Goal: Information Seeking & Learning: Learn about a topic

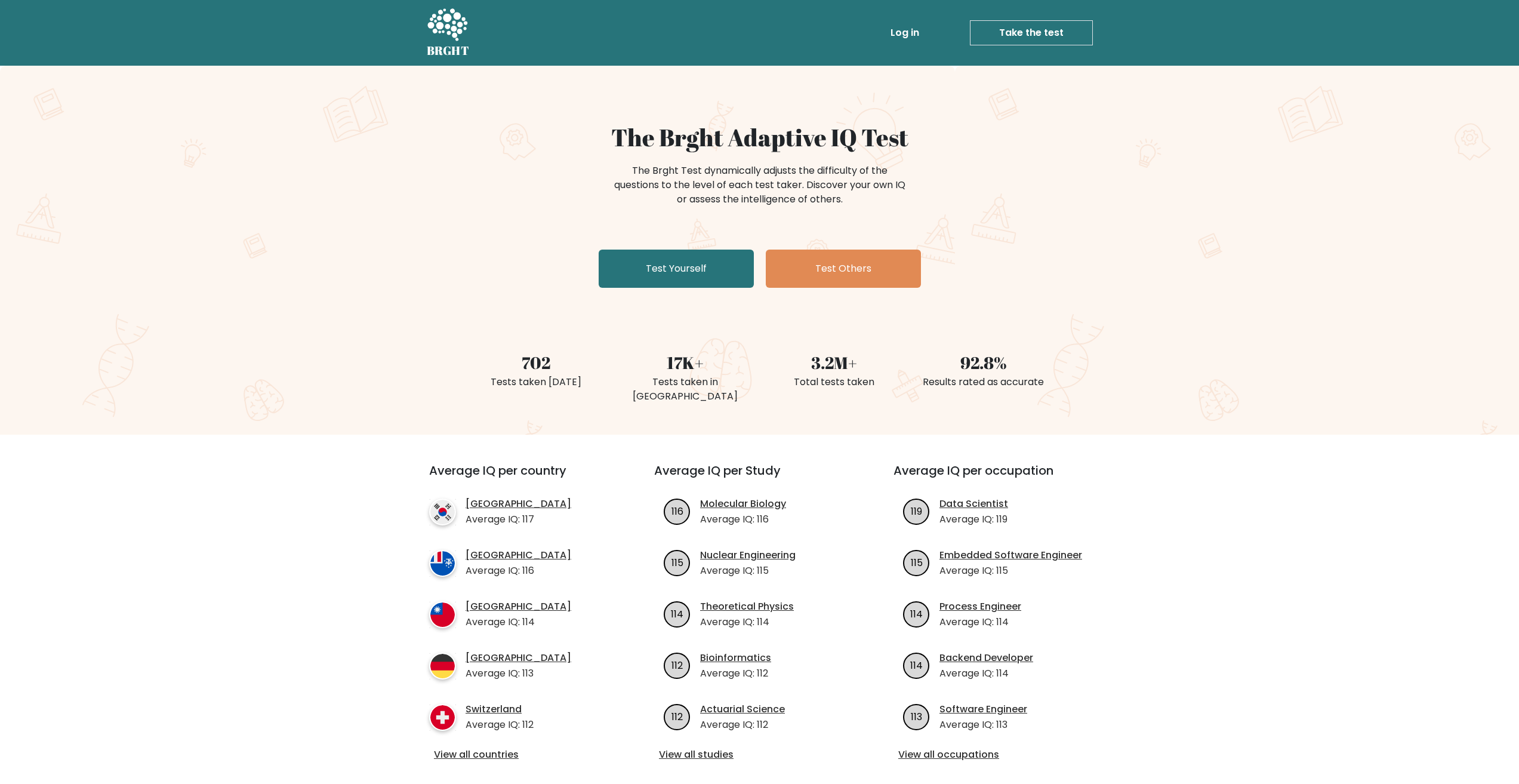
click at [904, 30] on link "Log in" at bounding box center [905, 32] width 38 height 24
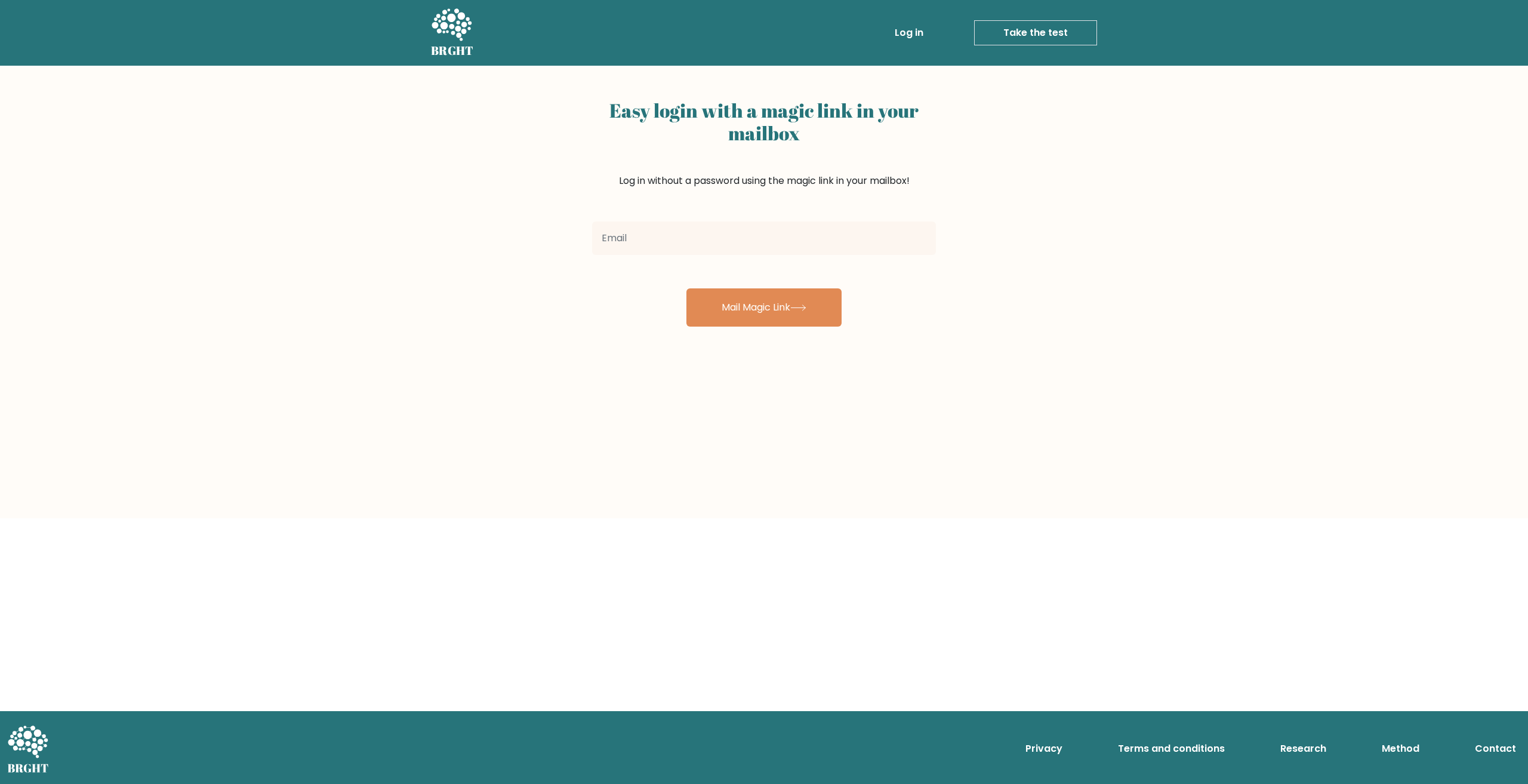
click at [719, 234] on input "email" at bounding box center [764, 238] width 344 height 33
type input "jesse@juffer.eu"
click at [772, 322] on button "Mail Magic Link" at bounding box center [764, 307] width 156 height 38
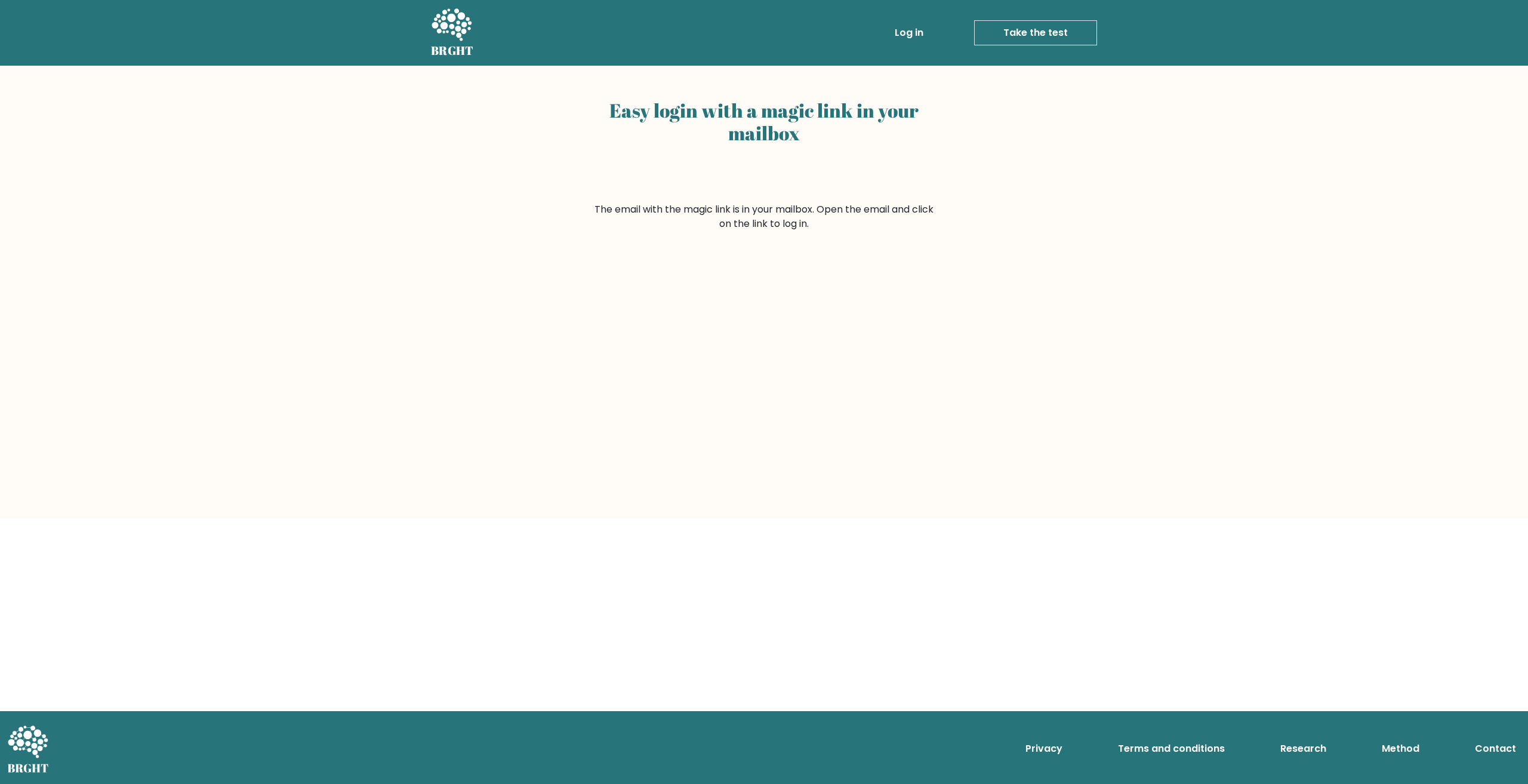
click at [906, 33] on link "Log in" at bounding box center [908, 32] width 38 height 24
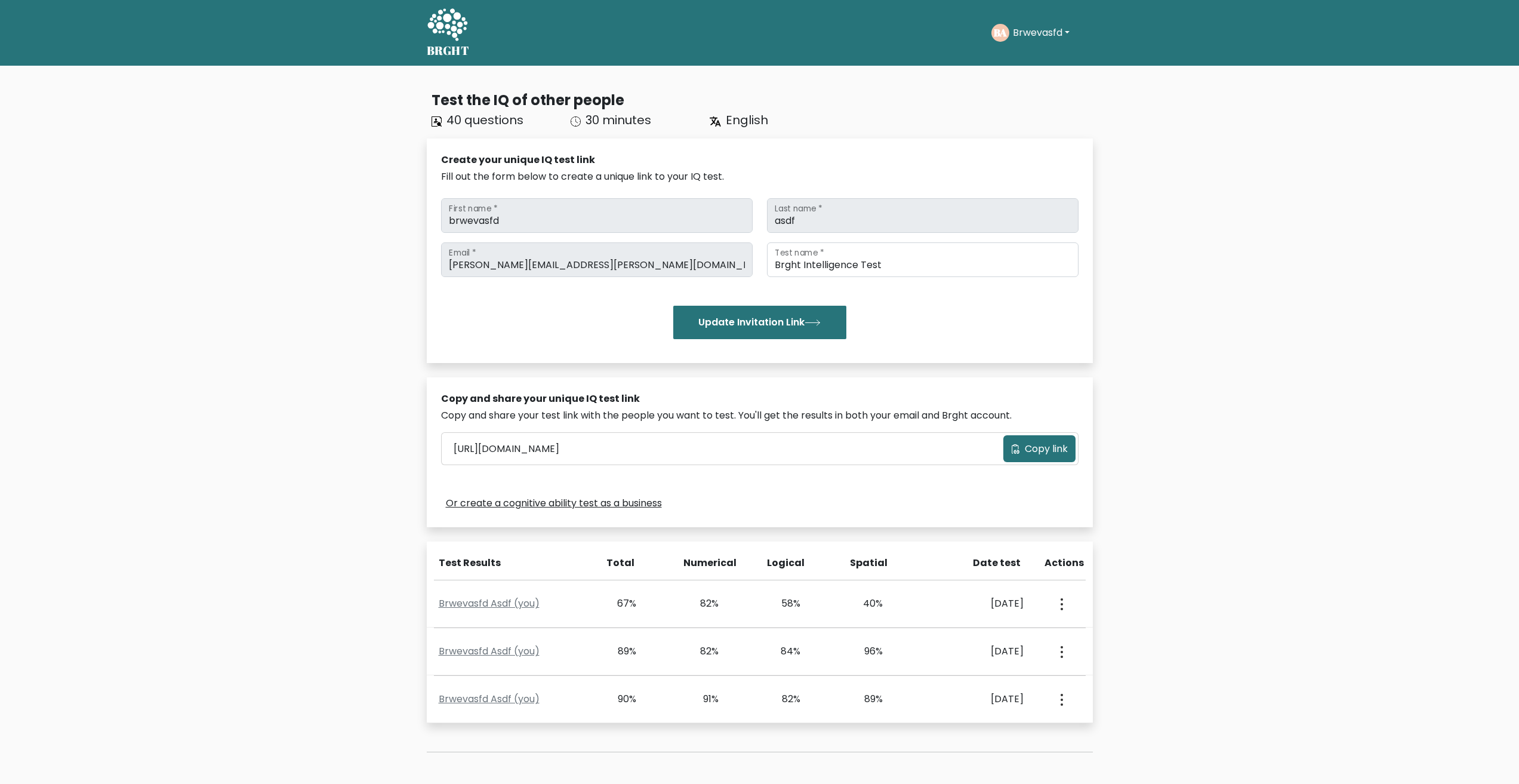
click at [1053, 28] on button "Brwevasfd" at bounding box center [1041, 32] width 63 height 15
click at [1032, 55] on link "Dashboard" at bounding box center [1039, 57] width 94 height 19
click at [1026, 38] on button "Brwevasfd" at bounding box center [1041, 32] width 63 height 15
click at [1026, 54] on link "Dashboard" at bounding box center [1039, 57] width 94 height 19
click at [444, 23] on icon at bounding box center [447, 26] width 41 height 36
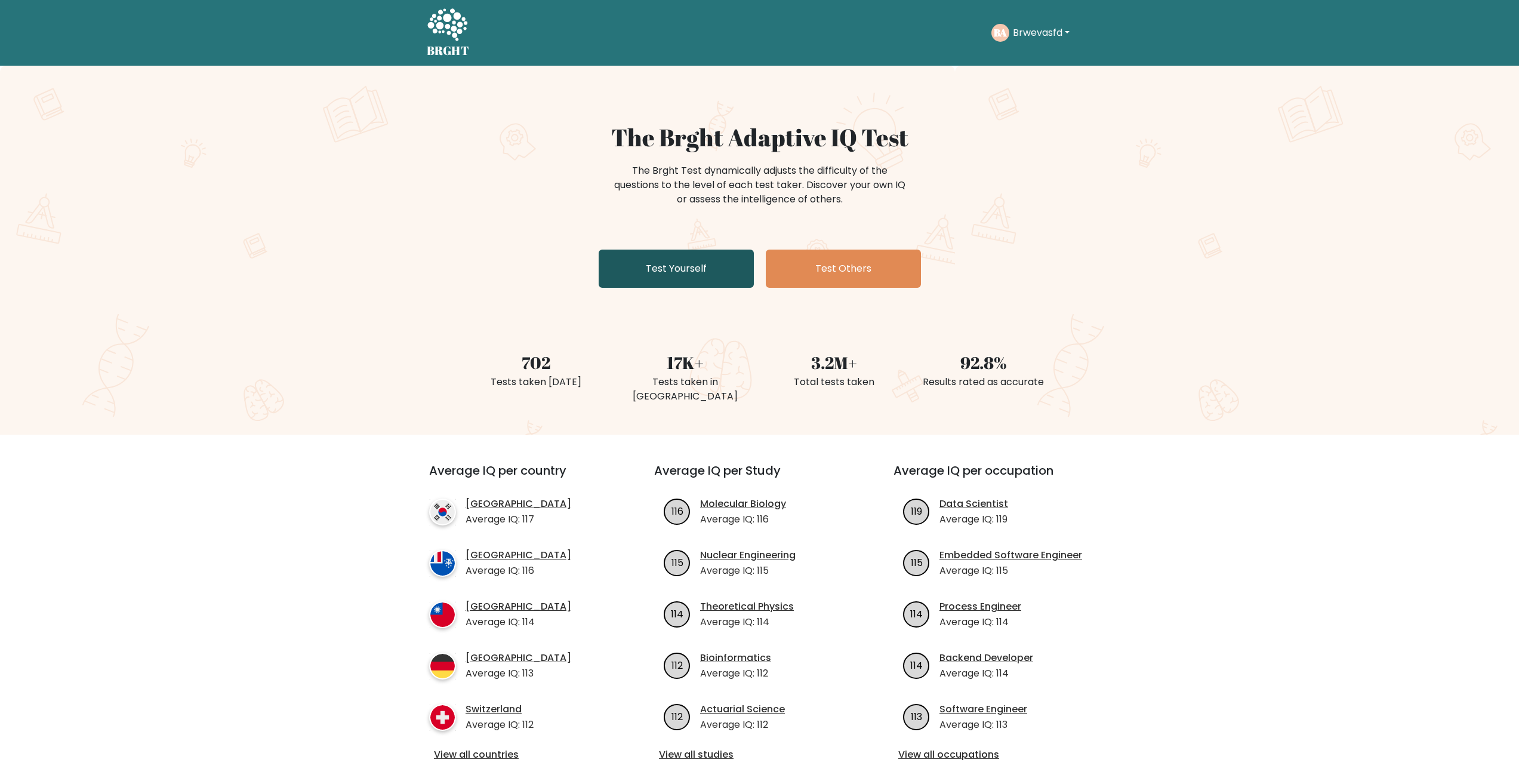
click at [719, 259] on link "Test Yourself" at bounding box center [677, 268] width 156 height 38
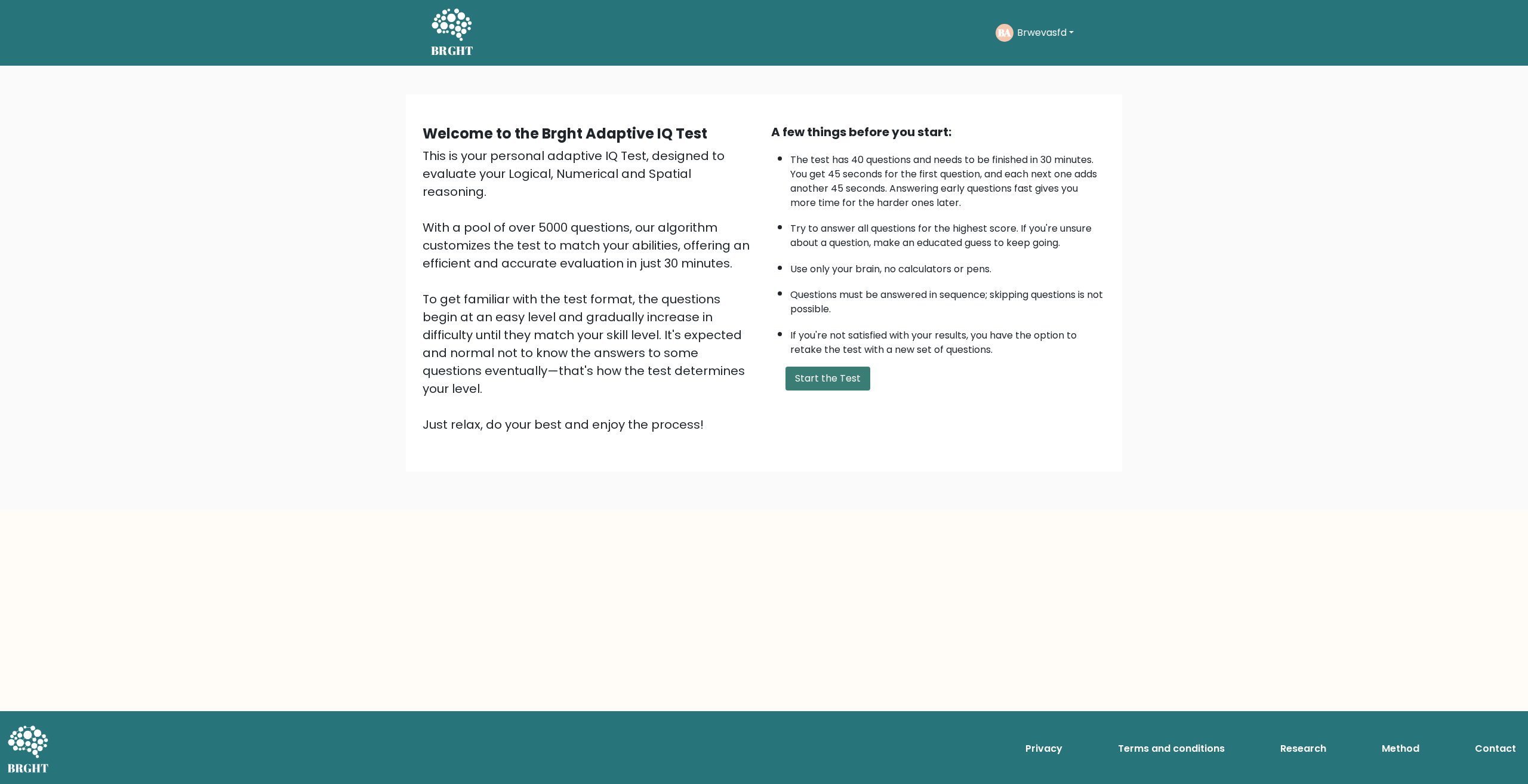
click at [822, 375] on button "Start the Test" at bounding box center [828, 378] width 85 height 24
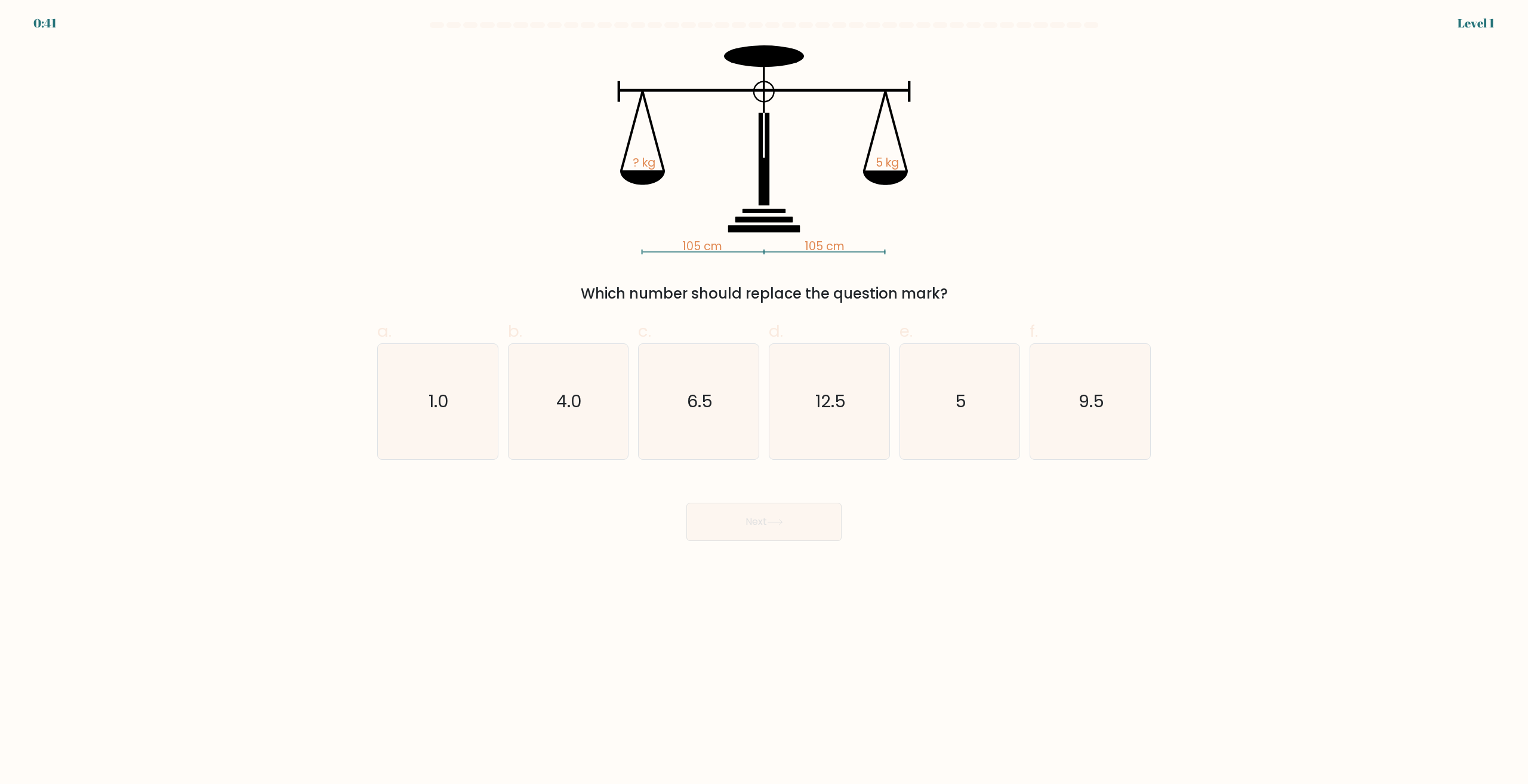
drag, startPoint x: 984, startPoint y: 419, endPoint x: 845, endPoint y: 513, distance: 167.8
click at [983, 419] on icon "5" at bounding box center [959, 401] width 115 height 115
click at [764, 400] on input "e. 5" at bounding box center [764, 396] width 1 height 8
radio input "true"
click at [760, 544] on body "0:41 Level 1" at bounding box center [764, 392] width 1528 height 784
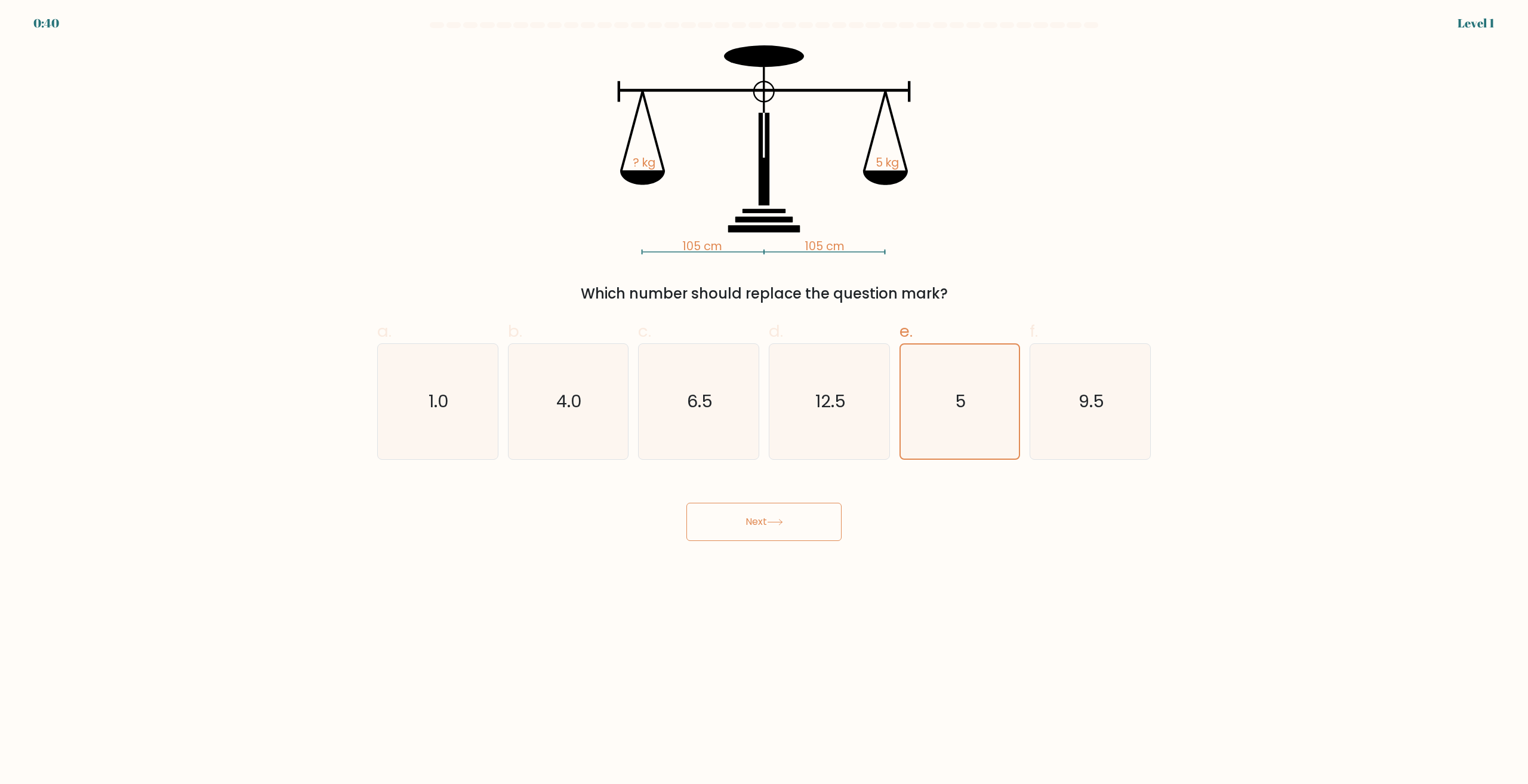
click at [758, 535] on button "Next" at bounding box center [764, 521] width 156 height 38
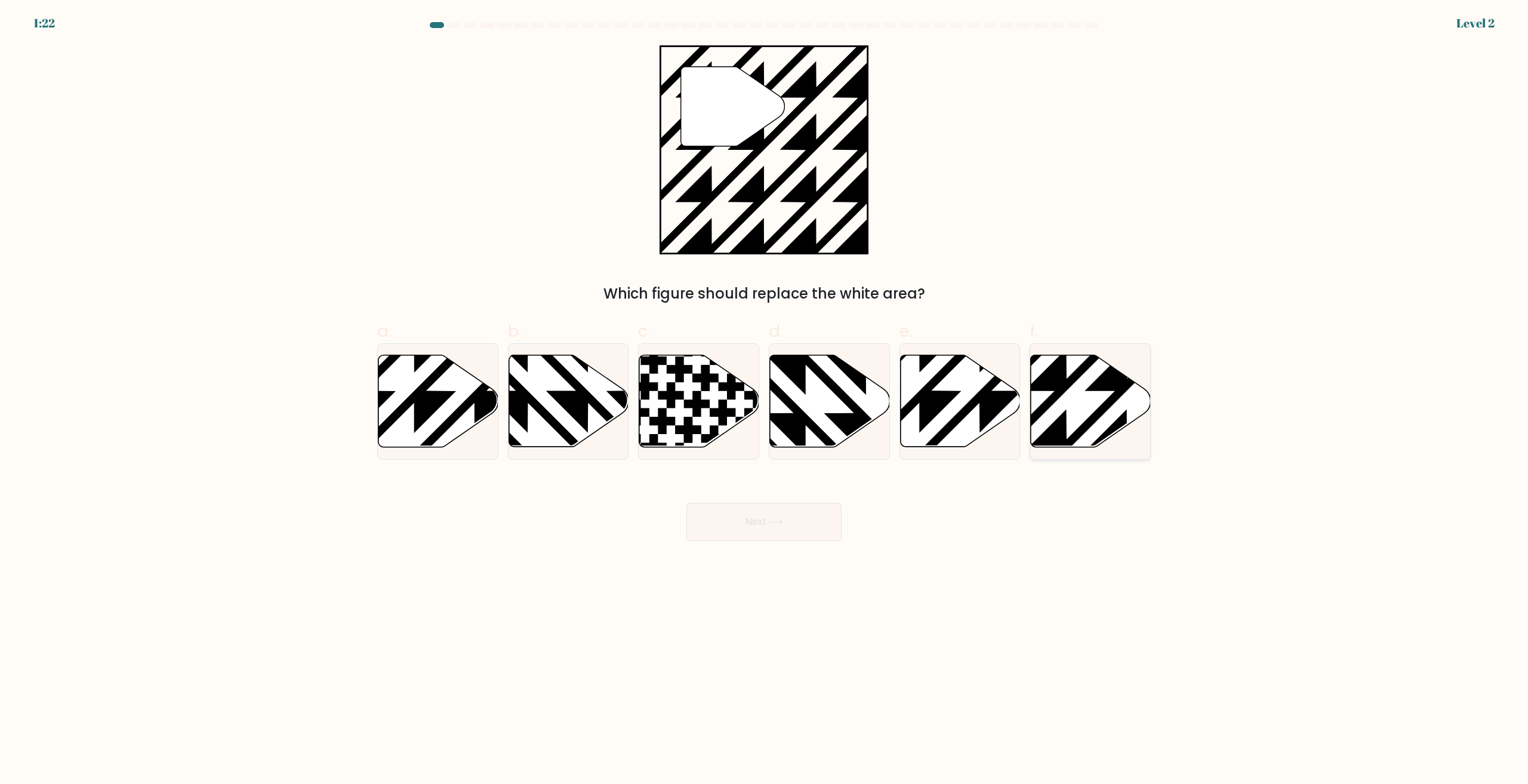
click at [1099, 417] on icon at bounding box center [1127, 451] width 241 height 241
click at [764, 400] on input "f." at bounding box center [764, 396] width 1 height 8
radio input "true"
click at [714, 524] on button "Next" at bounding box center [764, 521] width 156 height 38
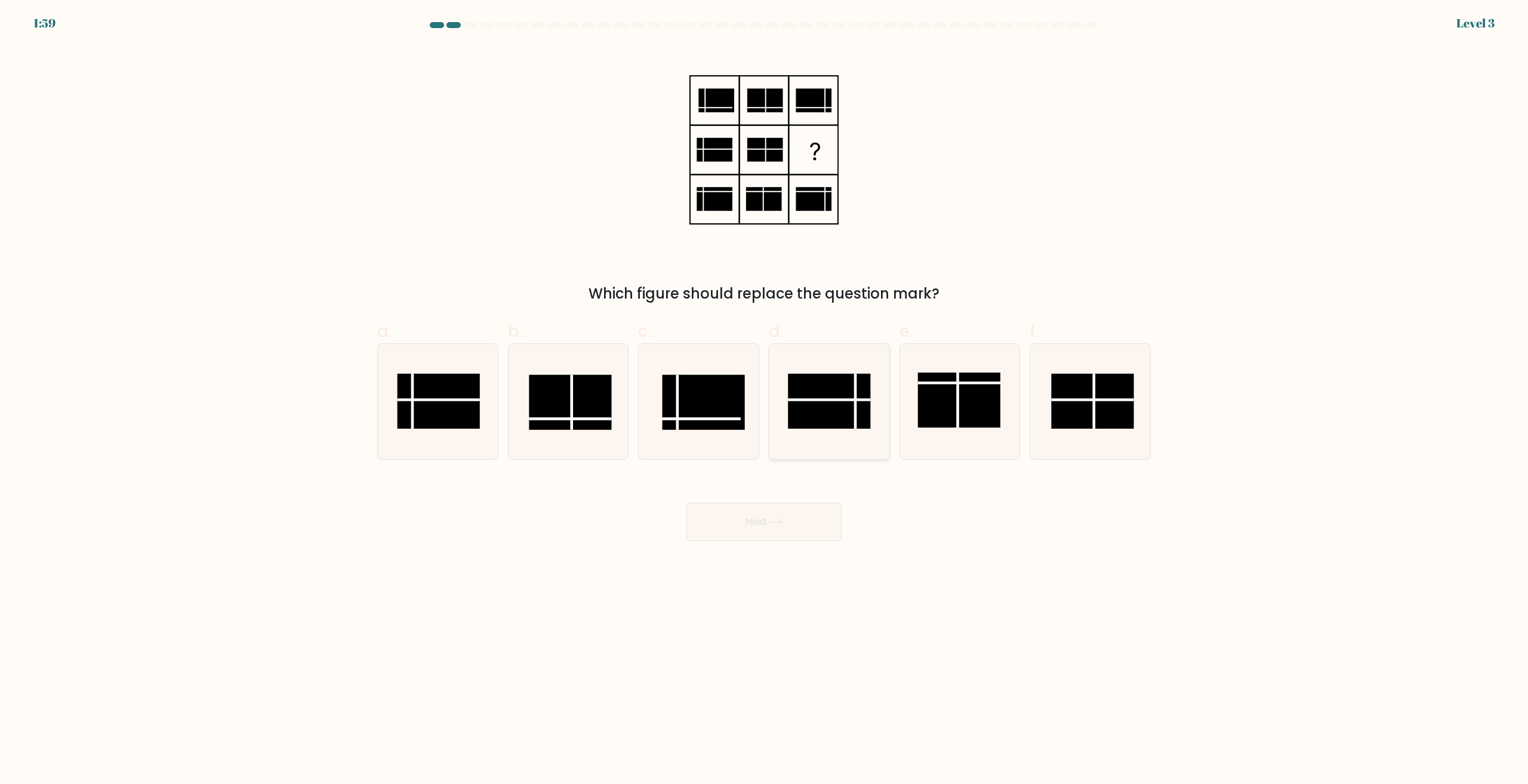
click at [834, 419] on rect at bounding box center [829, 400] width 82 height 55
click at [764, 400] on input "d." at bounding box center [764, 396] width 1 height 8
radio input "true"
drag, startPoint x: 789, startPoint y: 561, endPoint x: 792, endPoint y: 530, distance: 31.1
click at [789, 556] on body "1:59 Level 3" at bounding box center [764, 392] width 1528 height 784
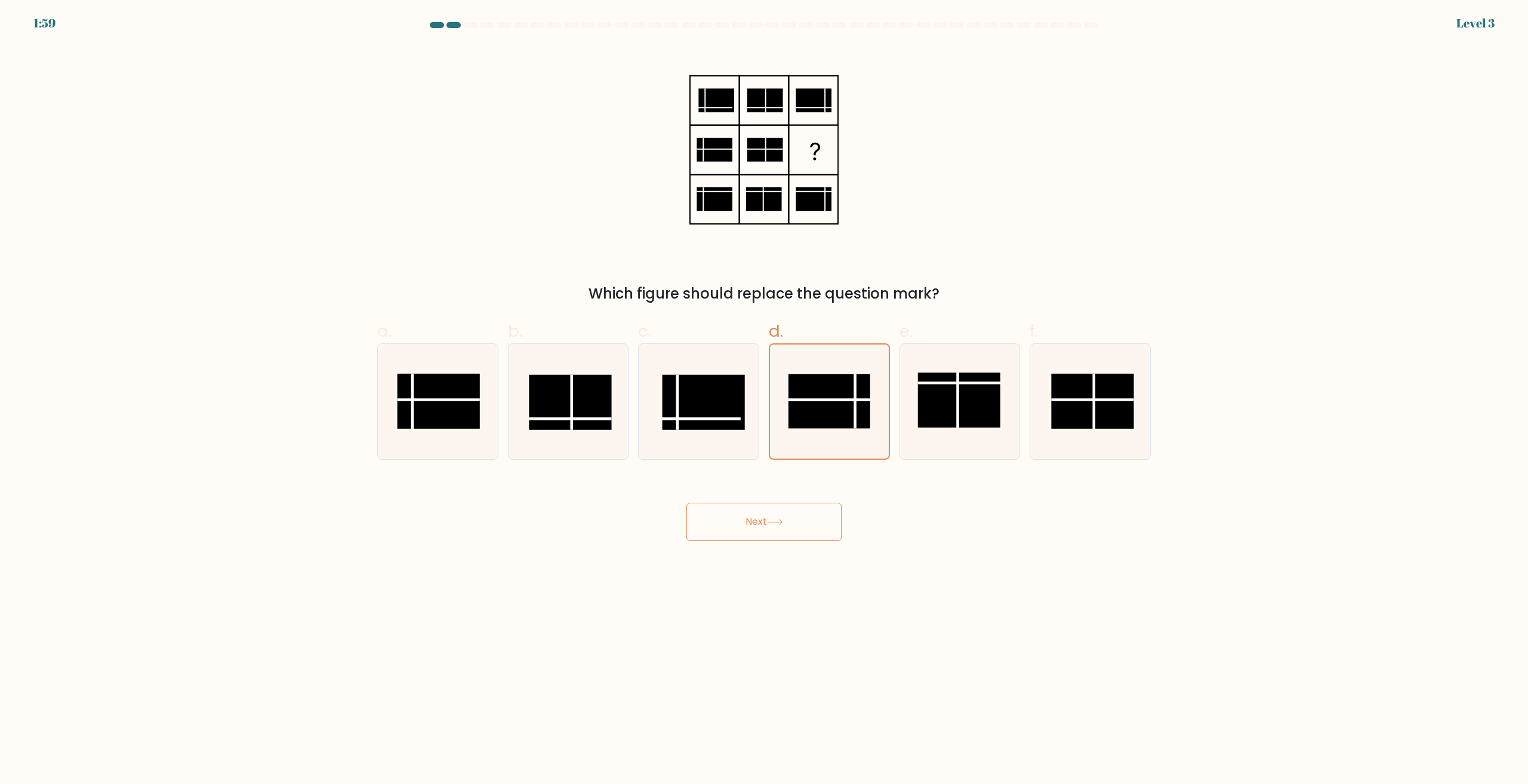
click at [792, 530] on button "Next" at bounding box center [764, 521] width 156 height 38
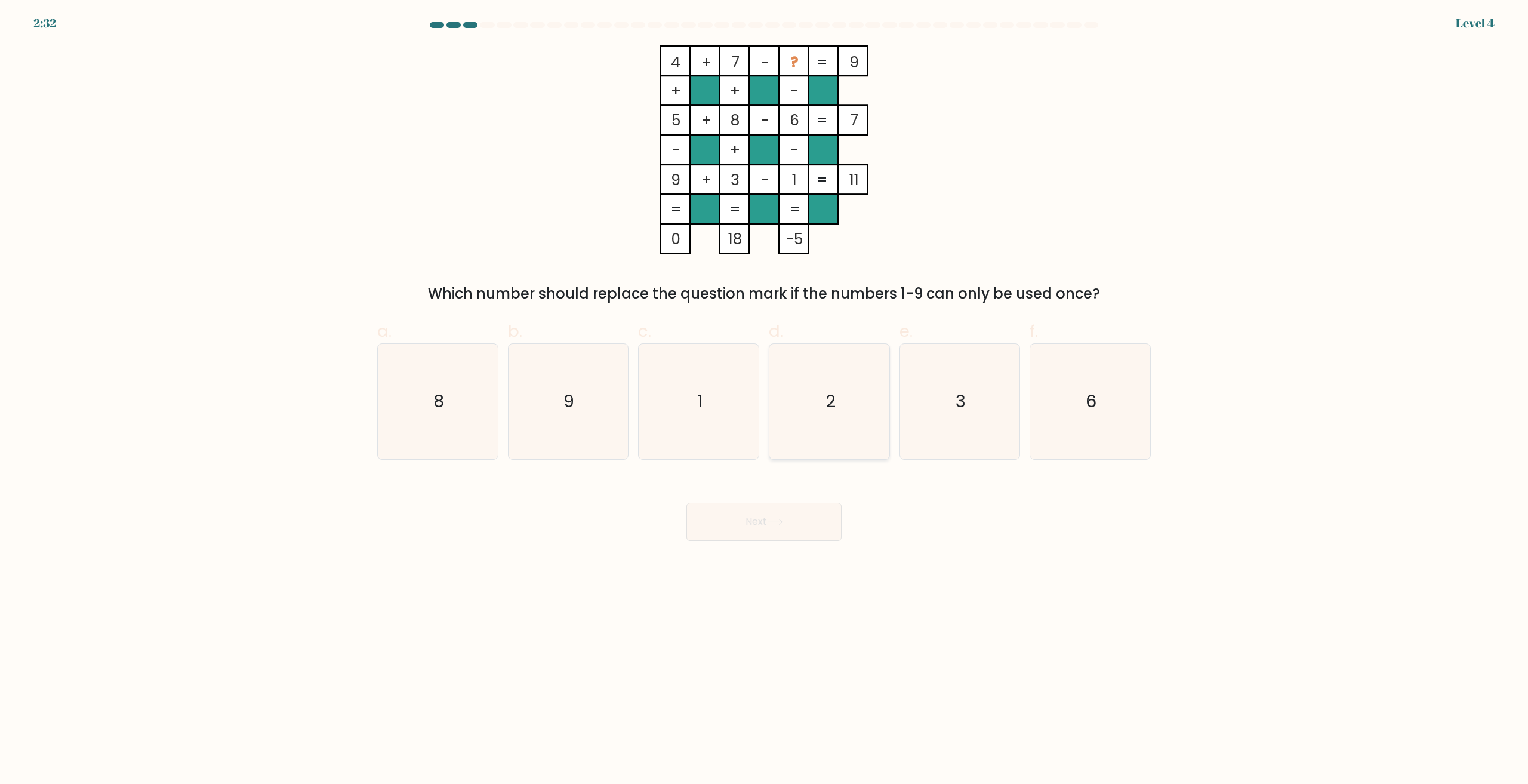
click at [823, 416] on icon "2" at bounding box center [829, 401] width 115 height 115
click at [764, 400] on input "d. 2" at bounding box center [764, 396] width 1 height 8
radio input "true"
click at [806, 514] on button "Next" at bounding box center [764, 521] width 156 height 38
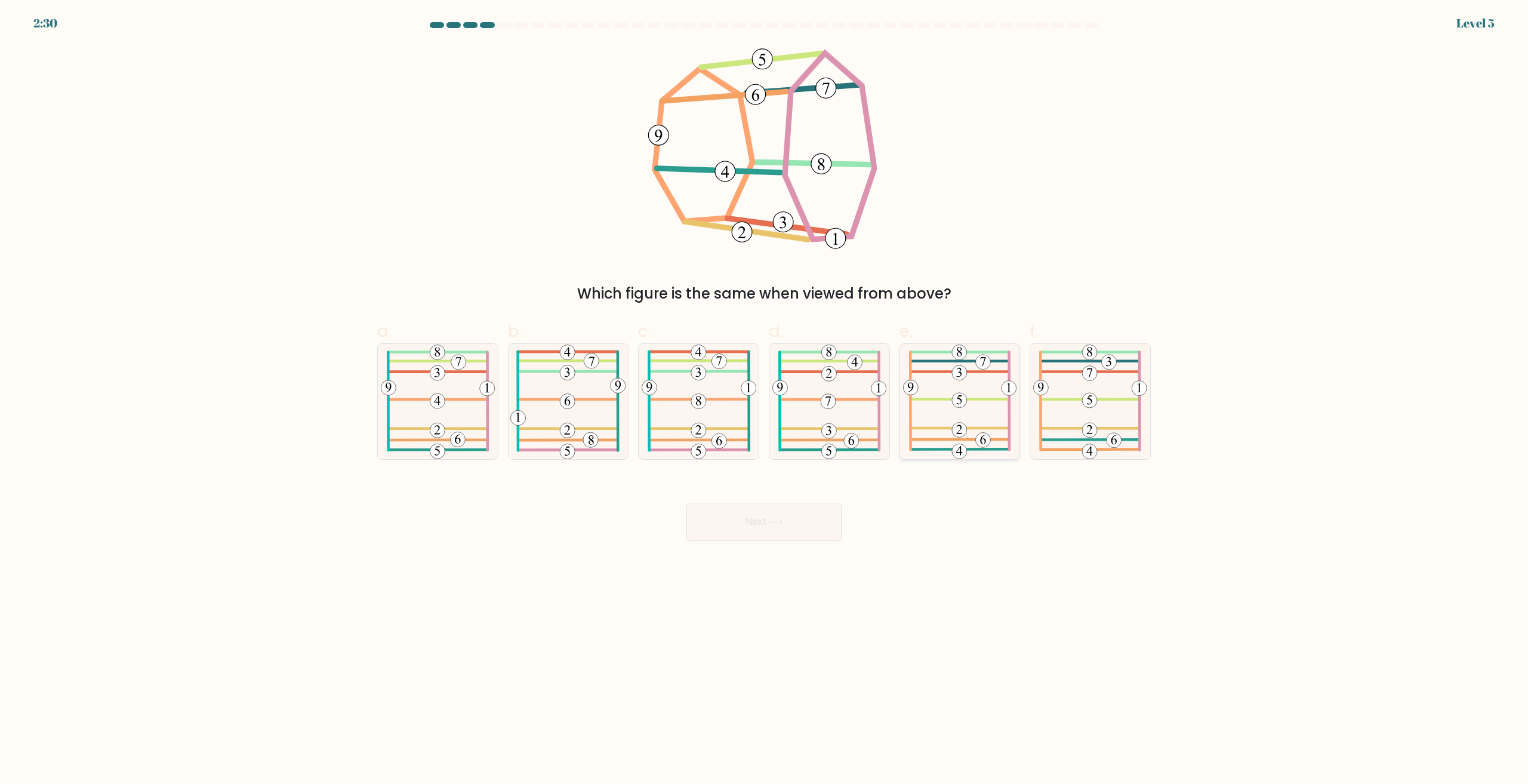
click at [982, 412] on icon at bounding box center [960, 401] width 114 height 115
click at [764, 400] on input "e." at bounding box center [764, 396] width 1 height 8
radio input "true"
click at [733, 533] on button "Next" at bounding box center [764, 521] width 156 height 38
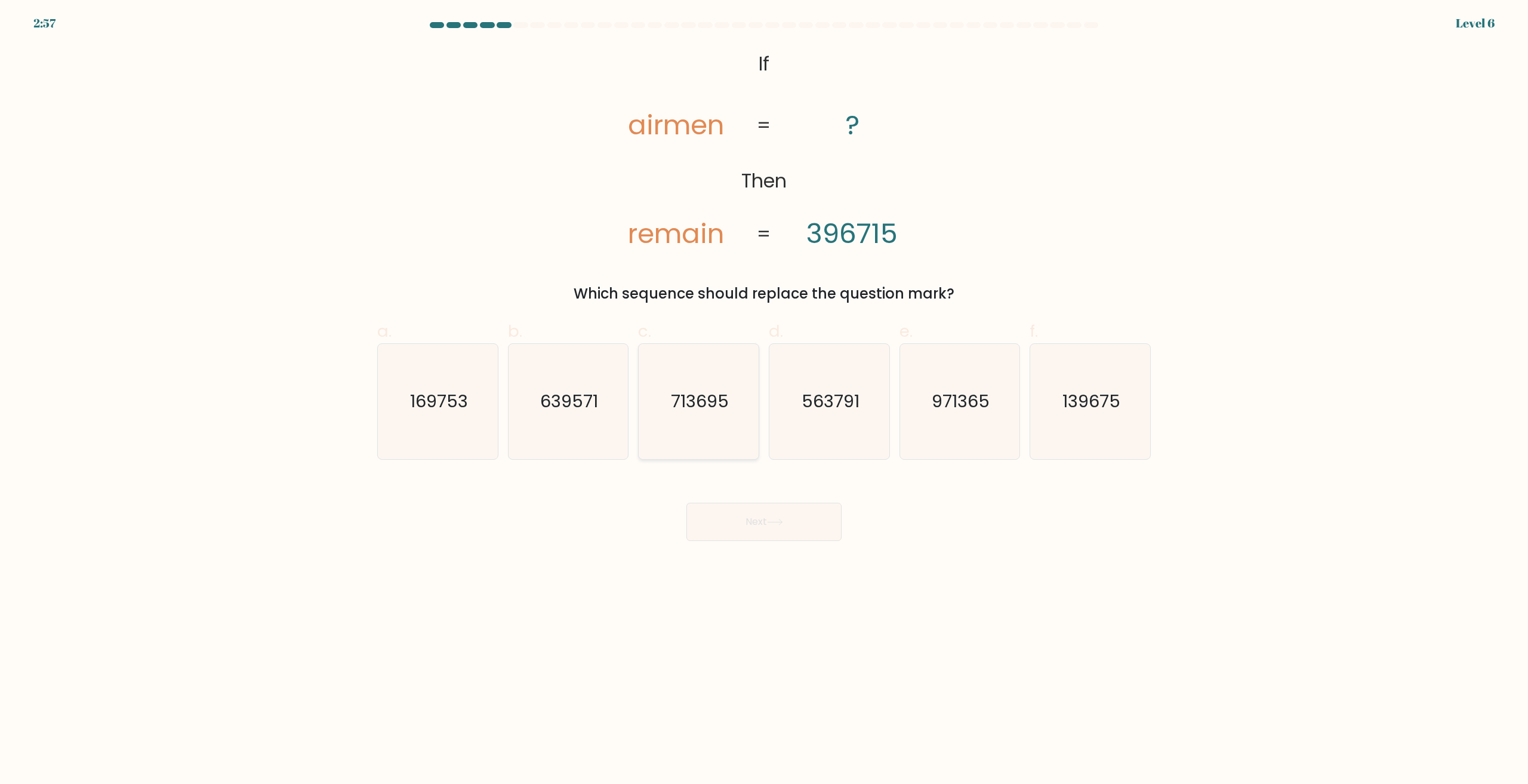
click at [698, 428] on icon "713695" at bounding box center [698, 401] width 115 height 115
click at [764, 400] on input "c. 713695" at bounding box center [764, 396] width 1 height 8
radio input "true"
drag, startPoint x: 743, startPoint y: 476, endPoint x: 749, endPoint y: 482, distance: 8.5
click at [749, 482] on div "Next" at bounding box center [764, 507] width 788 height 67
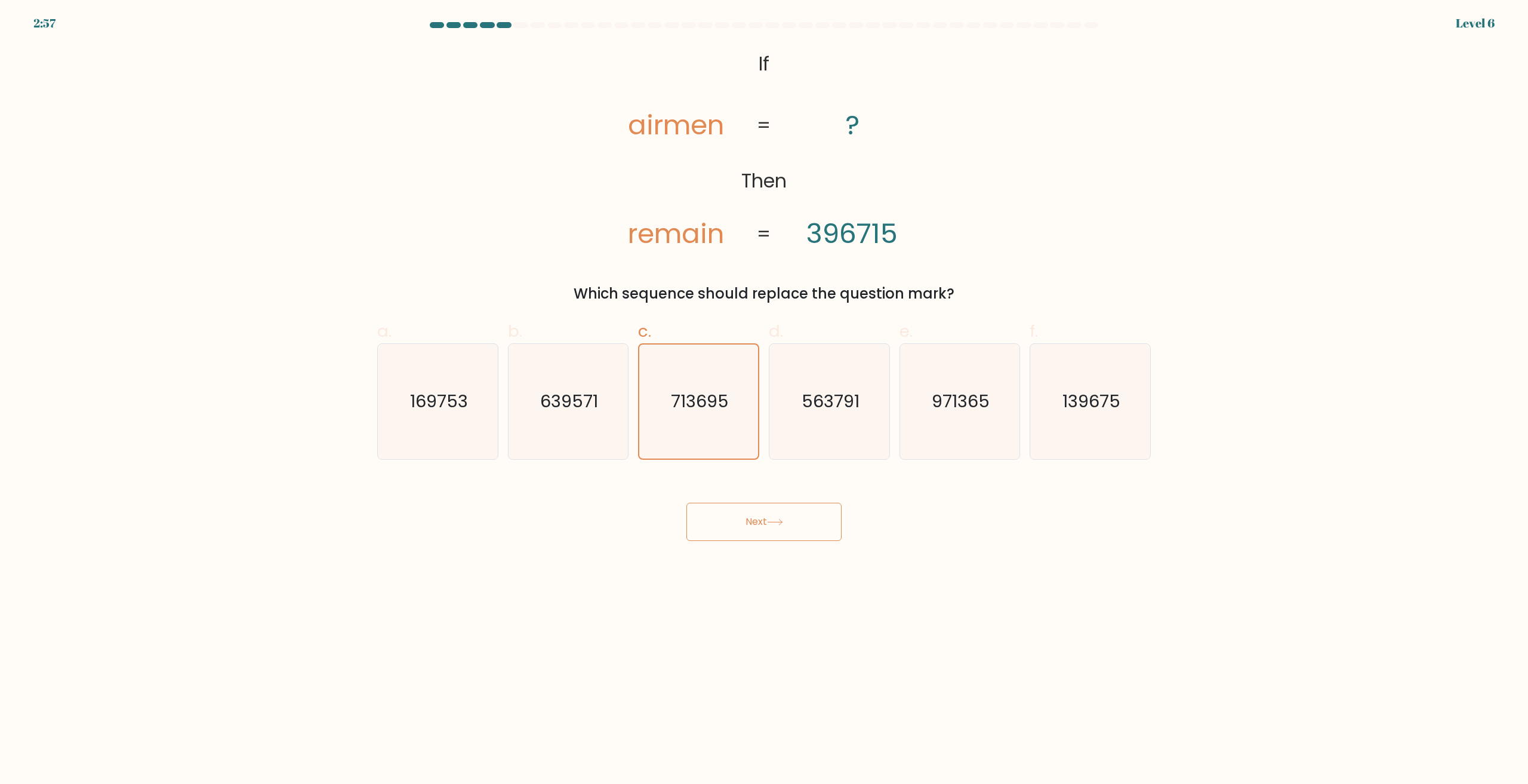
click at [760, 507] on button "Next" at bounding box center [764, 521] width 156 height 38
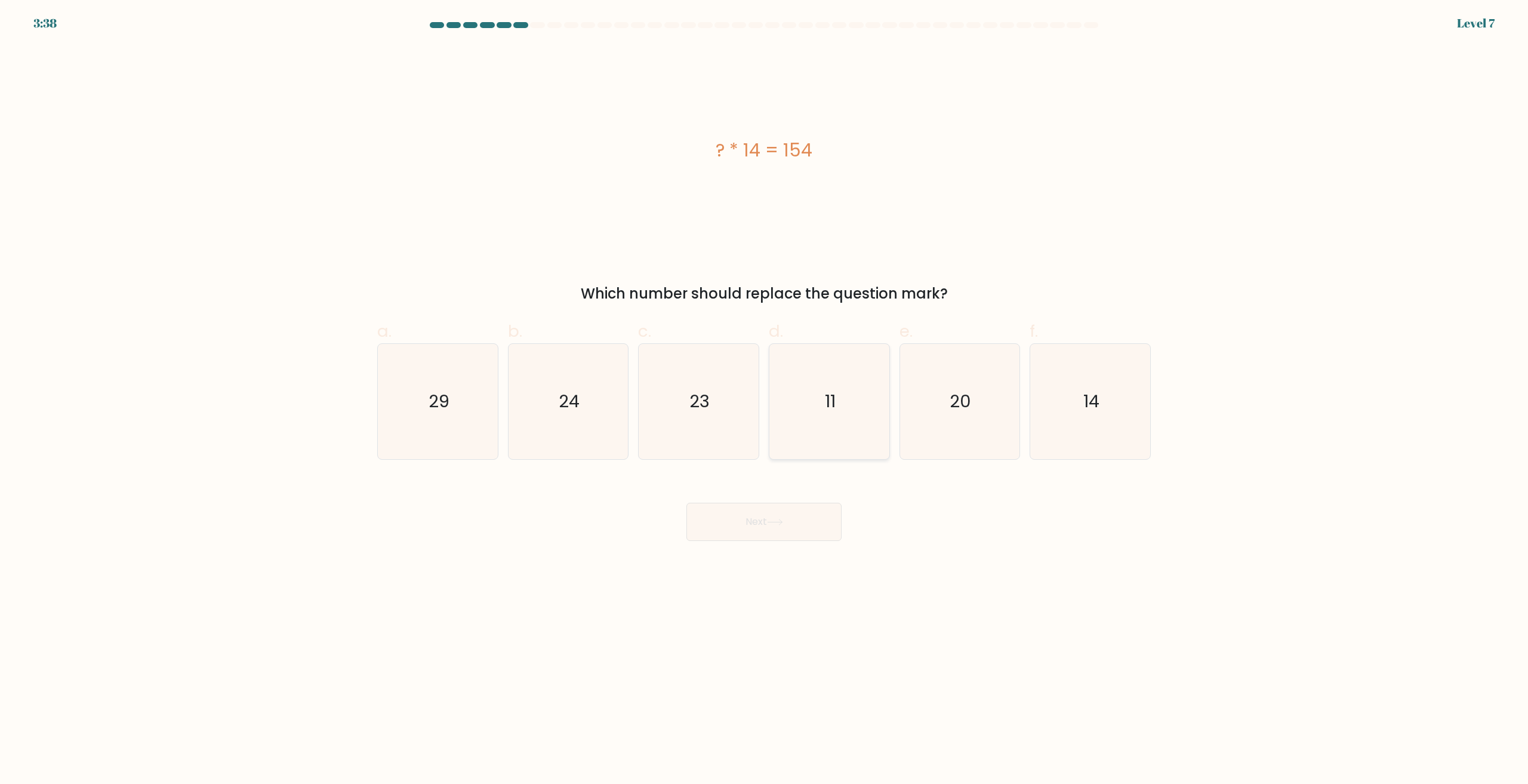
click at [841, 419] on icon "11" at bounding box center [829, 401] width 115 height 115
click at [764, 400] on input "d. 11" at bounding box center [764, 396] width 1 height 8
radio input "true"
click at [788, 510] on button "Next" at bounding box center [764, 521] width 156 height 38
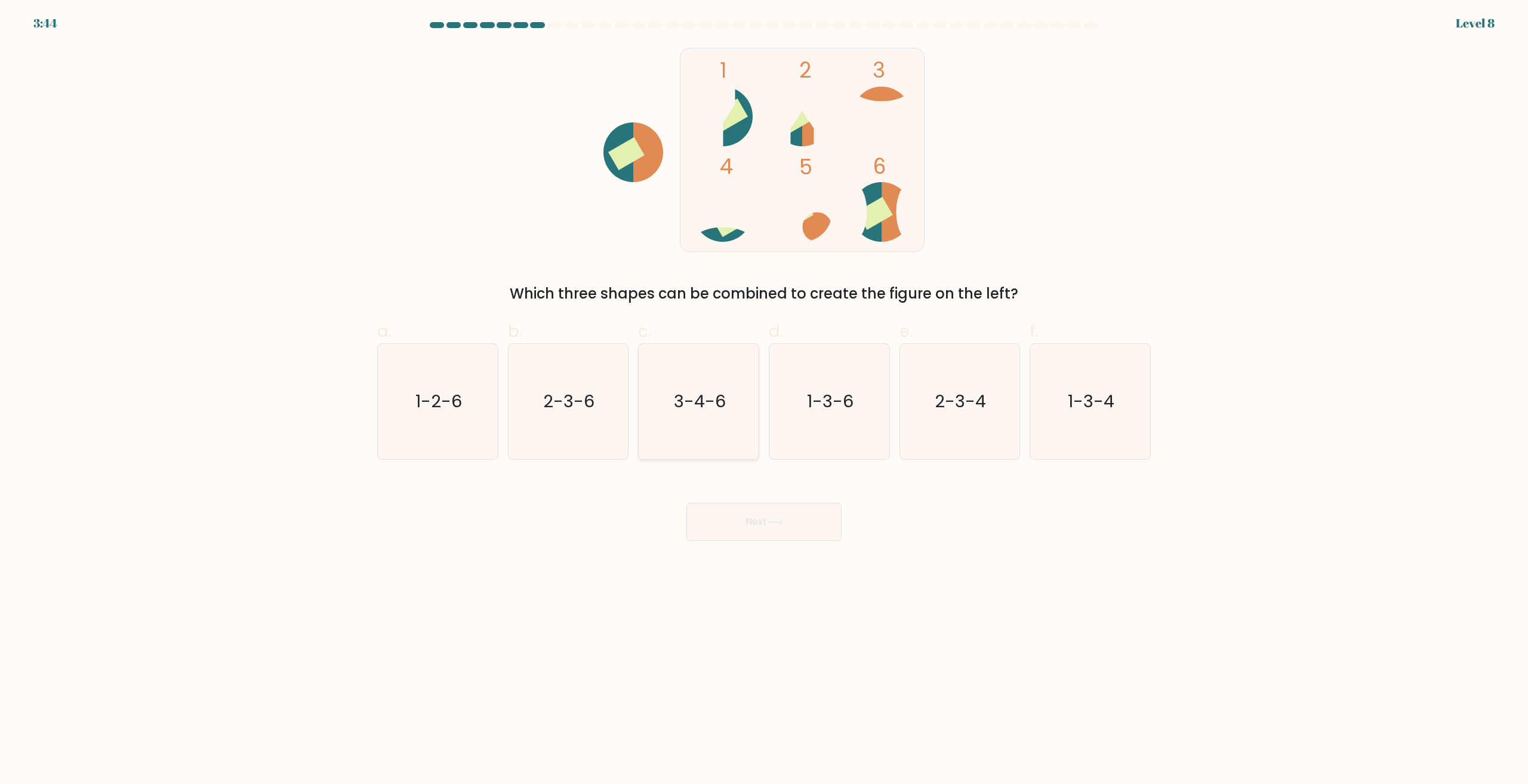
click at [726, 446] on icon "3-4-6" at bounding box center [698, 401] width 115 height 115
click at [764, 400] on input "c. 3-4-6" at bounding box center [764, 396] width 1 height 8
radio input "true"
click at [752, 531] on button "Next" at bounding box center [764, 521] width 156 height 38
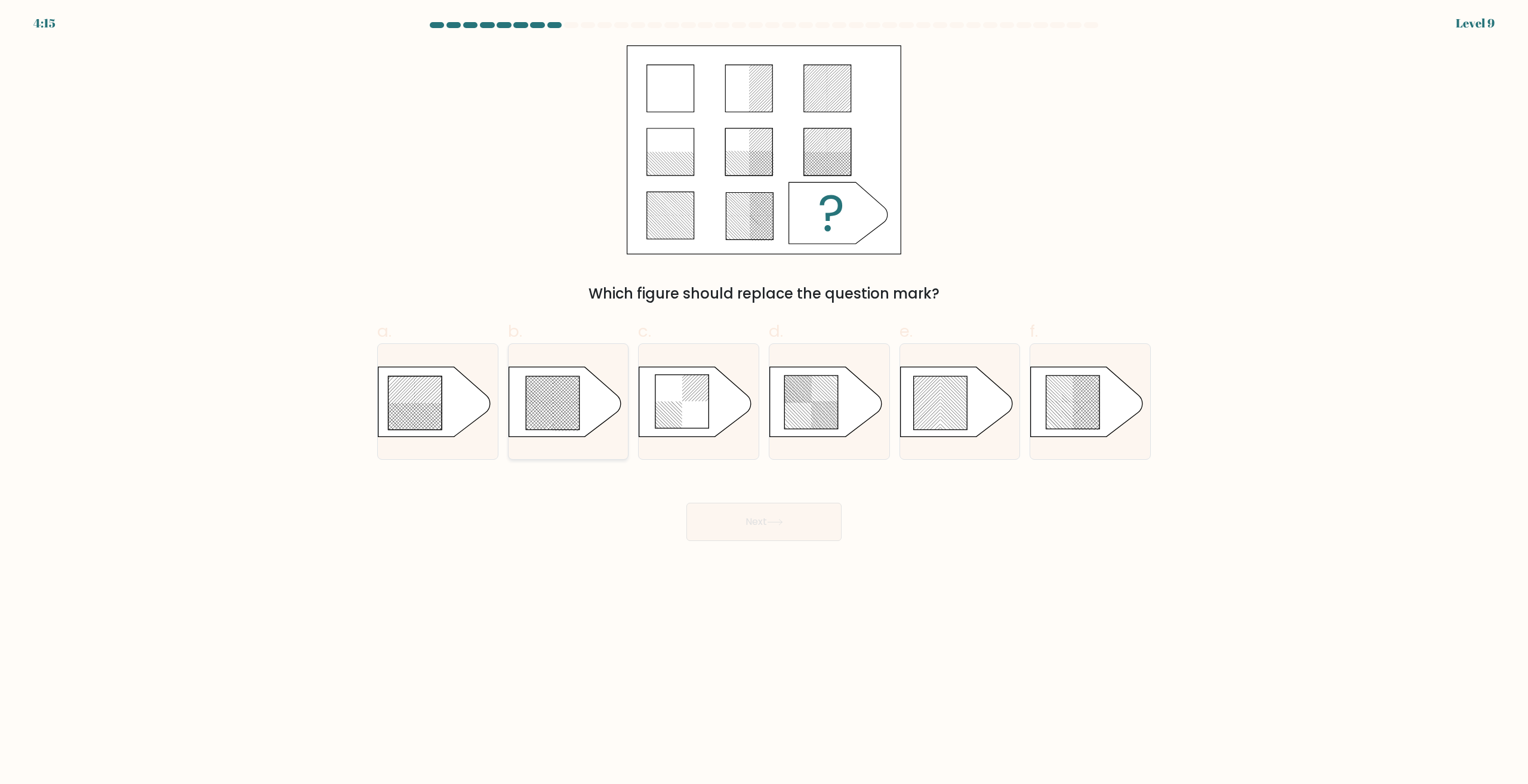
click at [557, 410] on icon at bounding box center [553, 403] width 54 height 54
click at [764, 400] on input "b." at bounding box center [764, 396] width 1 height 8
radio input "true"
click at [832, 543] on body "4:15 Level 9 a." at bounding box center [764, 392] width 1528 height 784
drag, startPoint x: 799, startPoint y: 527, endPoint x: 789, endPoint y: 526, distance: 10.0
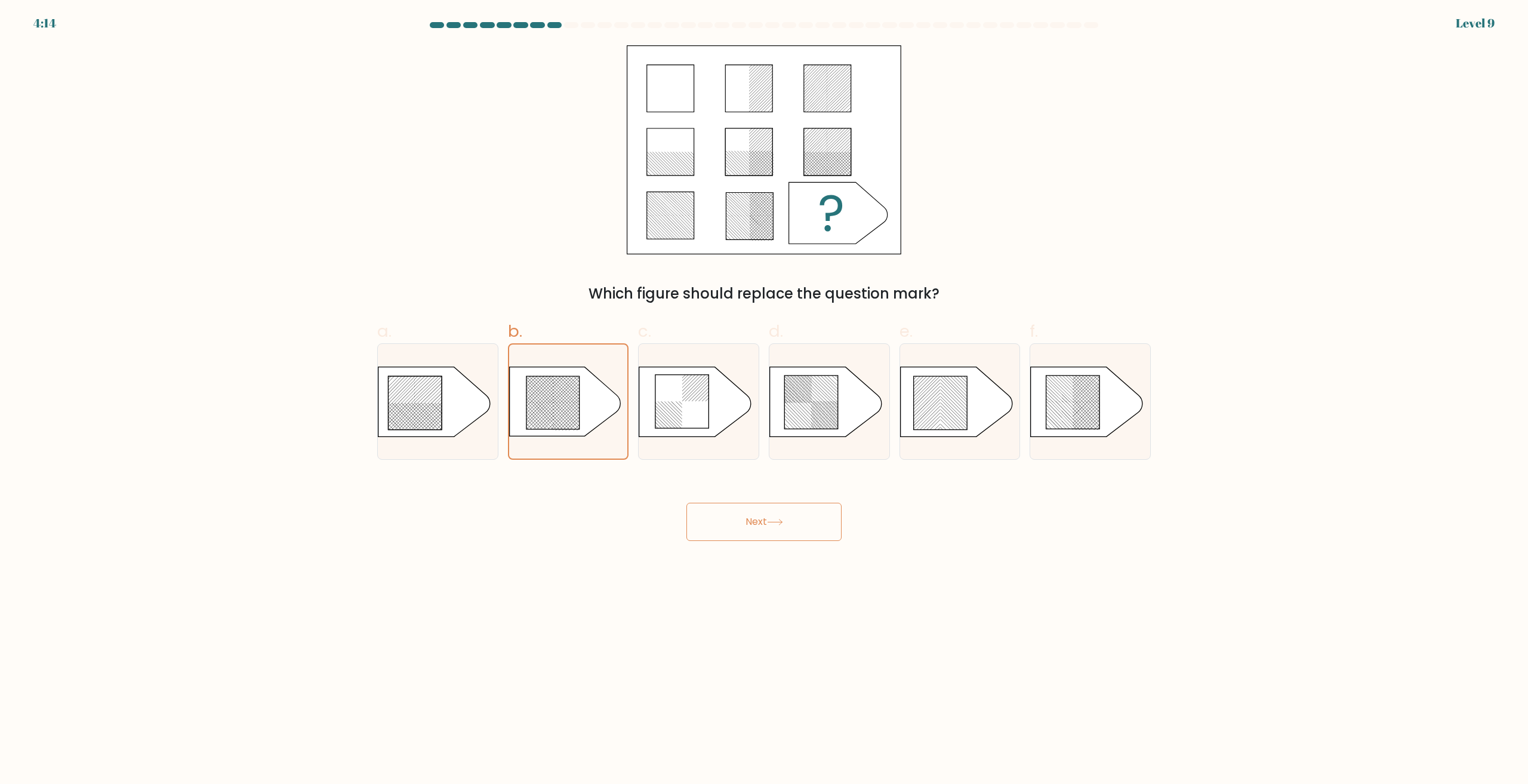
click at [798, 527] on button "Next" at bounding box center [764, 521] width 156 height 38
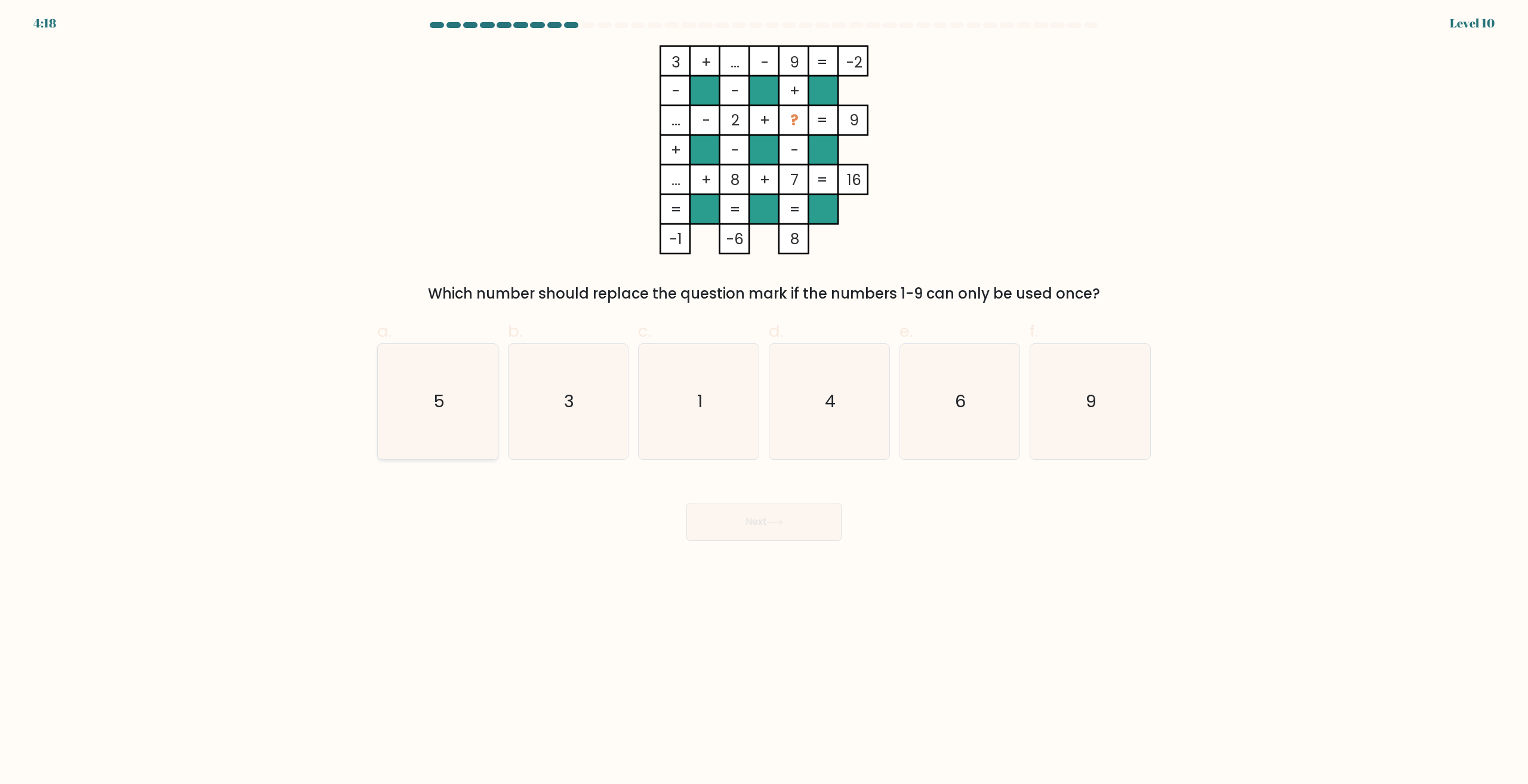
click at [466, 429] on icon "5" at bounding box center [437, 401] width 115 height 115
click at [764, 400] on input "a. 5" at bounding box center [764, 396] width 1 height 8
radio input "true"
drag, startPoint x: 811, startPoint y: 522, endPoint x: 805, endPoint y: 521, distance: 6.1
click at [809, 522] on button "Next" at bounding box center [764, 521] width 156 height 38
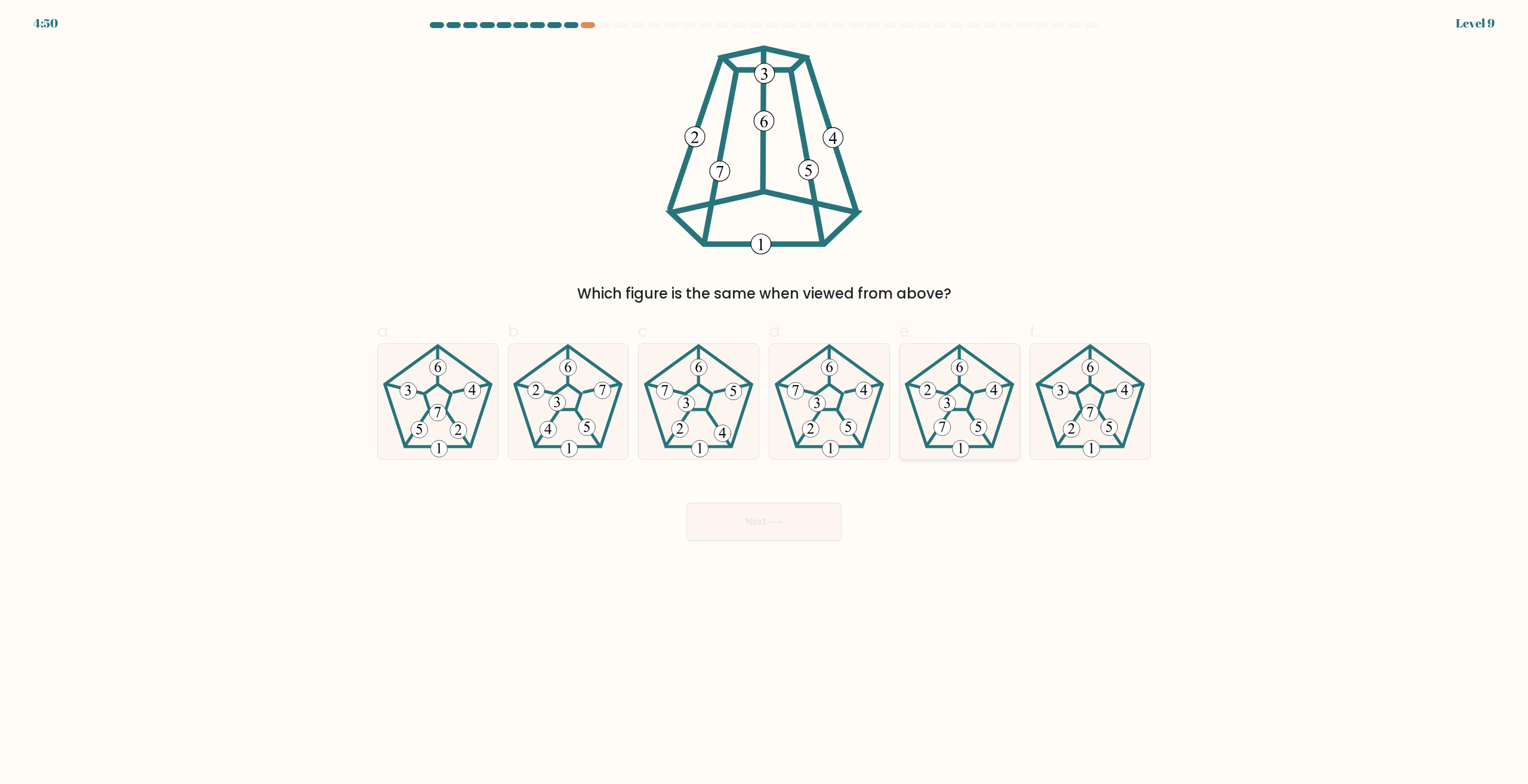
click at [975, 448] on icon at bounding box center [959, 401] width 115 height 115
click at [764, 400] on input "e." at bounding box center [764, 396] width 1 height 8
radio input "true"
click at [809, 516] on button "Next" at bounding box center [764, 521] width 156 height 38
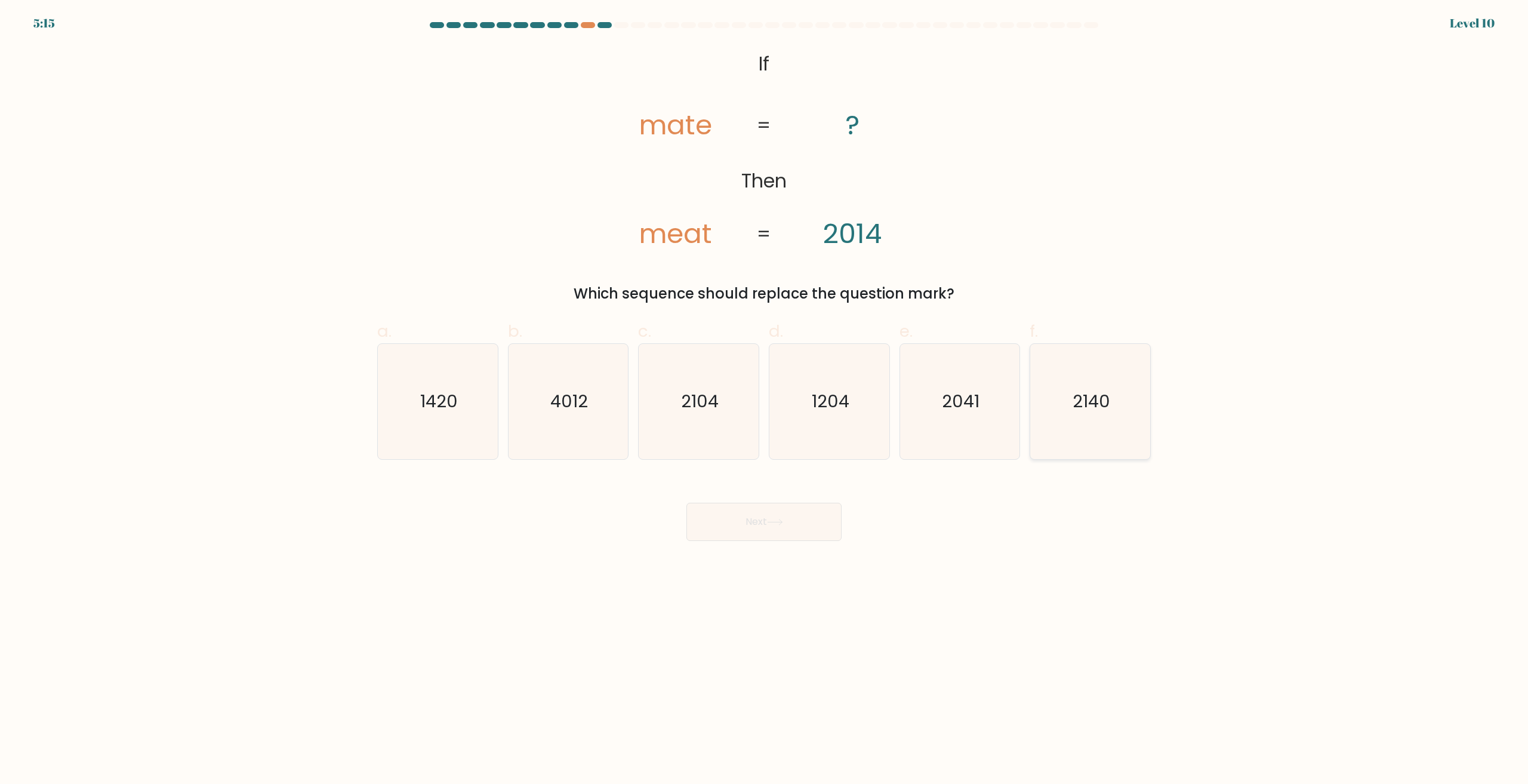
click at [1066, 419] on icon "2140" at bounding box center [1090, 401] width 115 height 115
click at [764, 400] on input "f. 2140" at bounding box center [764, 396] width 1 height 8
radio input "true"
click at [798, 505] on button "Next" at bounding box center [764, 521] width 156 height 38
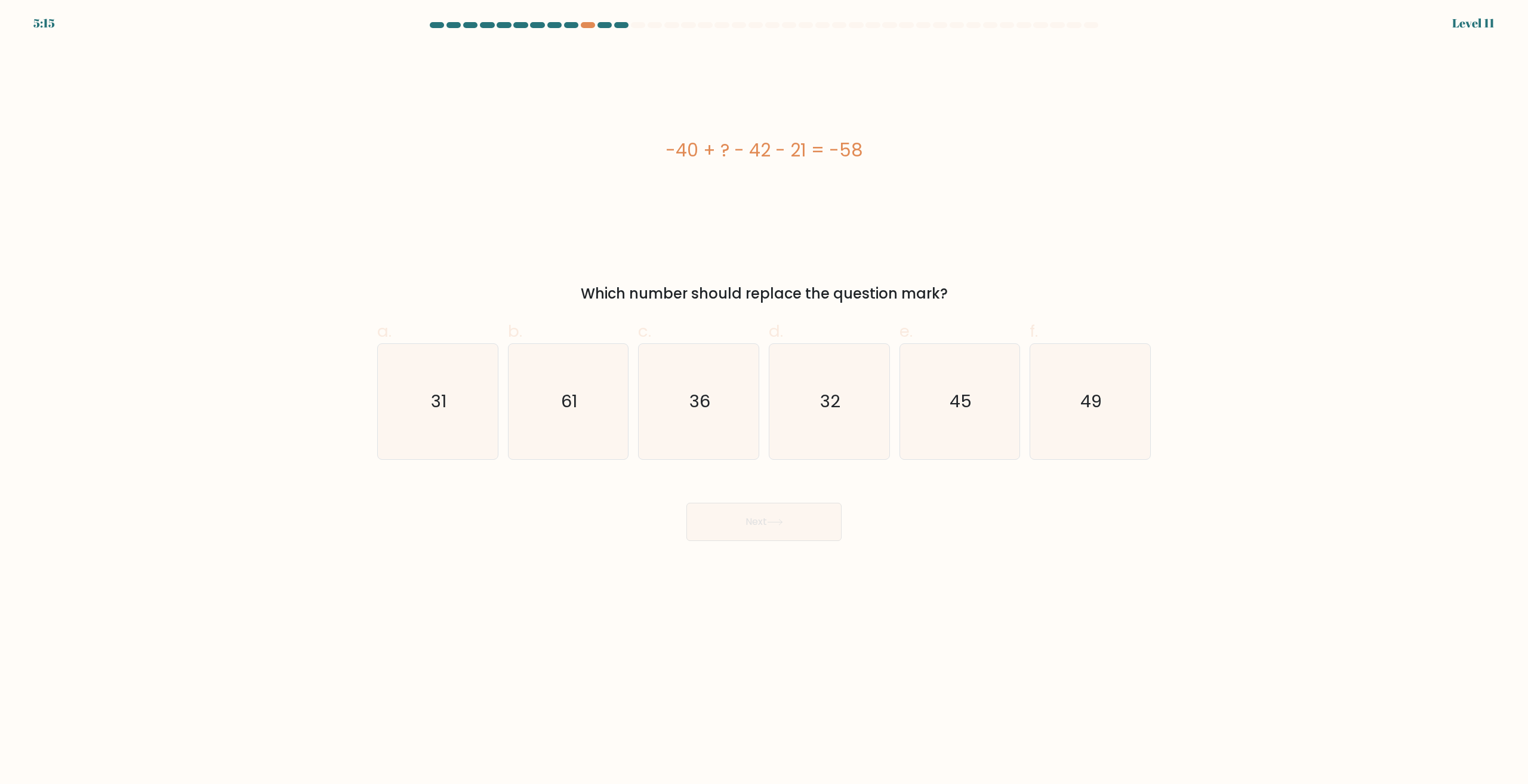
click at [798, 524] on button "Next" at bounding box center [764, 521] width 156 height 38
click at [871, 604] on body "6:00 Level 11" at bounding box center [764, 392] width 1528 height 784
click at [992, 411] on icon "45" at bounding box center [959, 401] width 115 height 115
click at [764, 400] on input "e. 45" at bounding box center [764, 396] width 1 height 8
radio input "true"
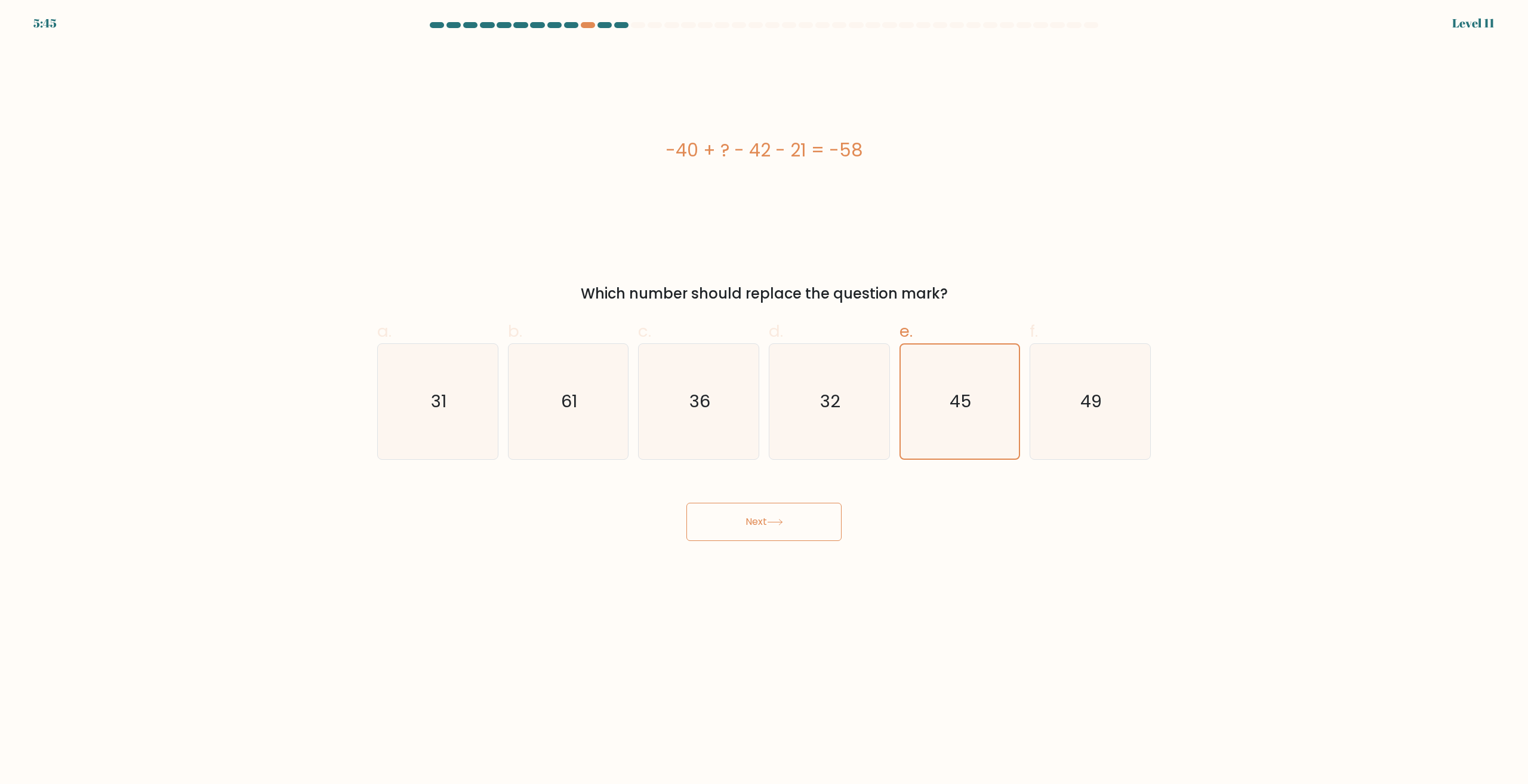
click at [745, 515] on button "Next" at bounding box center [764, 521] width 156 height 38
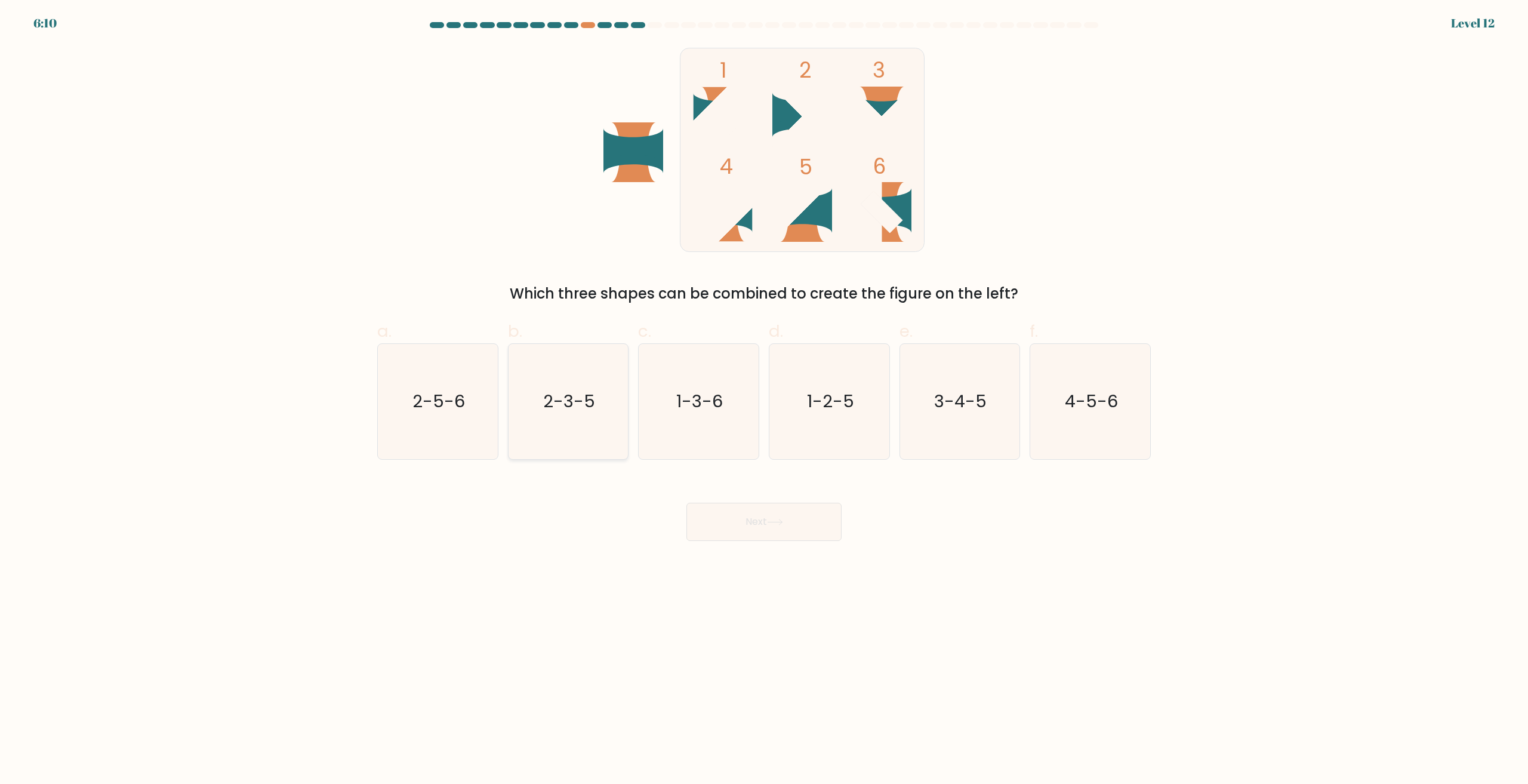
click at [595, 426] on icon "2-3-5" at bounding box center [568, 401] width 115 height 115
click at [764, 400] on input "b. 2-3-5" at bounding box center [764, 396] width 1 height 8
radio input "true"
click at [749, 521] on button "Next" at bounding box center [764, 521] width 156 height 38
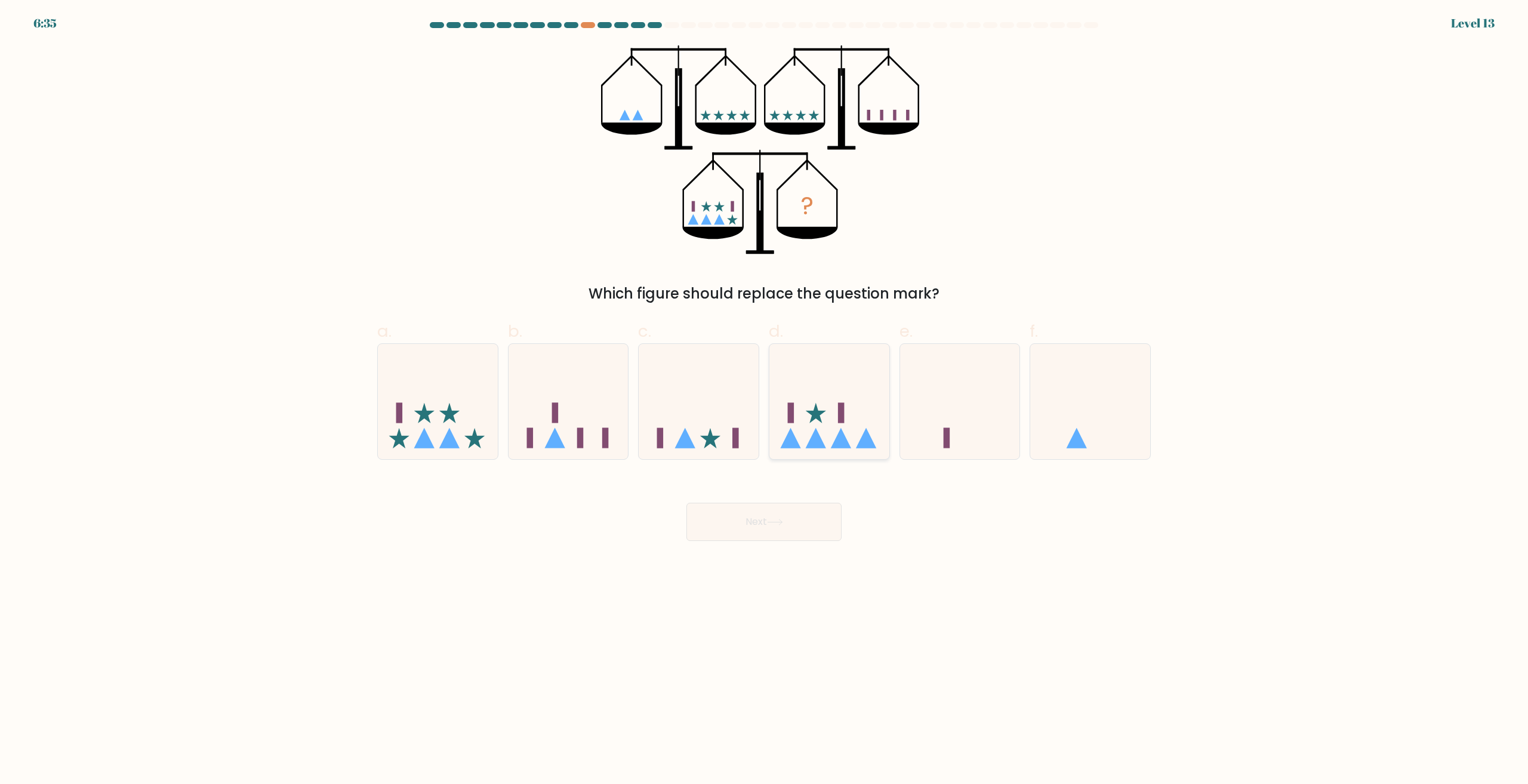
click at [846, 426] on icon at bounding box center [830, 401] width 120 height 99
click at [764, 400] on input "d." at bounding box center [764, 396] width 1 height 8
radio input "true"
click at [793, 529] on button "Next" at bounding box center [764, 521] width 156 height 38
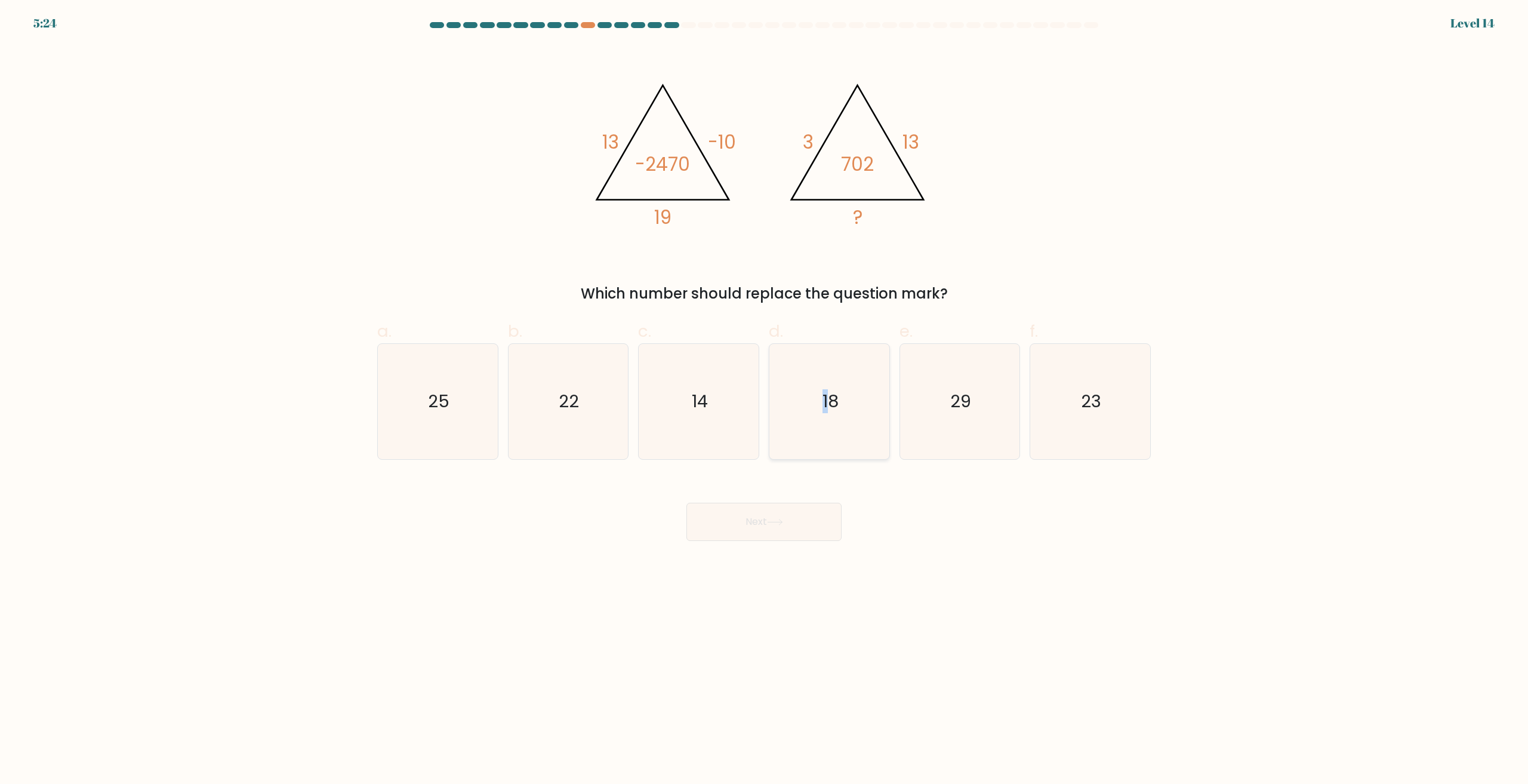
click at [822, 401] on icon "18" at bounding box center [829, 401] width 115 height 115
click at [791, 479] on div "Next" at bounding box center [764, 507] width 788 height 67
click at [792, 498] on div "Next" at bounding box center [764, 507] width 788 height 67
click at [794, 508] on button "Next" at bounding box center [764, 521] width 156 height 38
click at [797, 521] on button "Next" at bounding box center [764, 521] width 156 height 38
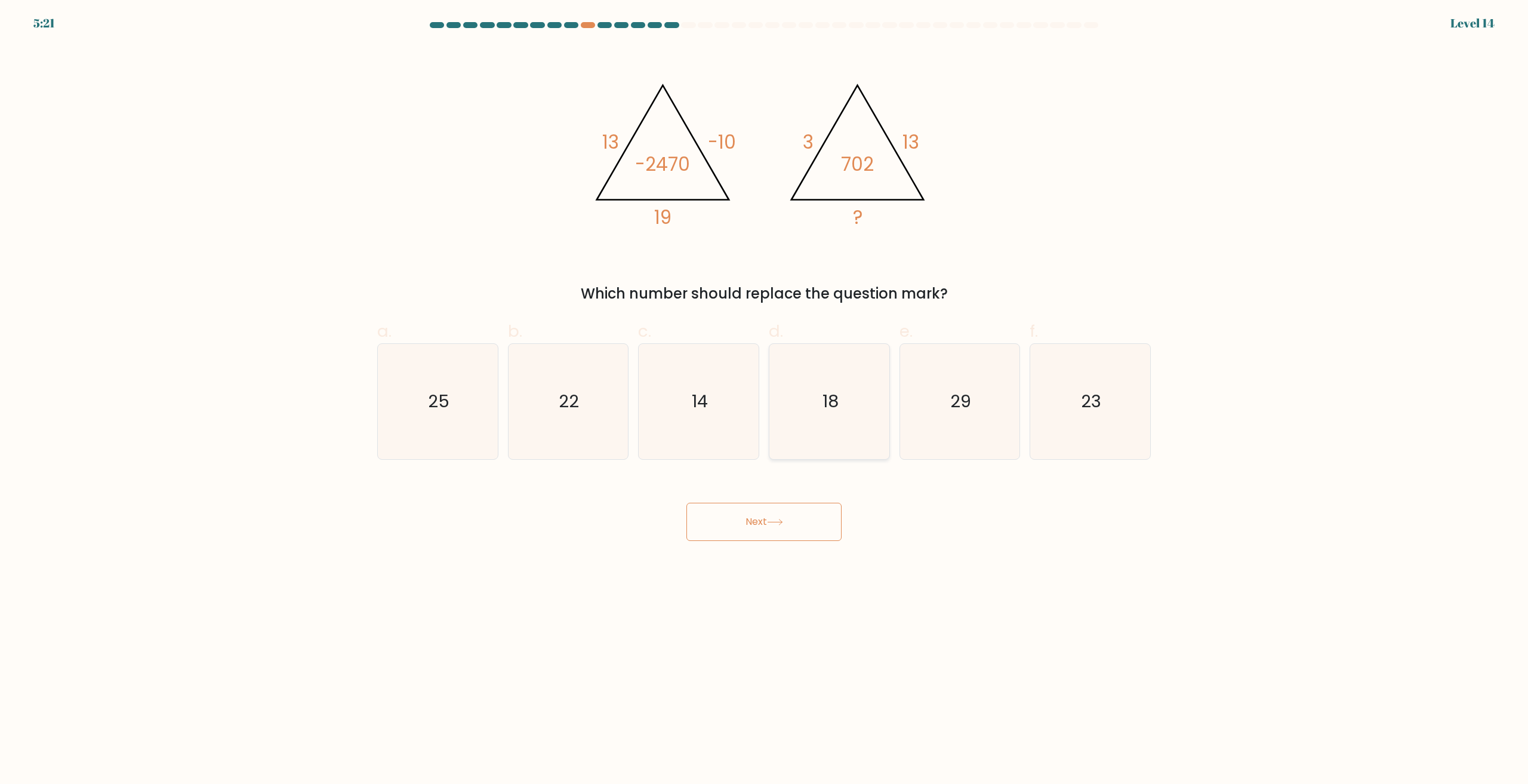
click at [864, 428] on icon "18" at bounding box center [829, 401] width 115 height 115
click at [764, 400] on input "d. 18" at bounding box center [764, 396] width 1 height 8
radio input "true"
click at [800, 506] on button "Next" at bounding box center [764, 521] width 156 height 38
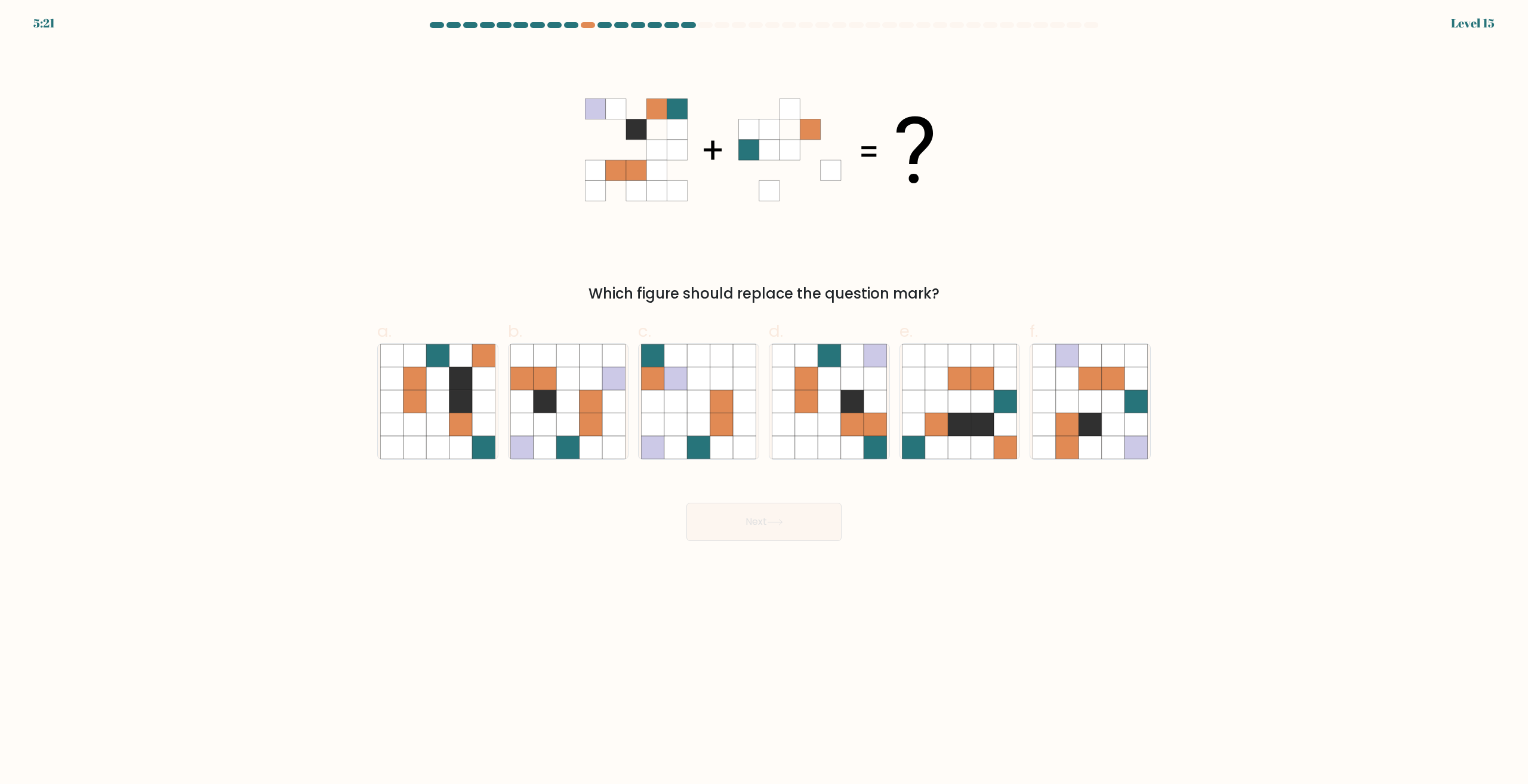
click at [797, 524] on button "Next" at bounding box center [764, 521] width 156 height 38
click at [838, 581] on body "6:05 Level 15" at bounding box center [764, 392] width 1528 height 784
click at [864, 445] on icon at bounding box center [874, 446] width 22 height 22
click at [764, 400] on input "d." at bounding box center [764, 396] width 1 height 8
radio input "true"
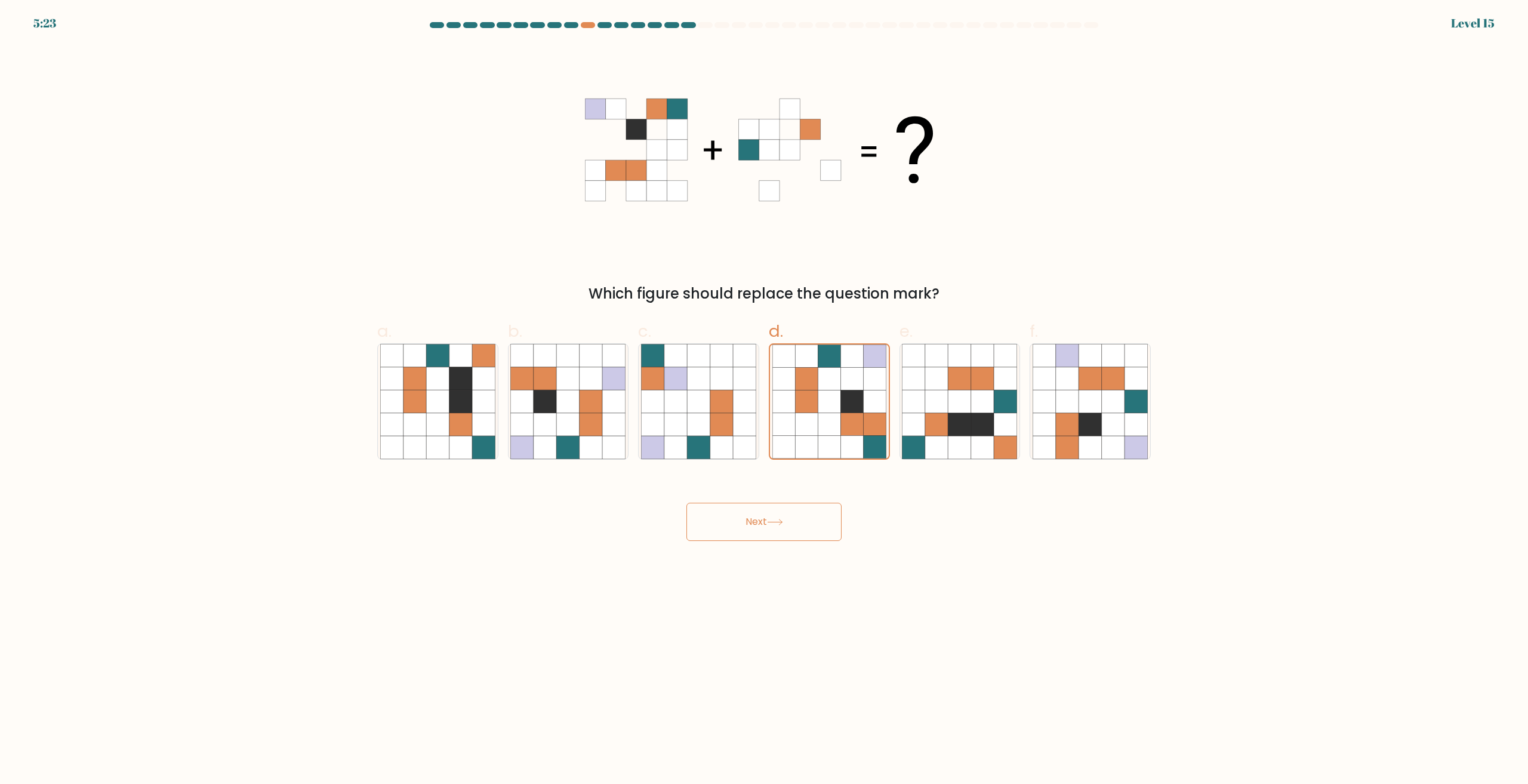
click at [1238, 393] on form at bounding box center [764, 282] width 1528 height 518
click at [799, 527] on button "Next" at bounding box center [764, 521] width 156 height 38
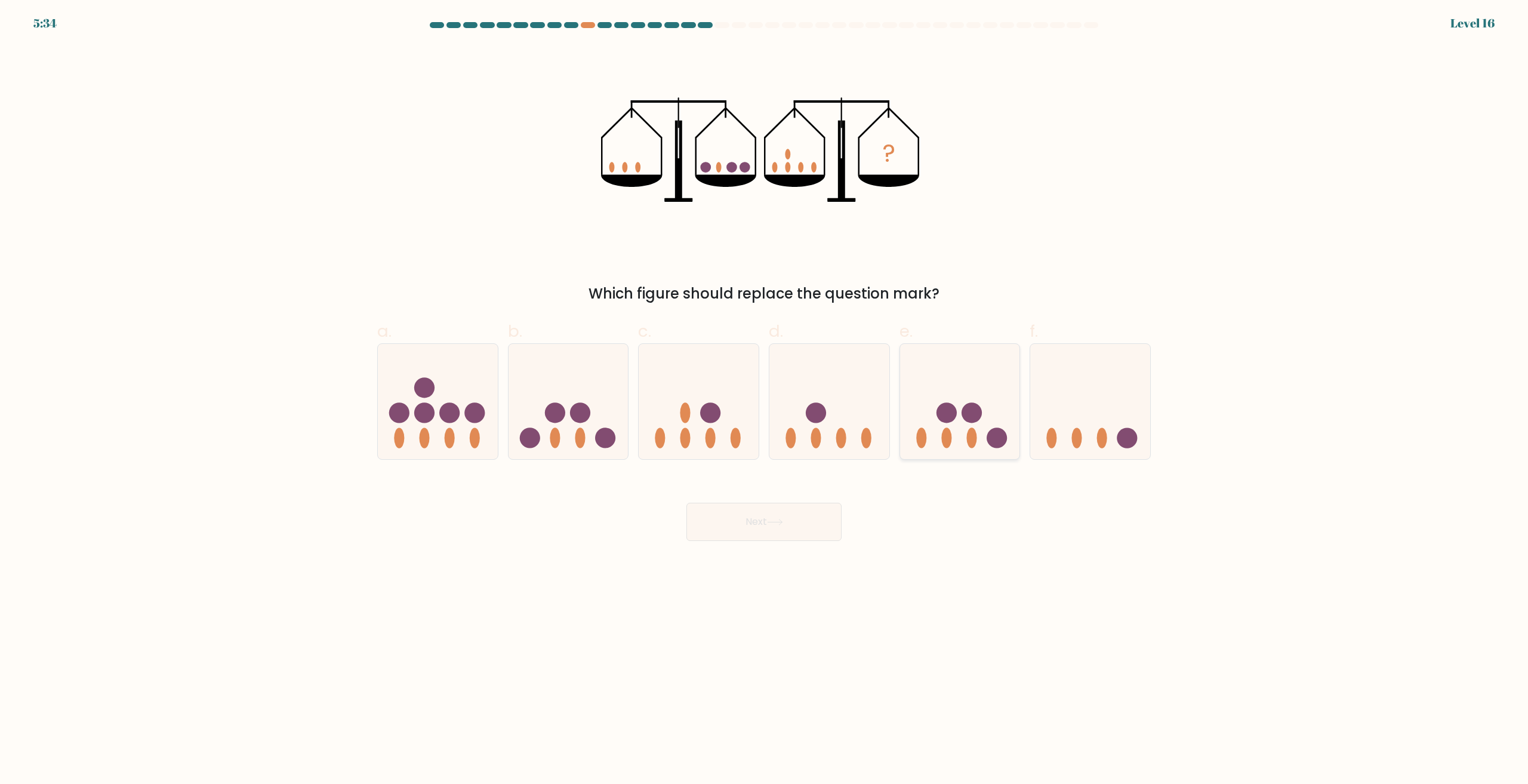
click at [931, 436] on icon at bounding box center [960, 401] width 120 height 99
click at [764, 400] on input "e." at bounding box center [764, 396] width 1 height 8
radio input "true"
click at [804, 550] on body "5:33 Level 16" at bounding box center [764, 392] width 1528 height 784
click at [793, 528] on button "Next" at bounding box center [764, 521] width 156 height 38
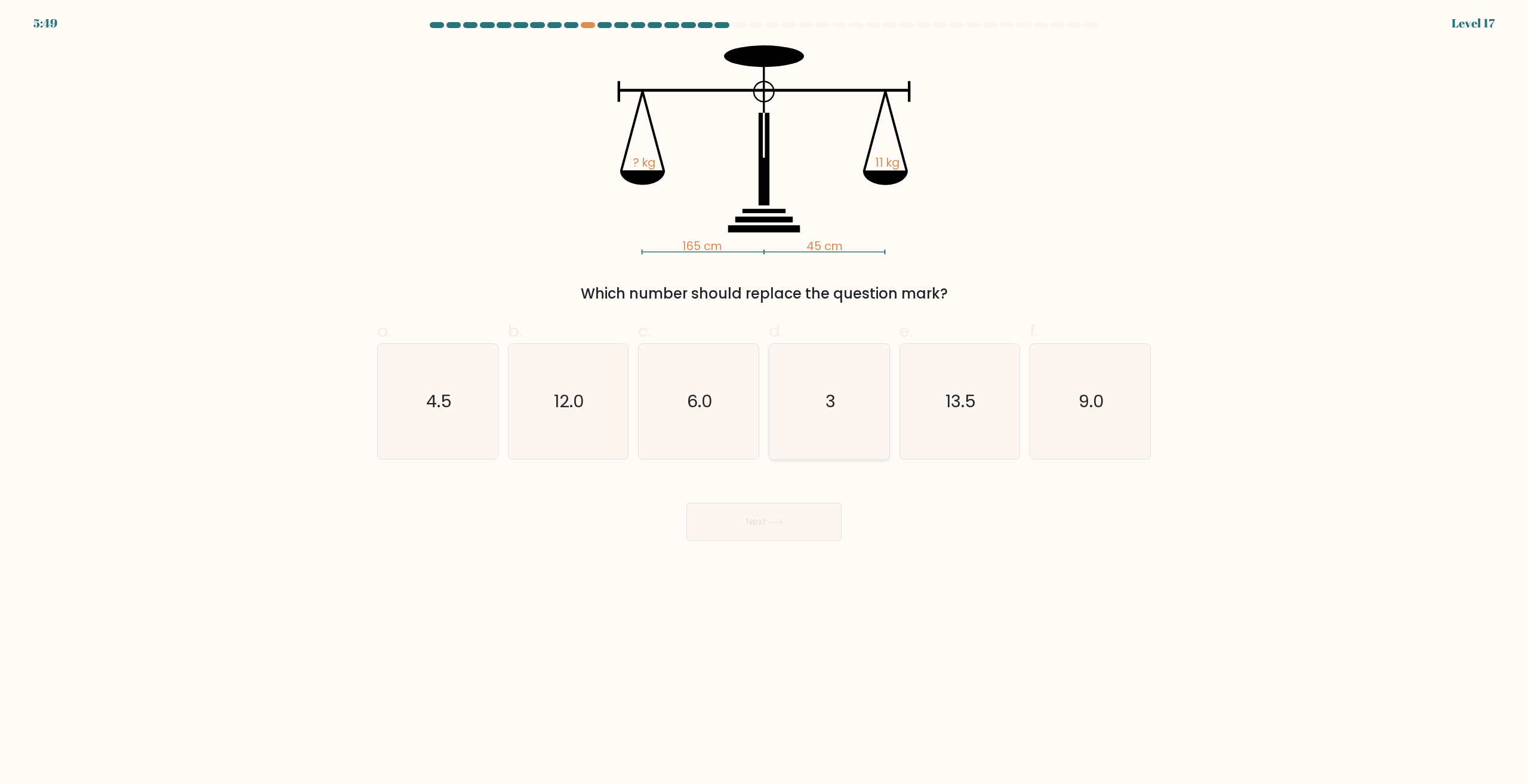
click at [838, 427] on icon "3" at bounding box center [829, 401] width 115 height 115
click at [764, 400] on input "d. 3" at bounding box center [764, 396] width 1 height 8
radio input "true"
click at [801, 523] on button "Next" at bounding box center [764, 521] width 156 height 38
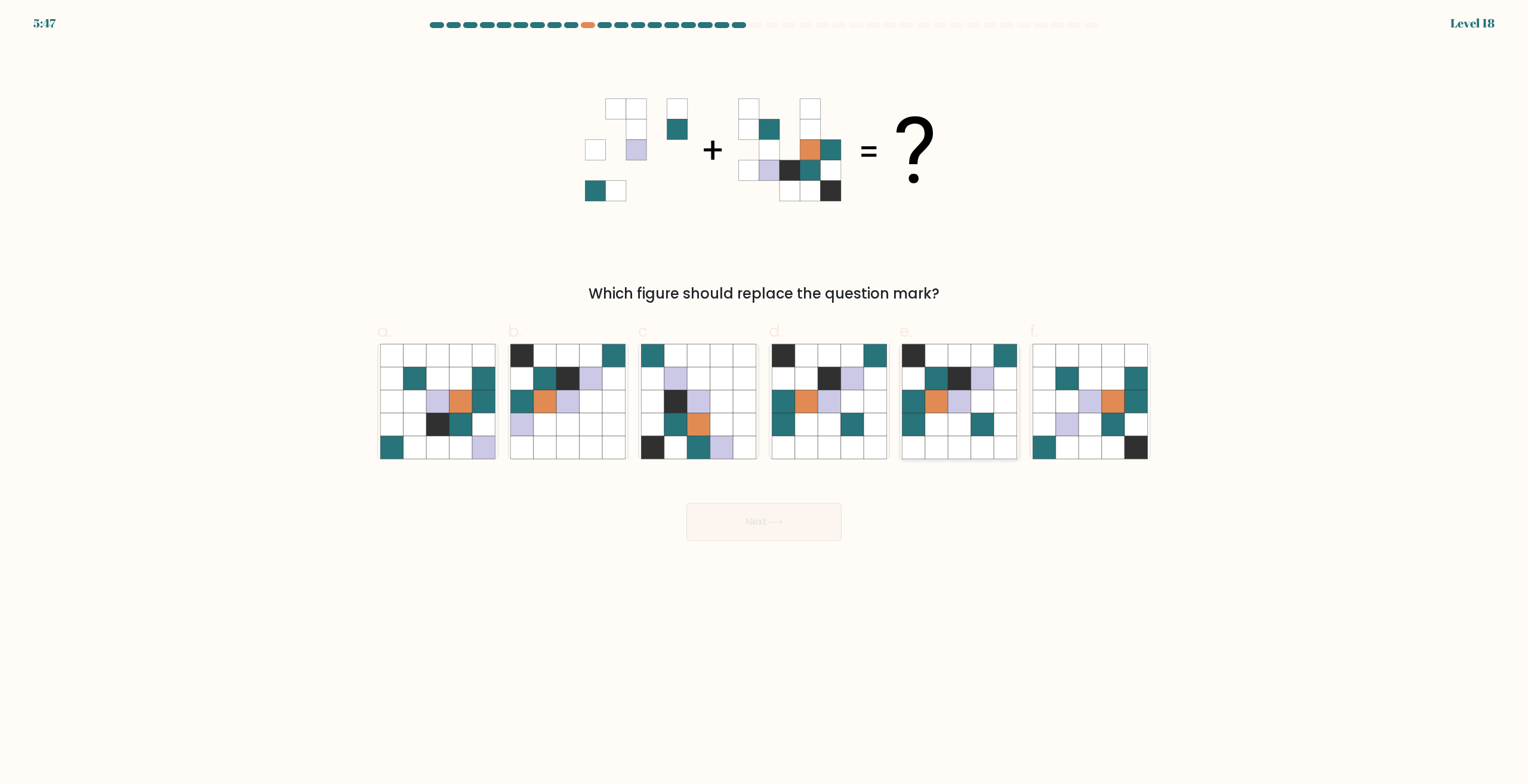
click at [945, 429] on icon at bounding box center [936, 424] width 22 height 22
click at [764, 400] on input "e." at bounding box center [764, 396] width 1 height 8
radio input "true"
click at [756, 518] on button "Next" at bounding box center [764, 521] width 156 height 38
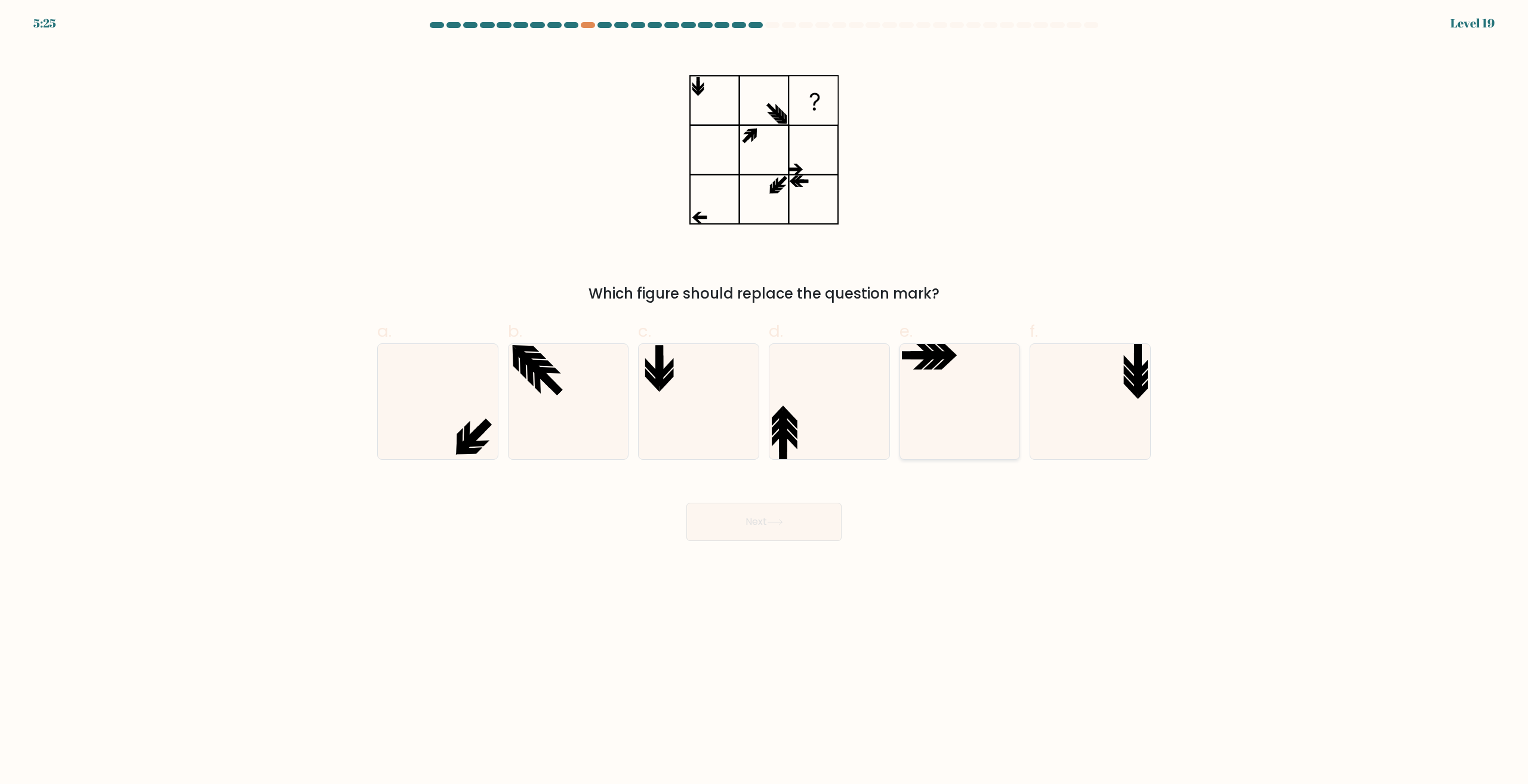
click at [971, 426] on icon at bounding box center [959, 401] width 115 height 115
click at [764, 400] on input "e." at bounding box center [764, 396] width 1 height 8
radio input "true"
click at [791, 530] on button "Next" at bounding box center [764, 521] width 156 height 38
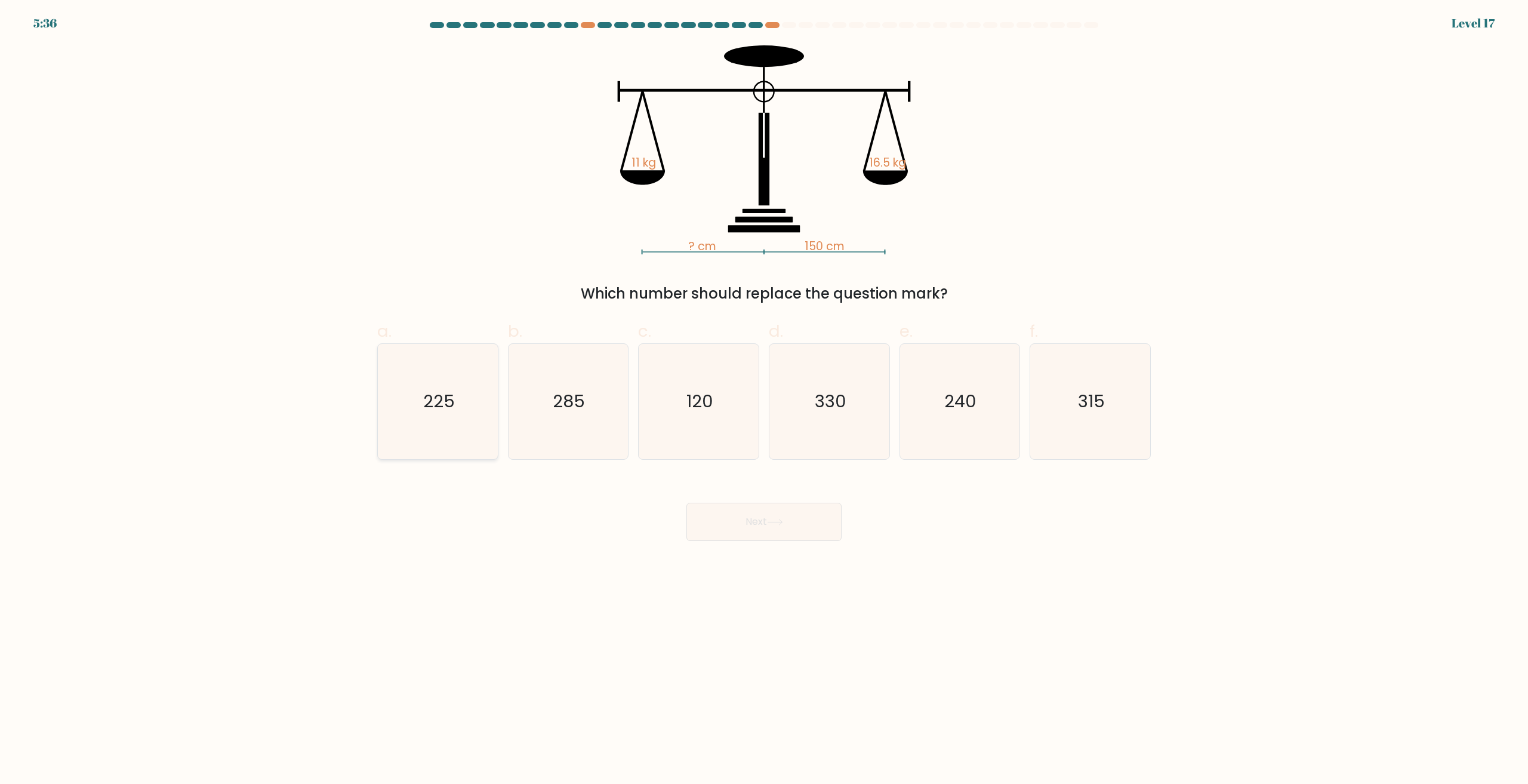
click at [398, 425] on icon "225" at bounding box center [437, 401] width 115 height 115
click at [764, 400] on input "a. 225" at bounding box center [764, 396] width 1 height 8
radio input "true"
click at [827, 522] on button "Next" at bounding box center [764, 521] width 156 height 38
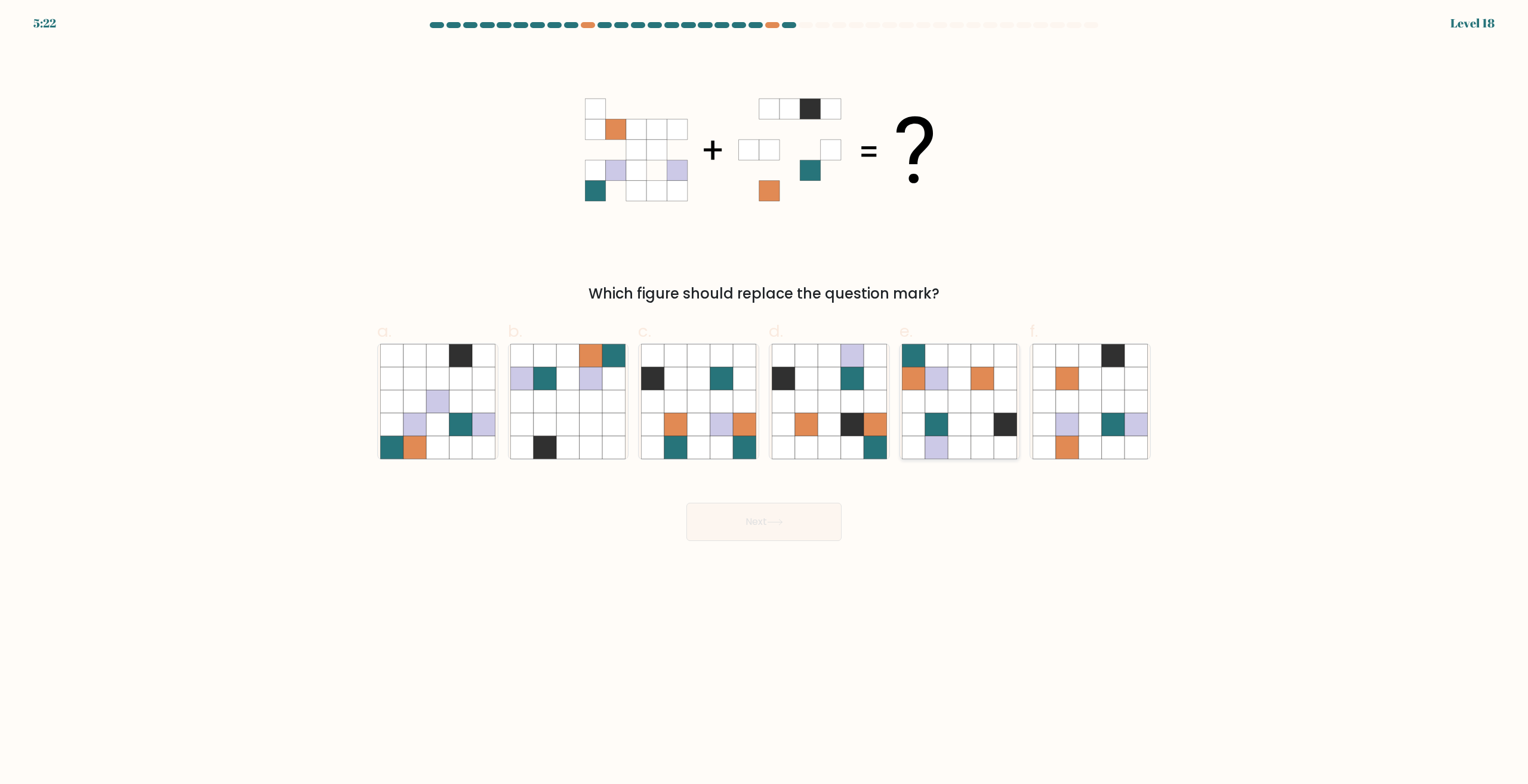
click at [972, 437] on icon at bounding box center [982, 446] width 22 height 22
click at [764, 400] on input "e." at bounding box center [764, 396] width 1 height 8
radio input "true"
click at [712, 545] on body "5:22 Level 18" at bounding box center [764, 392] width 1528 height 784
click at [724, 528] on button "Next" at bounding box center [764, 521] width 156 height 38
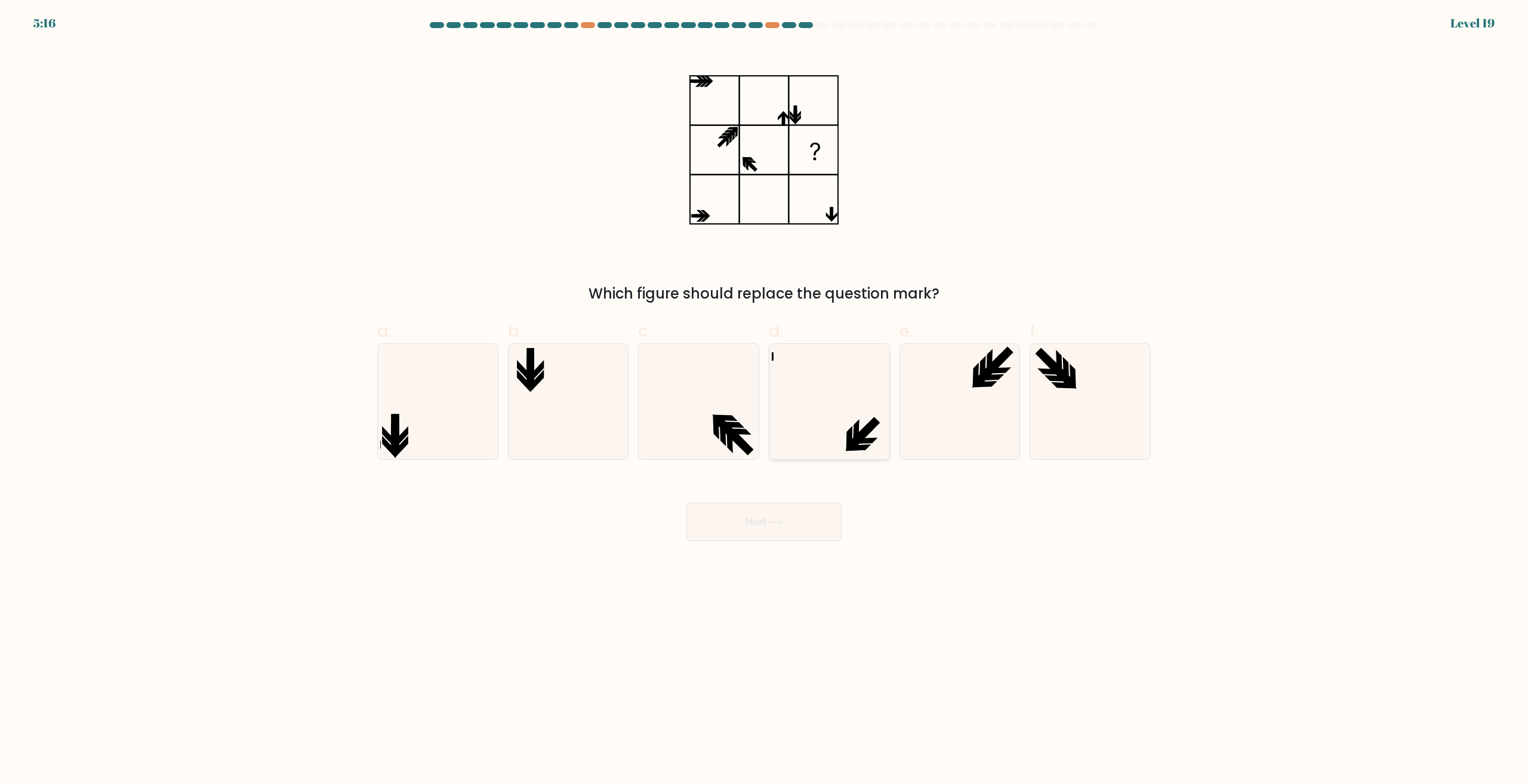
click at [824, 360] on icon at bounding box center [829, 401] width 115 height 115
click at [764, 392] on input "d." at bounding box center [764, 396] width 1 height 8
radio input "true"
click at [998, 376] on icon at bounding box center [992, 377] width 25 height 6
click at [764, 392] on input "e." at bounding box center [764, 396] width 1 height 8
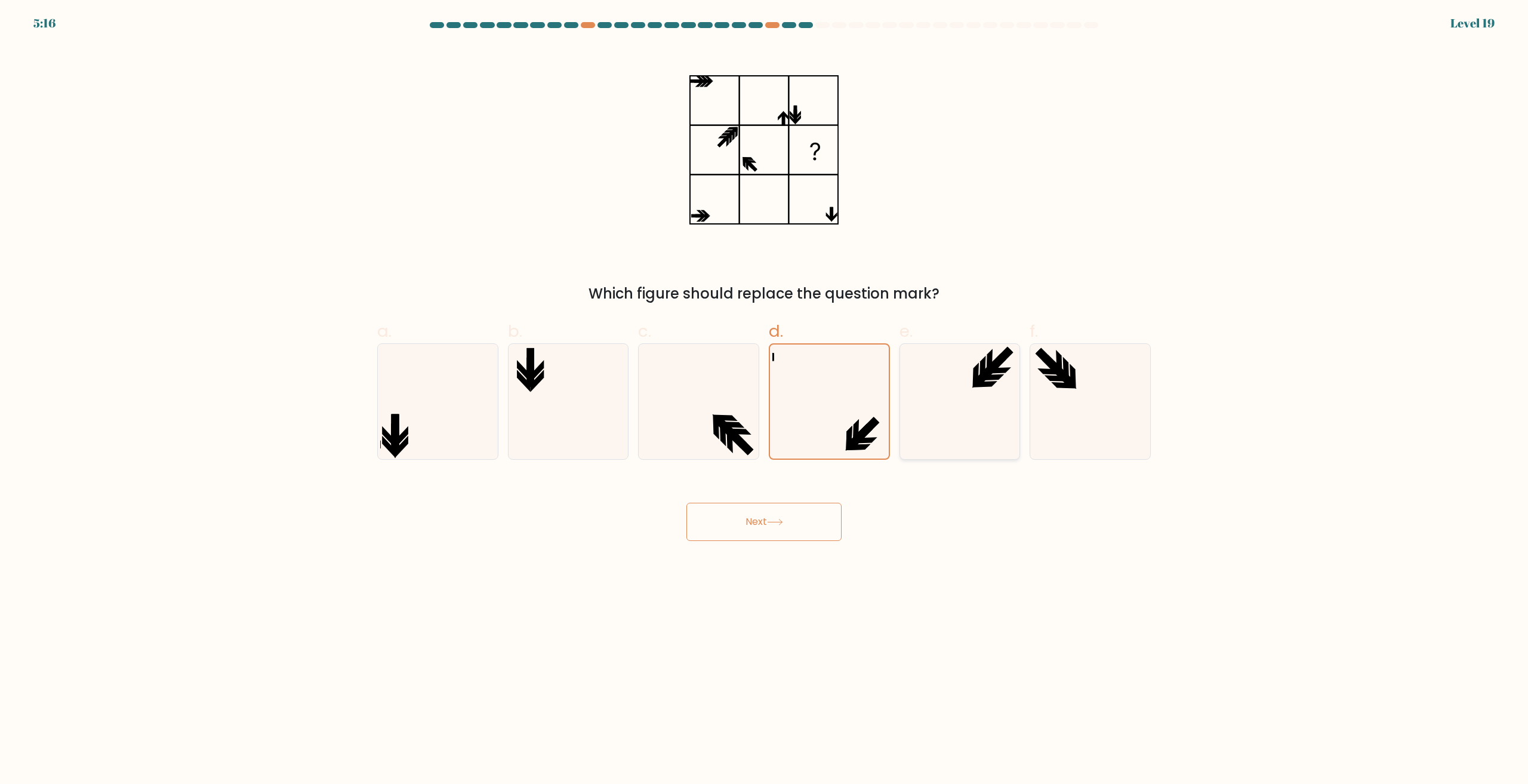
radio input "true"
drag, startPoint x: 1139, startPoint y: 385, endPoint x: 936, endPoint y: 420, distance: 206.0
click at [1139, 386] on icon at bounding box center [1090, 401] width 115 height 115
click at [764, 392] on input "f." at bounding box center [764, 396] width 1 height 8
radio input "true"
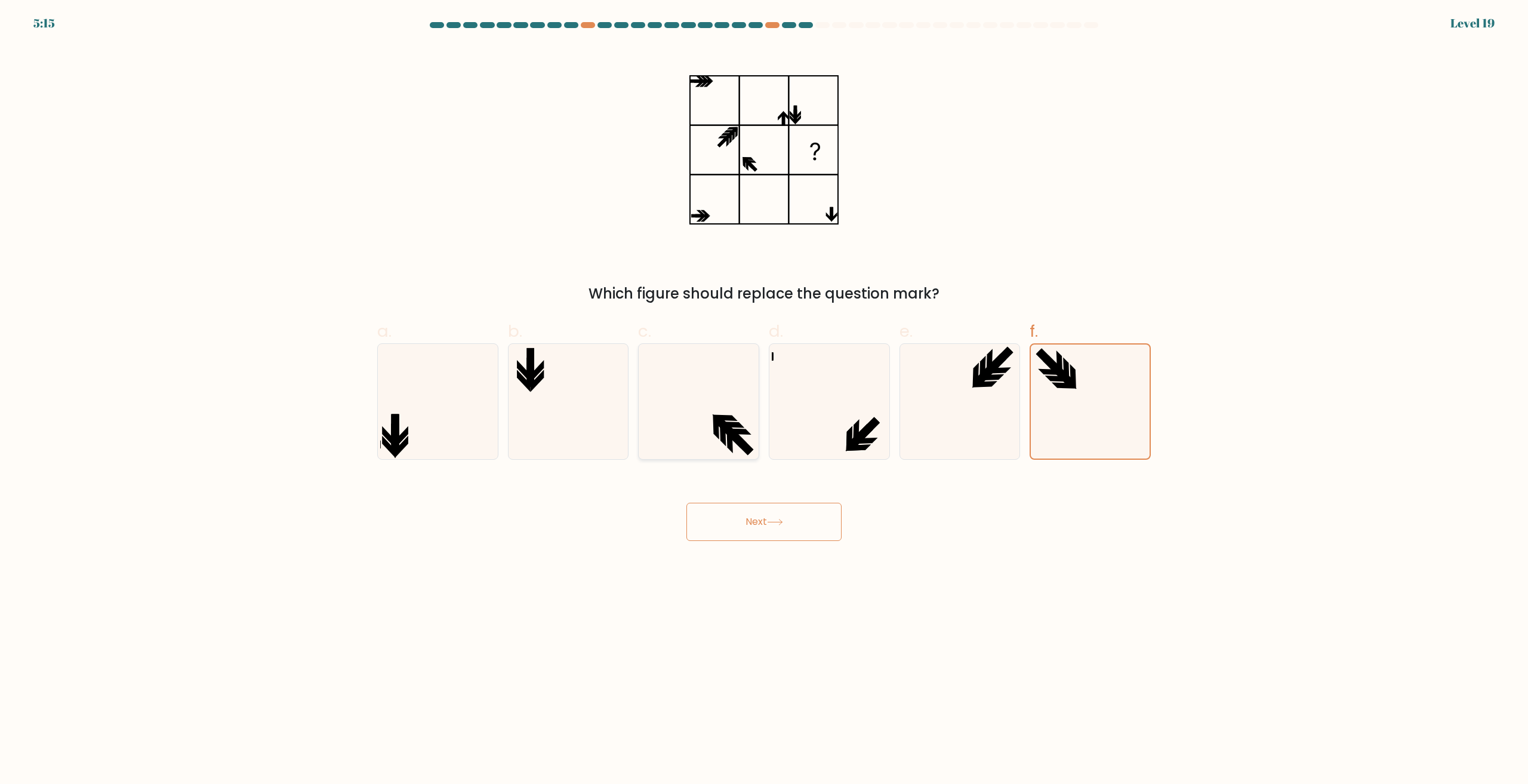
click at [665, 406] on icon at bounding box center [698, 401] width 115 height 115
click at [764, 400] on input "c." at bounding box center [764, 396] width 1 height 8
radio input "true"
click at [820, 429] on icon at bounding box center [829, 401] width 115 height 115
click at [764, 400] on input "d." at bounding box center [764, 396] width 1 height 8
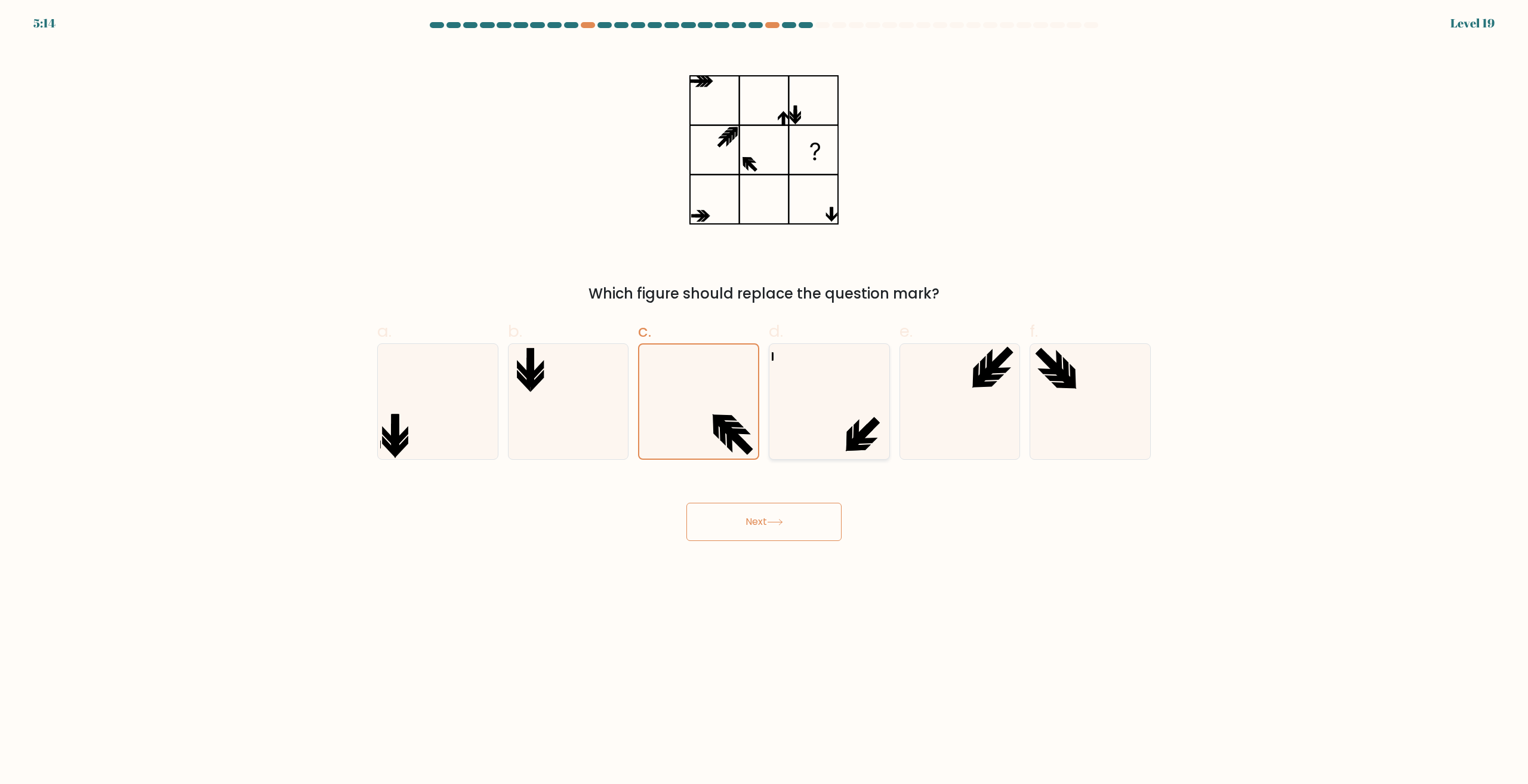
radio input "true"
click at [1056, 443] on icon at bounding box center [1090, 401] width 115 height 115
click at [764, 400] on input "f." at bounding box center [764, 396] width 1 height 8
radio input "true"
drag, startPoint x: 1120, startPoint y: 414, endPoint x: 809, endPoint y: 548, distance: 338.6
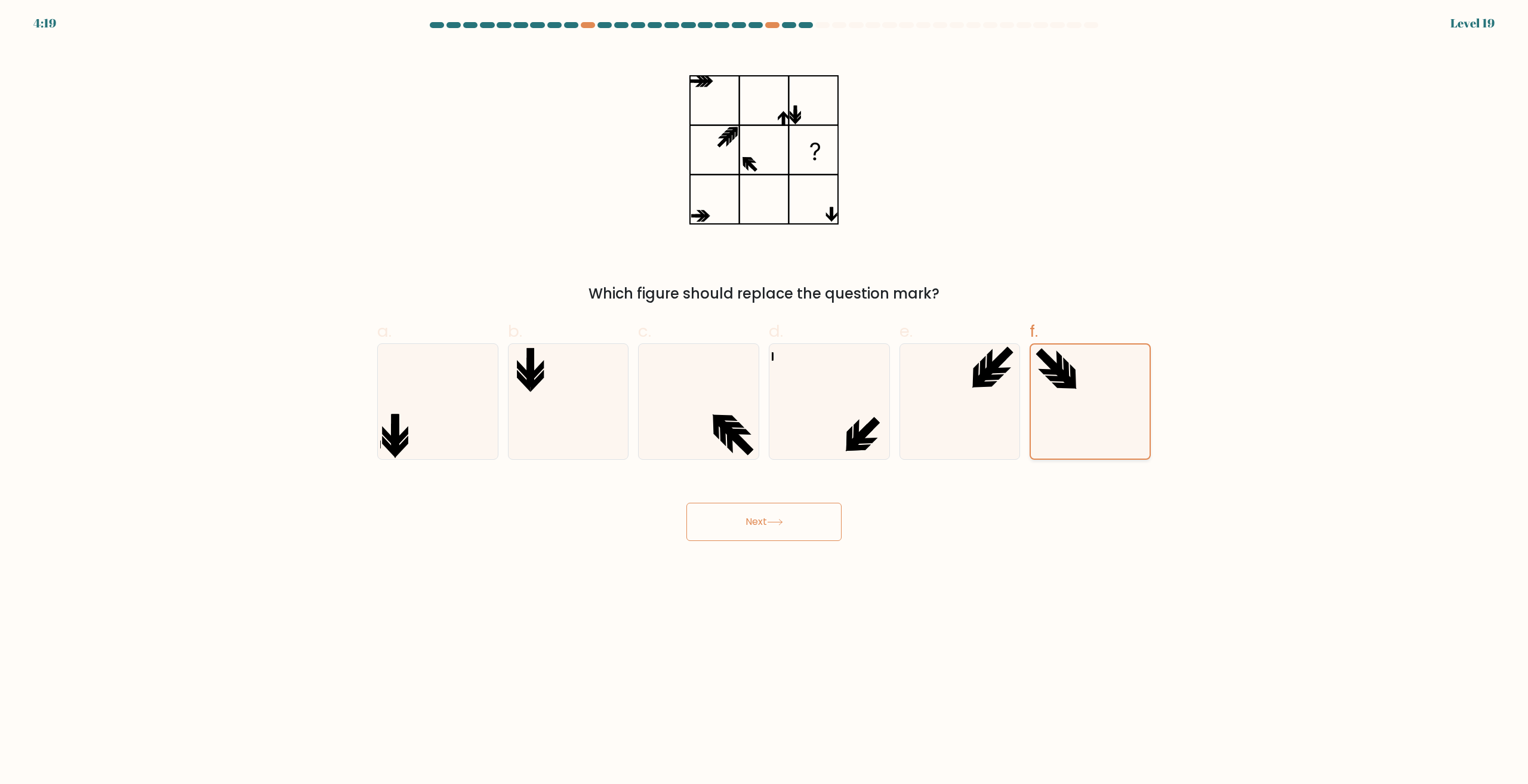
click at [1119, 414] on icon at bounding box center [1091, 401] width 114 height 114
click at [764, 400] on input "f." at bounding box center [764, 396] width 1 height 8
click at [769, 521] on button "Next" at bounding box center [764, 521] width 156 height 38
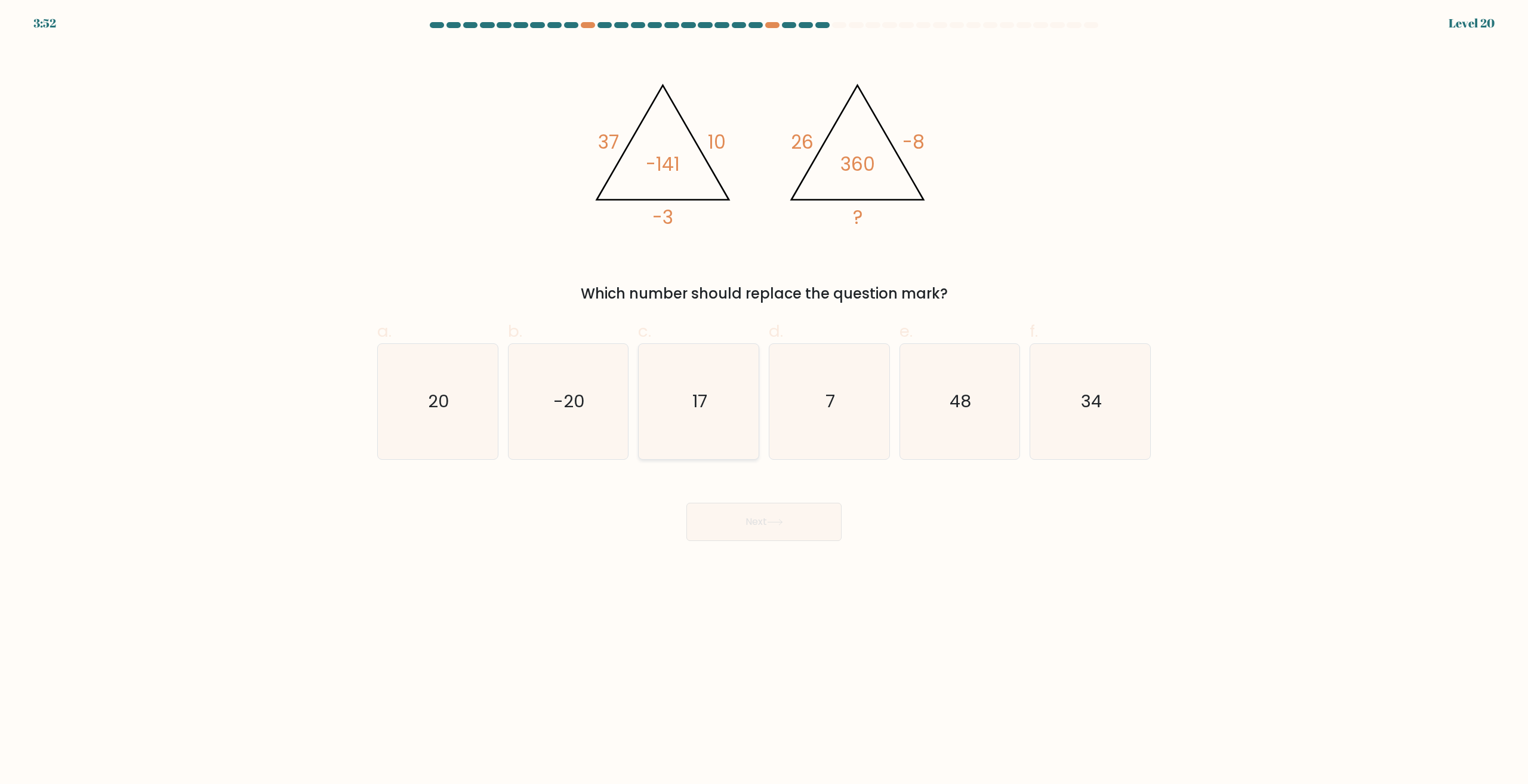
click at [725, 411] on icon "17" at bounding box center [698, 401] width 115 height 115
click at [764, 400] on input "c. 17" at bounding box center [764, 396] width 1 height 8
radio input "true"
click at [798, 528] on button "Next" at bounding box center [764, 521] width 156 height 38
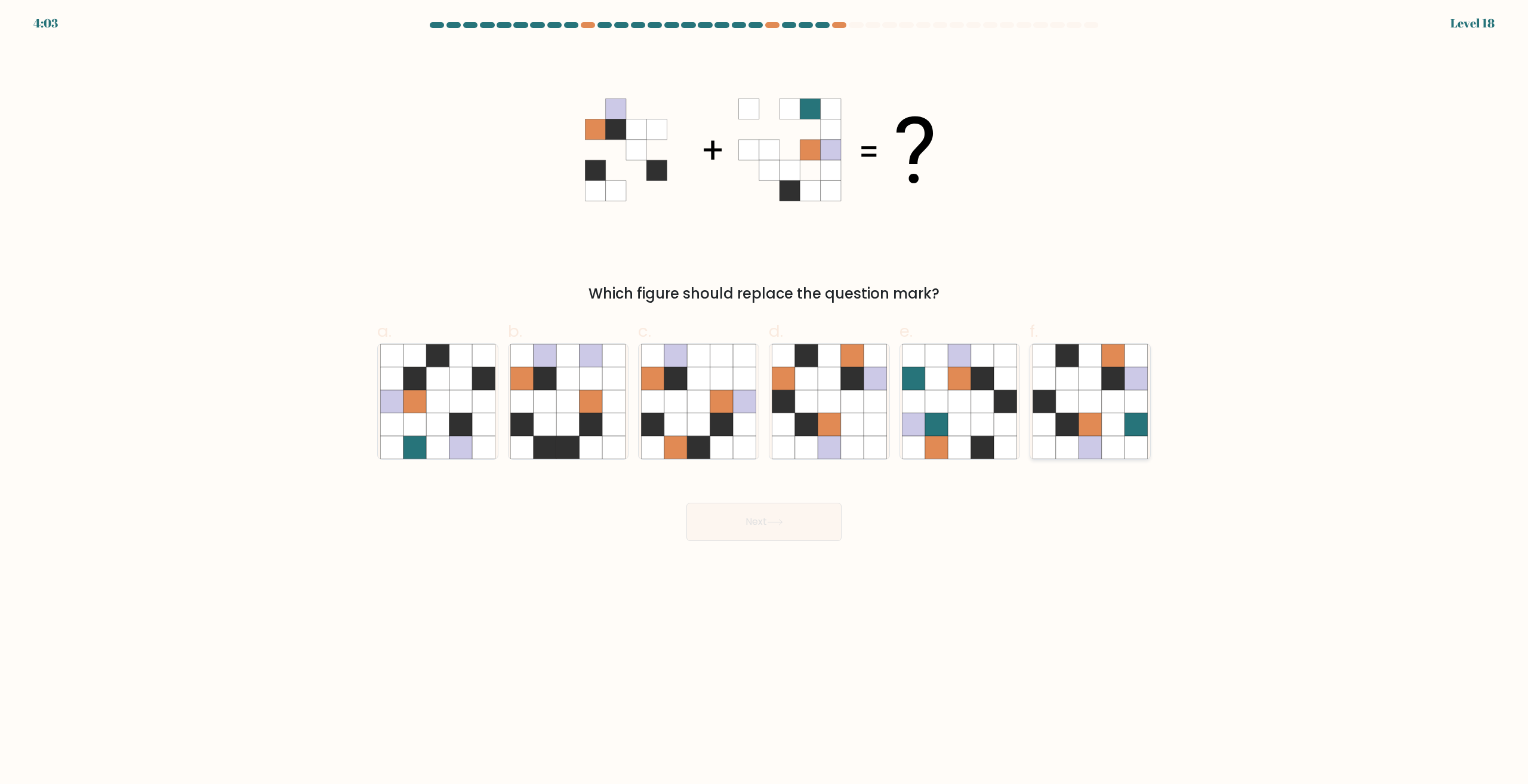
click at [1127, 442] on icon at bounding box center [1135, 446] width 22 height 22
click at [764, 400] on input "f." at bounding box center [764, 396] width 1 height 8
radio input "true"
click at [781, 516] on button "Next" at bounding box center [764, 521] width 156 height 38
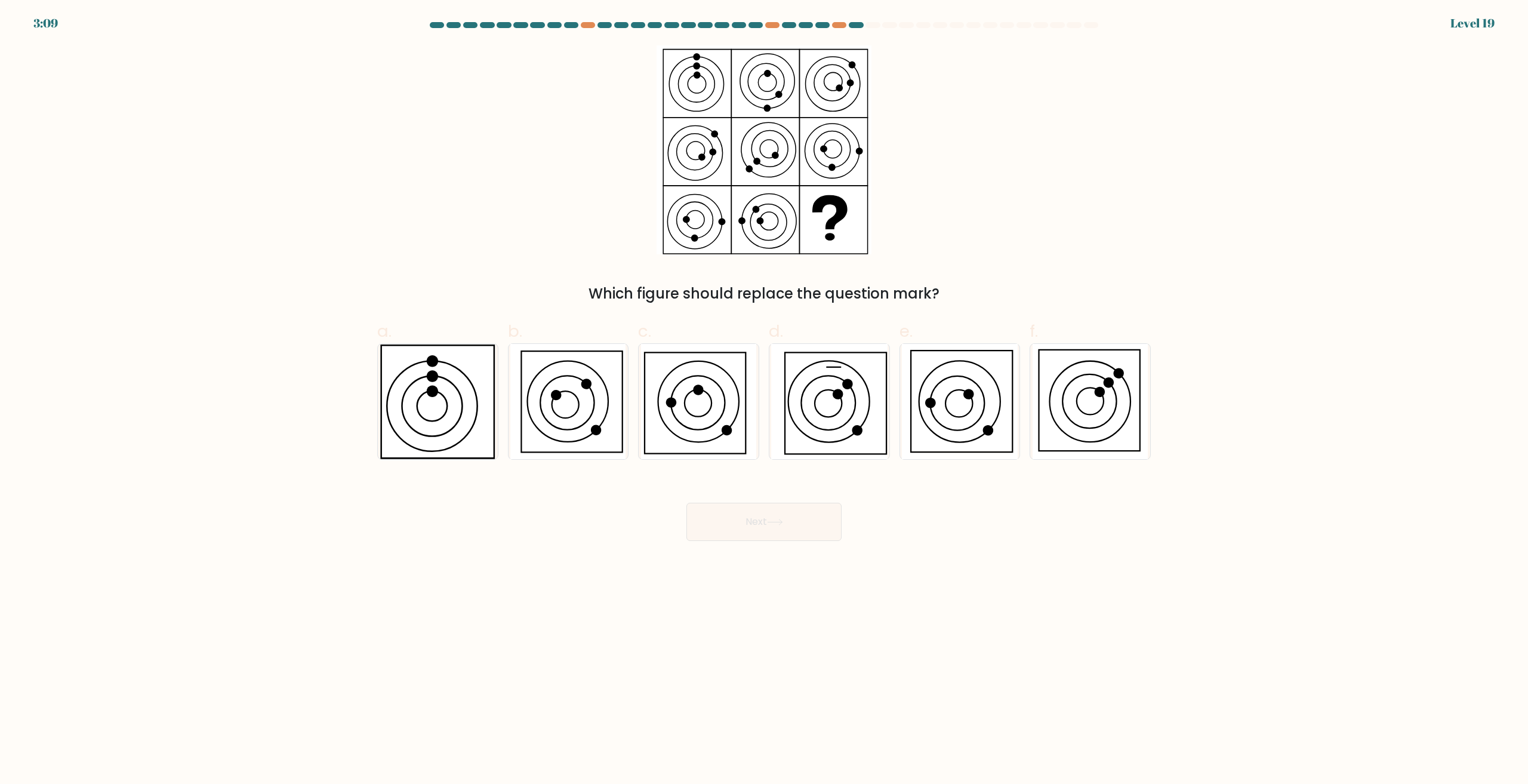
drag, startPoint x: 426, startPoint y: 425, endPoint x: 690, endPoint y: 494, distance: 272.9
click at [426, 424] on icon at bounding box center [437, 401] width 115 height 115
click at [764, 400] on input "a." at bounding box center [764, 396] width 1 height 8
radio input "true"
click at [768, 535] on button "Next" at bounding box center [764, 521] width 156 height 38
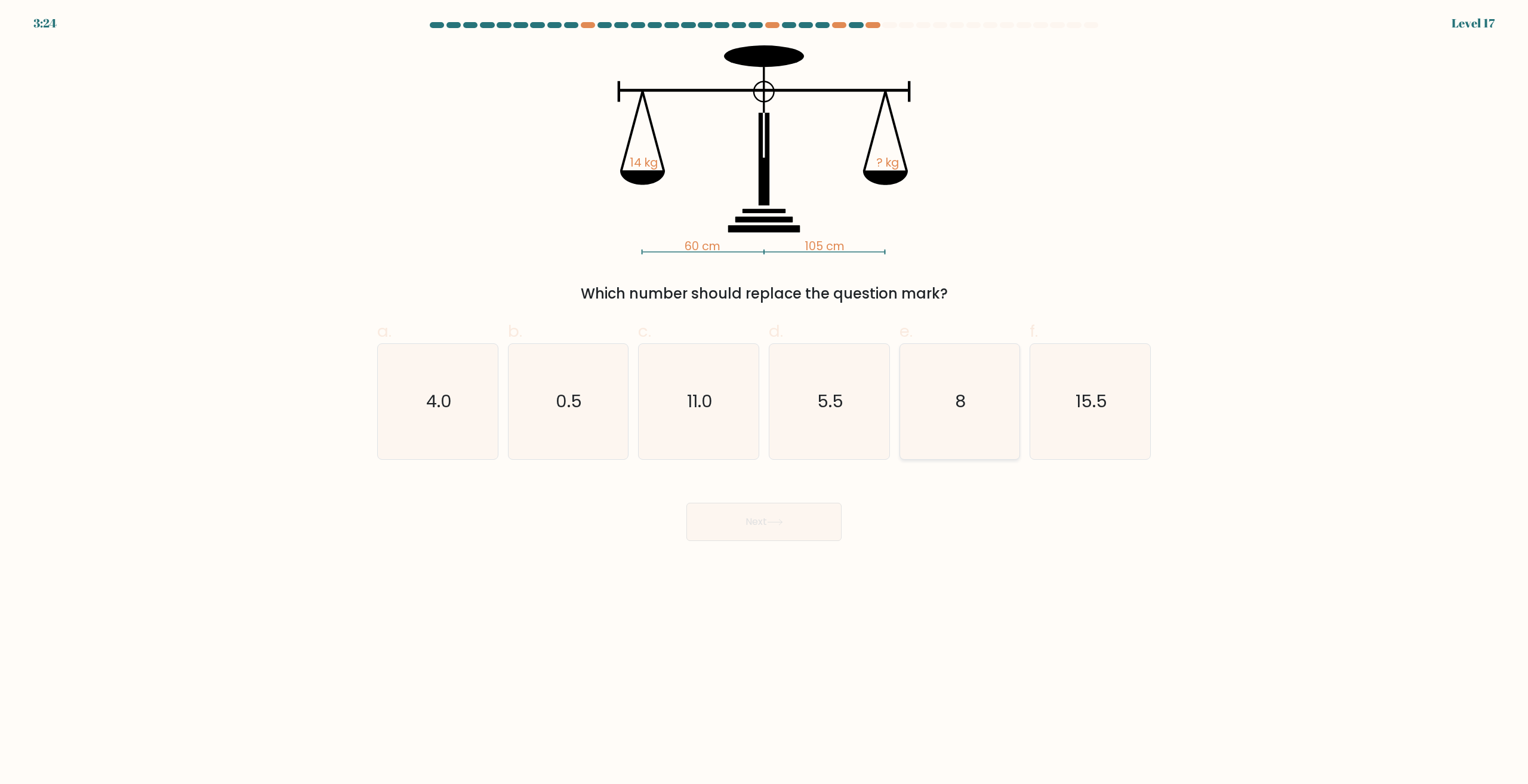
click at [968, 415] on icon "8" at bounding box center [959, 401] width 115 height 115
click at [764, 400] on input "e. 8" at bounding box center [764, 396] width 1 height 8
radio input "true"
click at [742, 527] on button "Next" at bounding box center [764, 521] width 156 height 38
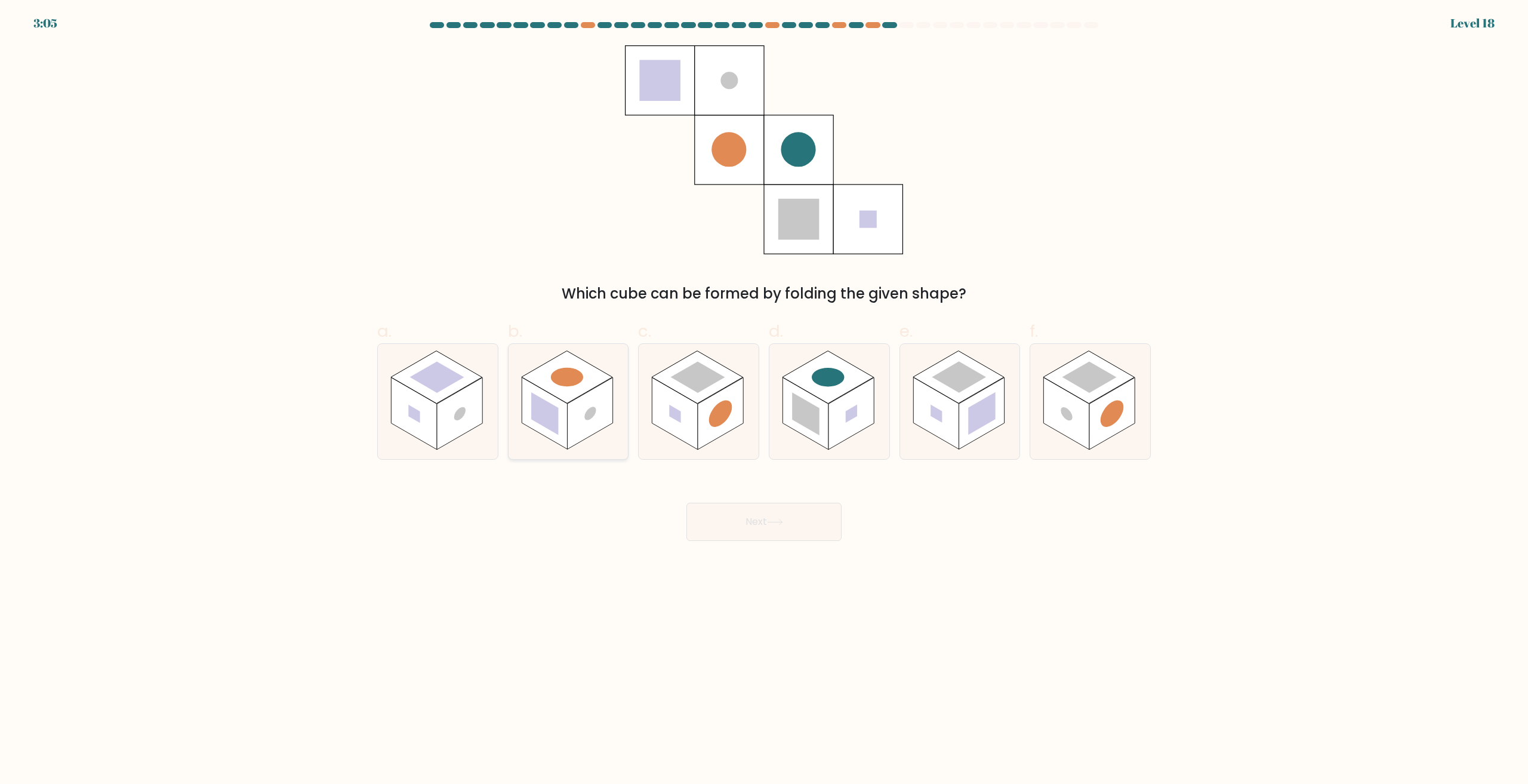
click at [594, 404] on rect at bounding box center [589, 414] width 46 height 72
click at [764, 400] on input "b." at bounding box center [764, 396] width 1 height 8
radio input "true"
click at [783, 510] on button "Next" at bounding box center [764, 521] width 156 height 38
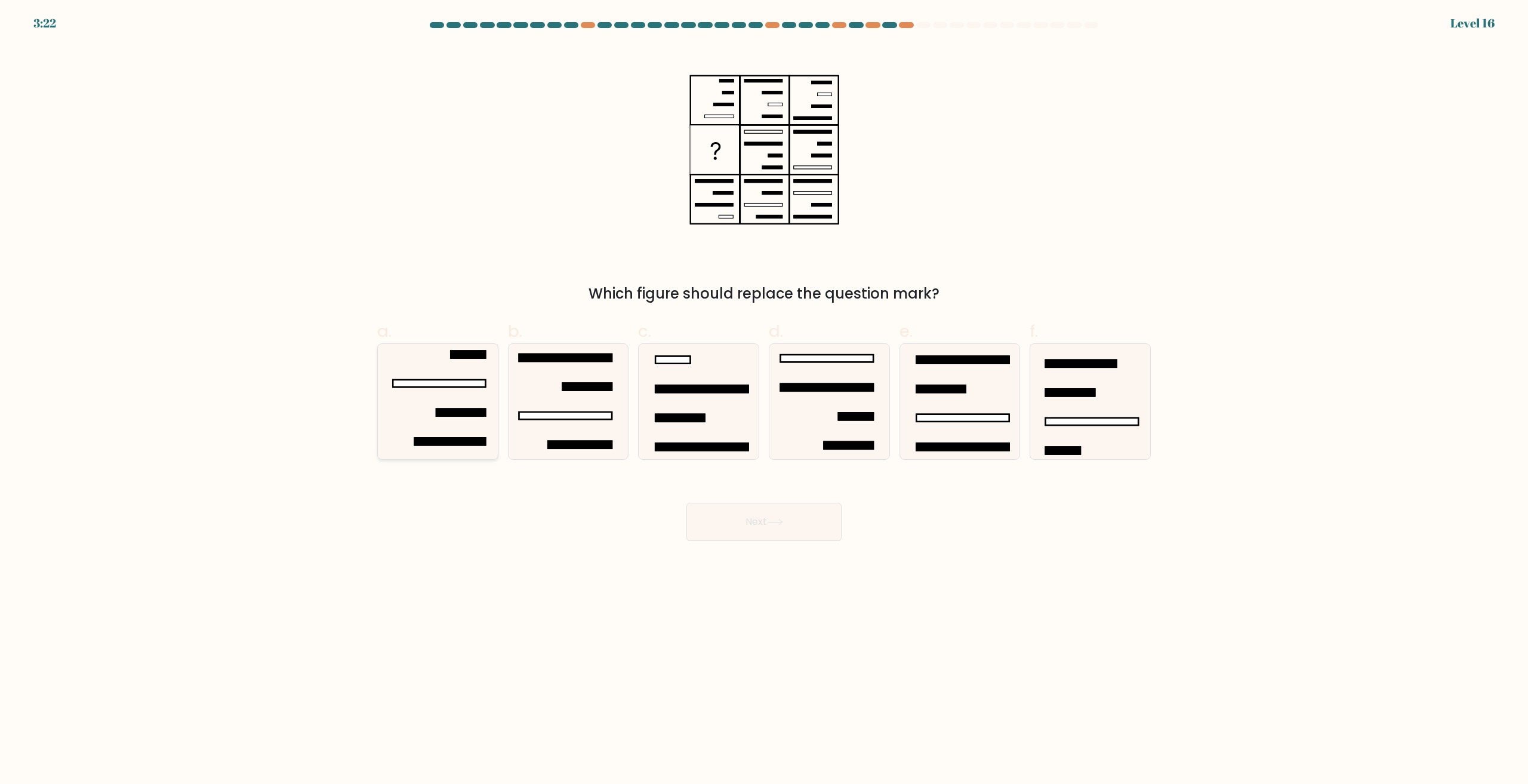
click at [466, 397] on icon at bounding box center [437, 401] width 115 height 115
click at [764, 397] on input "a." at bounding box center [764, 396] width 1 height 8
radio input "true"
click at [761, 506] on button "Next" at bounding box center [764, 521] width 156 height 38
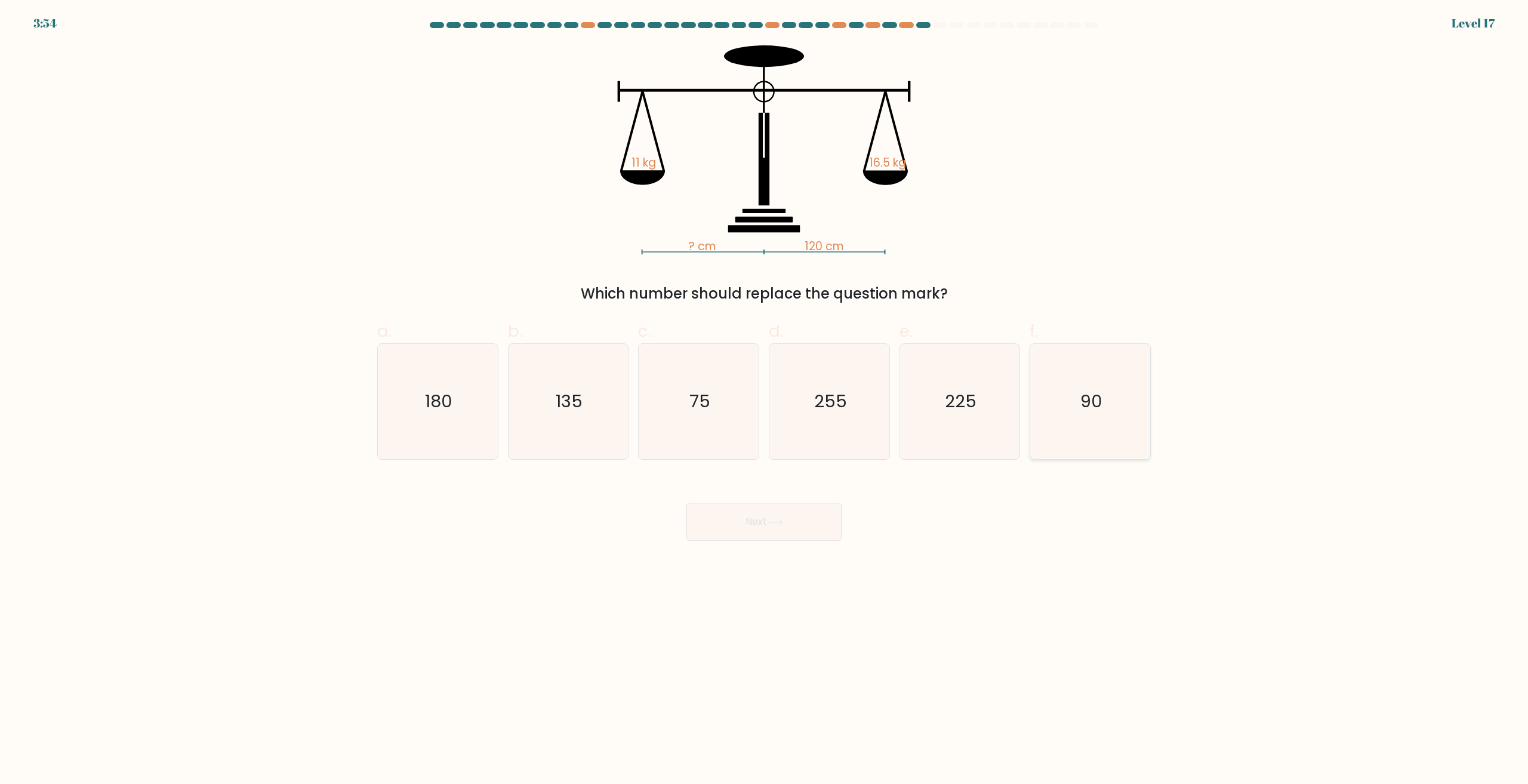
click at [1097, 414] on icon "90" at bounding box center [1090, 401] width 115 height 115
click at [764, 400] on input "f. 90" at bounding box center [764, 396] width 1 height 8
radio input "true"
click at [805, 519] on button "Next" at bounding box center [764, 521] width 156 height 38
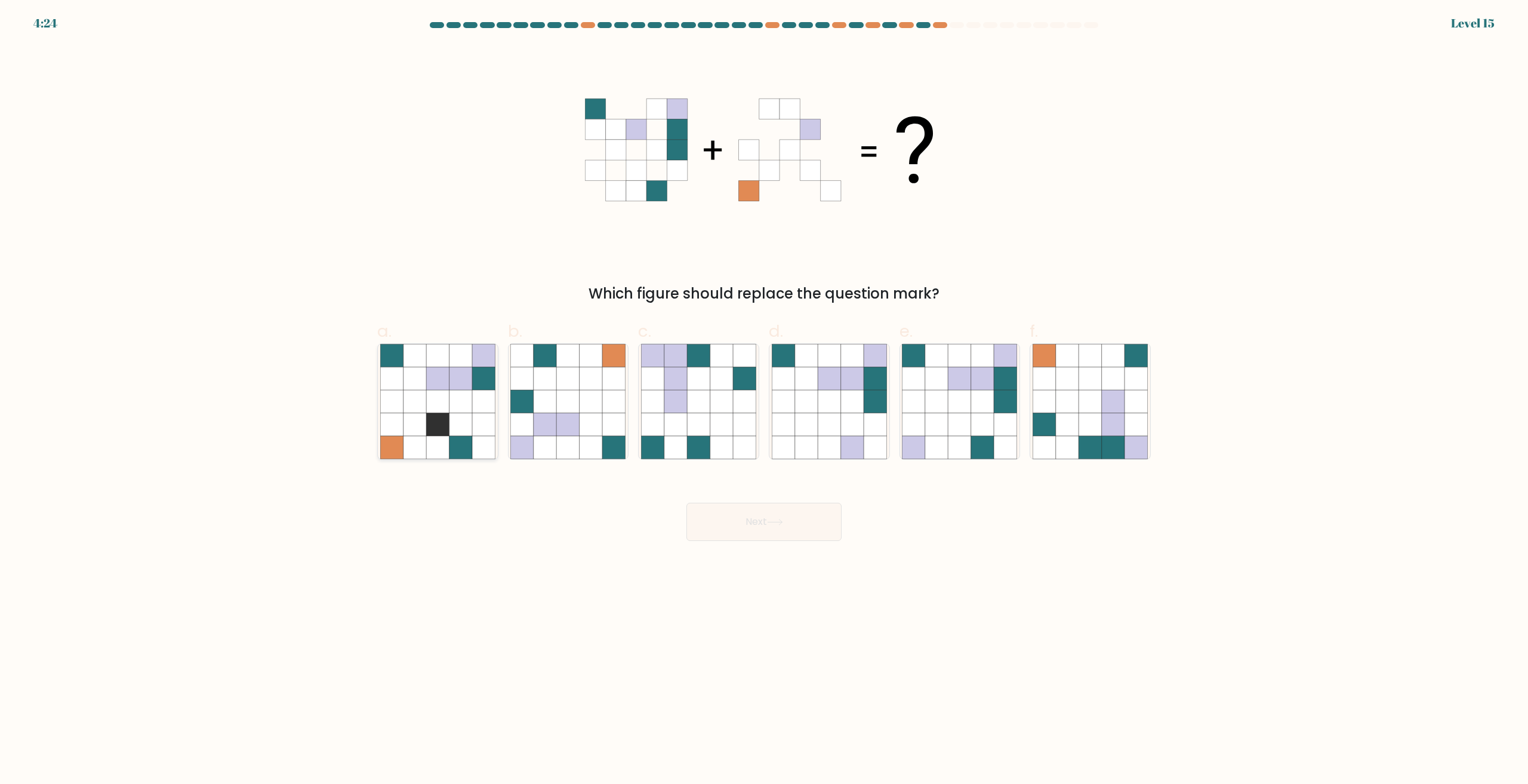
click at [421, 421] on icon at bounding box center [414, 424] width 22 height 22
click at [764, 400] on input "a." at bounding box center [764, 396] width 1 height 8
radio input "true"
click at [410, 419] on icon at bounding box center [414, 424] width 22 height 22
click at [764, 400] on input "a." at bounding box center [764, 396] width 1 height 8
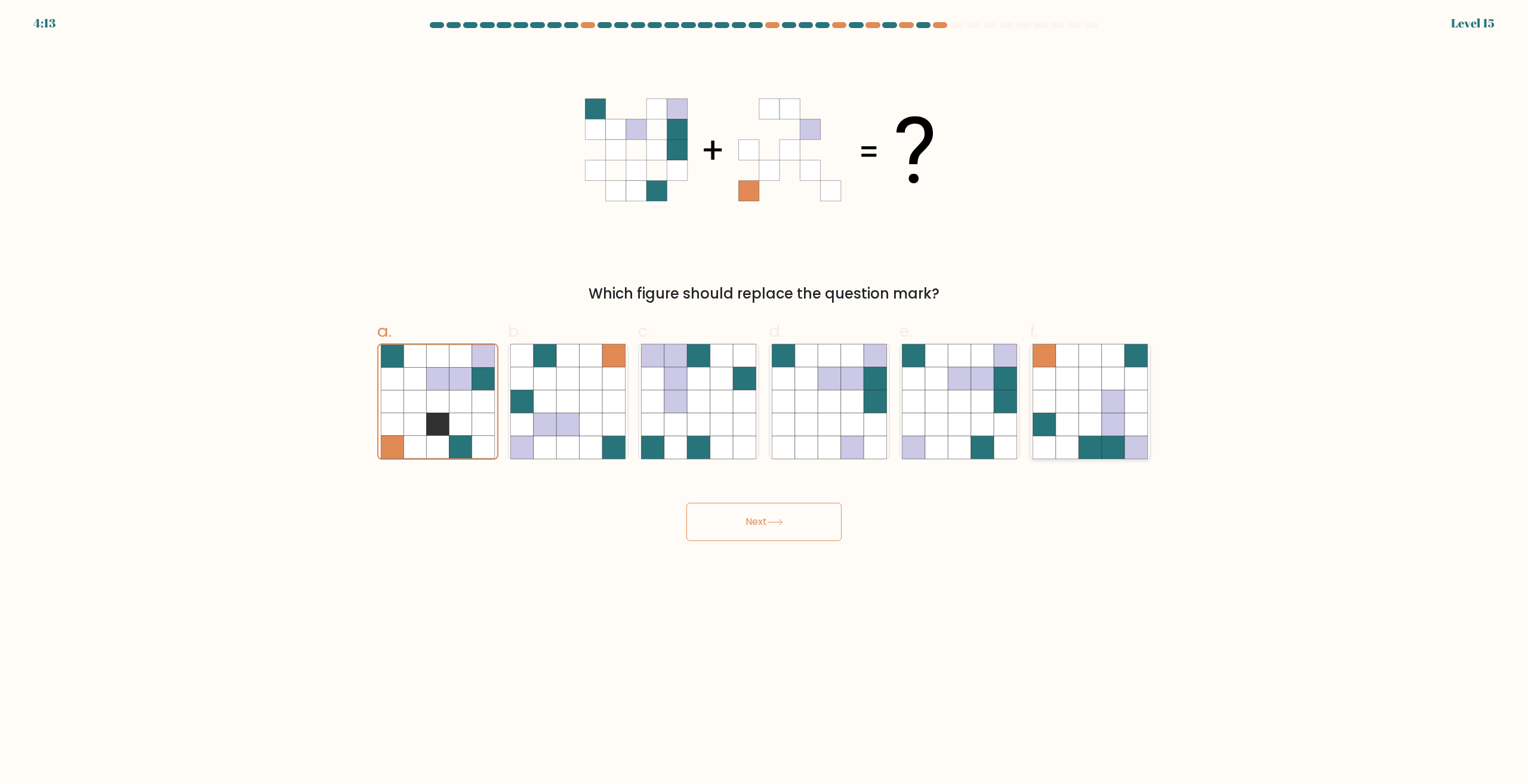
click at [1095, 439] on icon at bounding box center [1089, 446] width 22 height 22
click at [764, 400] on input "f." at bounding box center [764, 396] width 1 height 8
radio input "true"
click at [762, 509] on button "Next" at bounding box center [764, 521] width 156 height 38
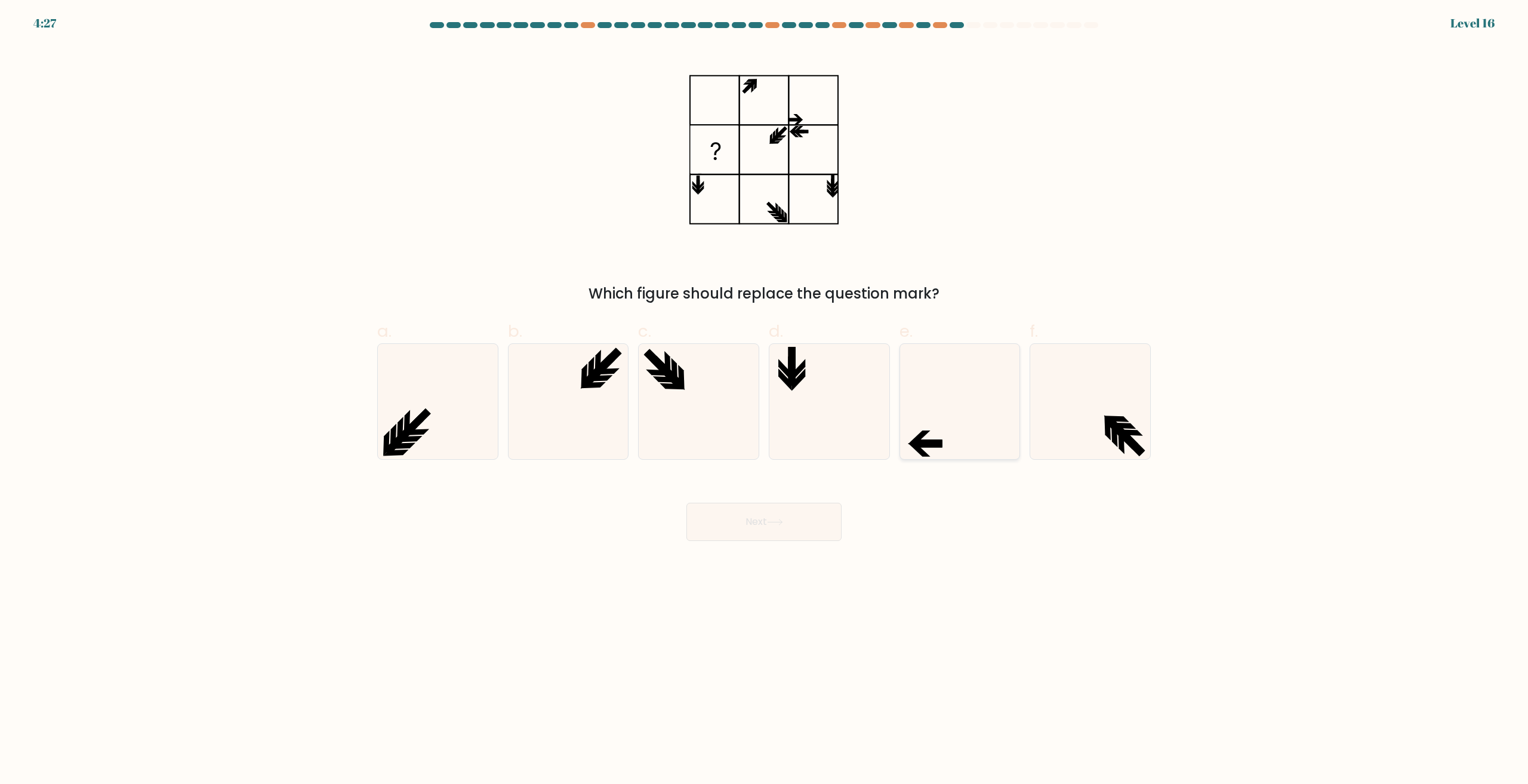
click at [950, 426] on icon at bounding box center [959, 401] width 115 height 115
click at [764, 400] on input "e." at bounding box center [764, 396] width 1 height 8
radio input "true"
click at [795, 515] on button "Next" at bounding box center [764, 521] width 156 height 38
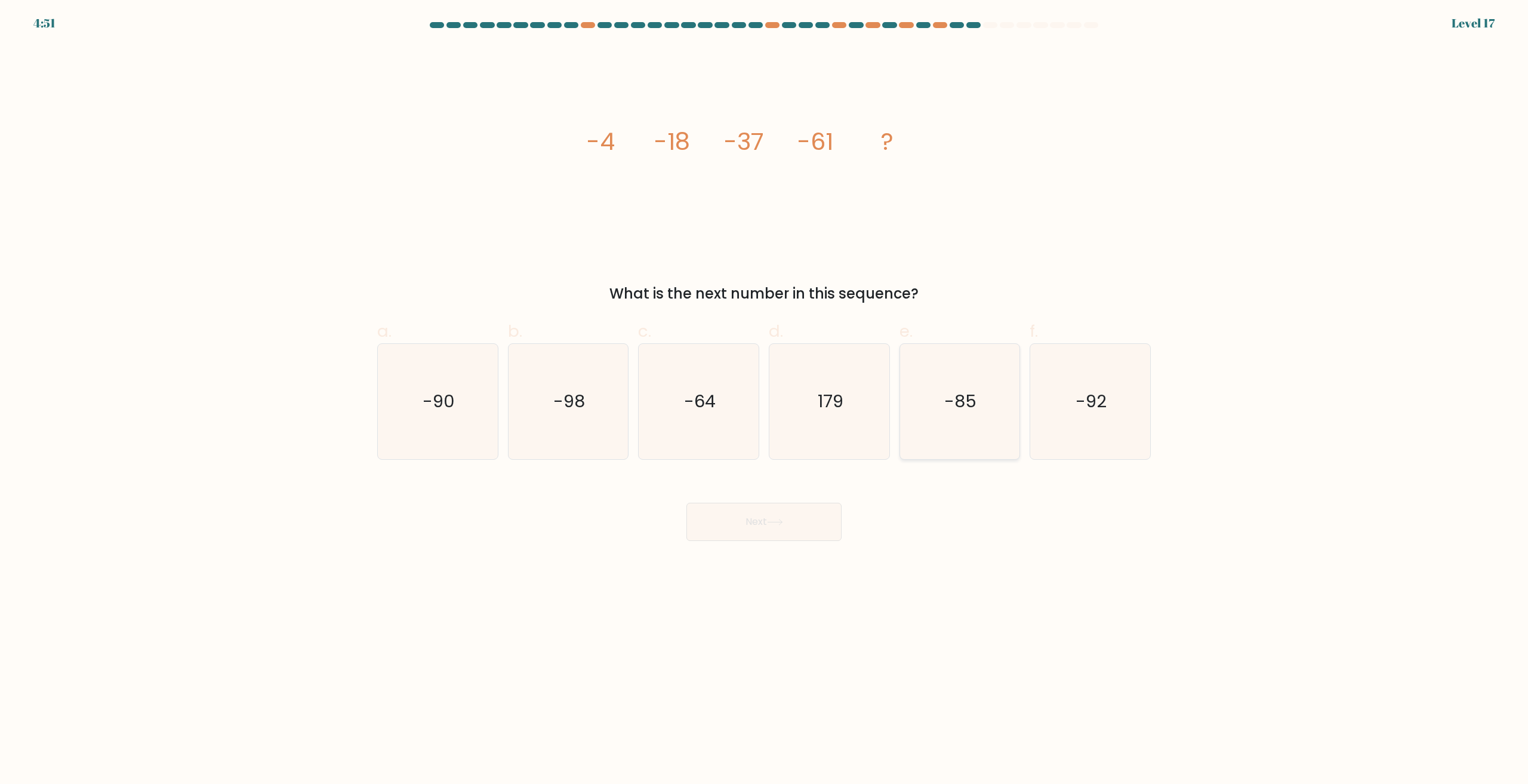
click at [967, 419] on icon "-85" at bounding box center [959, 401] width 115 height 115
click at [764, 400] on input "e. -85" at bounding box center [764, 396] width 1 height 8
radio input "true"
click at [805, 525] on button "Next" at bounding box center [764, 521] width 156 height 38
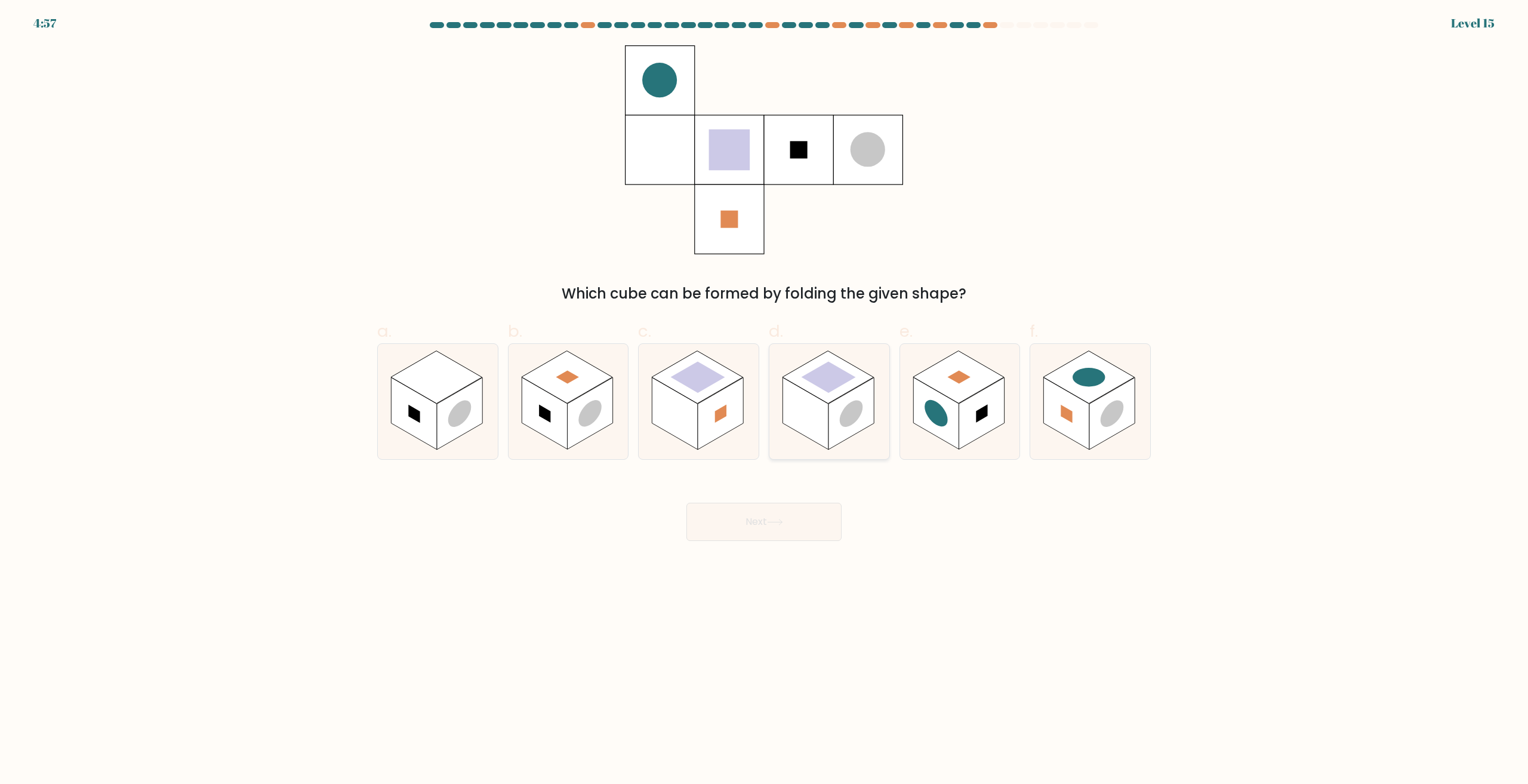
click at [848, 434] on rect at bounding box center [851, 414] width 46 height 72
click at [764, 400] on input "d." at bounding box center [764, 396] width 1 height 8
radio input "true"
click at [781, 563] on body "4:56 Level 15" at bounding box center [764, 392] width 1528 height 784
click at [785, 528] on button "Next" at bounding box center [764, 521] width 156 height 38
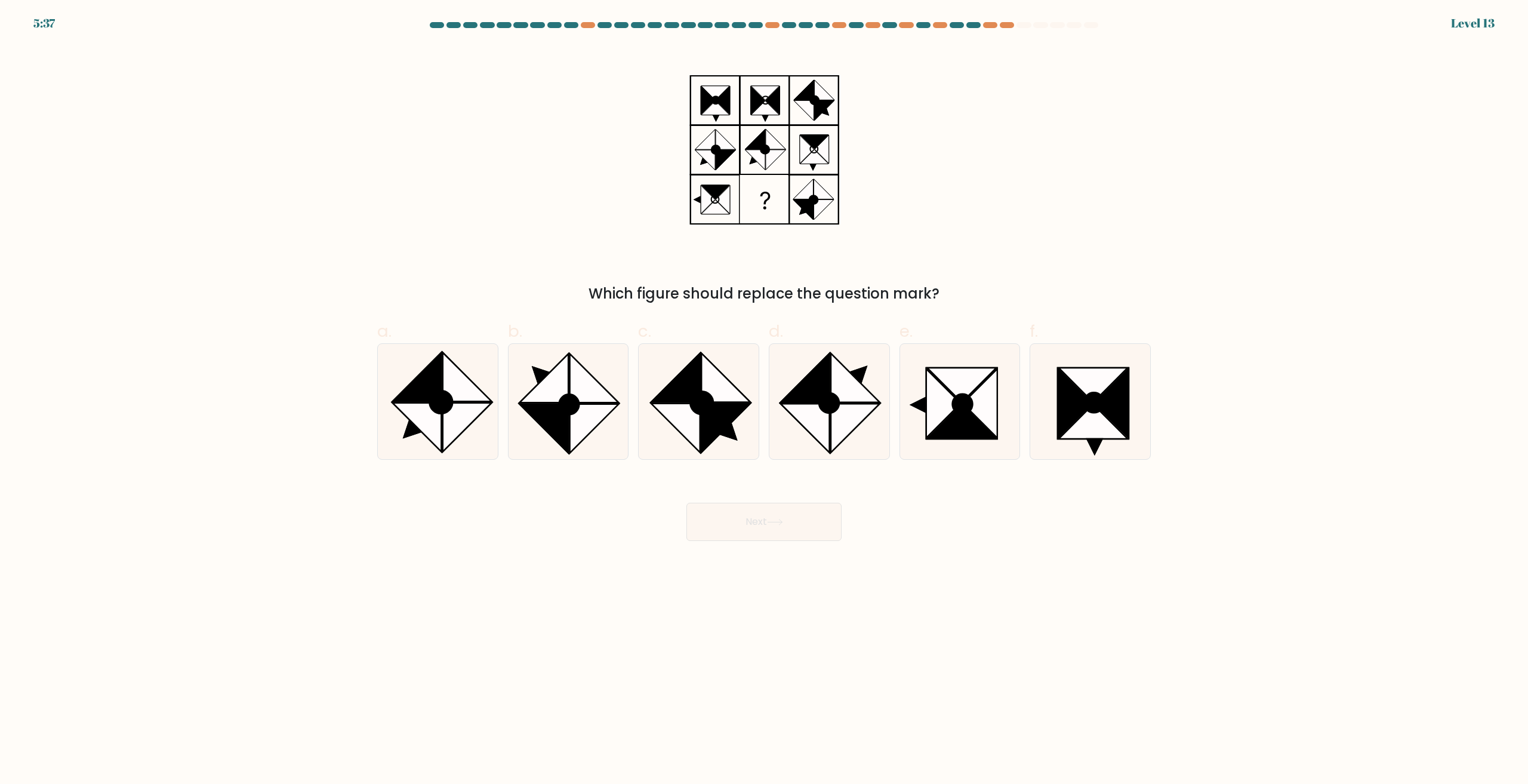
click at [1024, 562] on body "5:37 Level 13" at bounding box center [764, 392] width 1528 height 784
click at [990, 398] on icon at bounding box center [980, 403] width 35 height 69
click at [764, 398] on input "e." at bounding box center [764, 396] width 1 height 8
radio input "true"
click at [783, 519] on icon at bounding box center [775, 521] width 16 height 6
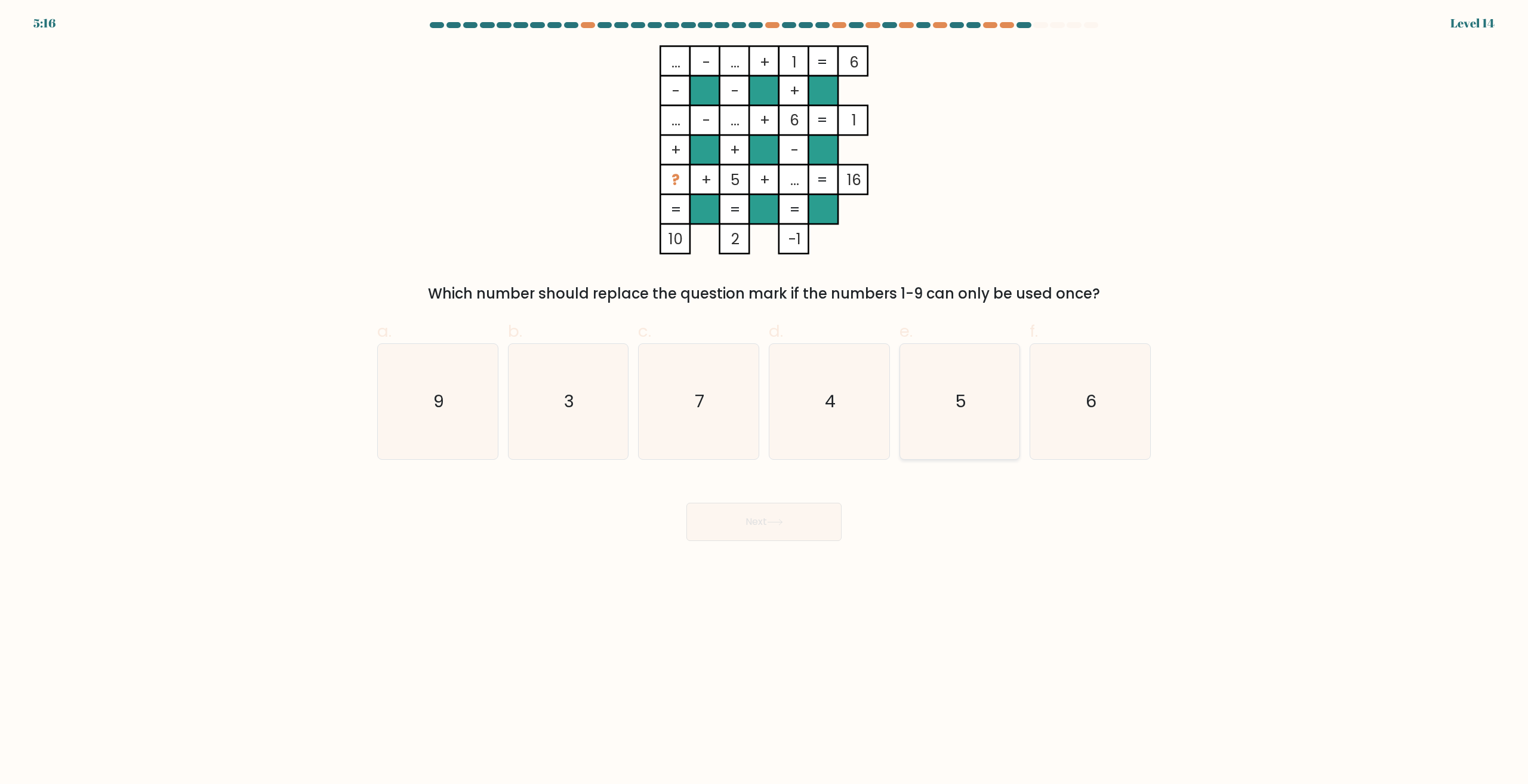
click at [978, 446] on icon "5" at bounding box center [959, 401] width 115 height 115
click at [764, 400] on input "e. 5" at bounding box center [764, 396] width 1 height 8
radio input "true"
click at [796, 525] on button "Next" at bounding box center [764, 521] width 156 height 38
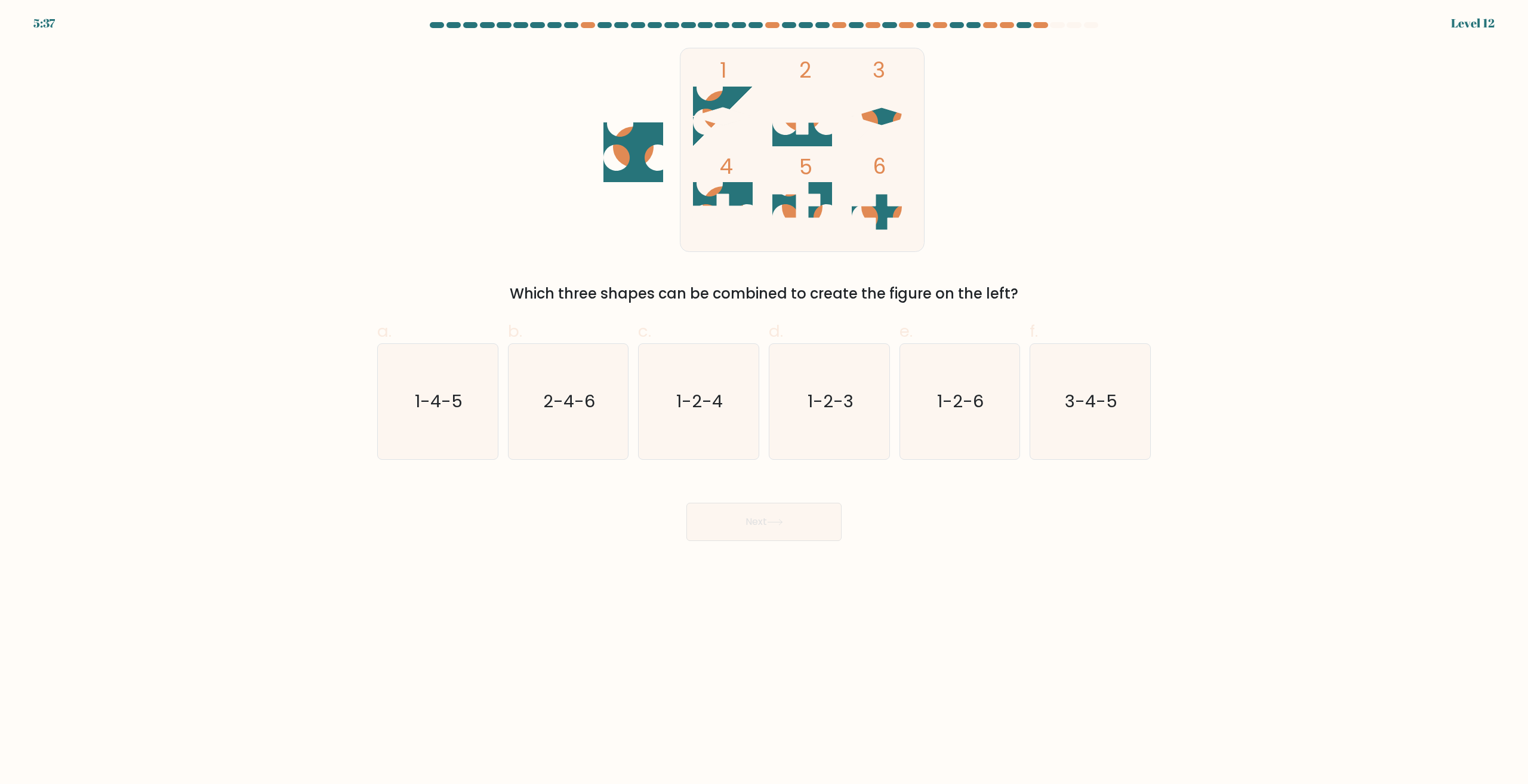
click at [600, 443] on icon "2-4-6" at bounding box center [568, 401] width 115 height 115
click at [764, 400] on input "b. 2-4-6" at bounding box center [764, 396] width 1 height 8
radio input "true"
click at [762, 518] on button "Next" at bounding box center [764, 521] width 156 height 38
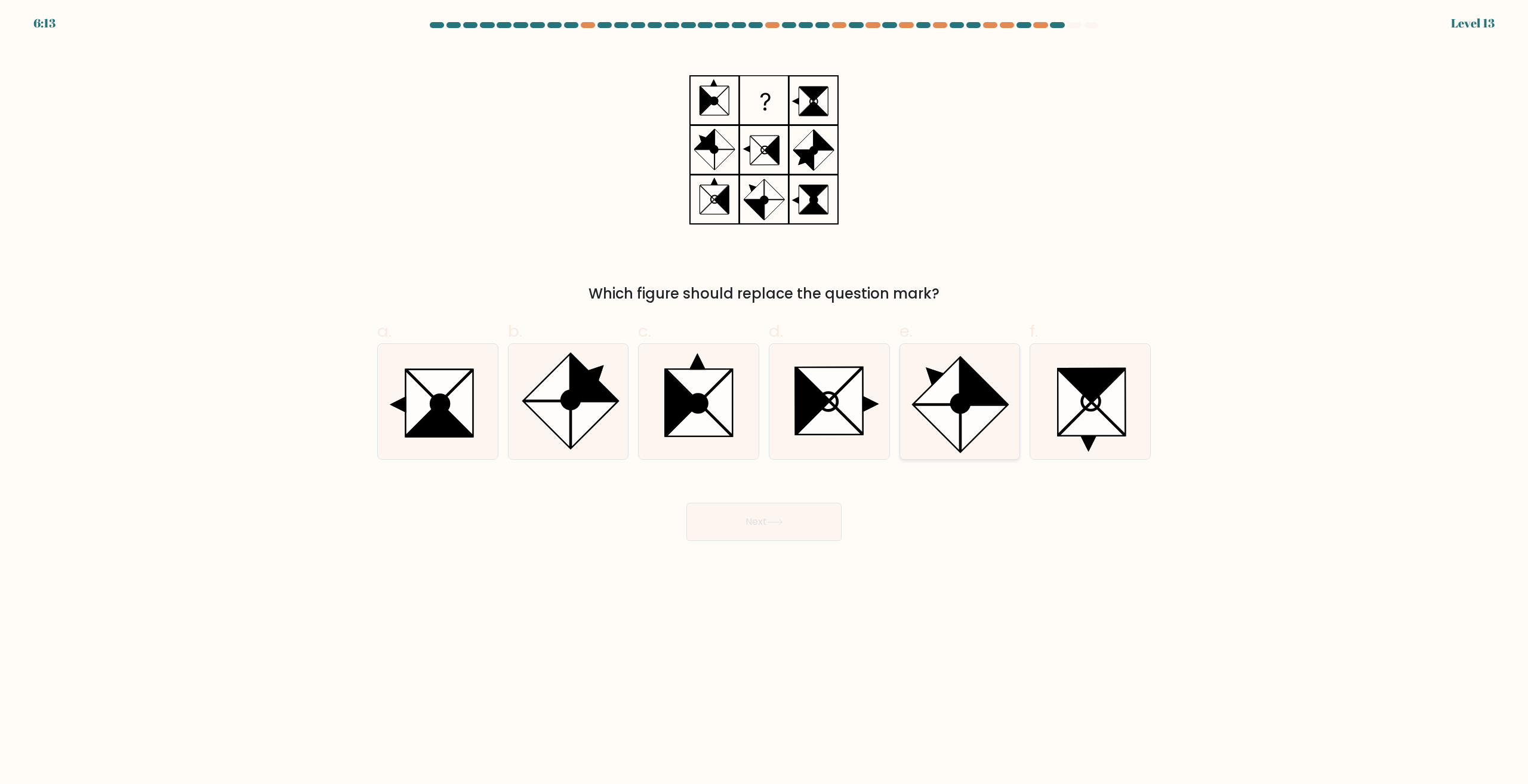
click at [963, 417] on icon at bounding box center [983, 427] width 46 height 46
click at [764, 400] on input "e." at bounding box center [764, 396] width 1 height 8
radio input "true"
click at [767, 518] on button "Next" at bounding box center [764, 521] width 156 height 38
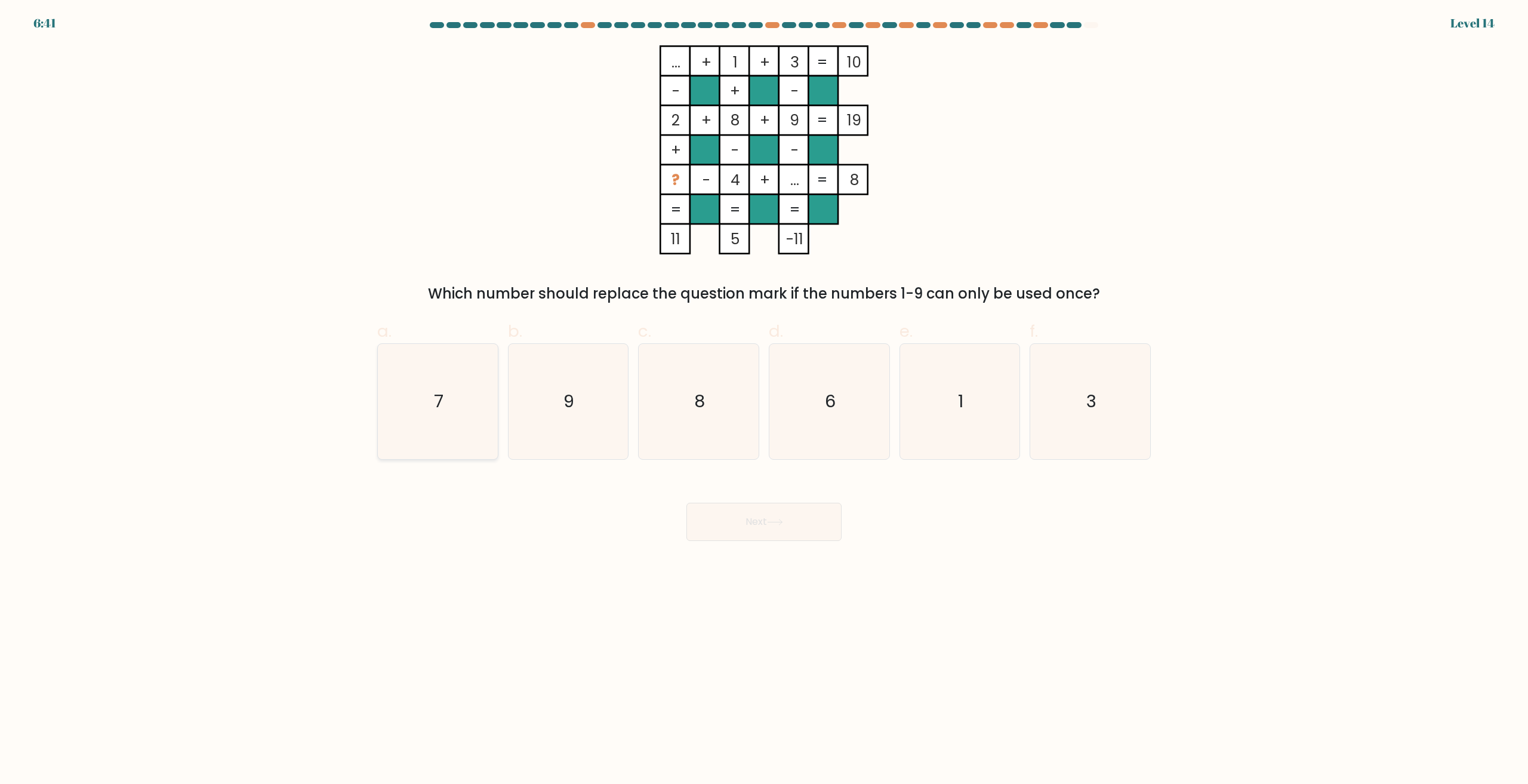
click at [398, 383] on icon "7" at bounding box center [437, 401] width 115 height 115
click at [764, 392] on input "a. 7" at bounding box center [764, 396] width 1 height 8
radio input "true"
click at [800, 520] on button "Next" at bounding box center [764, 521] width 156 height 38
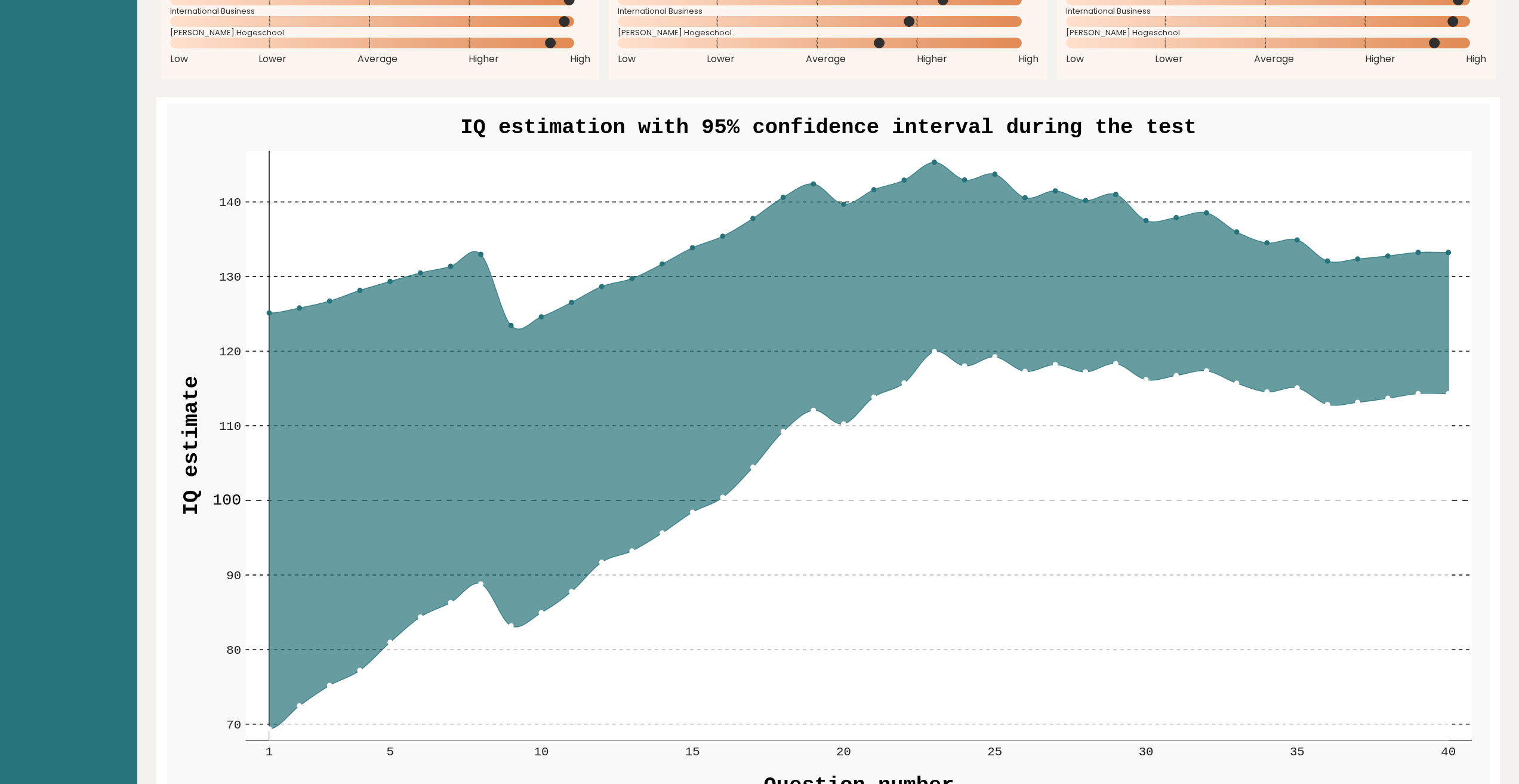
scroll to position [1432, 0]
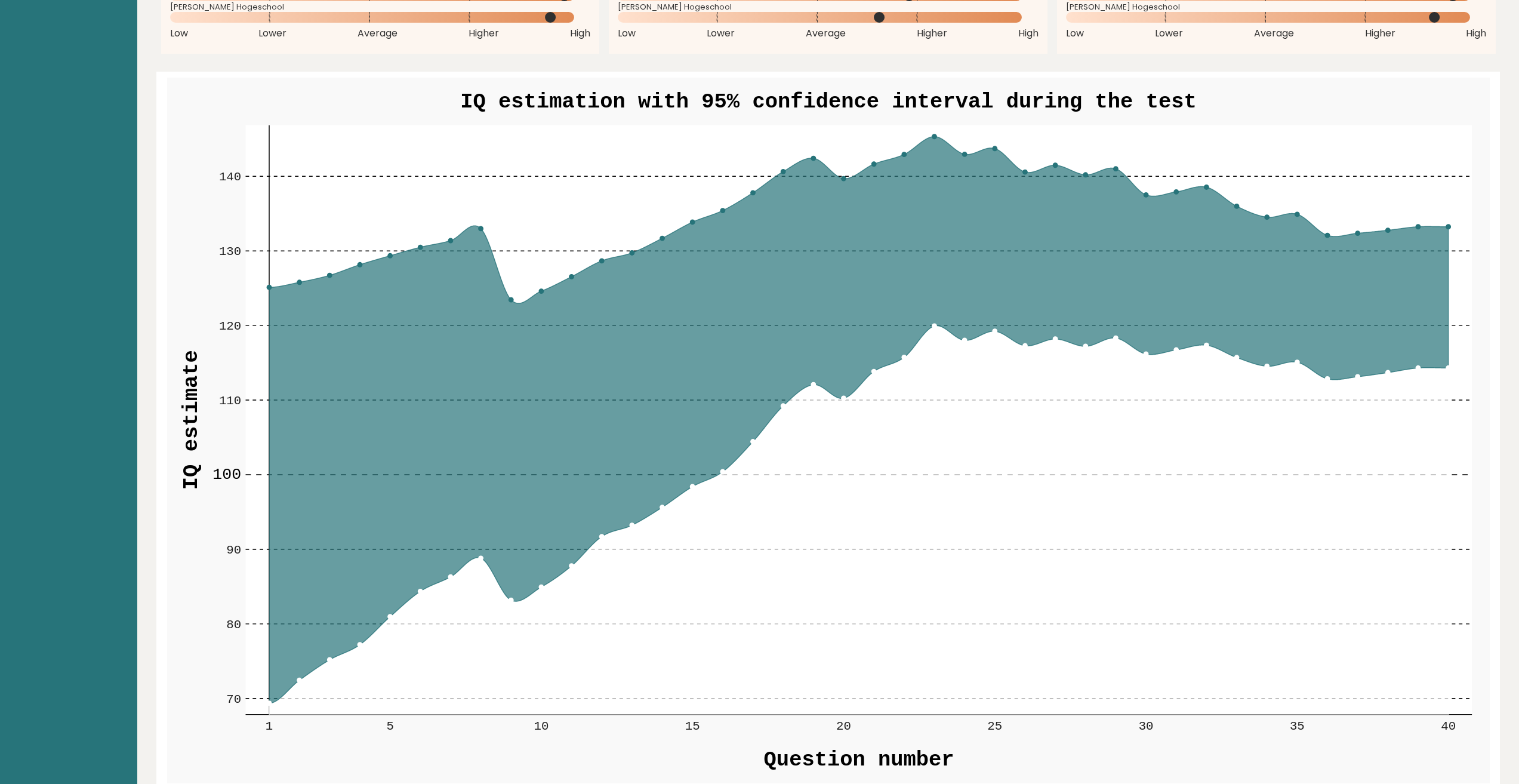
click at [934, 135] on circle at bounding box center [933, 136] width 4 height 4
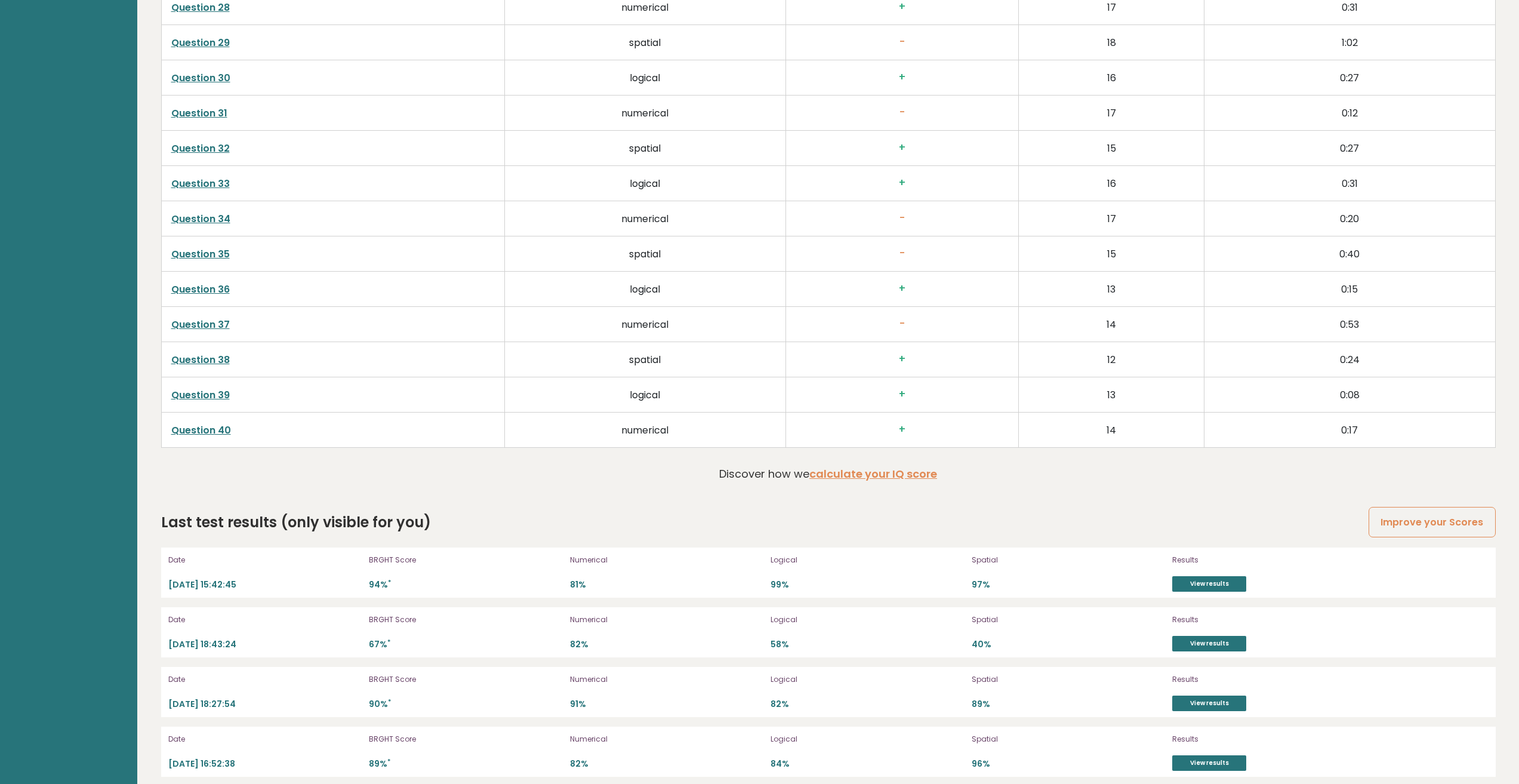
scroll to position [3317, 0]
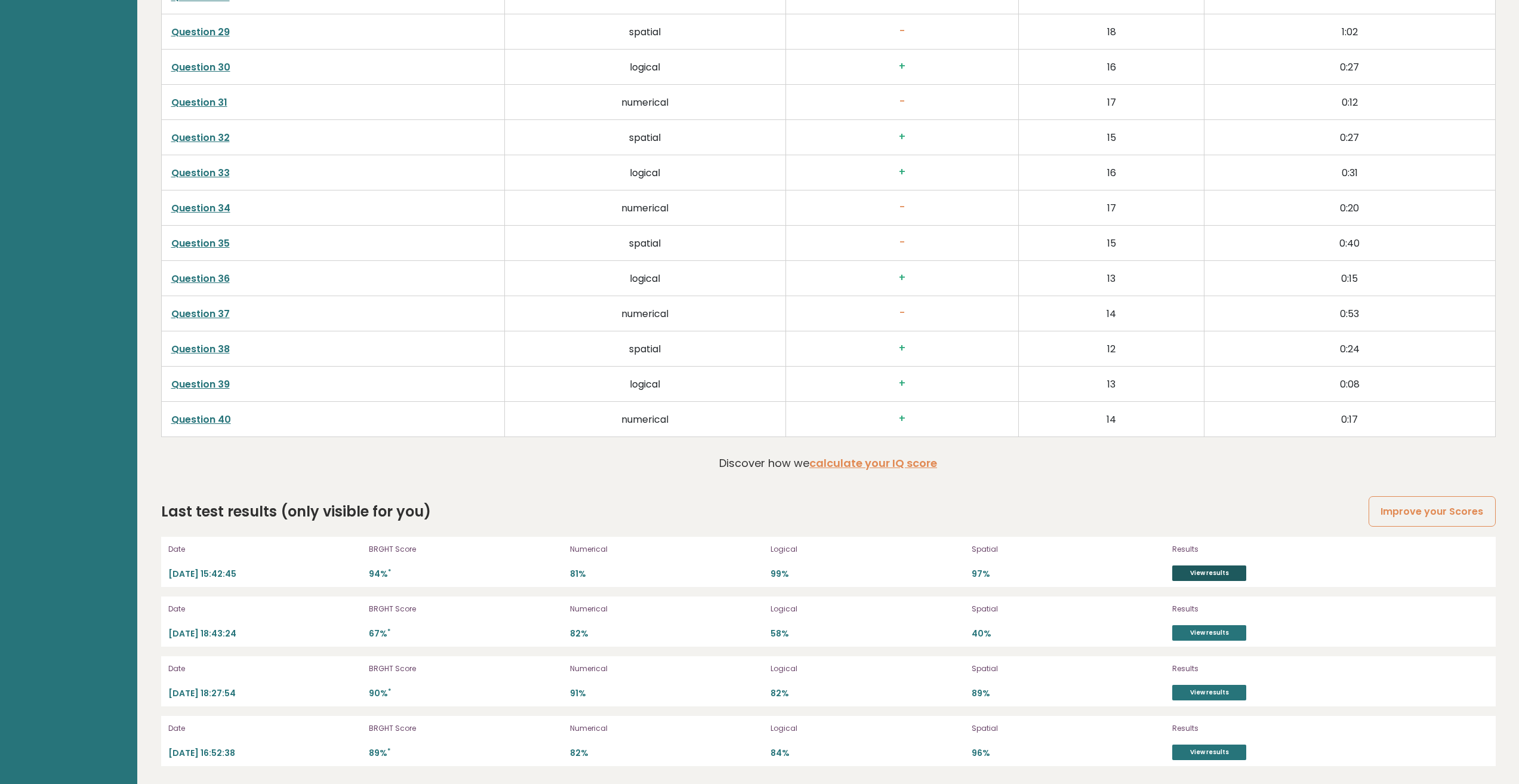
click at [1196, 573] on link "View results" at bounding box center [1209, 572] width 74 height 15
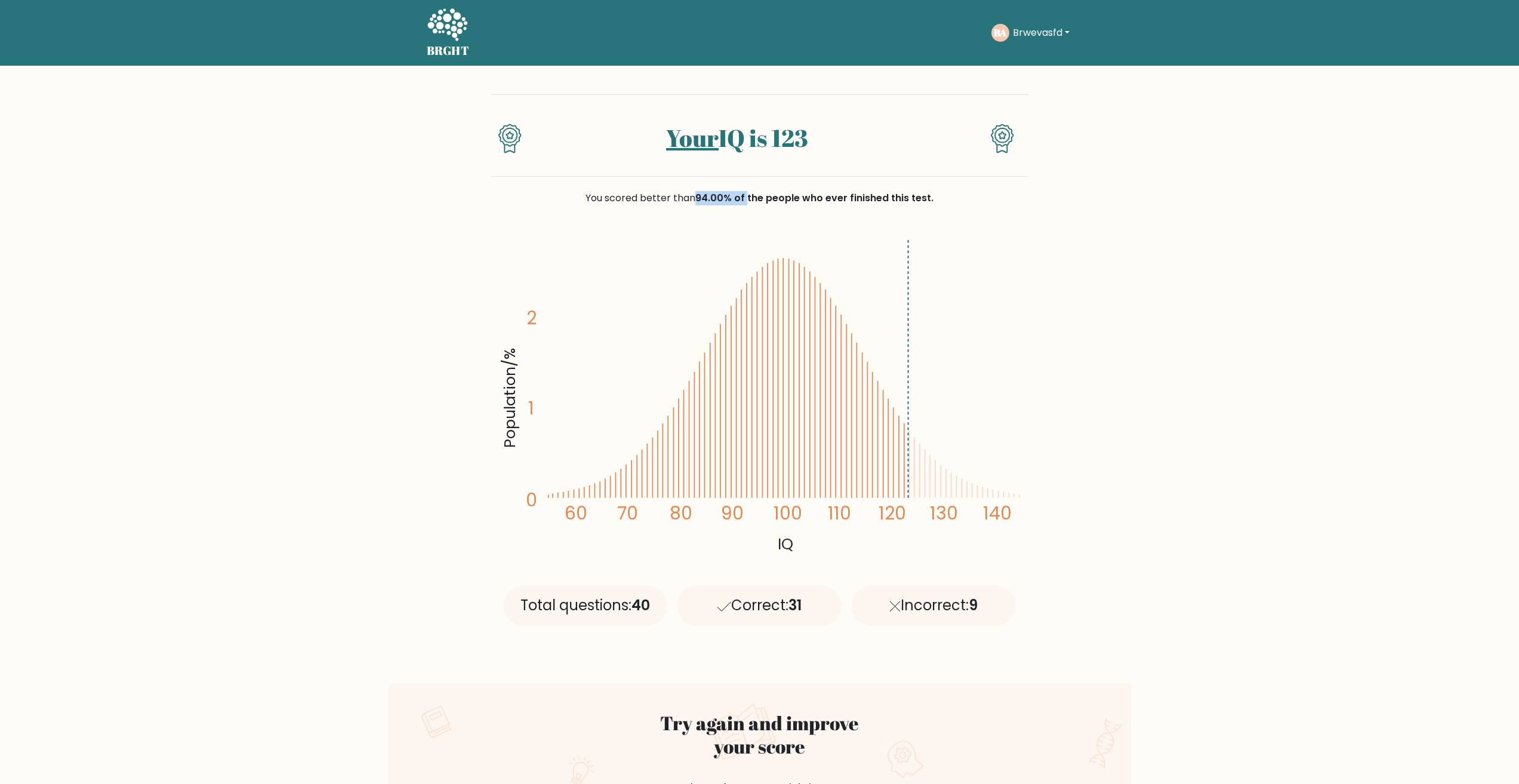
drag, startPoint x: 702, startPoint y: 197, endPoint x: 753, endPoint y: 198, distance: 51.0
click at [753, 198] on span "94.00% of the people who ever finished this test." at bounding box center [814, 198] width 238 height 13
click at [772, 217] on div "You scored better than 94.00% of the people who ever finished this test." at bounding box center [759, 206] width 537 height 57
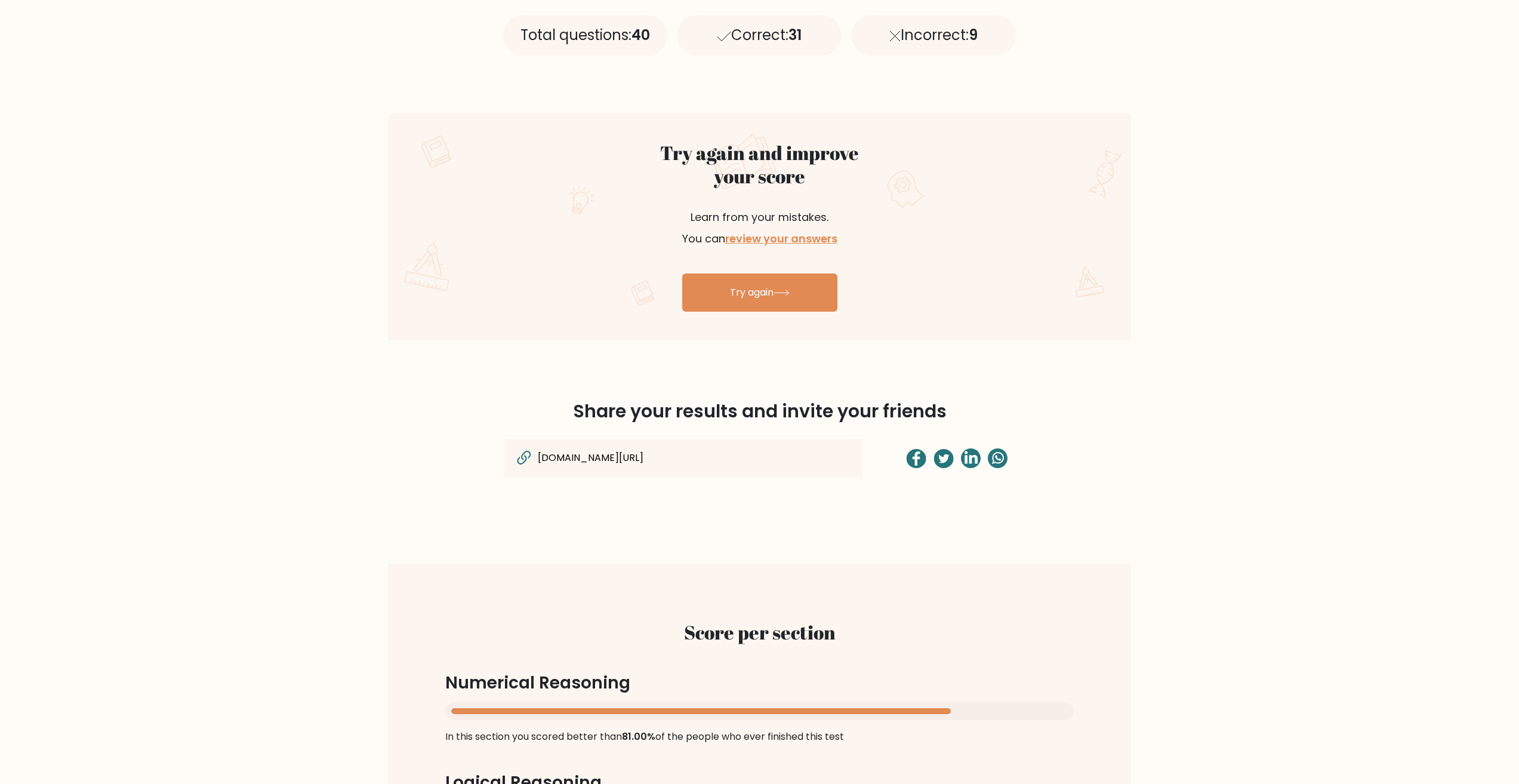
scroll to position [549, 0]
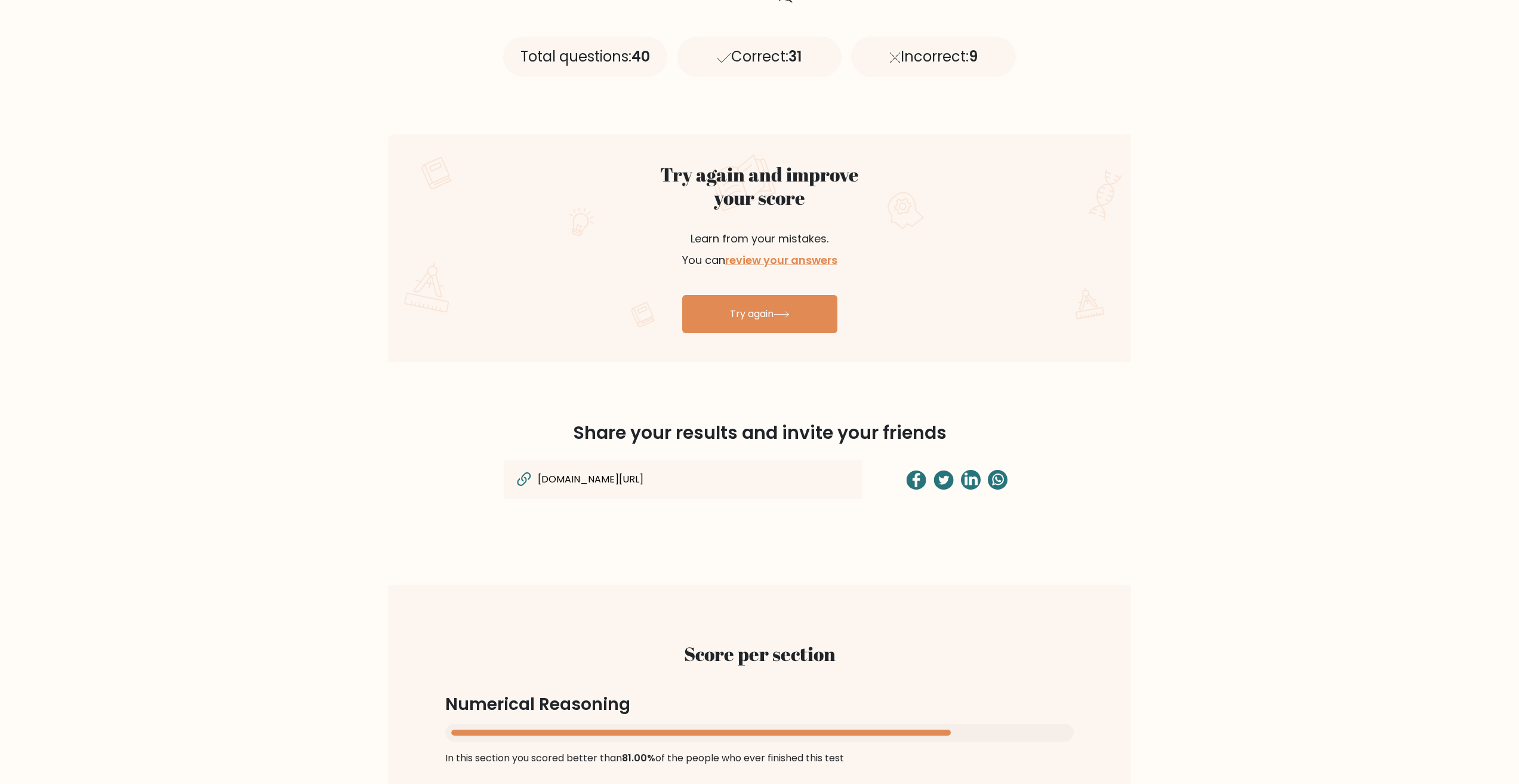
click at [781, 248] on p "Learn from your mistakes. You can review your answers" at bounding box center [760, 249] width 284 height 72
click at [783, 254] on link "review your answers" at bounding box center [781, 259] width 113 height 15
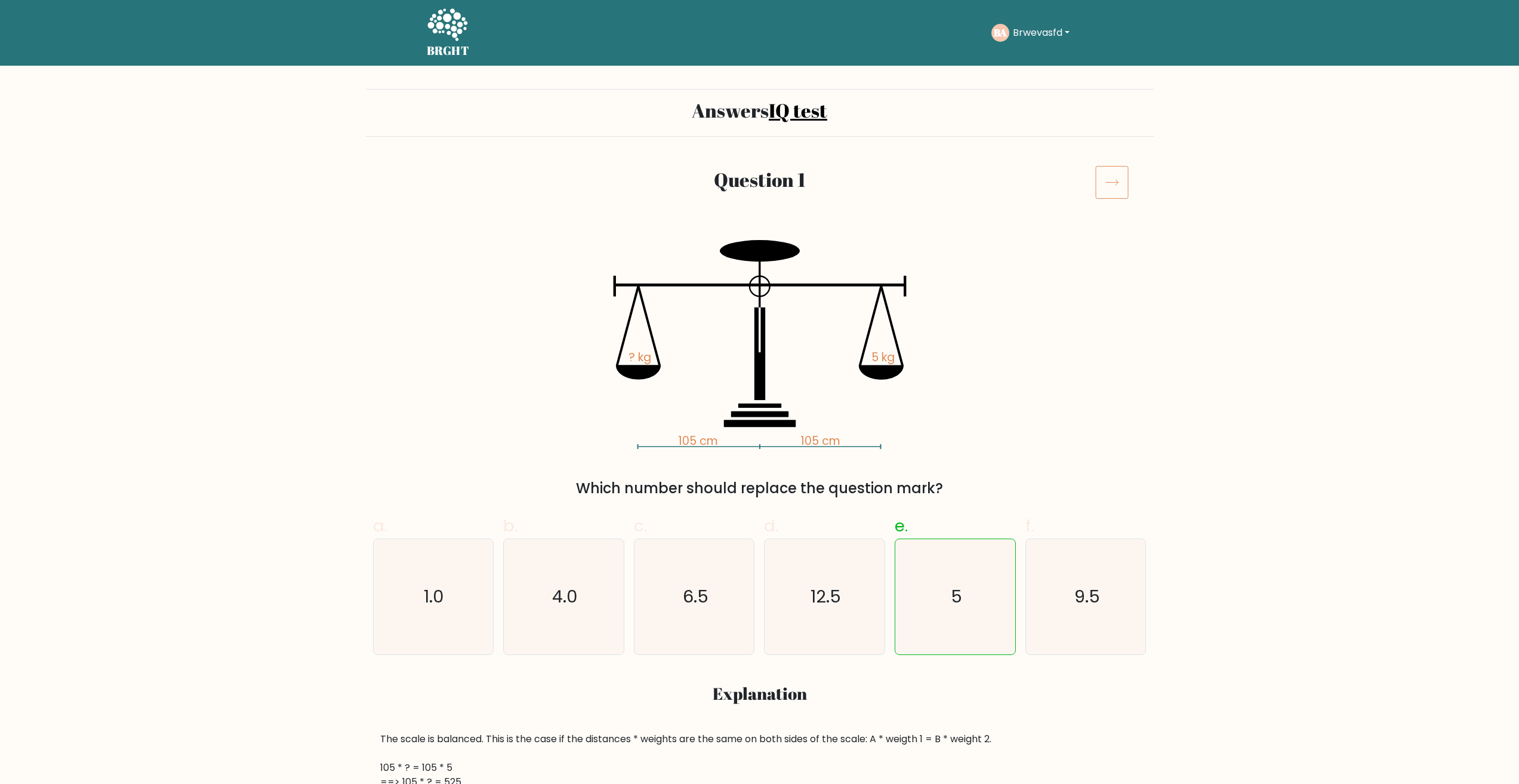
click at [1103, 181] on icon at bounding box center [1111, 181] width 33 height 33
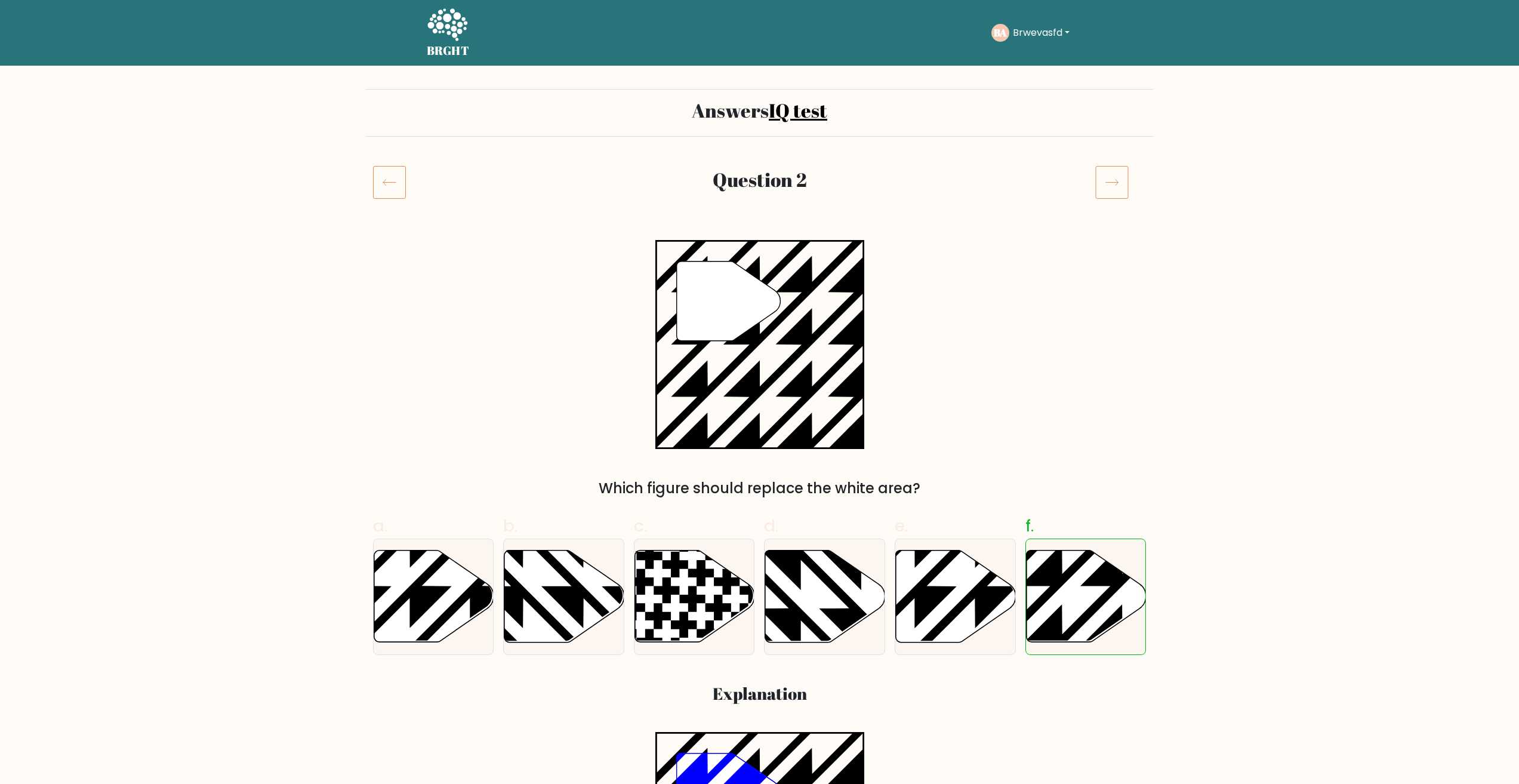
click at [1117, 167] on icon at bounding box center [1111, 181] width 33 height 33
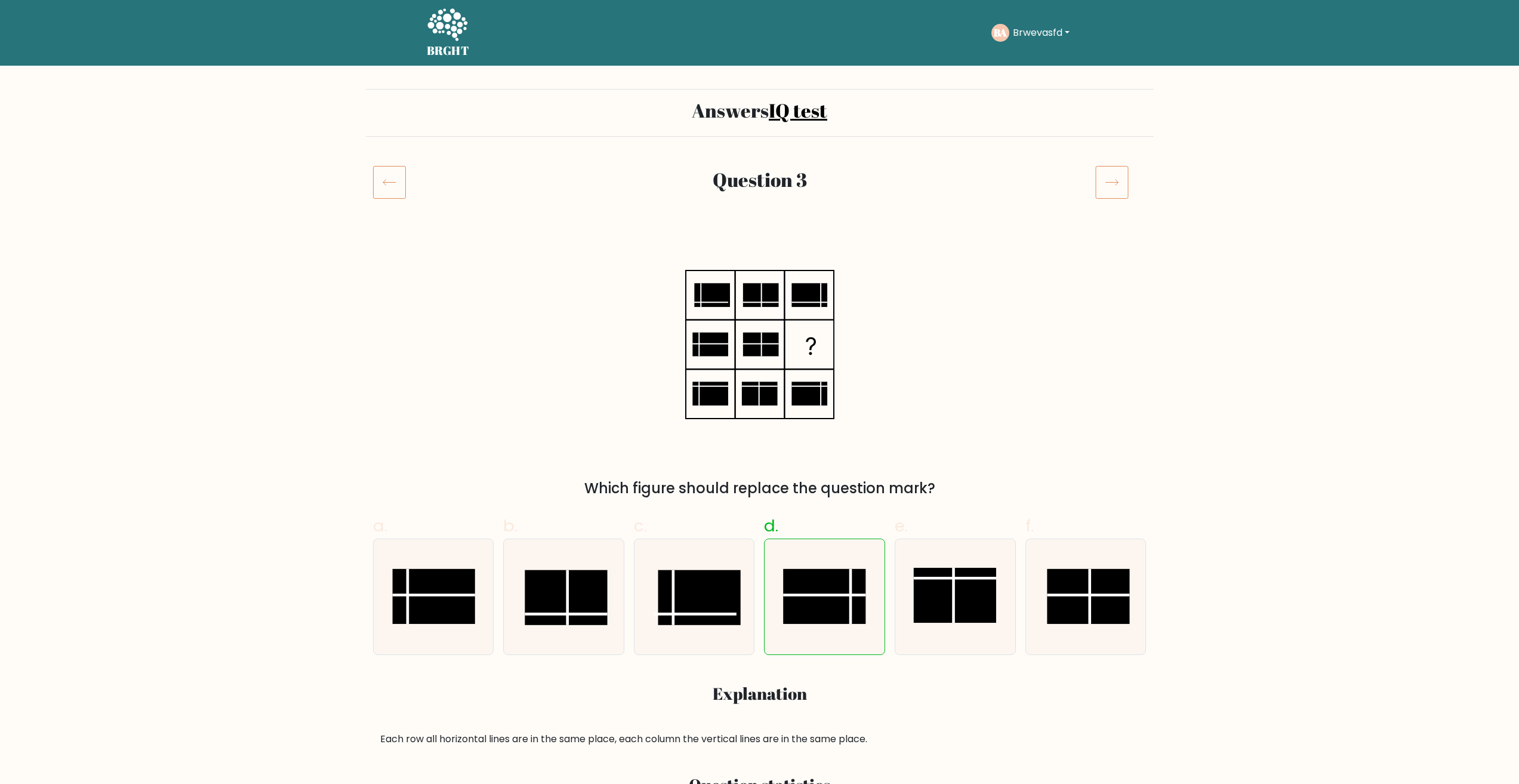
click at [1117, 167] on icon at bounding box center [1111, 181] width 33 height 33
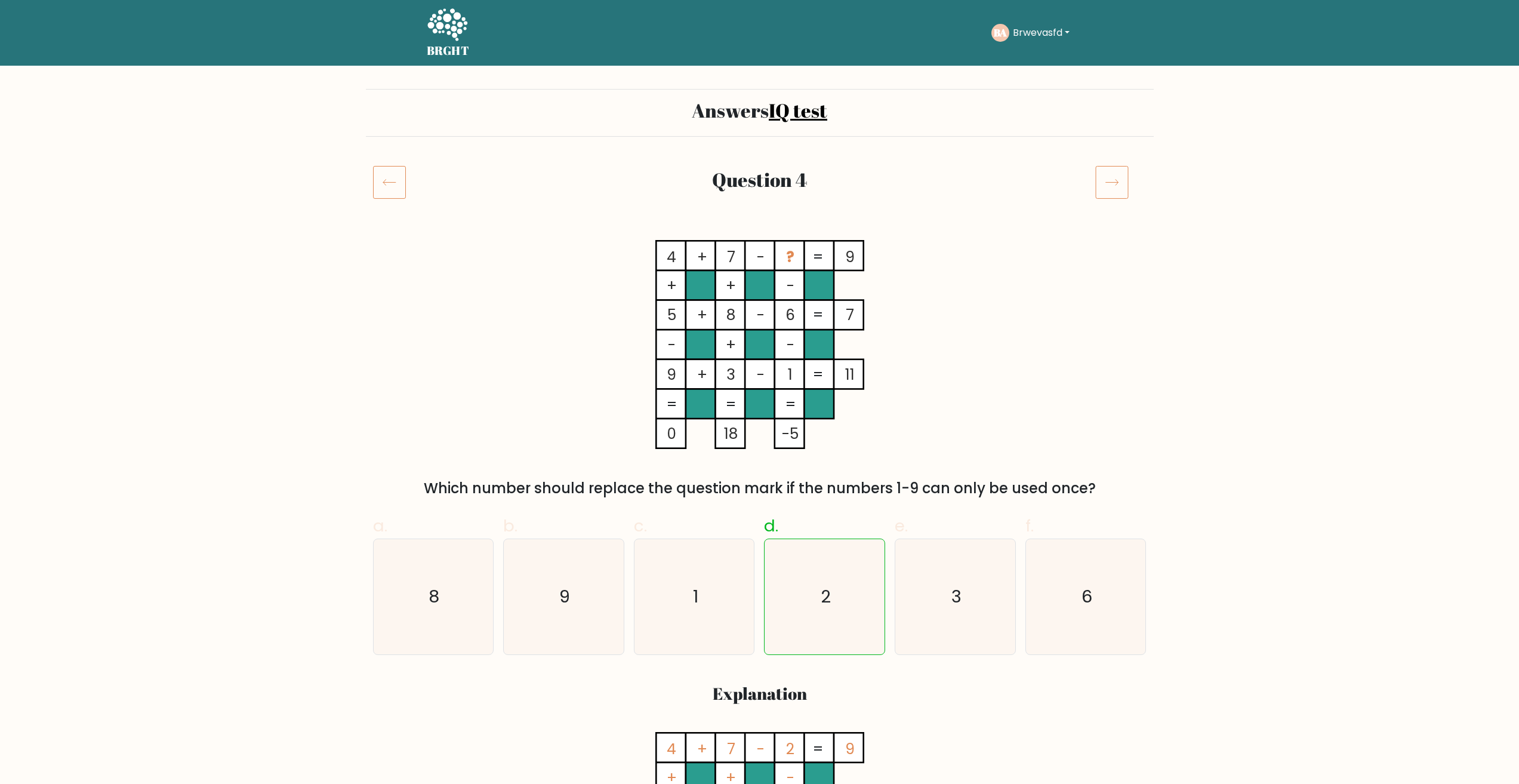
click at [1117, 167] on icon at bounding box center [1111, 181] width 33 height 33
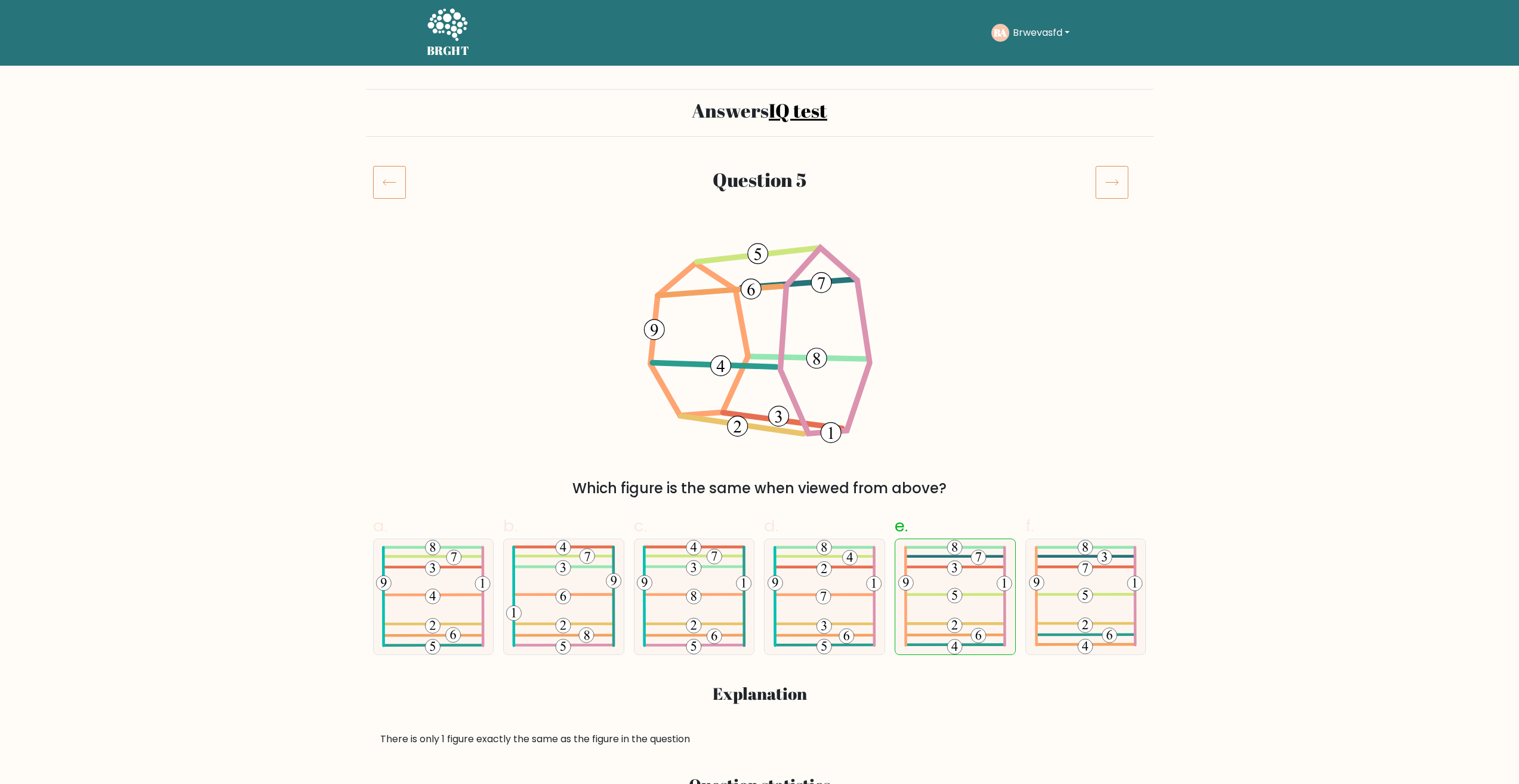
click at [1117, 167] on icon at bounding box center [1111, 181] width 33 height 33
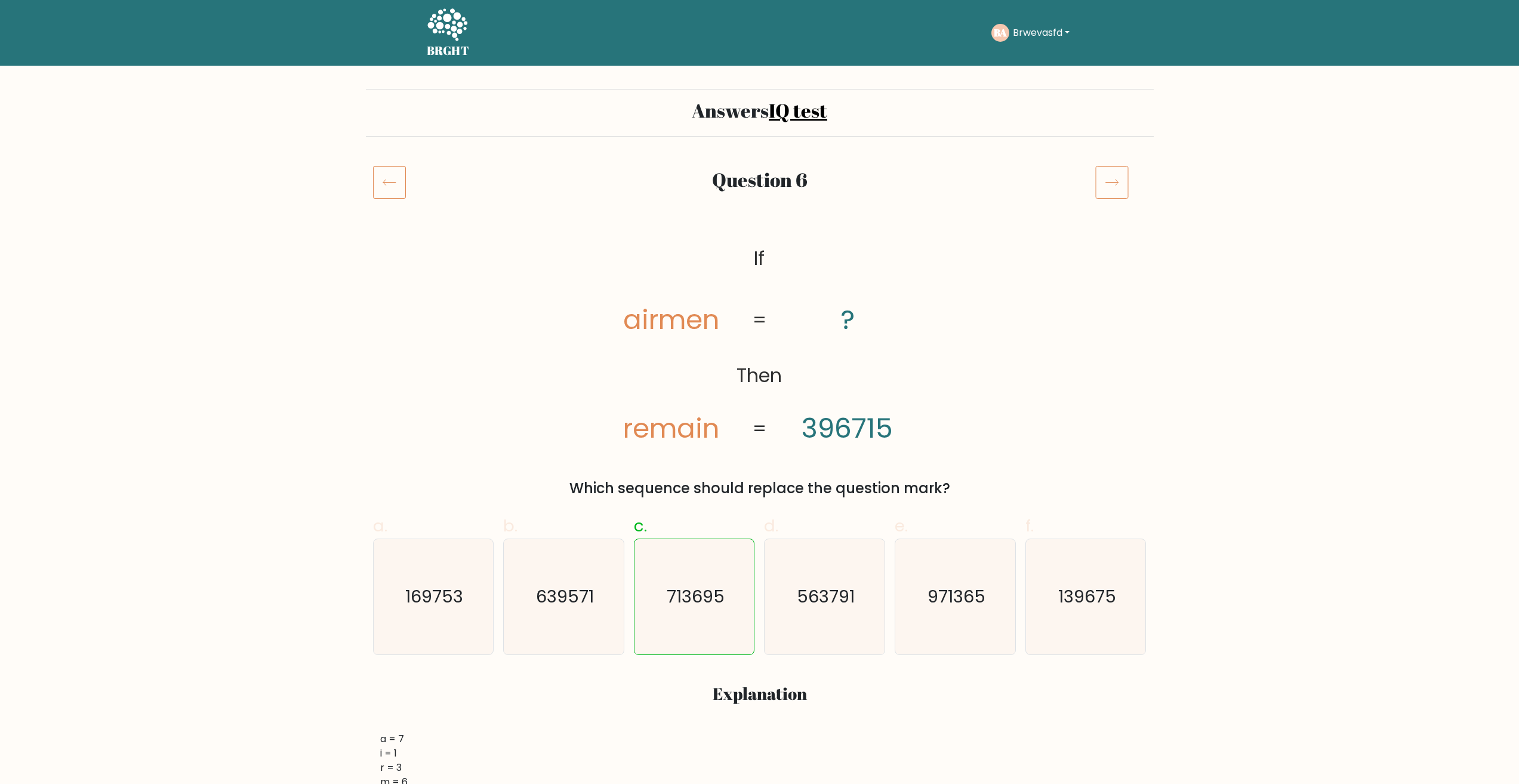
click at [1117, 167] on icon at bounding box center [1111, 181] width 33 height 33
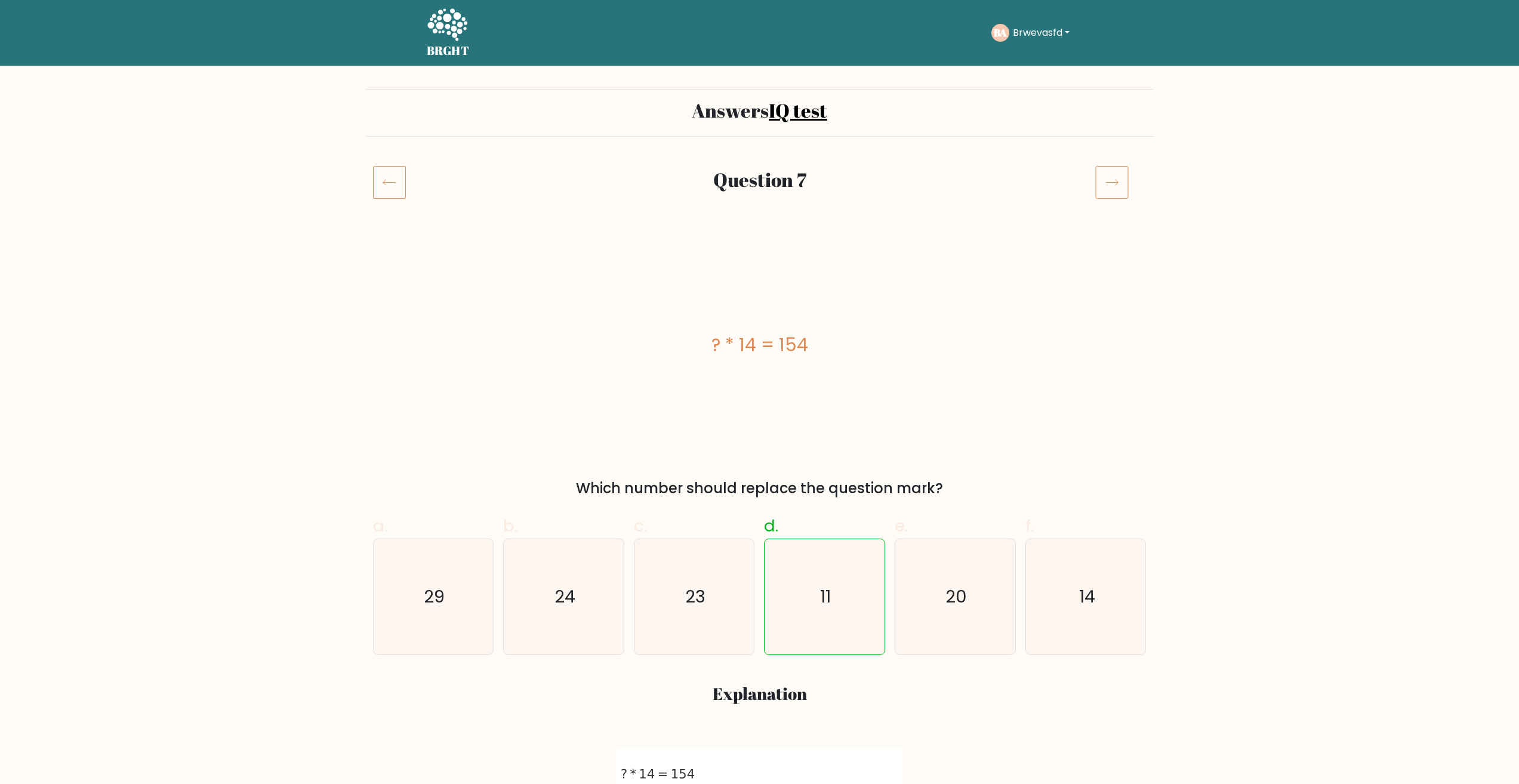
click at [1117, 167] on icon at bounding box center [1111, 181] width 33 height 33
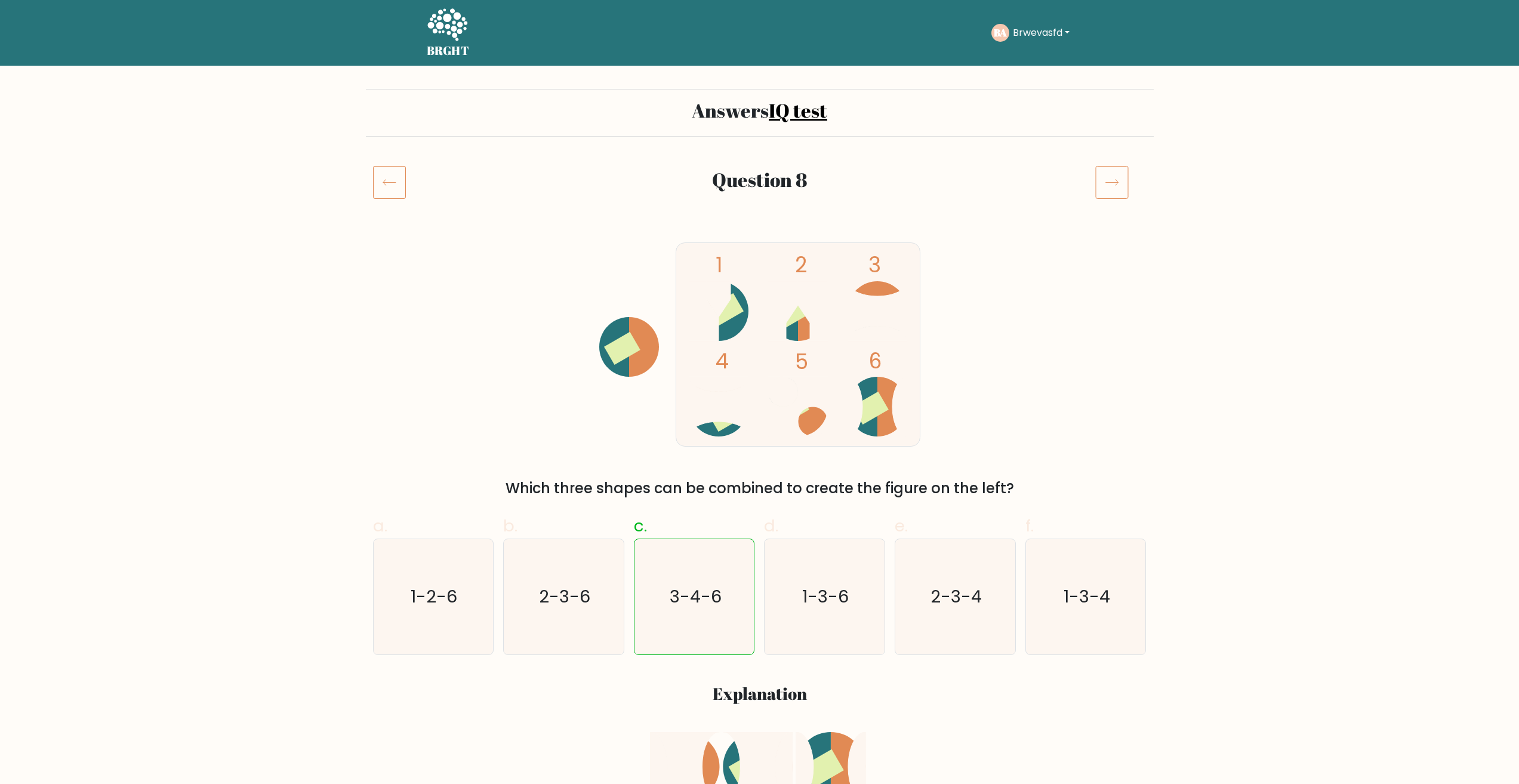
click at [1117, 167] on icon at bounding box center [1111, 181] width 33 height 33
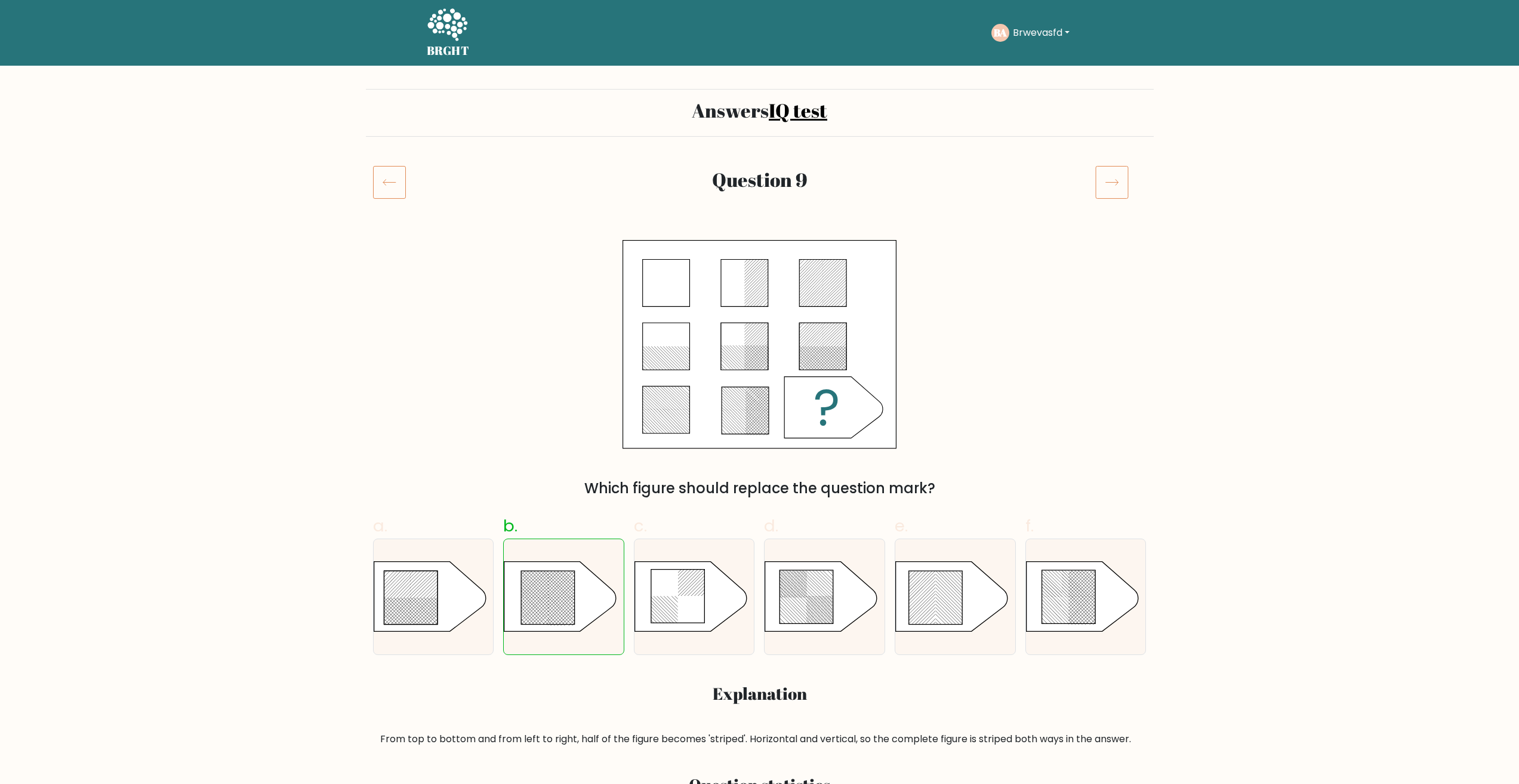
click at [1117, 167] on icon at bounding box center [1111, 181] width 33 height 33
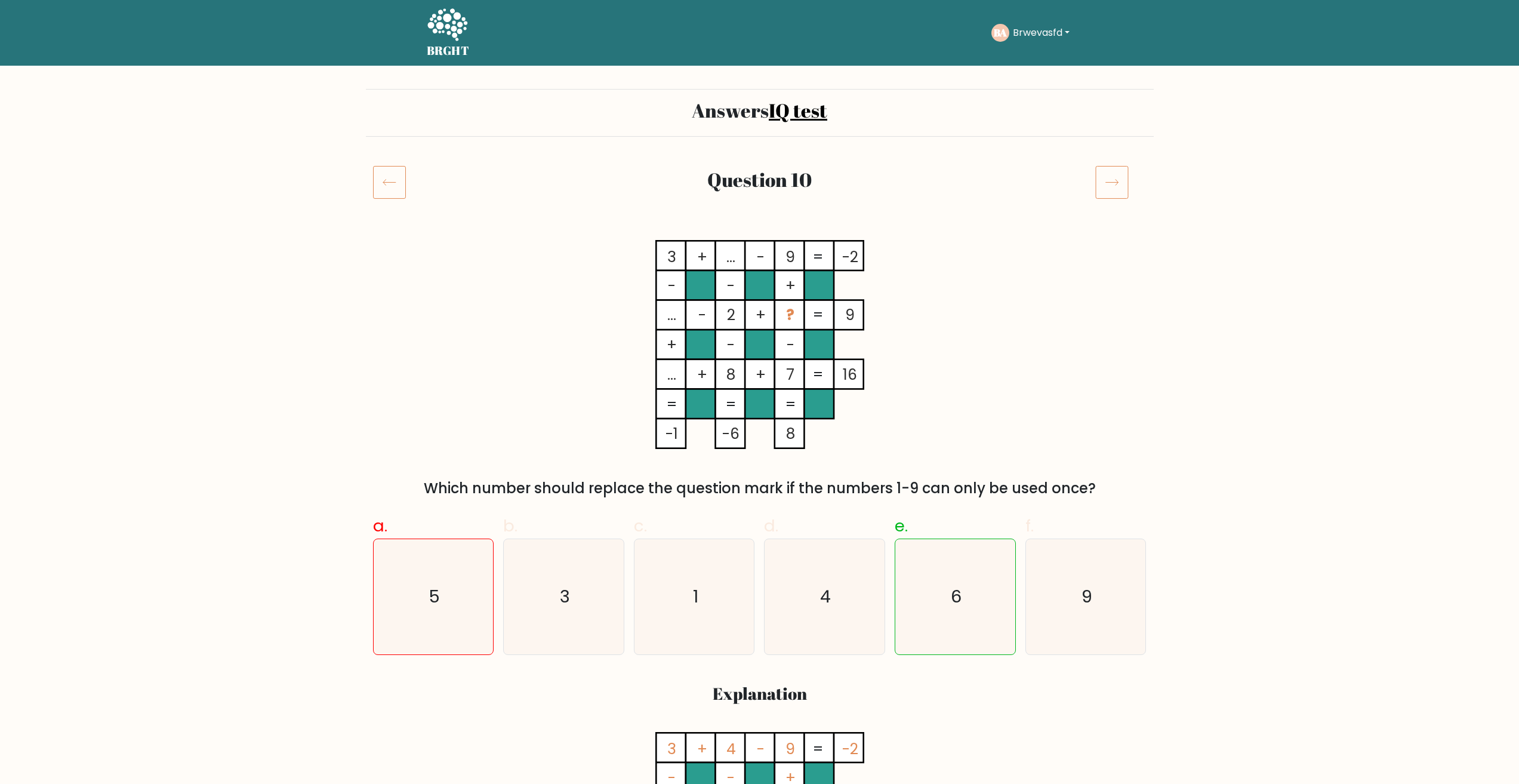
click at [1109, 182] on icon at bounding box center [1111, 181] width 33 height 33
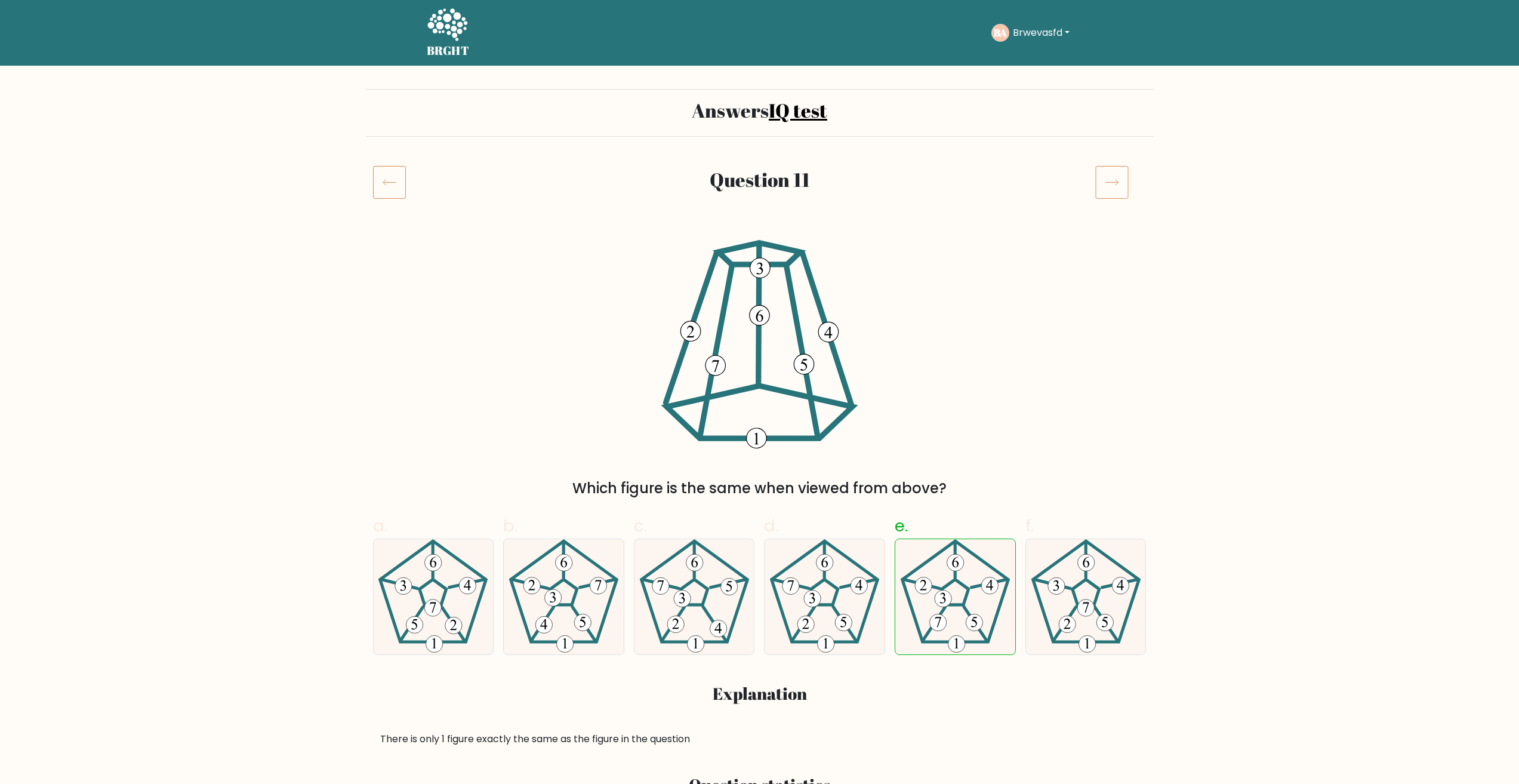
click at [1150, 173] on div at bounding box center [1120, 181] width 65 height 33
click at [1127, 179] on div at bounding box center [1120, 181] width 65 height 33
click at [1119, 181] on icon at bounding box center [1111, 181] width 33 height 33
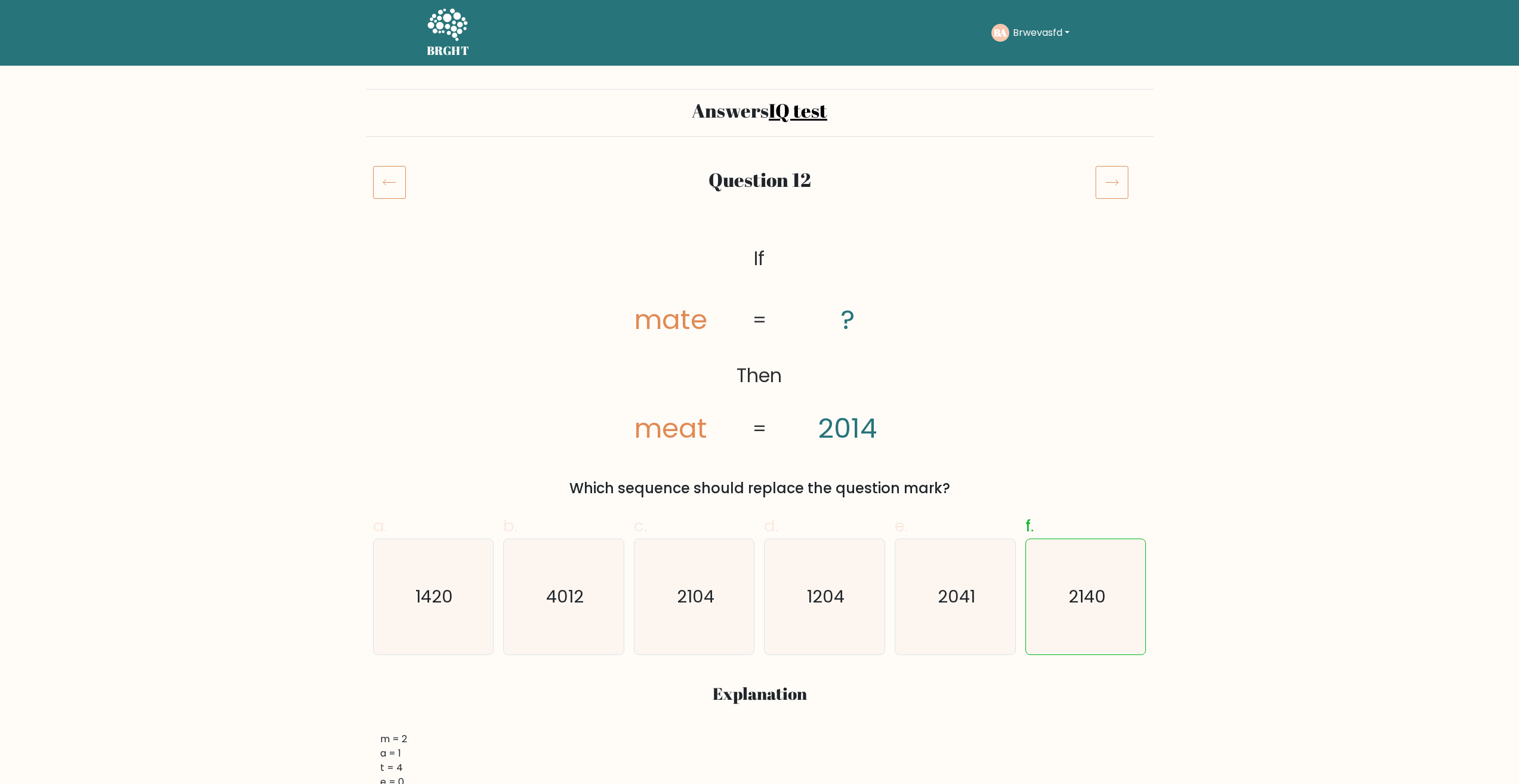
click at [1119, 181] on icon at bounding box center [1111, 181] width 33 height 33
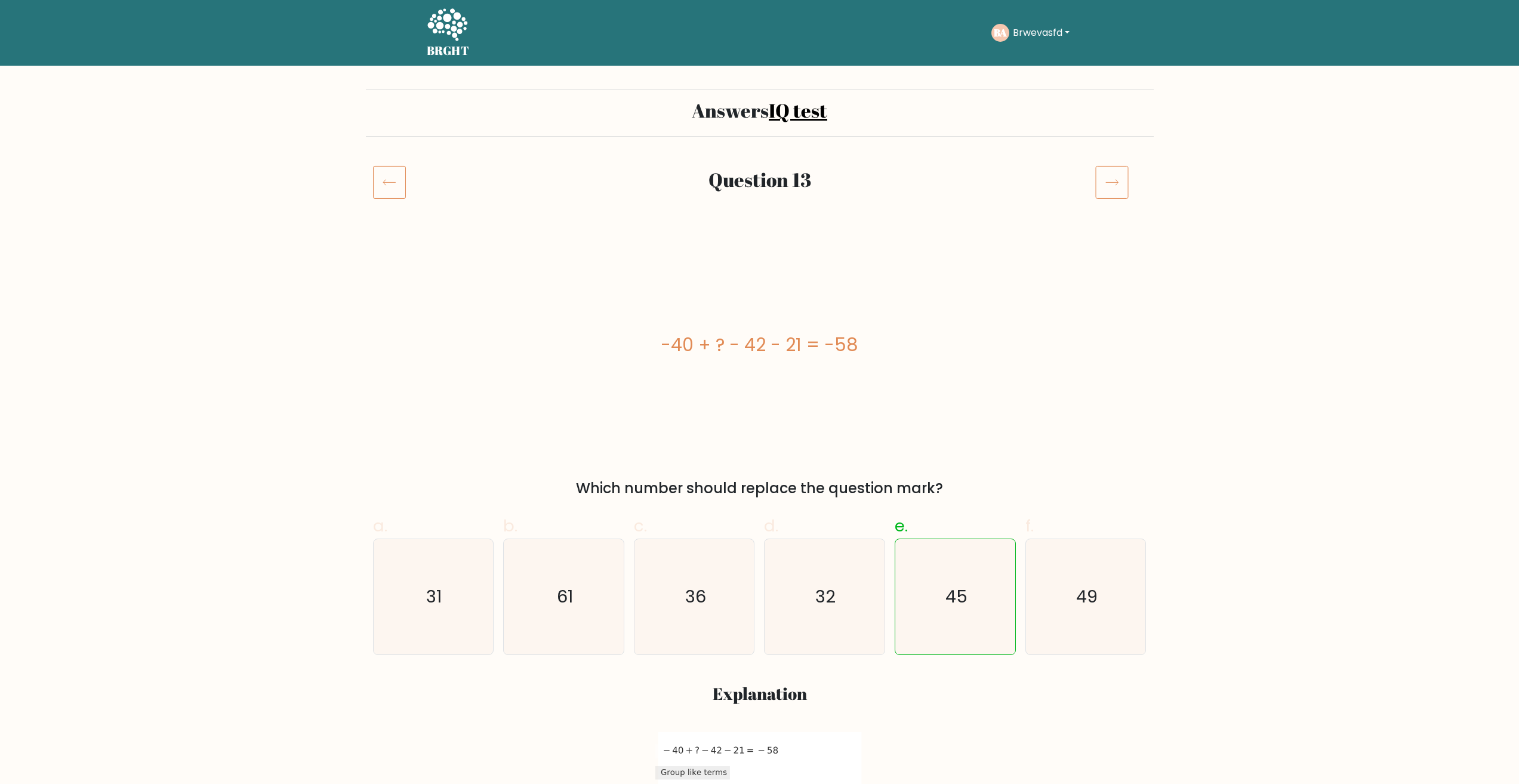
click at [1119, 181] on icon at bounding box center [1111, 181] width 33 height 33
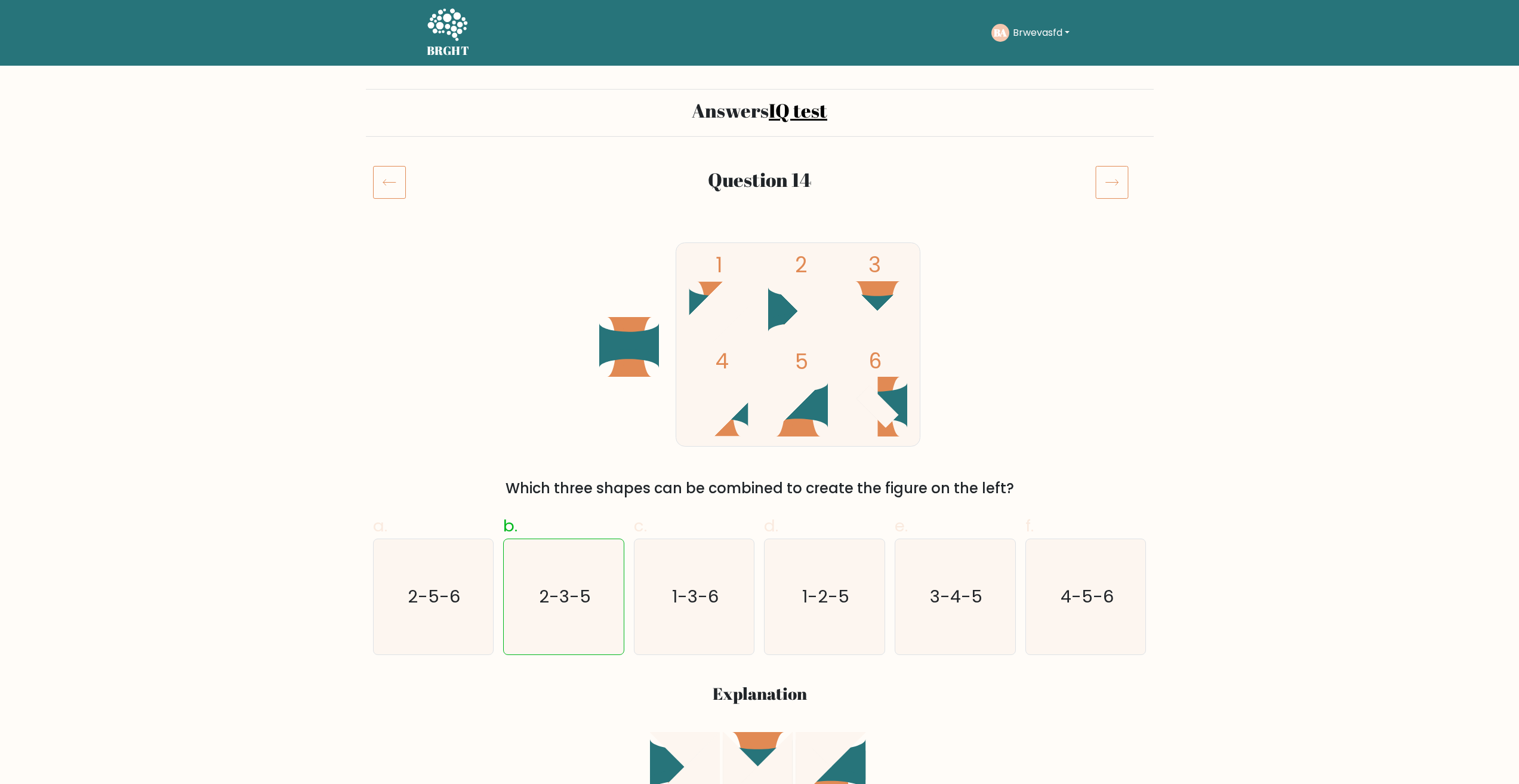
click at [1119, 181] on icon at bounding box center [1111, 181] width 33 height 33
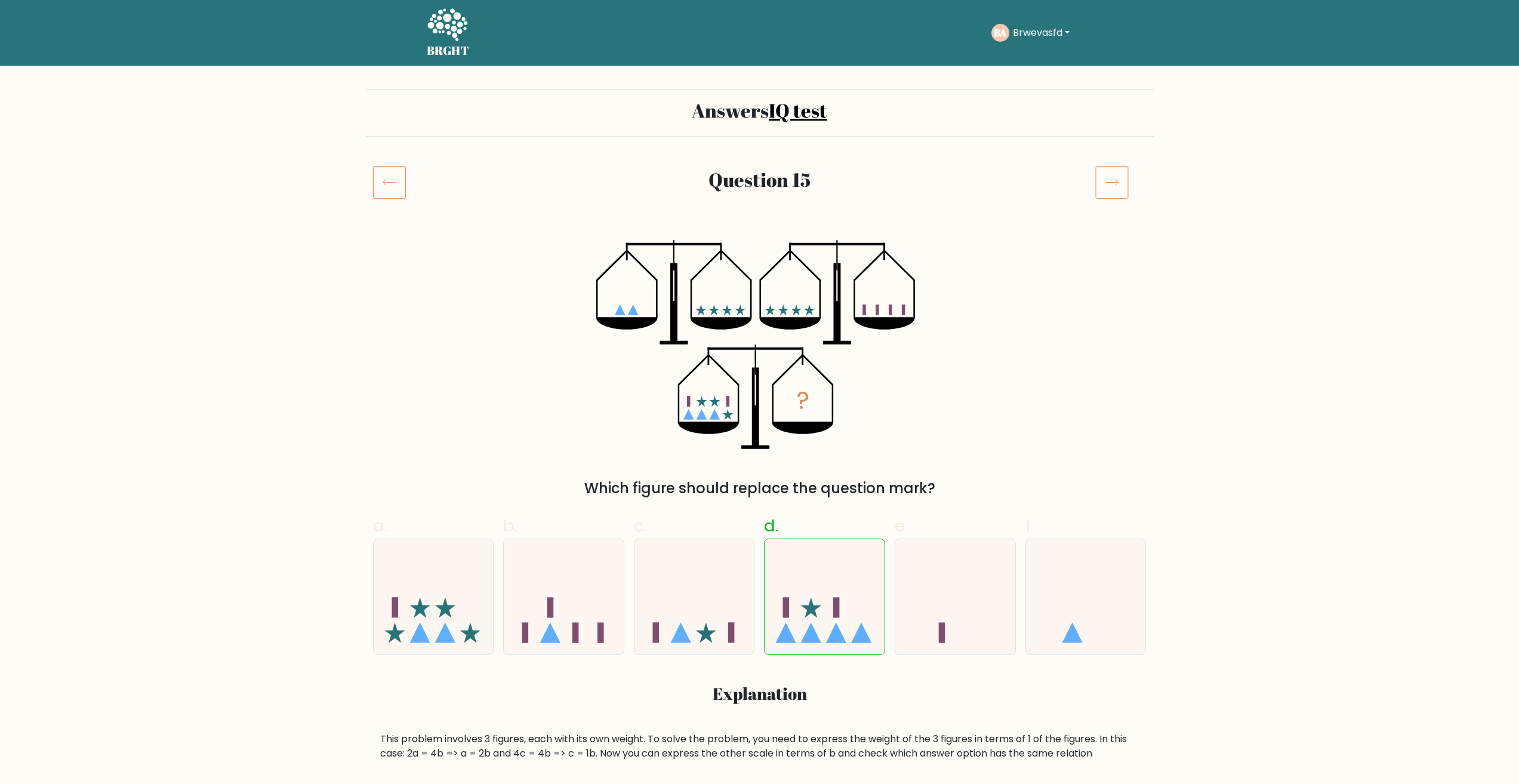
click at [1119, 181] on icon at bounding box center [1111, 181] width 33 height 33
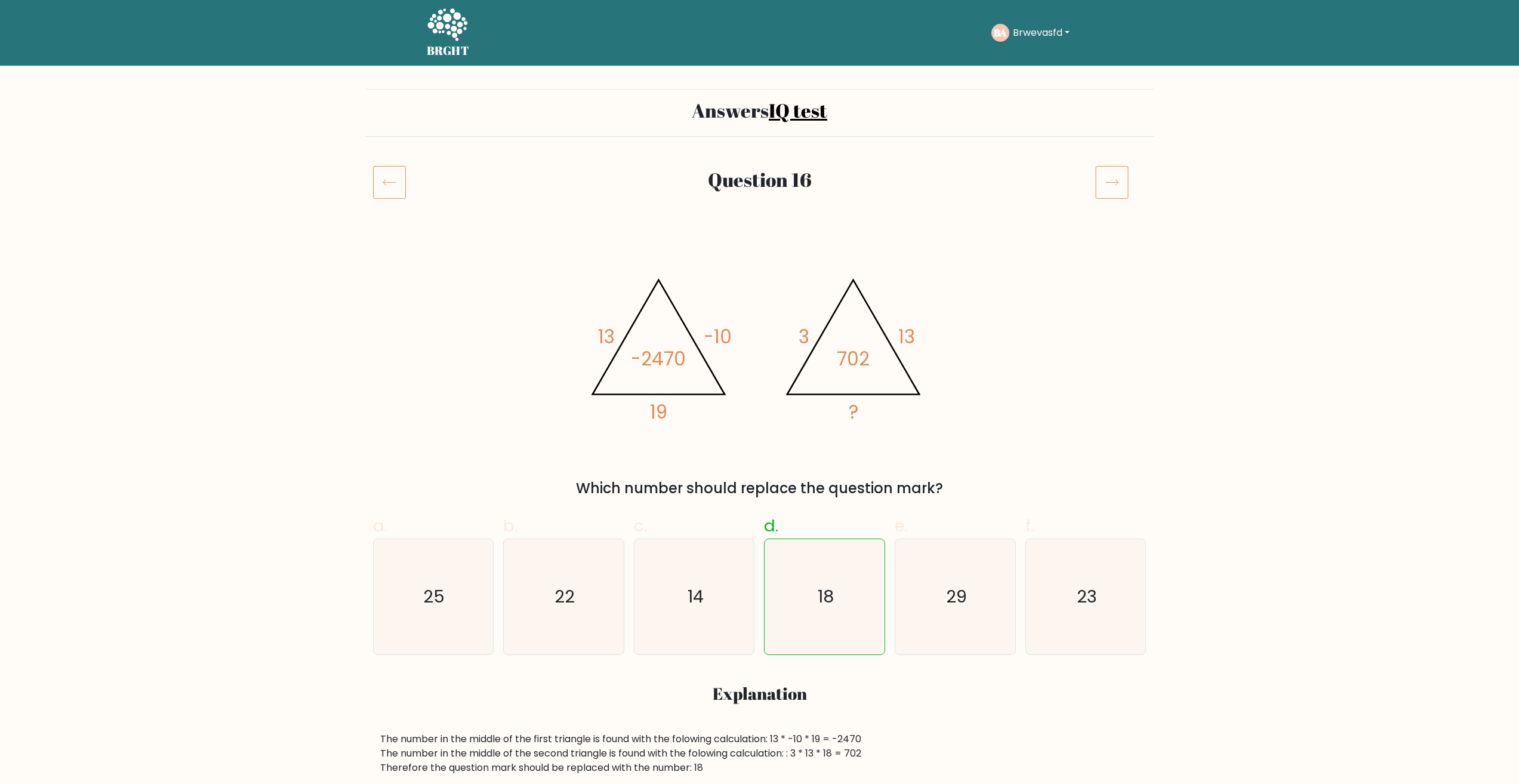
click at [1120, 181] on icon at bounding box center [1111, 181] width 33 height 33
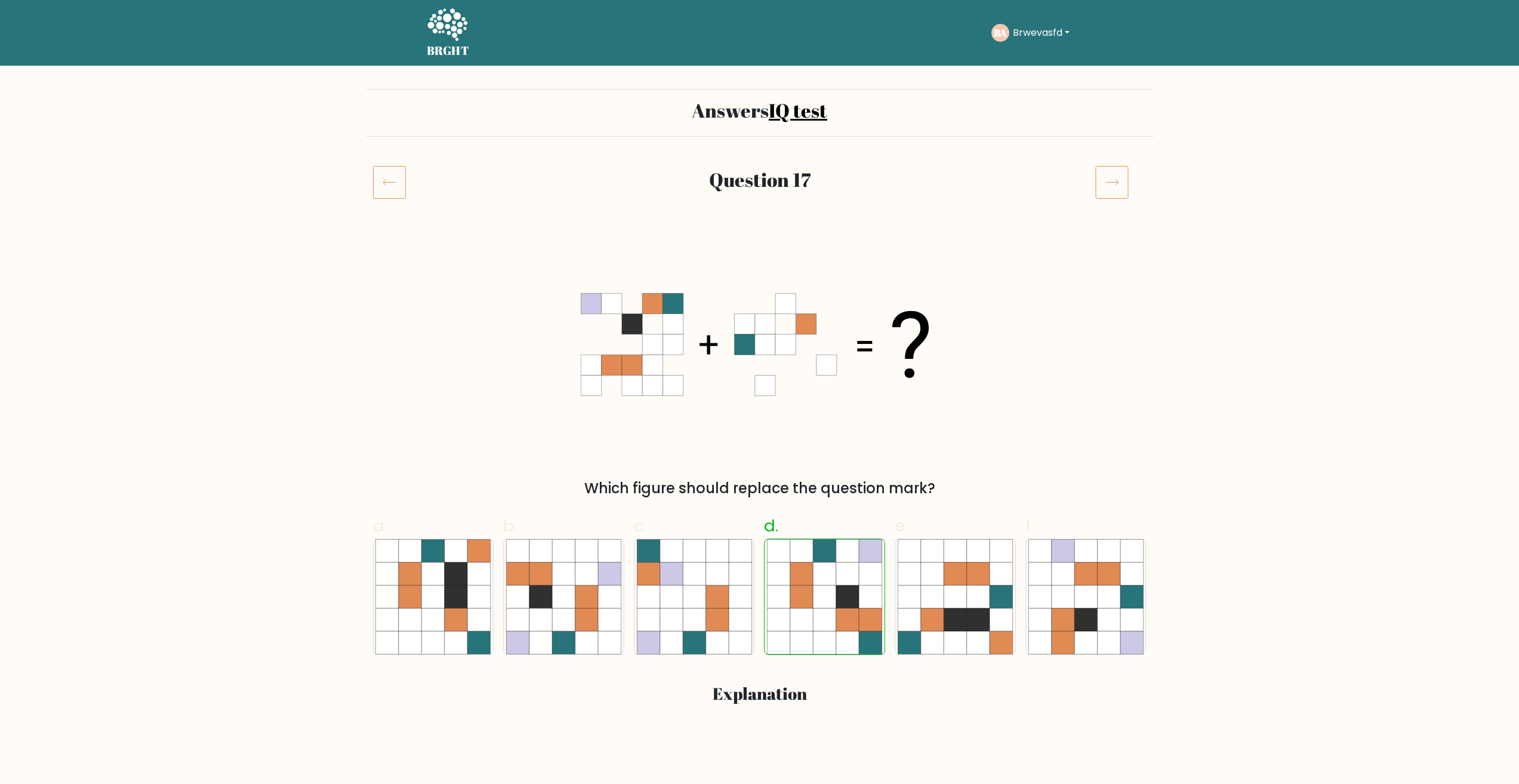
click at [1121, 180] on icon at bounding box center [1111, 181] width 33 height 33
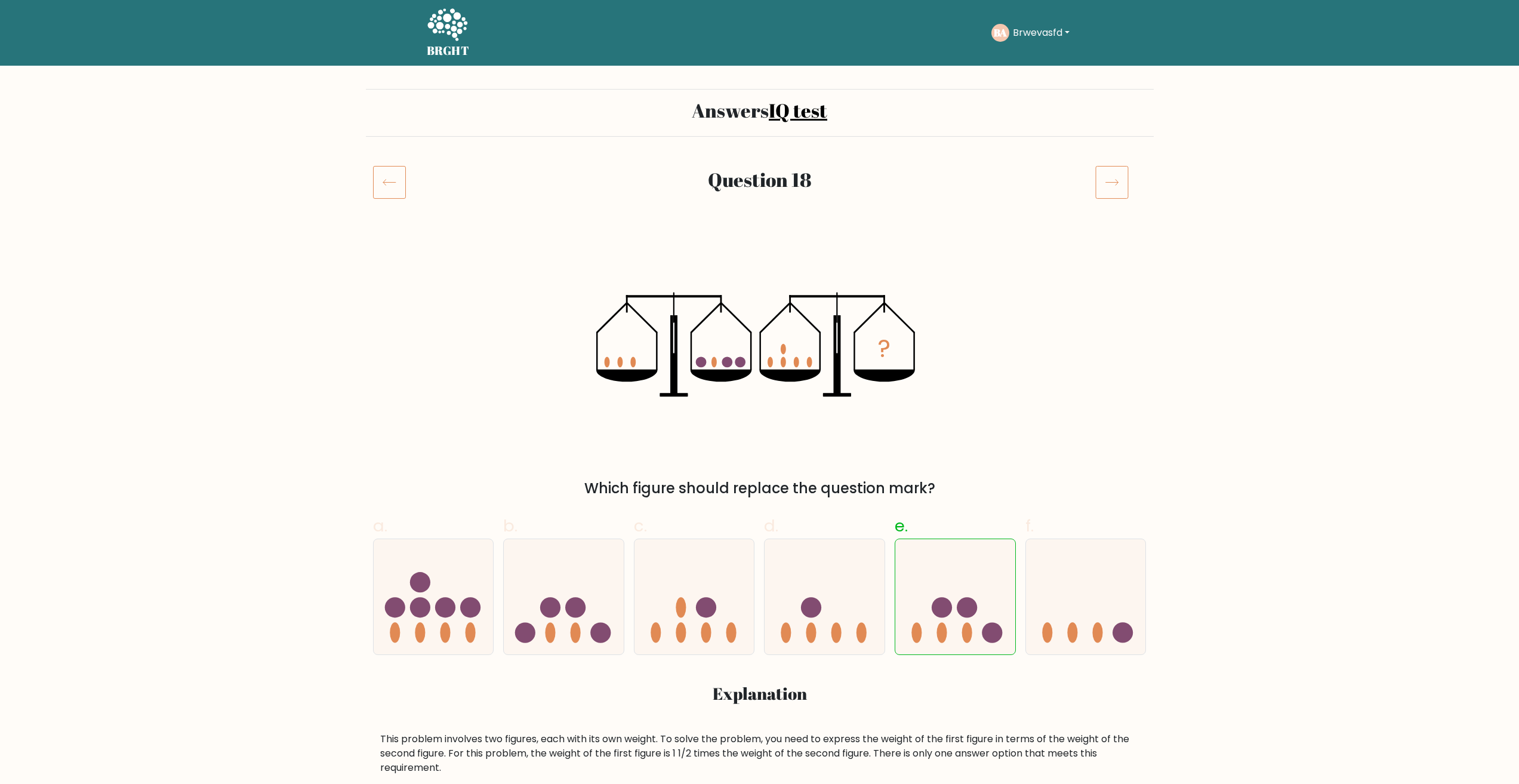
drag, startPoint x: 0, startPoint y: 0, endPoint x: 1122, endPoint y: 180, distance: 1136.3
click at [1122, 180] on icon at bounding box center [1111, 181] width 33 height 33
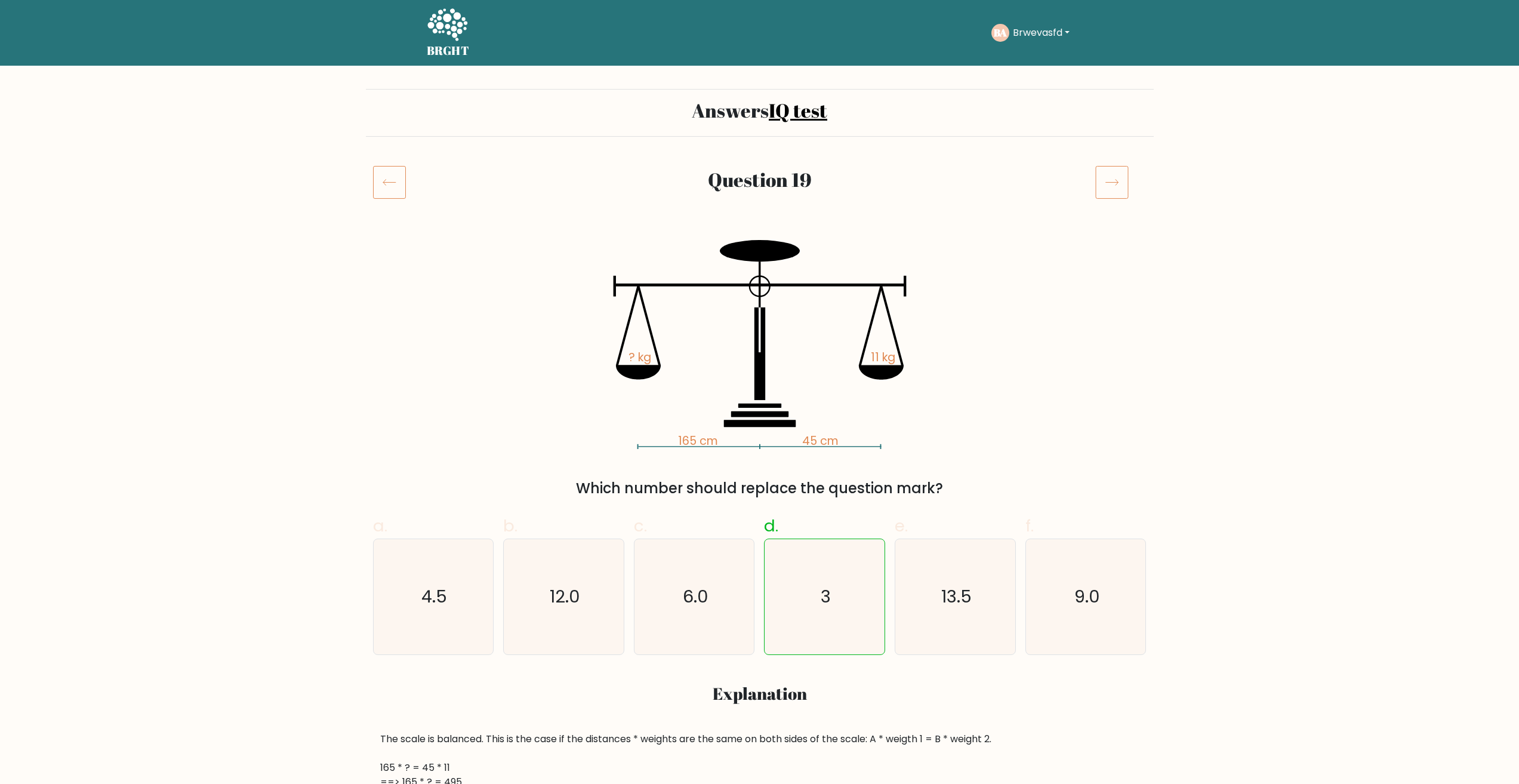
click at [1122, 180] on icon at bounding box center [1111, 181] width 33 height 33
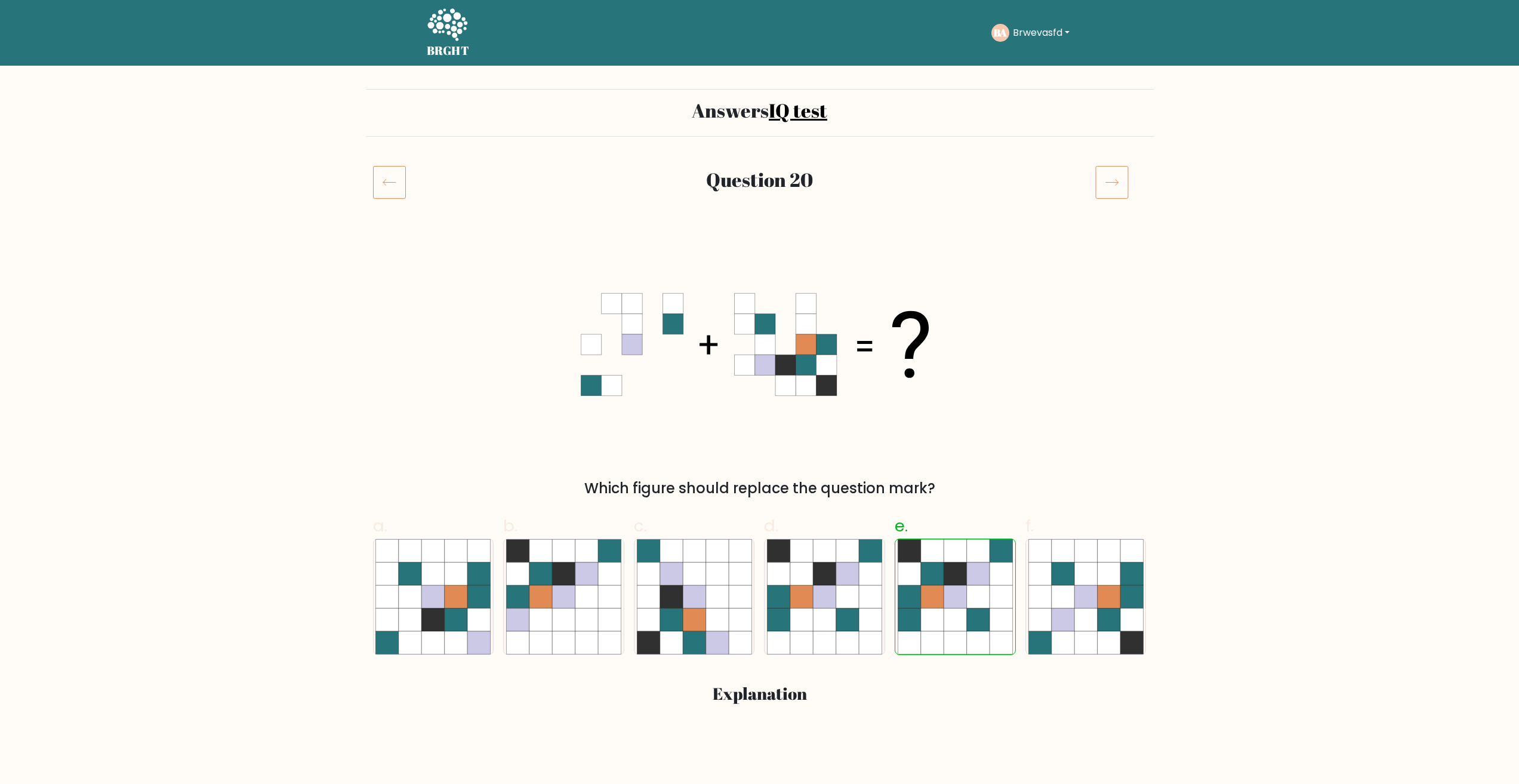
click at [1123, 179] on icon at bounding box center [1111, 181] width 33 height 33
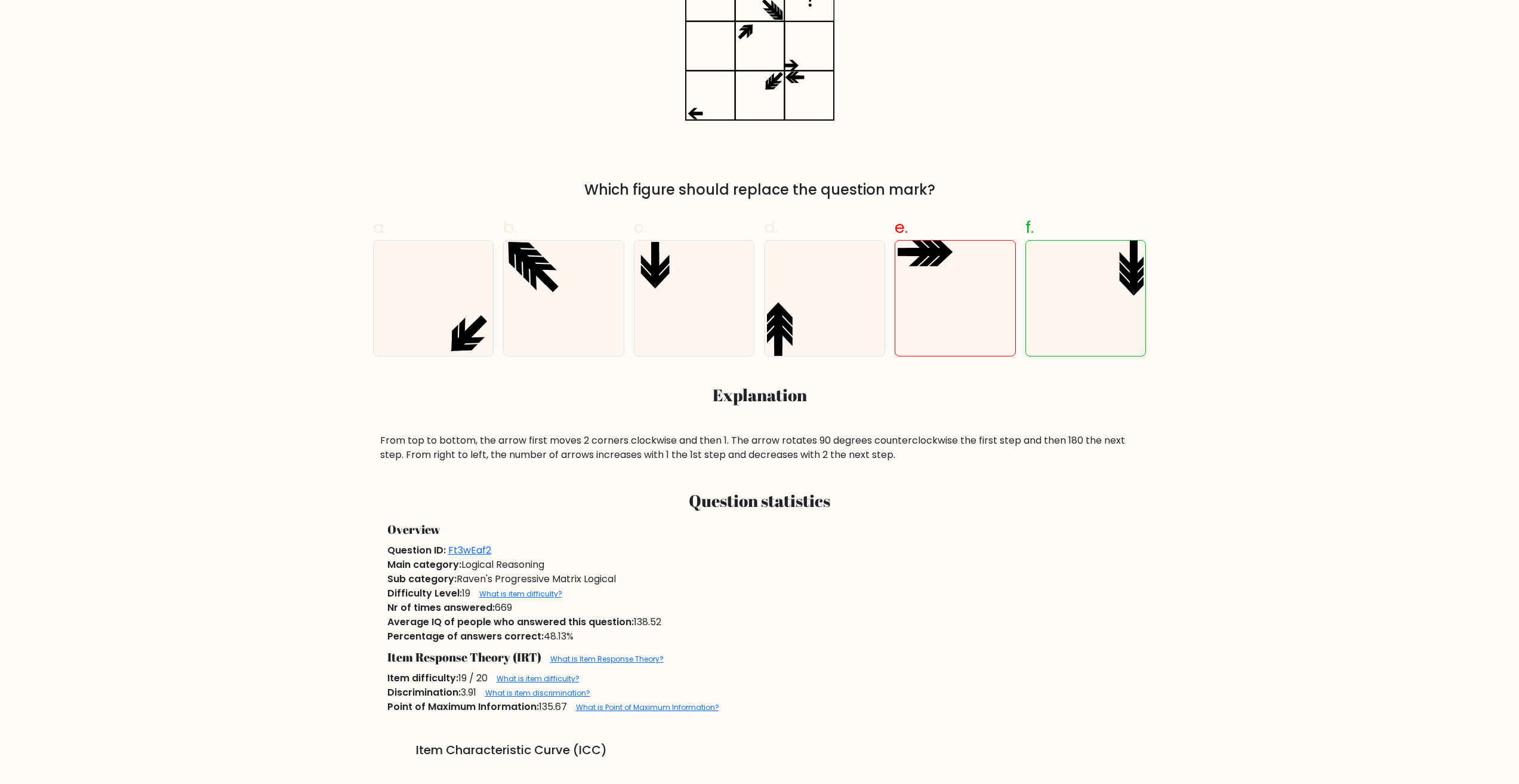
scroll to position [120, 0]
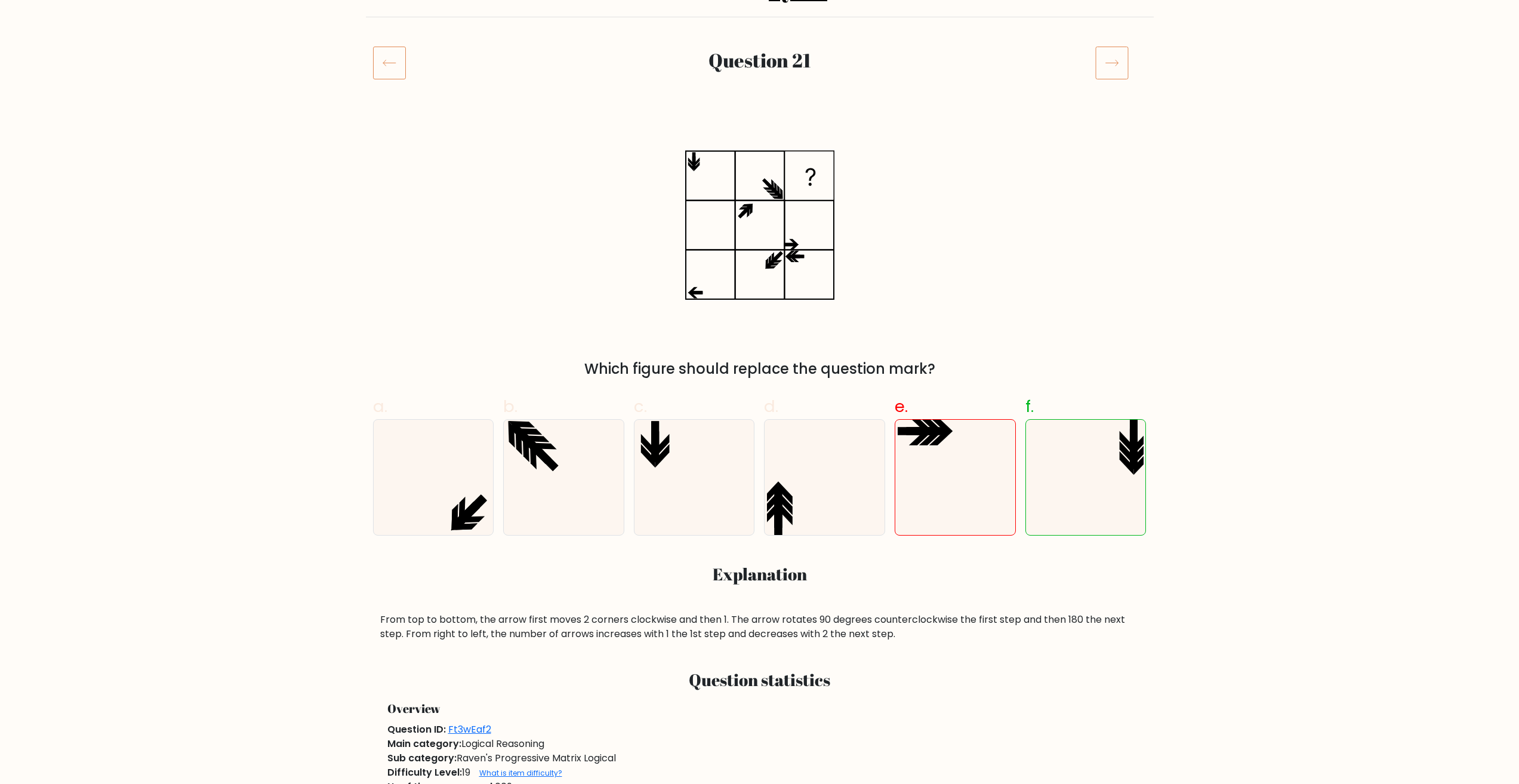
click at [1101, 57] on icon at bounding box center [1111, 62] width 33 height 33
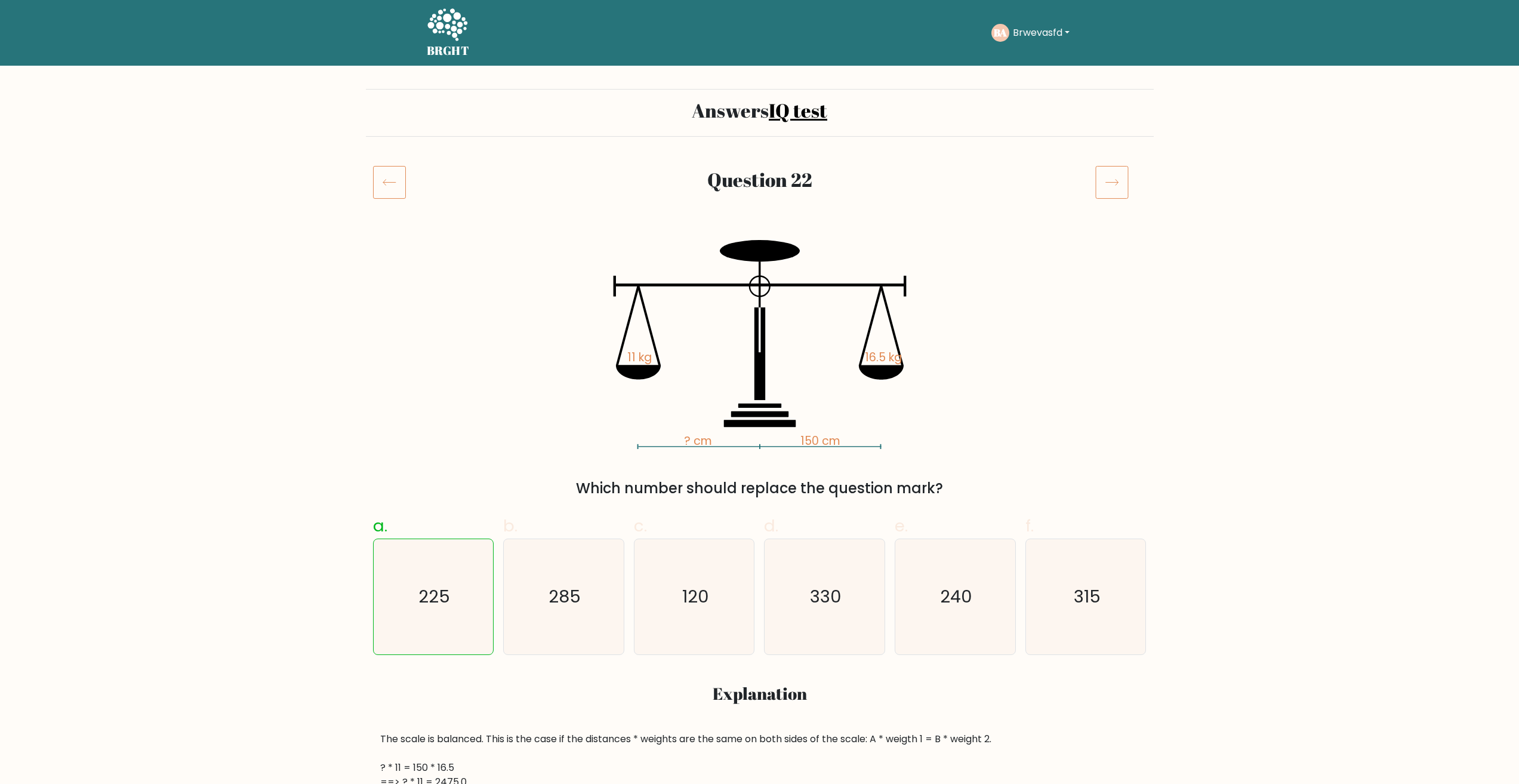
click at [1110, 189] on icon at bounding box center [1111, 181] width 33 height 33
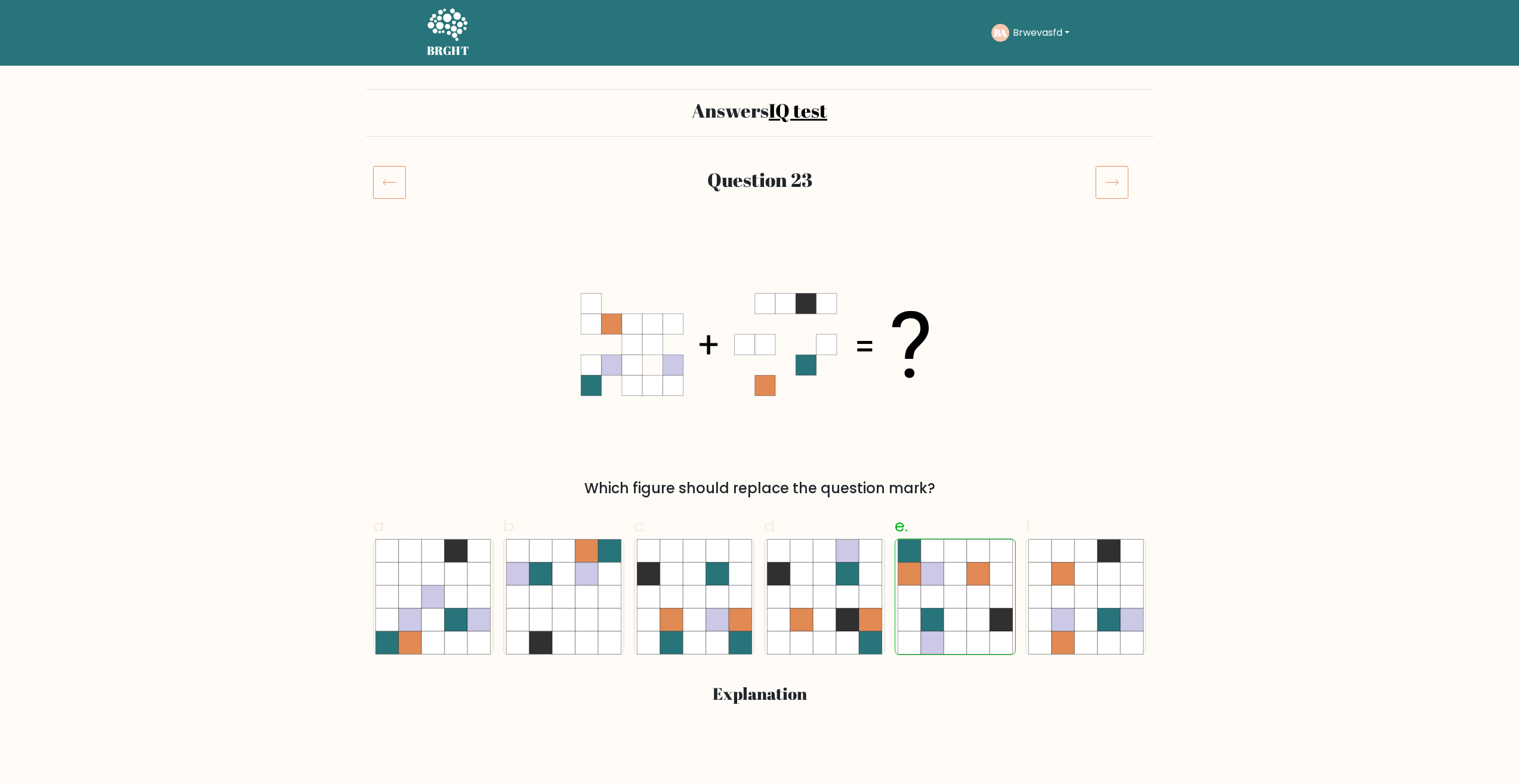
click at [1121, 181] on icon at bounding box center [1111, 181] width 33 height 33
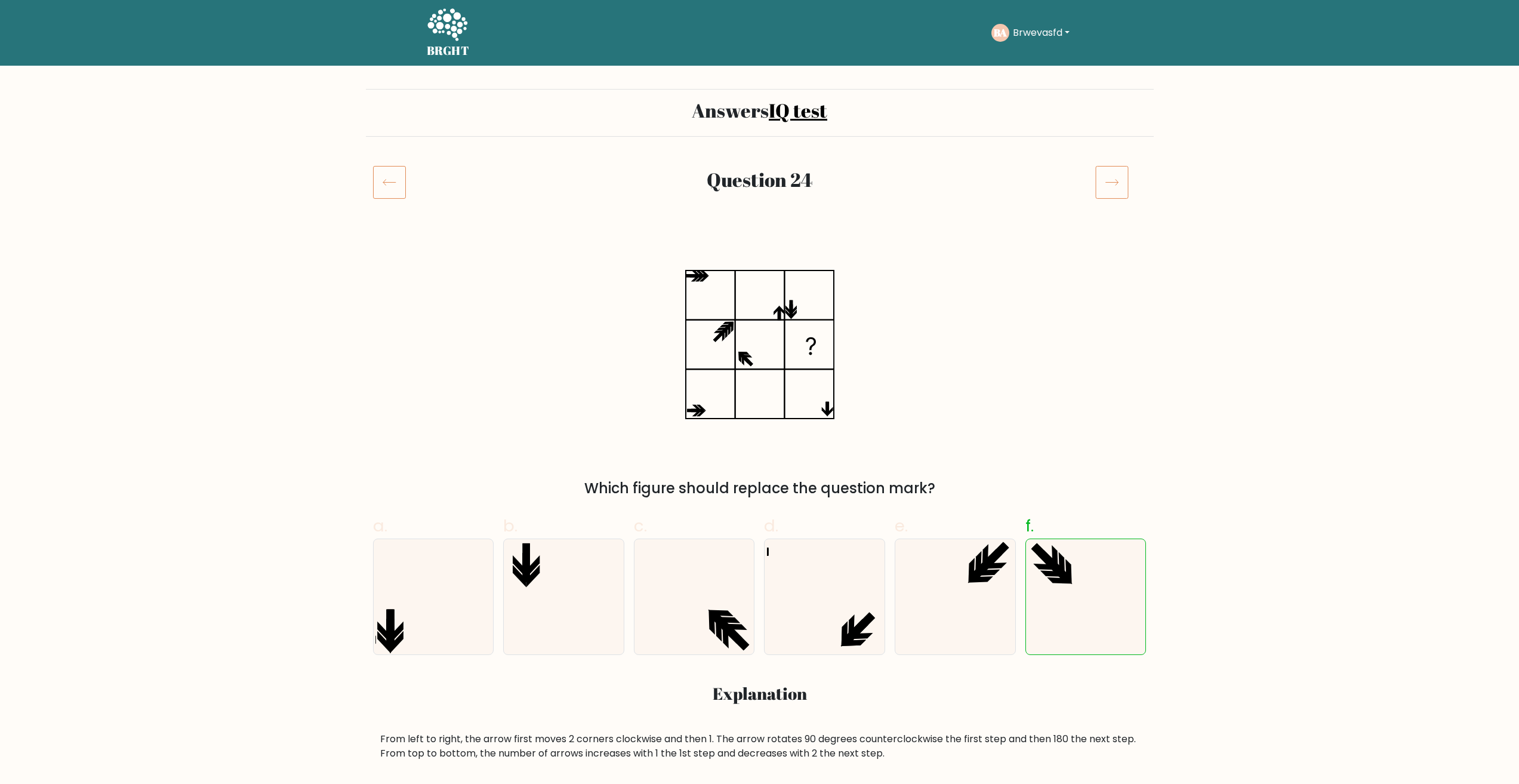
click at [1121, 181] on icon at bounding box center [1111, 181] width 33 height 33
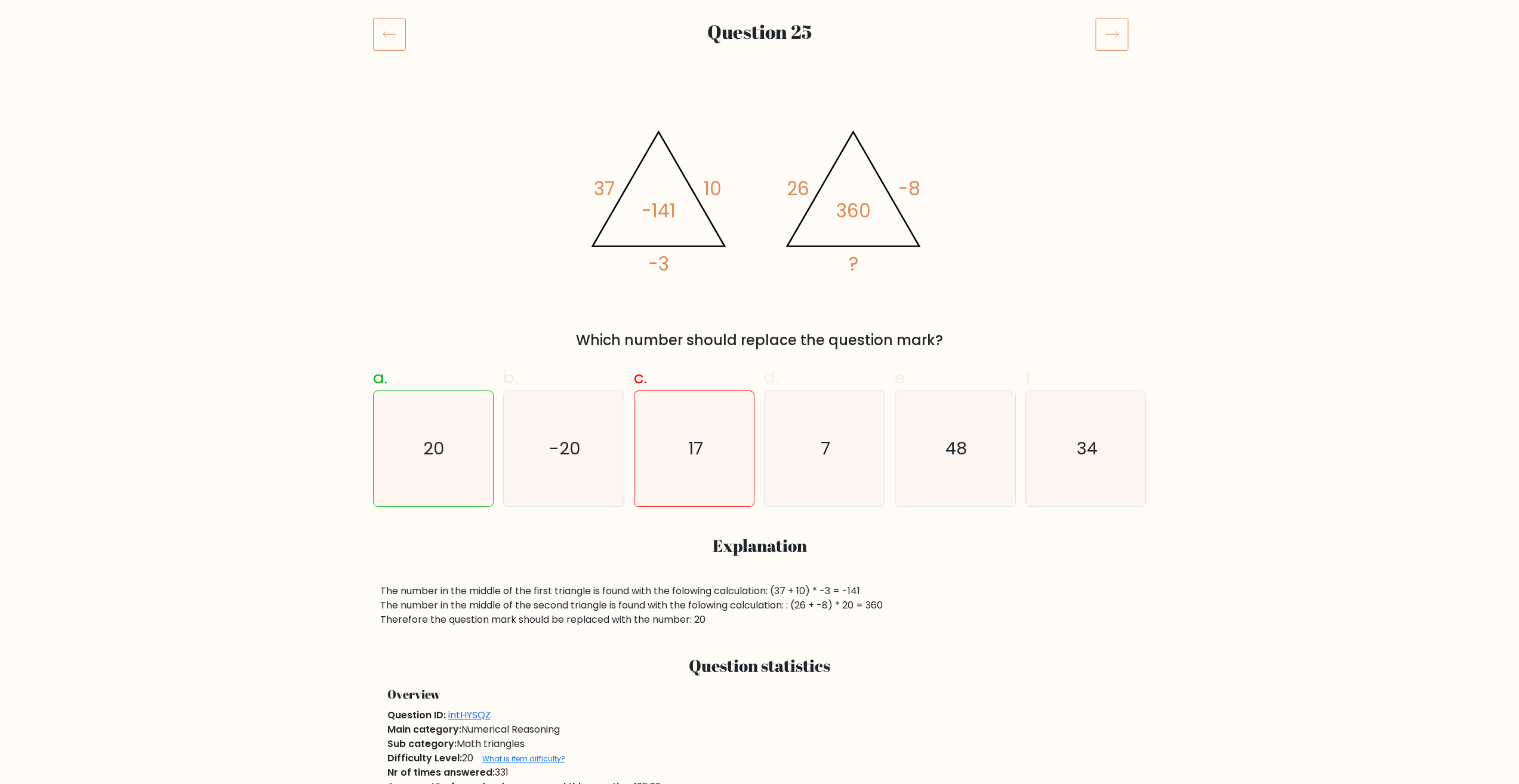
scroll to position [120, 0]
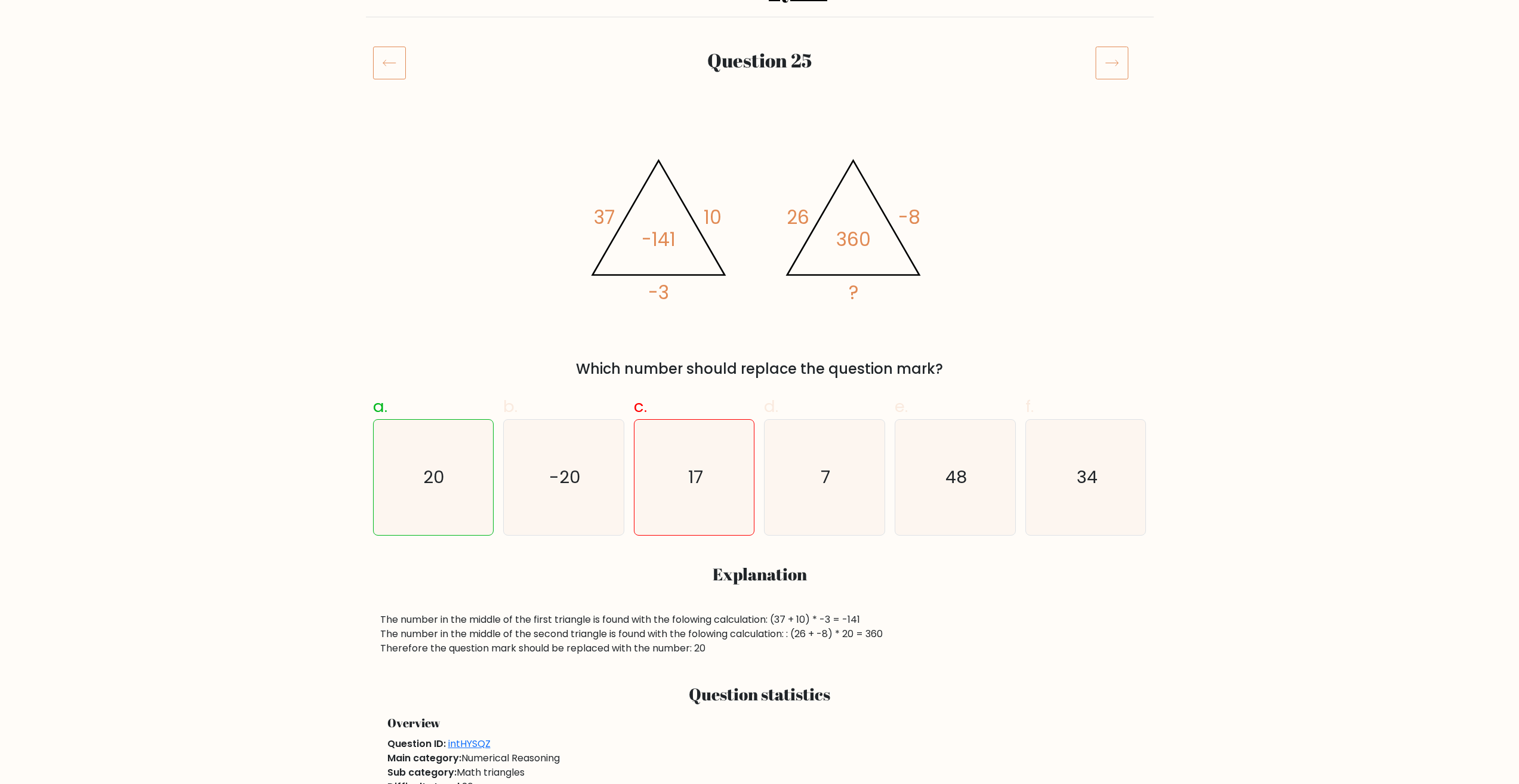
click at [1101, 76] on icon at bounding box center [1111, 62] width 33 height 33
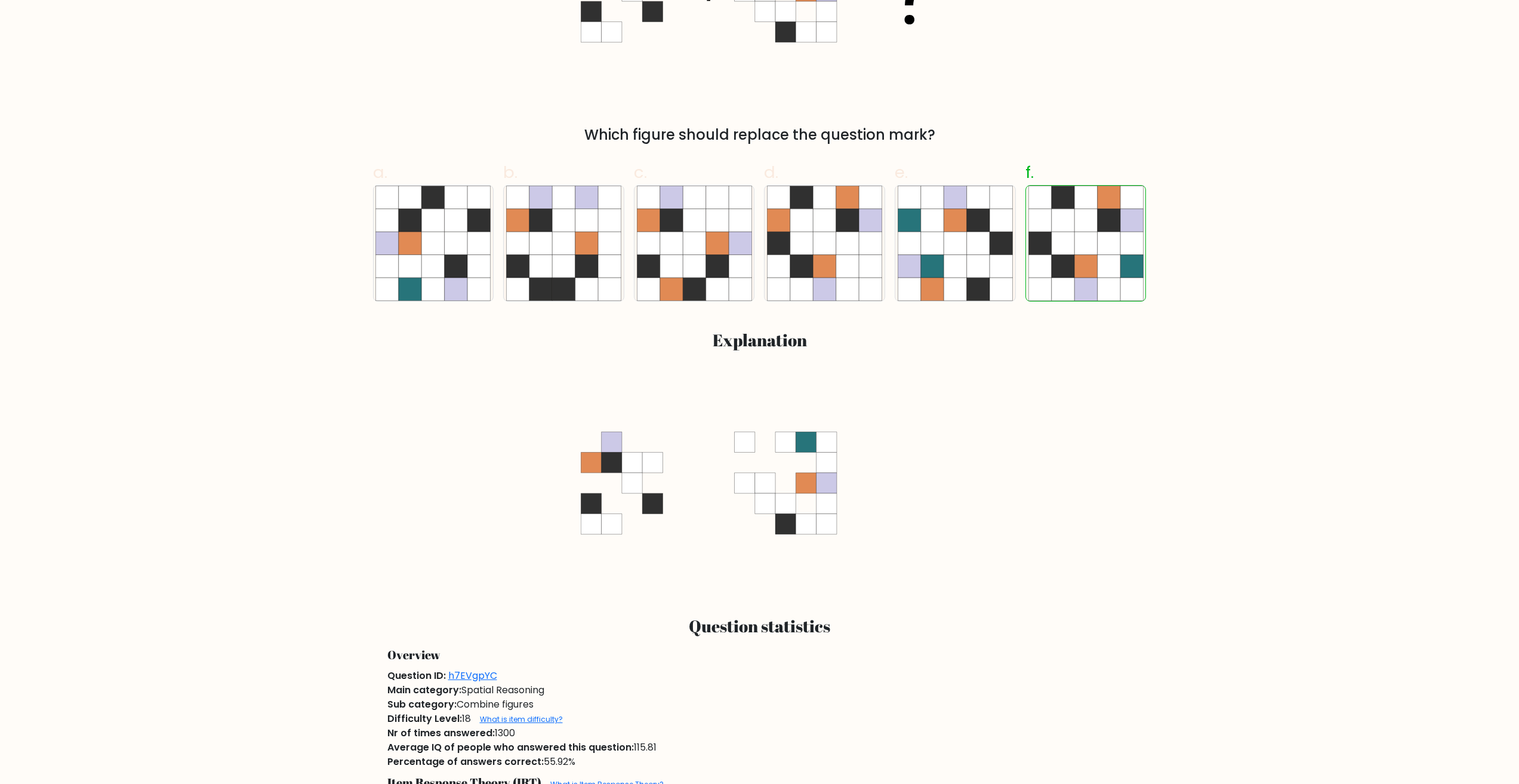
scroll to position [60, 0]
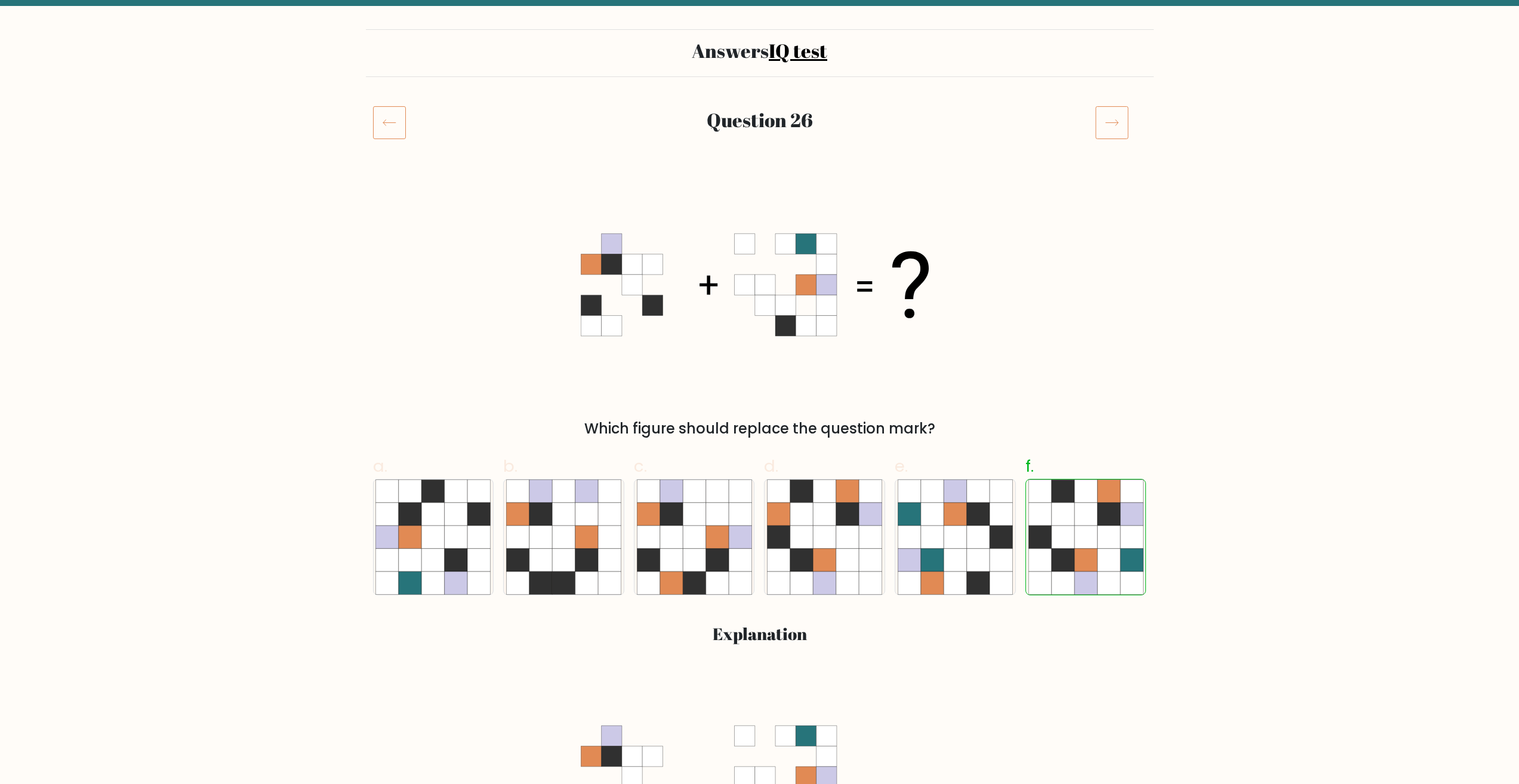
click at [1118, 113] on icon at bounding box center [1111, 122] width 33 height 33
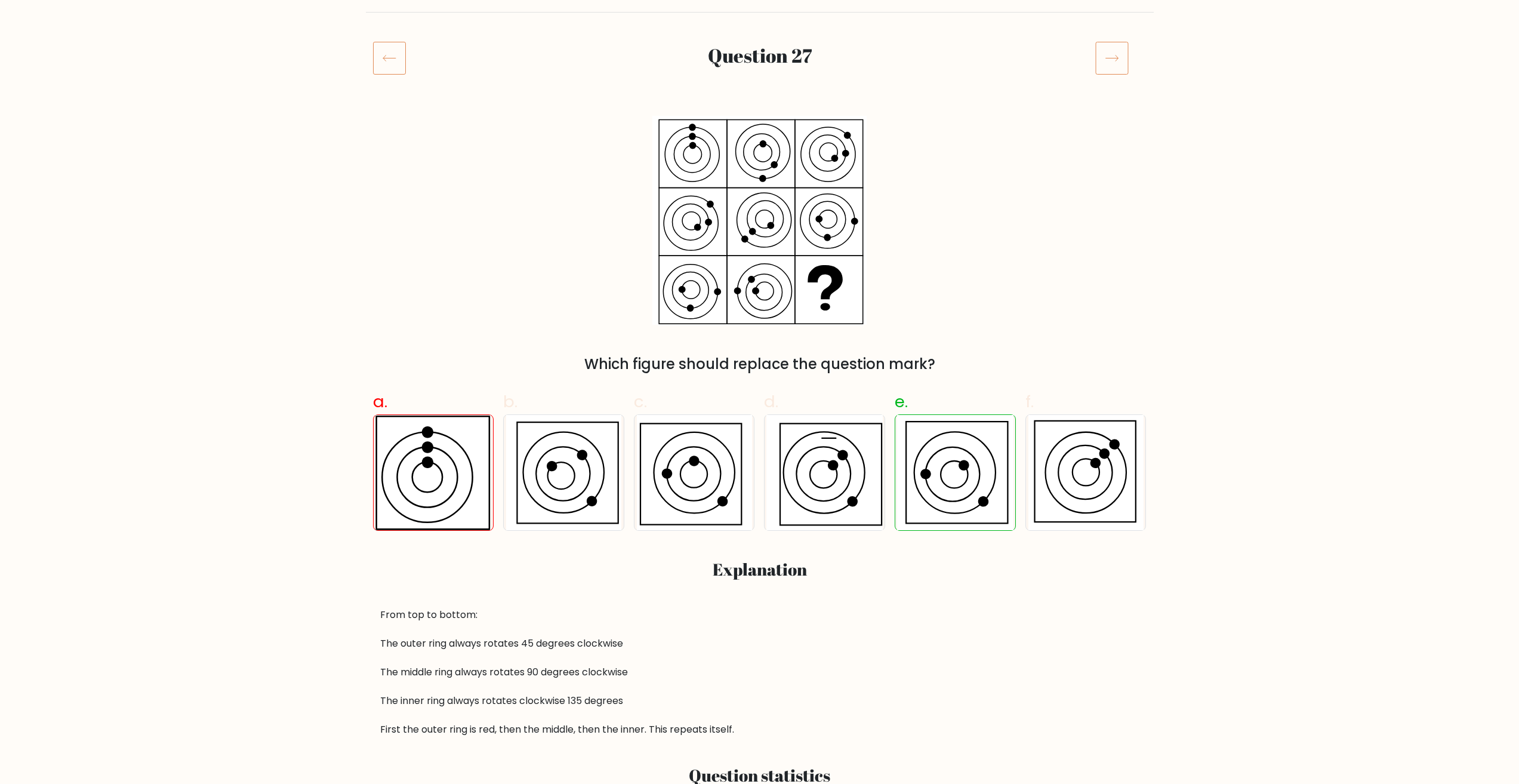
scroll to position [60, 0]
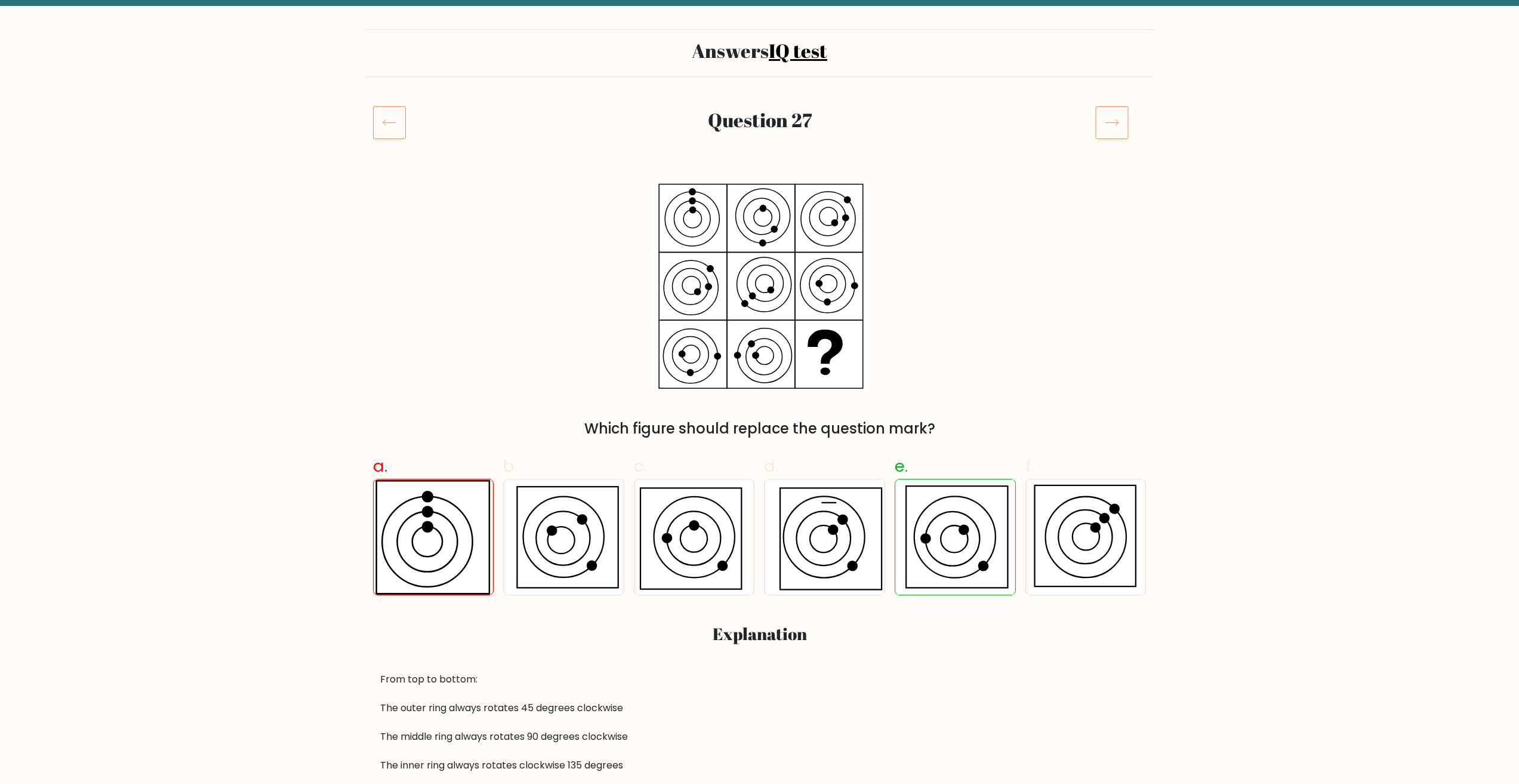
click at [1118, 125] on icon at bounding box center [1111, 122] width 33 height 33
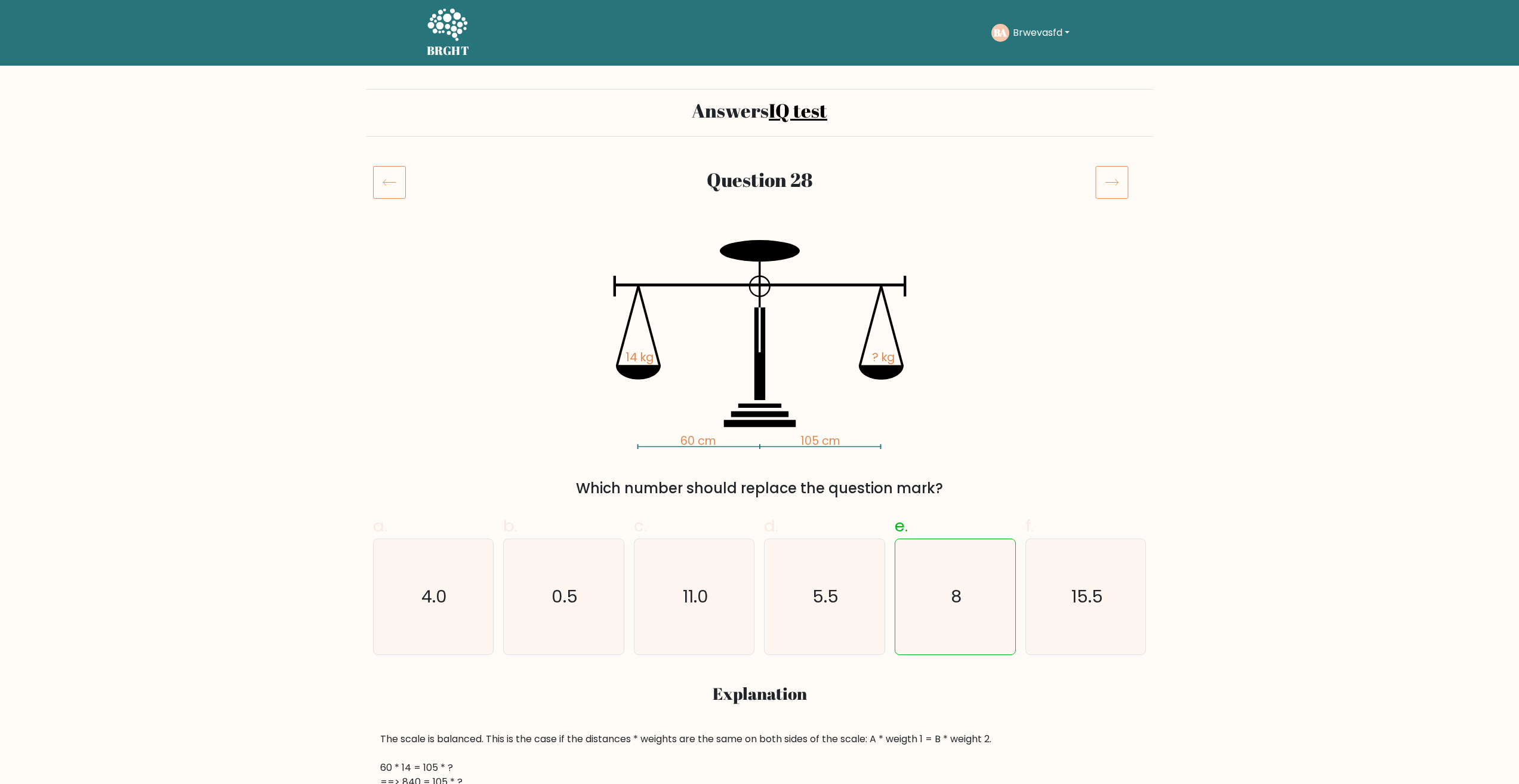
click at [1114, 170] on icon at bounding box center [1111, 181] width 33 height 33
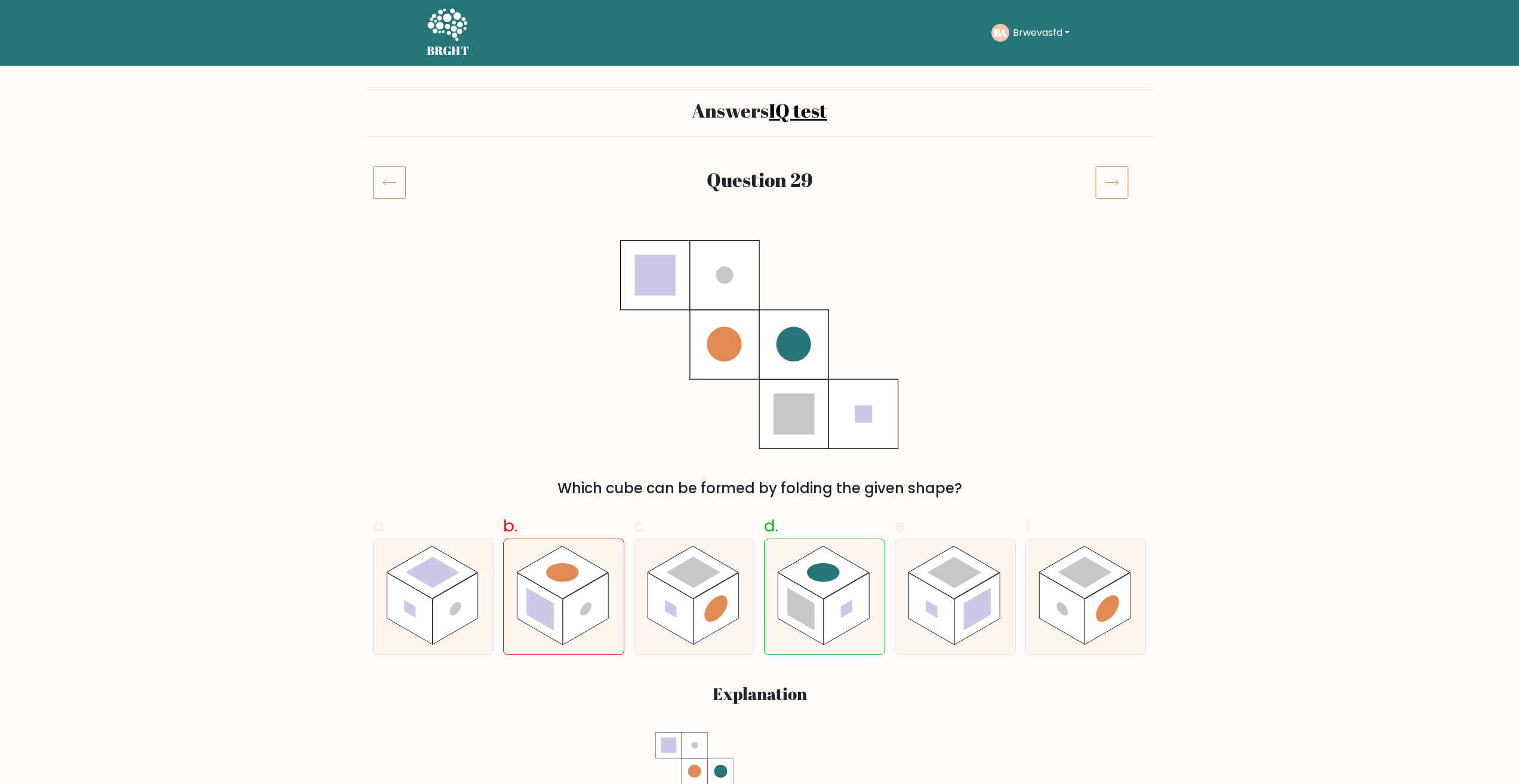
click at [1114, 185] on icon at bounding box center [1111, 181] width 33 height 33
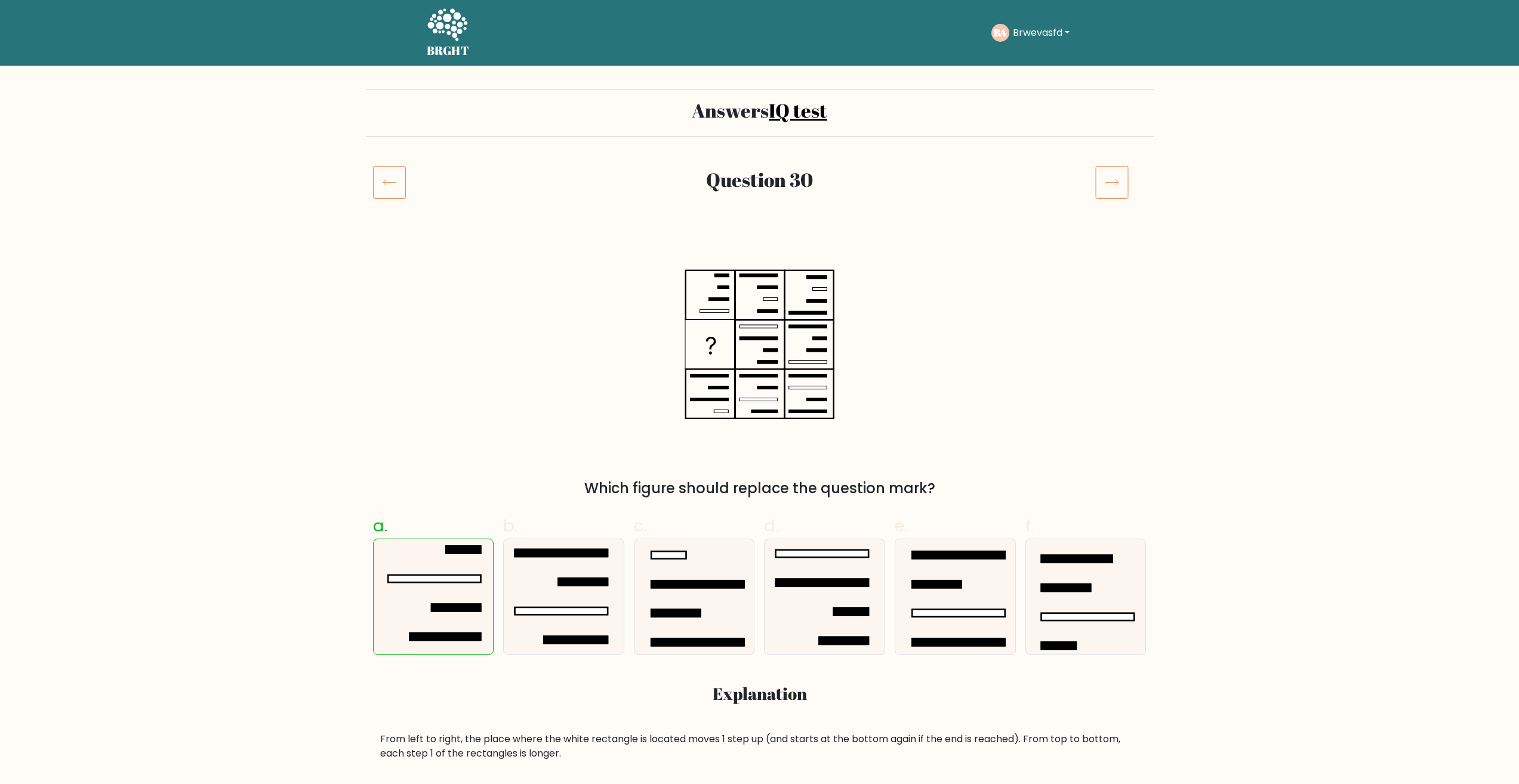
click at [390, 188] on icon at bounding box center [389, 181] width 33 height 33
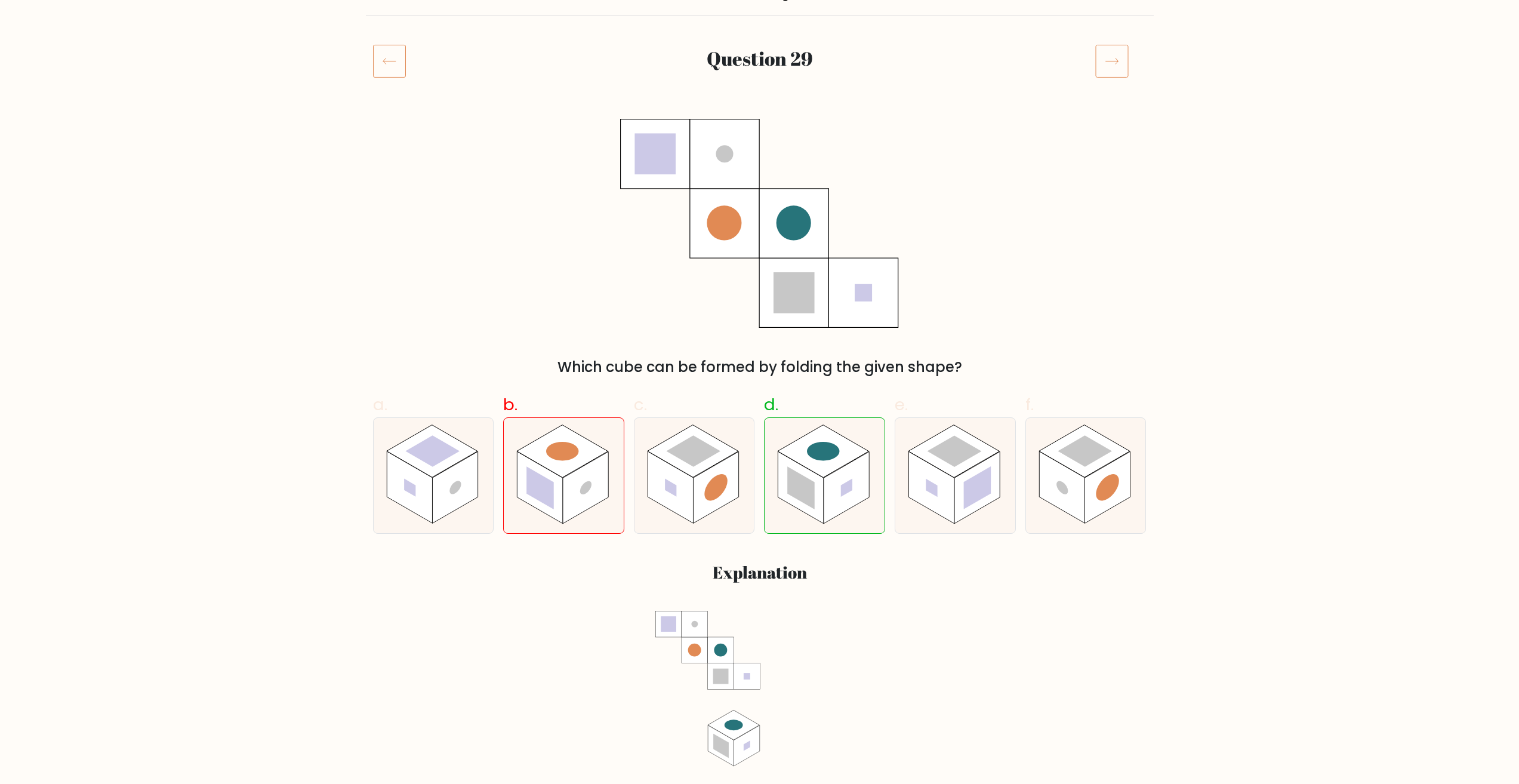
scroll to position [120, 0]
click at [1119, 53] on icon at bounding box center [1111, 62] width 33 height 33
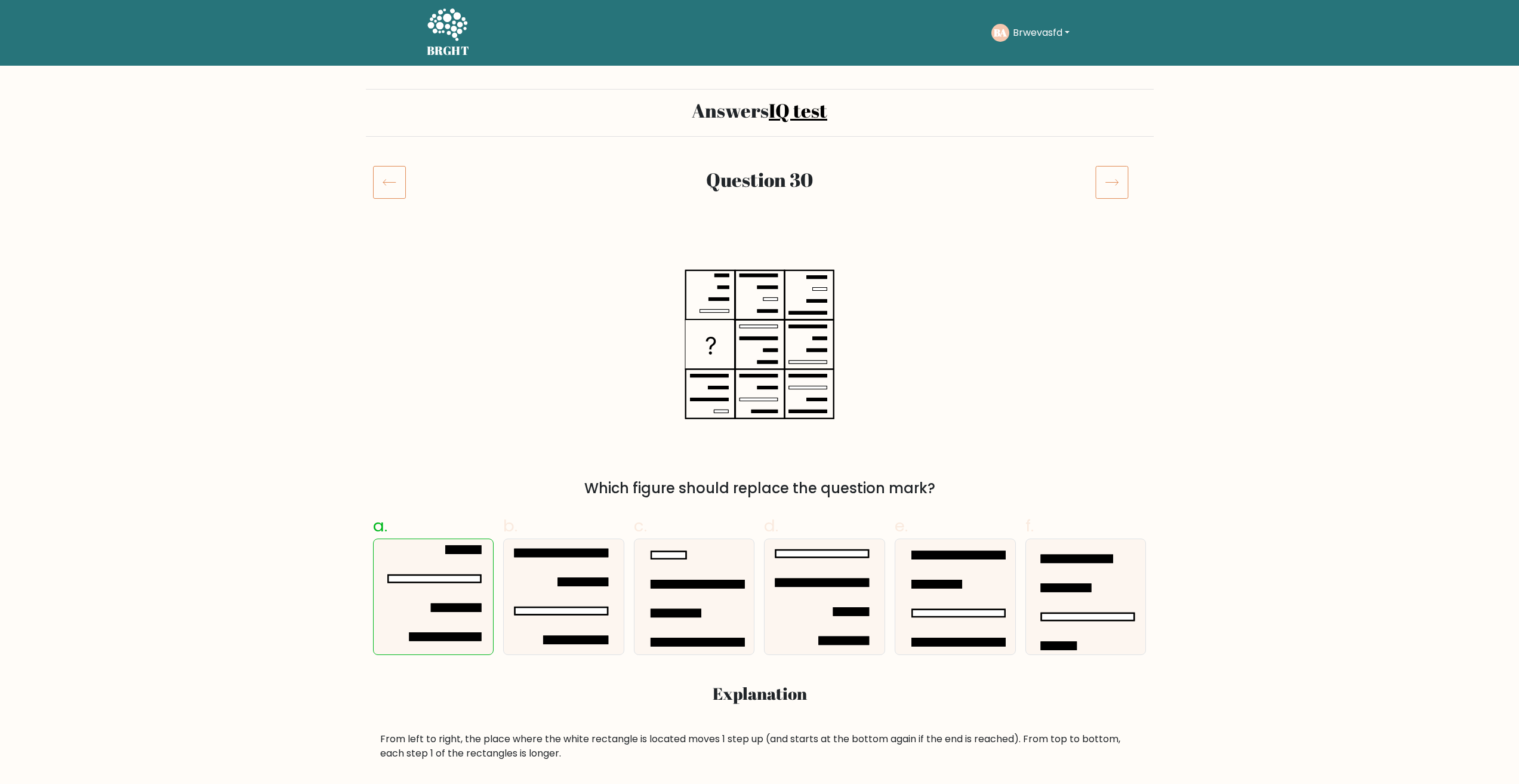
click at [1107, 182] on icon at bounding box center [1111, 182] width 13 height 6
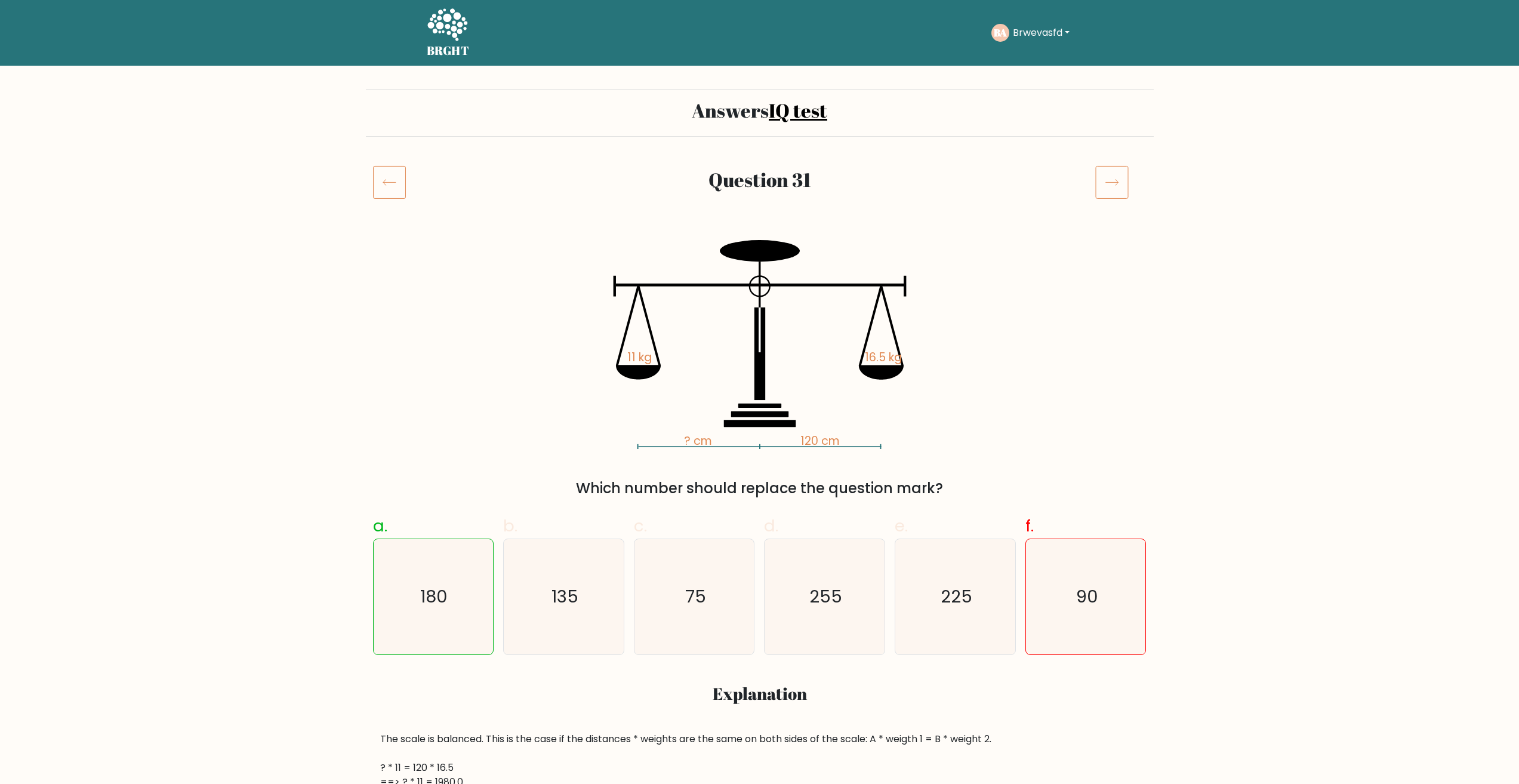
click at [1121, 178] on icon at bounding box center [1111, 181] width 33 height 33
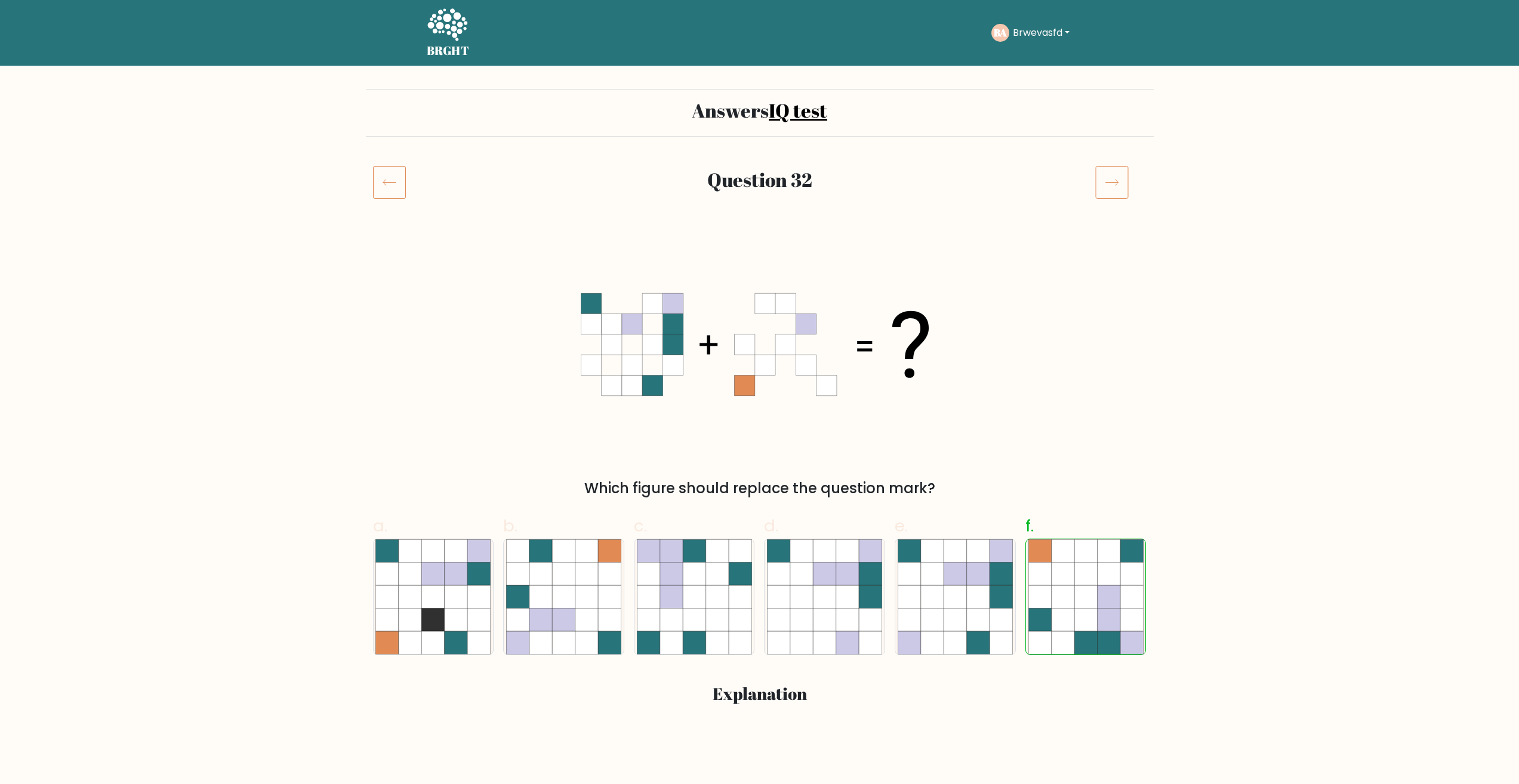
click at [1121, 178] on icon at bounding box center [1111, 181] width 33 height 33
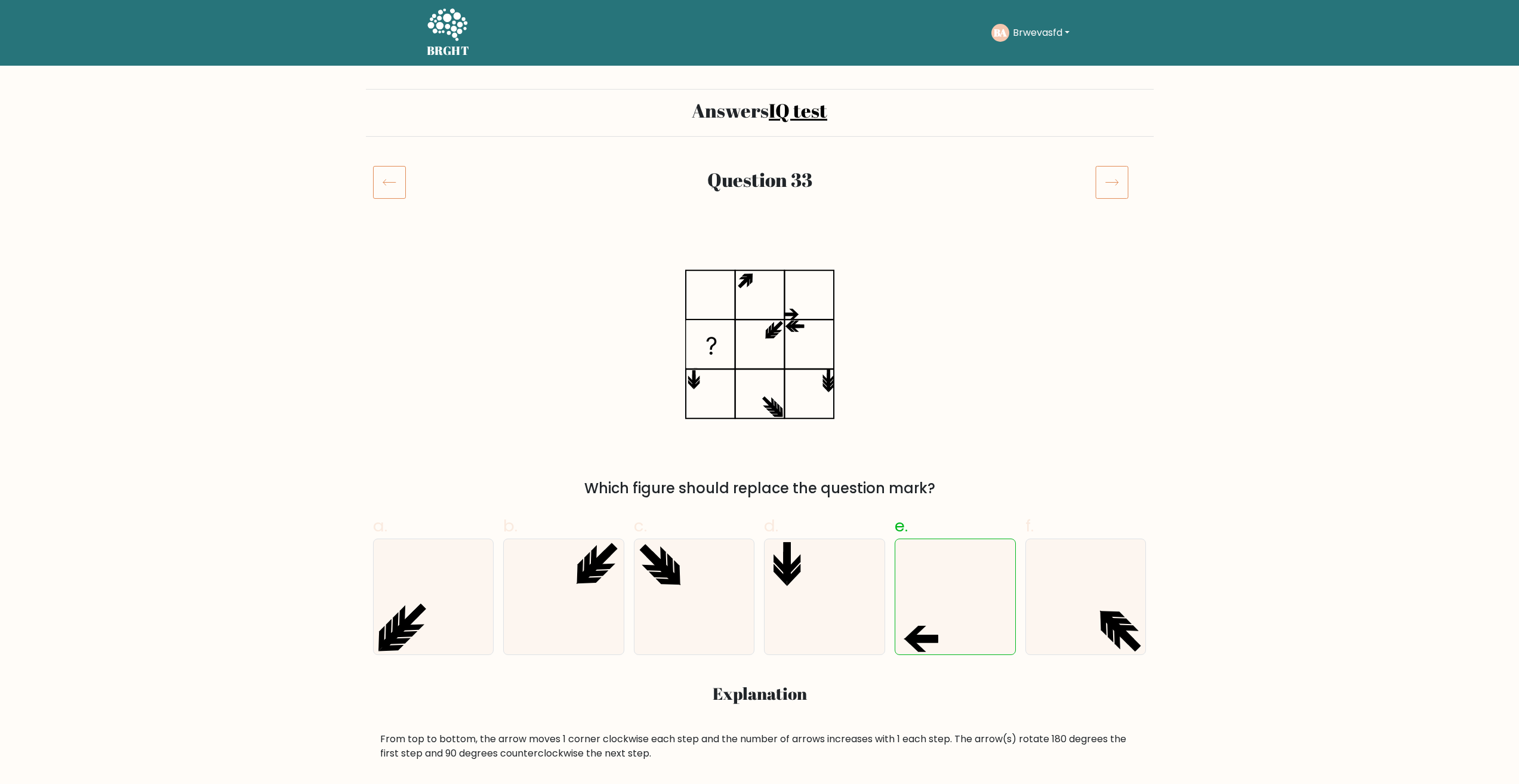
click at [1121, 178] on icon at bounding box center [1111, 181] width 33 height 33
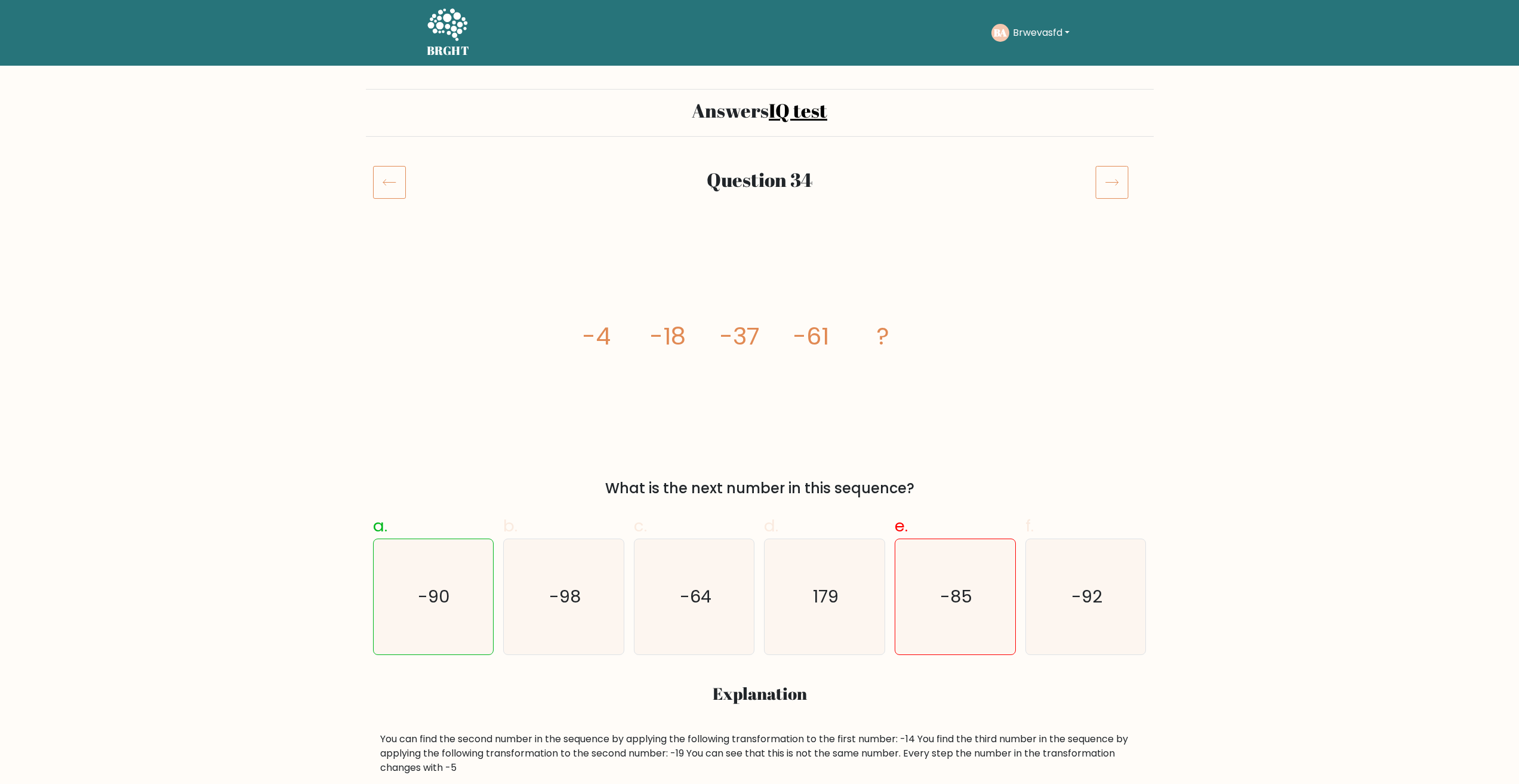
click at [1120, 175] on icon at bounding box center [1111, 181] width 33 height 33
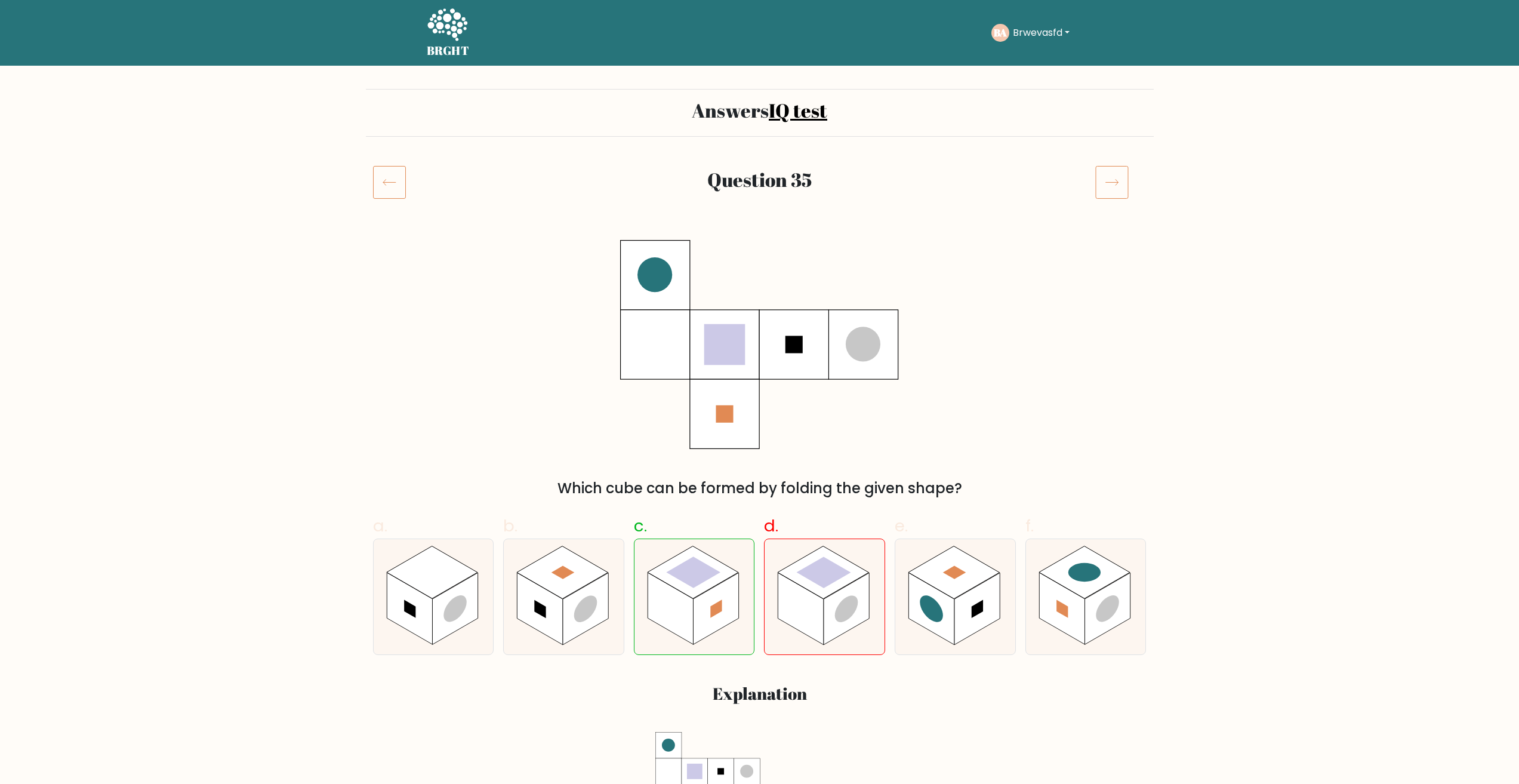
click at [1122, 175] on icon at bounding box center [1111, 181] width 33 height 33
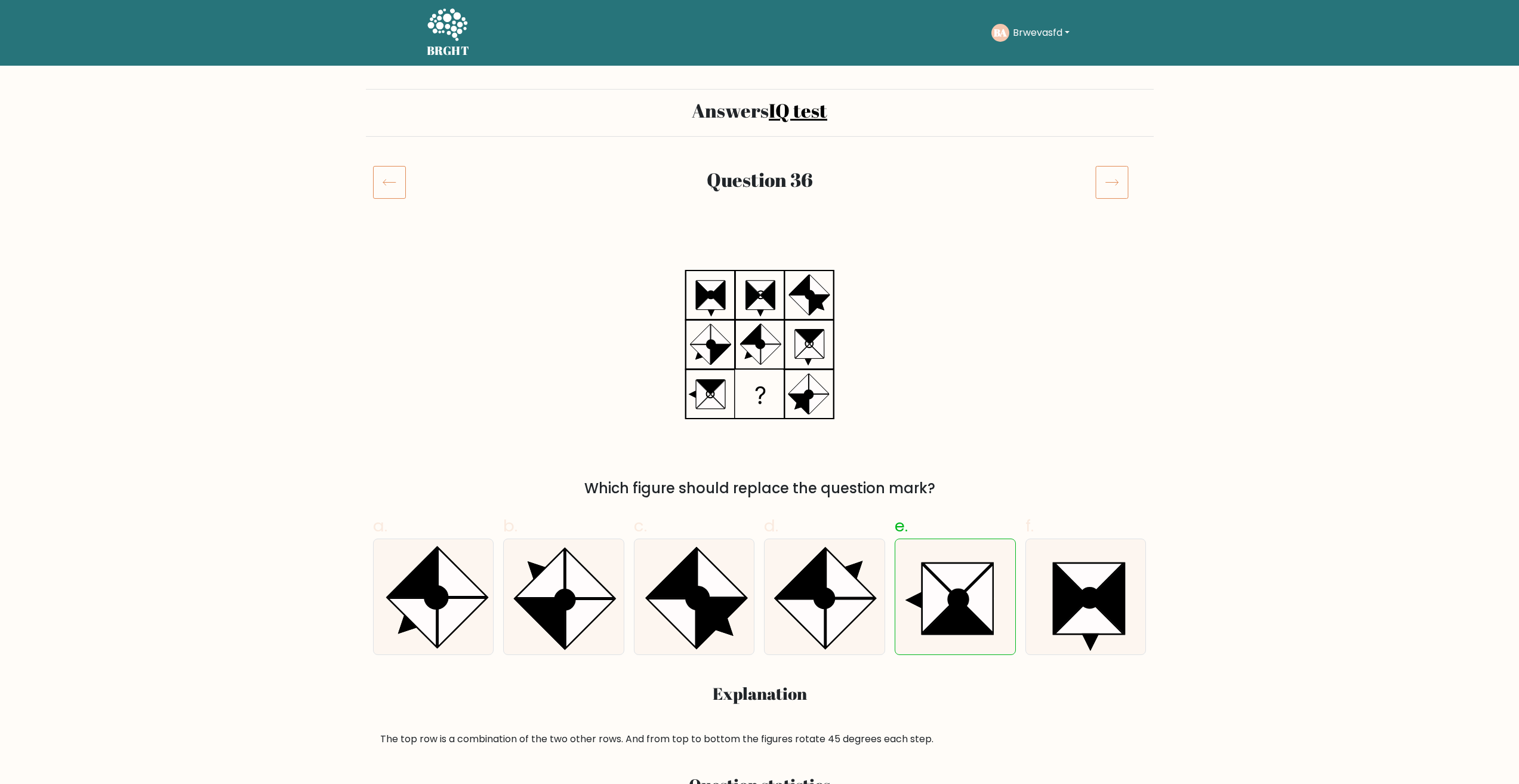
click at [1122, 175] on icon at bounding box center [1111, 181] width 33 height 33
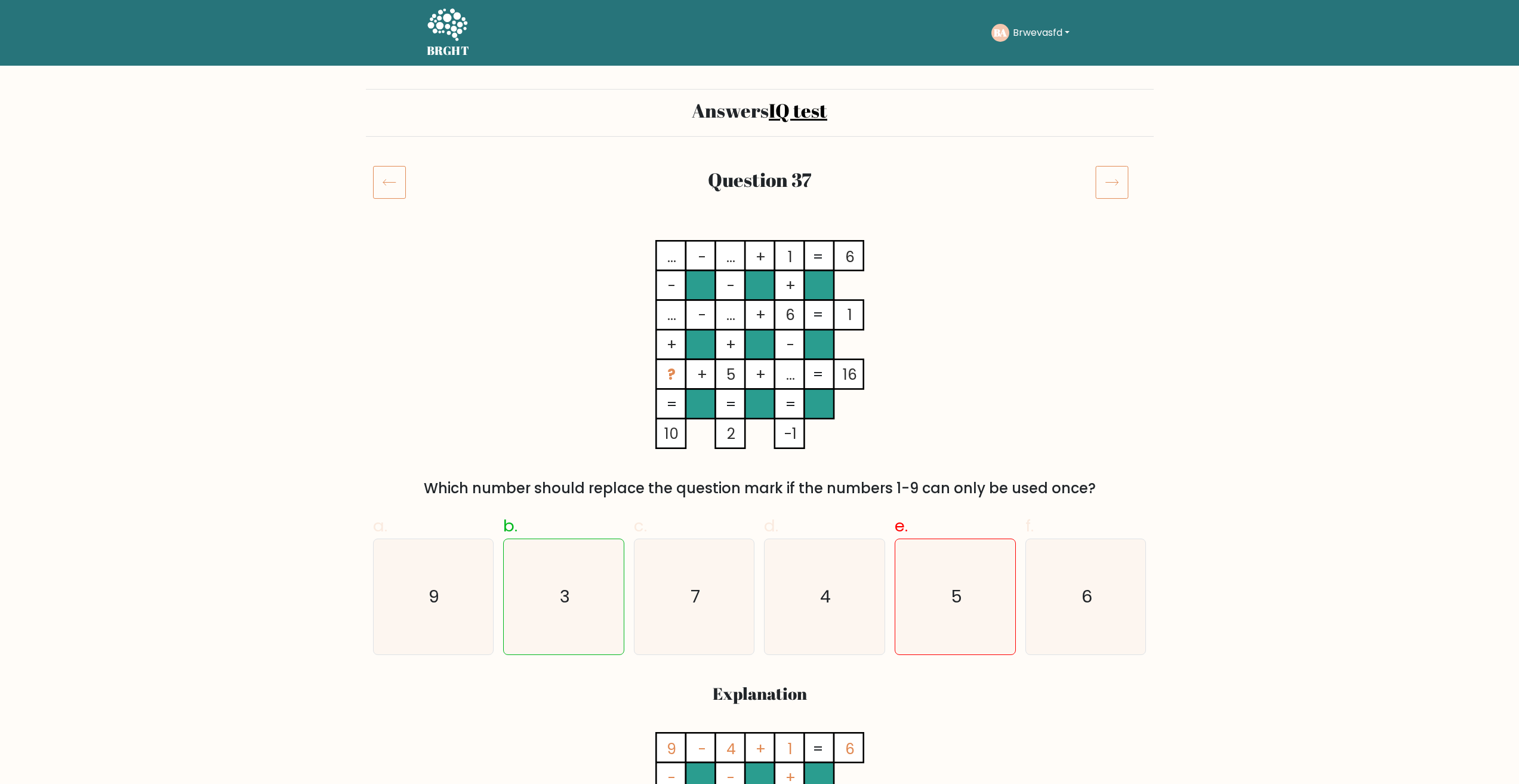
click at [1126, 181] on icon at bounding box center [1111, 181] width 33 height 33
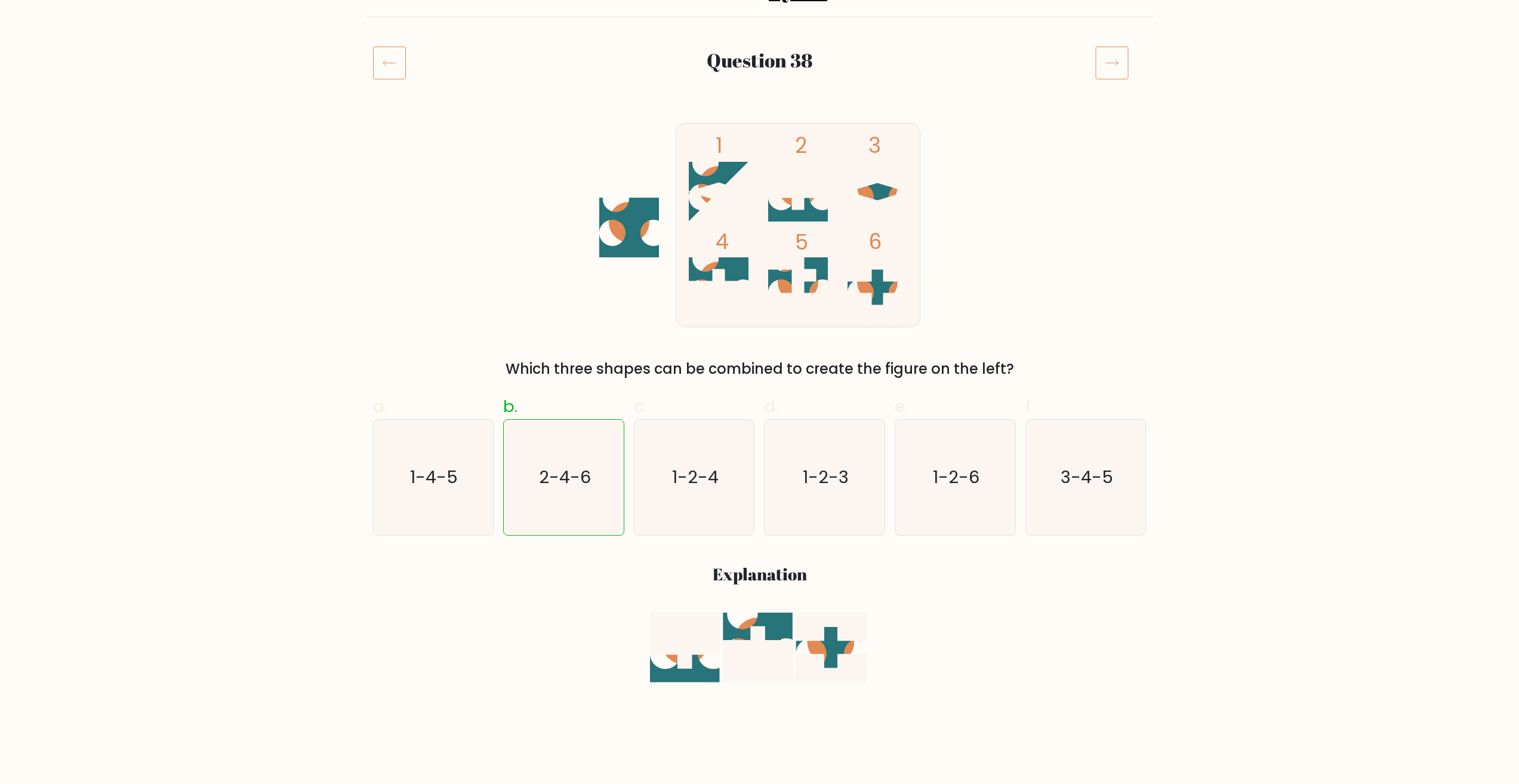
scroll to position [60, 0]
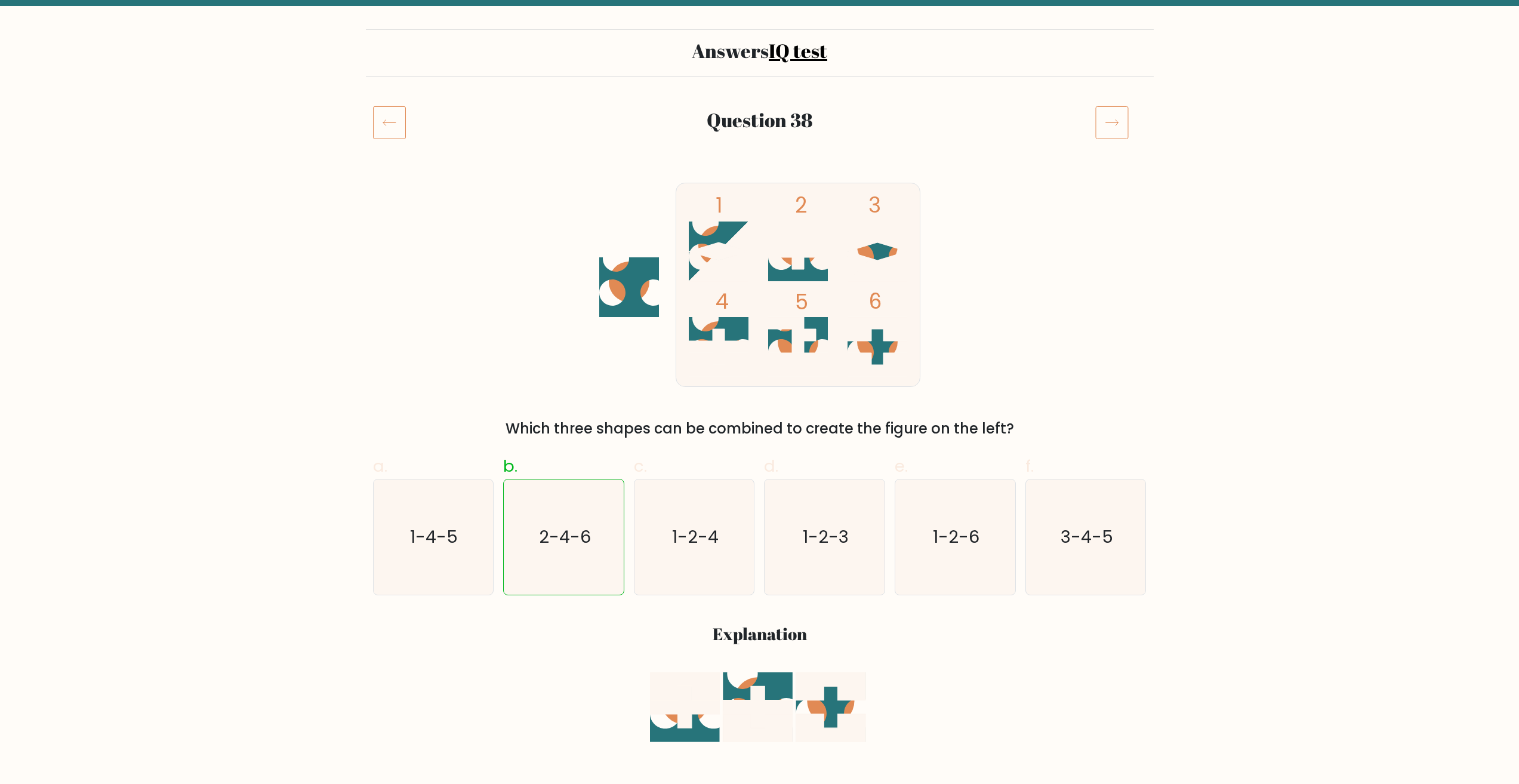
click at [1112, 127] on icon at bounding box center [1111, 122] width 33 height 33
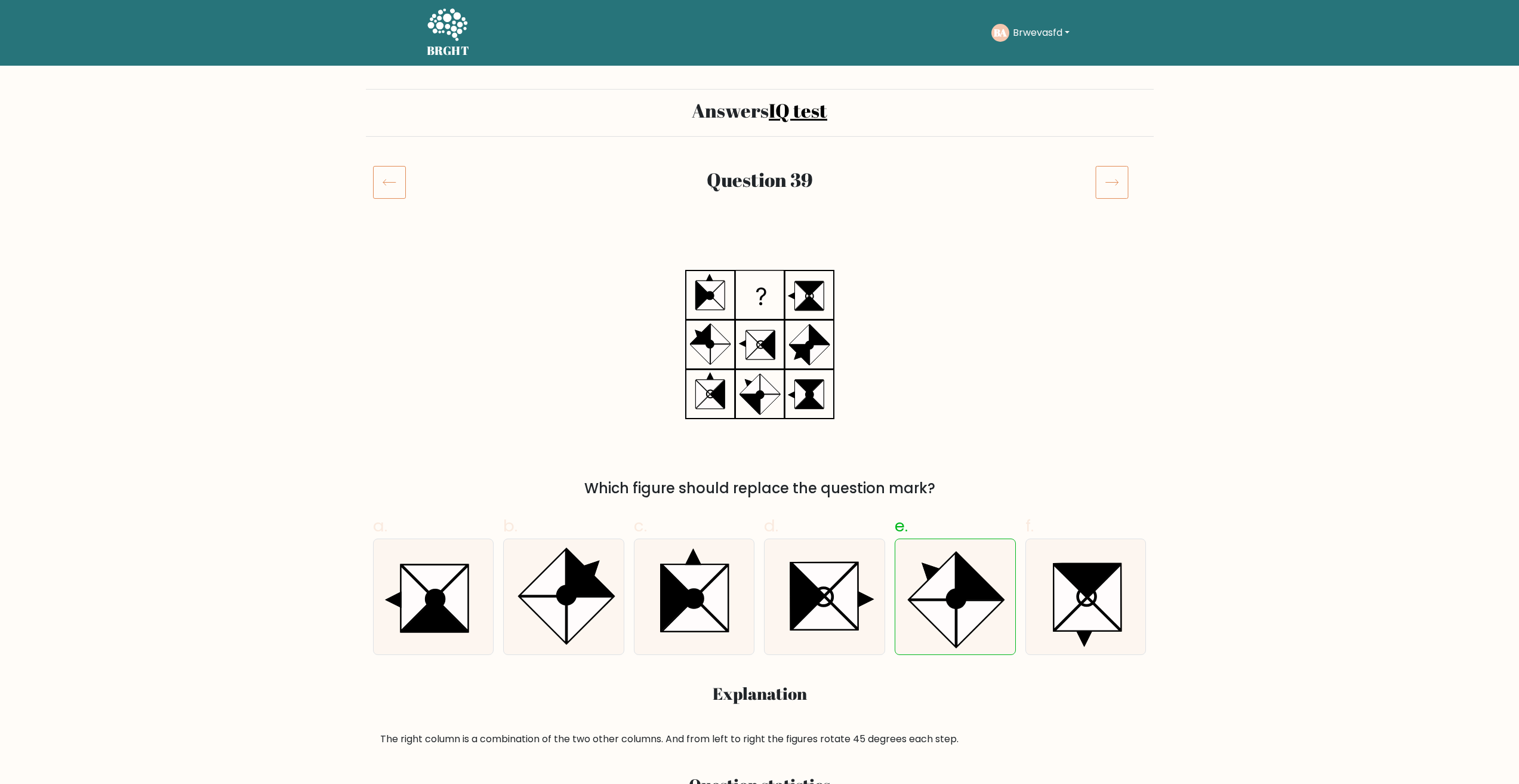
click at [1114, 136] on div "Answers IQ test" at bounding box center [759, 112] width 788 height 47
click at [1119, 188] on icon at bounding box center [1111, 181] width 33 height 33
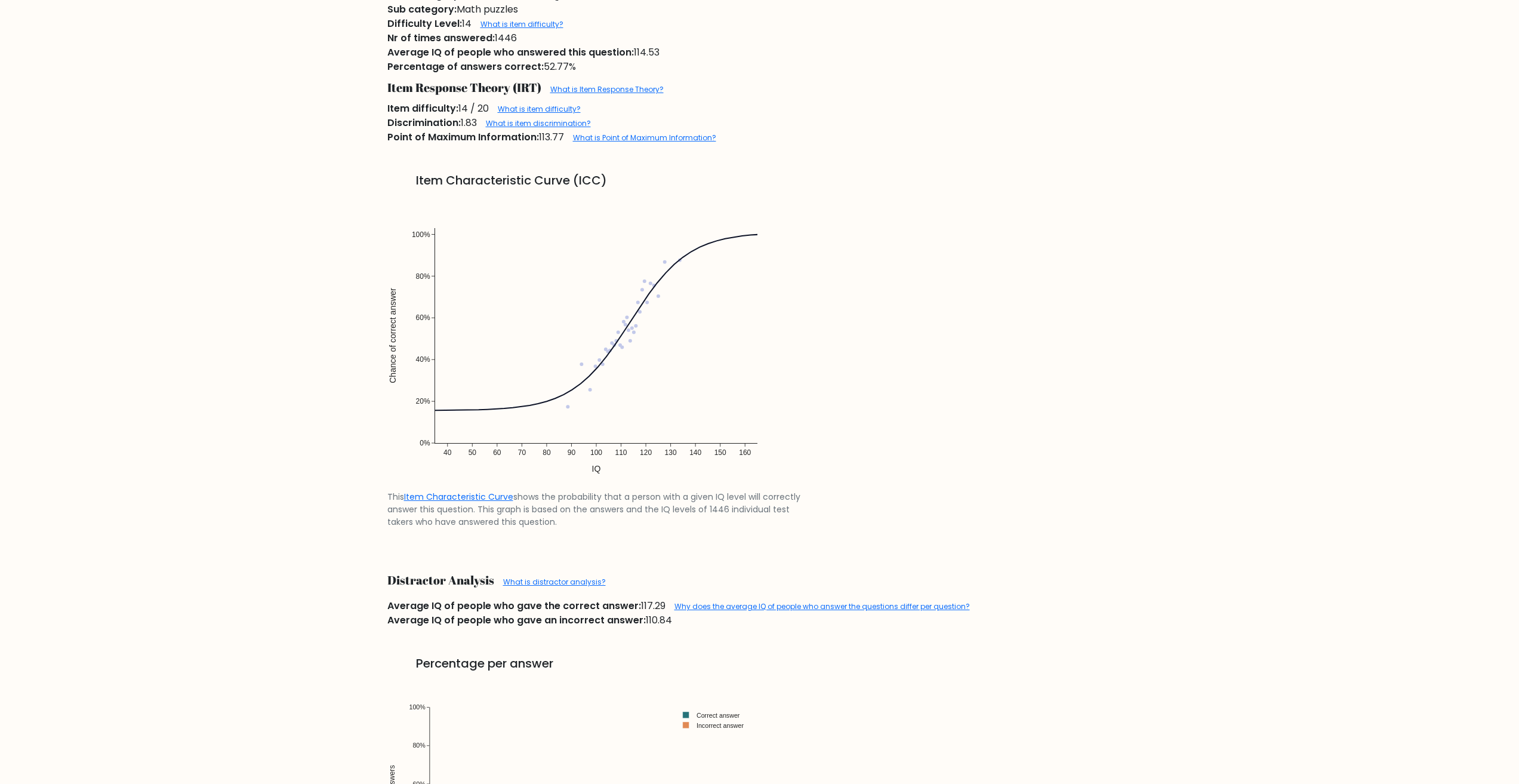
scroll to position [1253, 0]
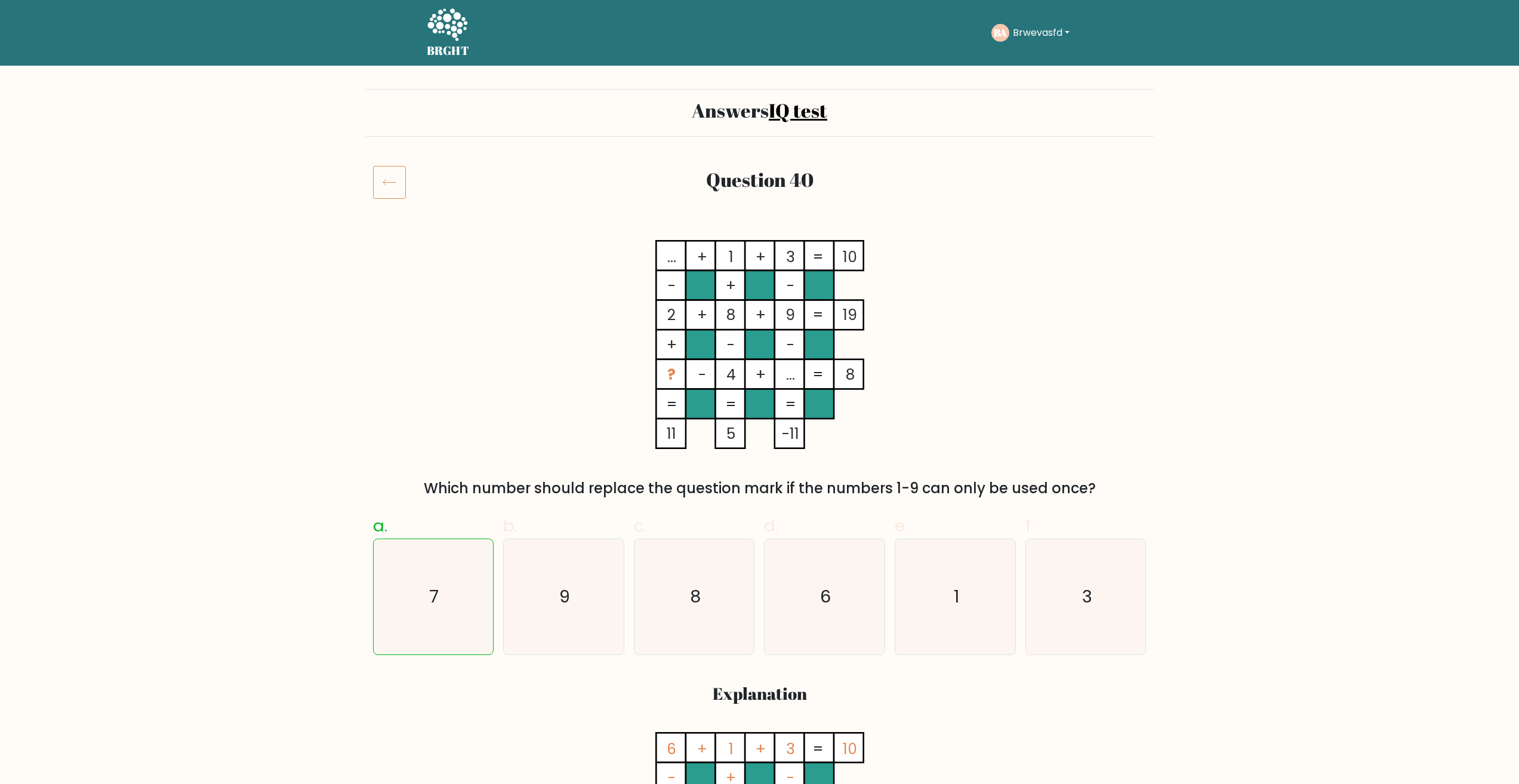
click at [451, 27] on icon at bounding box center [447, 24] width 40 height 32
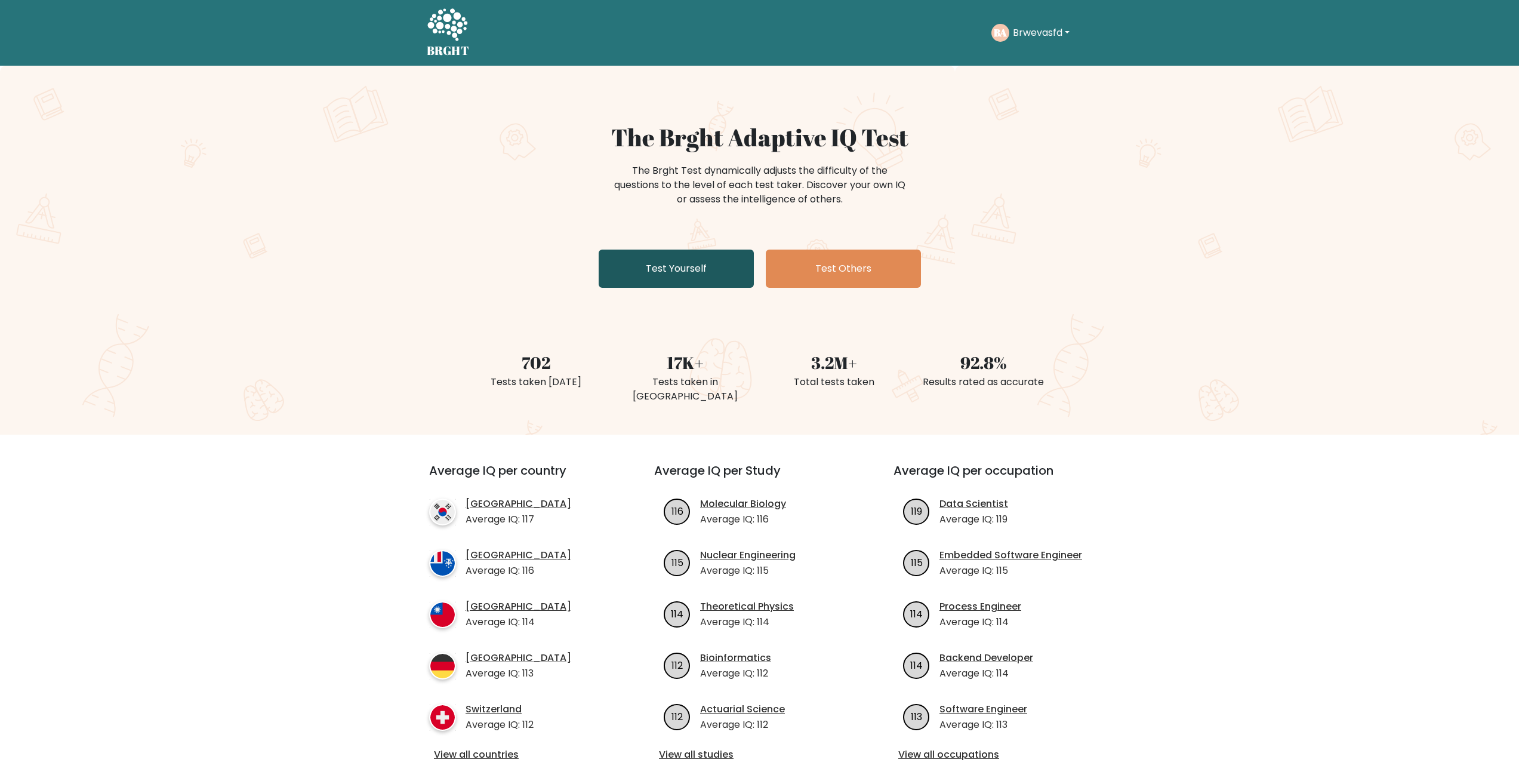
click at [701, 271] on link "Test Yourself" at bounding box center [677, 268] width 156 height 38
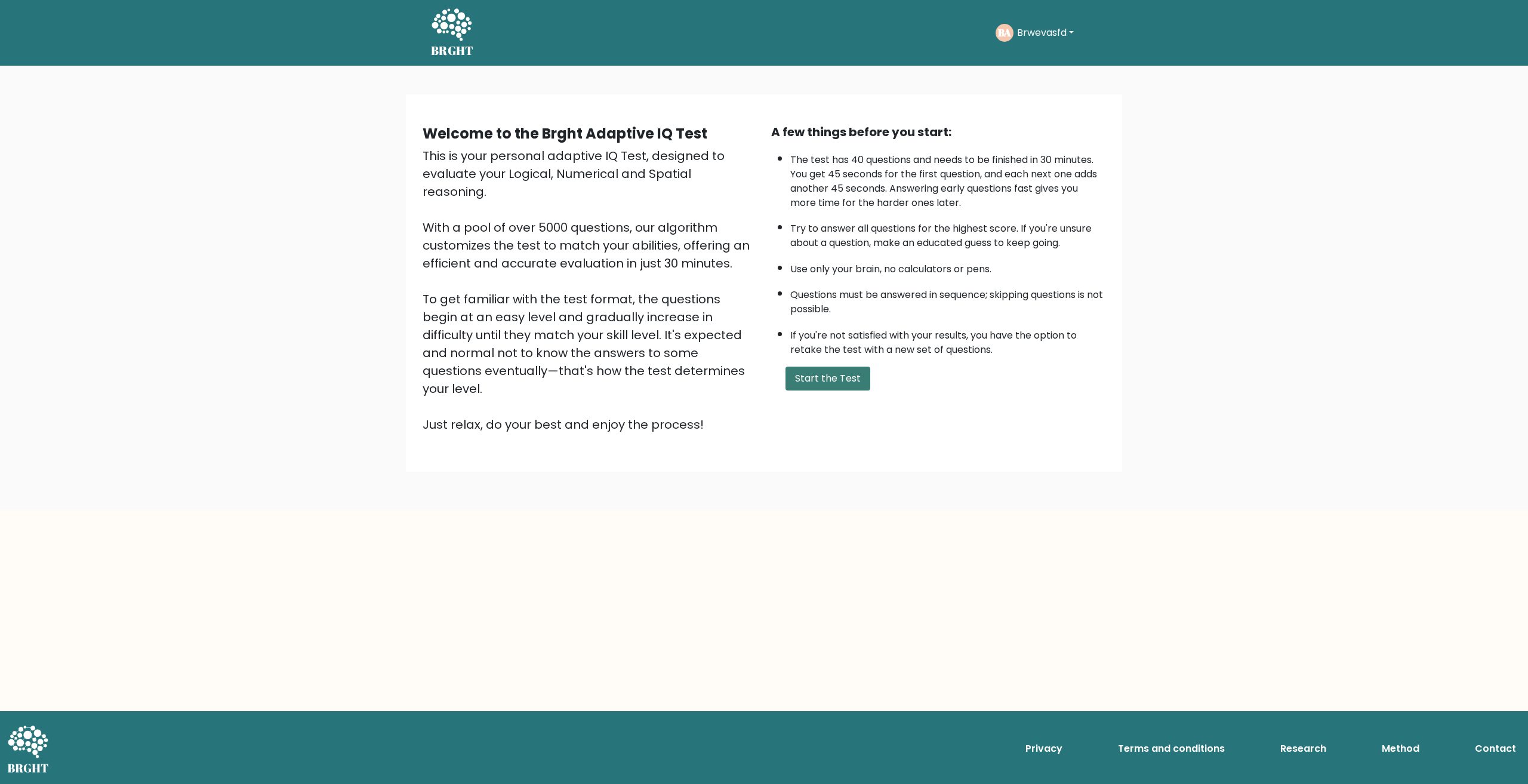
click at [798, 379] on button "Start the Test" at bounding box center [828, 378] width 85 height 24
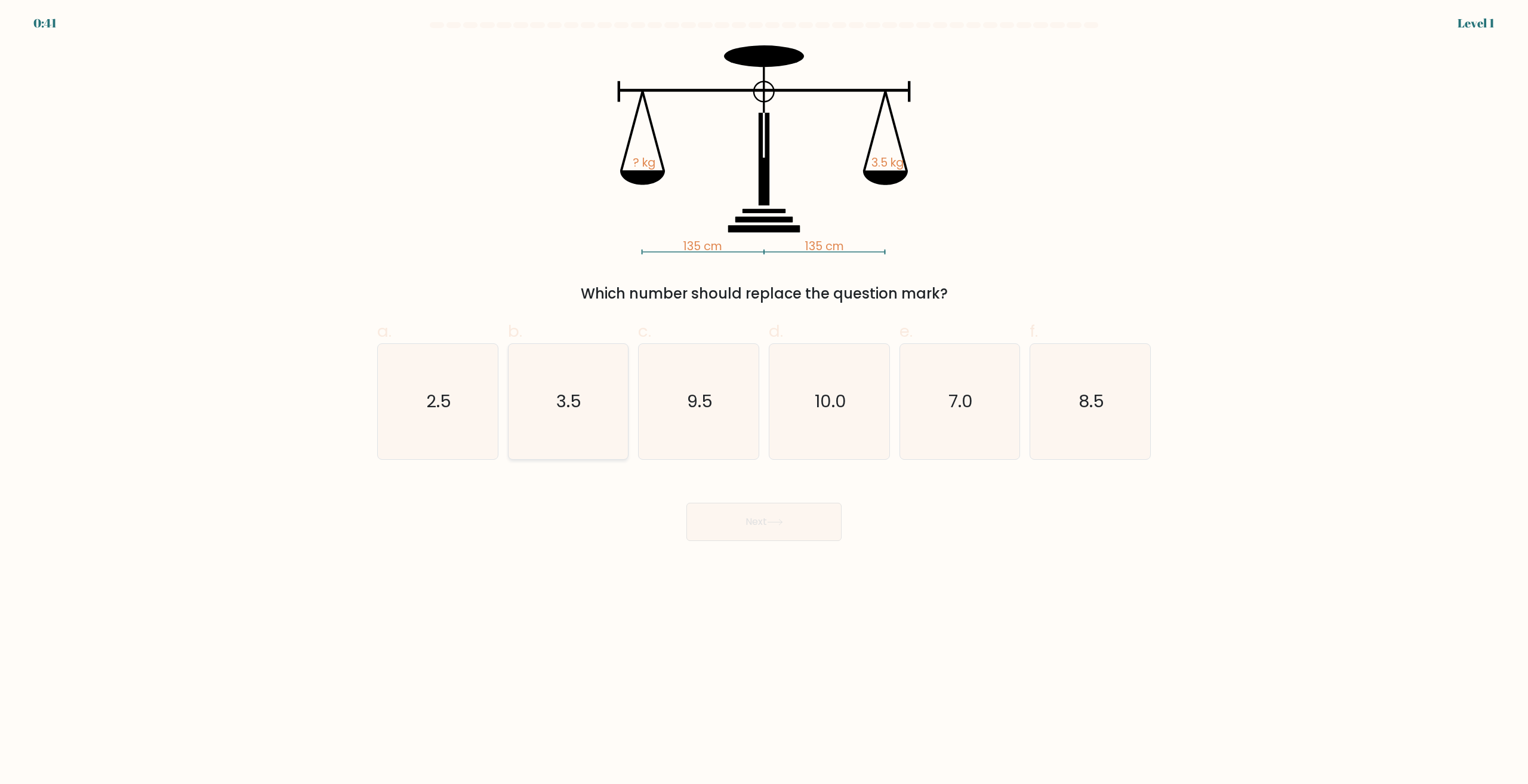
click at [561, 442] on icon "3.5" at bounding box center [568, 401] width 115 height 115
click at [764, 400] on input "b. 3.5" at bounding box center [764, 396] width 1 height 8
radio input "true"
click at [754, 521] on button "Next" at bounding box center [764, 521] width 156 height 38
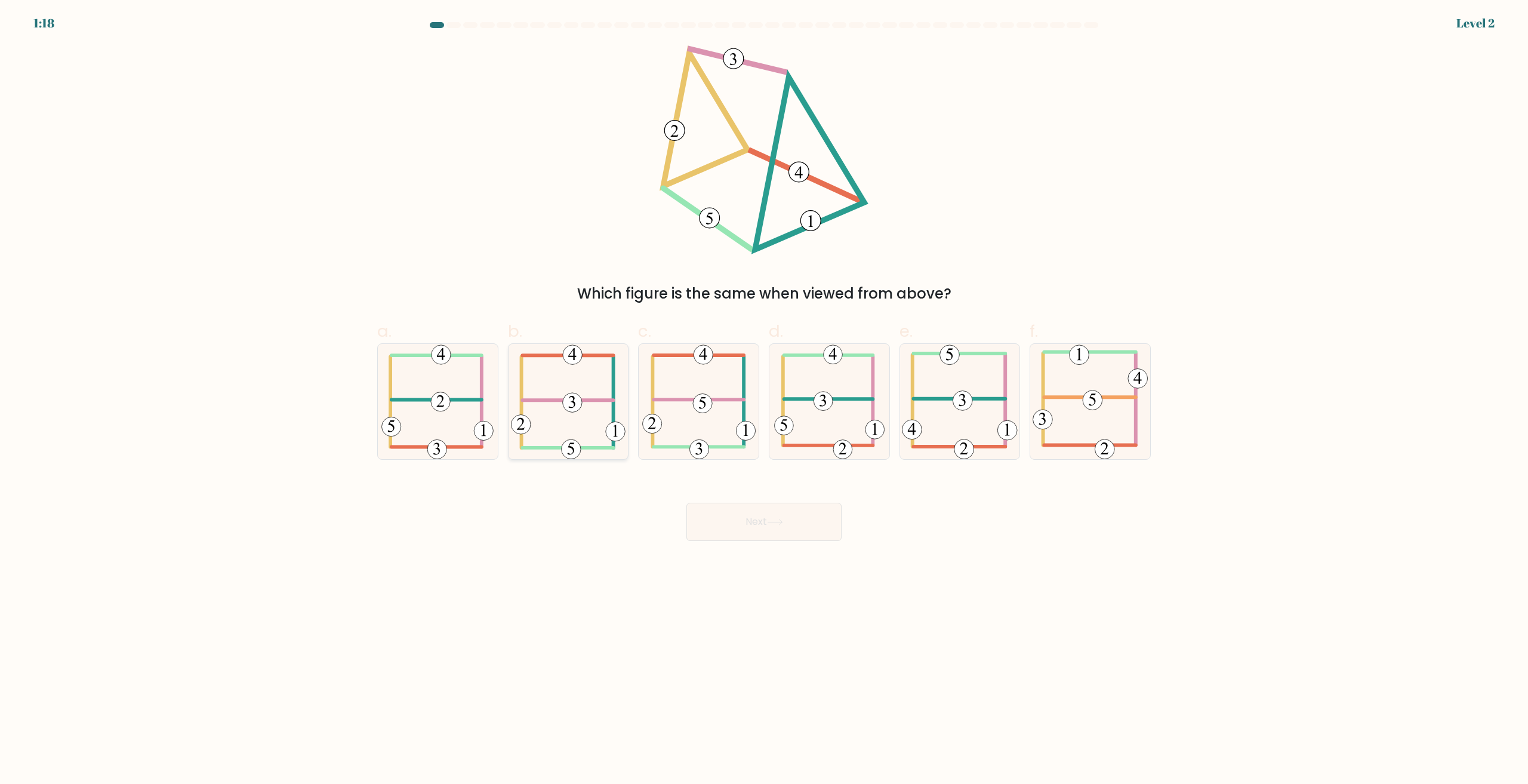
click at [581, 423] on icon at bounding box center [568, 401] width 114 height 115
click at [764, 400] on input "b." at bounding box center [764, 396] width 1 height 8
radio input "true"
click at [748, 530] on button "Next" at bounding box center [764, 521] width 156 height 38
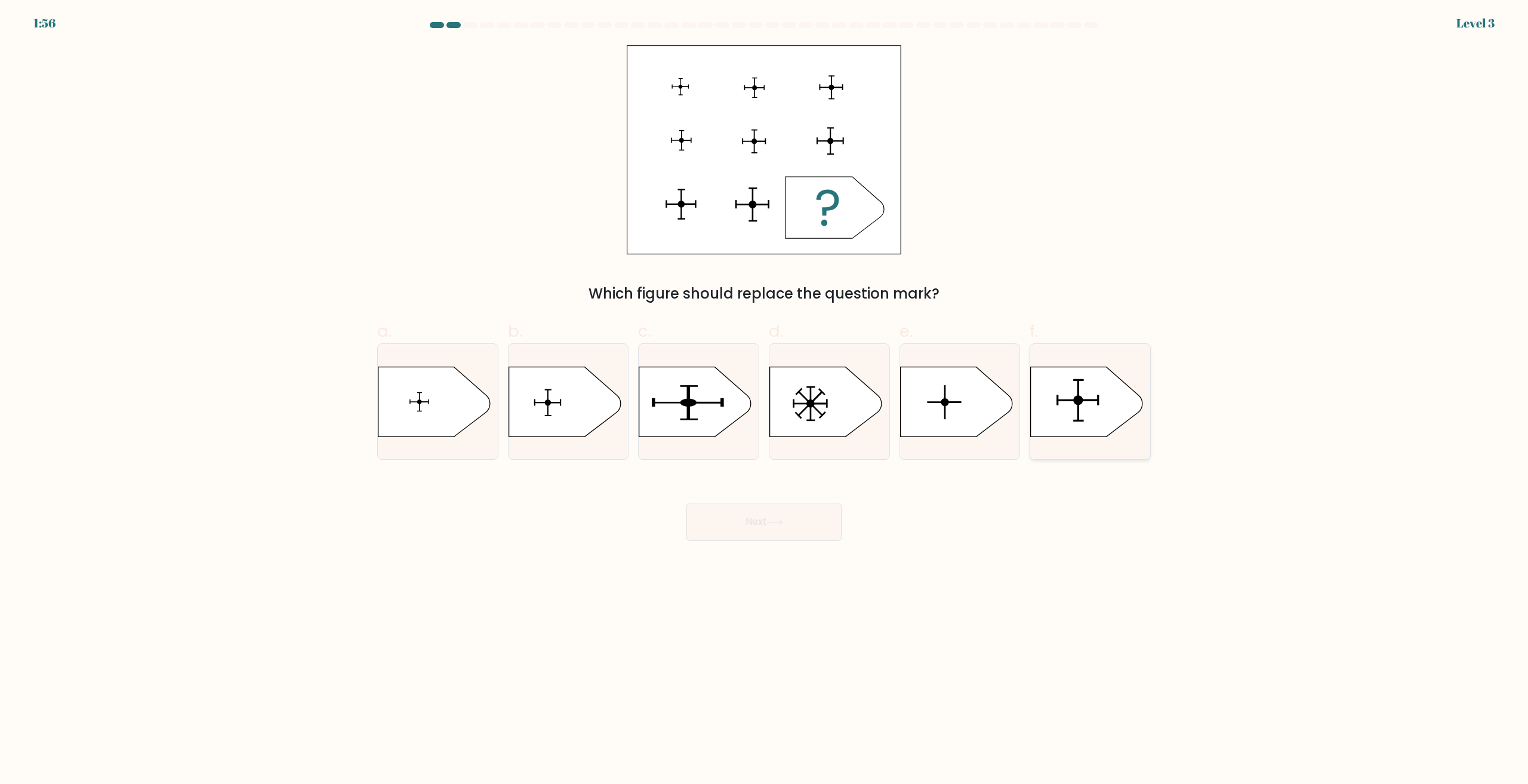
click at [1128, 430] on icon at bounding box center [1090, 401] width 120 height 71
click at [764, 400] on input "f." at bounding box center [764, 396] width 1 height 8
radio input "true"
click at [769, 526] on button "Next" at bounding box center [764, 521] width 156 height 38
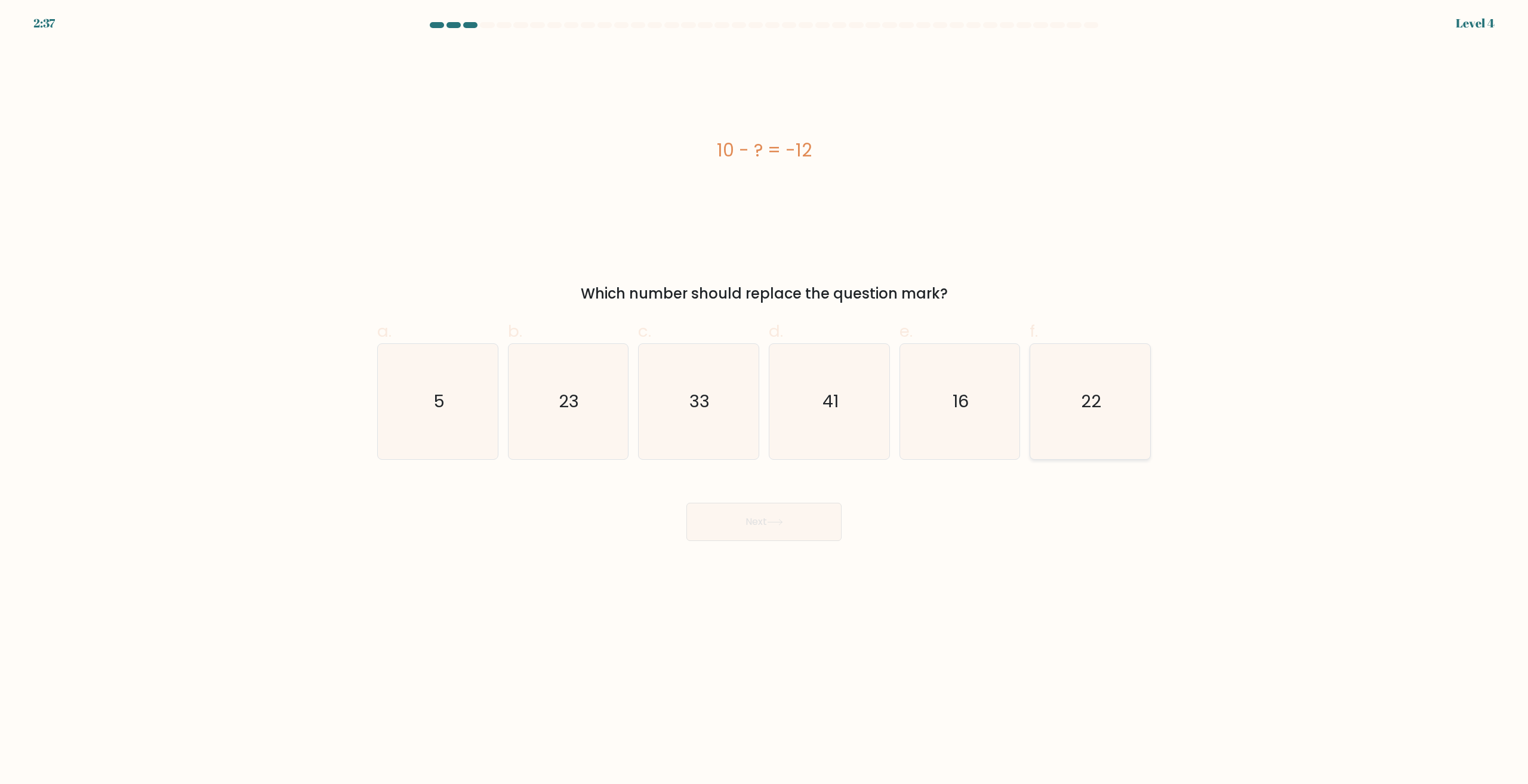
drag, startPoint x: 1087, startPoint y: 431, endPoint x: 1044, endPoint y: 451, distance: 47.4
click at [1087, 432] on icon "22" at bounding box center [1090, 401] width 115 height 115
click at [764, 400] on input "f. 22" at bounding box center [764, 396] width 1 height 8
radio input "true"
click at [770, 516] on button "Next" at bounding box center [764, 521] width 156 height 38
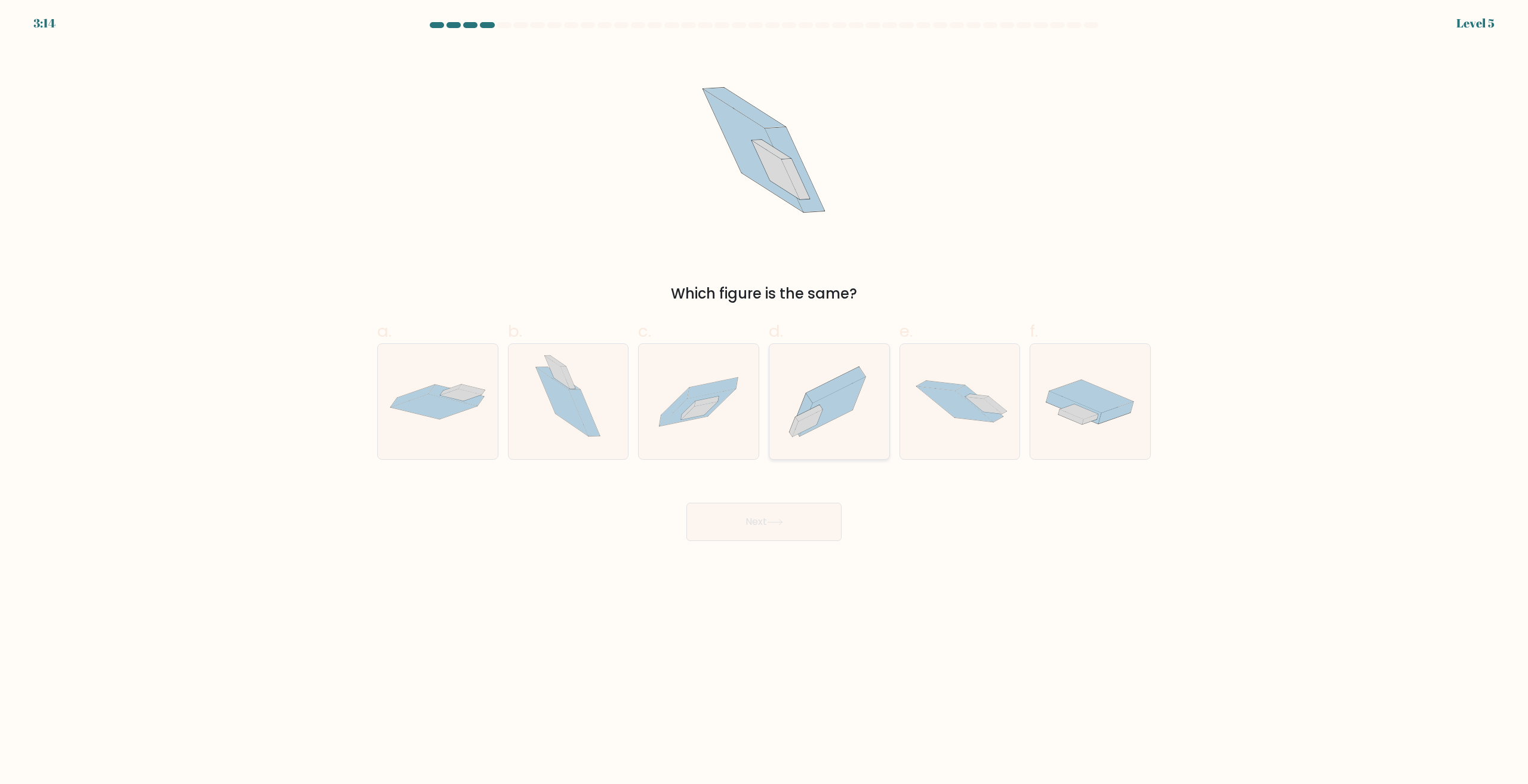
click at [849, 427] on icon at bounding box center [830, 401] width 120 height 105
click at [764, 400] on input "d." at bounding box center [764, 396] width 1 height 8
radio input "true"
click at [799, 527] on button "Next" at bounding box center [764, 521] width 156 height 38
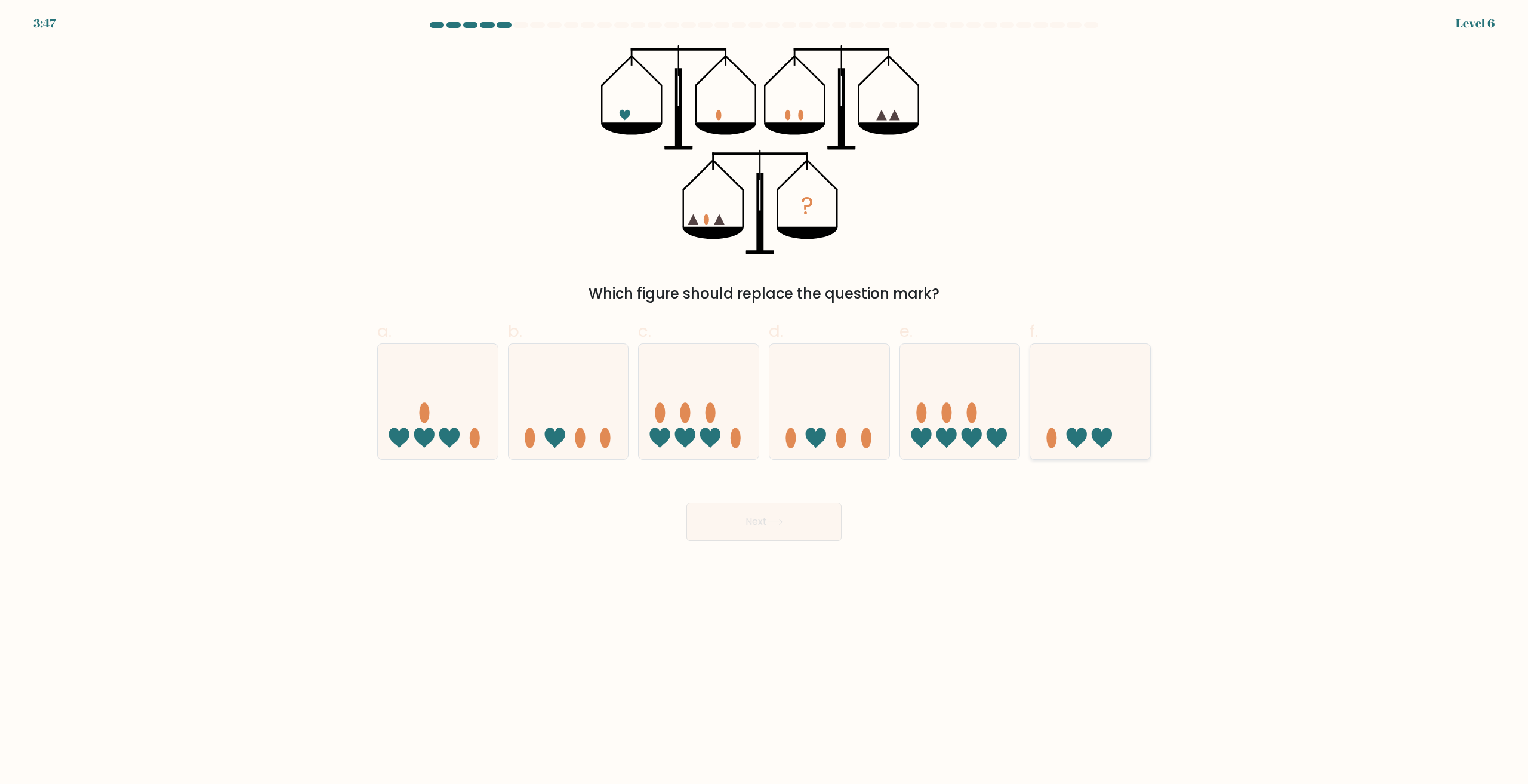
click at [1102, 412] on icon at bounding box center [1090, 401] width 120 height 99
click at [764, 400] on input "f." at bounding box center [764, 396] width 1 height 8
radio input "true"
click at [809, 535] on button "Next" at bounding box center [764, 521] width 156 height 38
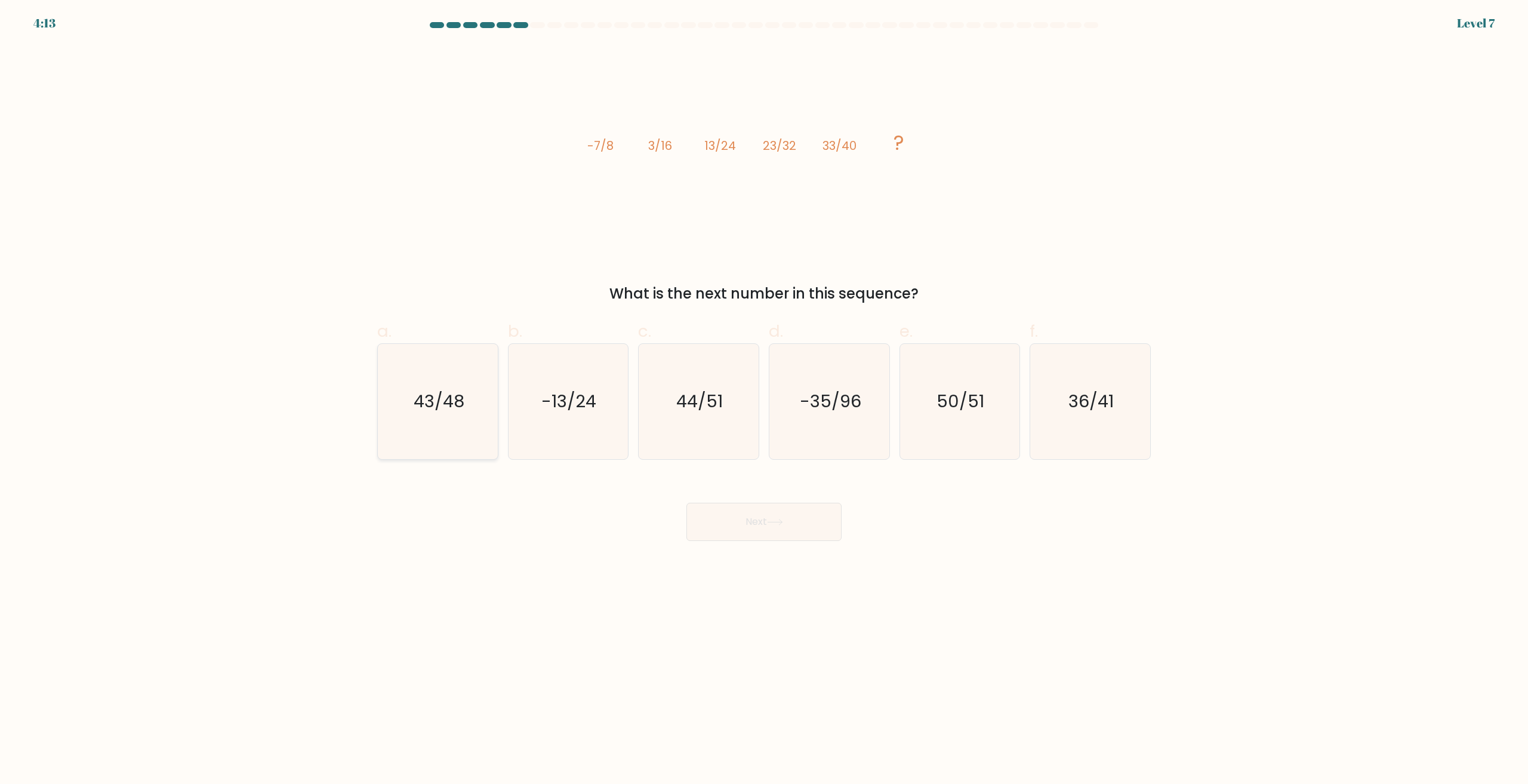
click at [466, 409] on icon "43/48" at bounding box center [437, 401] width 115 height 115
click at [764, 400] on input "a. 43/48" at bounding box center [764, 396] width 1 height 8
radio input "true"
click at [777, 503] on button "Next" at bounding box center [764, 521] width 156 height 38
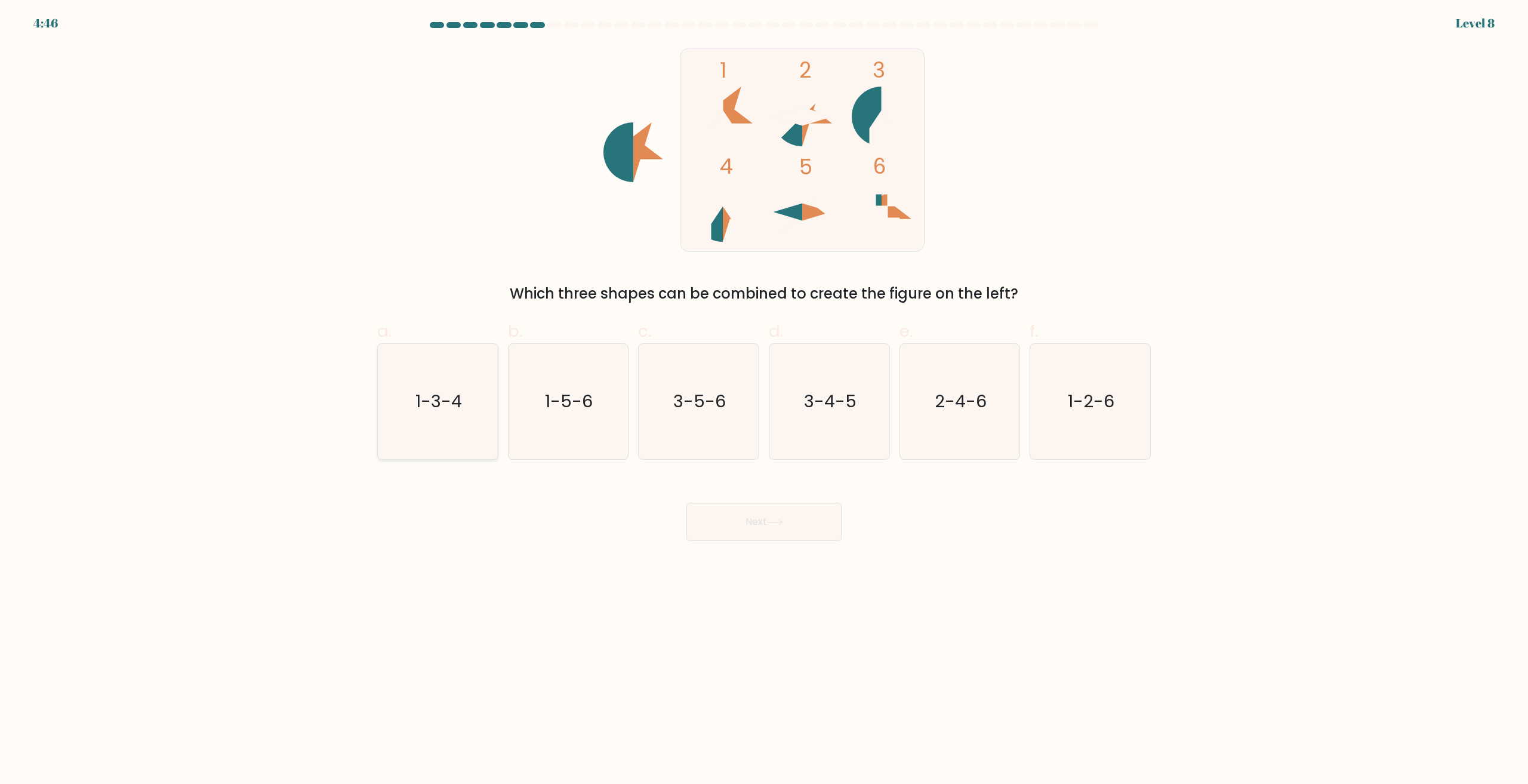
click at [461, 422] on icon "1-3-4" at bounding box center [437, 401] width 115 height 115
click at [764, 400] on input "a. 1-3-4" at bounding box center [764, 396] width 1 height 8
radio input "true"
click at [781, 518] on icon at bounding box center [775, 521] width 16 height 6
click at [791, 519] on button "Next" at bounding box center [764, 521] width 156 height 38
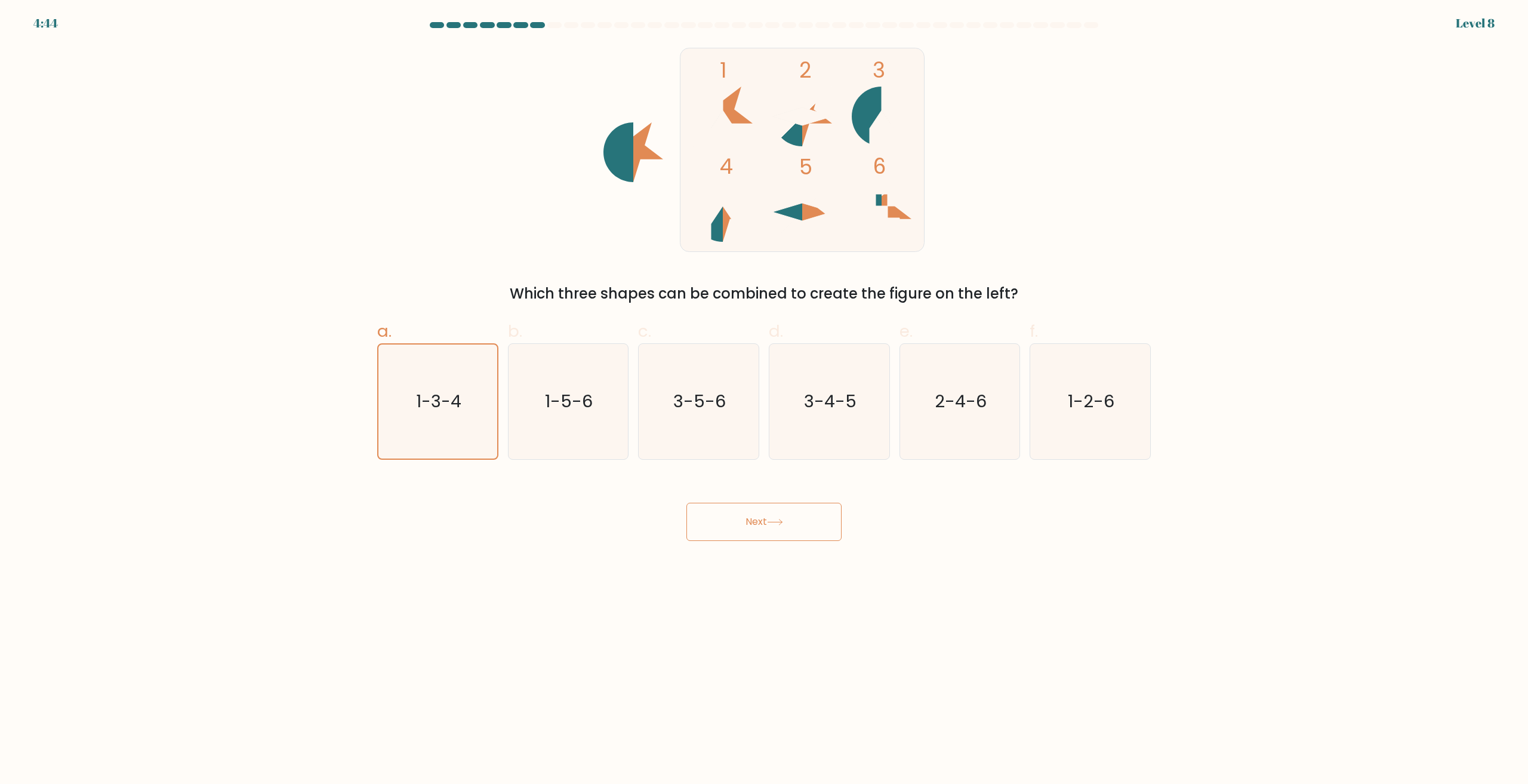
click at [786, 536] on button "Next" at bounding box center [764, 521] width 156 height 38
click at [778, 517] on button "Next" at bounding box center [764, 521] width 156 height 38
click at [798, 606] on body "4:43 Level 8" at bounding box center [764, 392] width 1528 height 784
click at [516, 455] on icon "1-5-6" at bounding box center [568, 401] width 115 height 115
click at [764, 400] on input "b. 1-5-6" at bounding box center [764, 396] width 1 height 8
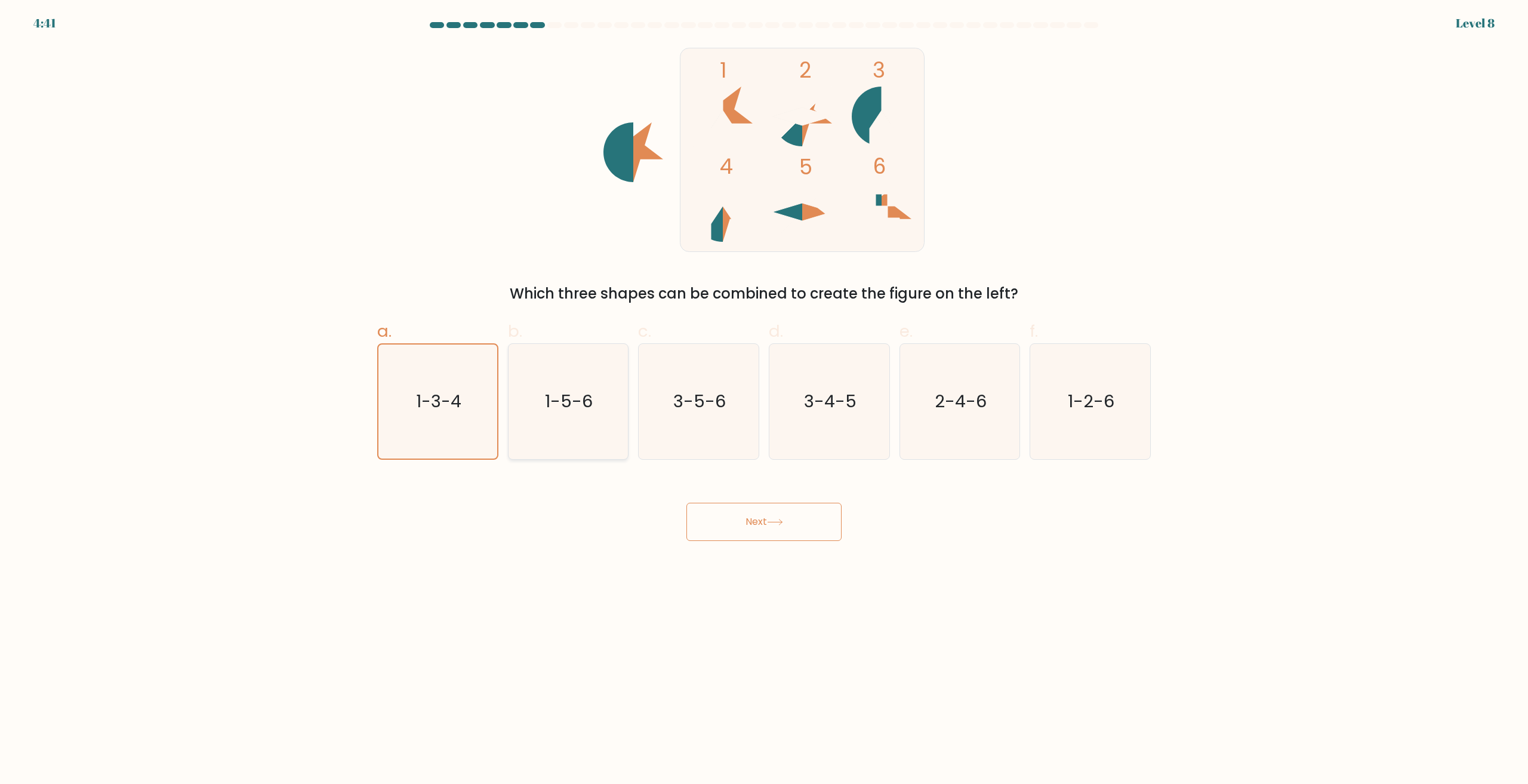
radio input "true"
click at [463, 446] on icon "1-3-4" at bounding box center [437, 401] width 115 height 115
click at [764, 400] on input "a. 1-3-4" at bounding box center [764, 396] width 1 height 8
radio input "true"
click at [733, 521] on button "Next" at bounding box center [764, 521] width 156 height 38
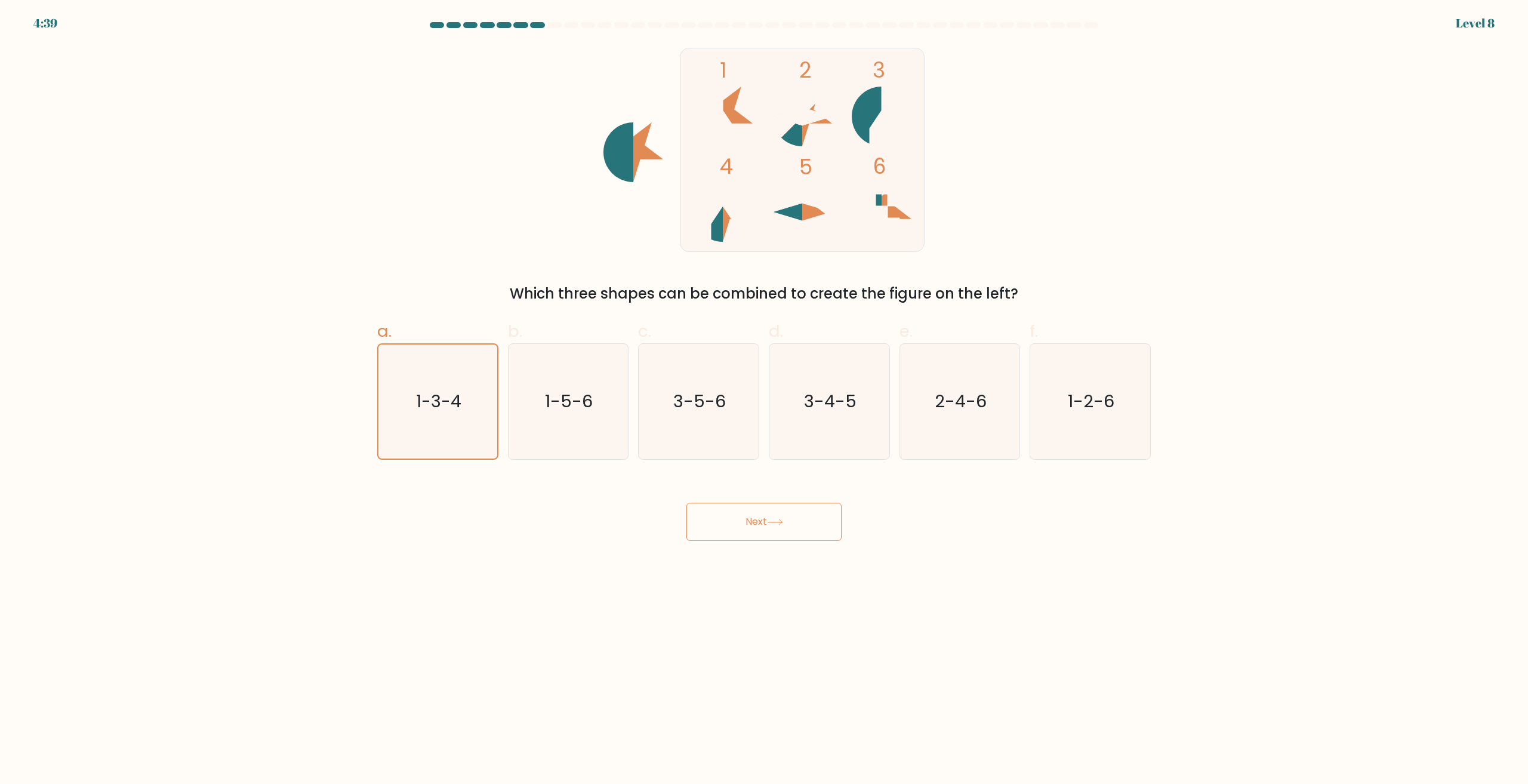
click at [606, 572] on body "4:39 Level 8" at bounding box center [764, 392] width 1528 height 784
click at [448, 398] on text "1-3-4" at bounding box center [439, 401] width 46 height 24
click at [764, 398] on input "a. 1-3-4" at bounding box center [764, 396] width 1 height 8
radio input "true"
click at [727, 507] on button "Next" at bounding box center [764, 521] width 156 height 38
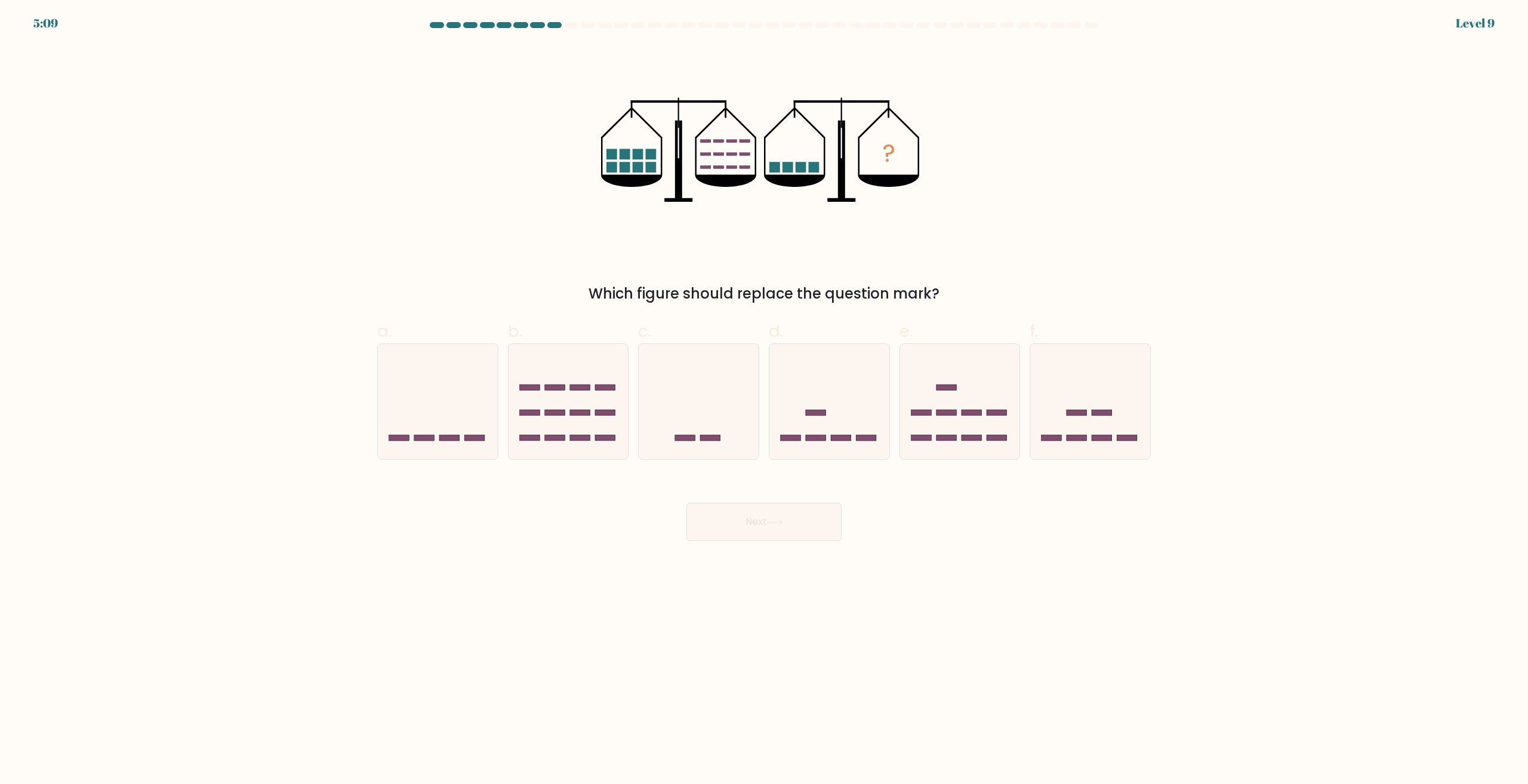
click at [1102, 435] on rect at bounding box center [1102, 437] width 21 height 6
click at [764, 400] on input "f." at bounding box center [764, 396] width 1 height 8
radio input "true"
click at [746, 525] on button "Next" at bounding box center [764, 521] width 156 height 38
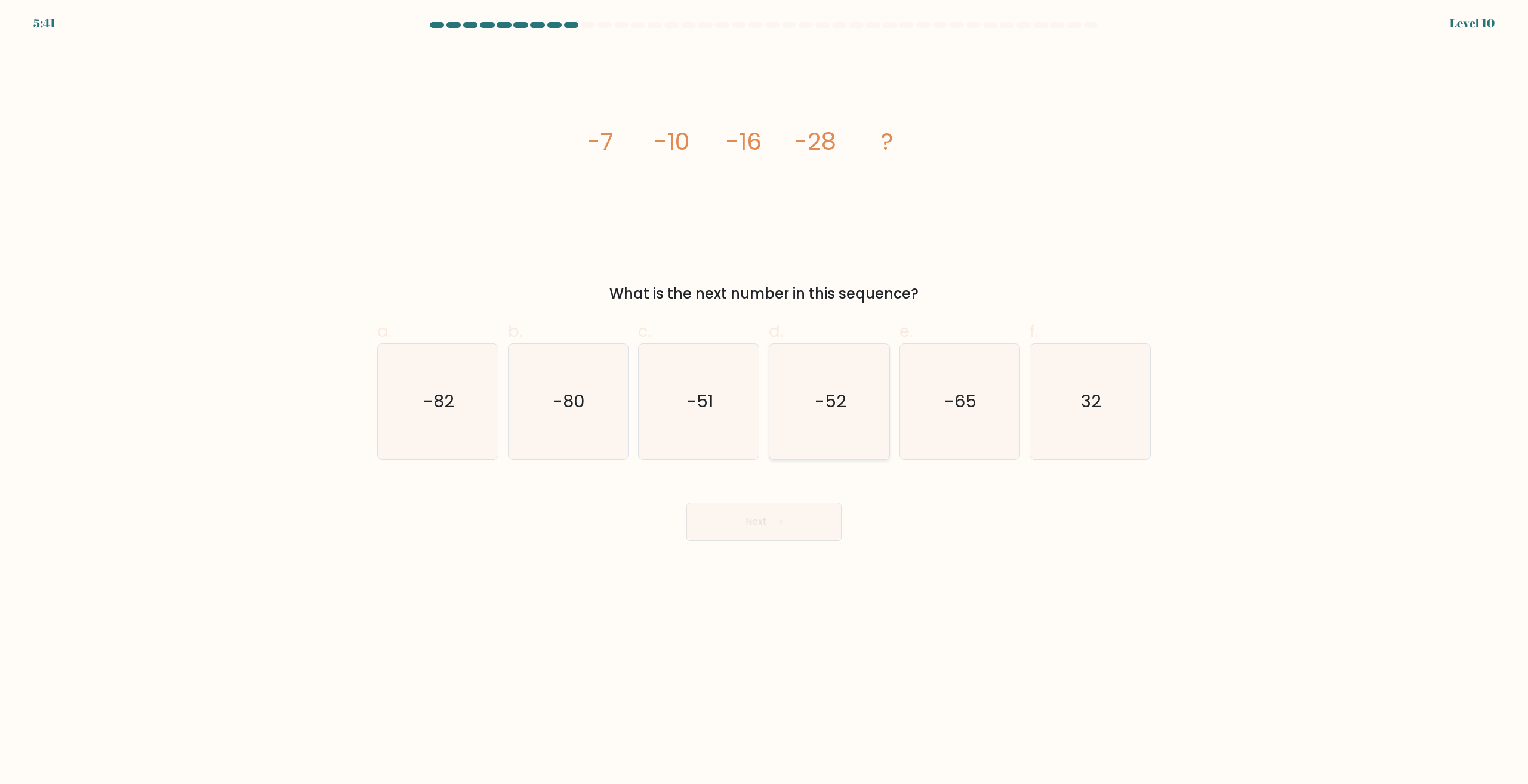
click at [829, 404] on text "-52" at bounding box center [830, 401] width 31 height 24
click at [764, 400] on input "d. -52" at bounding box center [764, 396] width 1 height 8
radio input "true"
click at [788, 525] on button "Next" at bounding box center [764, 521] width 156 height 38
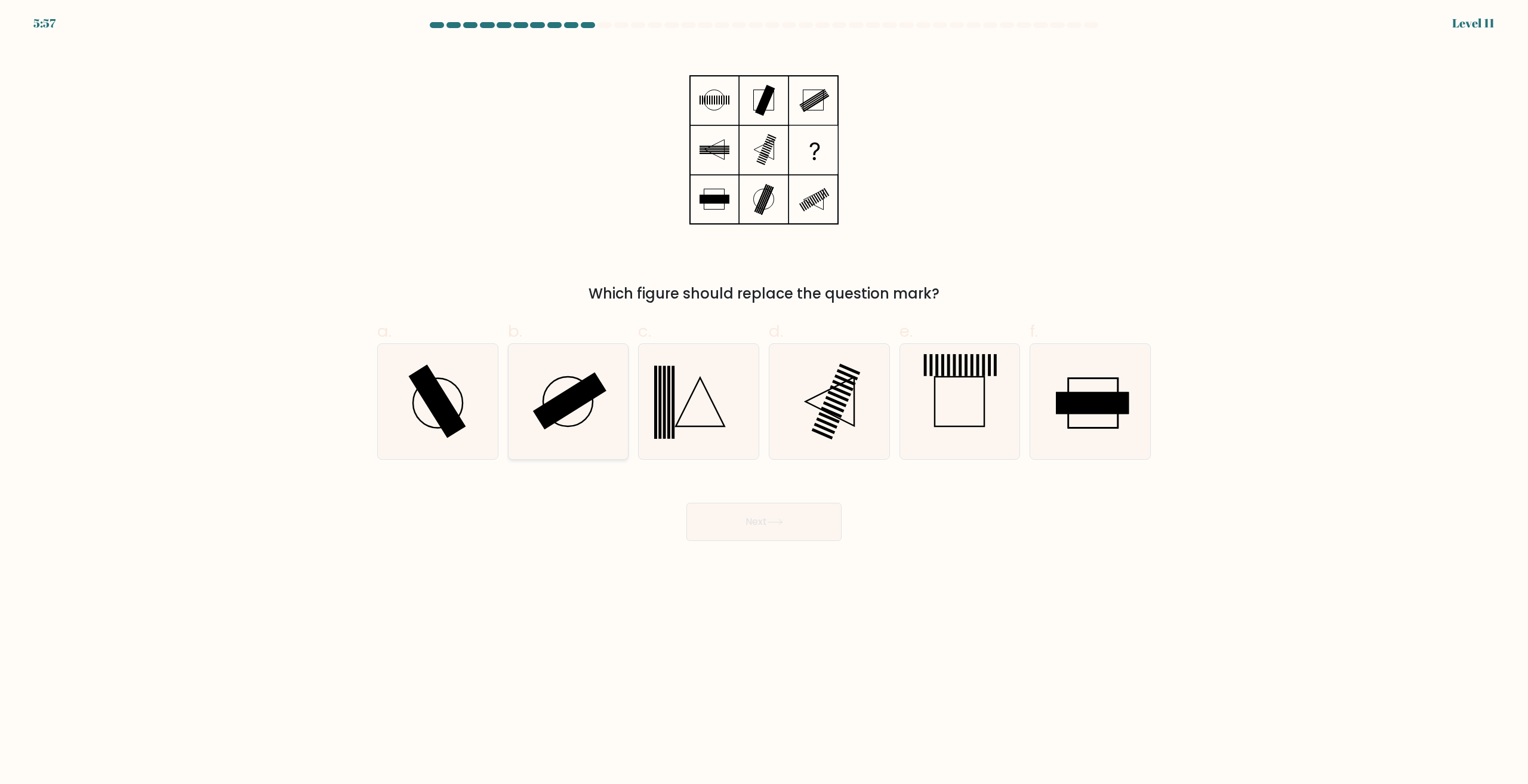
click at [579, 399] on rect at bounding box center [570, 401] width 73 height 57
click at [764, 399] on input "b." at bounding box center [764, 396] width 1 height 8
radio input "true"
click at [755, 514] on button "Next" at bounding box center [764, 521] width 156 height 38
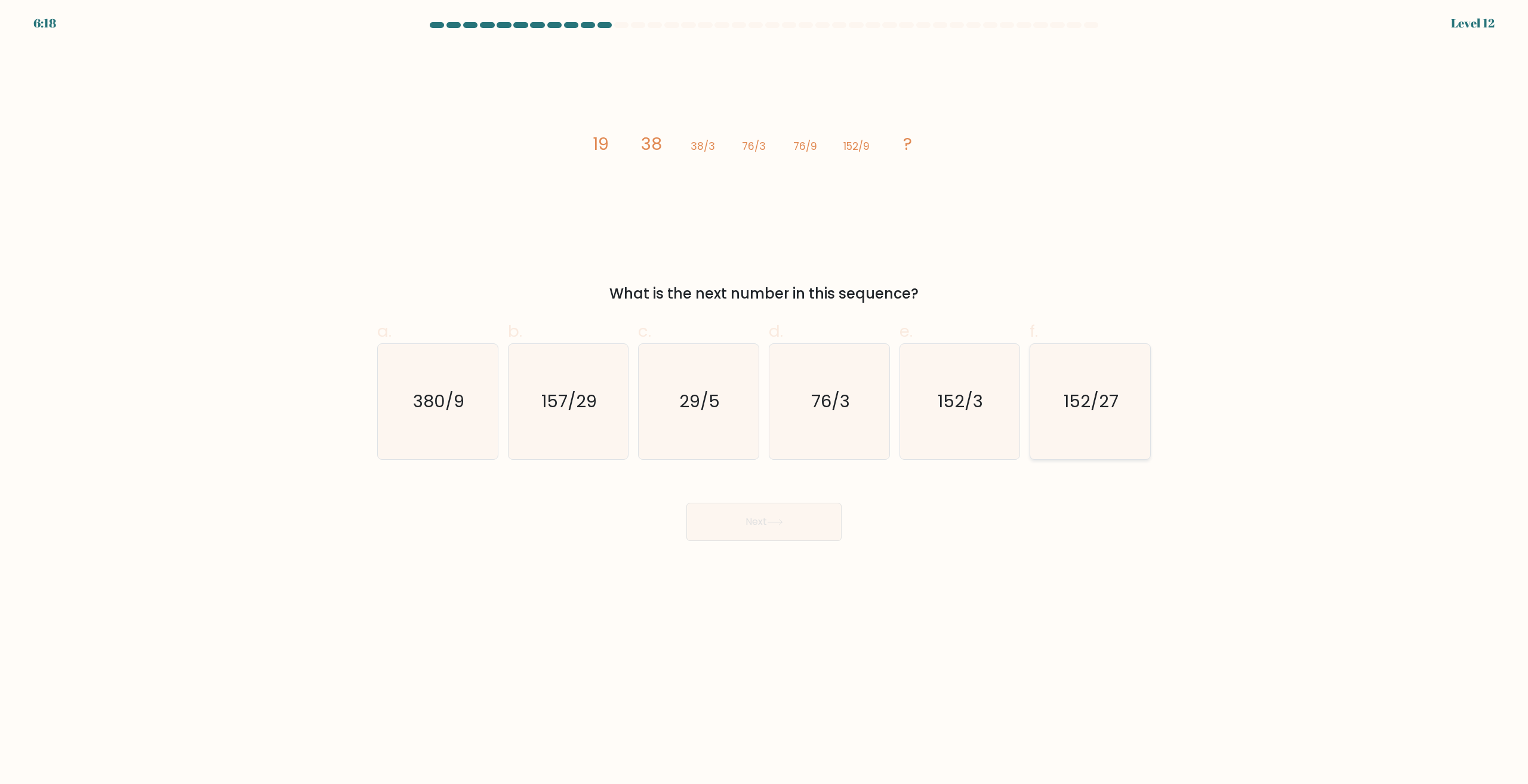
click at [1123, 389] on icon "152/27" at bounding box center [1090, 401] width 115 height 115
click at [764, 392] on input "f. 152/27" at bounding box center [764, 396] width 1 height 8
radio input "true"
click at [746, 546] on body "6:18 Level 12" at bounding box center [764, 392] width 1528 height 784
click at [756, 514] on button "Next" at bounding box center [764, 521] width 156 height 38
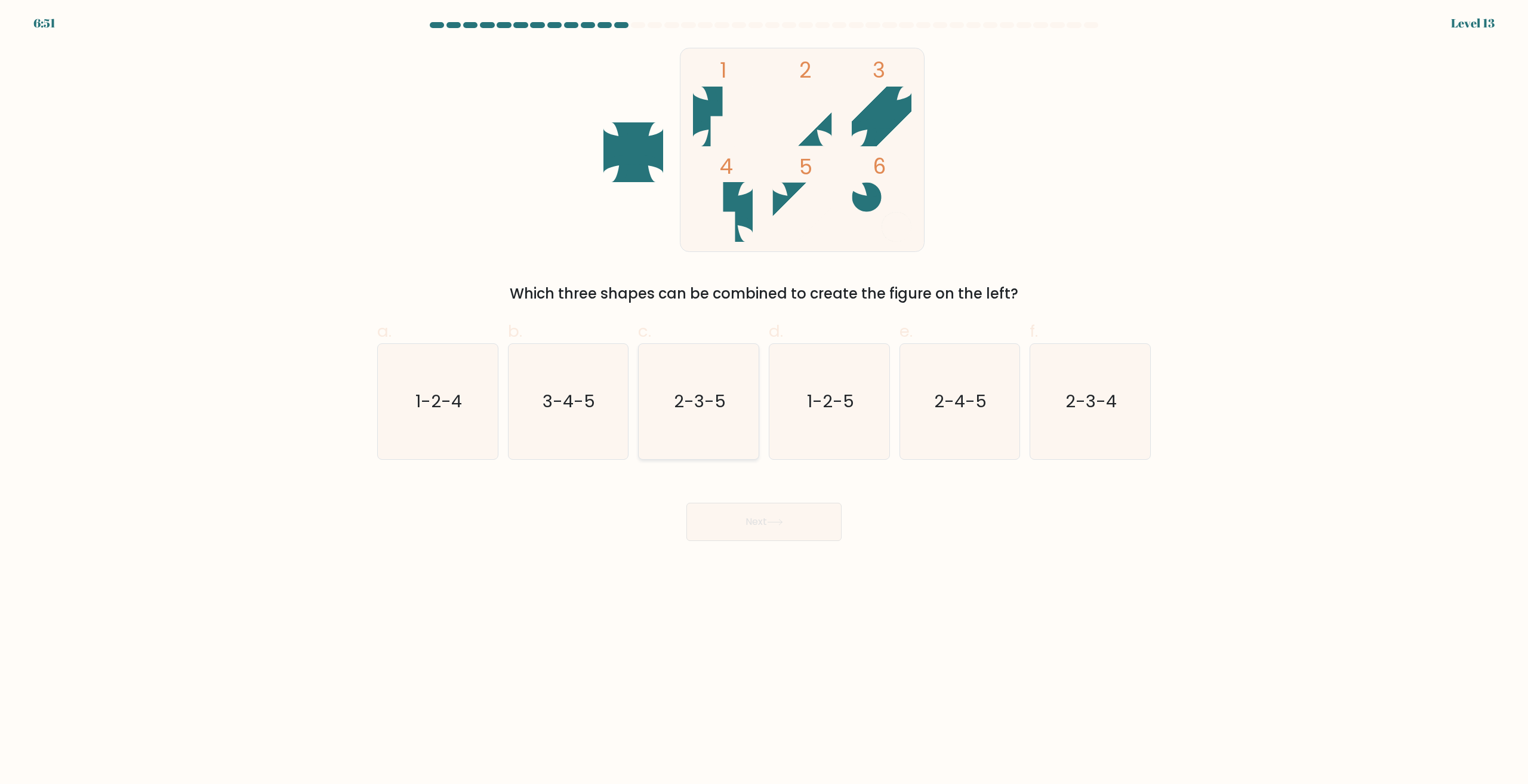
drag, startPoint x: 715, startPoint y: 417, endPoint x: 717, endPoint y: 432, distance: 15.1
click at [715, 417] on icon "2-3-5" at bounding box center [698, 401] width 115 height 115
click at [764, 400] on input "c. 2-3-5" at bounding box center [764, 396] width 1 height 8
radio input "true"
click at [744, 521] on button "Next" at bounding box center [764, 521] width 156 height 38
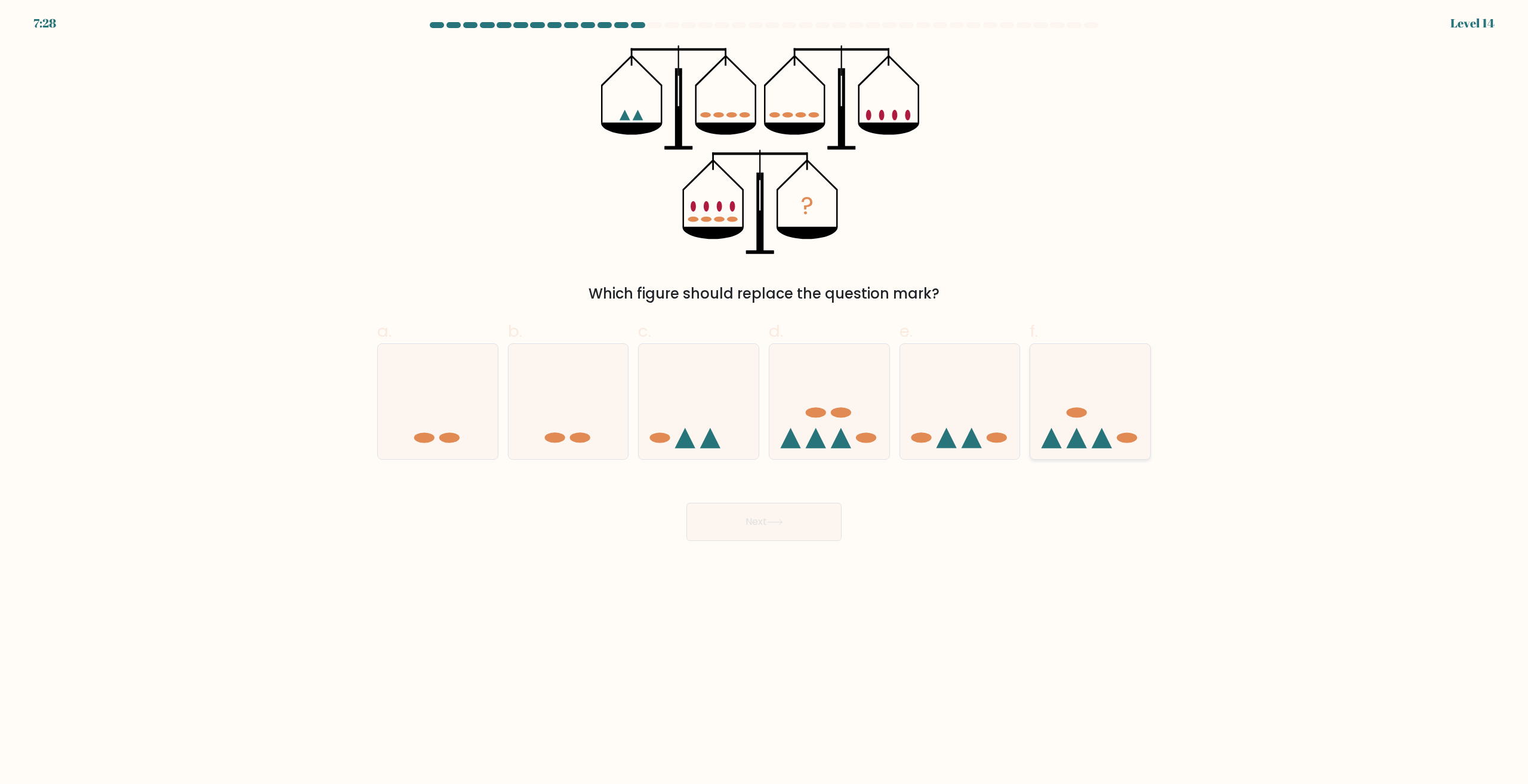
drag, startPoint x: 1139, startPoint y: 378, endPoint x: 973, endPoint y: 459, distance: 184.7
click at [1138, 378] on icon at bounding box center [1090, 401] width 120 height 99
click at [764, 392] on input "f." at bounding box center [764, 396] width 1 height 8
radio input "true"
click at [791, 518] on button "Next" at bounding box center [764, 521] width 156 height 38
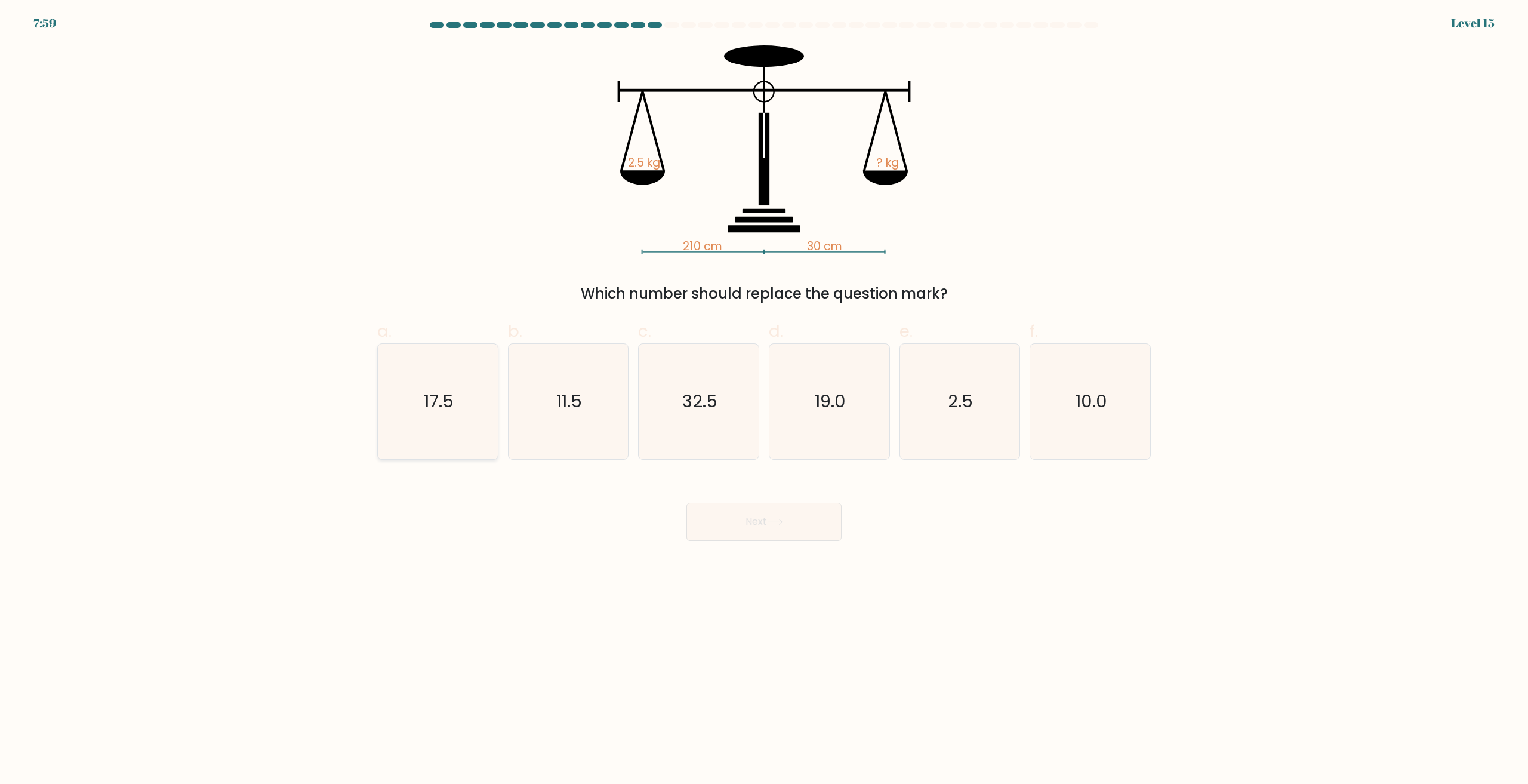
click at [440, 426] on icon "17.5" at bounding box center [437, 401] width 115 height 115
click at [764, 400] on input "a. 17.5" at bounding box center [764, 396] width 1 height 8
radio input "true"
click at [792, 517] on button "Next" at bounding box center [764, 521] width 156 height 38
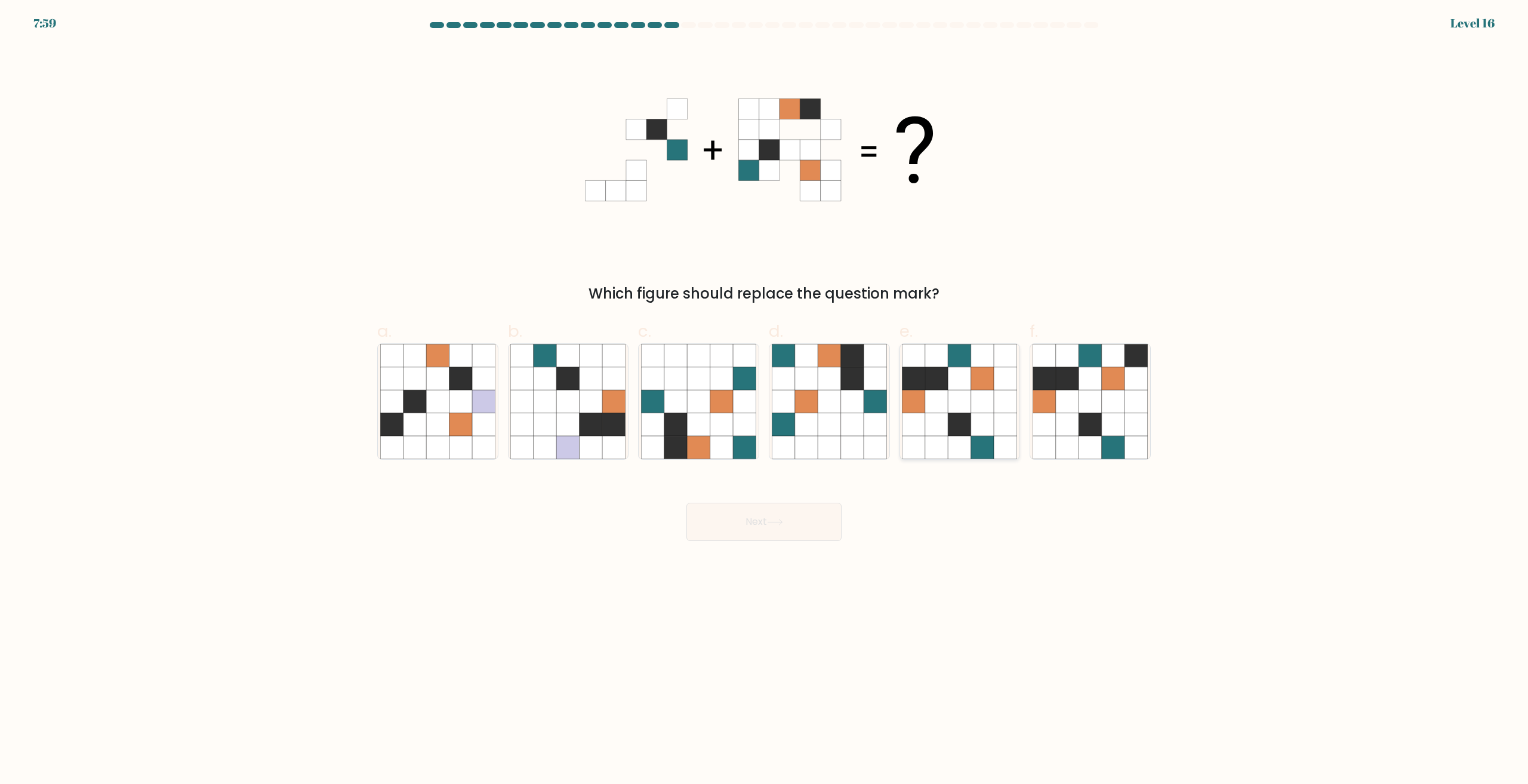
click at [977, 432] on icon at bounding box center [982, 424] width 22 height 22
click at [764, 400] on input "e." at bounding box center [764, 396] width 1 height 8
radio input "true"
click at [809, 517] on button "Next" at bounding box center [764, 521] width 156 height 38
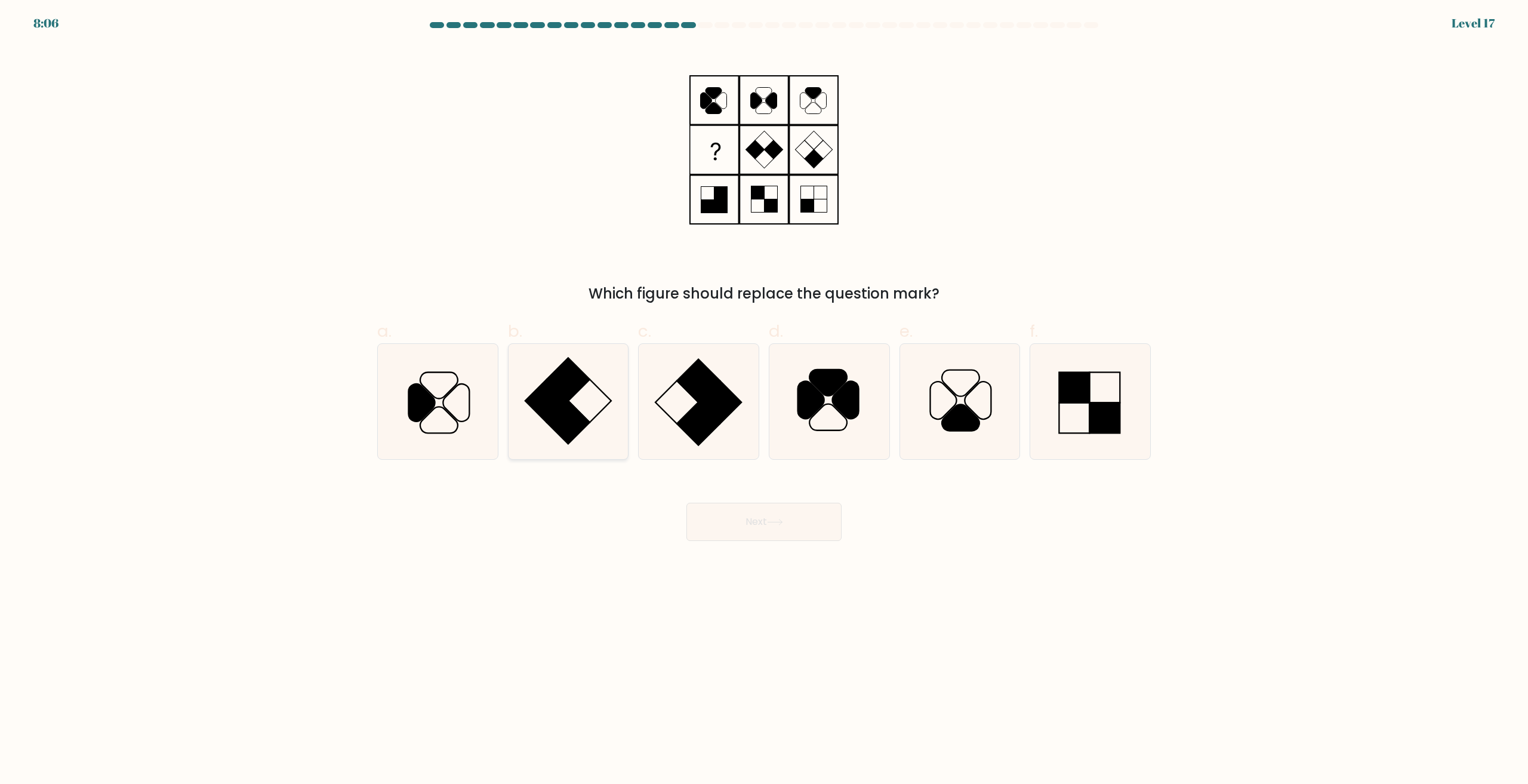
click at [587, 444] on icon at bounding box center [568, 401] width 115 height 115
click at [764, 400] on input "b." at bounding box center [764, 396] width 1 height 8
radio input "true"
click at [748, 526] on button "Next" at bounding box center [764, 521] width 156 height 38
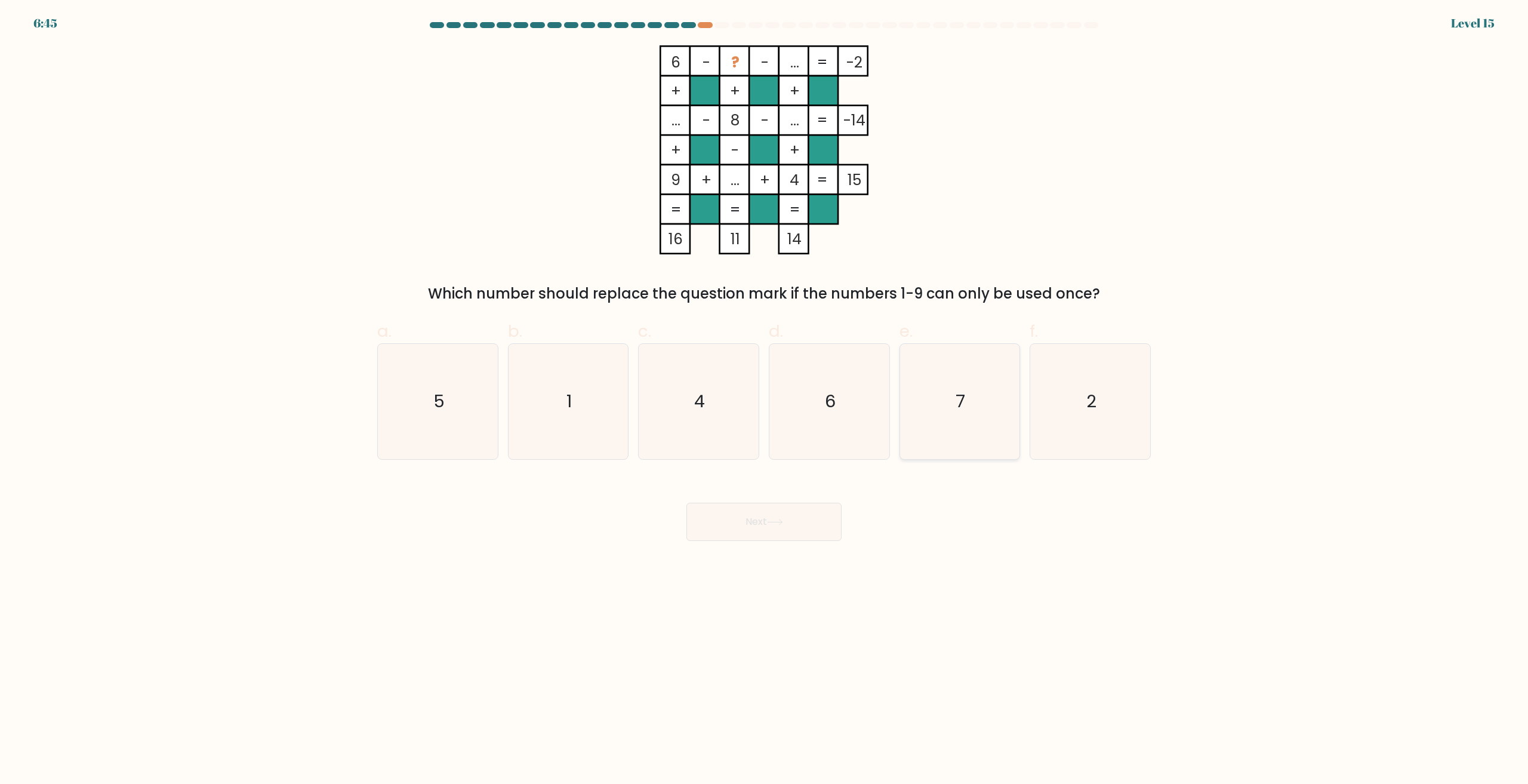
click at [986, 401] on icon "7" at bounding box center [959, 401] width 115 height 115
click at [764, 400] on input "e. 7" at bounding box center [764, 396] width 1 height 8
radio input "true"
click at [765, 519] on button "Next" at bounding box center [764, 521] width 156 height 38
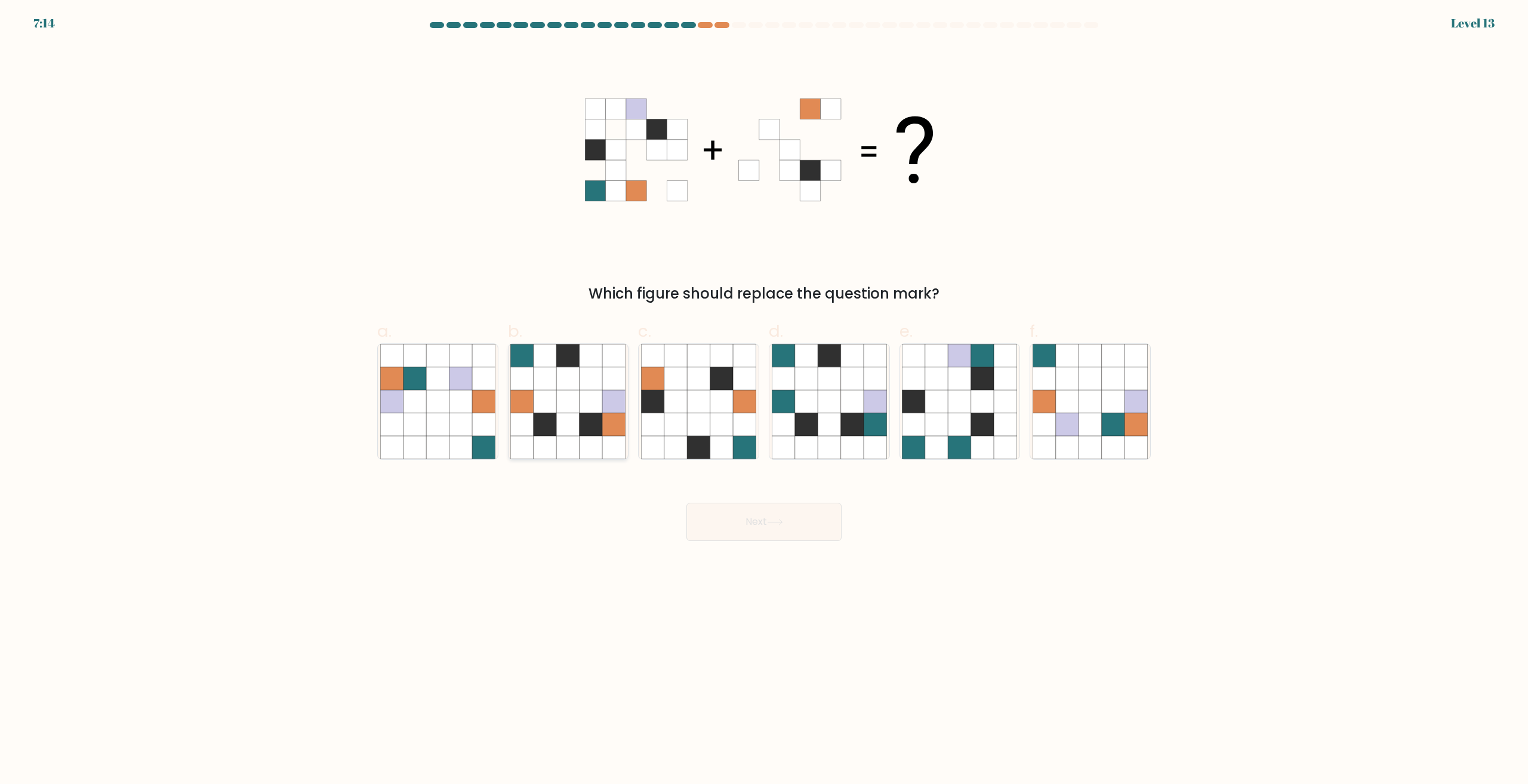
click at [583, 447] on icon at bounding box center [590, 446] width 22 height 22
click at [764, 400] on input "b." at bounding box center [764, 396] width 1 height 8
radio input "true"
click at [768, 523] on button "Next" at bounding box center [764, 521] width 156 height 38
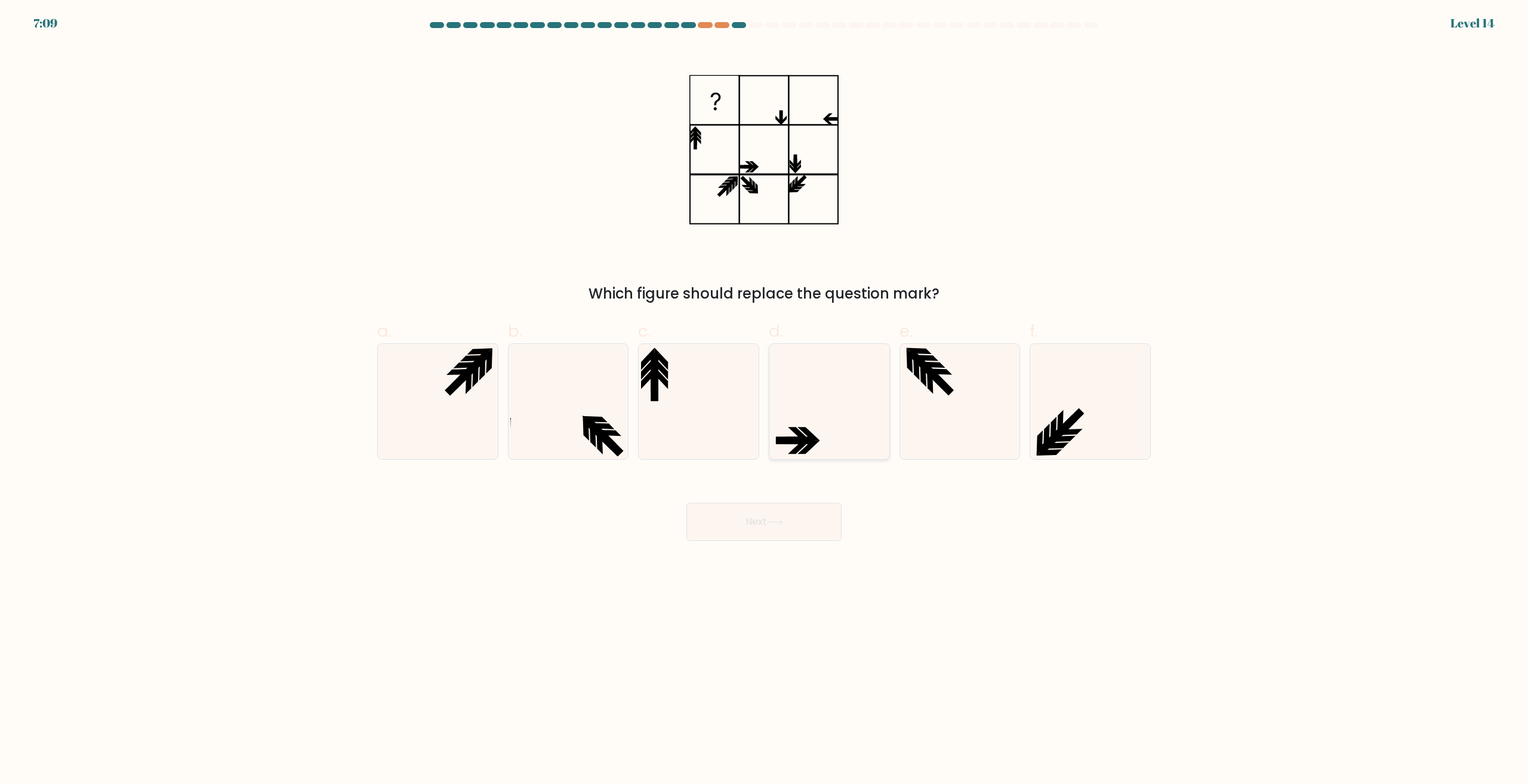
click at [862, 425] on icon at bounding box center [829, 401] width 115 height 115
click at [764, 400] on input "d." at bounding box center [764, 396] width 1 height 8
radio input "true"
click at [800, 527] on button "Next" at bounding box center [764, 521] width 156 height 38
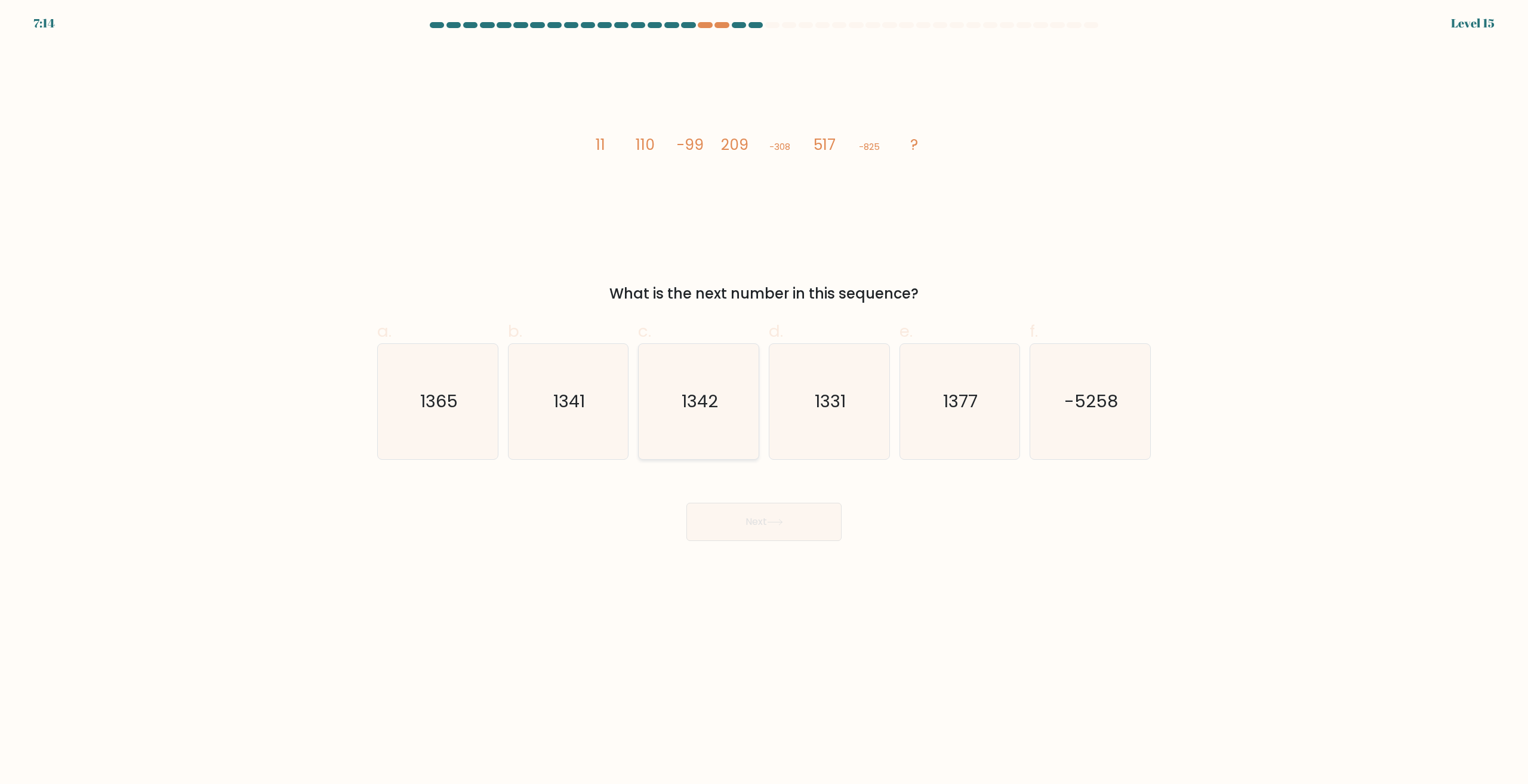
click at [696, 443] on icon "1342" at bounding box center [698, 401] width 115 height 115
click at [764, 400] on input "c. 1342" at bounding box center [764, 396] width 1 height 8
radio input "true"
click at [733, 511] on button "Next" at bounding box center [764, 521] width 156 height 38
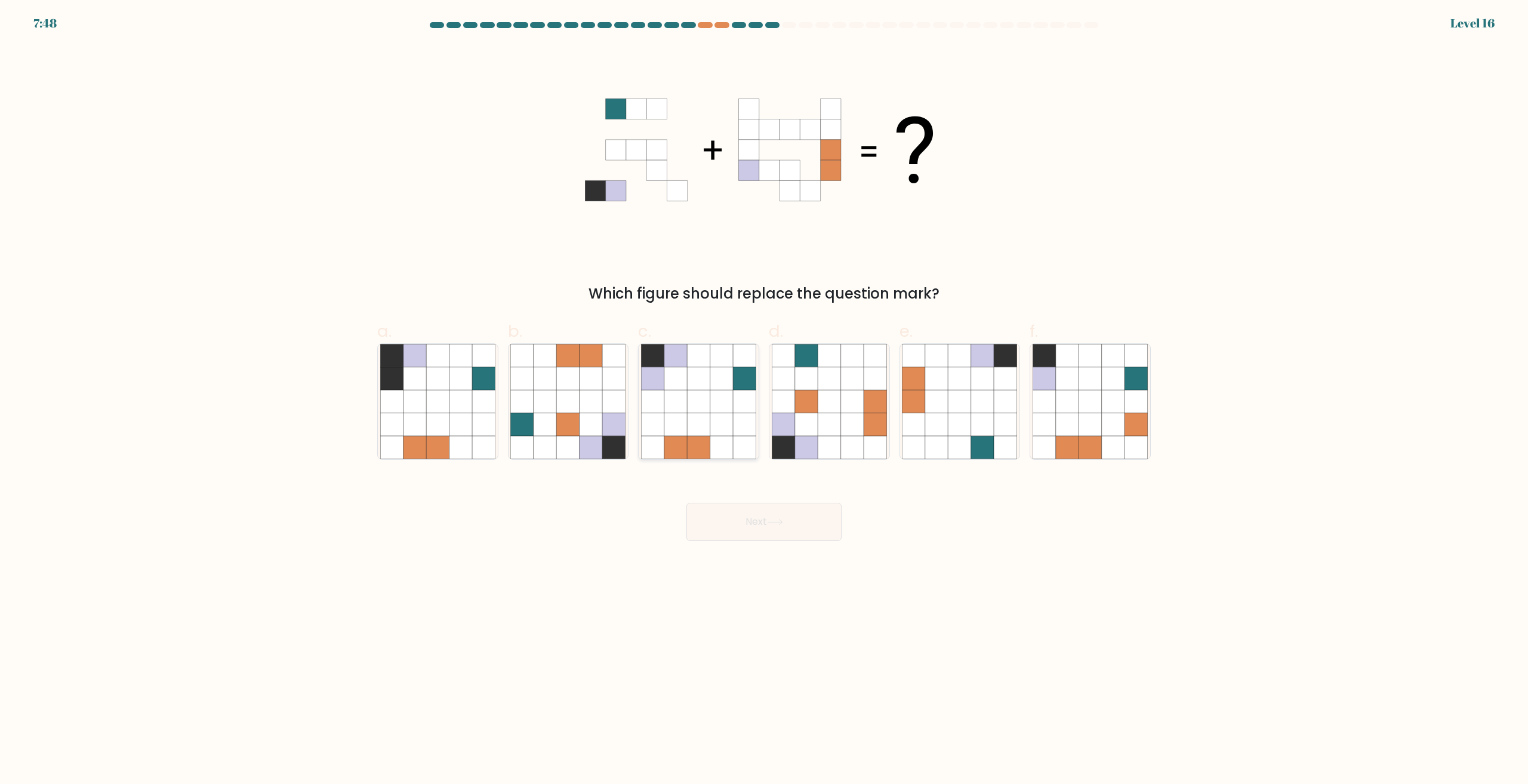
click at [727, 418] on icon at bounding box center [721, 424] width 22 height 22
click at [764, 400] on input "c." at bounding box center [764, 396] width 1 height 8
radio input "true"
click at [722, 524] on button "Next" at bounding box center [764, 521] width 156 height 38
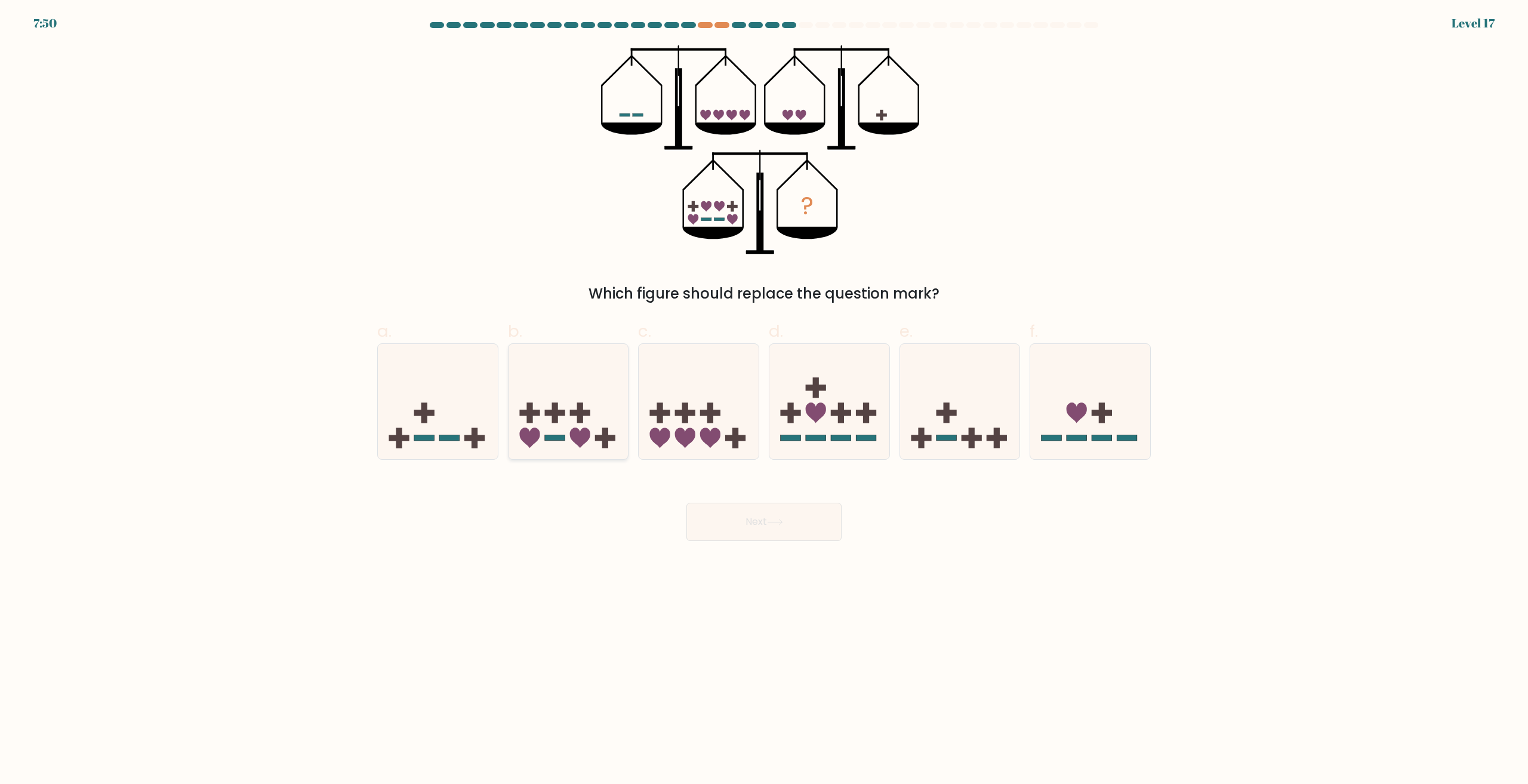
drag, startPoint x: 608, startPoint y: 433, endPoint x: 602, endPoint y: 435, distance: 6.3
click at [603, 435] on g at bounding box center [605, 437] width 21 height 21
click at [764, 400] on input "b." at bounding box center [764, 396] width 1 height 8
radio input "true"
click at [807, 534] on button "Next" at bounding box center [764, 521] width 156 height 38
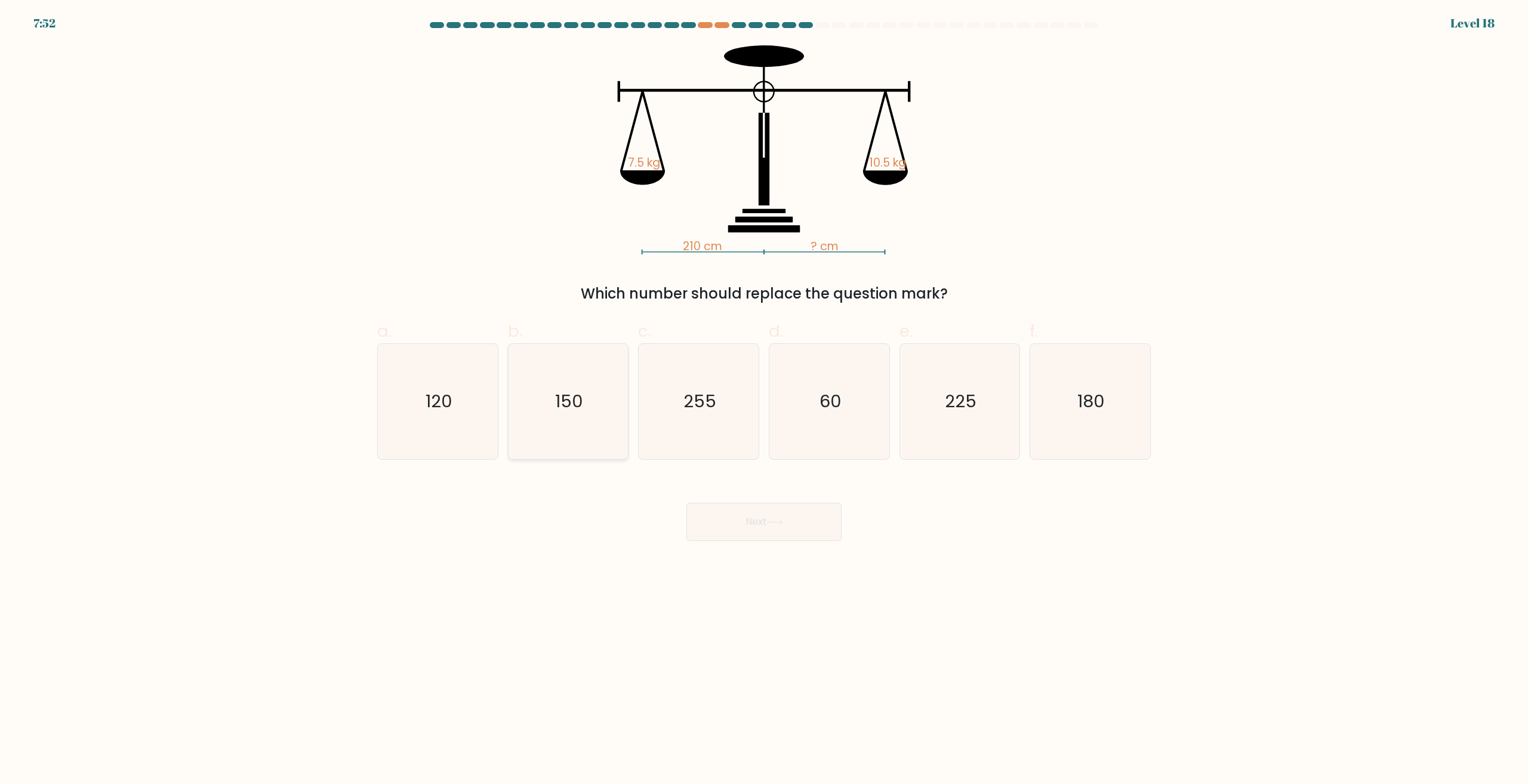
click at [565, 400] on text "150" at bounding box center [569, 401] width 28 height 24
click at [764, 400] on input "b. 150" at bounding box center [764, 396] width 1 height 8
radio input "true"
click at [750, 508] on button "Next" at bounding box center [764, 521] width 156 height 38
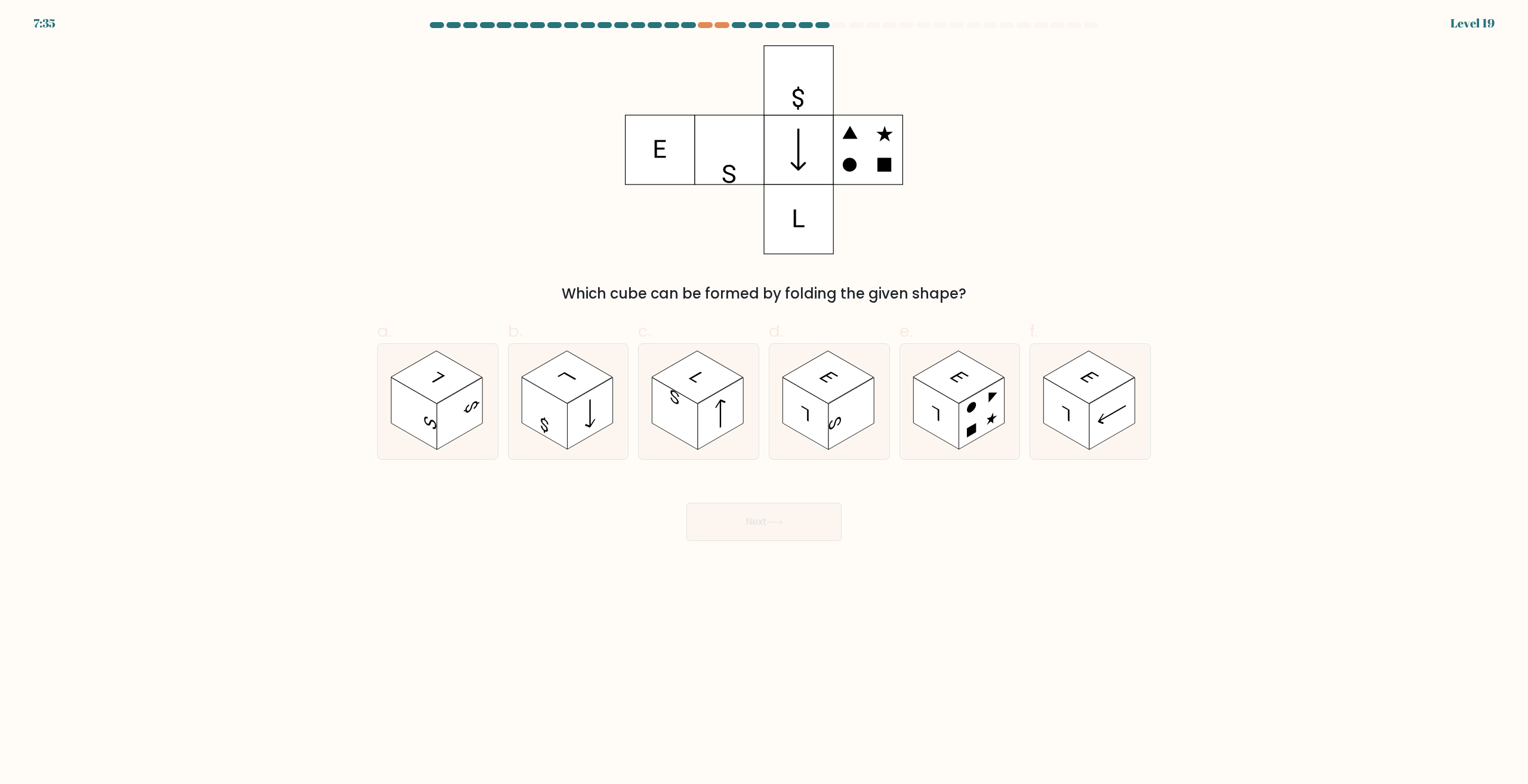
drag, startPoint x: 1060, startPoint y: 232, endPoint x: 1067, endPoint y: 247, distance: 16.6
click at [1065, 242] on div "Which cube can be formed by folding the given shape?" at bounding box center [764, 175] width 788 height 259
click at [943, 421] on rect at bounding box center [935, 414] width 46 height 72
click at [764, 400] on input "e." at bounding box center [764, 396] width 1 height 8
radio input "true"
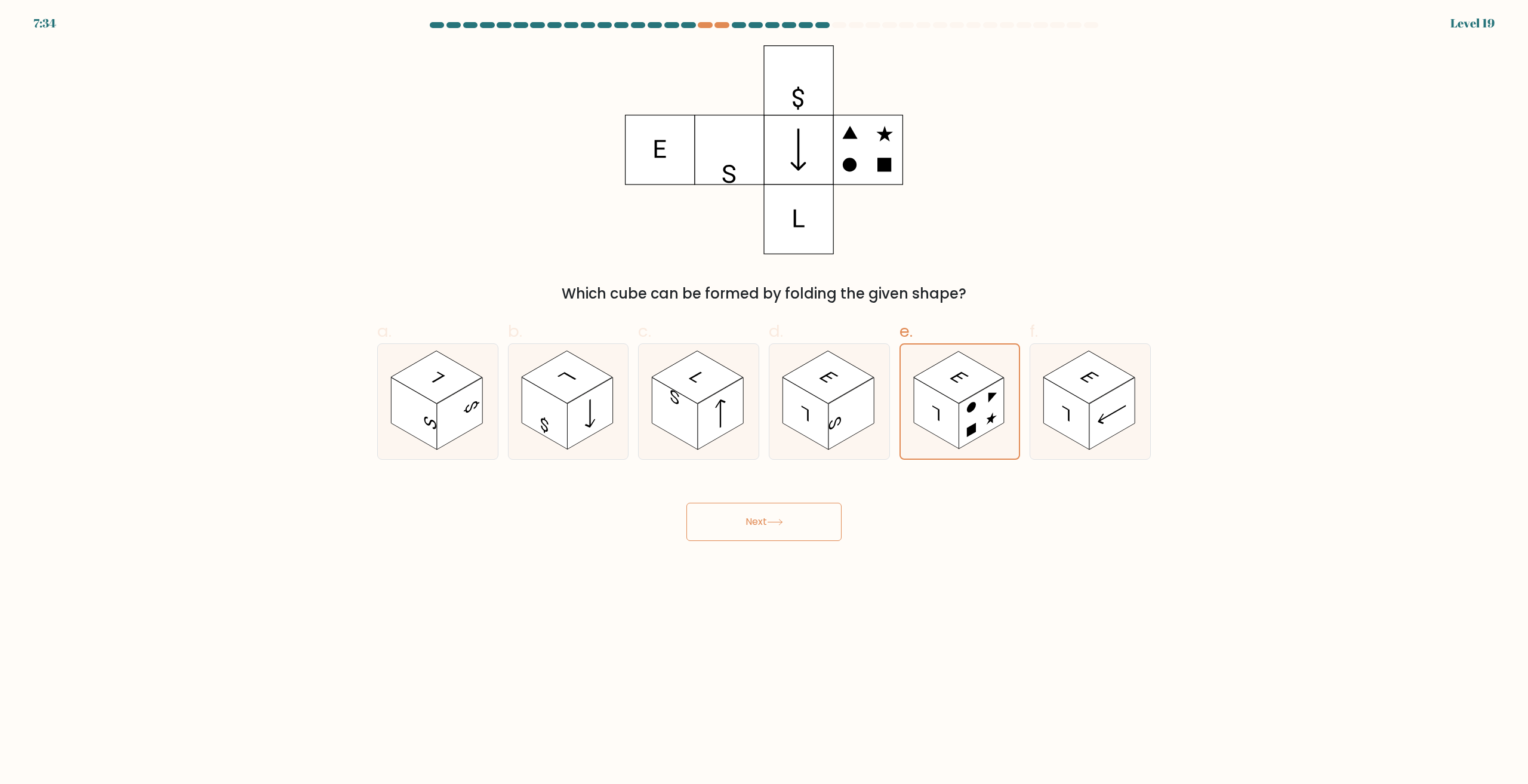
click at [738, 554] on body "7:34 Level 19" at bounding box center [764, 392] width 1528 height 784
click at [754, 518] on button "Next" at bounding box center [764, 521] width 156 height 38
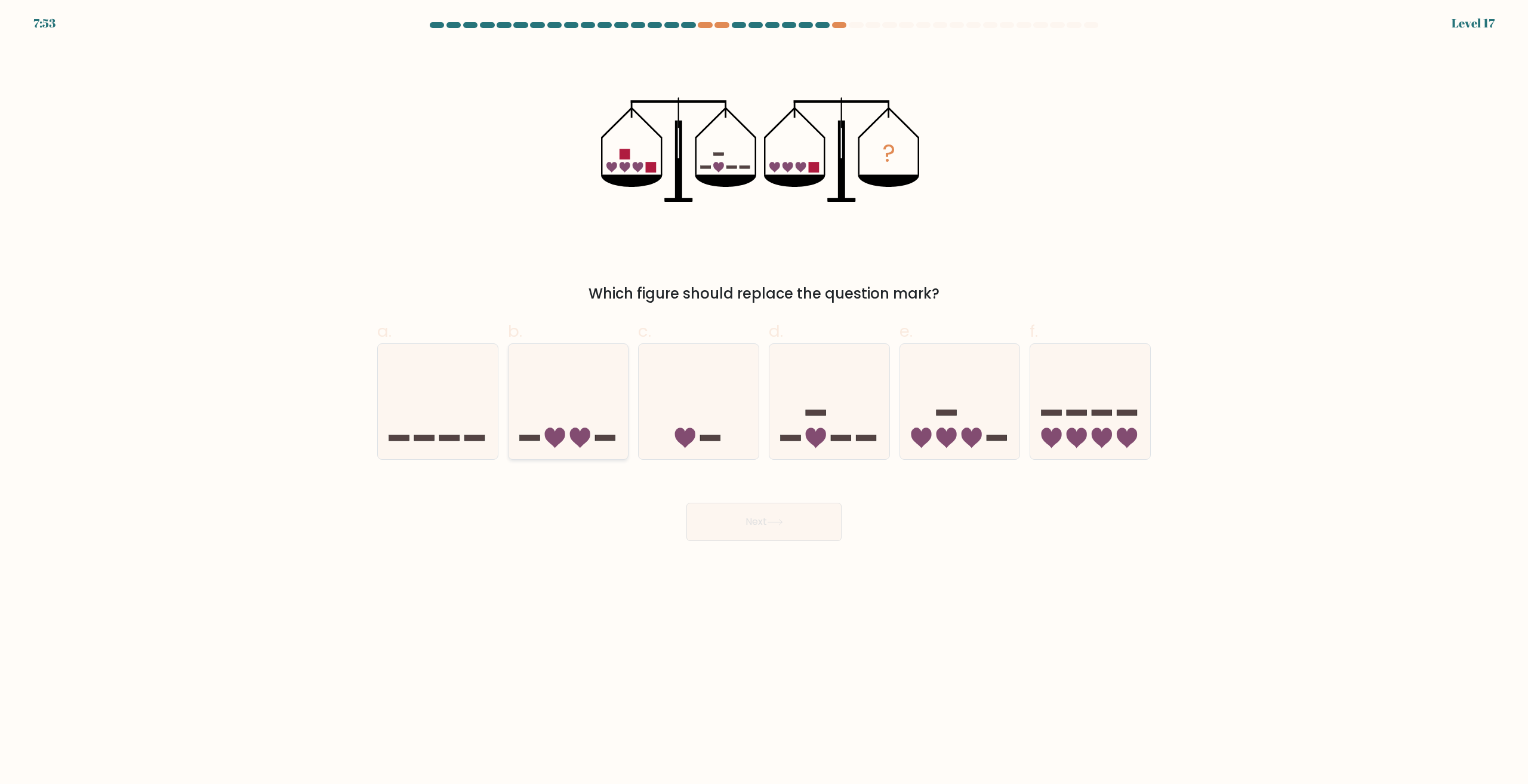
click at [570, 407] on icon at bounding box center [569, 401] width 120 height 99
click at [764, 400] on input "b." at bounding box center [764, 396] width 1 height 8
radio input "true"
click at [753, 510] on button "Next" at bounding box center [764, 521] width 156 height 38
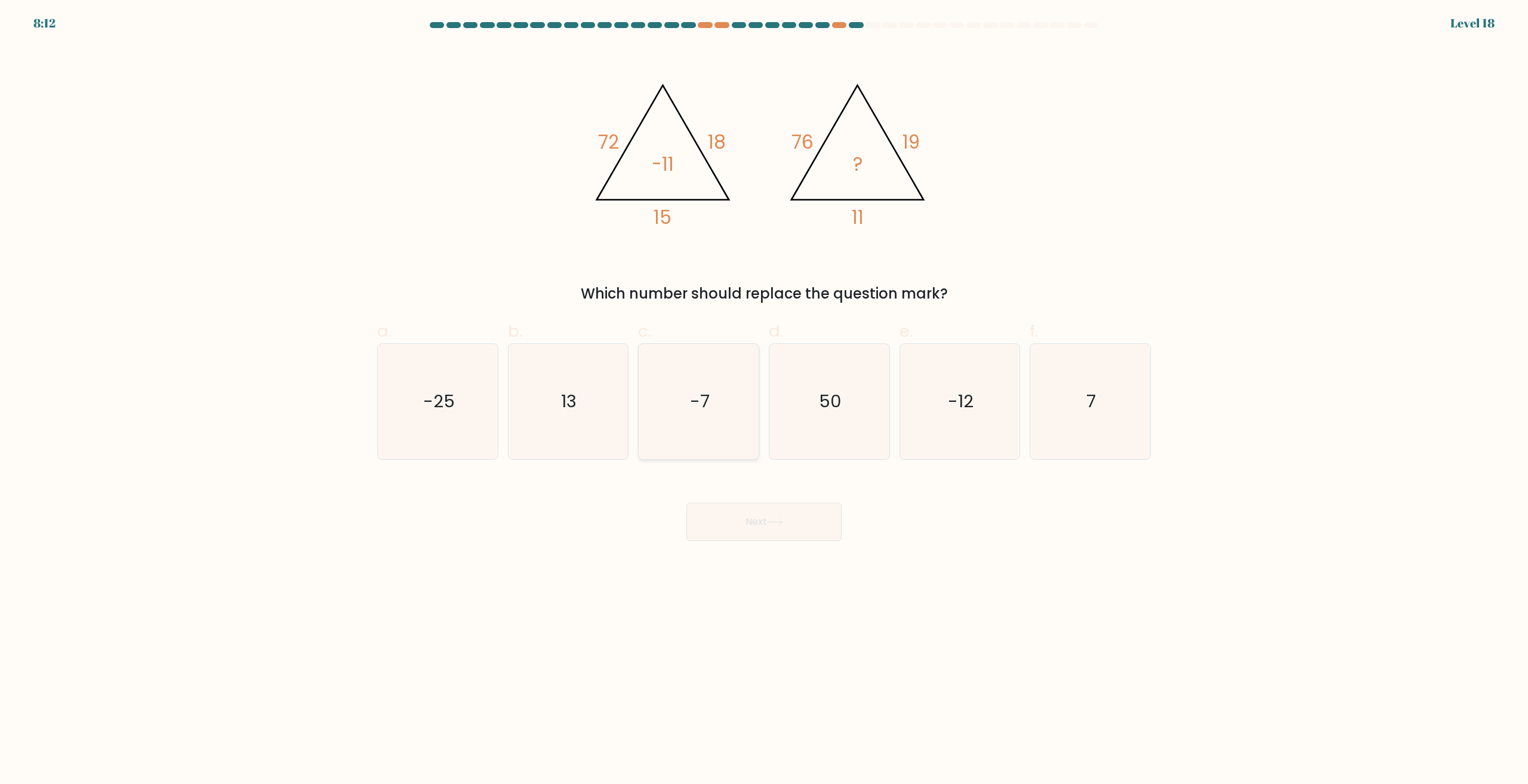
click at [677, 422] on icon "-7" at bounding box center [698, 401] width 115 height 115
click at [764, 400] on input "c. -7" at bounding box center [764, 396] width 1 height 8
radio input "true"
click at [740, 538] on button "Next" at bounding box center [764, 521] width 156 height 38
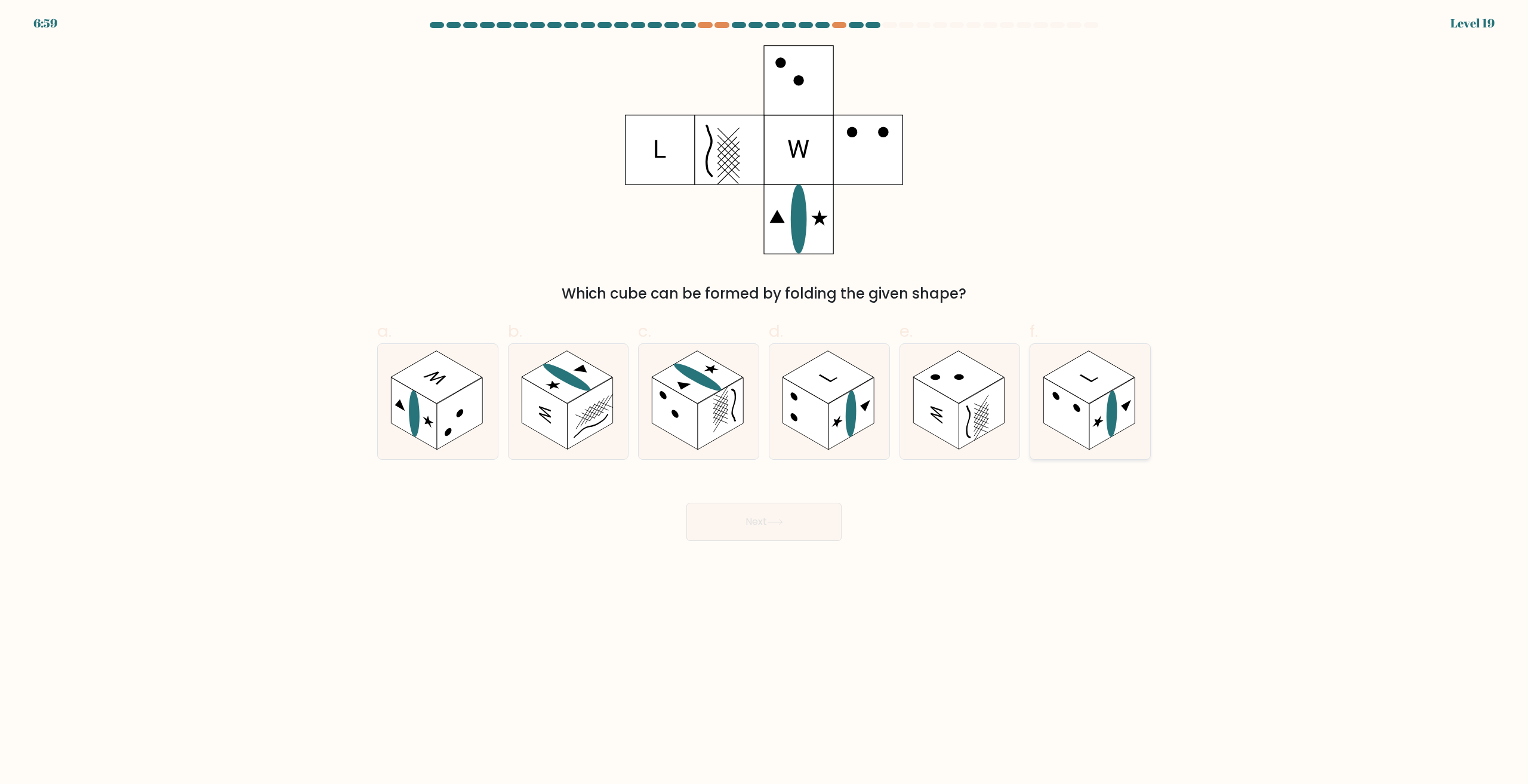
click at [1081, 418] on rect at bounding box center [1067, 414] width 46 height 72
click at [764, 400] on input "f." at bounding box center [764, 396] width 1 height 8
radio input "true"
click at [745, 523] on button "Next" at bounding box center [764, 521] width 156 height 38
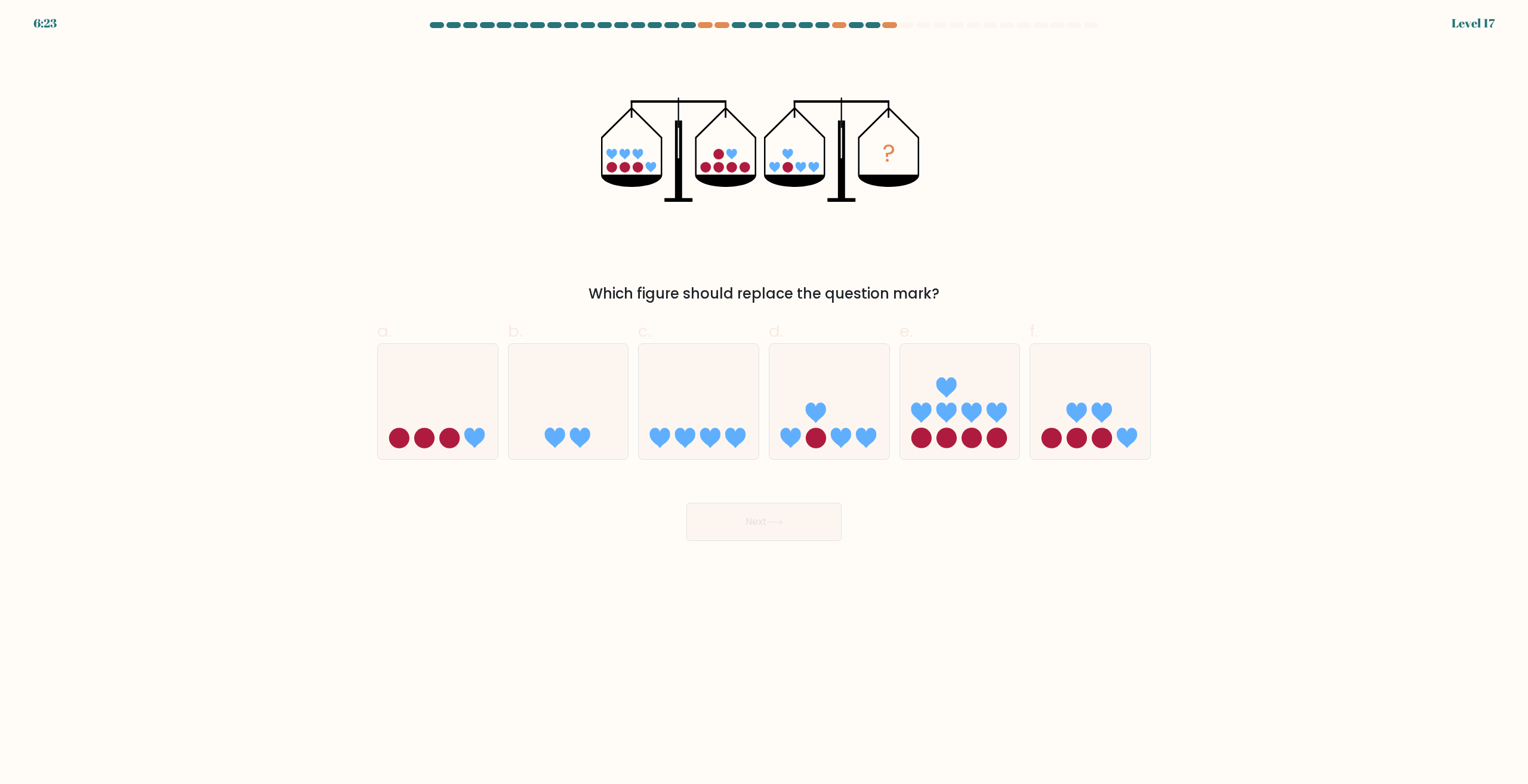
click at [1110, 431] on icon at bounding box center [1090, 401] width 120 height 99
click at [764, 400] on input "f." at bounding box center [764, 396] width 1 height 8
radio input "true"
click at [740, 545] on body "6:23 Level 17" at bounding box center [764, 392] width 1528 height 784
click at [777, 518] on button "Next" at bounding box center [764, 521] width 156 height 38
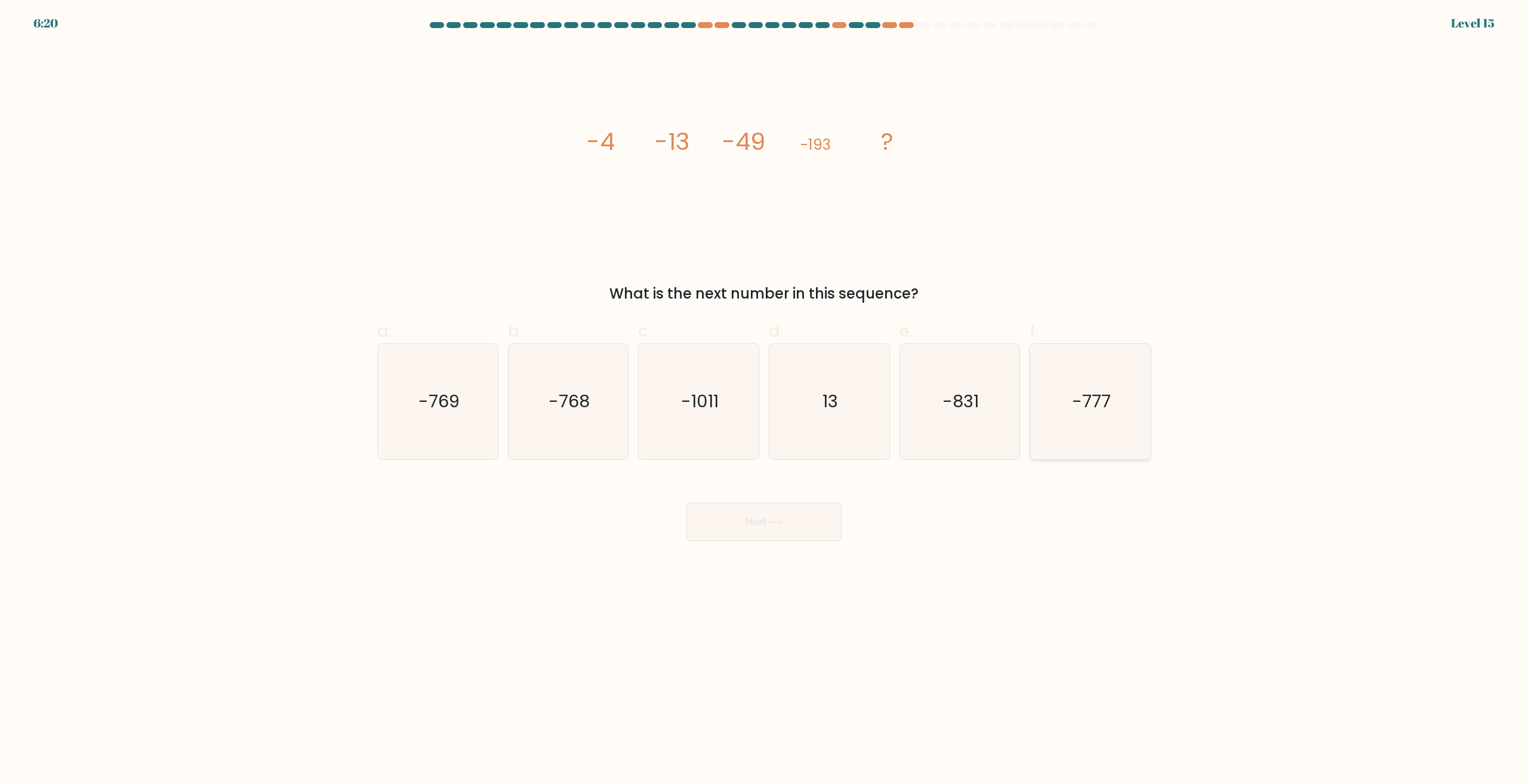
click at [1094, 415] on icon "-777" at bounding box center [1090, 401] width 115 height 115
click at [764, 400] on input "f. -777" at bounding box center [764, 396] width 1 height 8
radio input "true"
click at [746, 525] on button "Next" at bounding box center [764, 521] width 156 height 38
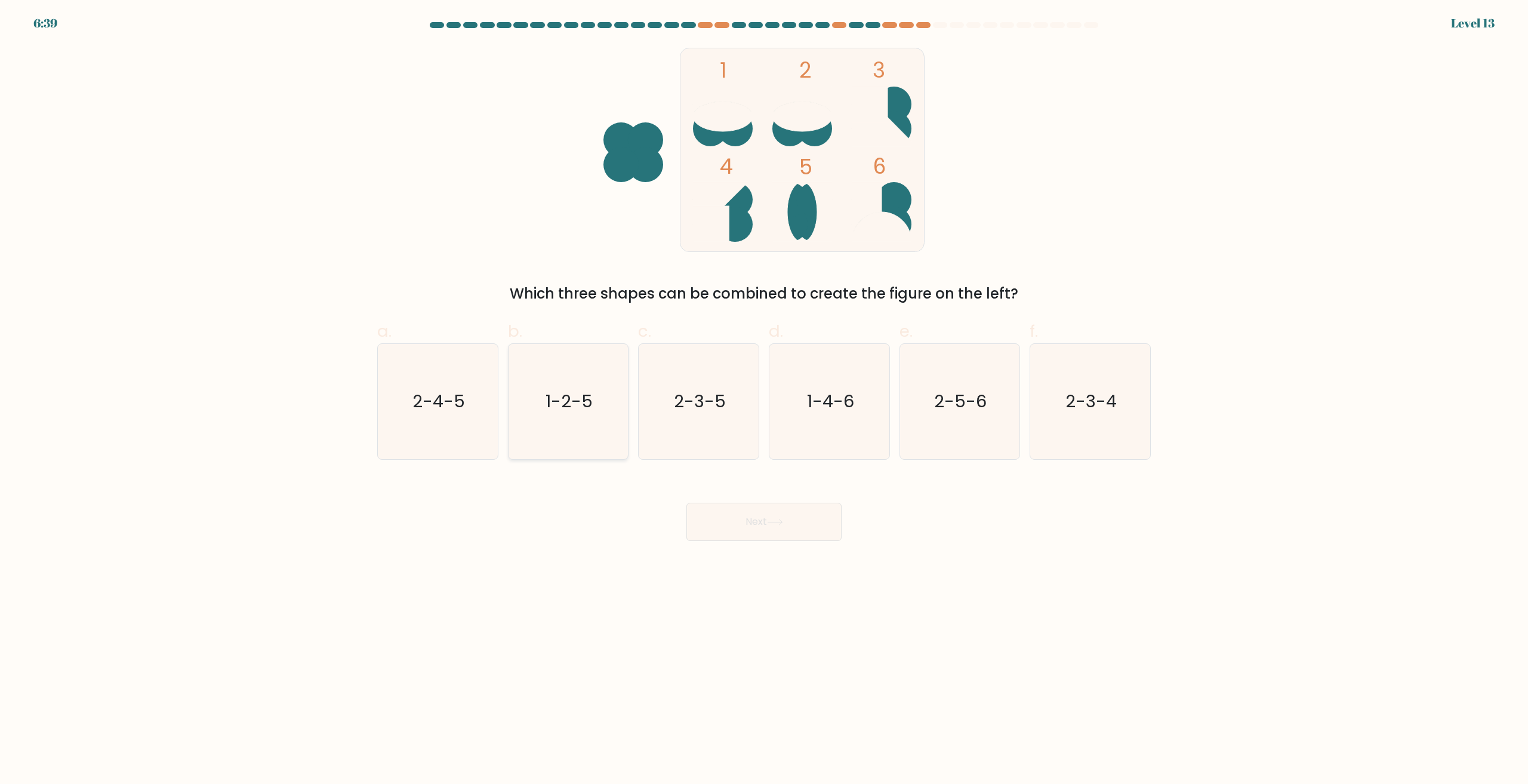
click at [564, 437] on icon "1-2-5" at bounding box center [568, 401] width 115 height 115
click at [764, 400] on input "b. 1-2-5" at bounding box center [764, 396] width 1 height 8
radio input "true"
click at [762, 514] on button "Next" at bounding box center [764, 521] width 156 height 38
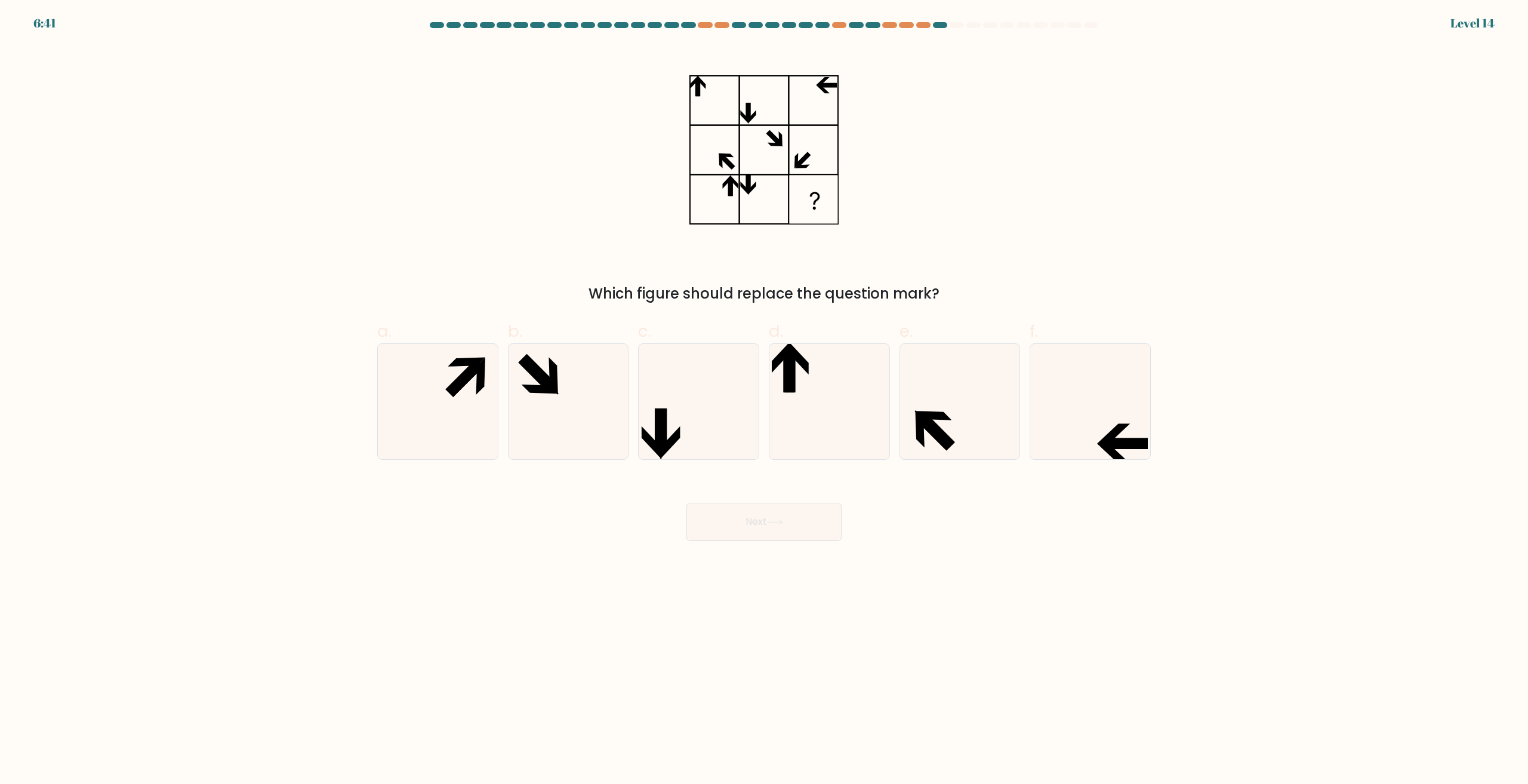
drag, startPoint x: 1114, startPoint y: 451, endPoint x: 1057, endPoint y: 633, distance: 190.7
click at [1057, 633] on body "6:41 Level 14" at bounding box center [764, 392] width 1528 height 784
click at [1084, 434] on icon at bounding box center [1090, 401] width 115 height 115
click at [764, 400] on input "f." at bounding box center [764, 396] width 1 height 8
radio input "true"
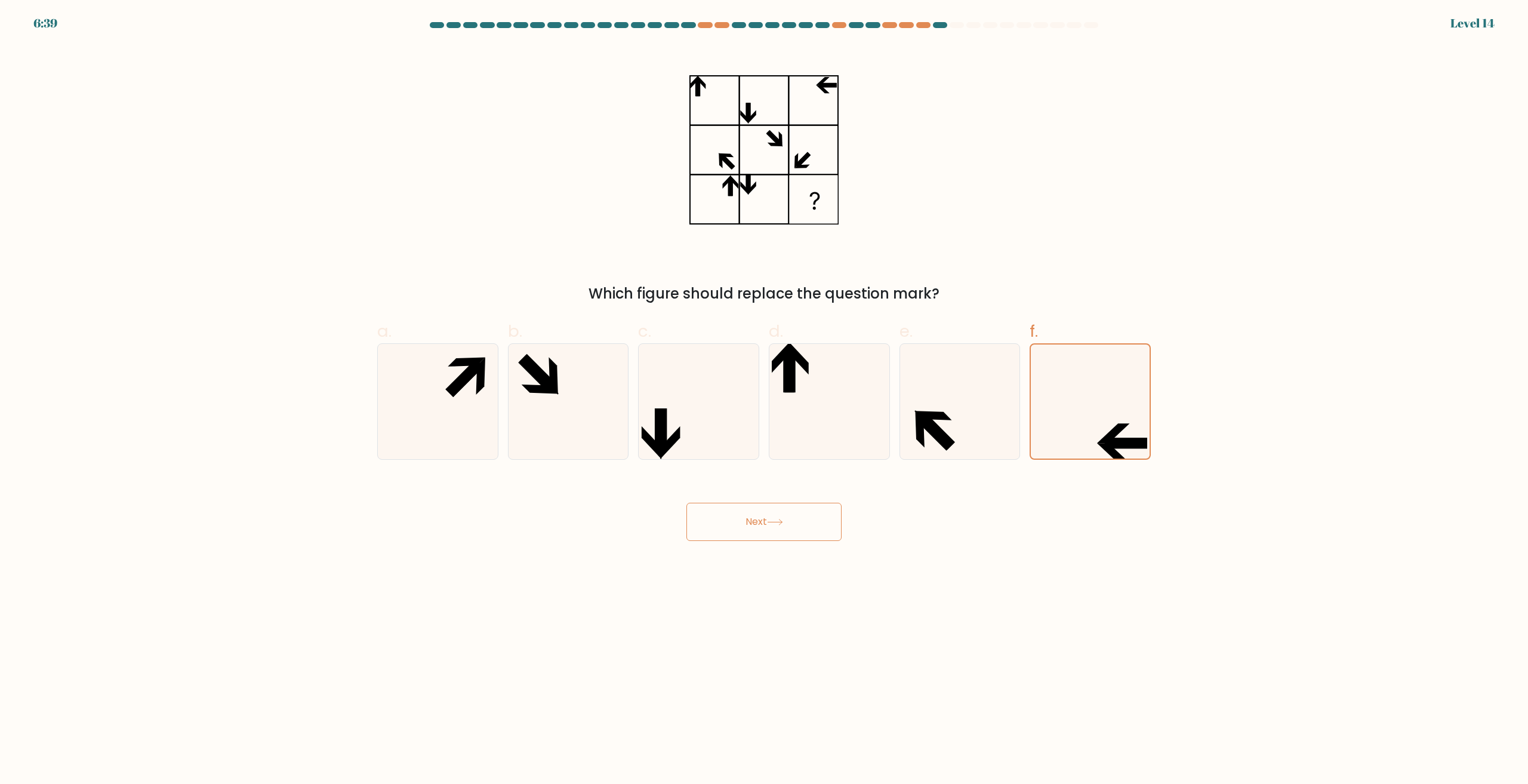
drag, startPoint x: 813, startPoint y: 525, endPoint x: 807, endPoint y: 523, distance: 6.3
click at [807, 523] on button "Next" at bounding box center [764, 521] width 156 height 38
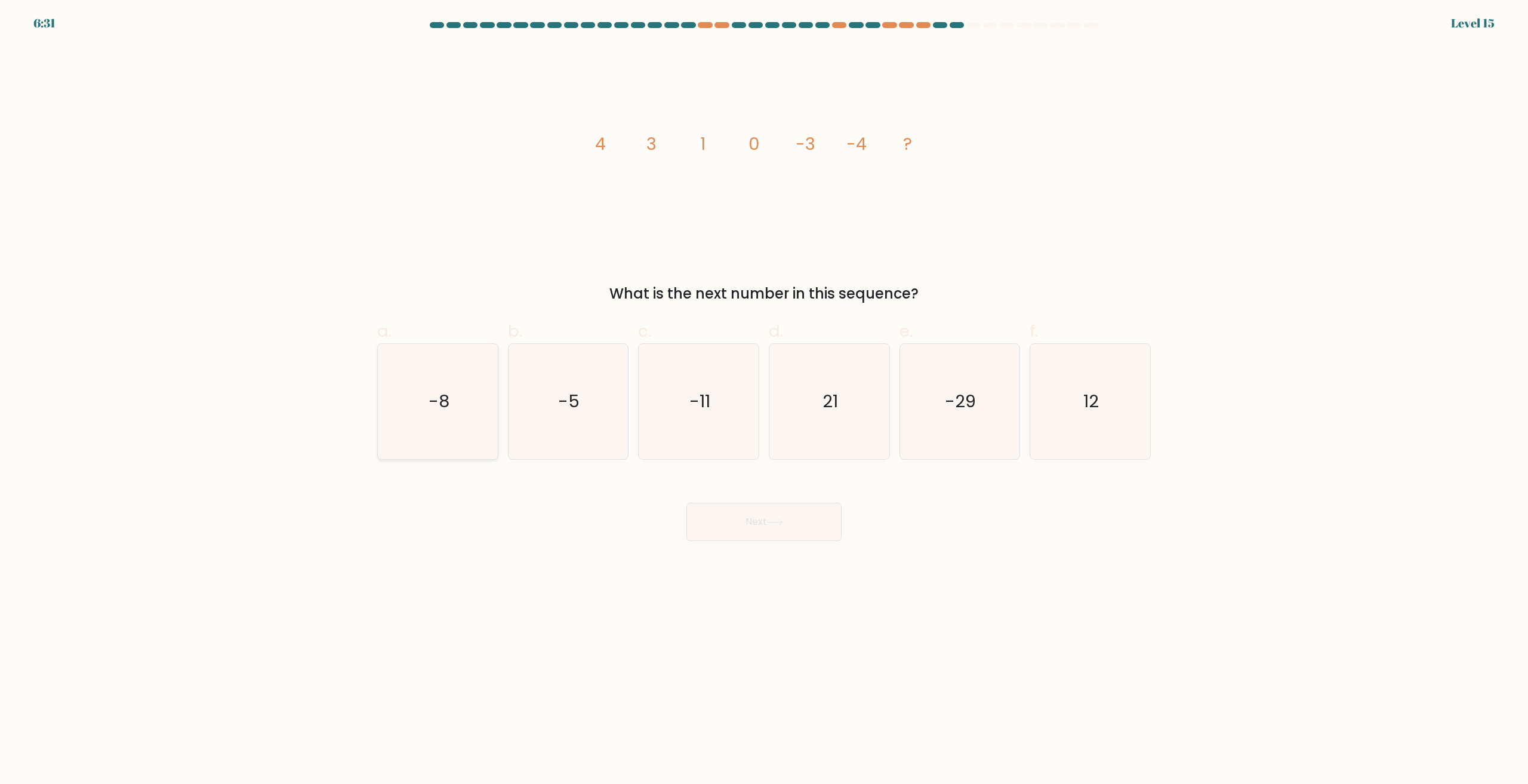
click at [480, 425] on icon "-8" at bounding box center [437, 401] width 115 height 115
click at [764, 400] on input "a. -8" at bounding box center [764, 396] width 1 height 8
radio input "true"
click at [770, 518] on button "Next" at bounding box center [764, 521] width 156 height 38
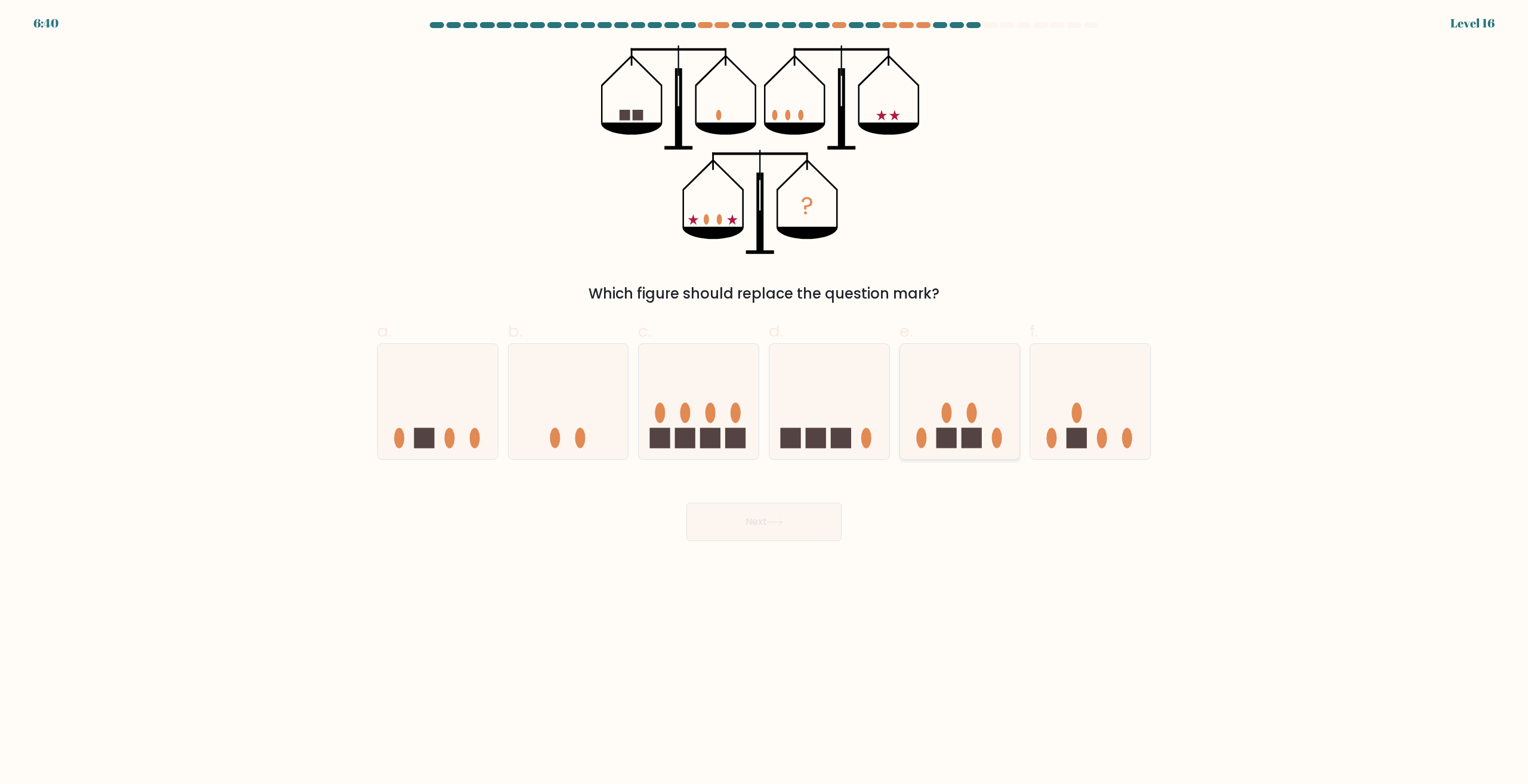
click at [968, 429] on rect at bounding box center [971, 437] width 21 height 21
click at [764, 400] on input "e." at bounding box center [764, 396] width 1 height 8
radio input "true"
click at [779, 508] on button "Next" at bounding box center [764, 521] width 156 height 38
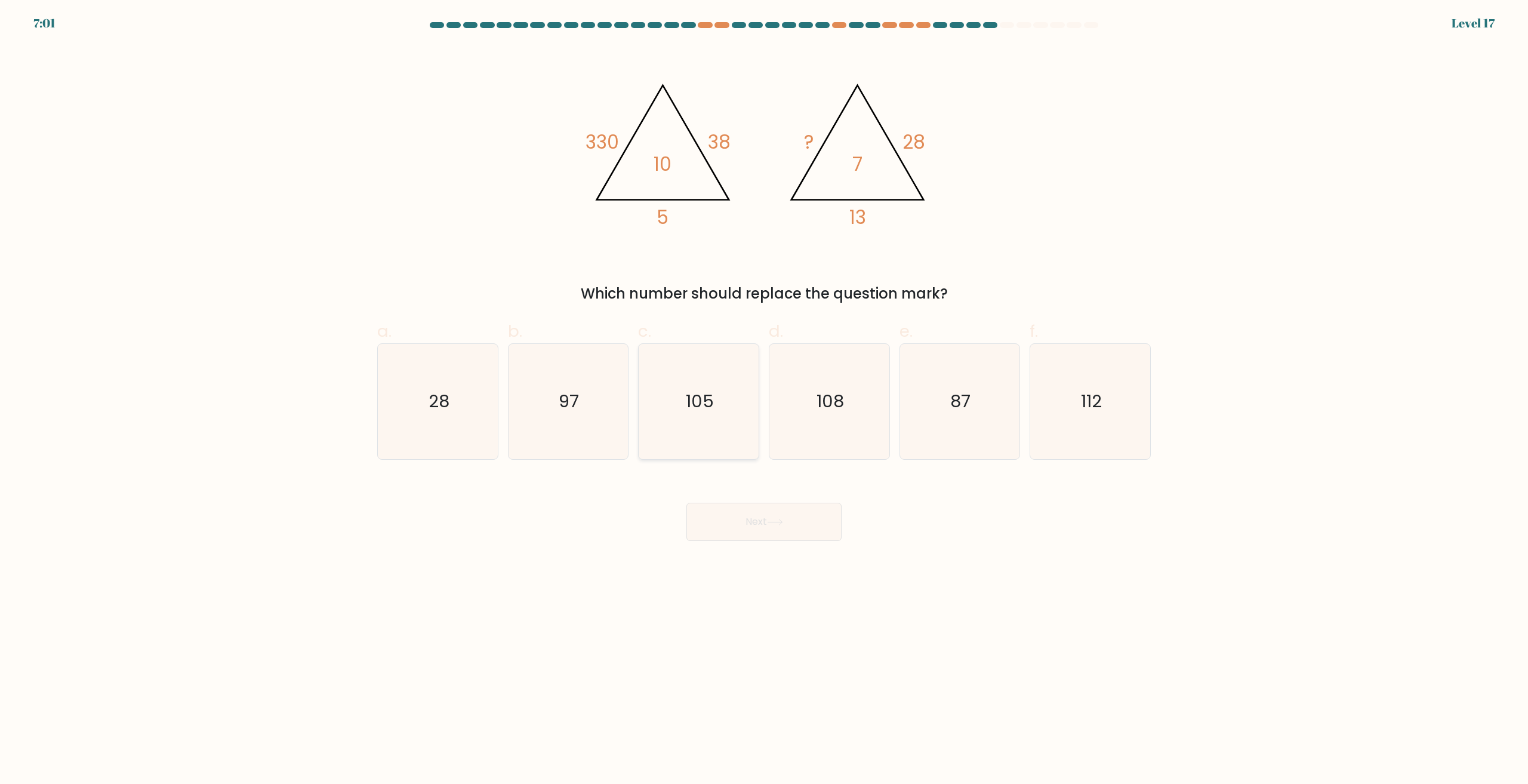
click at [706, 421] on icon "105" at bounding box center [698, 401] width 115 height 115
click at [764, 400] on input "c. 105" at bounding box center [764, 396] width 1 height 8
radio input "true"
click at [757, 503] on button "Next" at bounding box center [764, 521] width 156 height 38
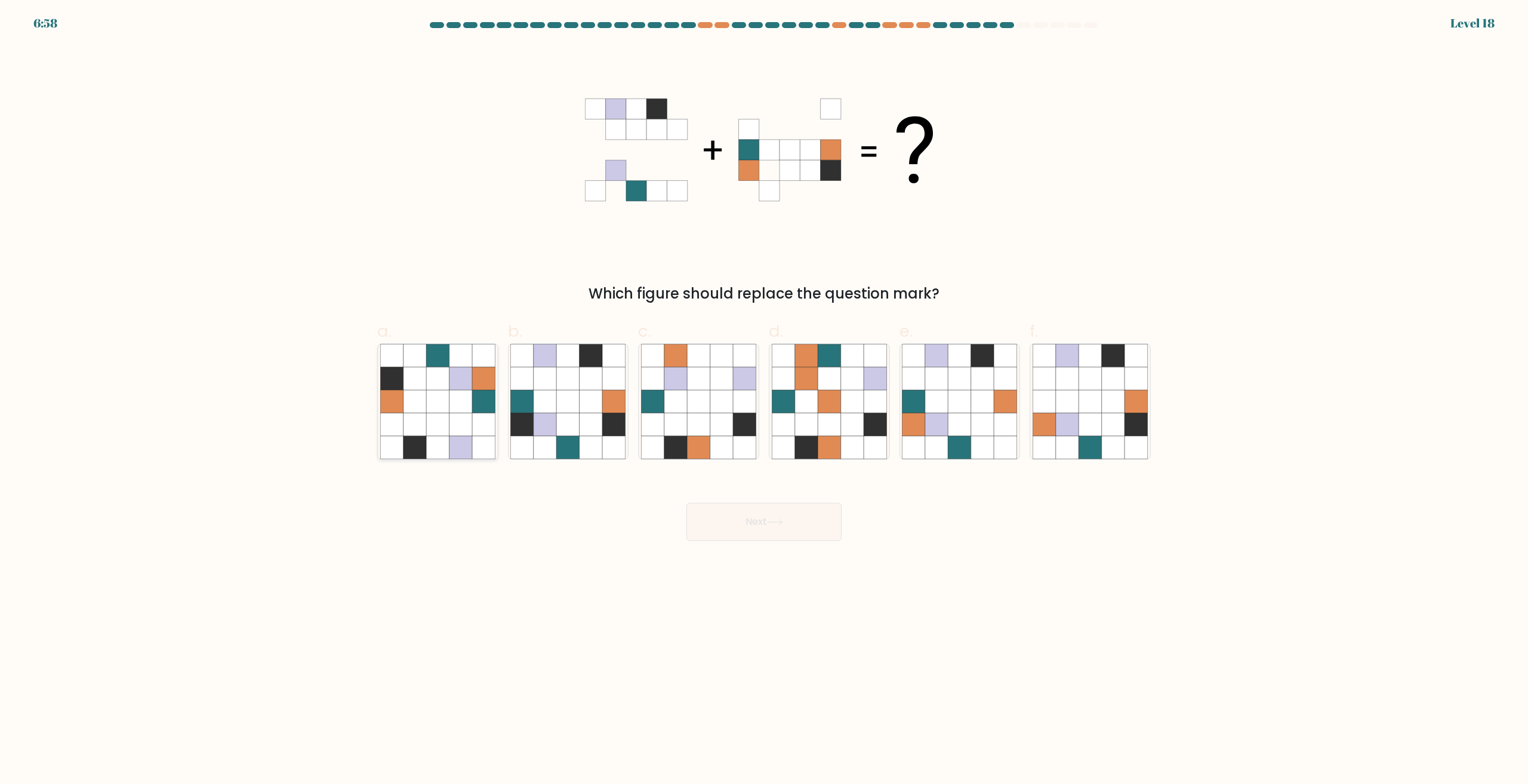
click at [457, 439] on icon at bounding box center [460, 446] width 22 height 22
click at [764, 400] on input "a." at bounding box center [764, 396] width 1 height 8
radio input "true"
click at [767, 509] on button "Next" at bounding box center [764, 521] width 156 height 38
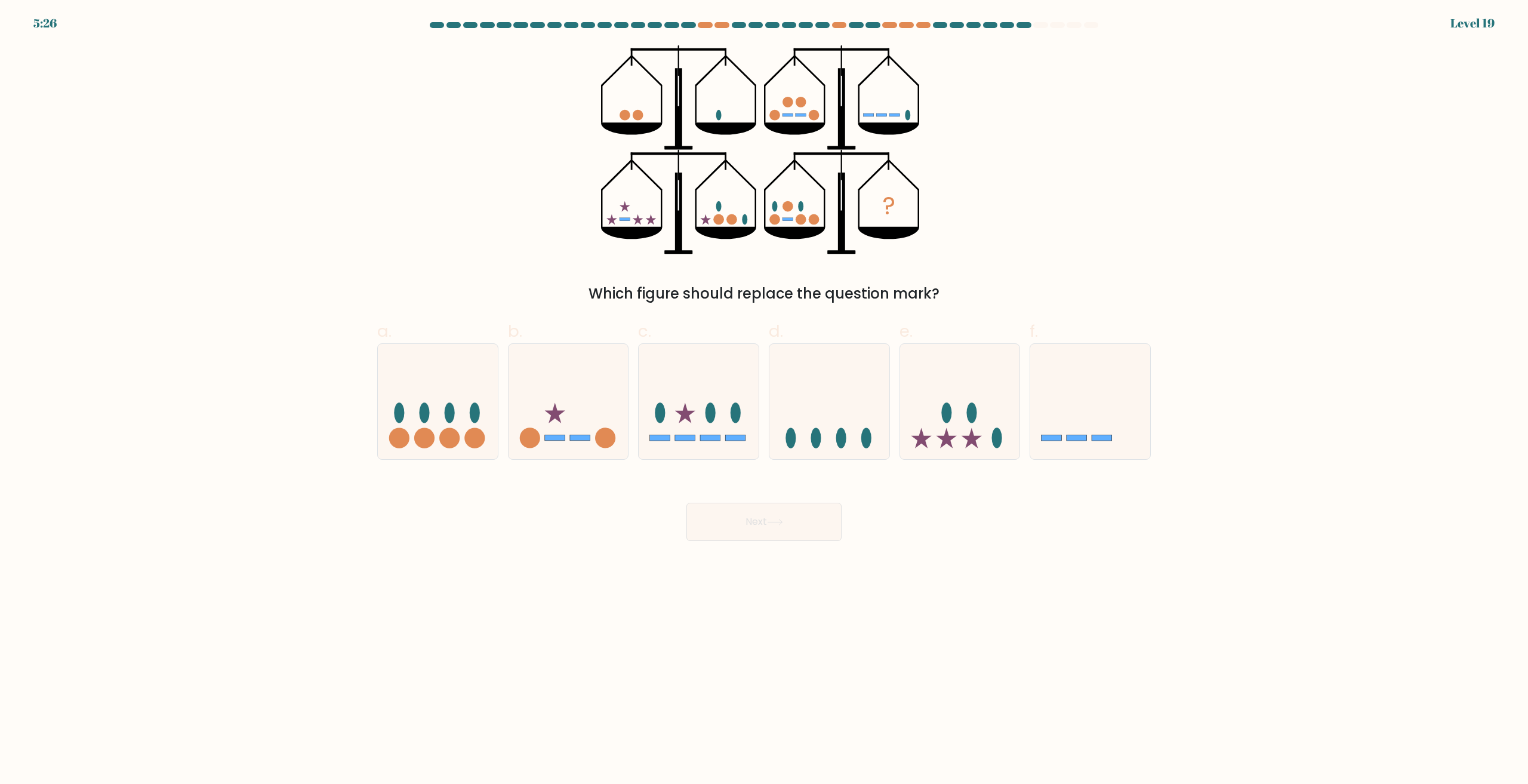
drag, startPoint x: 986, startPoint y: 436, endPoint x: 924, endPoint y: 465, distance: 68.4
click at [985, 436] on icon at bounding box center [960, 401] width 120 height 99
click at [764, 400] on input "e." at bounding box center [764, 396] width 1 height 8
radio input "true"
click at [793, 535] on button "Next" at bounding box center [764, 521] width 156 height 38
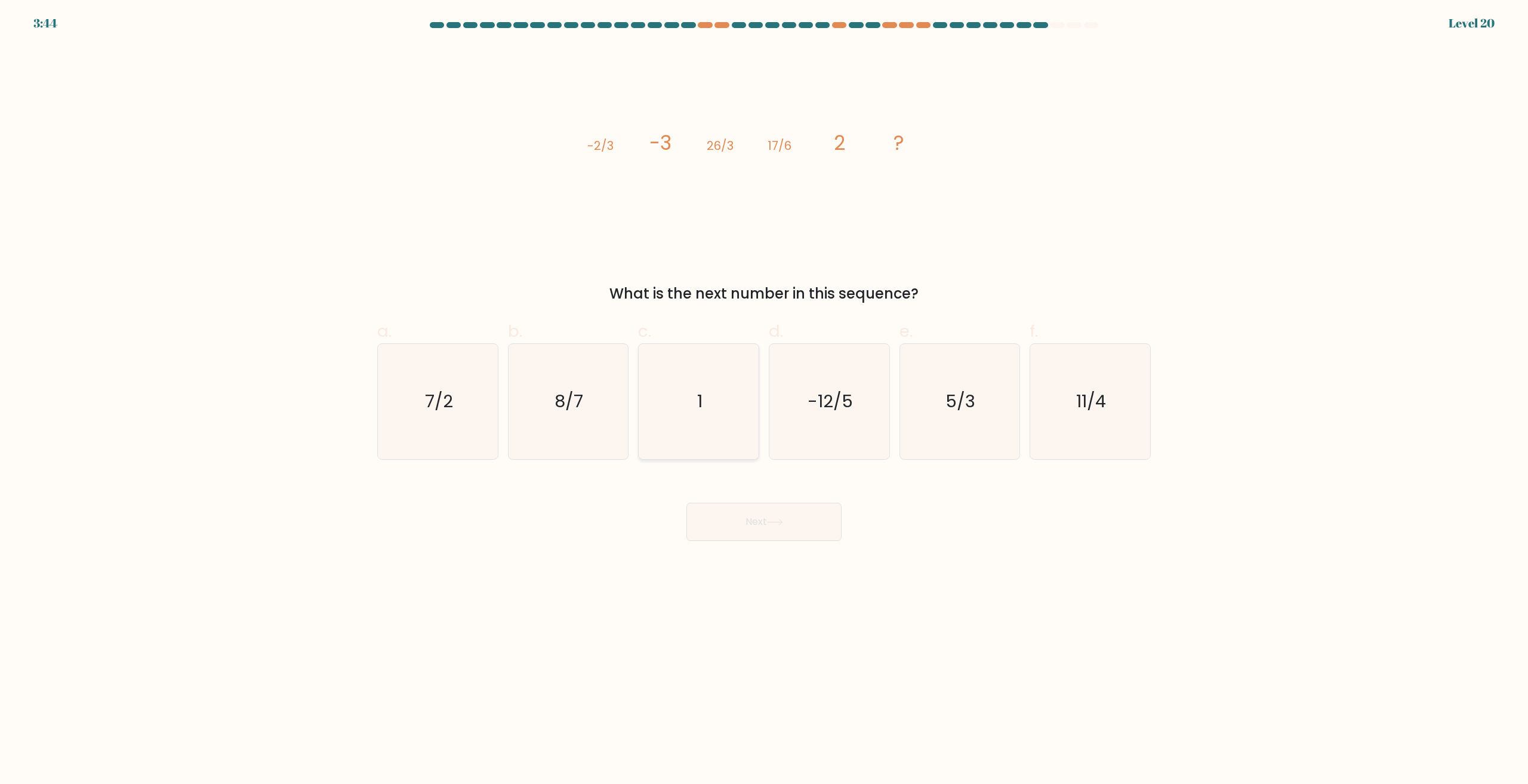
click at [711, 418] on icon "1" at bounding box center [698, 401] width 115 height 115
click at [764, 400] on input "c. 1" at bounding box center [764, 396] width 1 height 8
radio input "true"
click at [762, 526] on button "Next" at bounding box center [764, 521] width 156 height 38
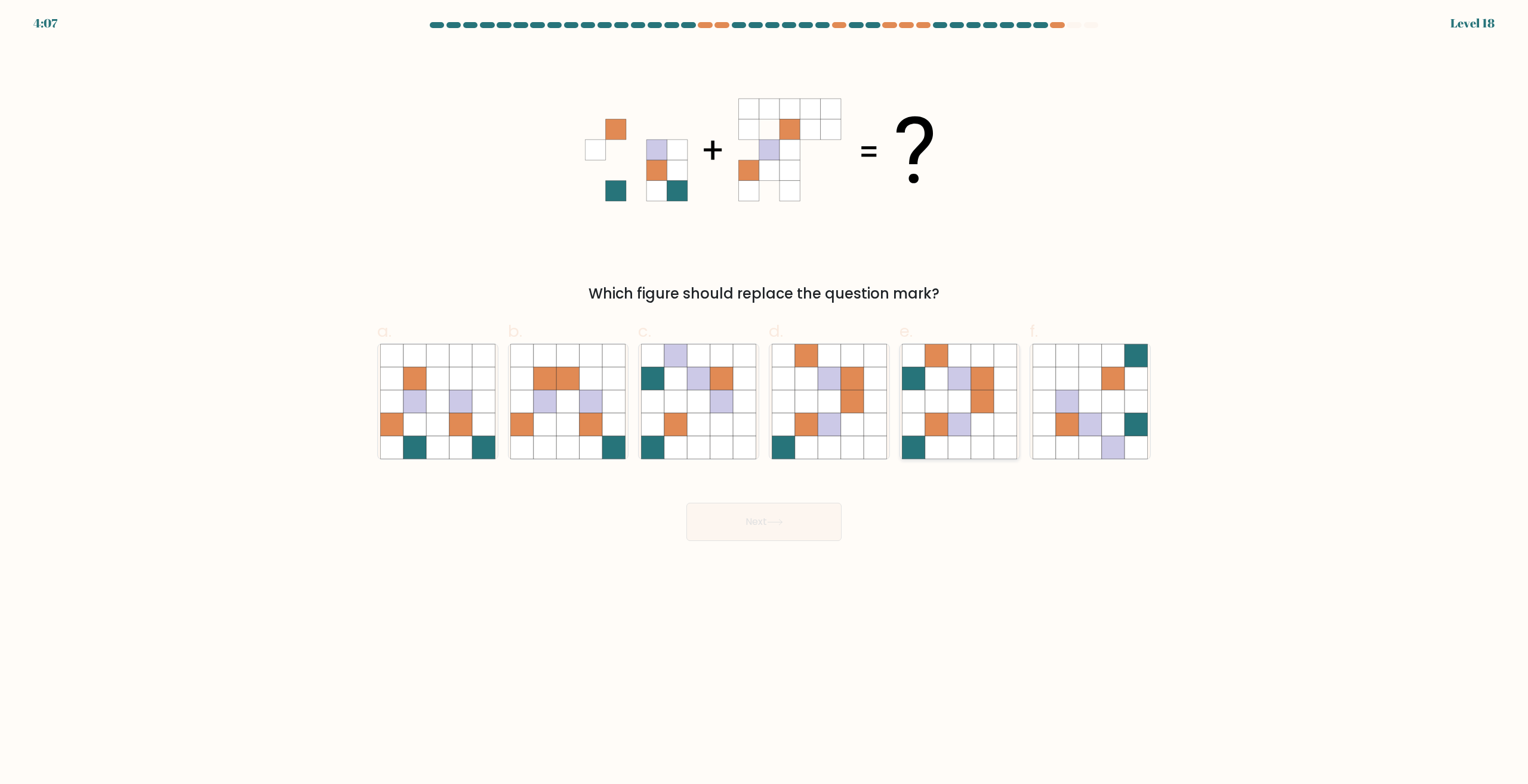
click at [976, 429] on icon at bounding box center [982, 424] width 22 height 22
click at [764, 400] on input "e." at bounding box center [764, 396] width 1 height 8
radio input "true"
drag, startPoint x: 811, startPoint y: 495, endPoint x: 815, endPoint y: 523, distance: 28.3
click at [811, 496] on div "Next" at bounding box center [764, 507] width 788 height 67
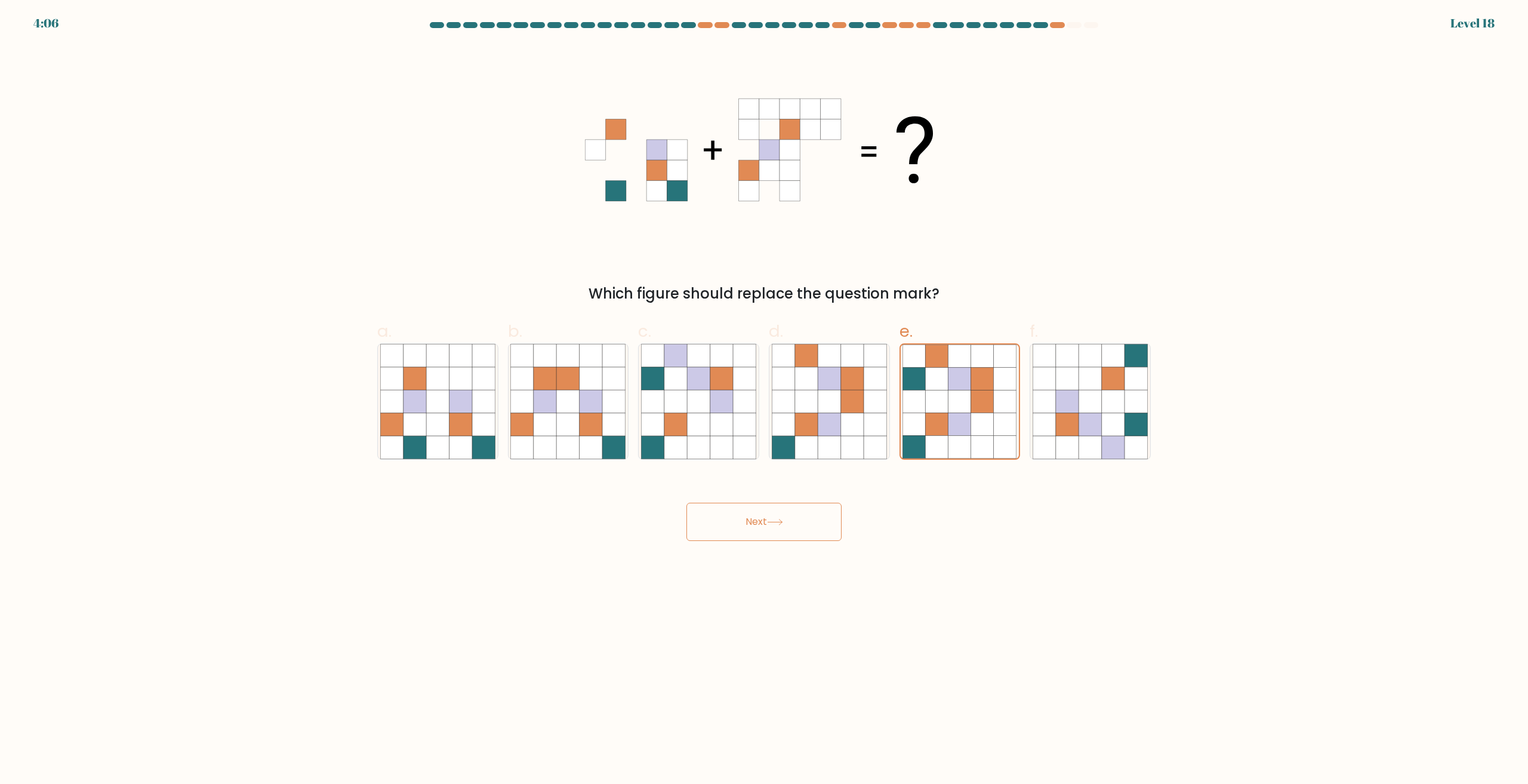
click at [815, 523] on button "Next" at bounding box center [764, 521] width 156 height 38
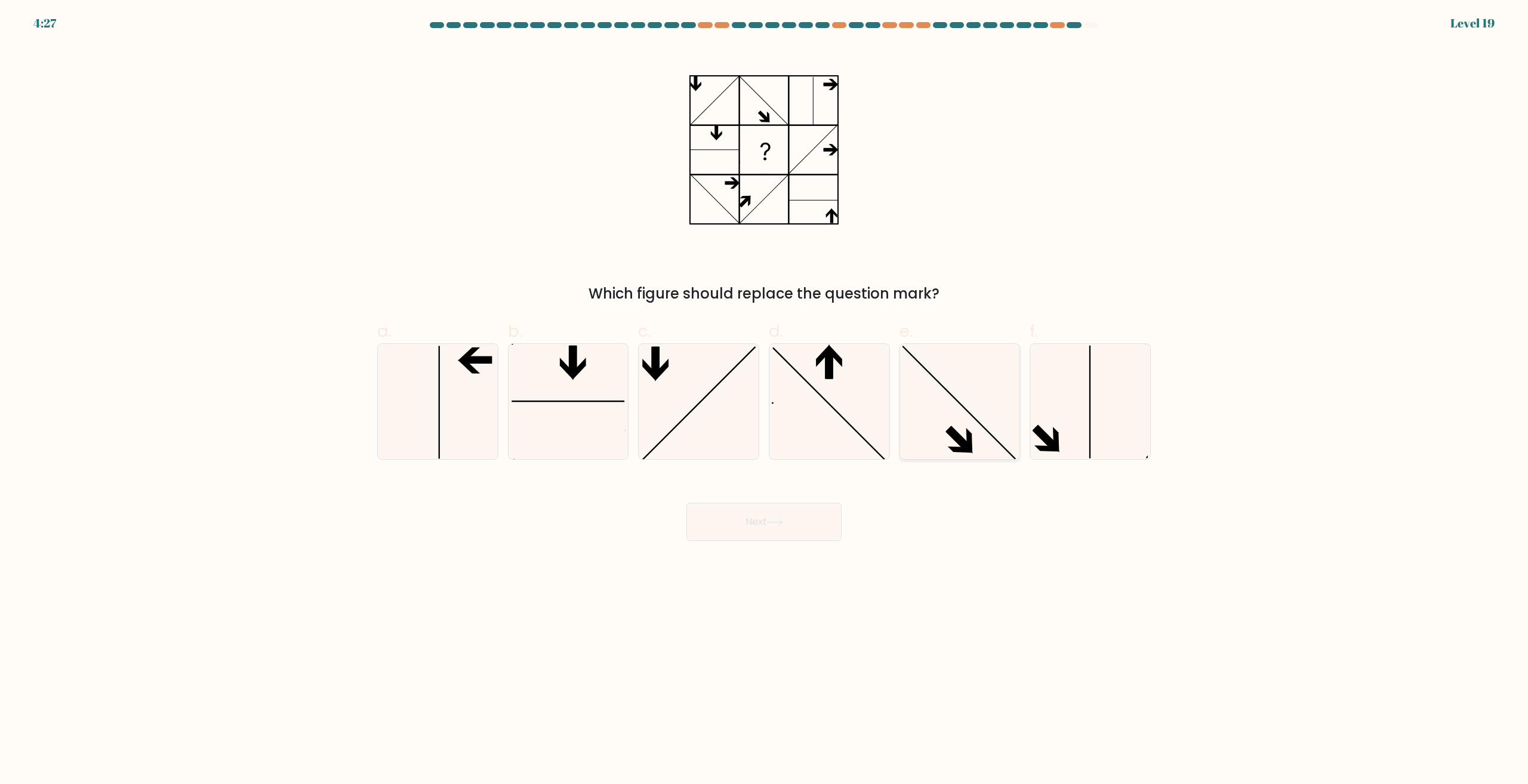
click at [958, 419] on icon at bounding box center [959, 401] width 115 height 115
click at [764, 400] on input "e." at bounding box center [764, 396] width 1 height 8
radio input "true"
click at [793, 527] on button "Next" at bounding box center [764, 521] width 156 height 38
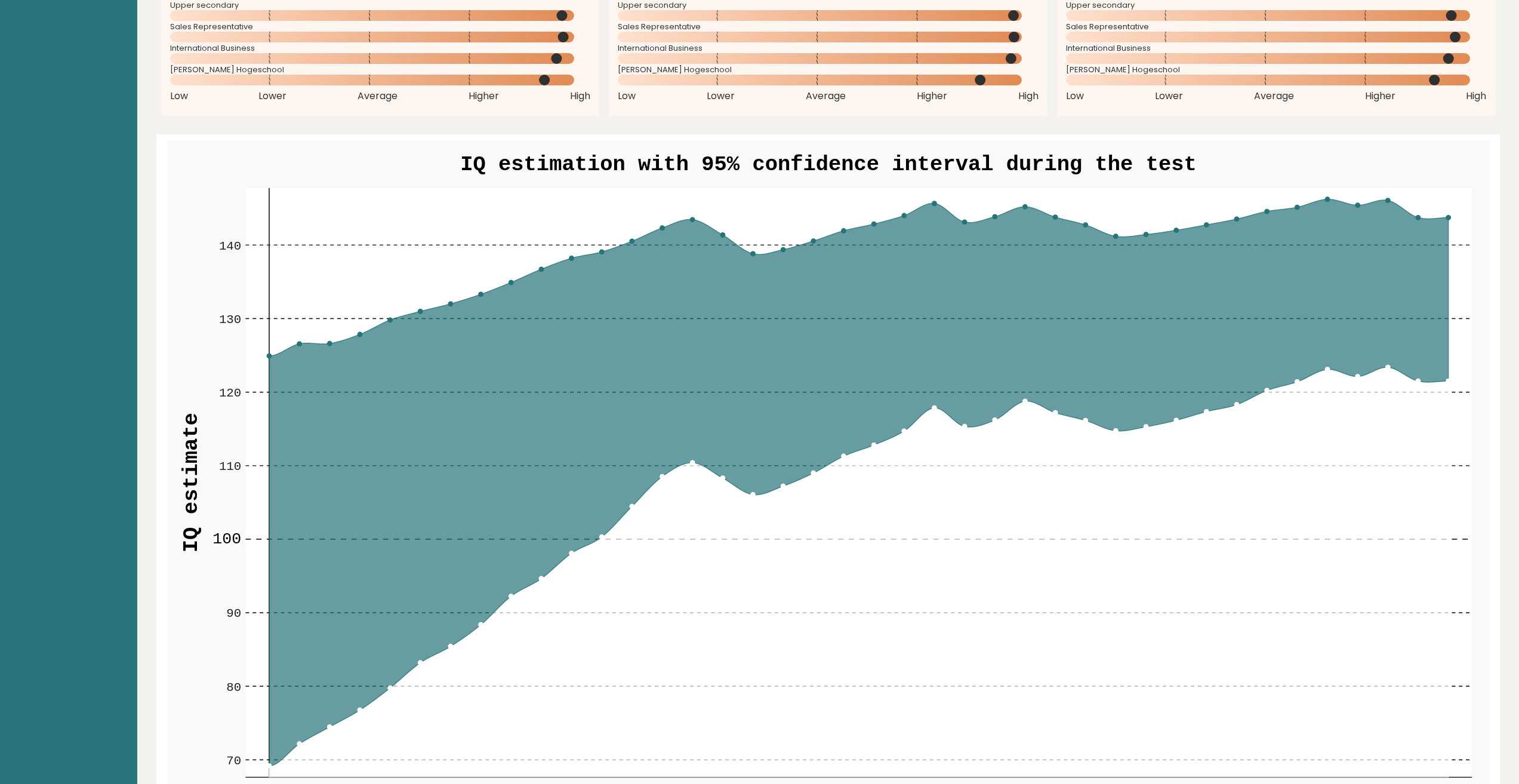
scroll to position [1372, 0]
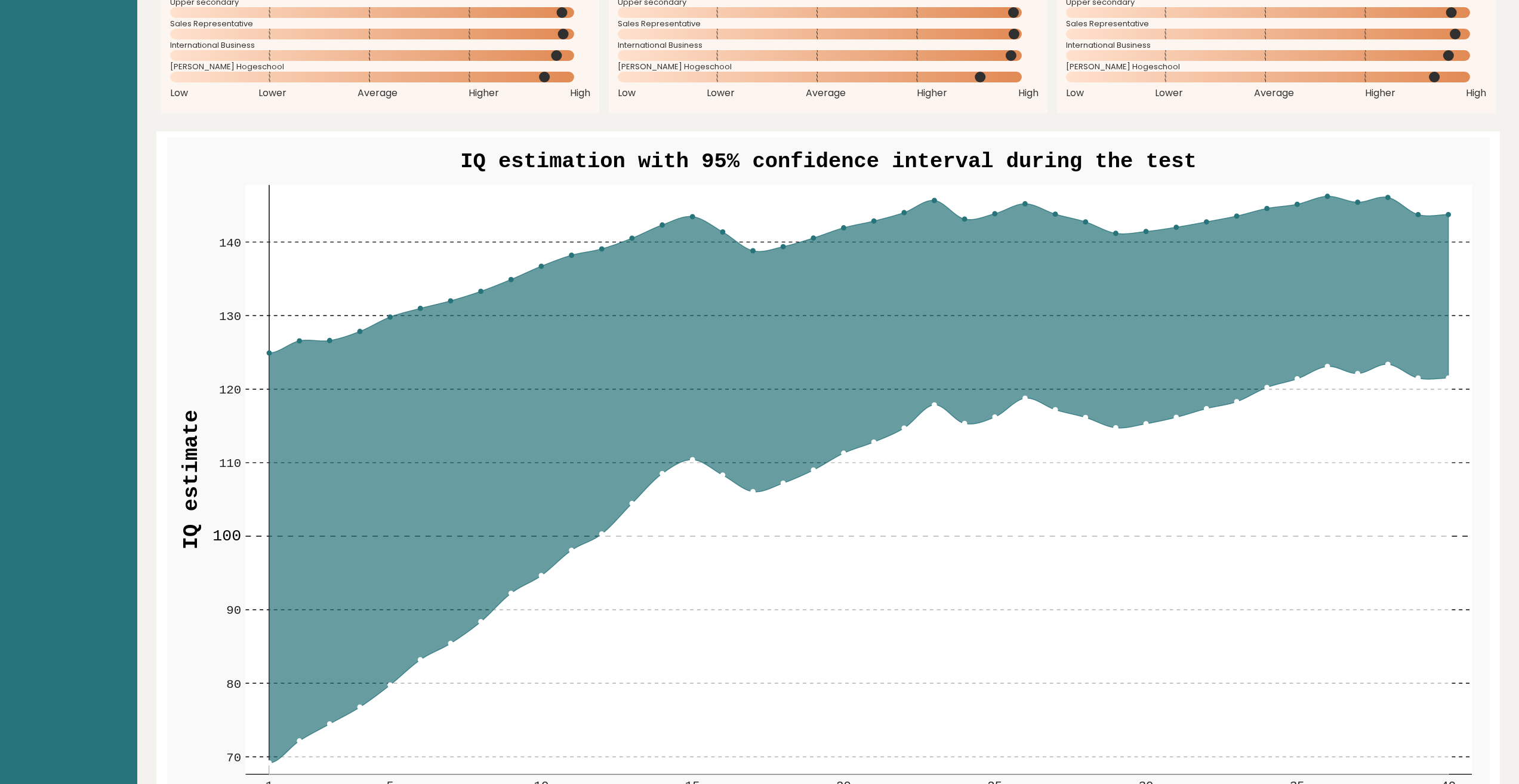
drag, startPoint x: 932, startPoint y: 200, endPoint x: 918, endPoint y: 223, distance: 26.9
click at [932, 200] on circle at bounding box center [933, 200] width 4 height 4
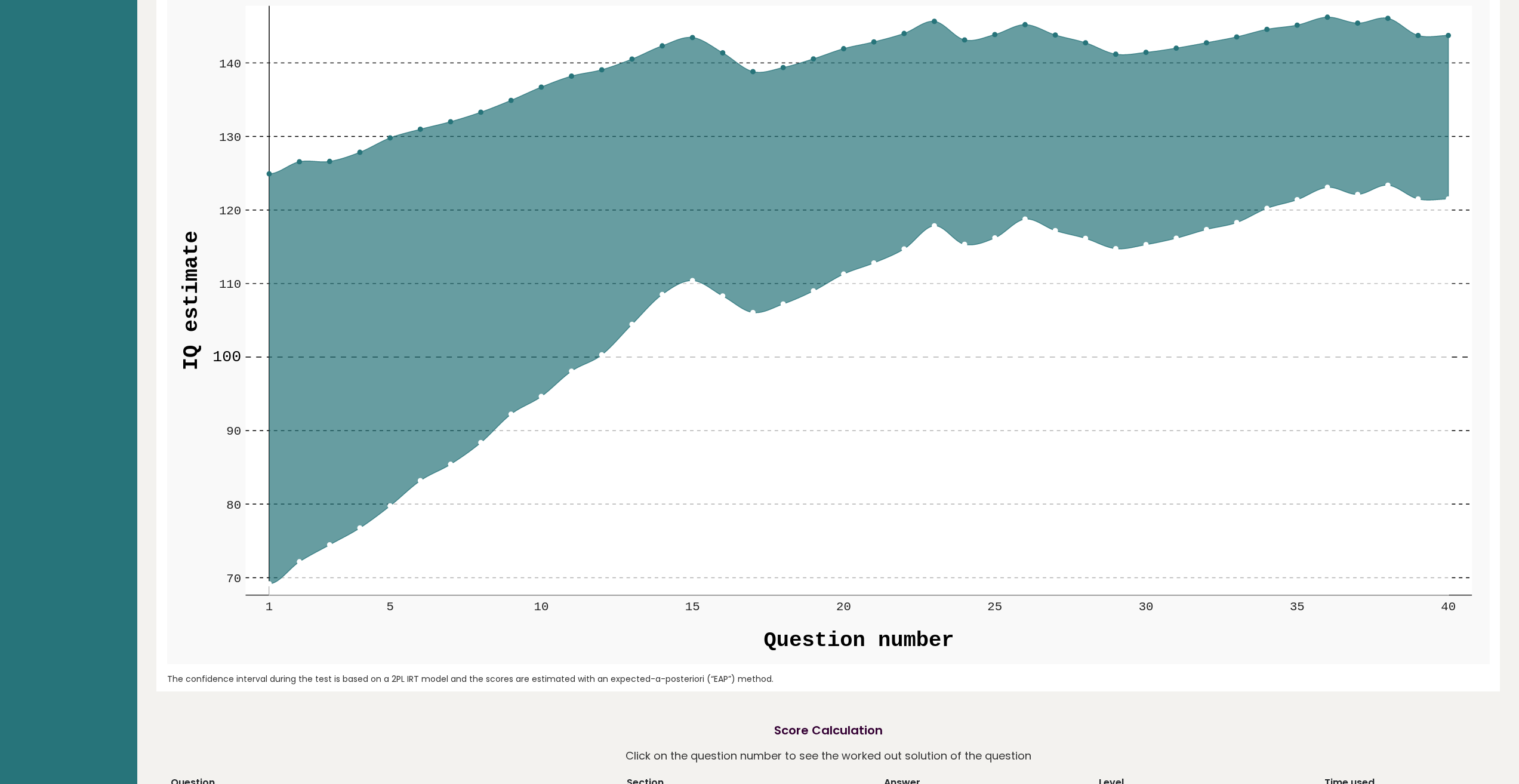
scroll to position [1193, 0]
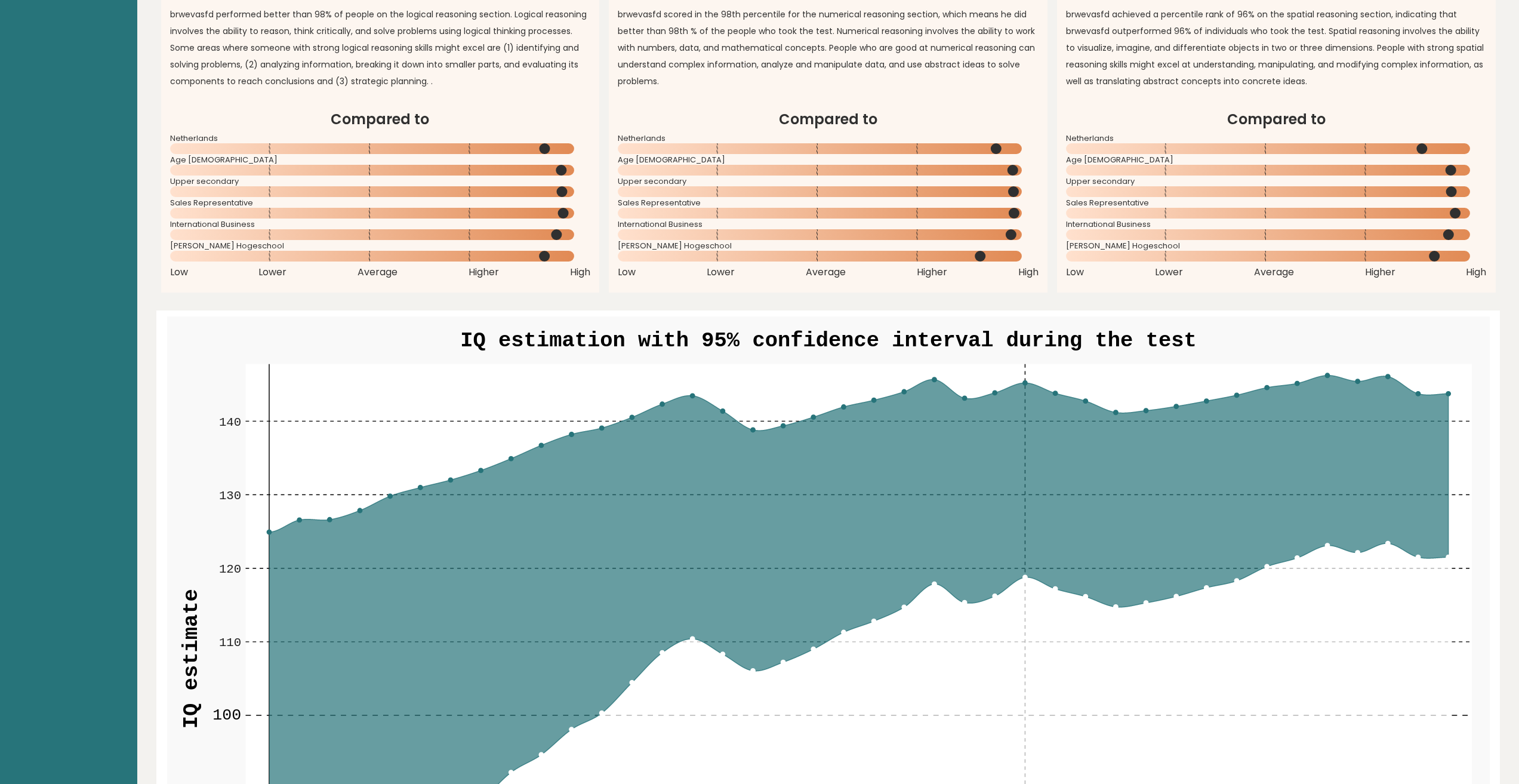
click at [1025, 380] on icon at bounding box center [1025, 658] width 0 height 589
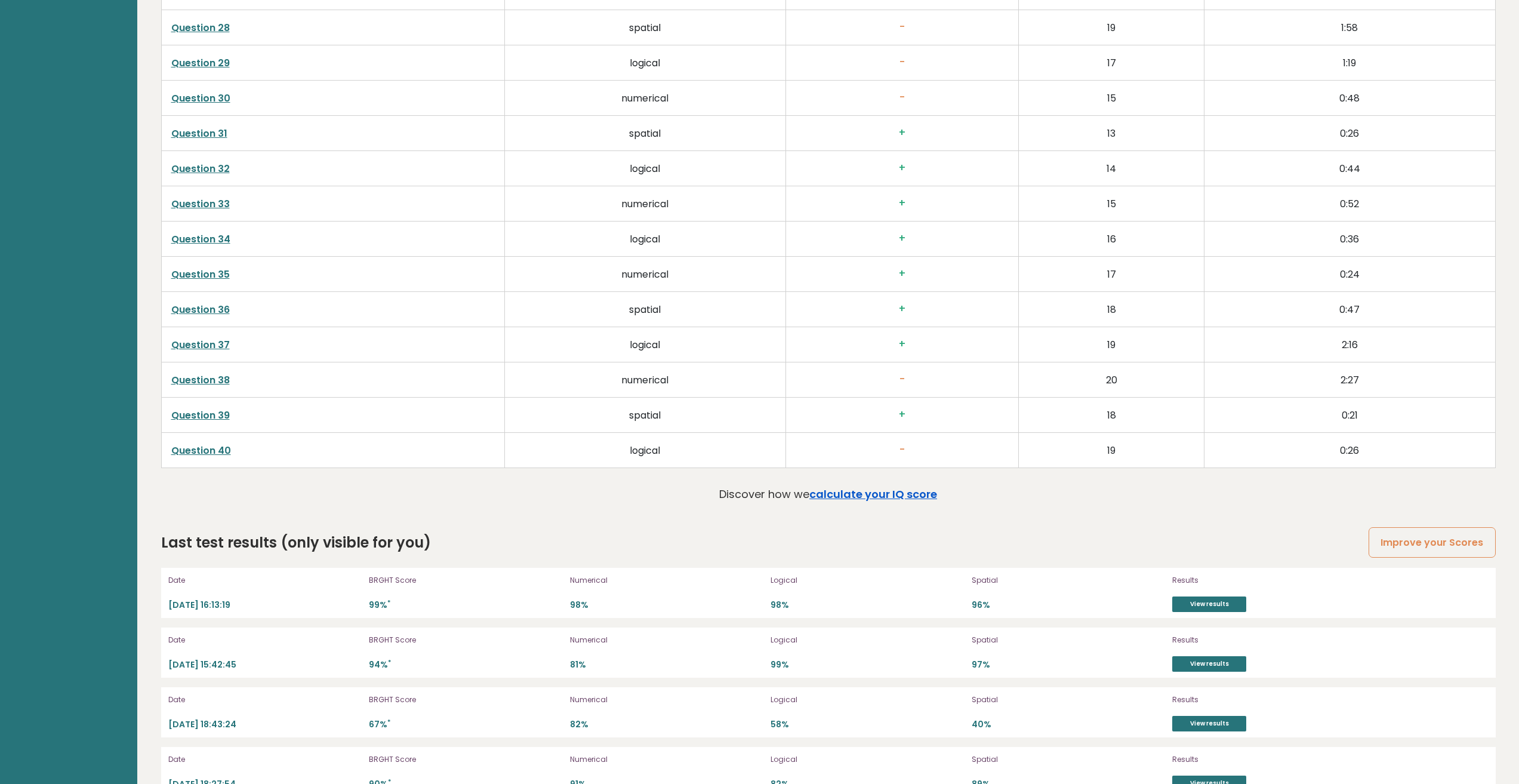
scroll to position [3376, 0]
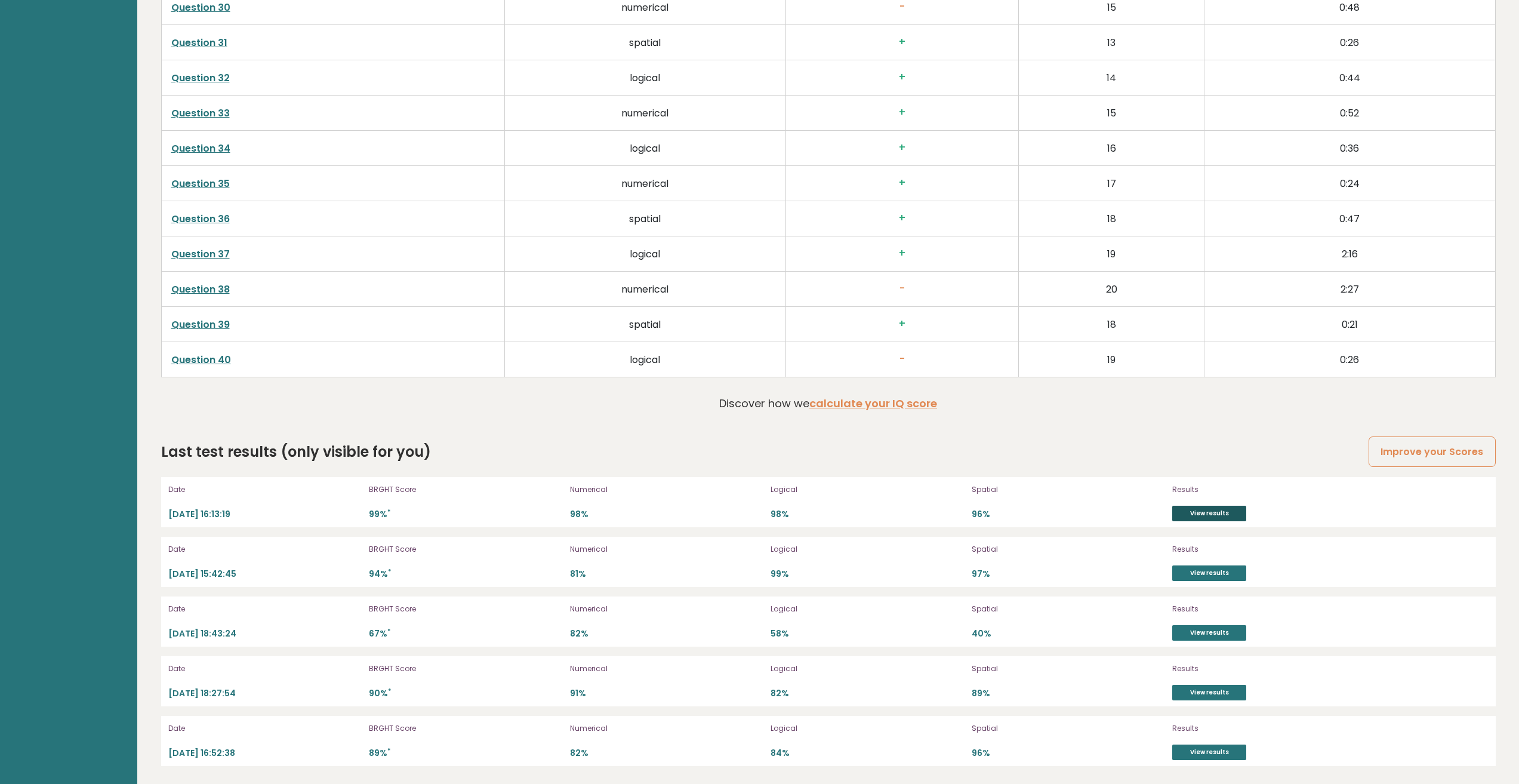
click at [1226, 512] on link "View results" at bounding box center [1209, 512] width 74 height 15
click at [1211, 572] on link "View results" at bounding box center [1209, 572] width 74 height 15
click at [1210, 634] on link "View results" at bounding box center [1209, 632] width 74 height 15
click at [1227, 505] on div "Results View results" at bounding box center [1235, 502] width 125 height 38
click at [1228, 509] on link "View results" at bounding box center [1209, 512] width 74 height 15
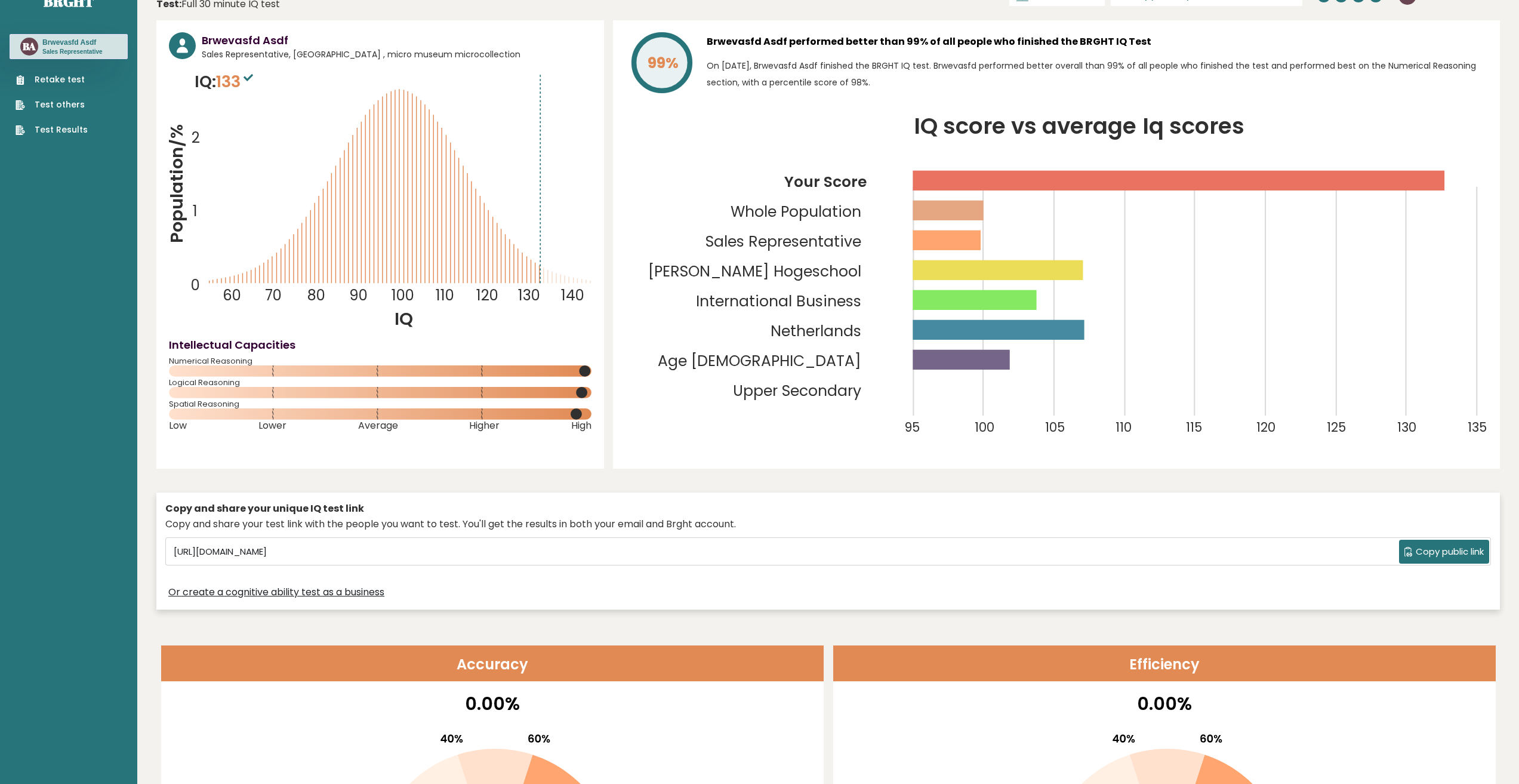
scroll to position [0, 0]
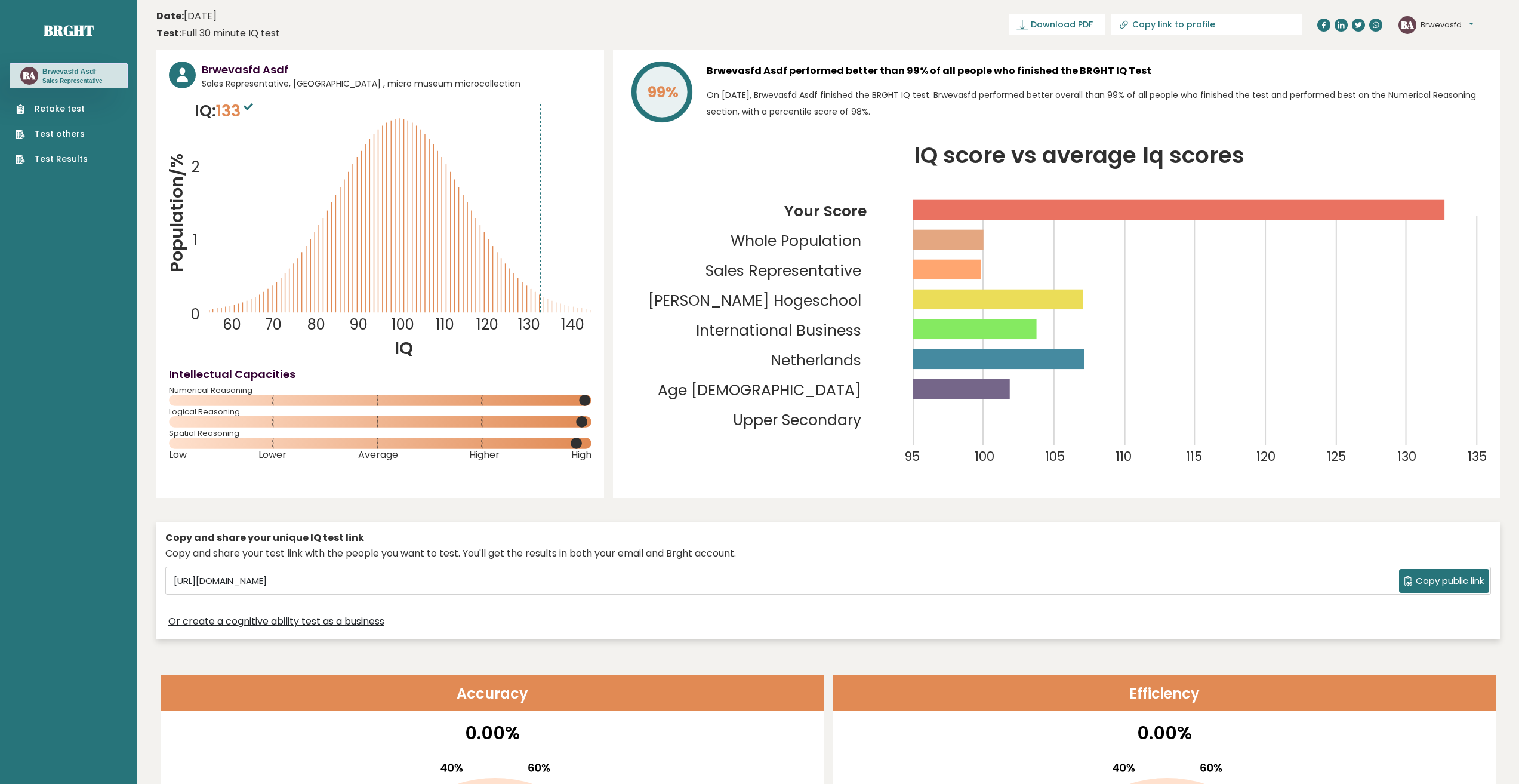
click at [342, 161] on icon "Population/% IQ 0 1 2 60 70 80 90 100 110 120 130 140" at bounding box center [380, 230] width 423 height 261
click at [243, 104] on span "133" at bounding box center [236, 110] width 40 height 22
click at [67, 161] on link "Test Results" at bounding box center [51, 159] width 72 height 13
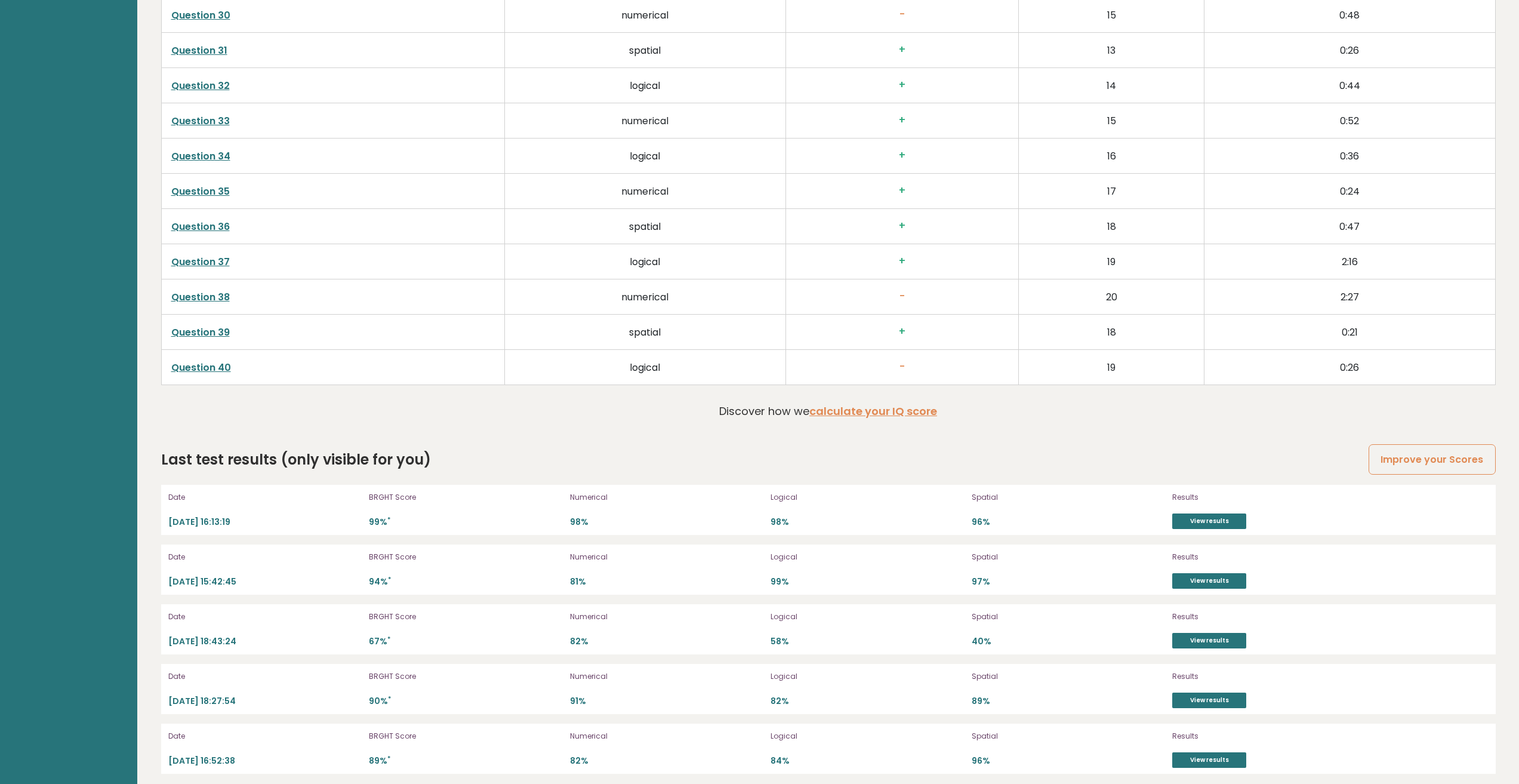
scroll to position [3376, 0]
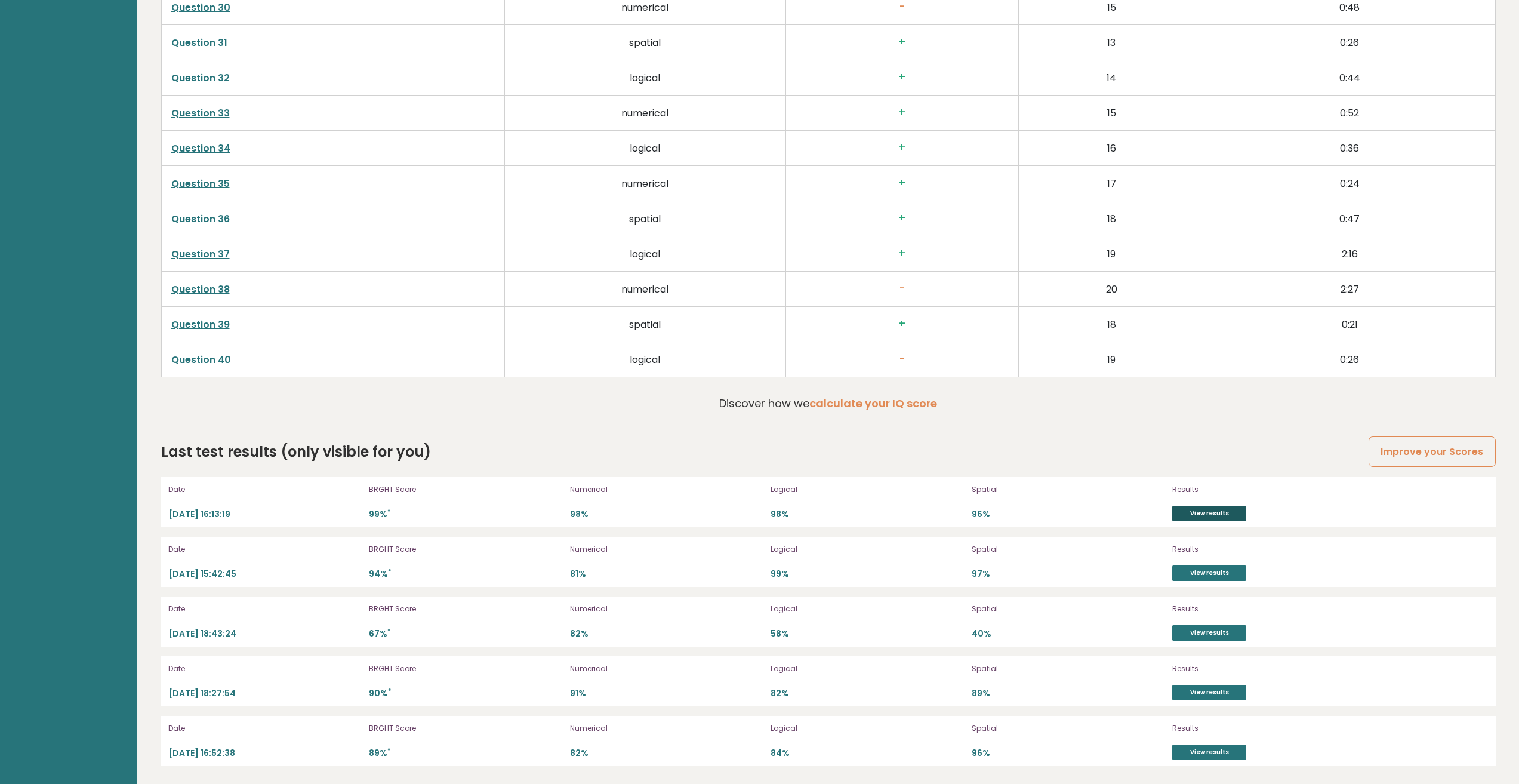
click at [1221, 513] on link "View results" at bounding box center [1209, 512] width 74 height 15
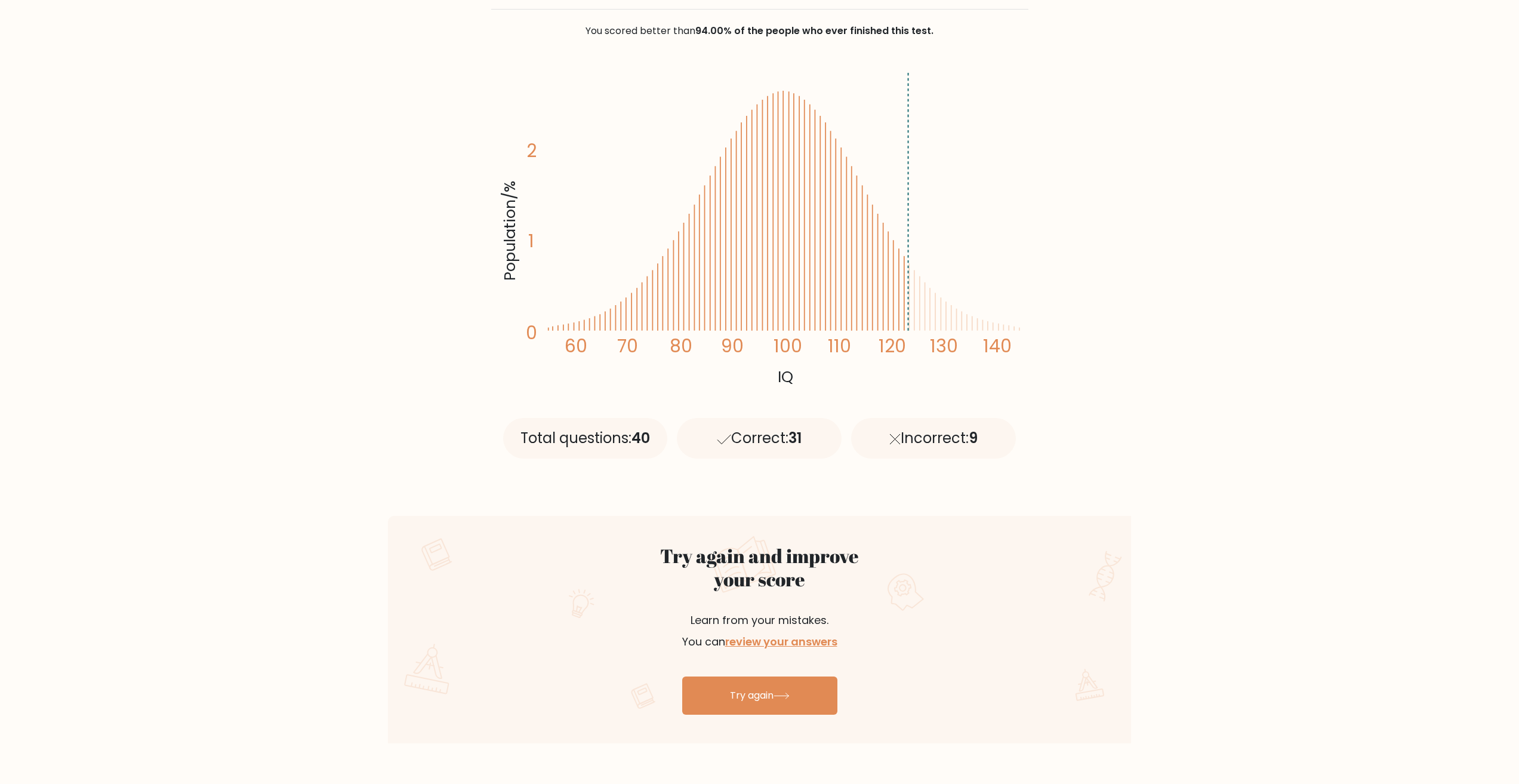
scroll to position [358, 0]
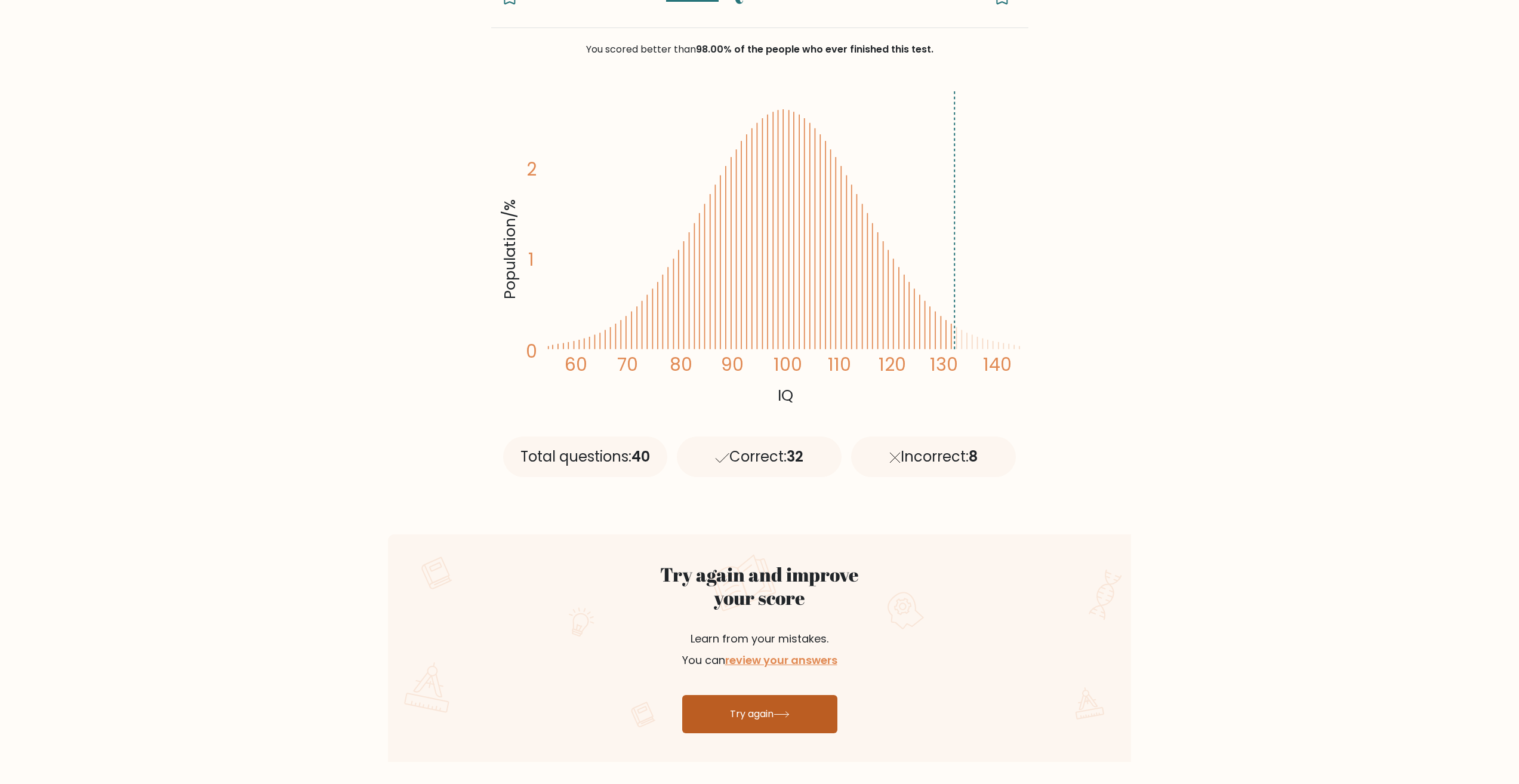
scroll to position [299, 0]
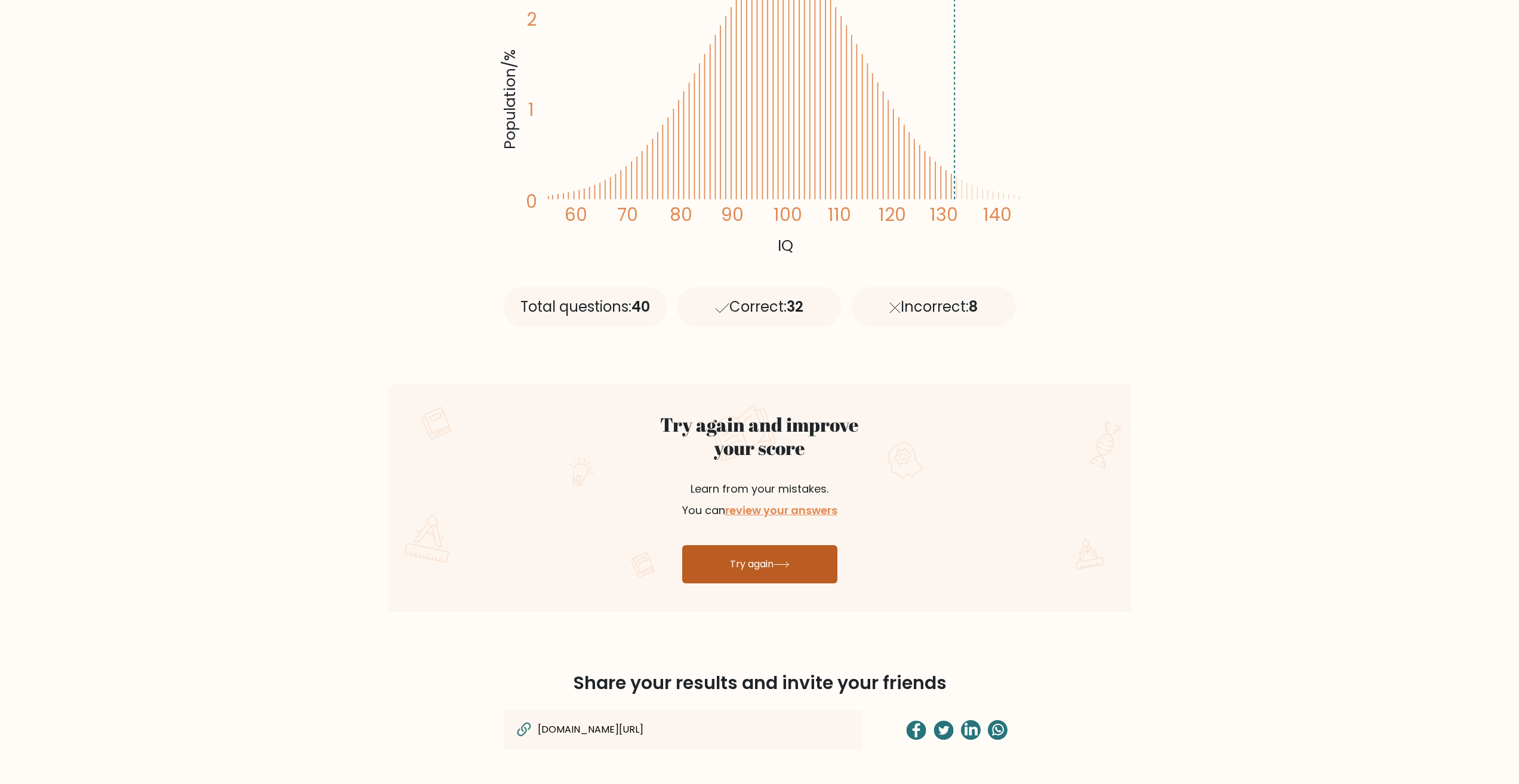
click at [809, 572] on link "Try again" at bounding box center [760, 563] width 156 height 38
click at [770, 507] on link "review your answers" at bounding box center [781, 510] width 113 height 15
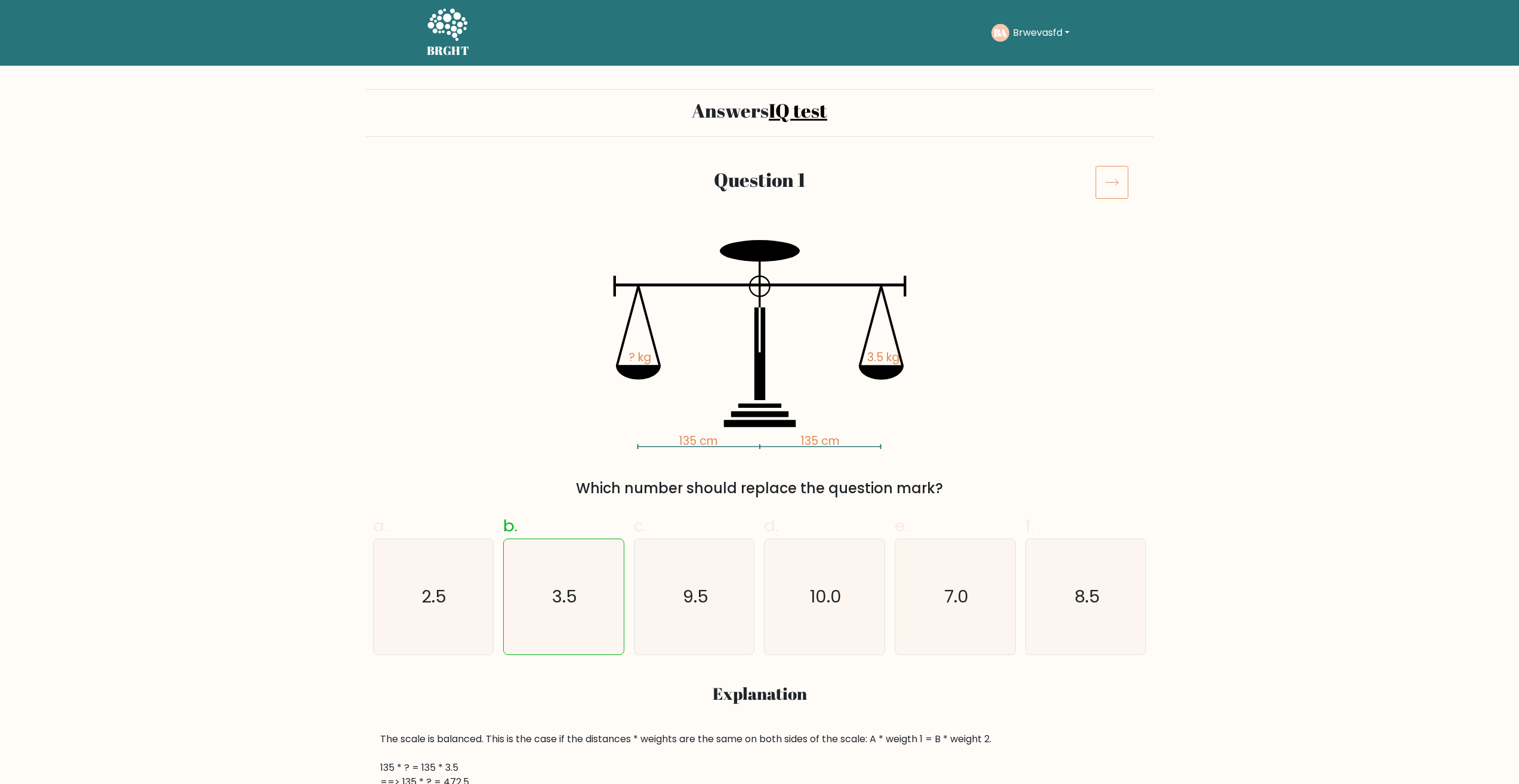
click at [1109, 184] on icon at bounding box center [1111, 181] width 33 height 33
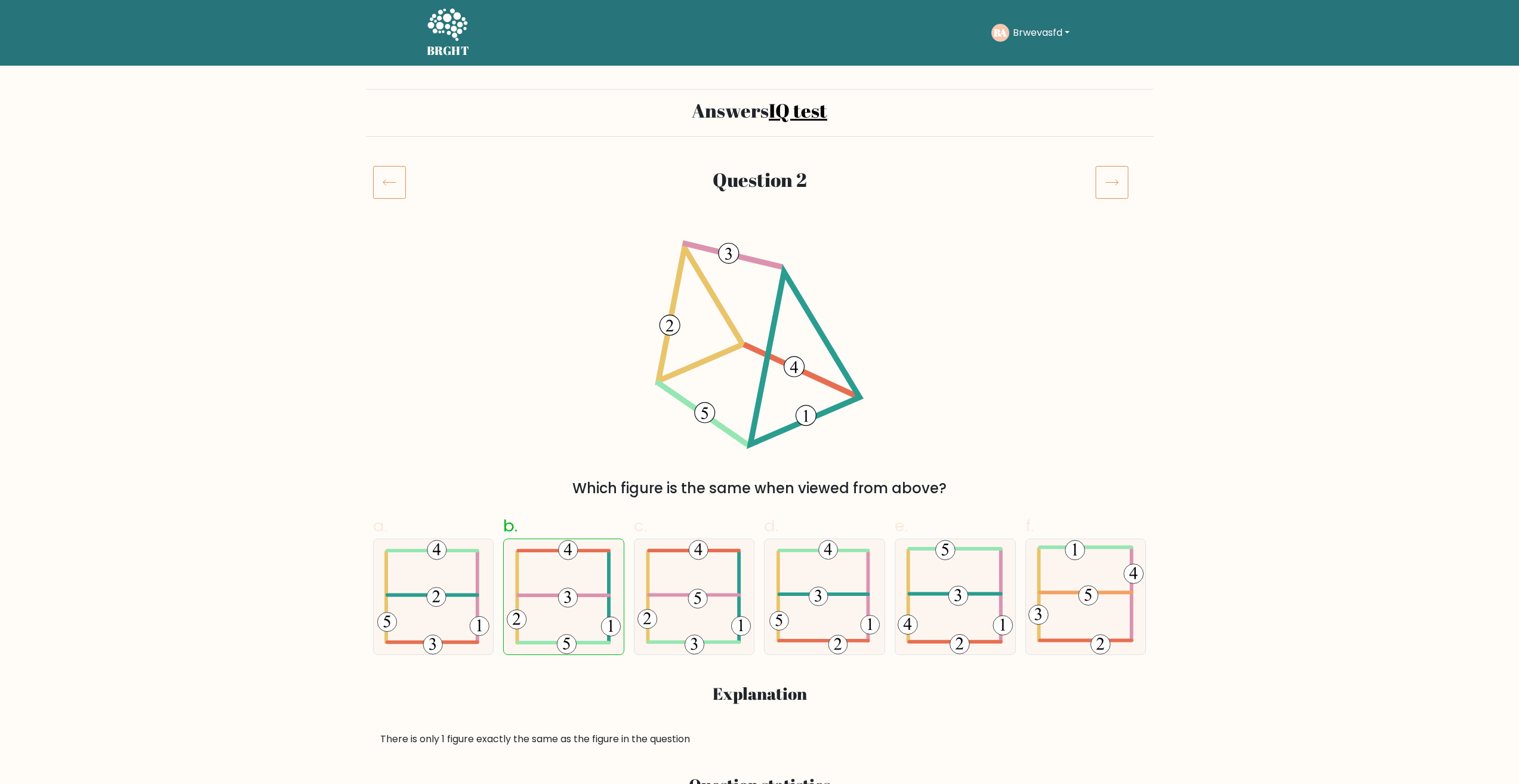
click at [1109, 184] on icon at bounding box center [1111, 181] width 33 height 33
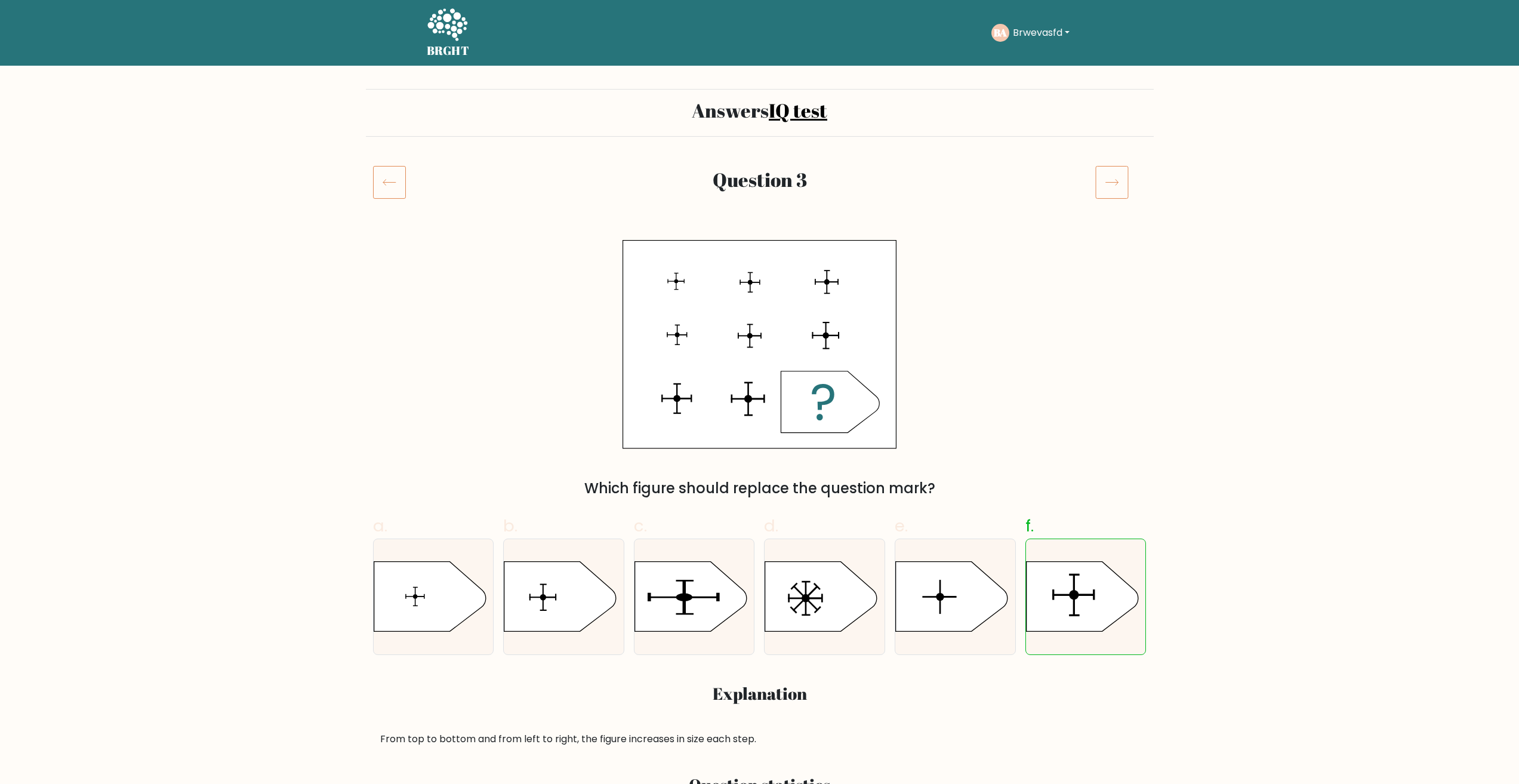
click at [1110, 184] on icon at bounding box center [1111, 181] width 33 height 33
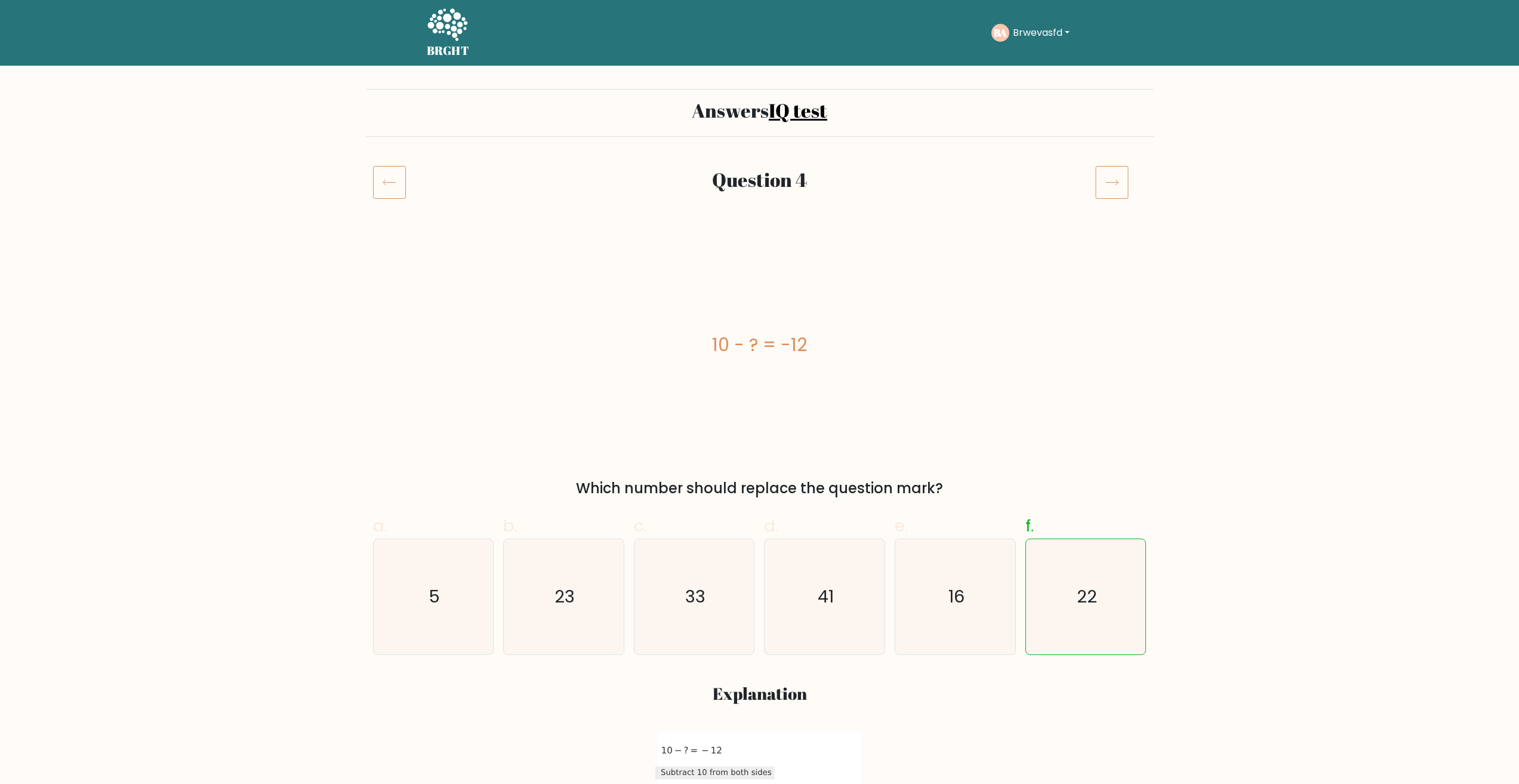
click at [1110, 184] on icon at bounding box center [1111, 181] width 33 height 33
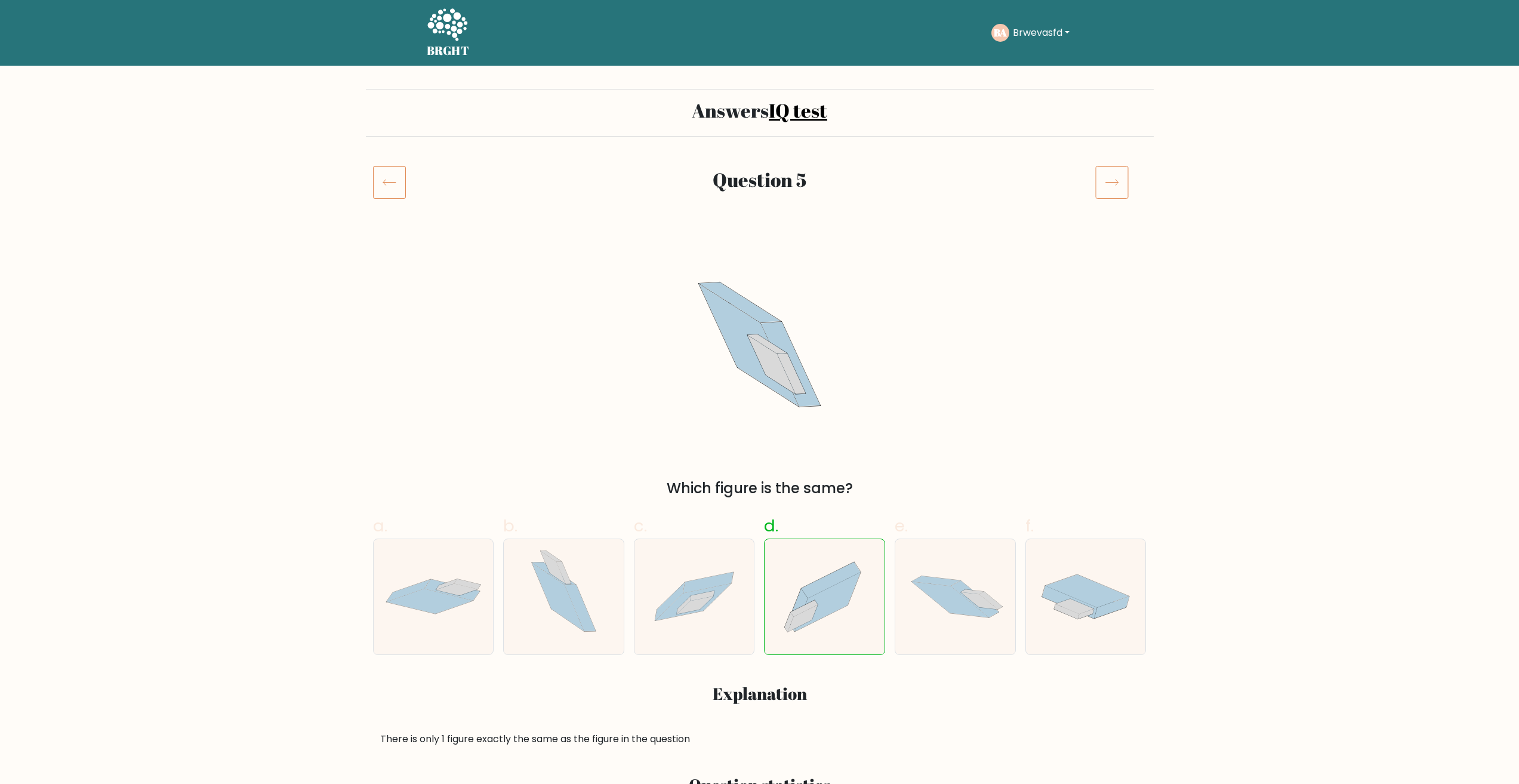
click at [1110, 184] on icon at bounding box center [1111, 181] width 33 height 33
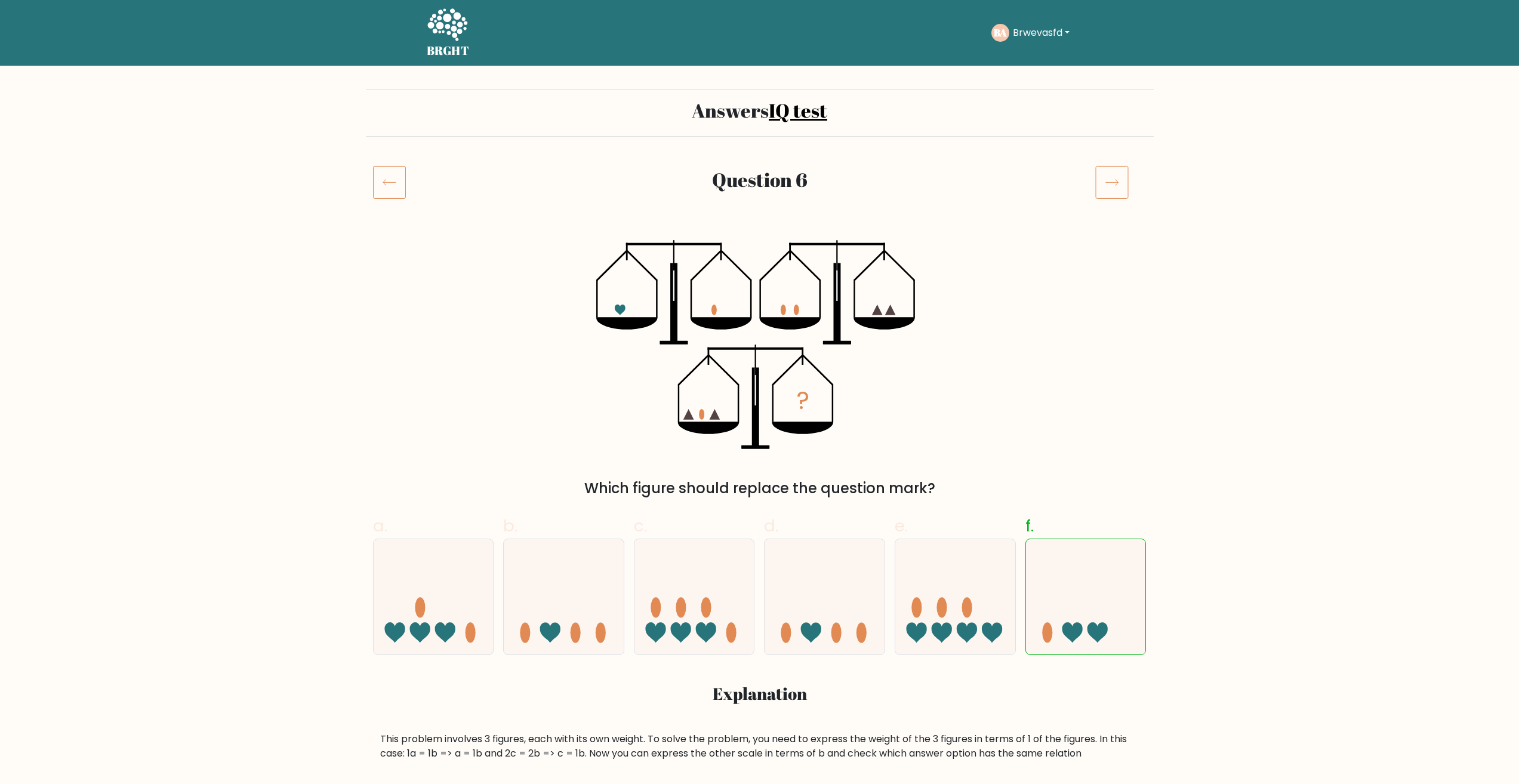
click at [1110, 184] on icon at bounding box center [1111, 181] width 33 height 33
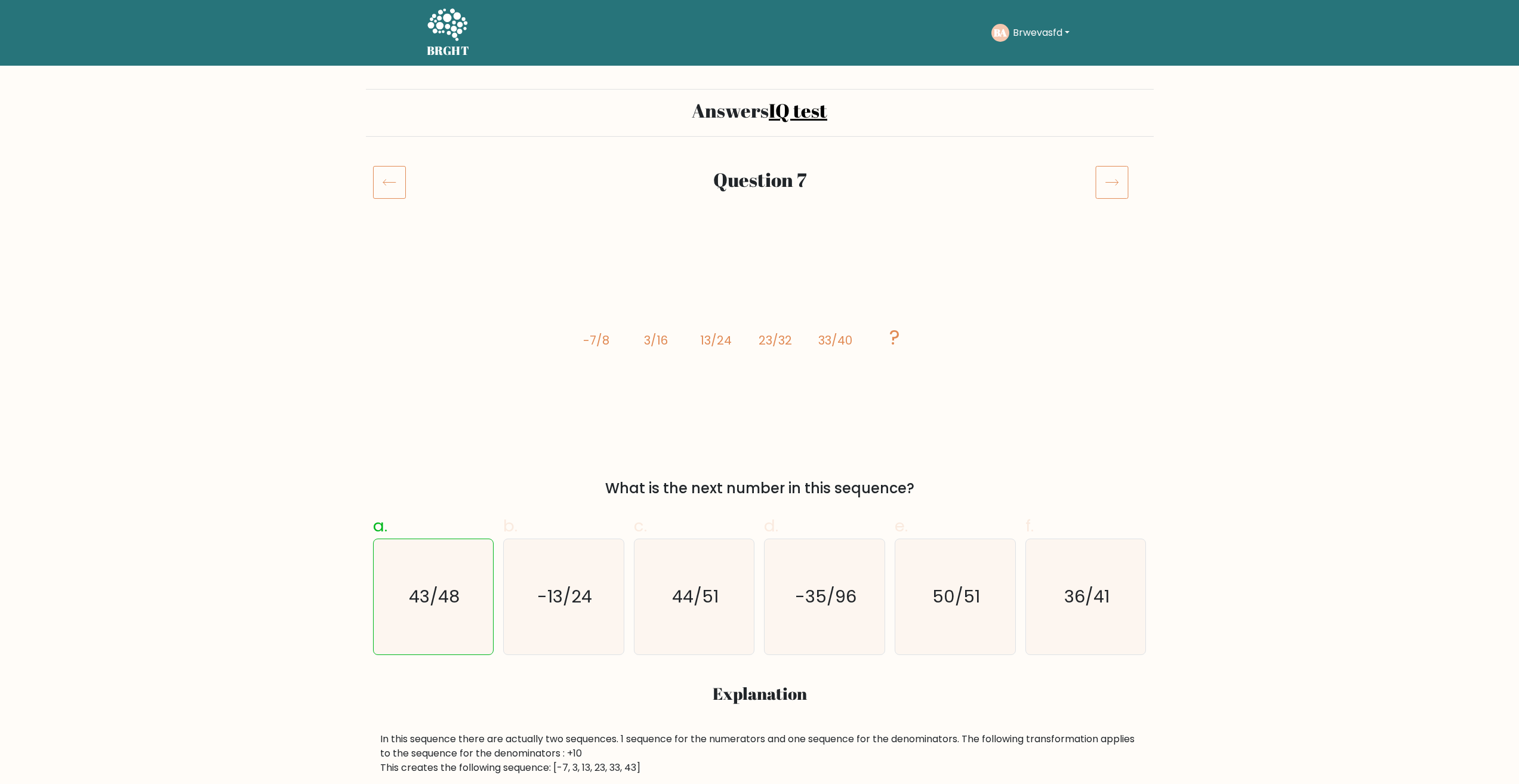
click at [1110, 184] on icon at bounding box center [1111, 181] width 33 height 33
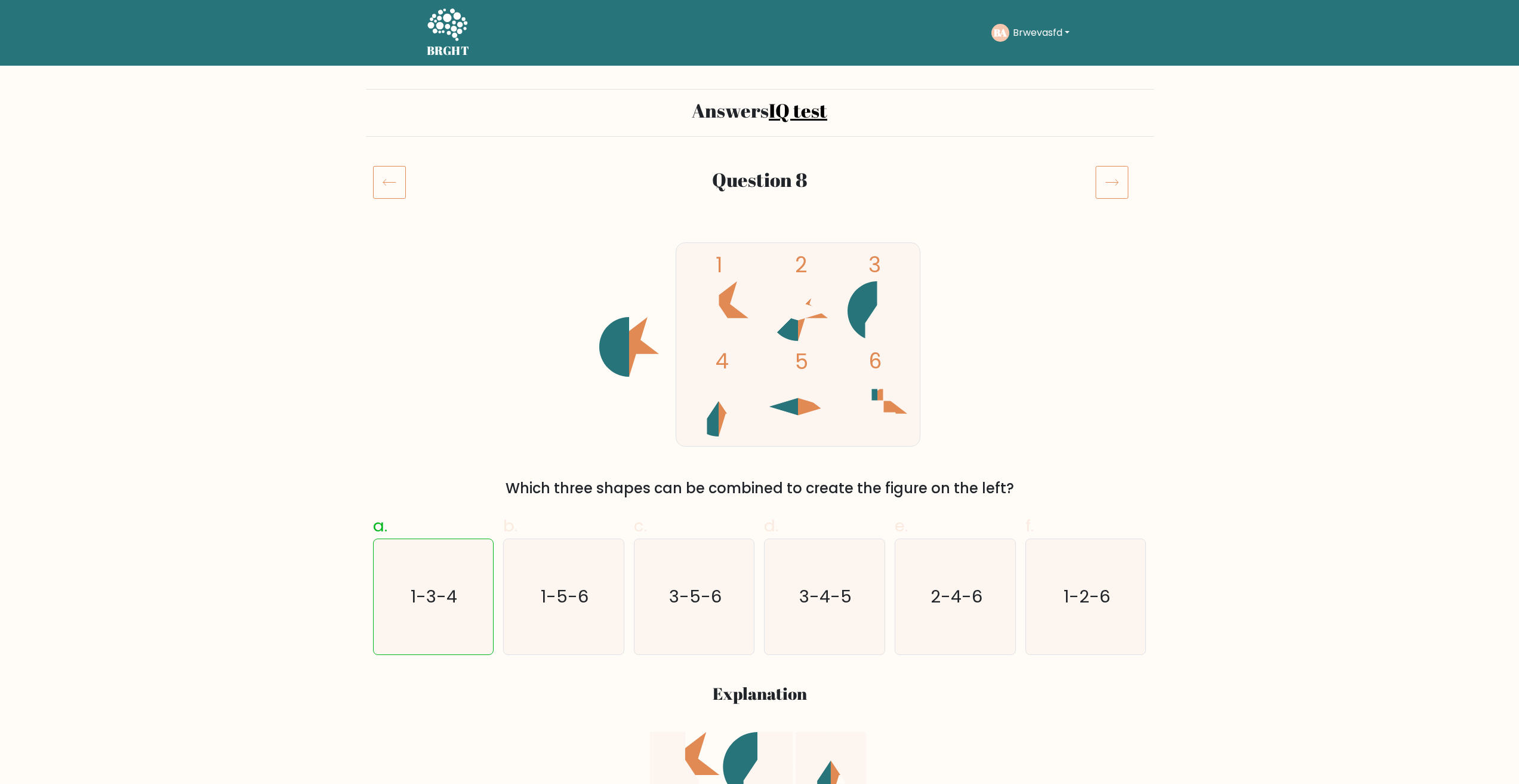
click at [1110, 184] on icon at bounding box center [1111, 181] width 33 height 33
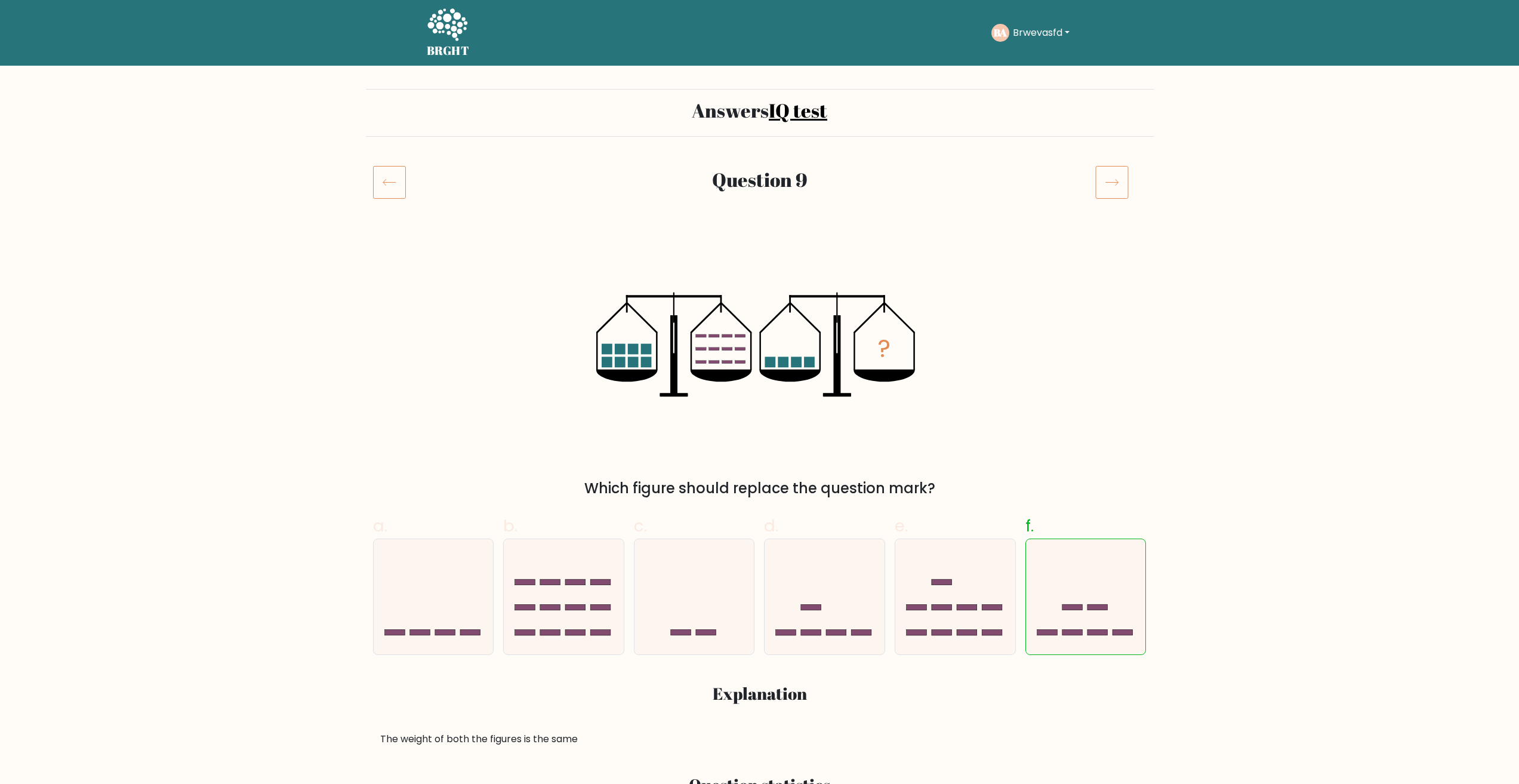
click at [1110, 184] on icon at bounding box center [1111, 181] width 33 height 33
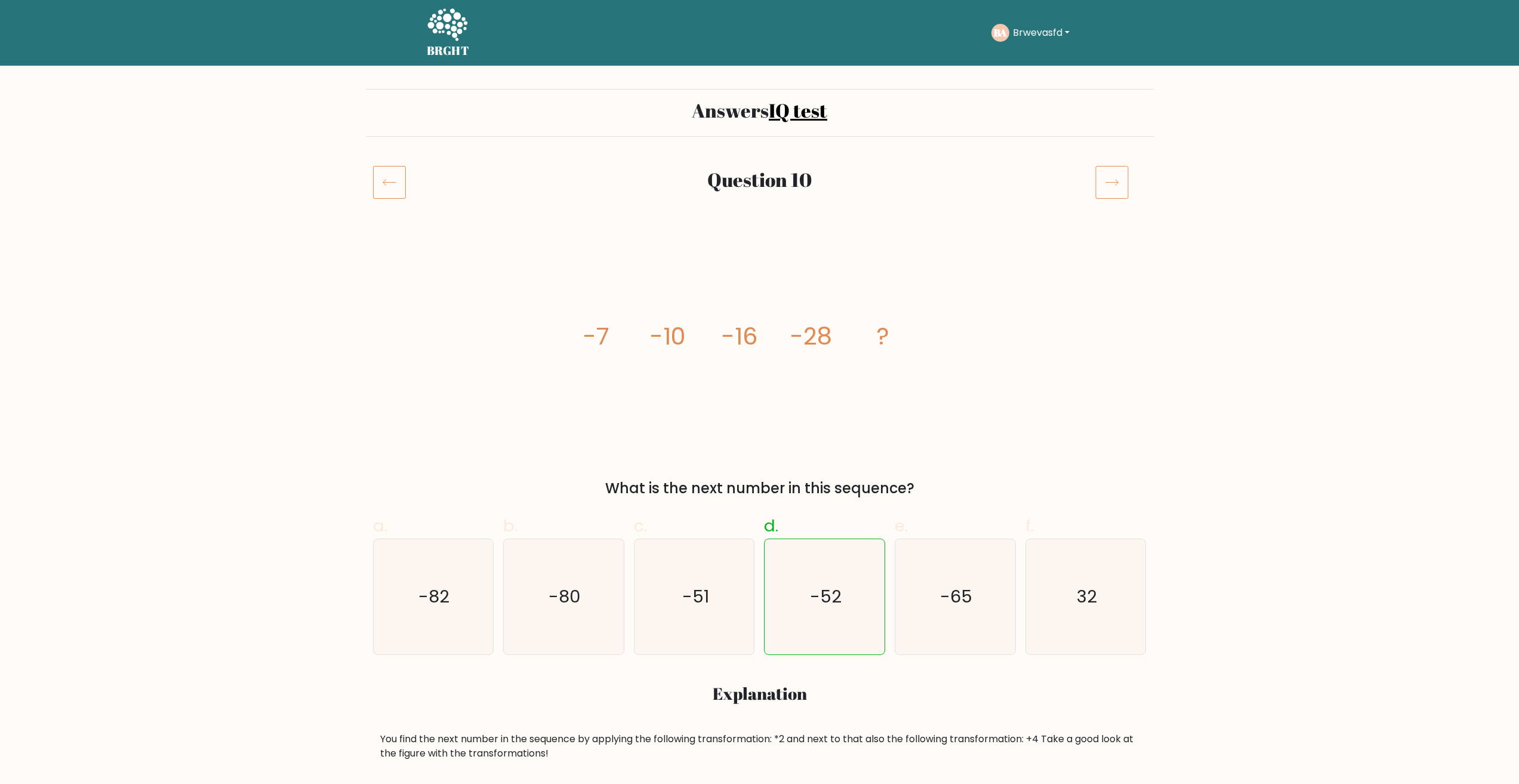
click at [1110, 184] on icon at bounding box center [1111, 181] width 33 height 33
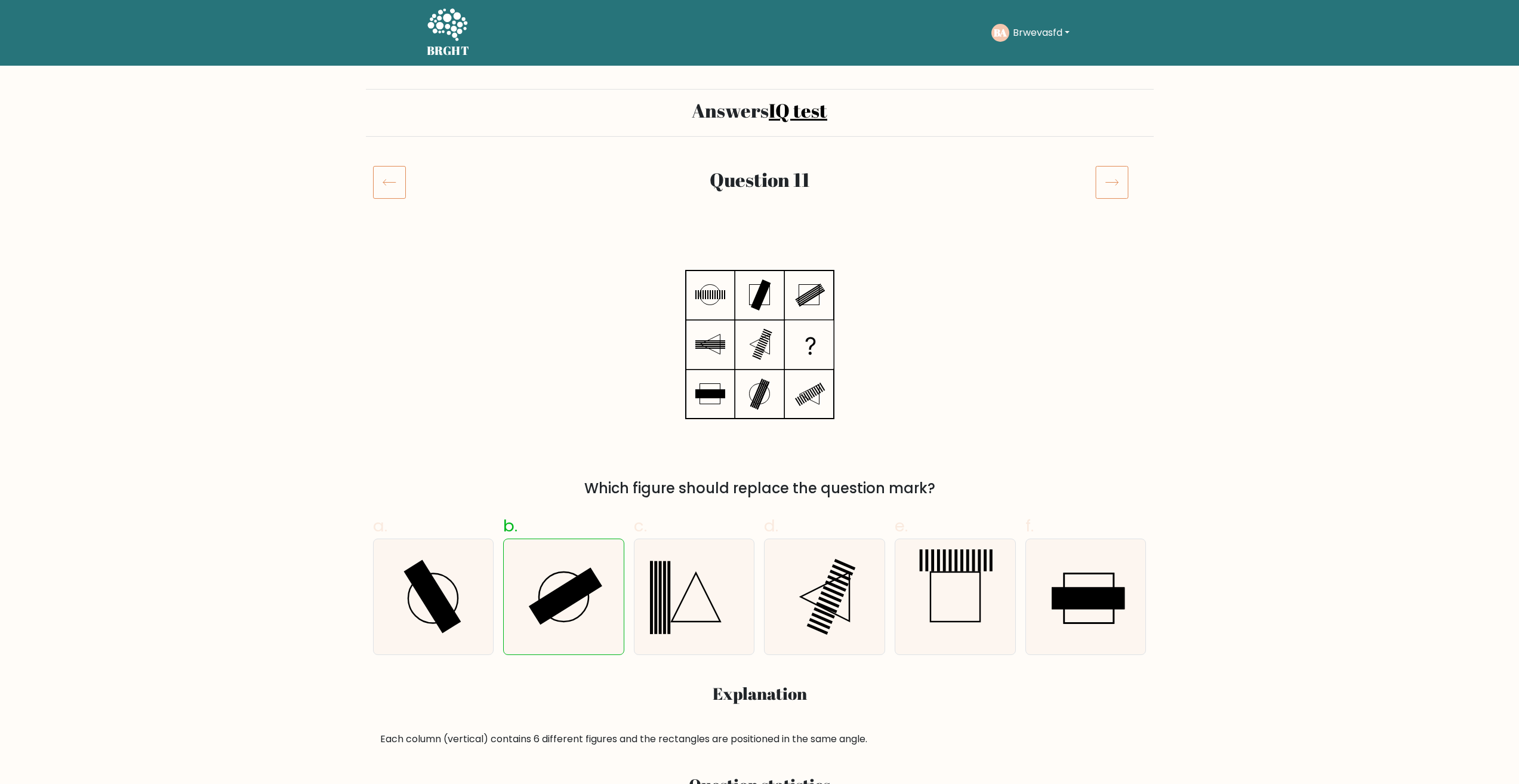
click at [1110, 184] on icon at bounding box center [1111, 181] width 33 height 33
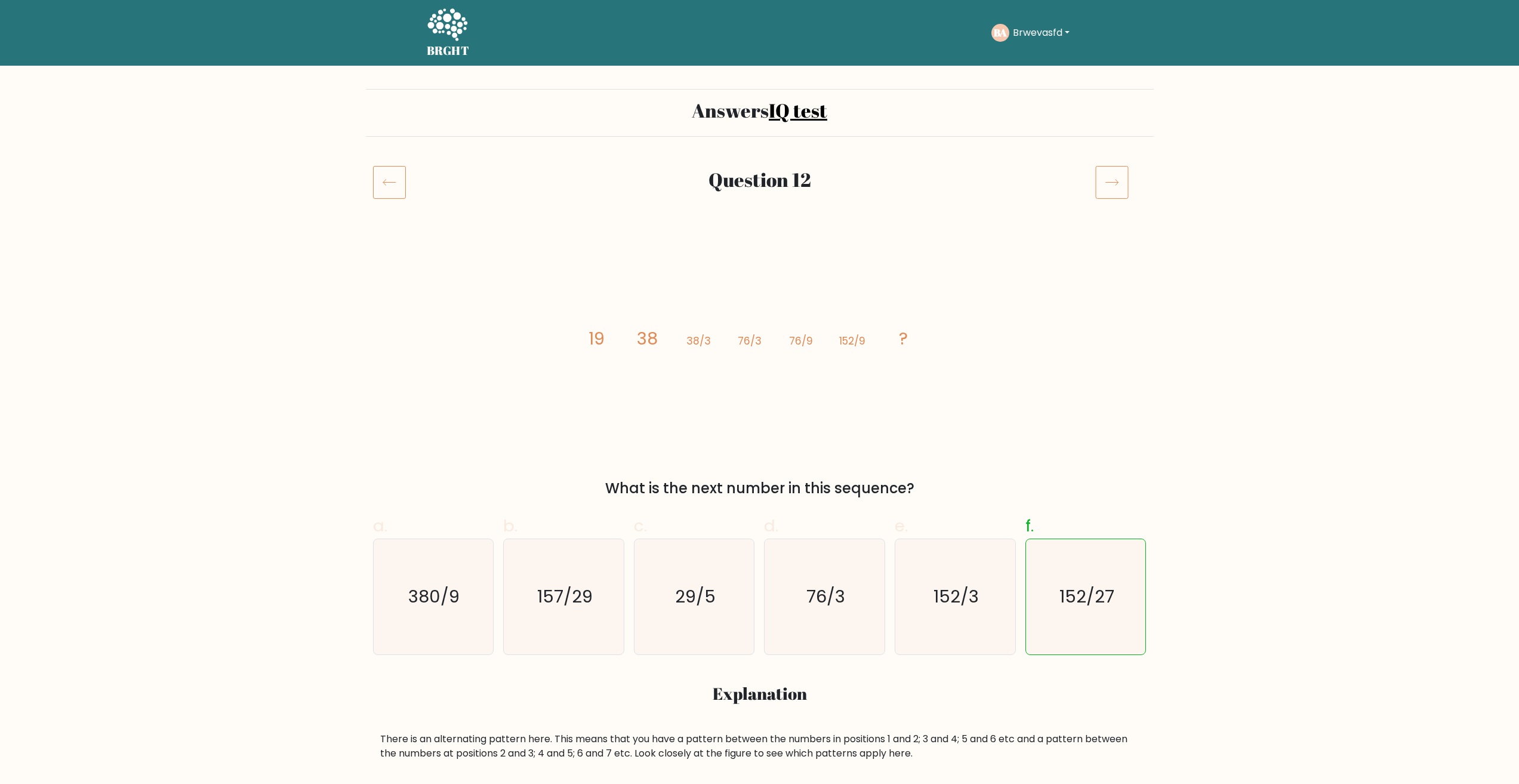
click at [1110, 184] on icon at bounding box center [1111, 181] width 33 height 33
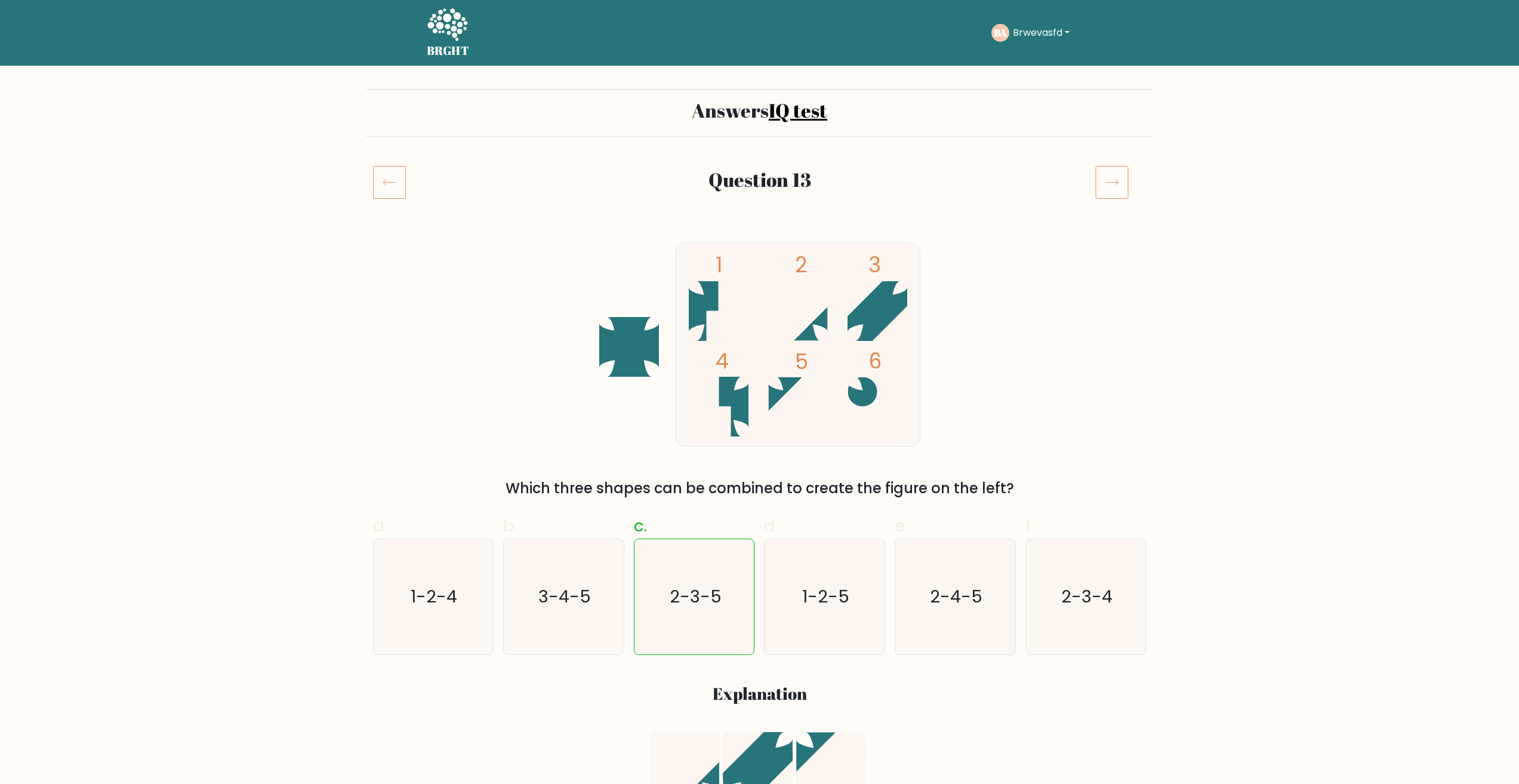
click at [1110, 184] on icon at bounding box center [1111, 181] width 33 height 33
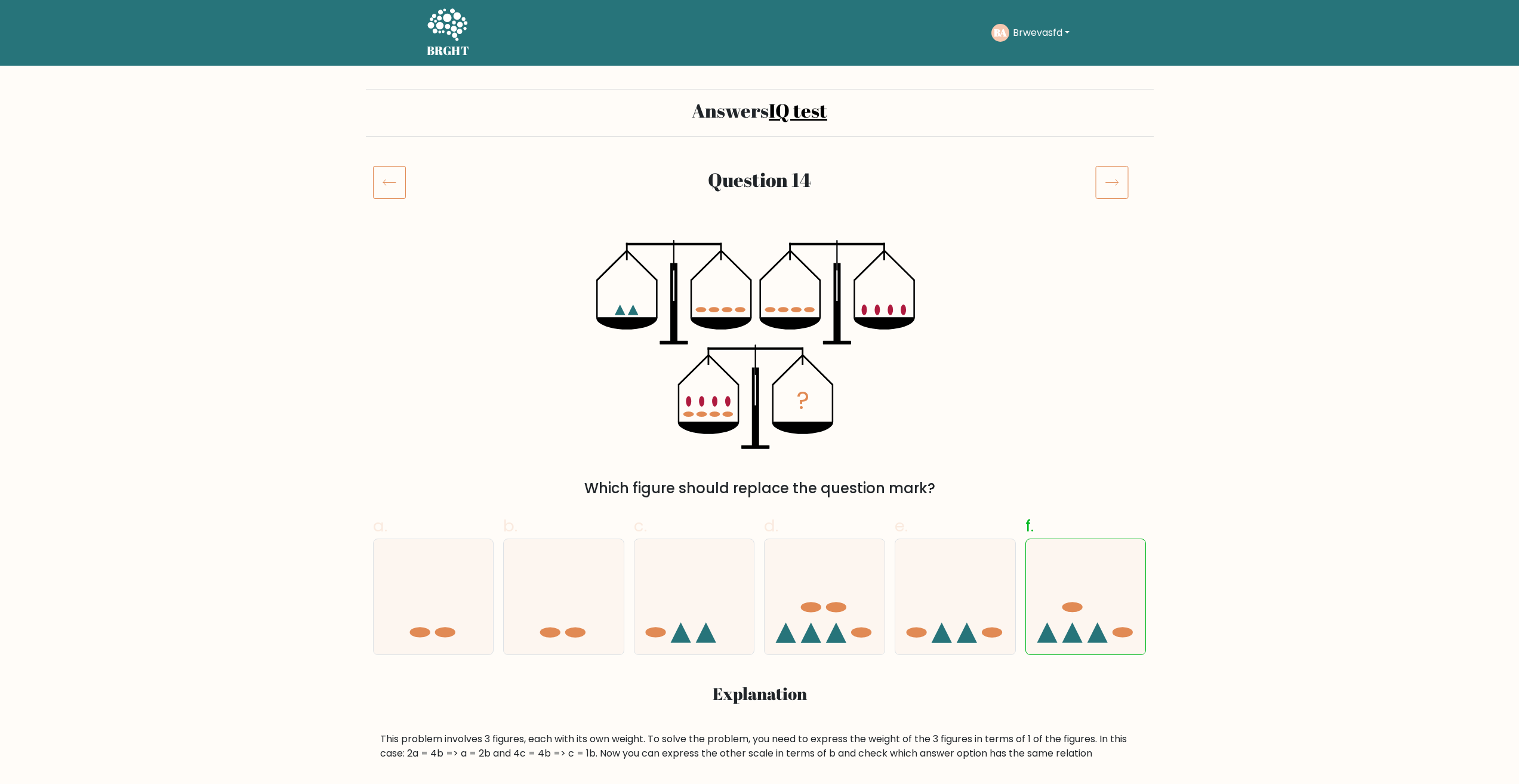
click at [1110, 184] on icon at bounding box center [1111, 181] width 33 height 33
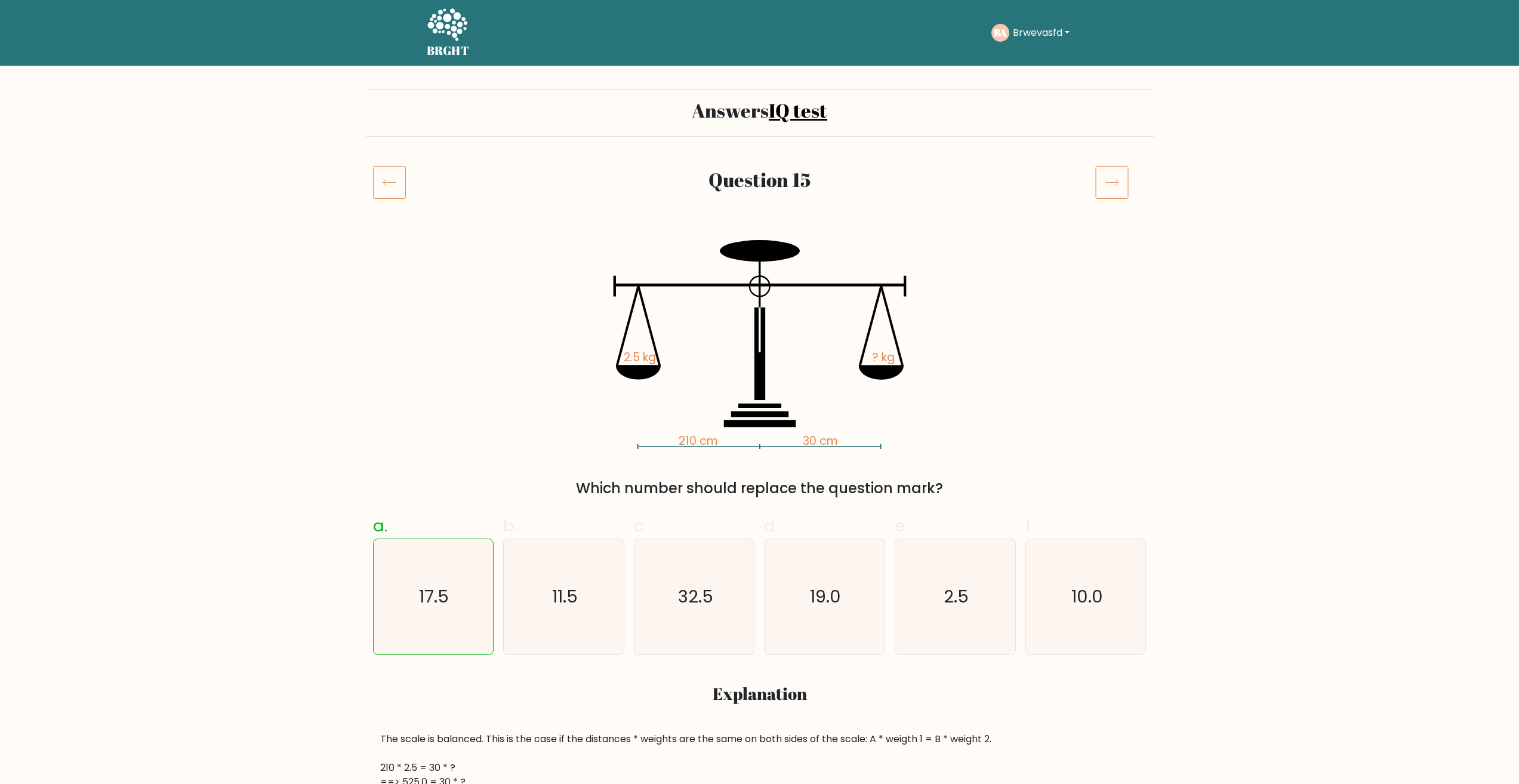
click at [1110, 184] on icon at bounding box center [1111, 181] width 33 height 33
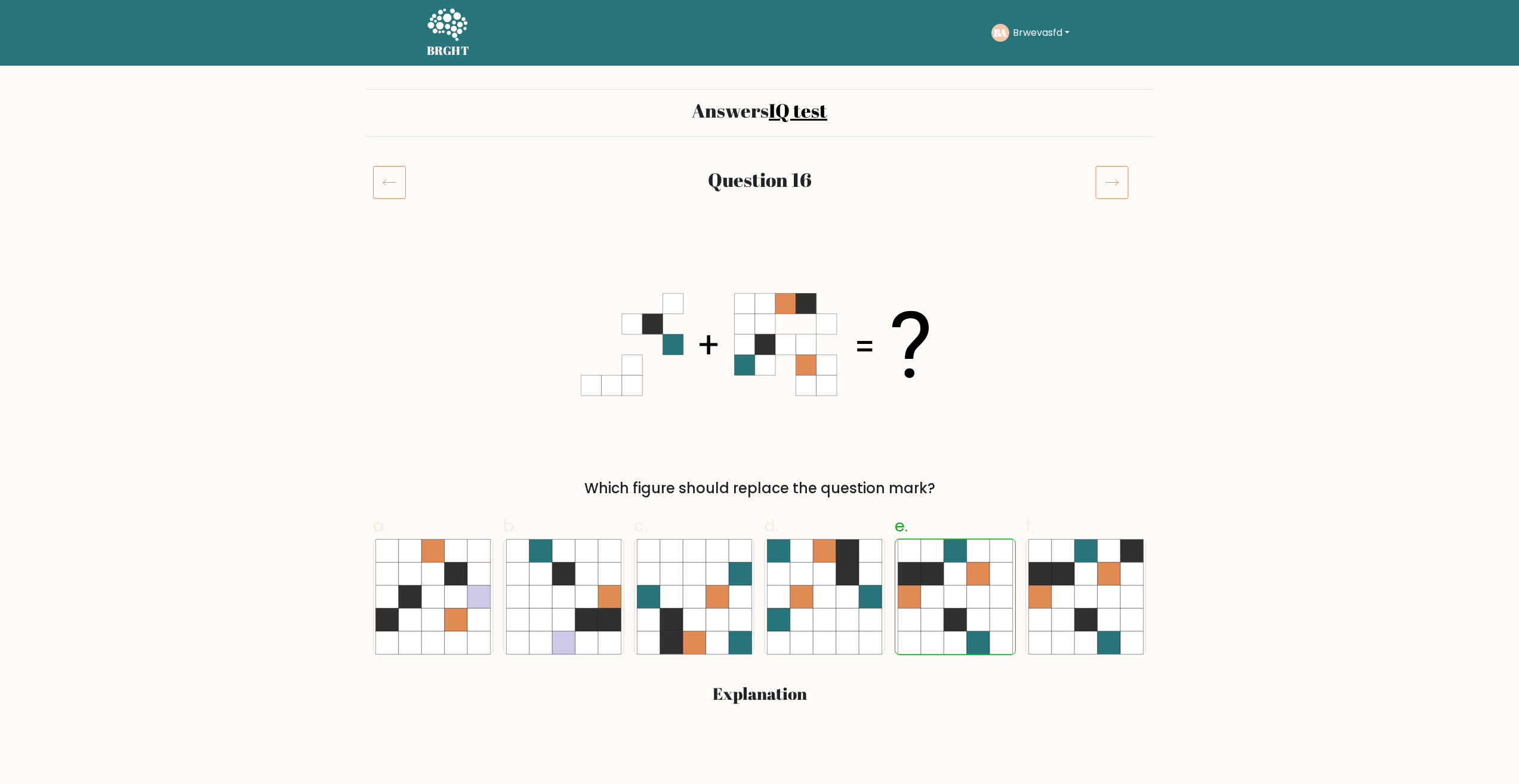
click at [1109, 184] on icon at bounding box center [1111, 181] width 33 height 33
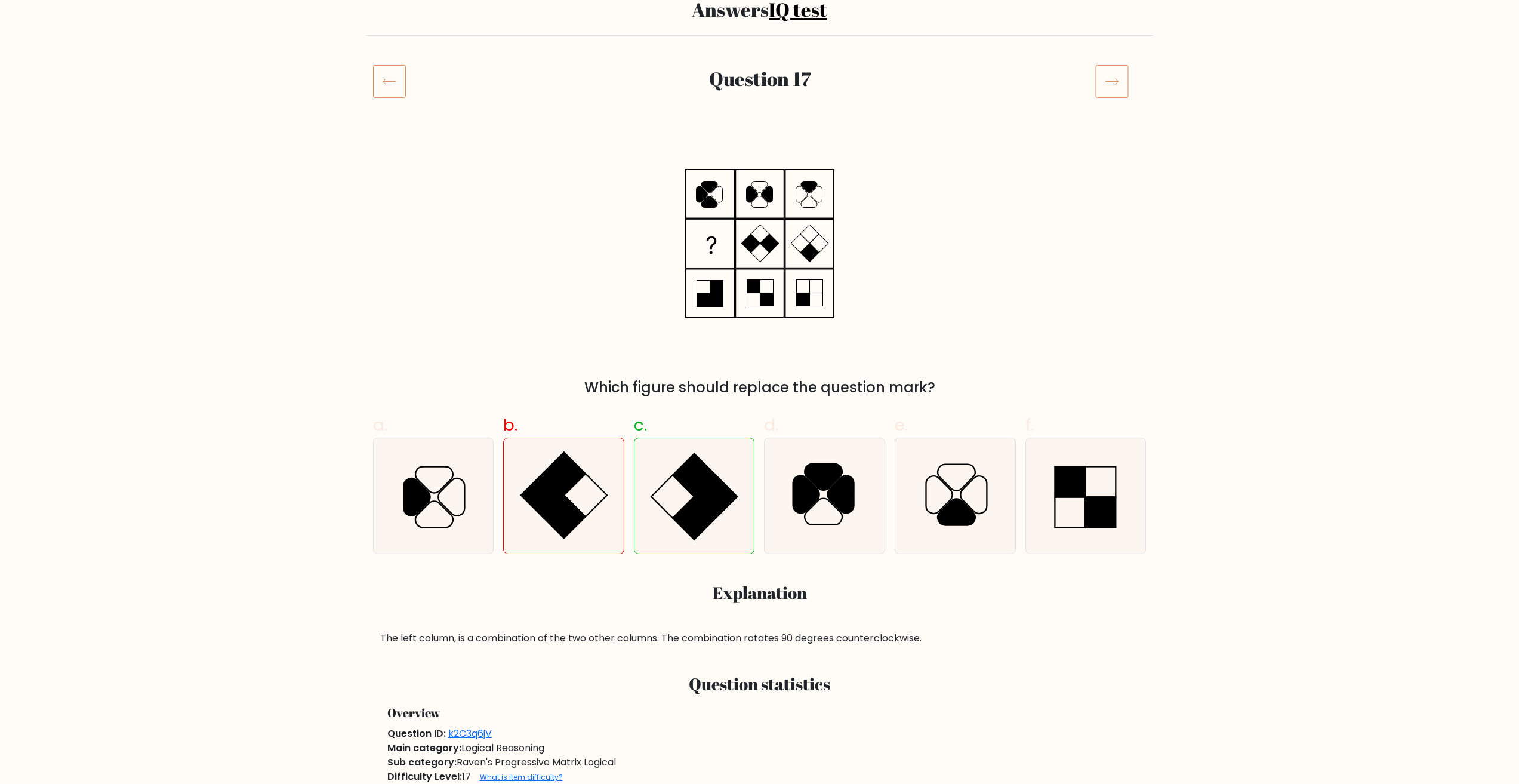
scroll to position [120, 0]
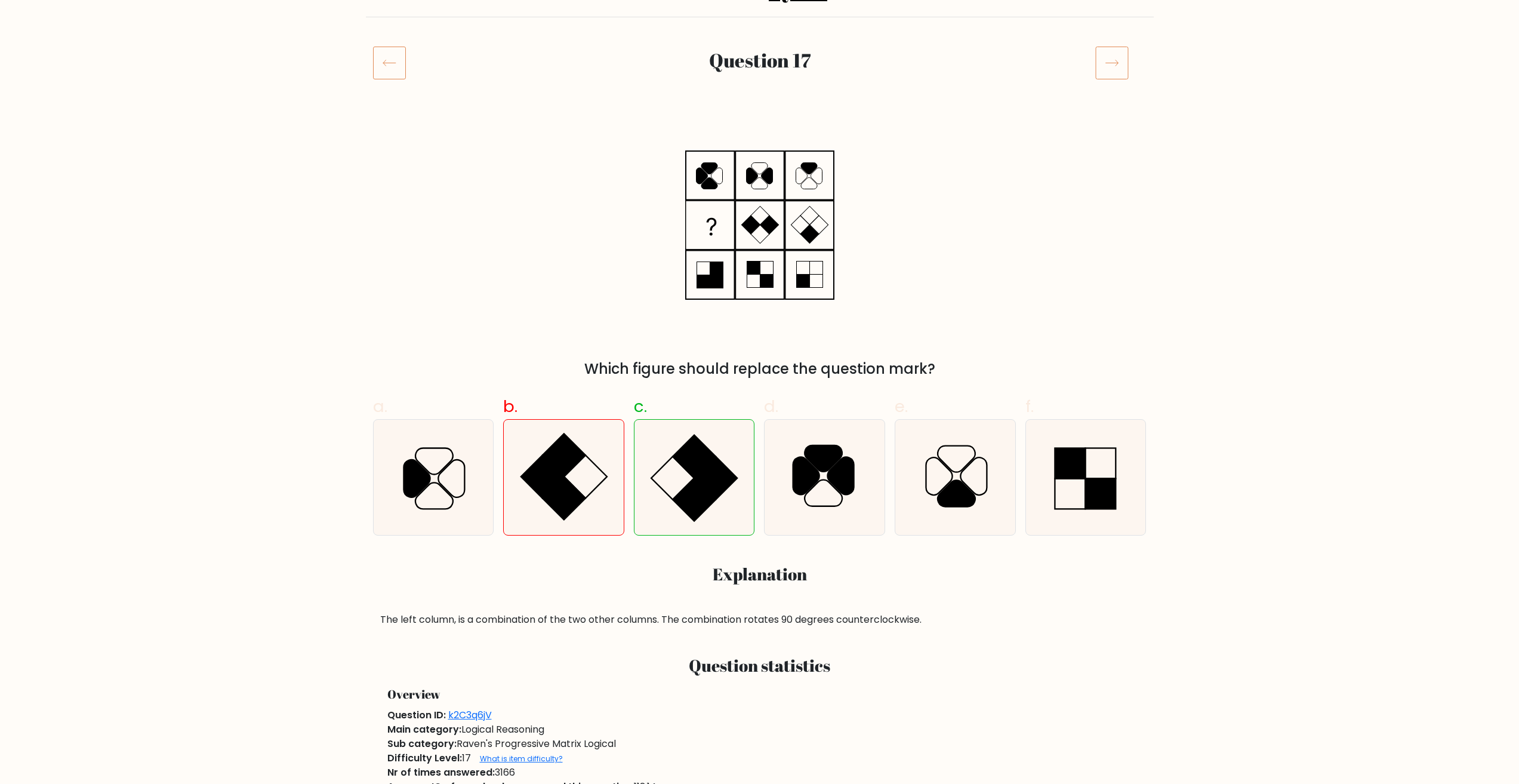
click at [1110, 72] on icon at bounding box center [1111, 62] width 33 height 33
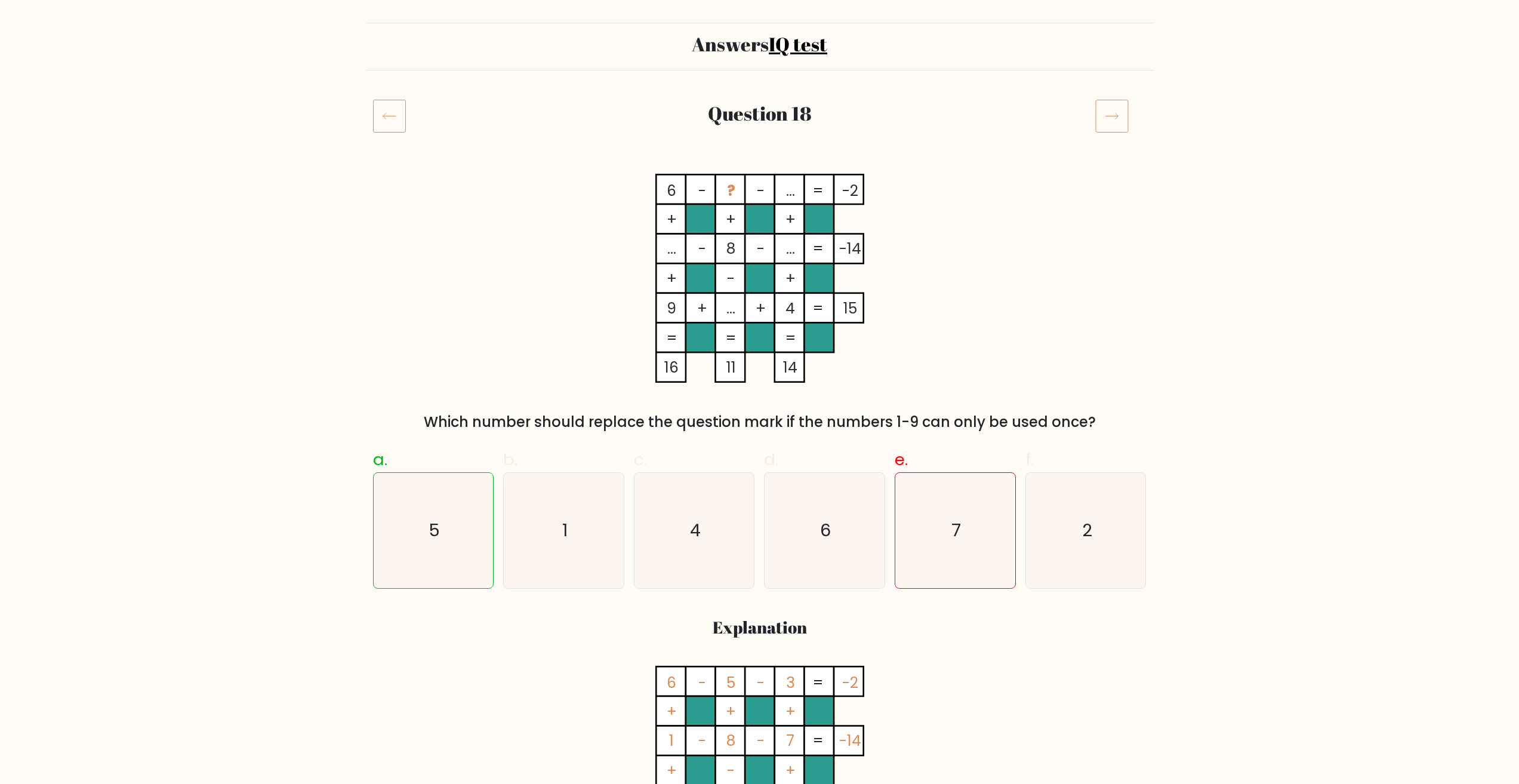
scroll to position [120, 0]
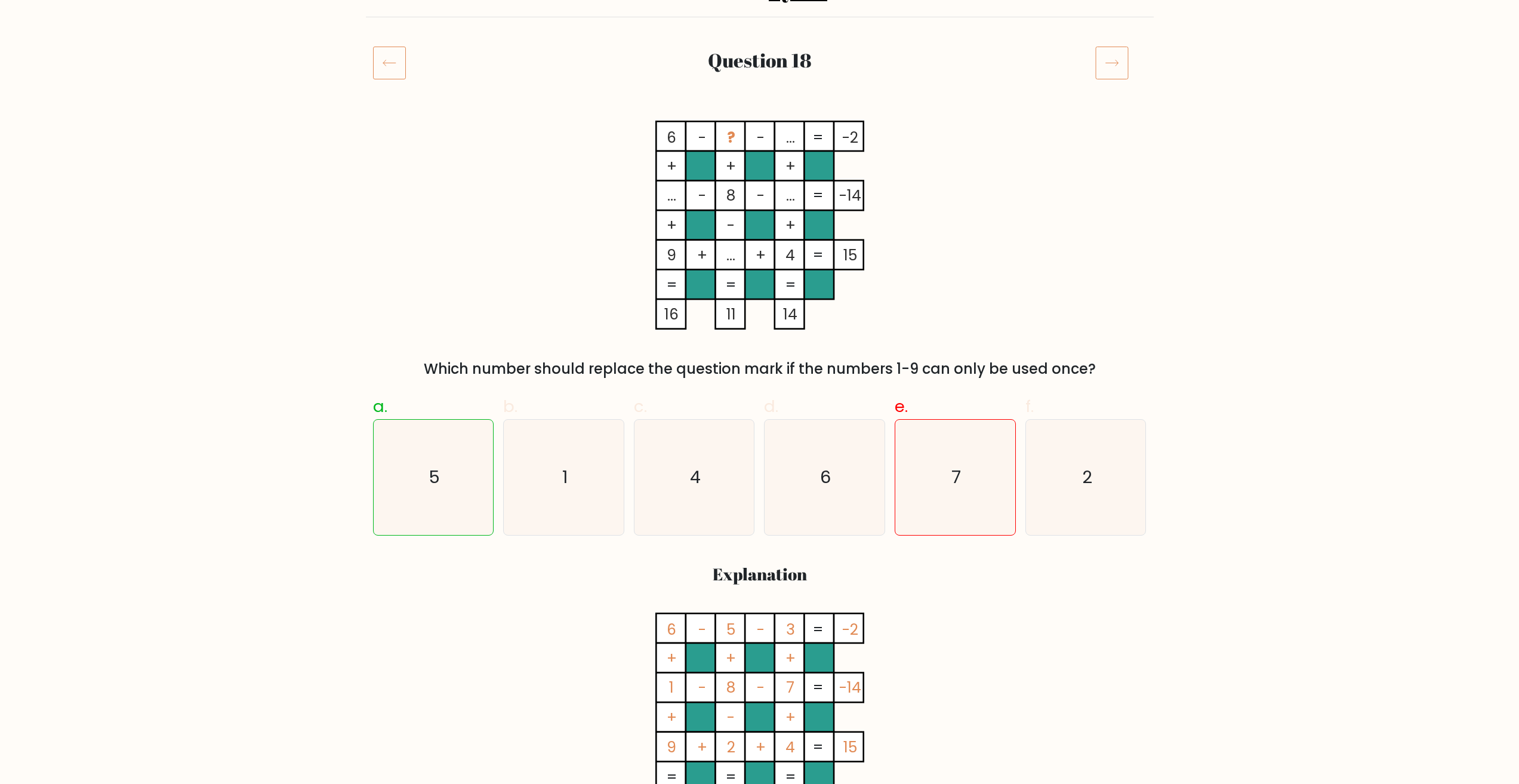
click at [1093, 72] on div at bounding box center [1120, 62] width 65 height 33
click at [1110, 62] on icon at bounding box center [1111, 62] width 33 height 33
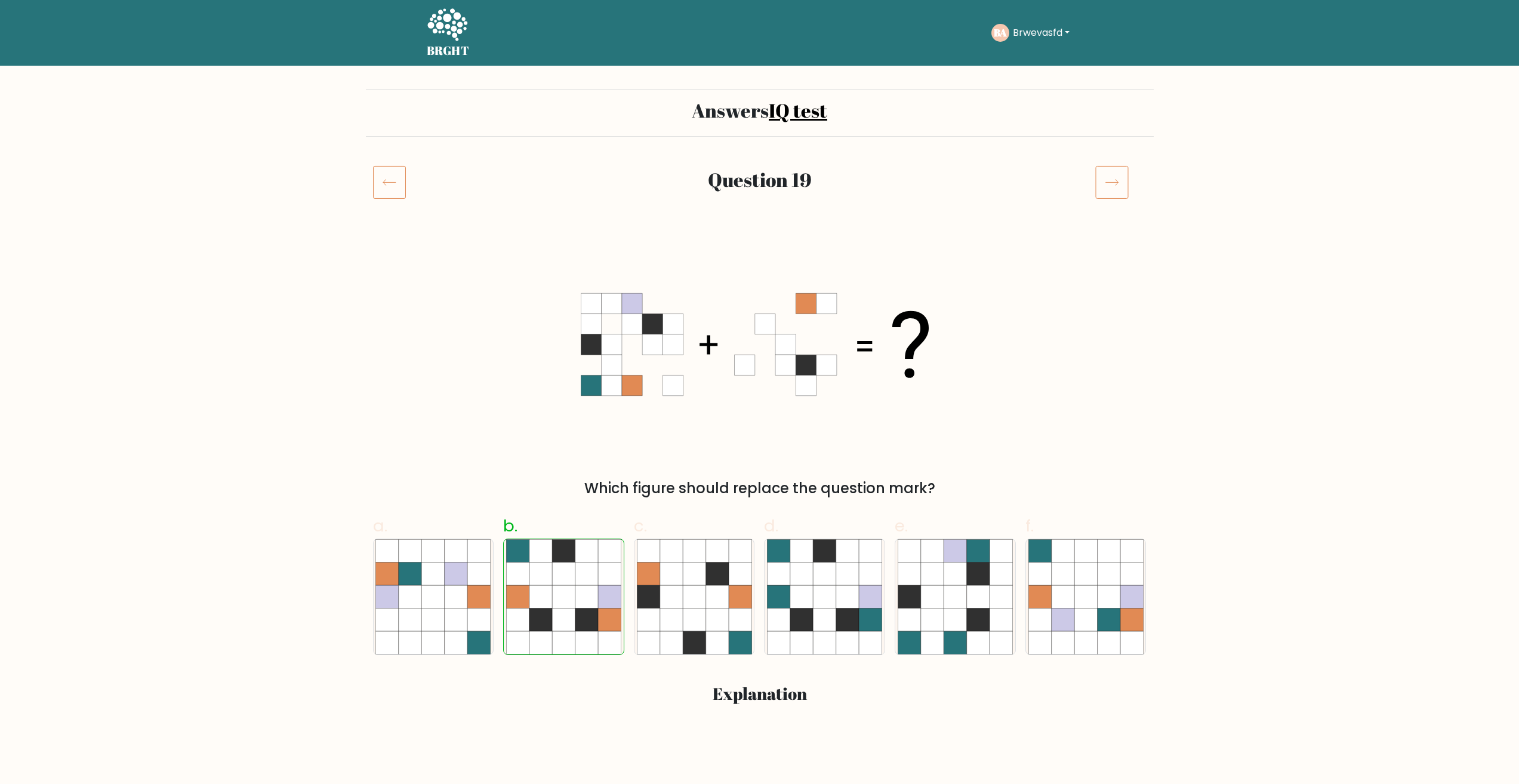
click at [1110, 177] on icon at bounding box center [1111, 181] width 33 height 33
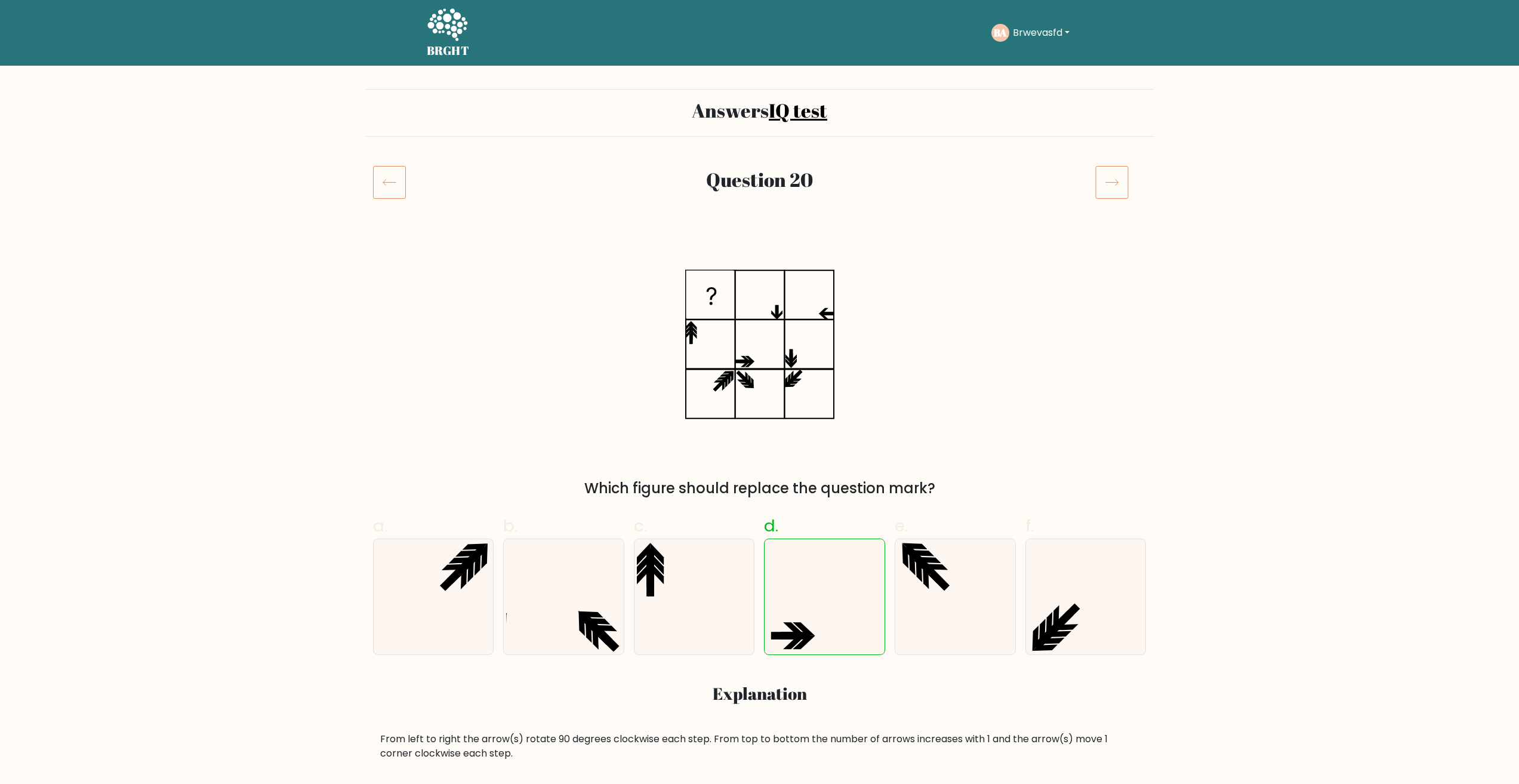
click at [1116, 177] on icon at bounding box center [1111, 181] width 33 height 33
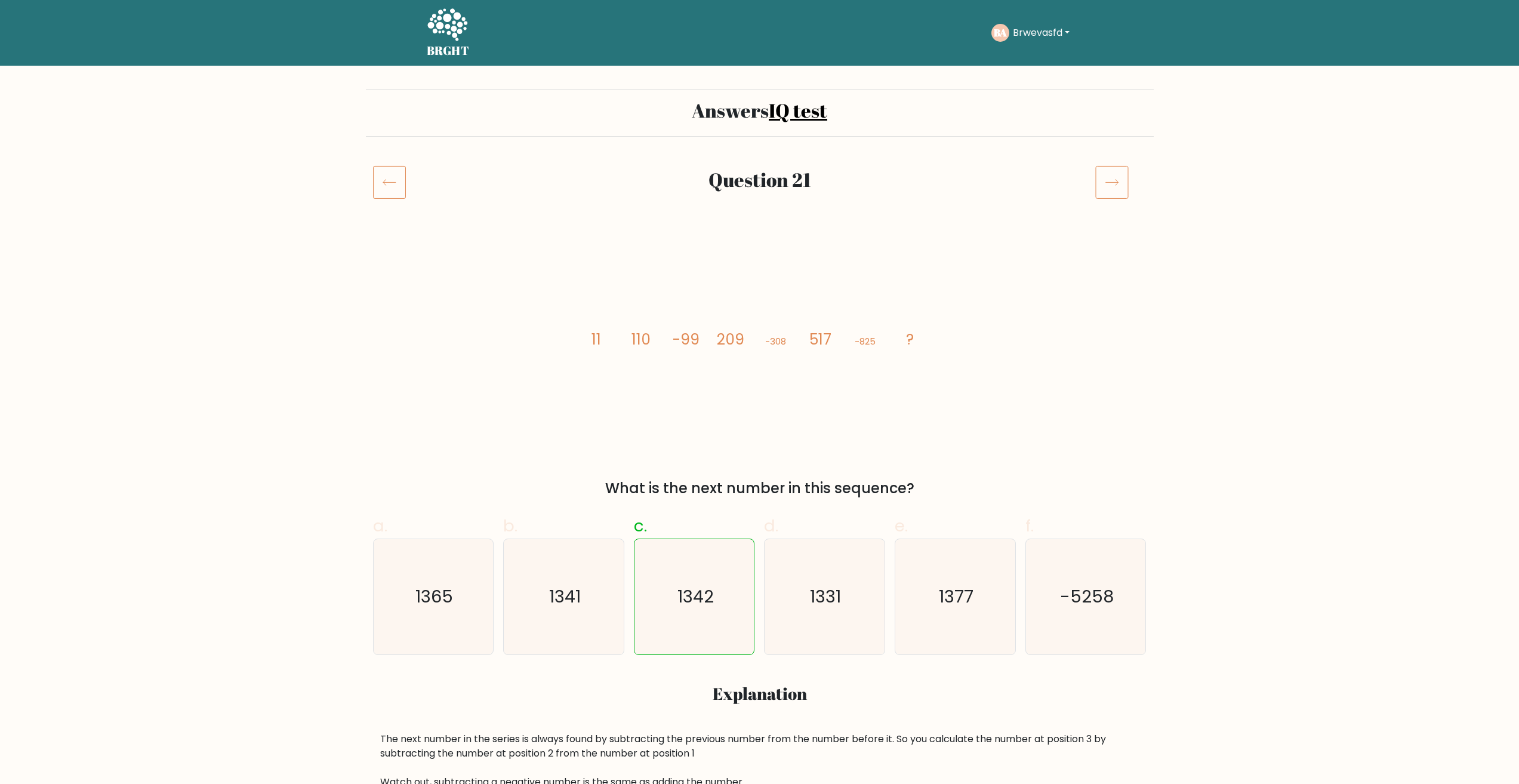
click at [1116, 177] on icon at bounding box center [1111, 181] width 33 height 33
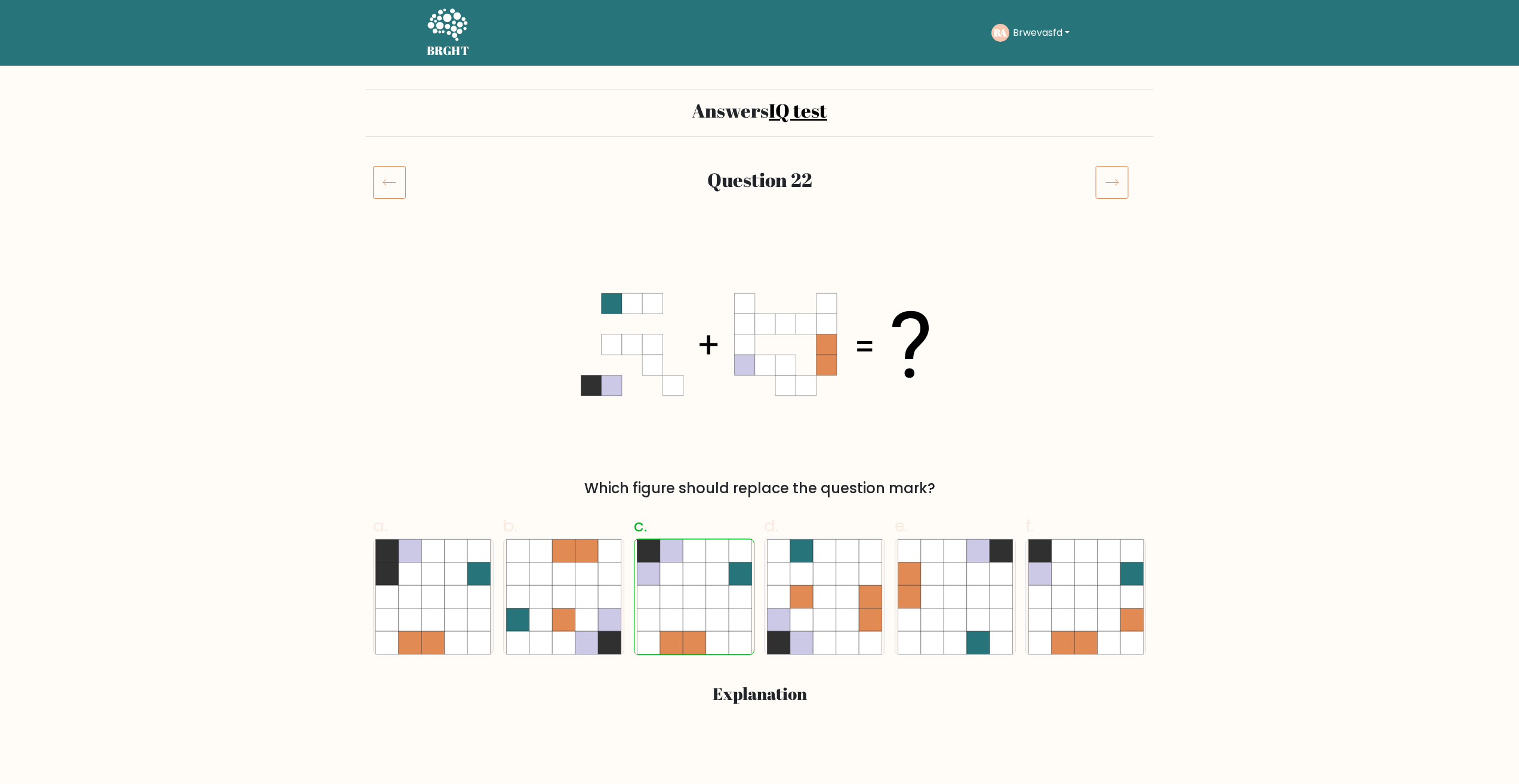
click at [1116, 177] on icon at bounding box center [1111, 181] width 33 height 33
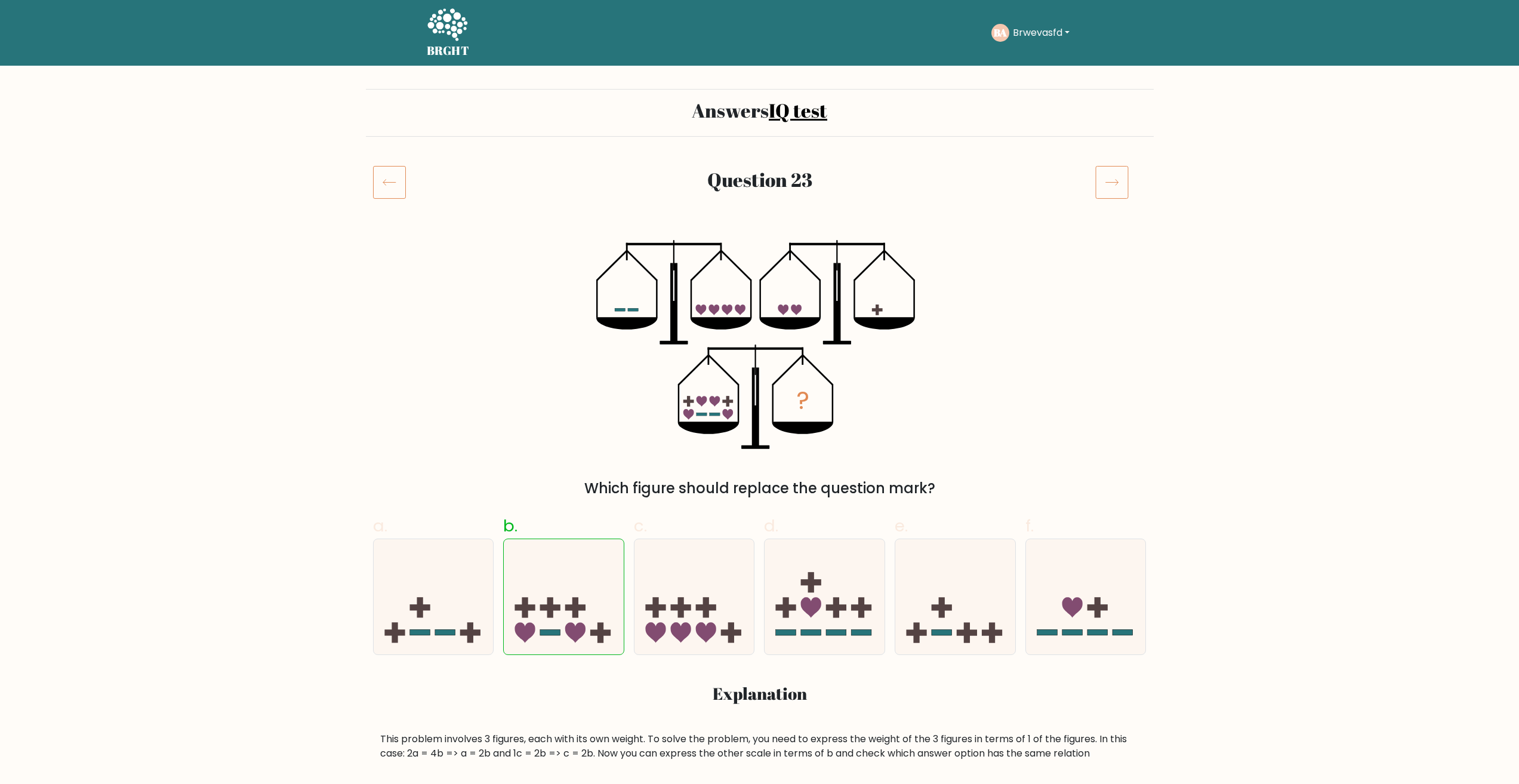
click at [1116, 177] on icon at bounding box center [1111, 181] width 33 height 33
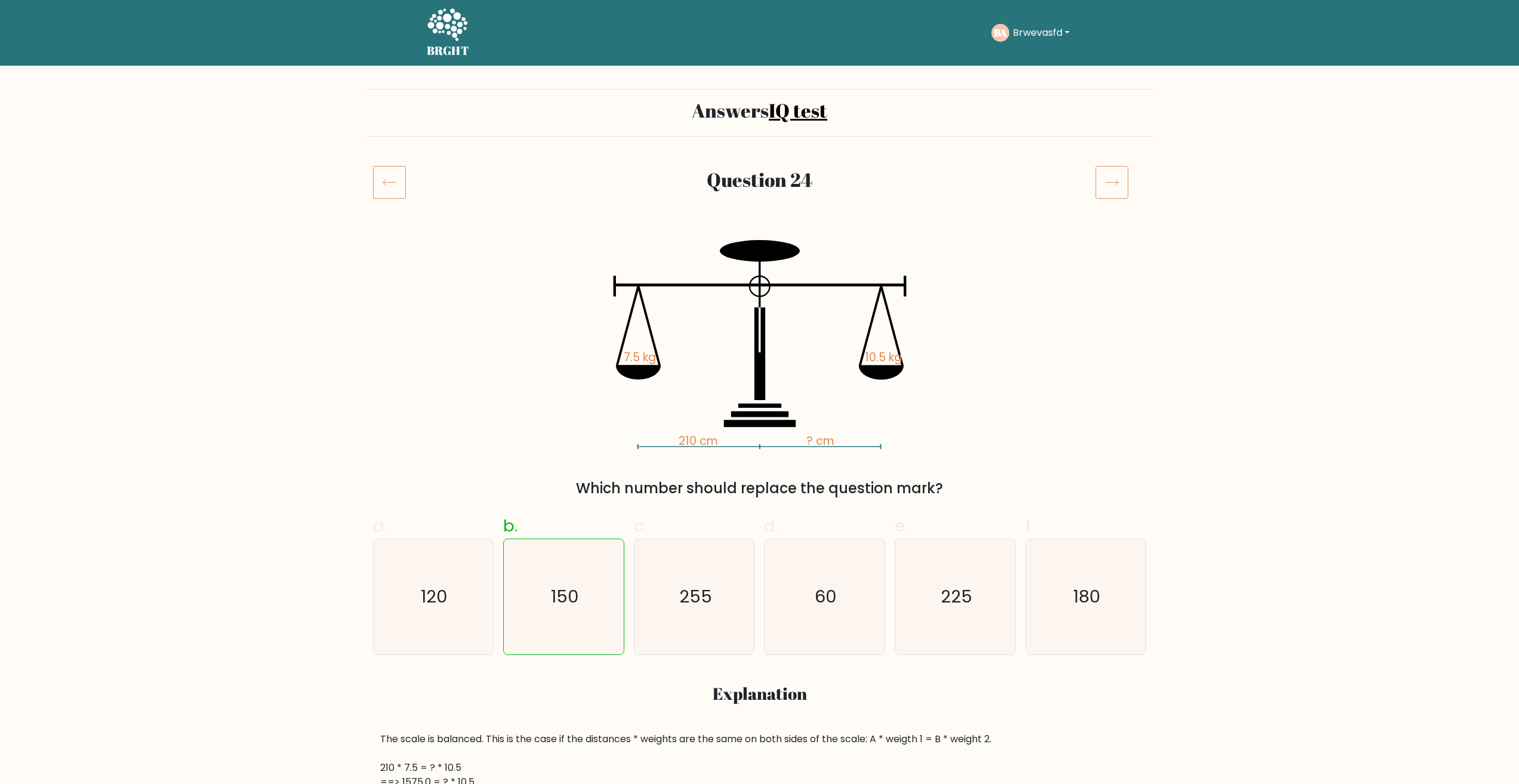
click at [1116, 177] on icon at bounding box center [1111, 181] width 33 height 33
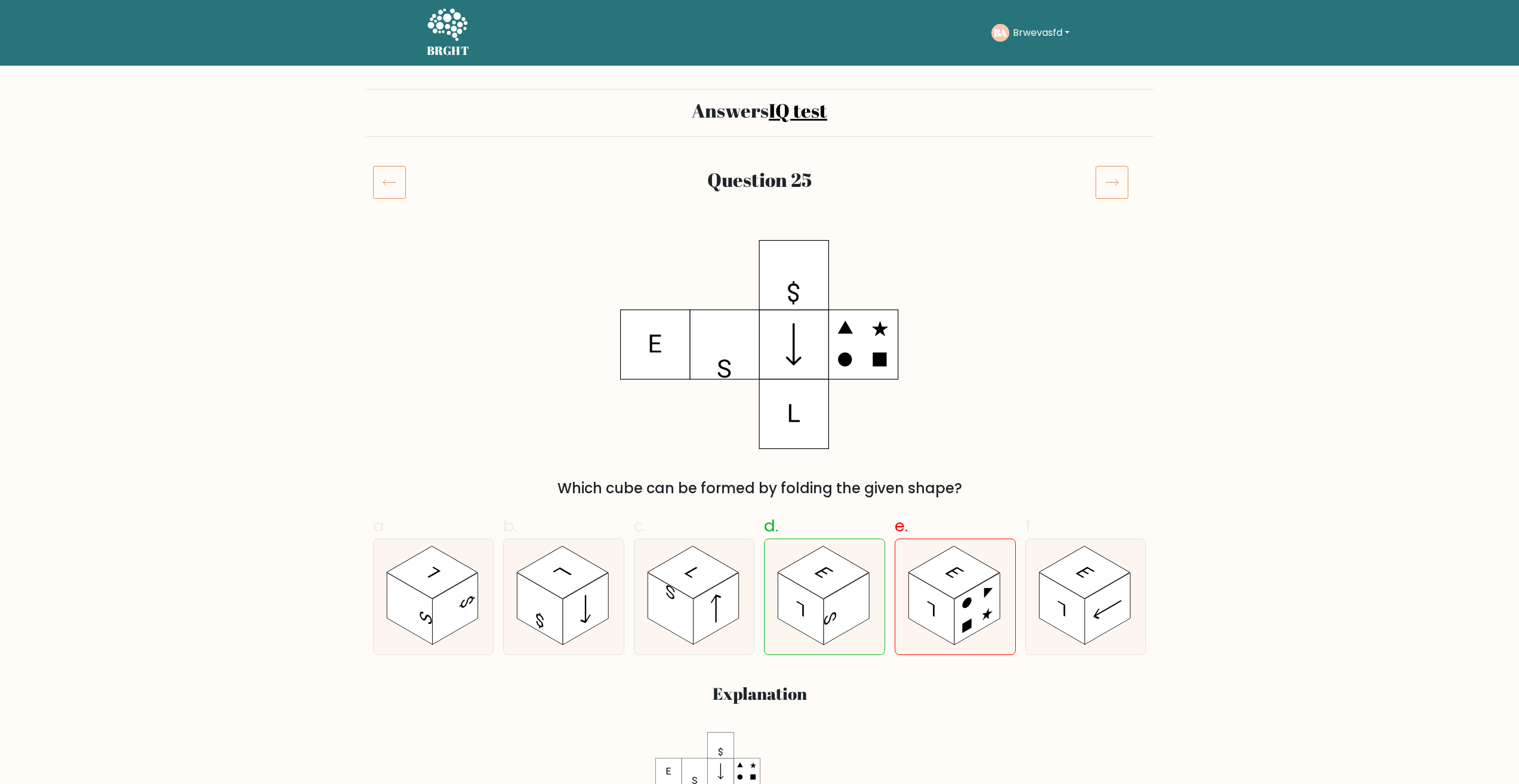
click at [1113, 202] on div "Question 25" at bounding box center [759, 196] width 788 height 62
click at [1109, 182] on icon at bounding box center [1111, 182] width 13 height 6
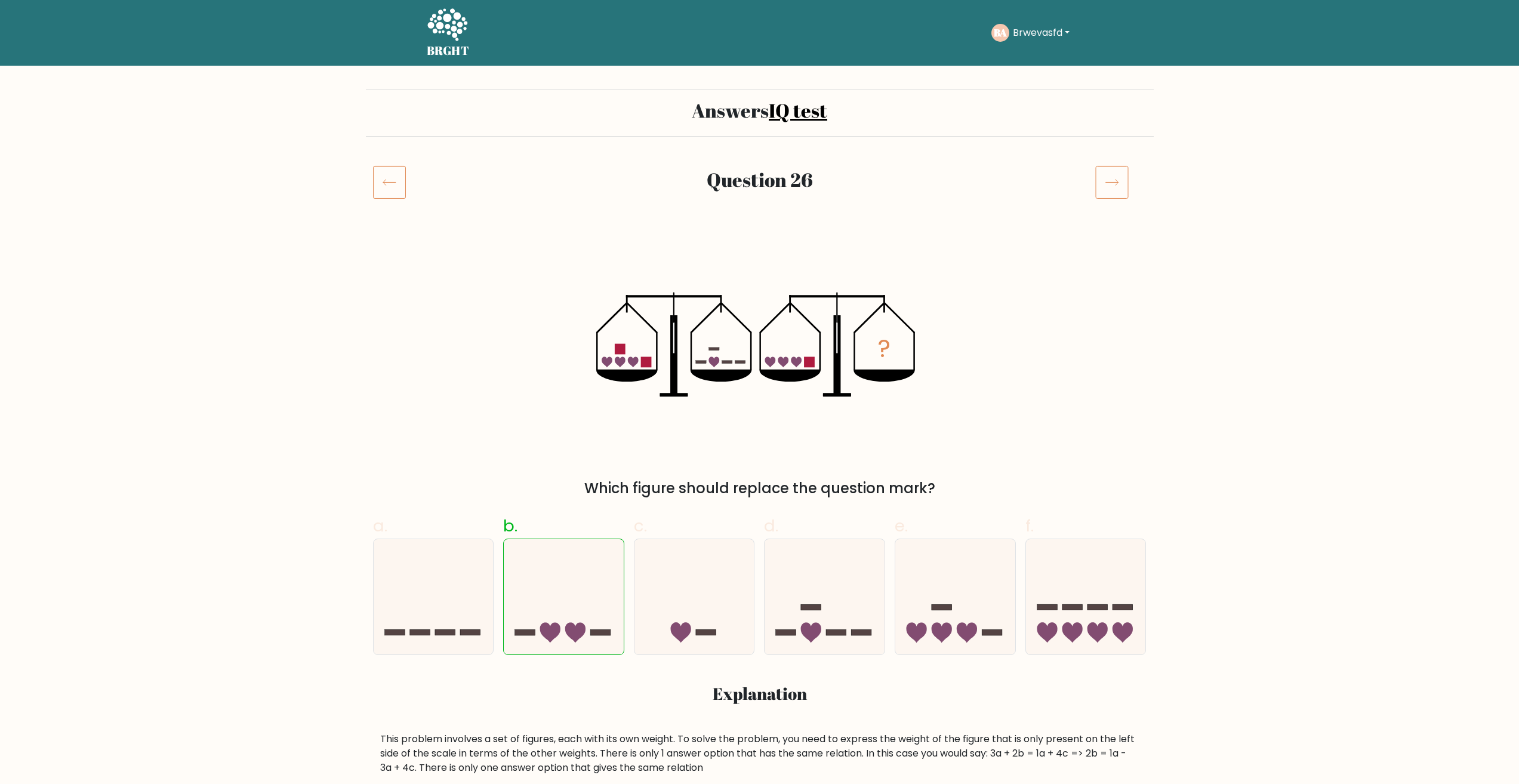
click at [1114, 195] on icon at bounding box center [1111, 181] width 33 height 33
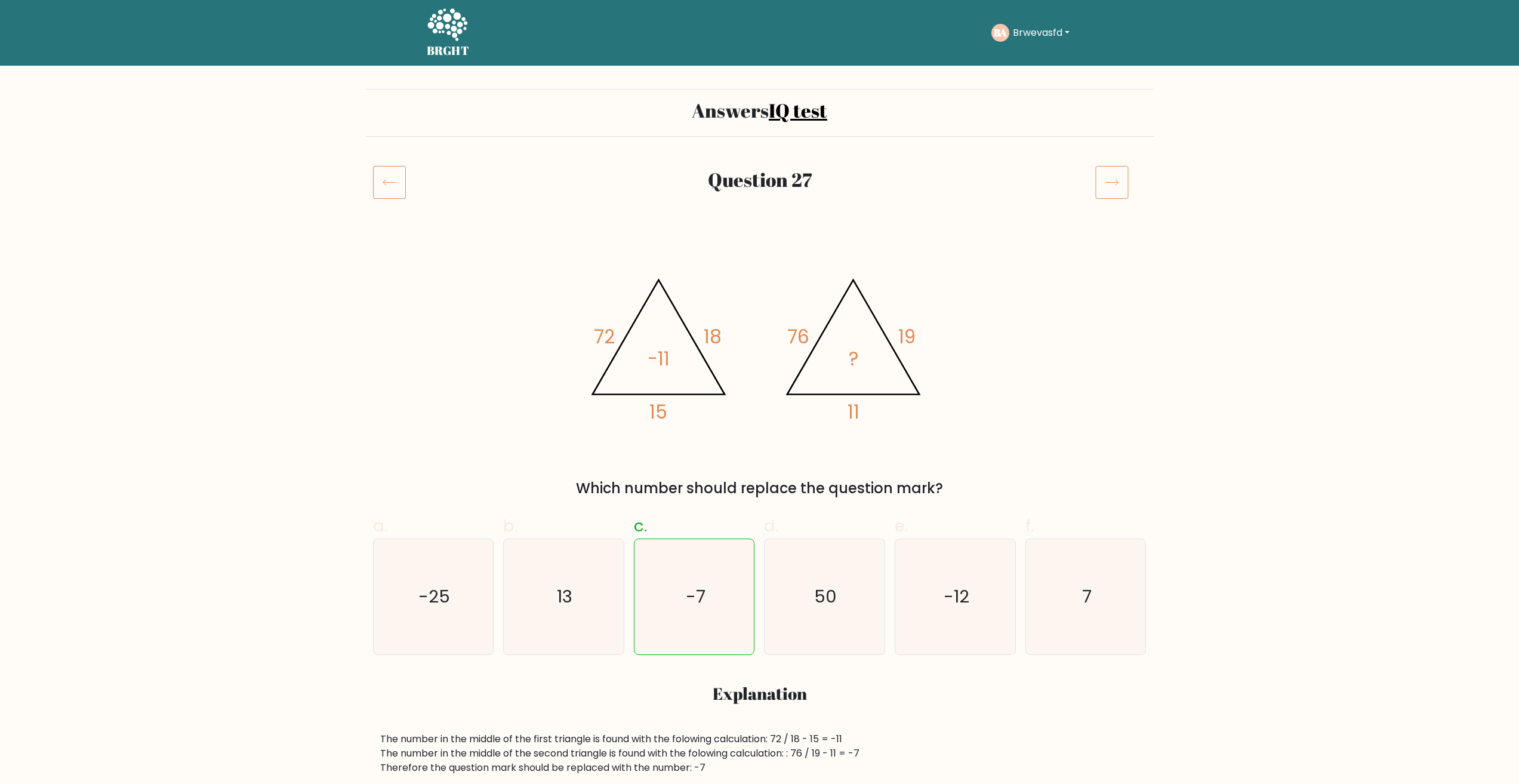
click at [1114, 192] on icon at bounding box center [1111, 181] width 33 height 33
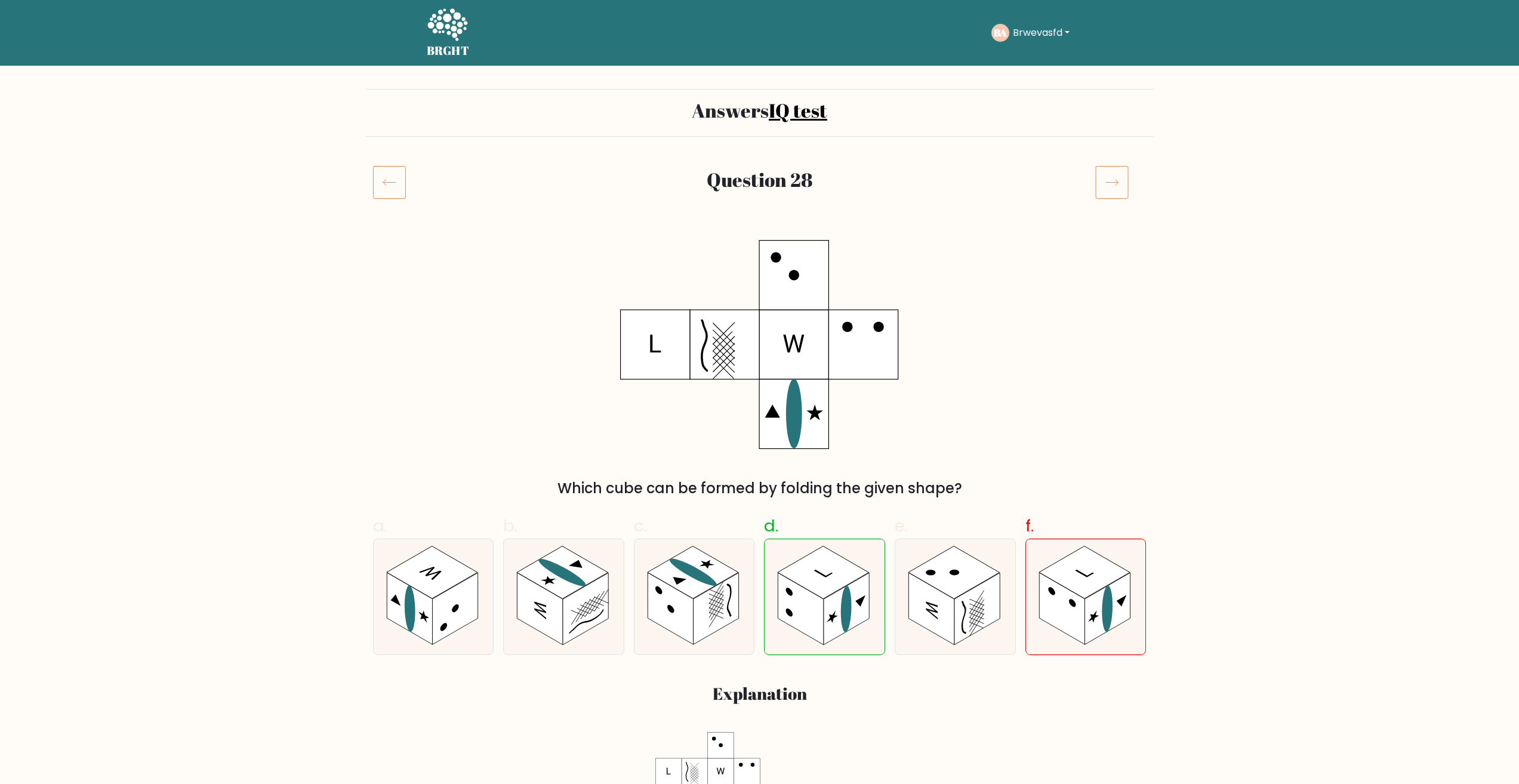
click at [1112, 186] on icon at bounding box center [1111, 181] width 33 height 33
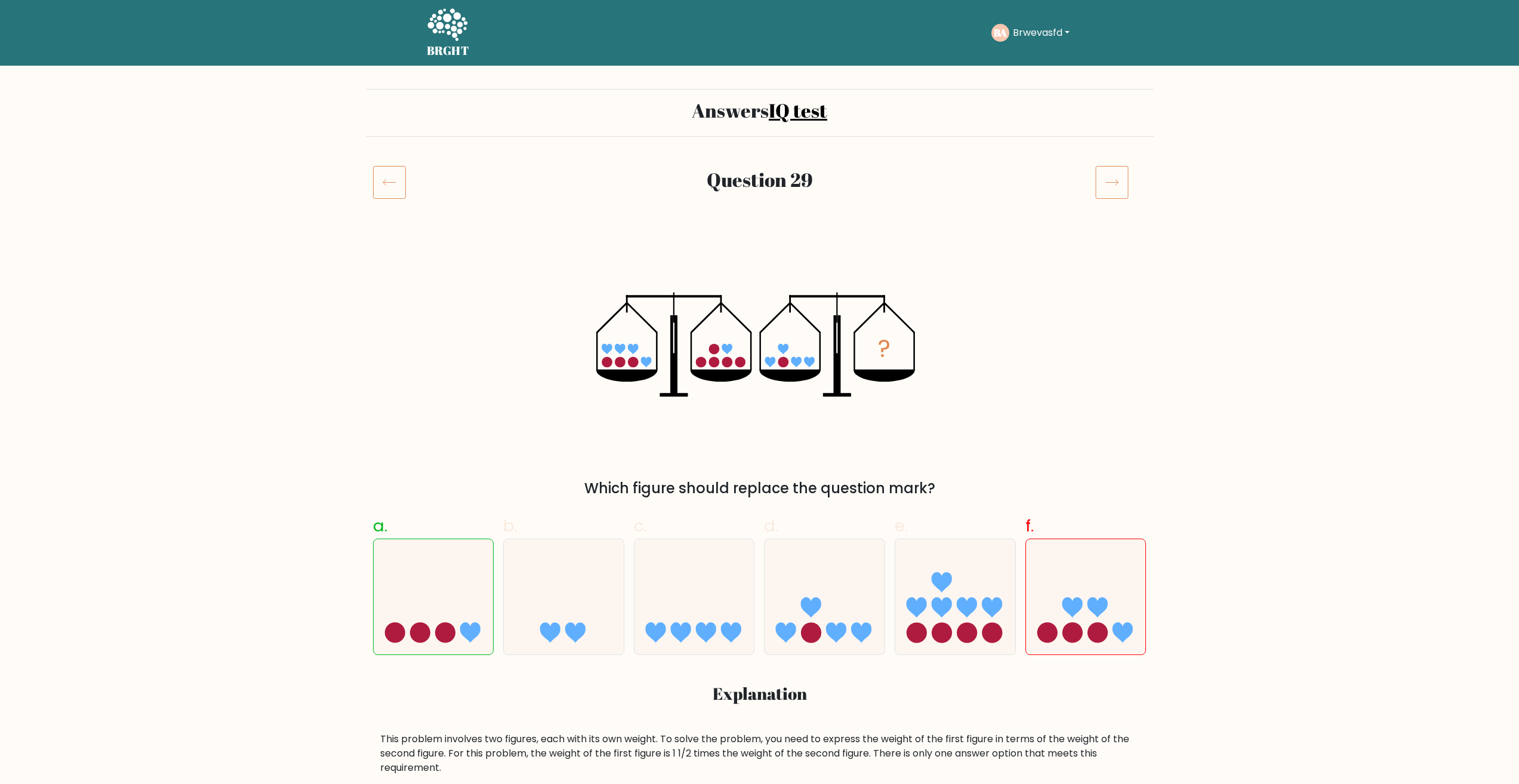
click at [1131, 173] on div at bounding box center [1120, 181] width 65 height 33
click at [1113, 180] on icon at bounding box center [1111, 181] width 33 height 33
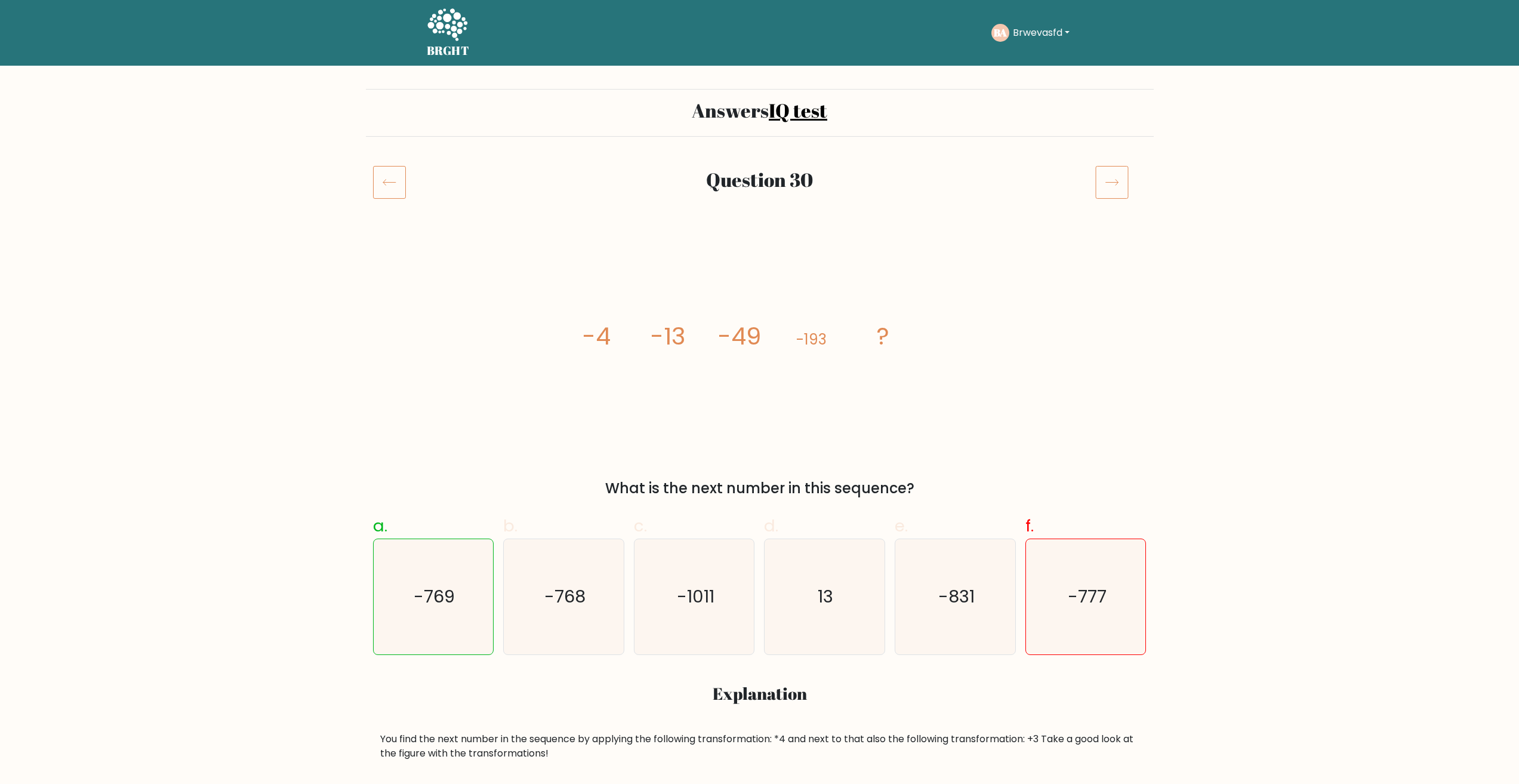
click at [1127, 182] on icon at bounding box center [1111, 181] width 33 height 33
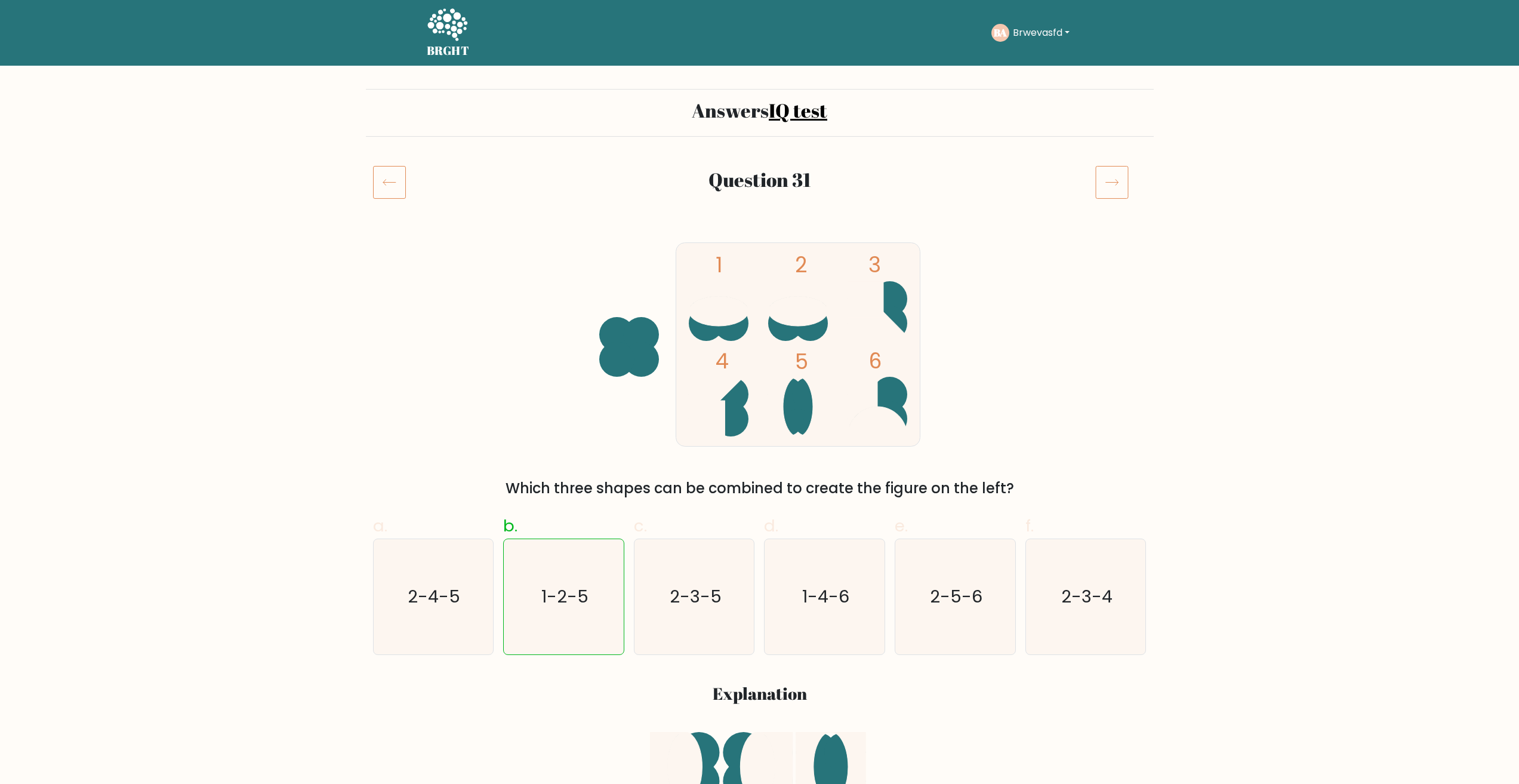
click at [1125, 177] on icon at bounding box center [1111, 181] width 33 height 33
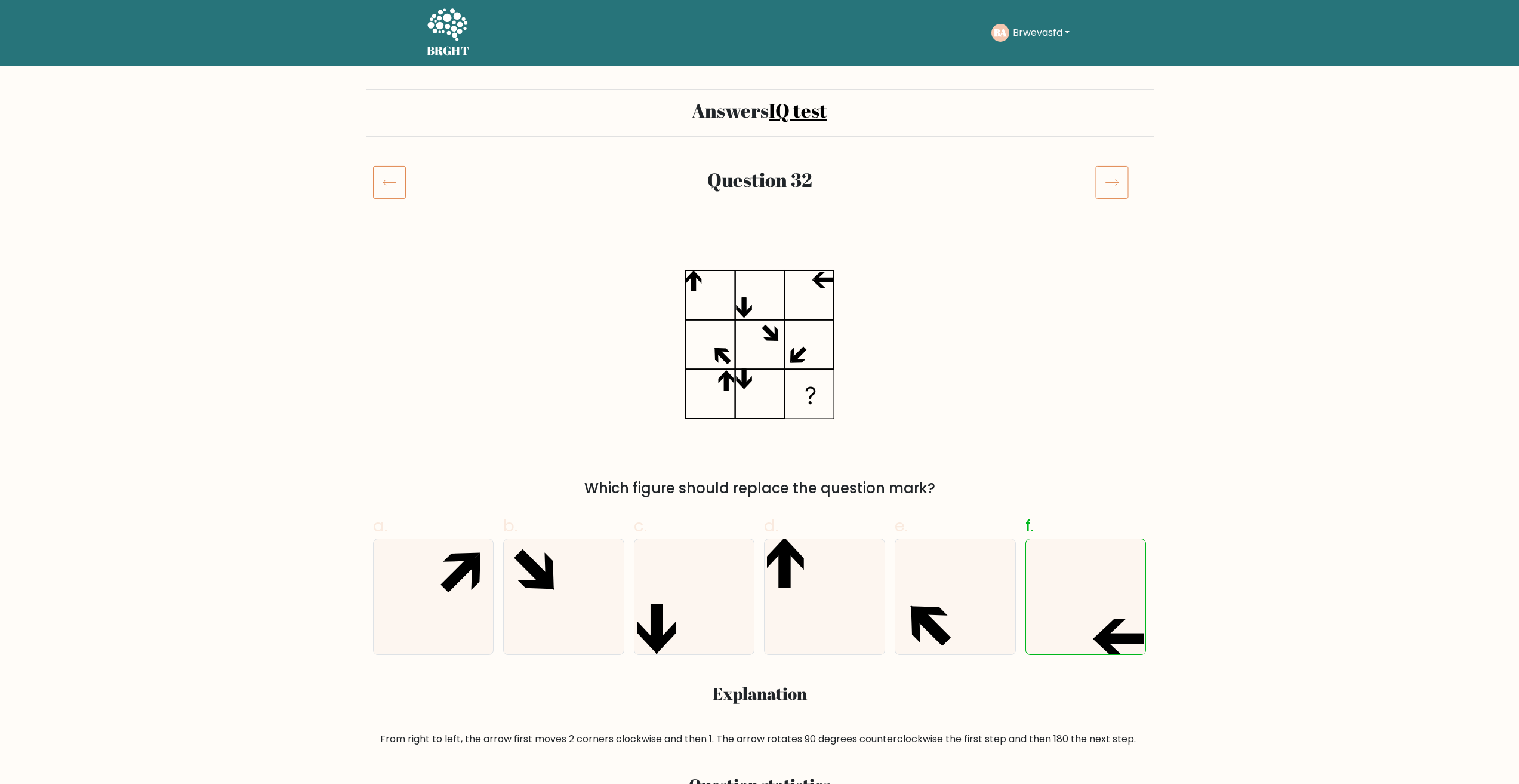
click at [1125, 177] on icon at bounding box center [1111, 181] width 33 height 33
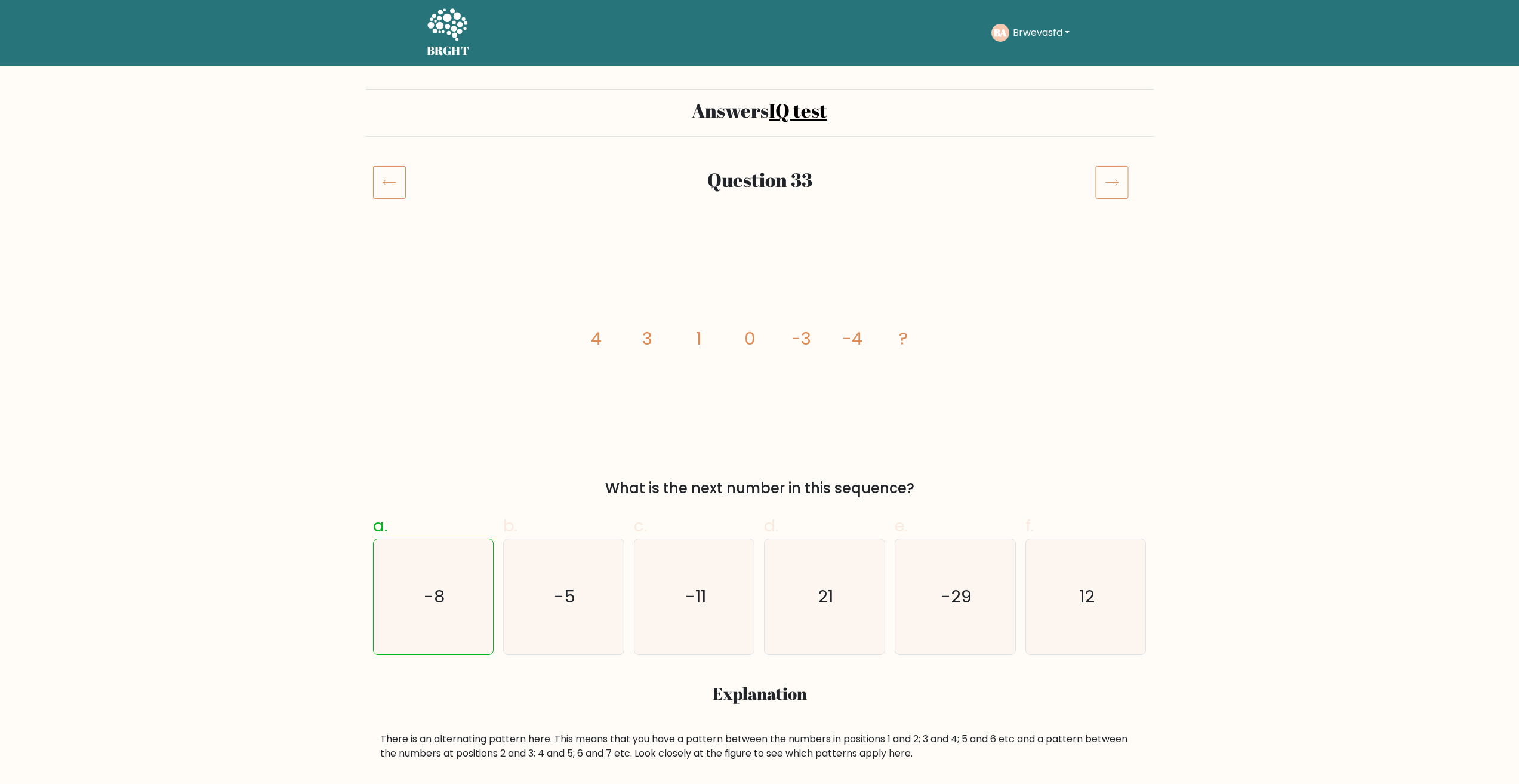
click at [1125, 177] on icon at bounding box center [1111, 181] width 33 height 33
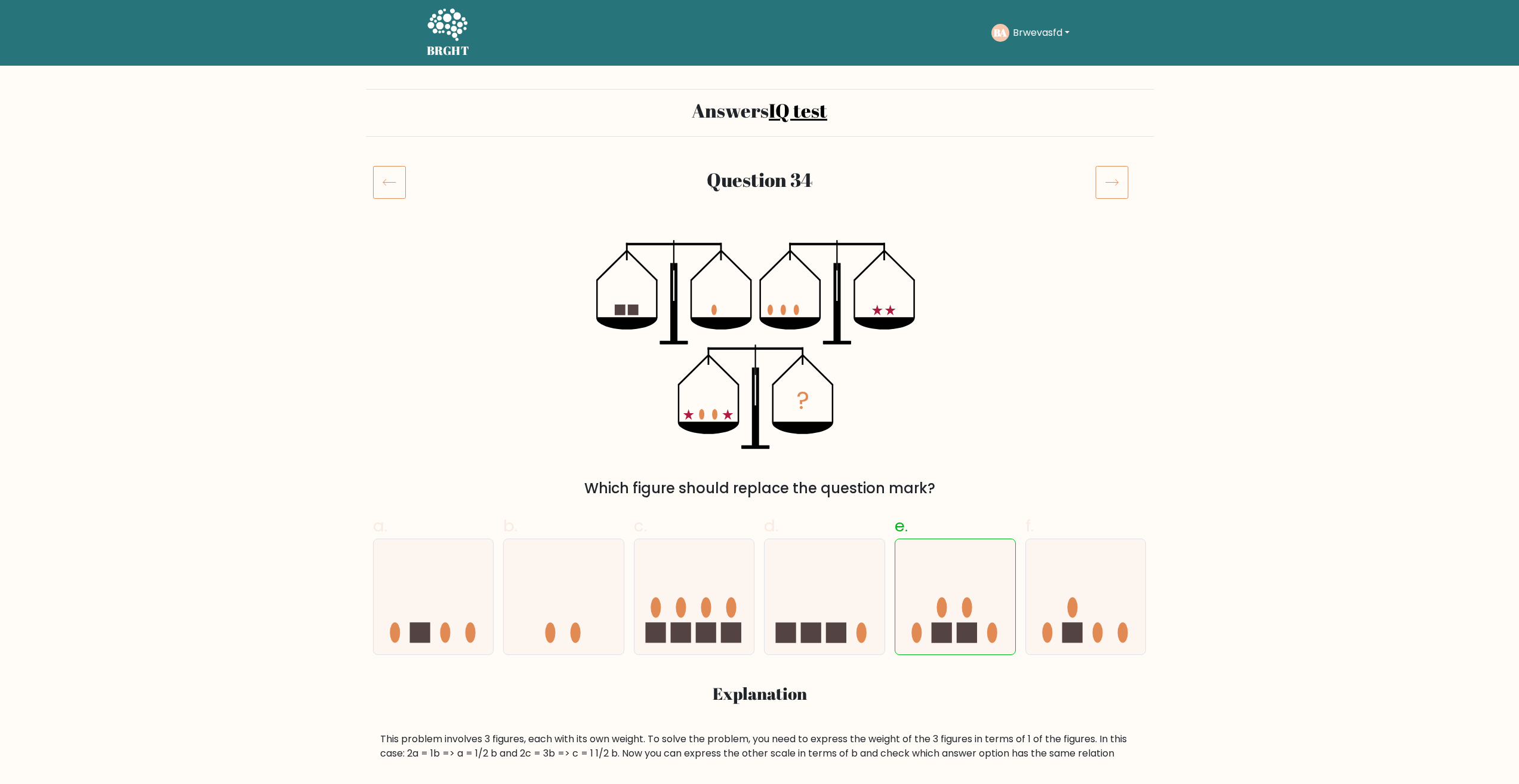
click at [1125, 177] on icon at bounding box center [1111, 181] width 33 height 33
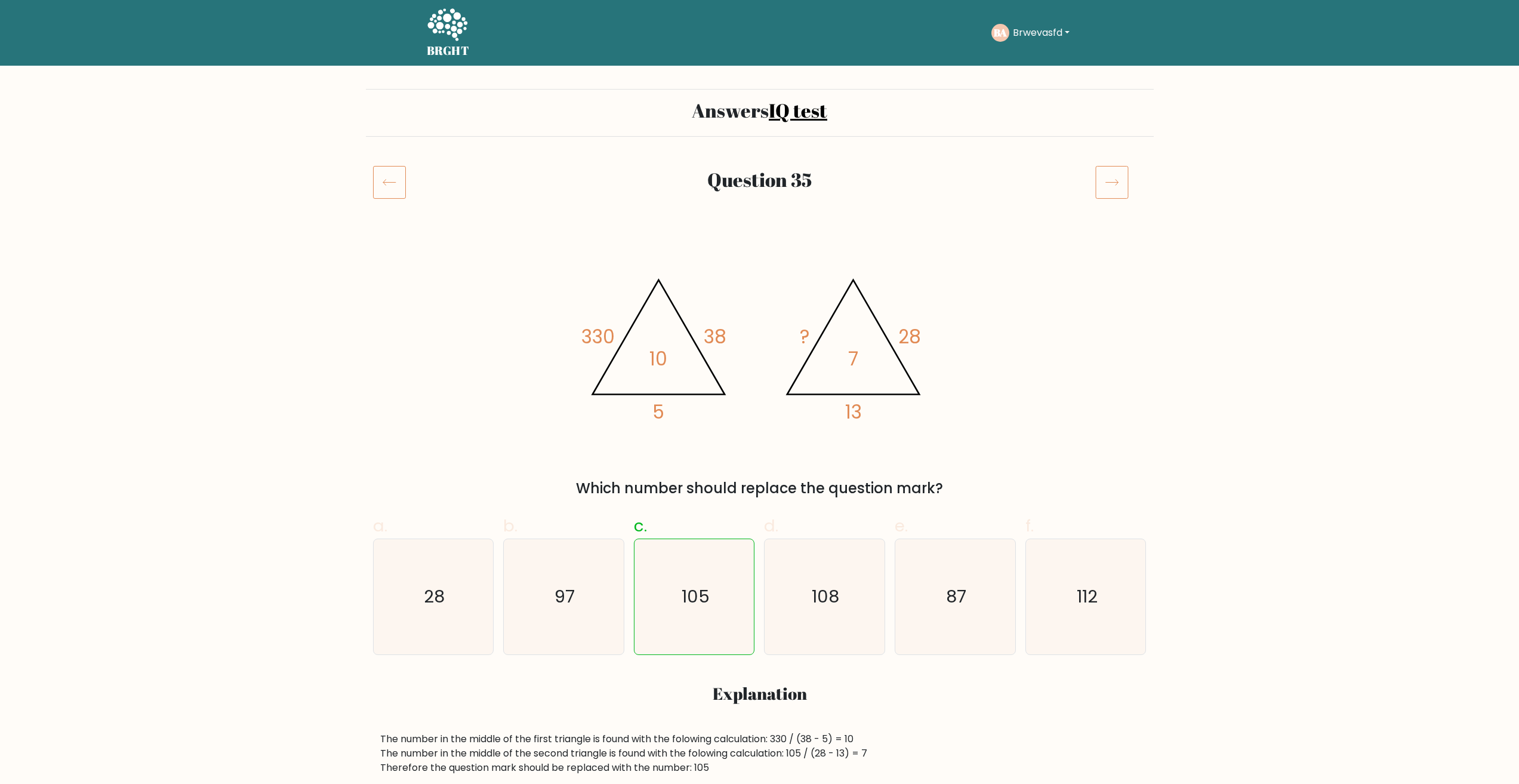
click at [1125, 177] on icon at bounding box center [1111, 181] width 33 height 33
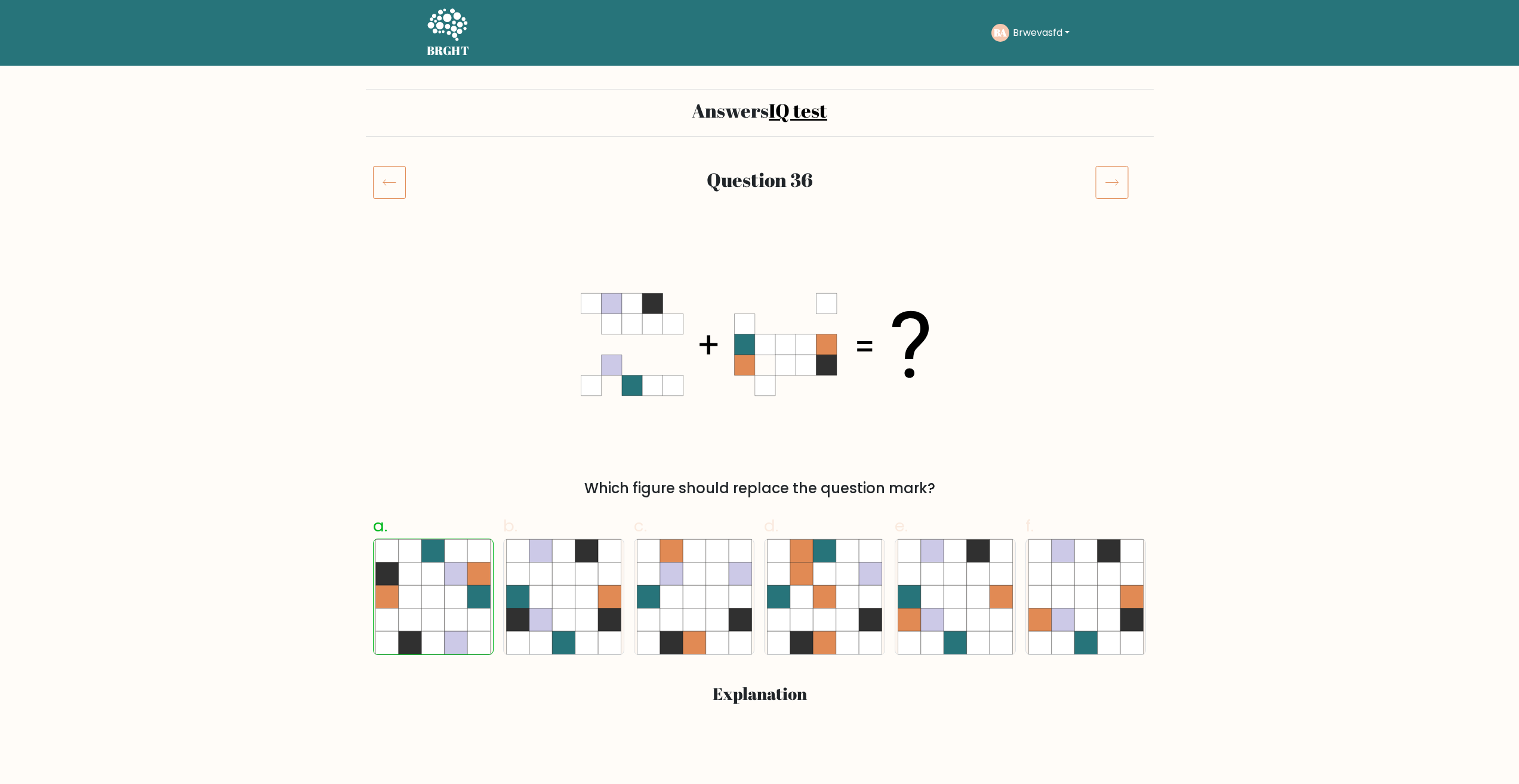
click at [1125, 177] on icon at bounding box center [1111, 181] width 33 height 33
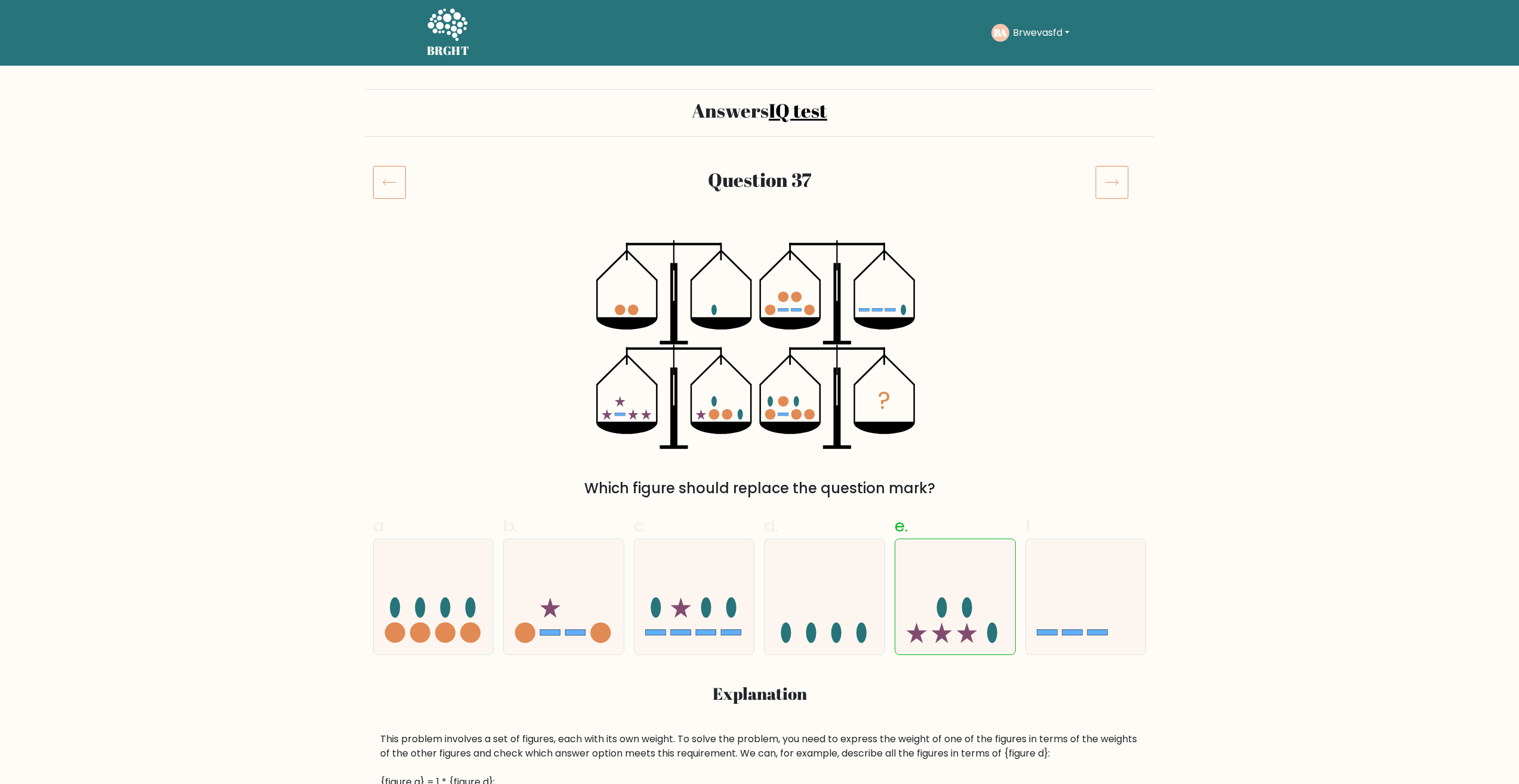
click at [1125, 177] on icon at bounding box center [1111, 181] width 33 height 33
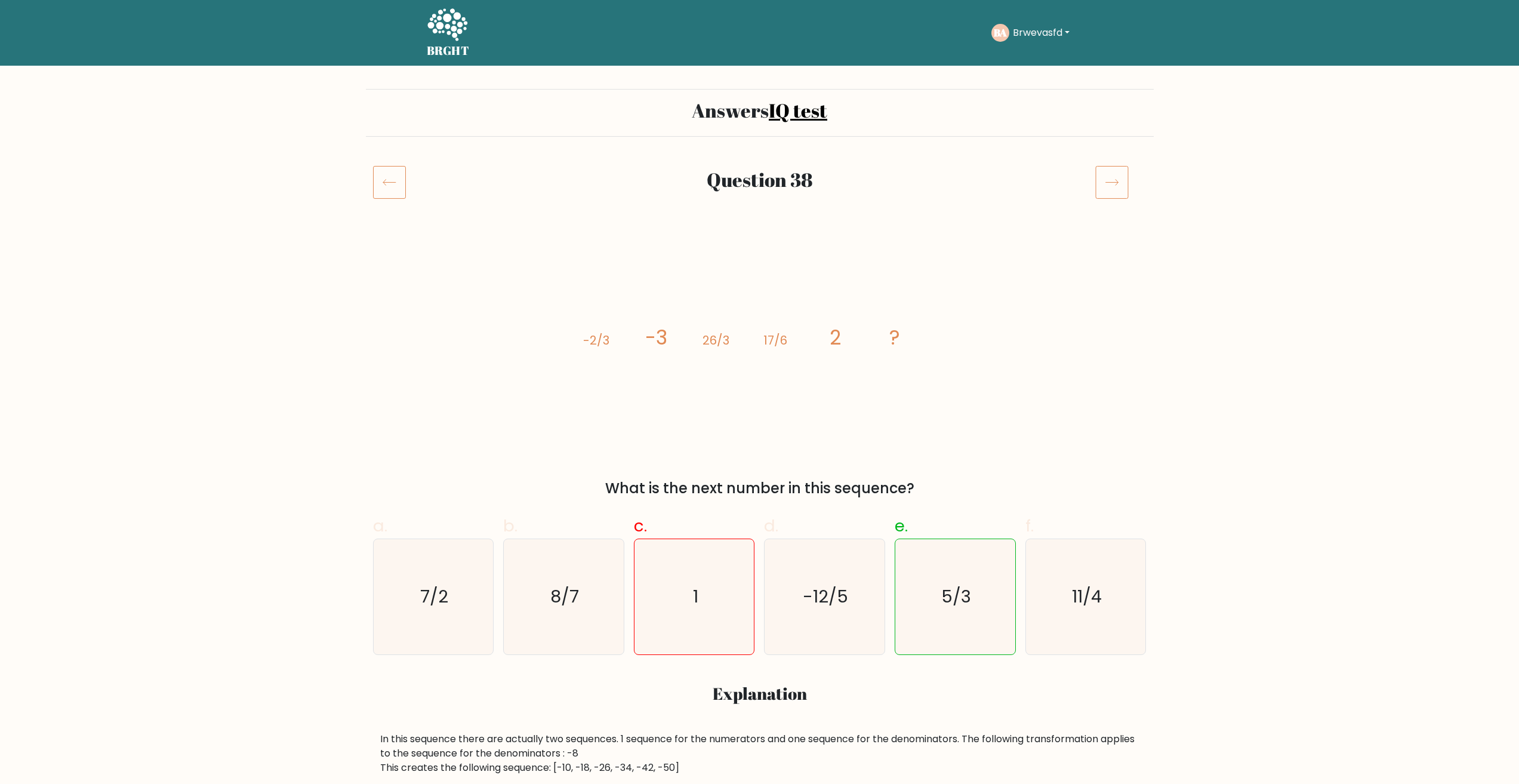
click at [1117, 189] on icon at bounding box center [1111, 181] width 33 height 33
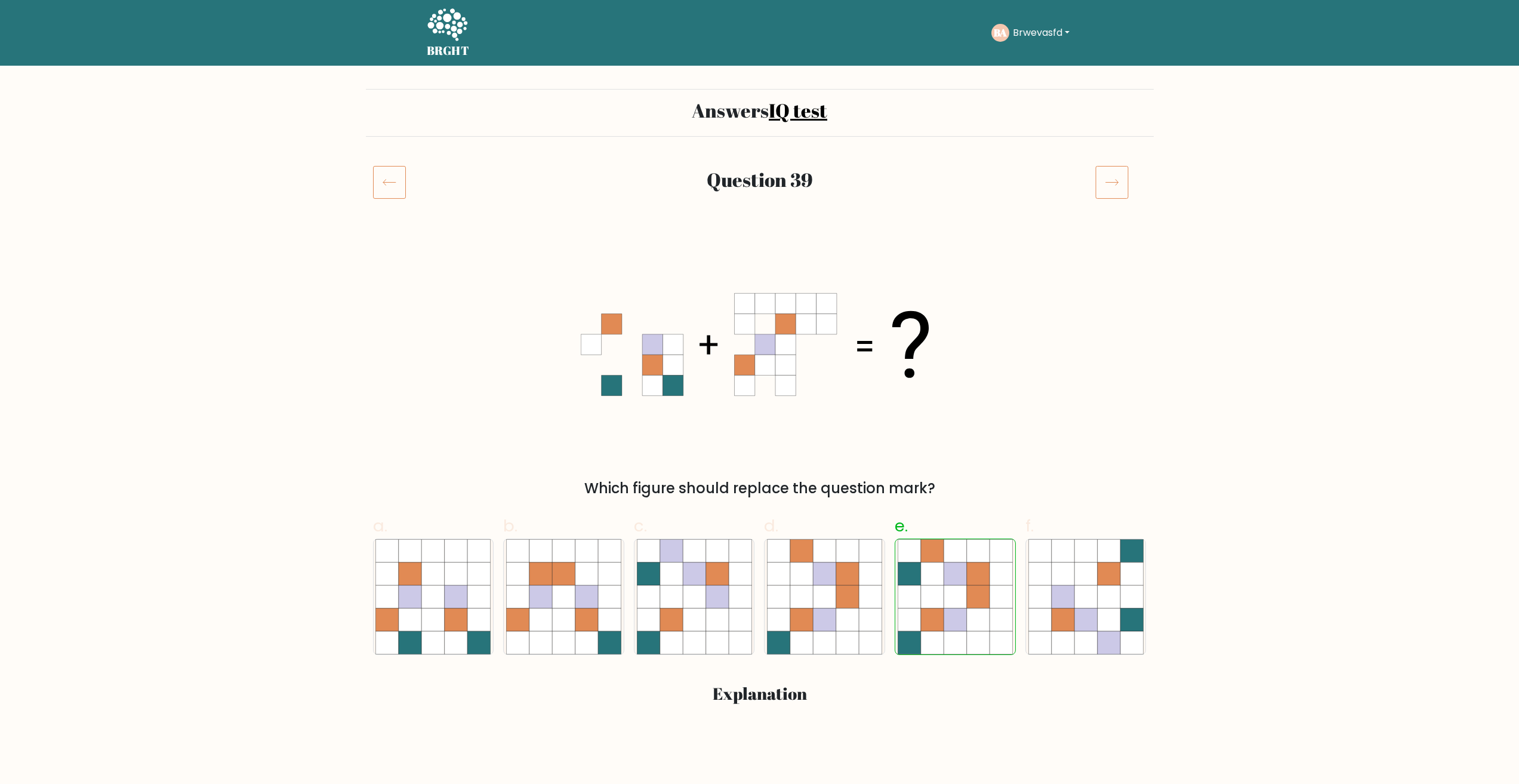
click at [1117, 170] on icon at bounding box center [1111, 181] width 33 height 33
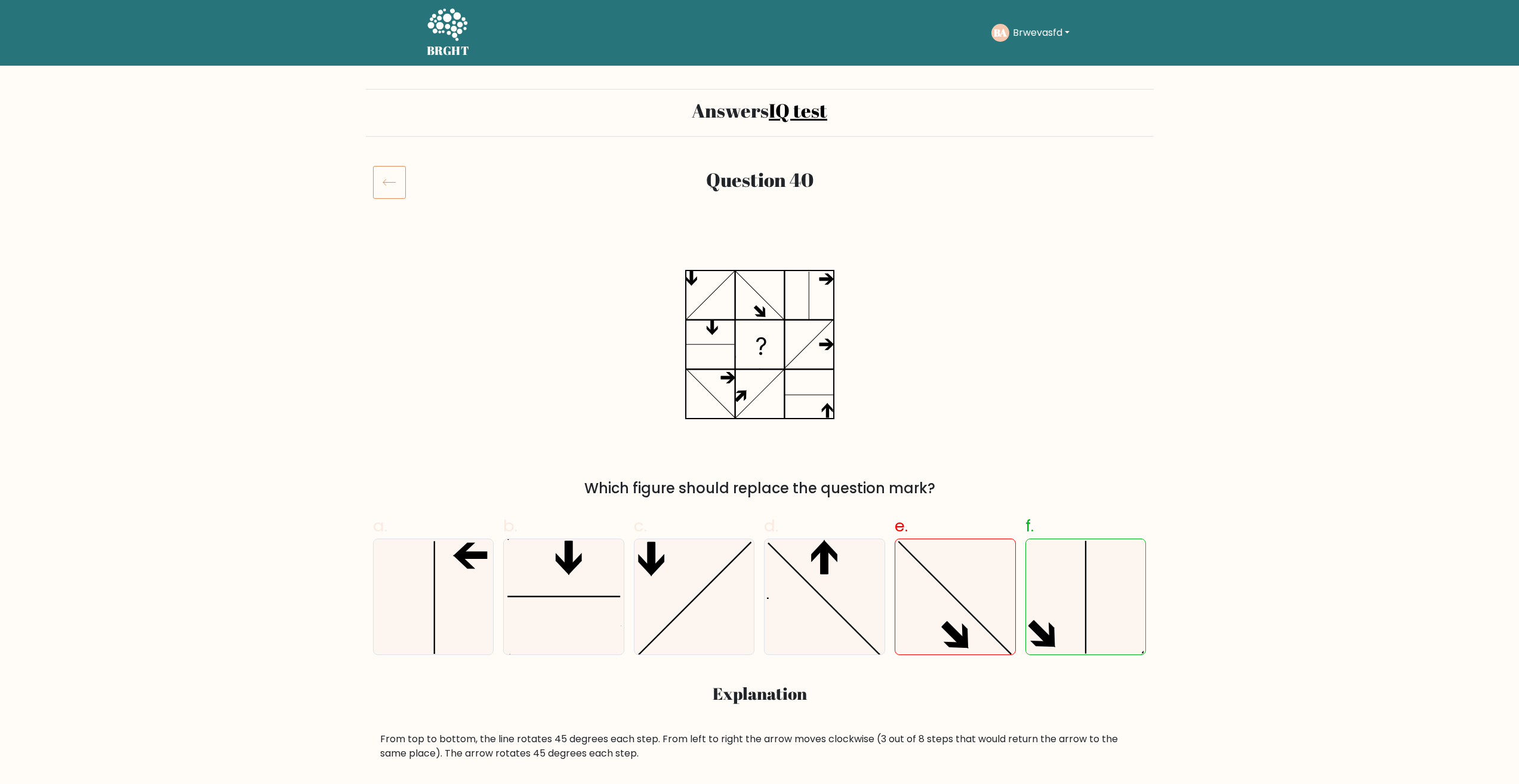
click at [478, 61] on nav "BRGHT BRGHT Take the test BA Brwevasfd Dashboard Profile Settings Logout Dashbo…" at bounding box center [759, 32] width 1519 height 65
click at [441, 30] on icon at bounding box center [447, 26] width 41 height 36
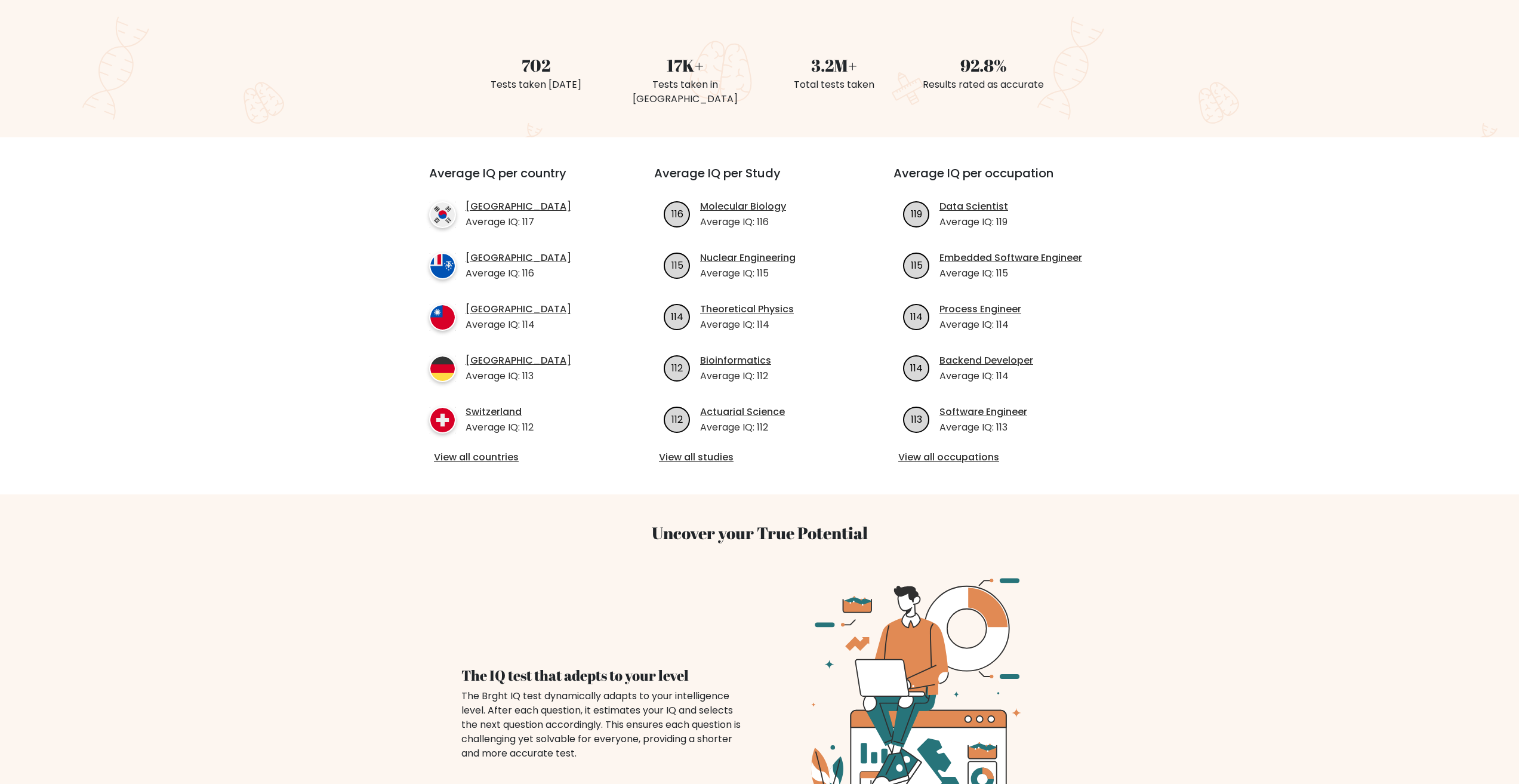
scroll to position [299, 0]
click at [713, 449] on link "View all studies" at bounding box center [759, 456] width 201 height 14
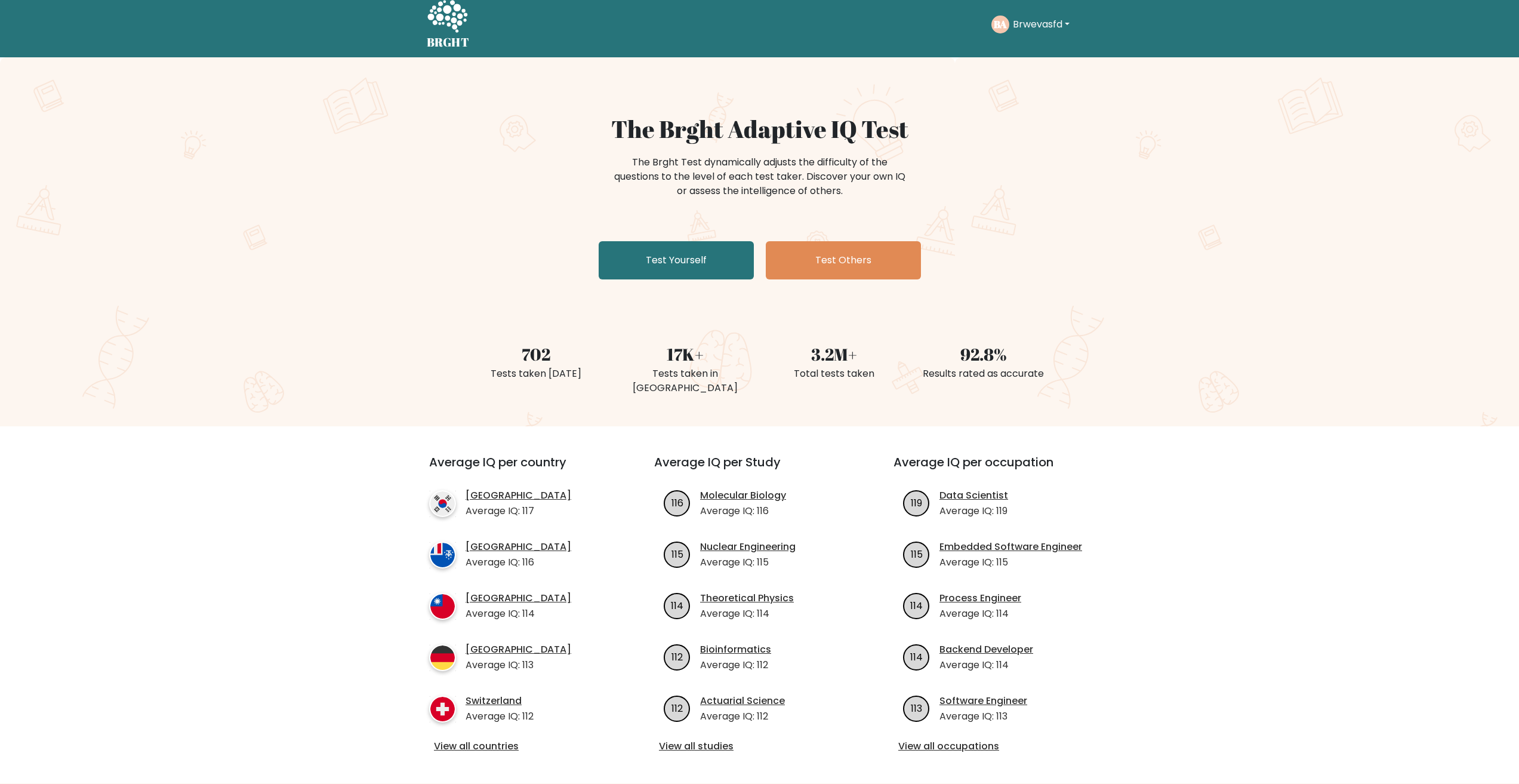
scroll to position [0, 0]
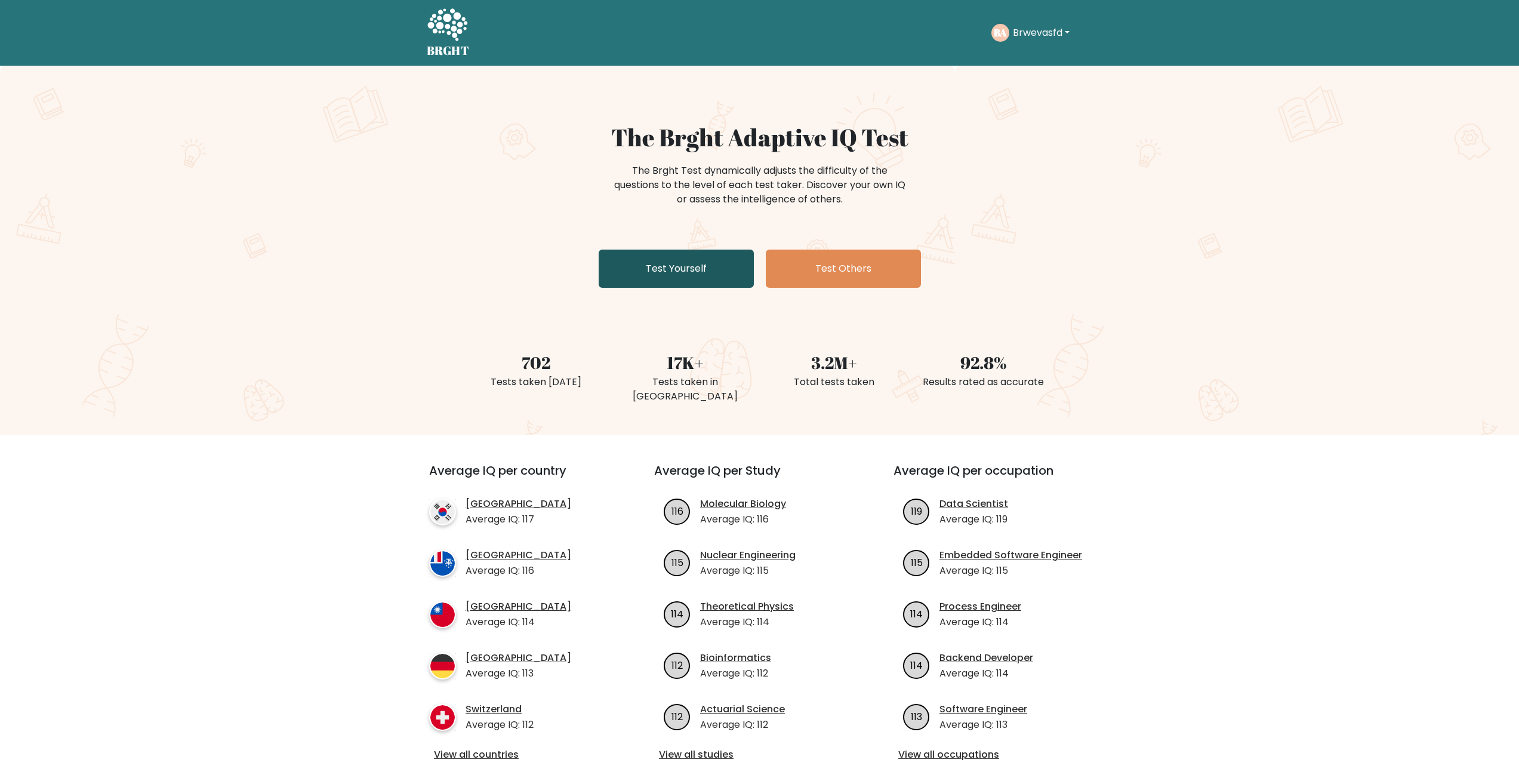
click at [697, 257] on link "Test Yourself" at bounding box center [677, 268] width 156 height 38
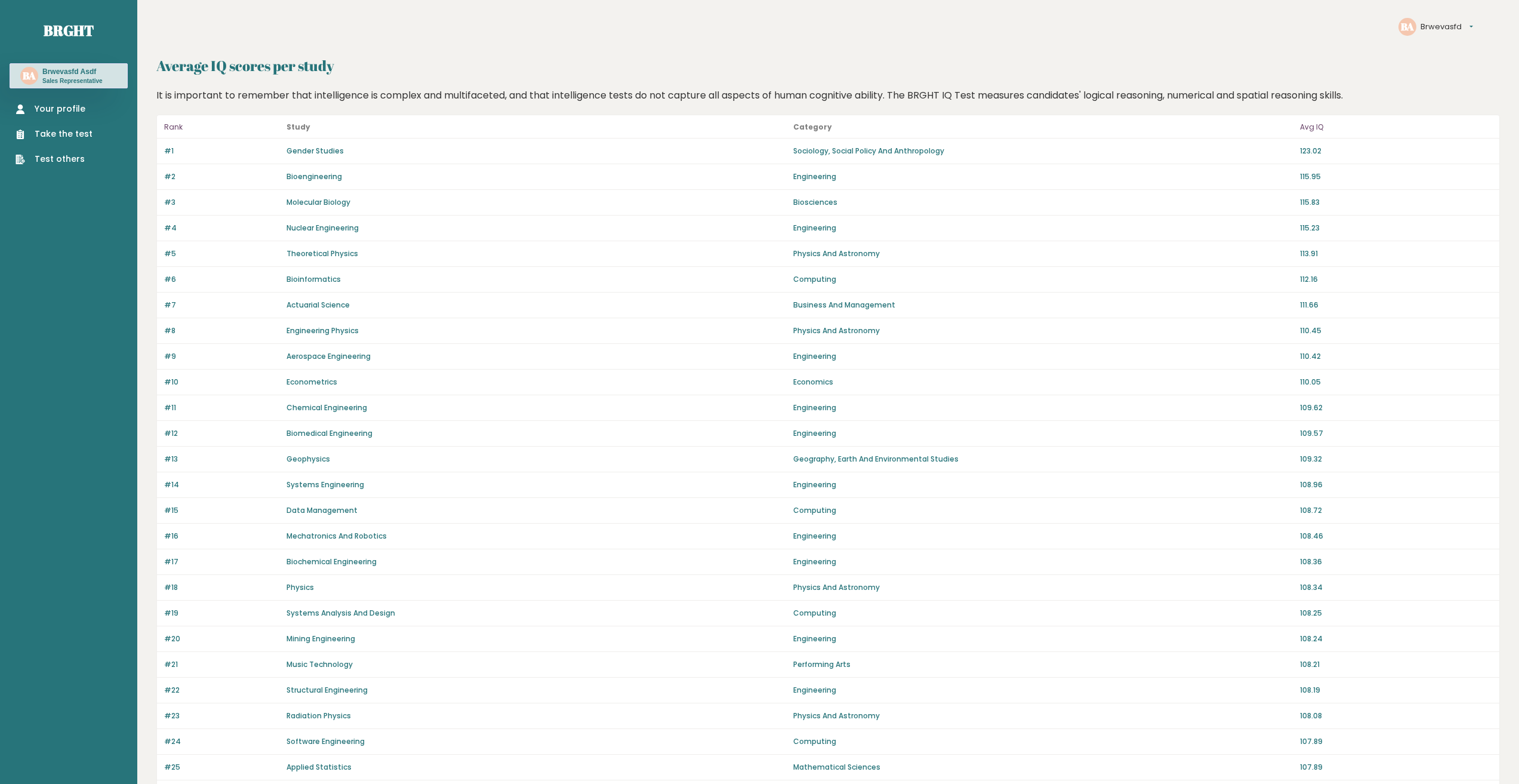
click at [1308, 227] on p "115.23" at bounding box center [1396, 228] width 192 height 11
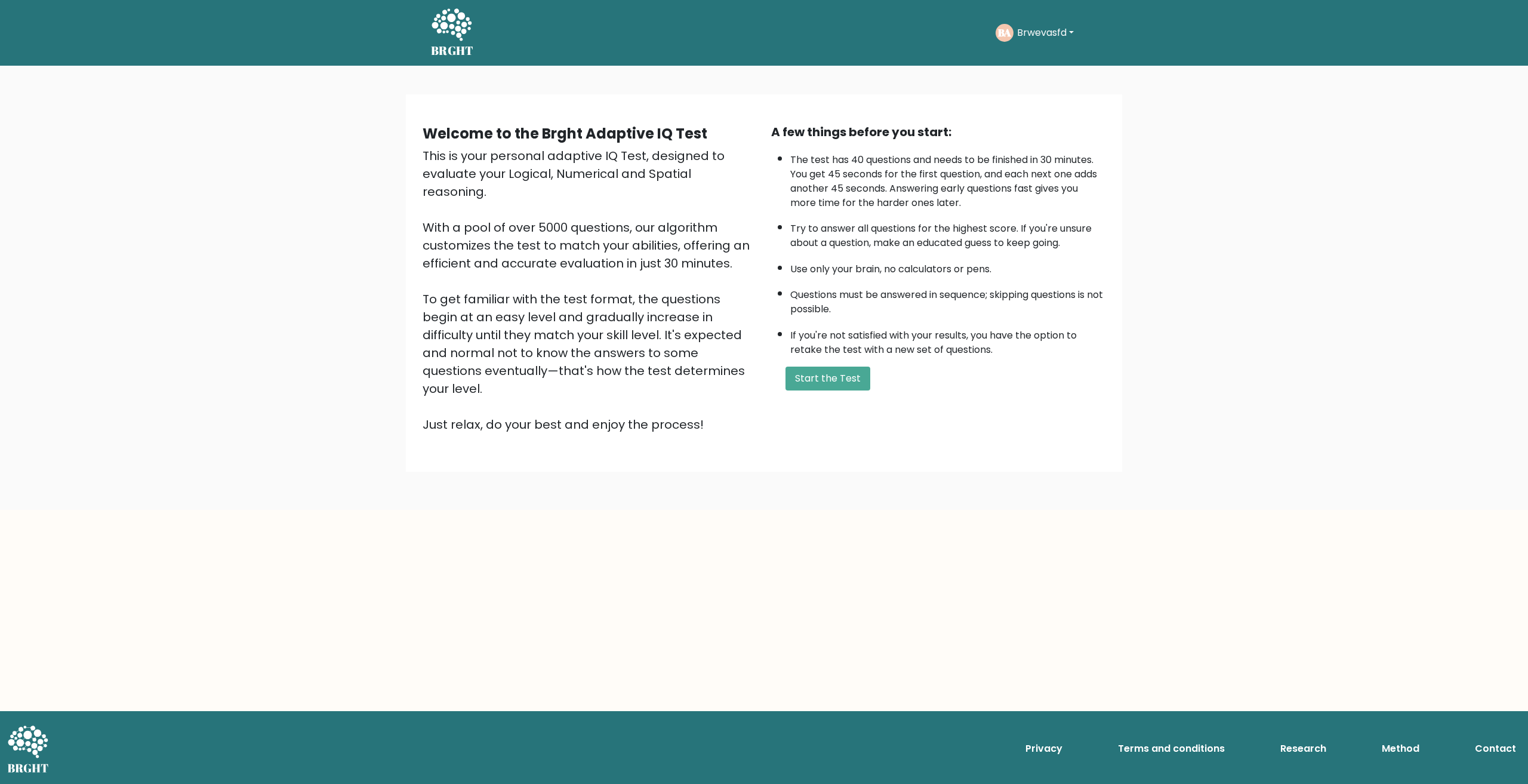
click at [840, 353] on li "If you're not satisfied with your results, you have the option to retake the te…" at bounding box center [948, 339] width 315 height 35
click at [847, 389] on button "Start the Test" at bounding box center [828, 378] width 85 height 24
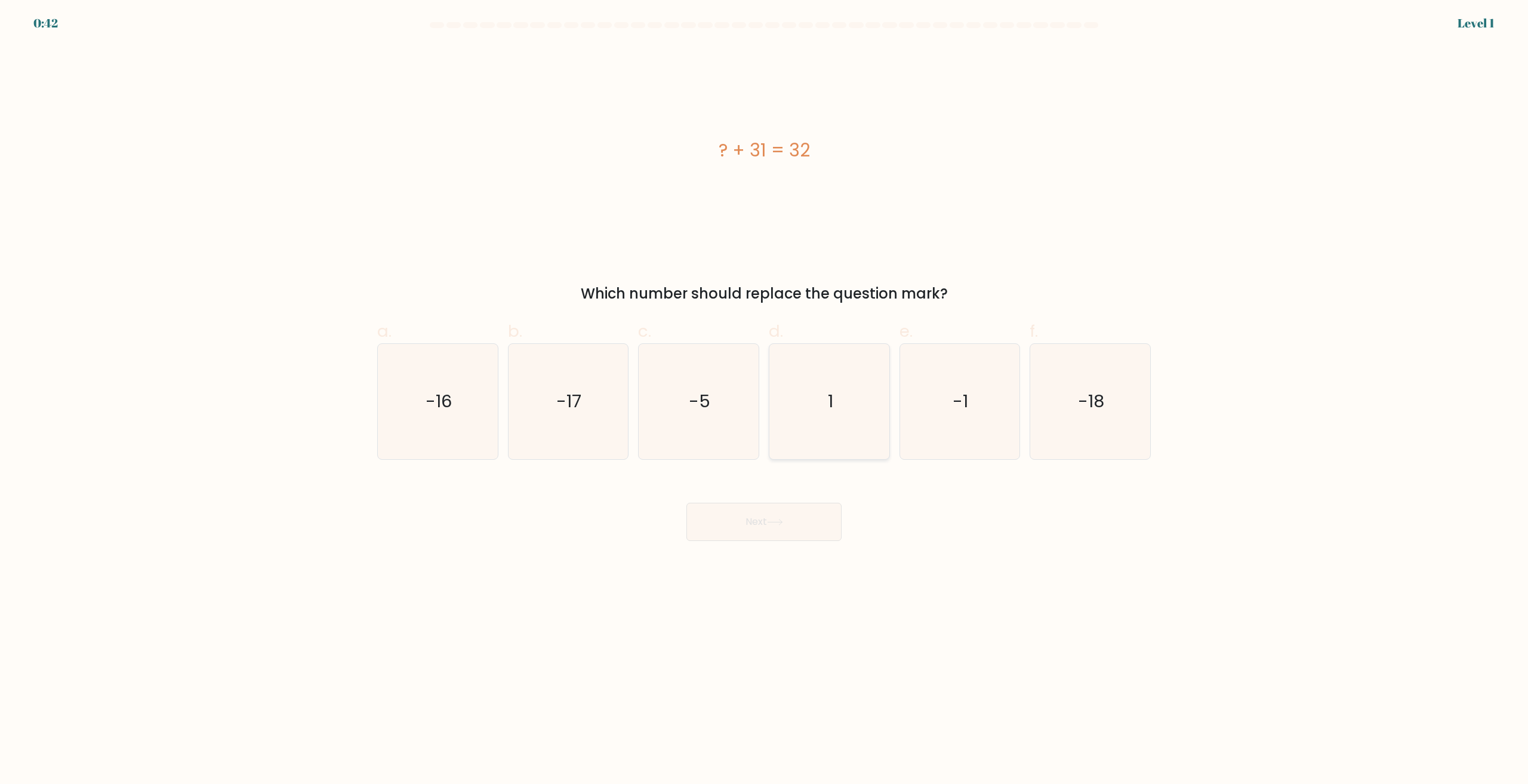
drag, startPoint x: 845, startPoint y: 425, endPoint x: 840, endPoint y: 430, distance: 7.1
click at [844, 425] on icon "1" at bounding box center [829, 401] width 115 height 115
click at [764, 400] on input "d. 1" at bounding box center [764, 396] width 1 height 8
radio input "true"
click at [810, 547] on body "0:42 Level 1 a." at bounding box center [764, 392] width 1528 height 784
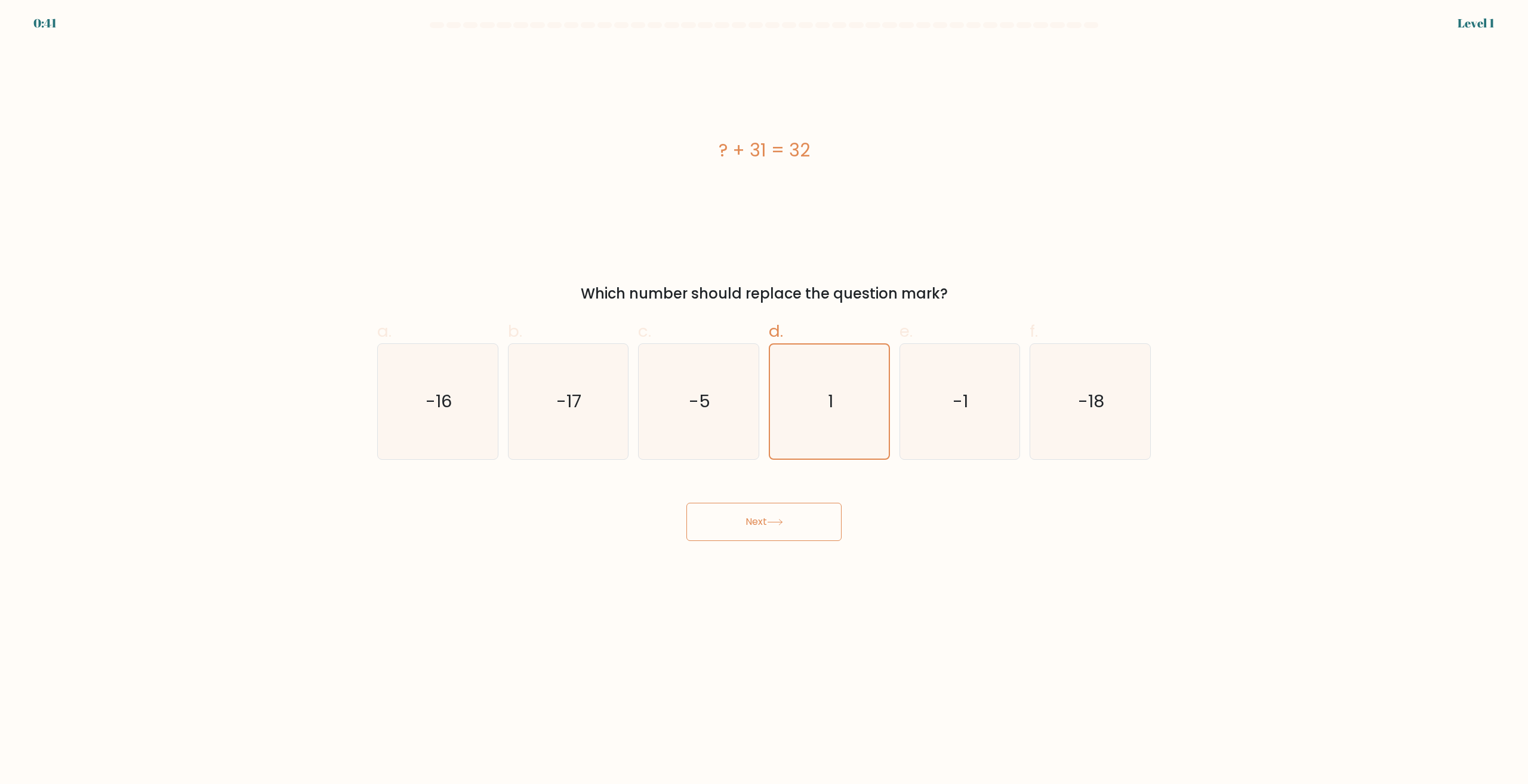
click at [777, 518] on button "Next" at bounding box center [764, 521] width 156 height 38
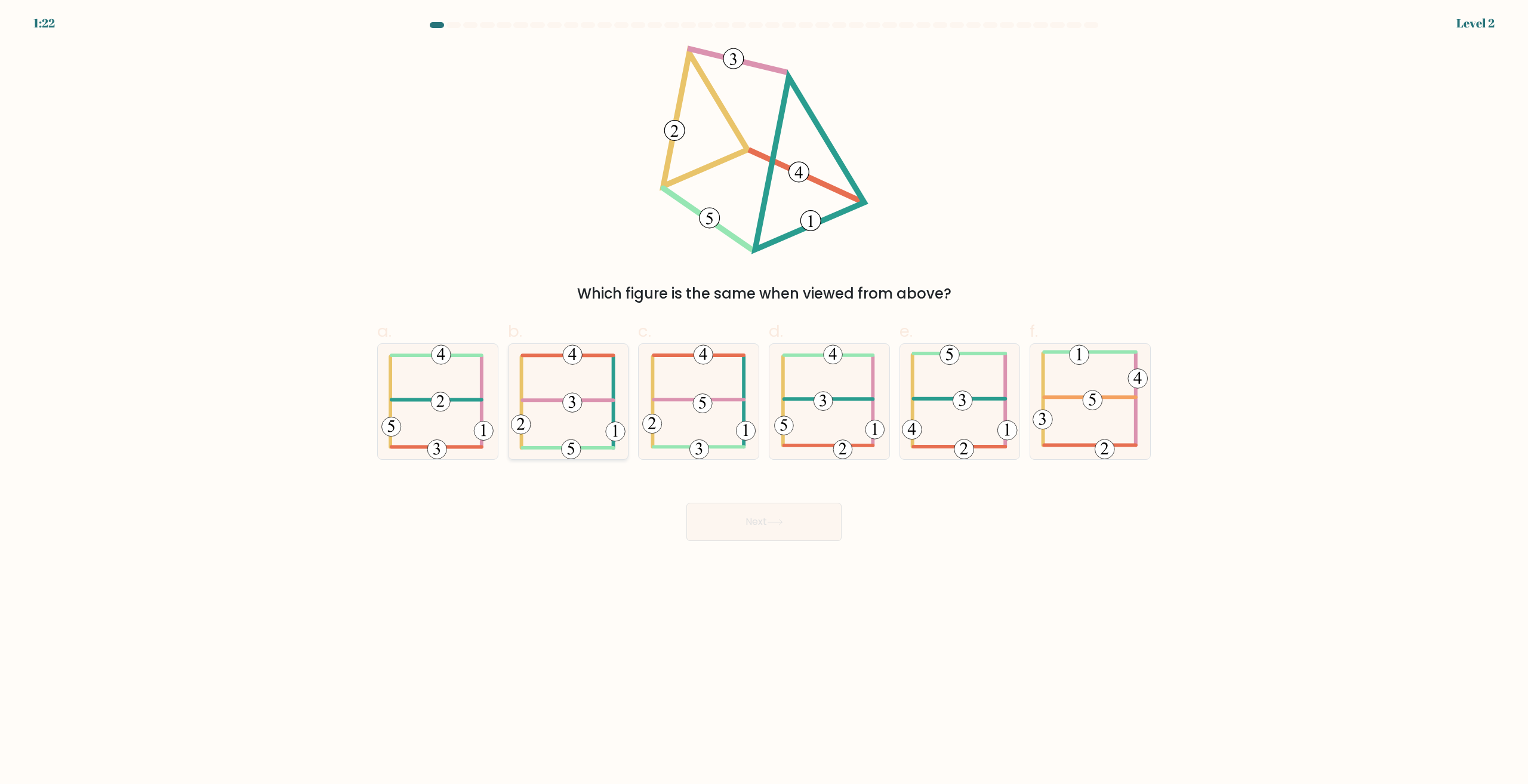
click at [604, 433] on icon at bounding box center [568, 401] width 114 height 115
click at [764, 400] on input "b." at bounding box center [764, 396] width 1 height 8
radio input "true"
click at [815, 544] on body "1:22 Level 2" at bounding box center [764, 392] width 1528 height 784
click at [788, 515] on button "Next" at bounding box center [764, 521] width 156 height 38
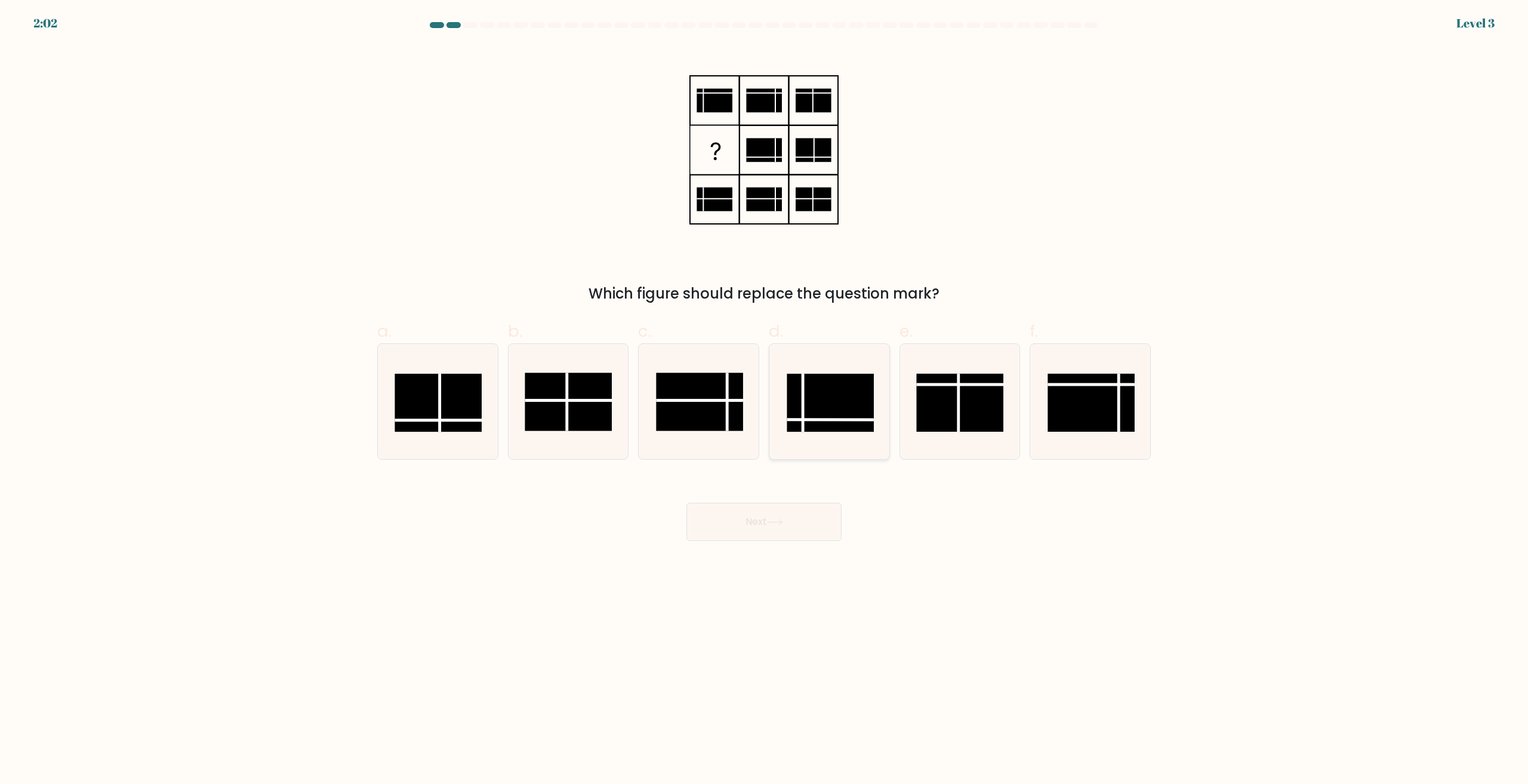
click at [825, 435] on icon at bounding box center [829, 401] width 115 height 115
click at [764, 400] on input "d." at bounding box center [764, 396] width 1 height 8
radio input "true"
click at [790, 500] on div "Next" at bounding box center [764, 507] width 788 height 67
click at [789, 510] on button "Next" at bounding box center [764, 521] width 156 height 38
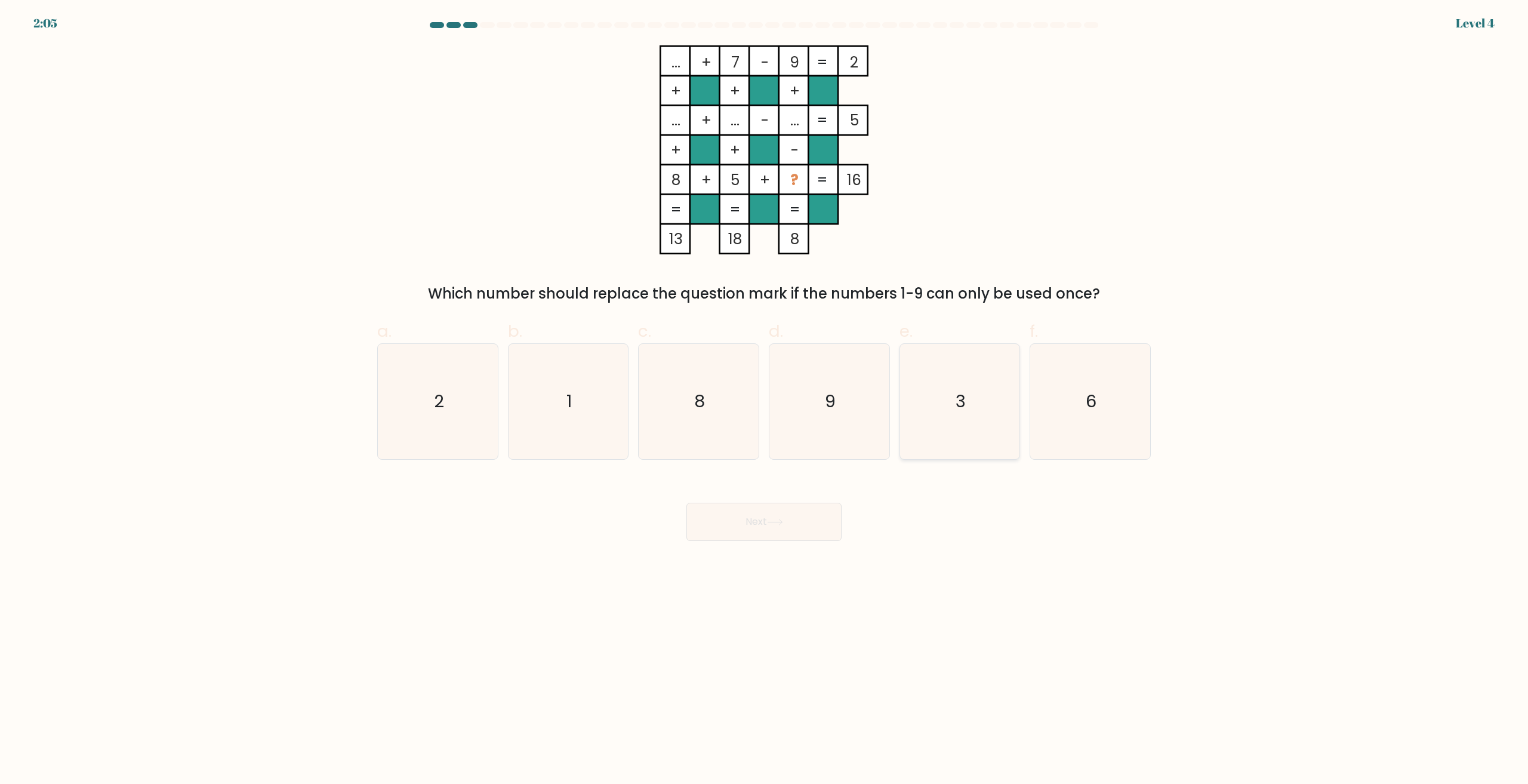
click at [1003, 426] on icon "3" at bounding box center [959, 401] width 115 height 115
click at [764, 400] on input "e. 3" at bounding box center [764, 396] width 1 height 8
radio input "true"
click at [809, 528] on button "Next" at bounding box center [764, 521] width 156 height 38
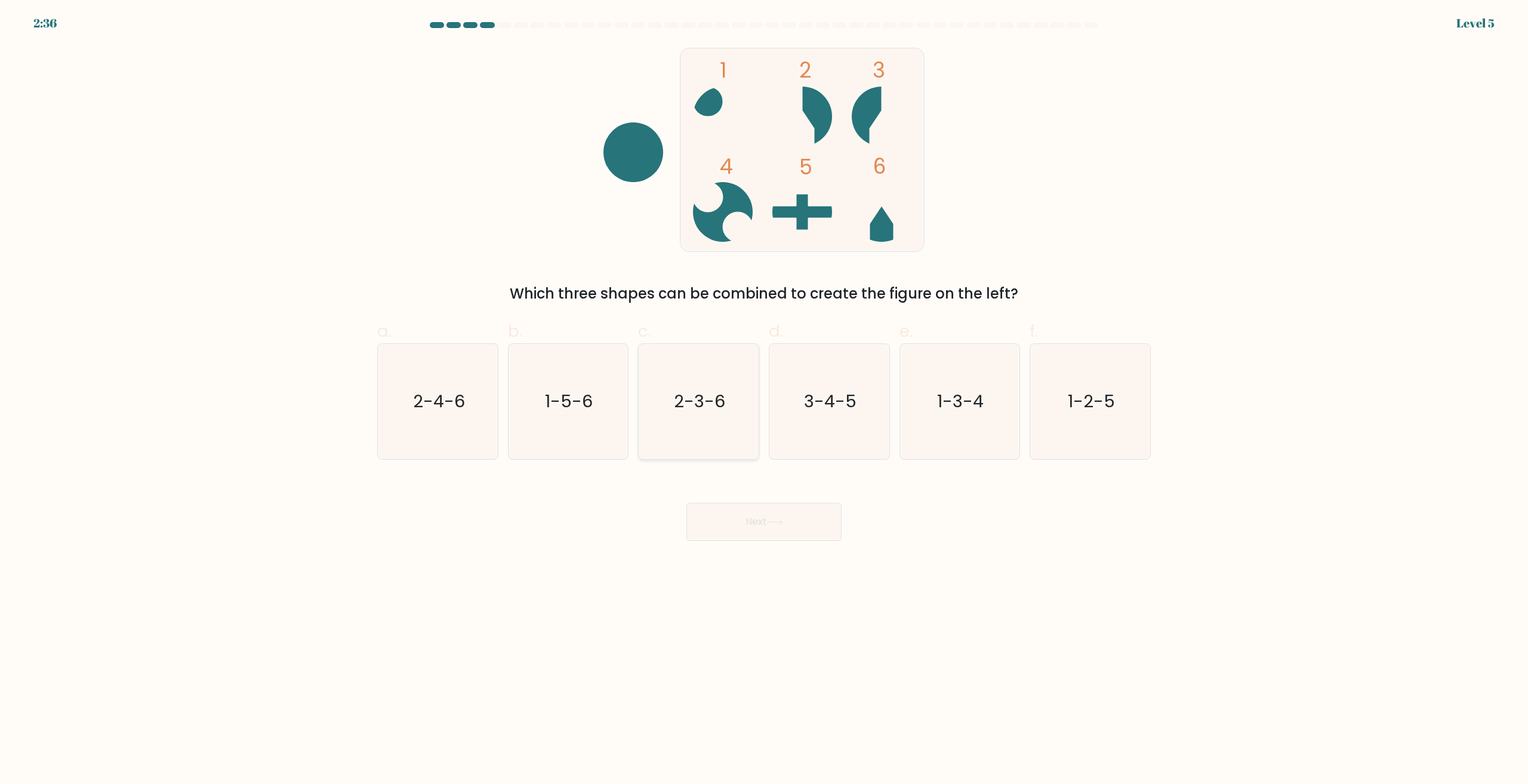
click at [685, 434] on icon "2-3-6" at bounding box center [698, 401] width 115 height 115
click at [764, 400] on input "c. 2-3-6" at bounding box center [764, 396] width 1 height 8
radio input "true"
click at [793, 514] on button "Next" at bounding box center [764, 521] width 156 height 38
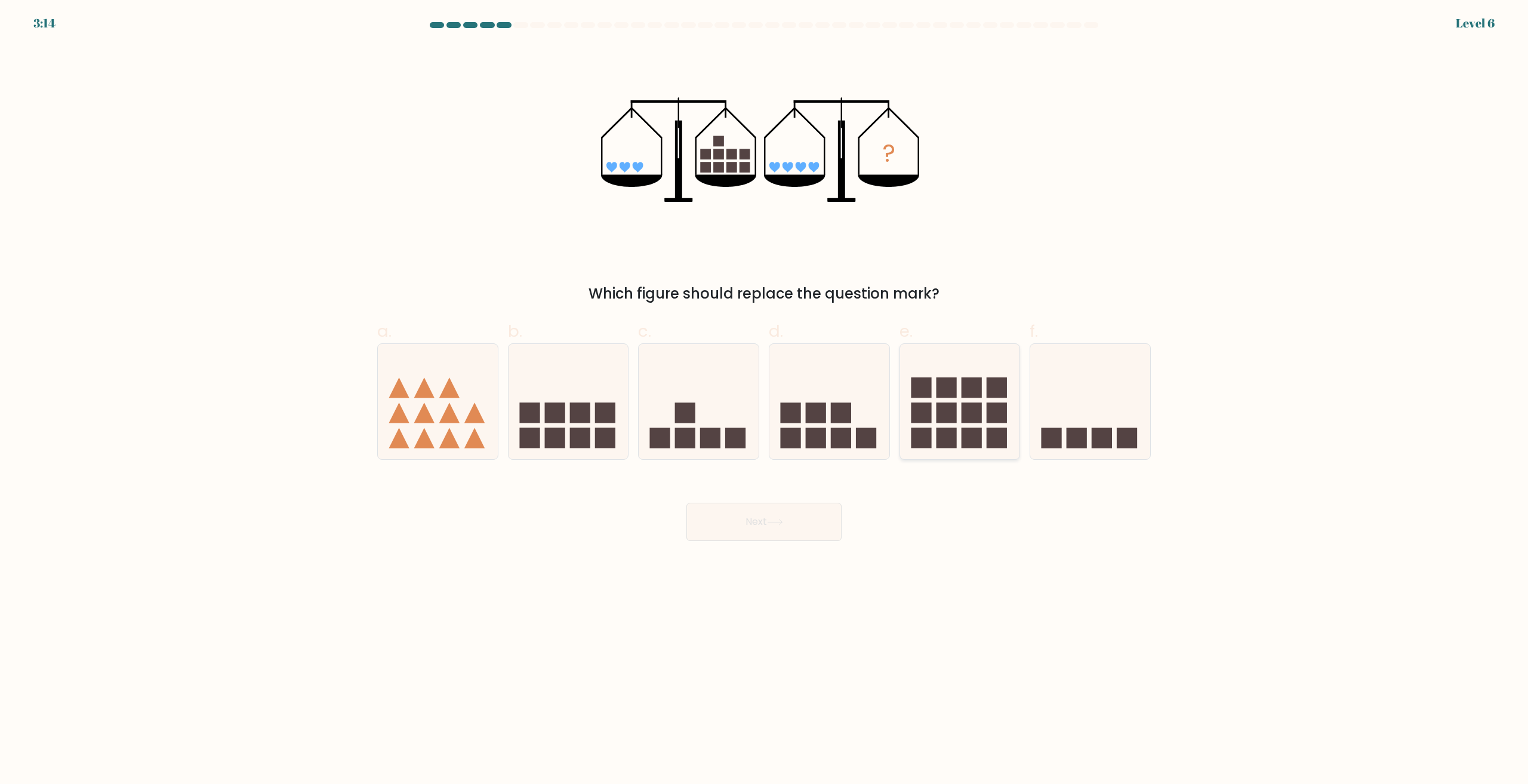
click at [956, 415] on rect at bounding box center [946, 412] width 21 height 21
click at [764, 400] on input "e." at bounding box center [764, 396] width 1 height 8
radio input "true"
click at [717, 528] on button "Next" at bounding box center [764, 521] width 156 height 38
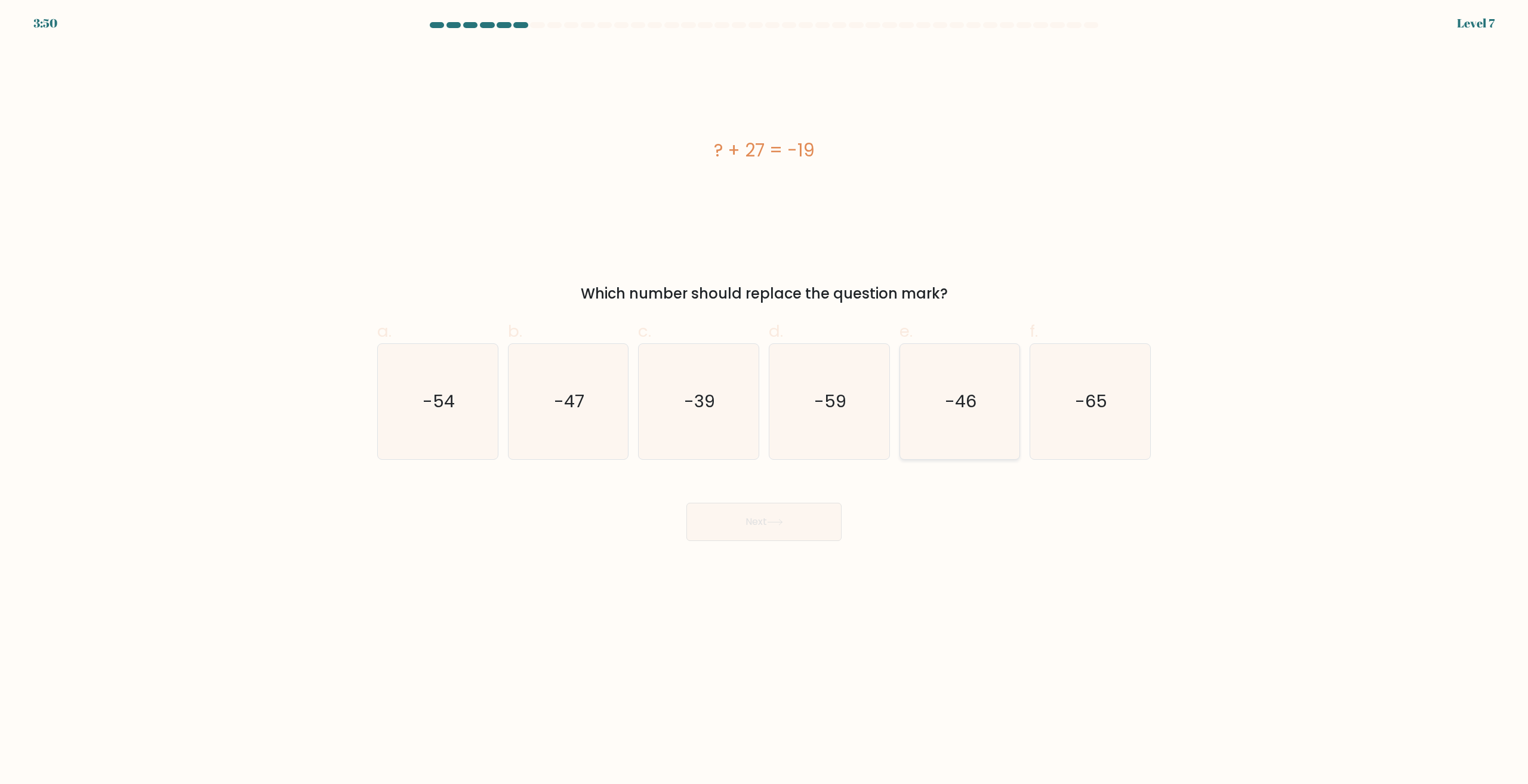
click at [992, 426] on icon "-46" at bounding box center [959, 401] width 115 height 115
click at [764, 400] on input "e. -46" at bounding box center [764, 396] width 1 height 8
radio input "true"
click at [801, 514] on button "Next" at bounding box center [764, 521] width 156 height 38
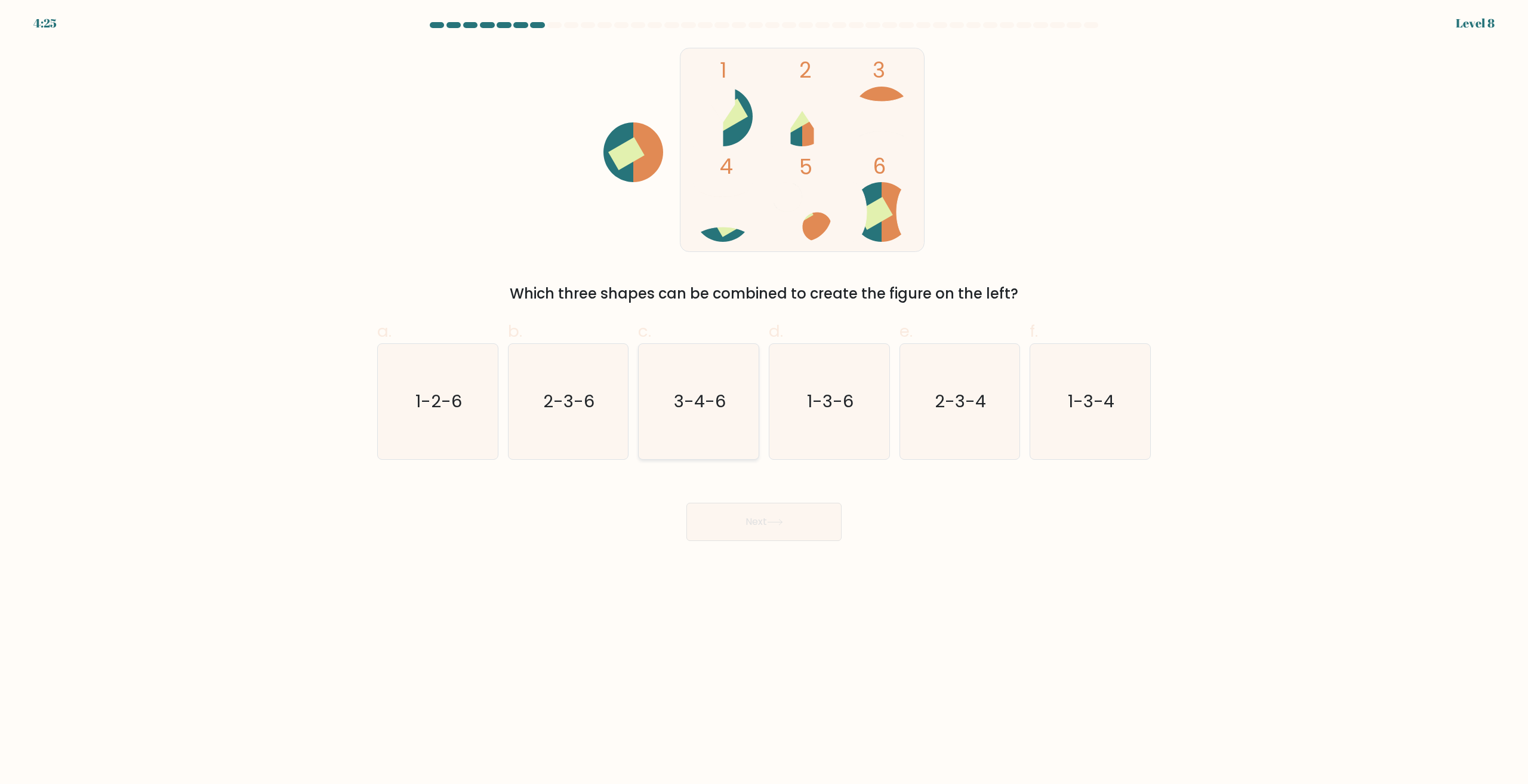
click at [689, 448] on icon "3-4-6" at bounding box center [698, 401] width 115 height 115
click at [764, 400] on input "c. 3-4-6" at bounding box center [764, 396] width 1 height 8
radio input "true"
click at [730, 510] on button "Next" at bounding box center [764, 521] width 156 height 38
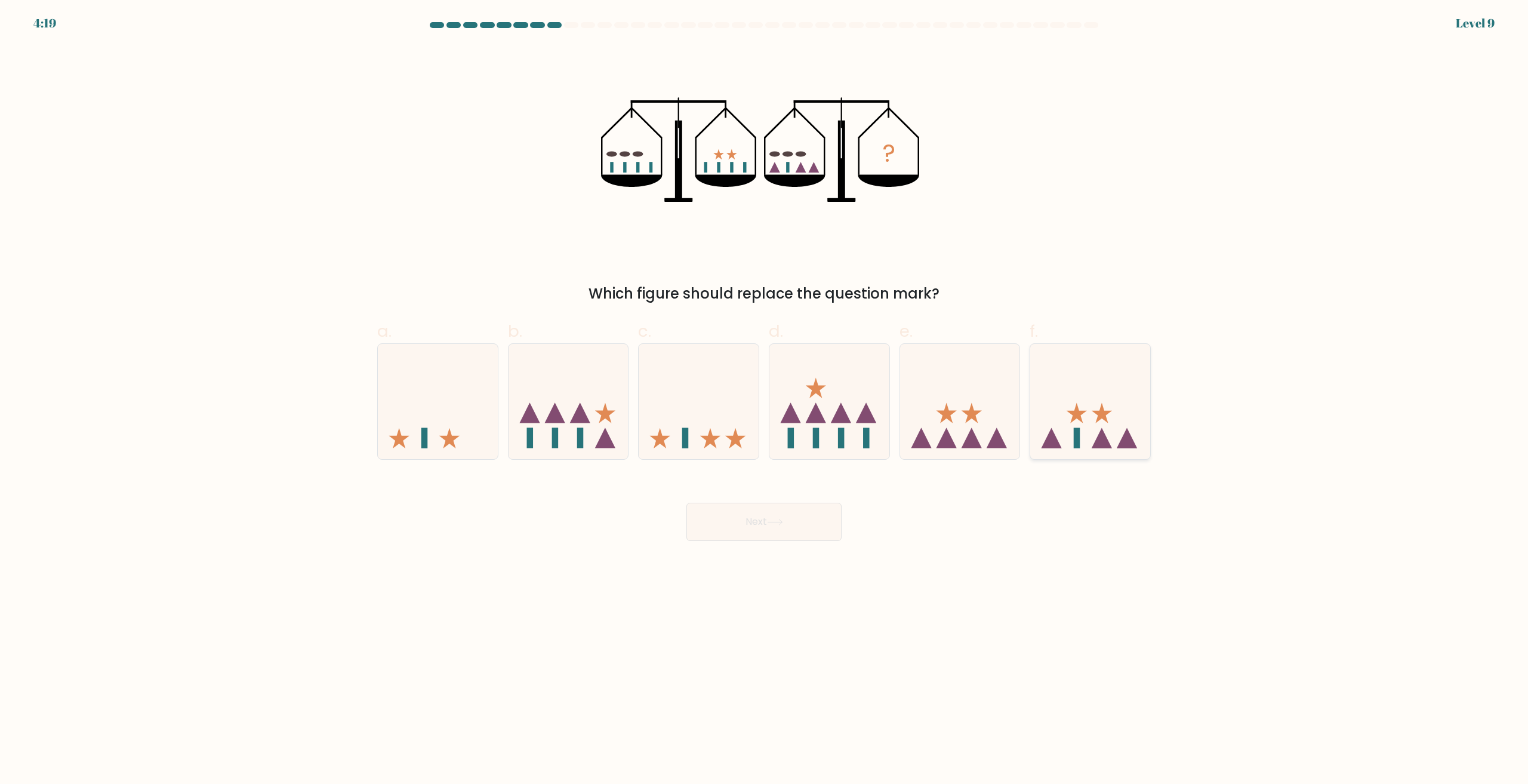
click at [1093, 443] on icon at bounding box center [1090, 401] width 120 height 99
click at [764, 400] on input "f." at bounding box center [764, 396] width 1 height 8
radio input "true"
click at [806, 527] on button "Next" at bounding box center [764, 521] width 156 height 38
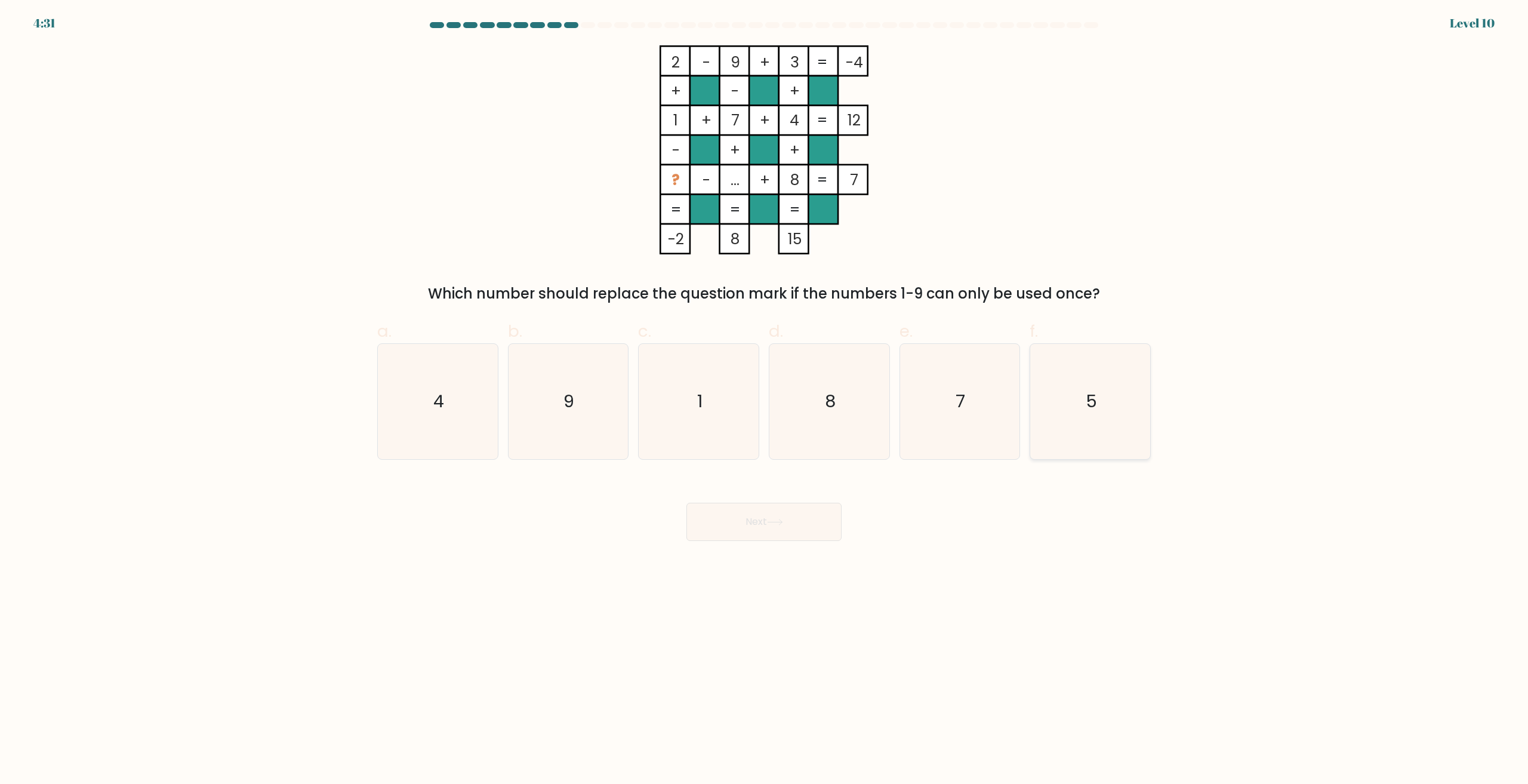
click at [1075, 413] on icon "5" at bounding box center [1090, 401] width 115 height 115
click at [764, 400] on input "f. 5" at bounding box center [764, 396] width 1 height 8
radio input "true"
click at [719, 534] on button "Next" at bounding box center [764, 521] width 156 height 38
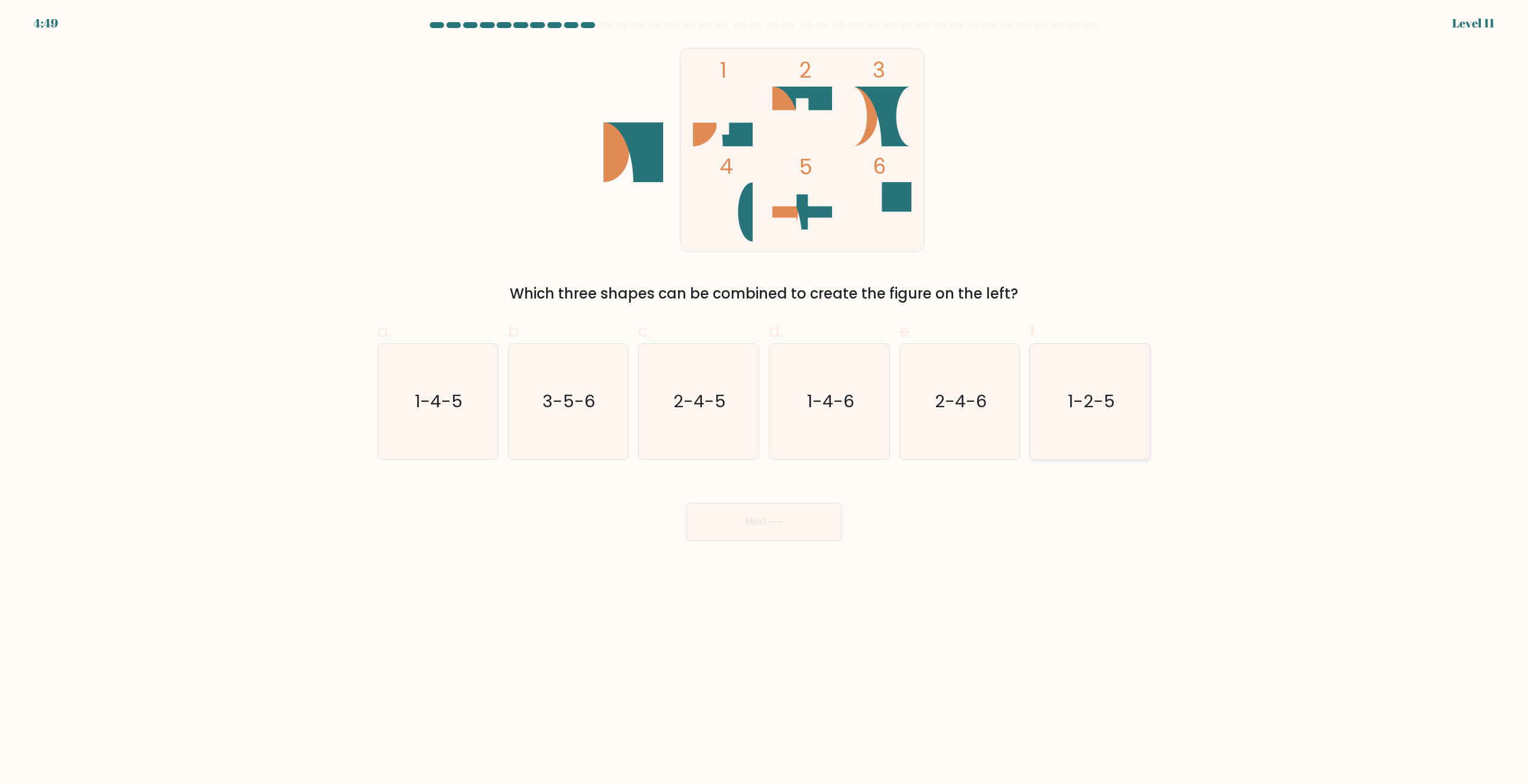
click at [1111, 393] on text "1-2-5" at bounding box center [1091, 401] width 47 height 24
click at [764, 393] on input "f. 1-2-5" at bounding box center [764, 396] width 1 height 8
radio input "true"
click at [819, 535] on button "Next" at bounding box center [764, 521] width 156 height 38
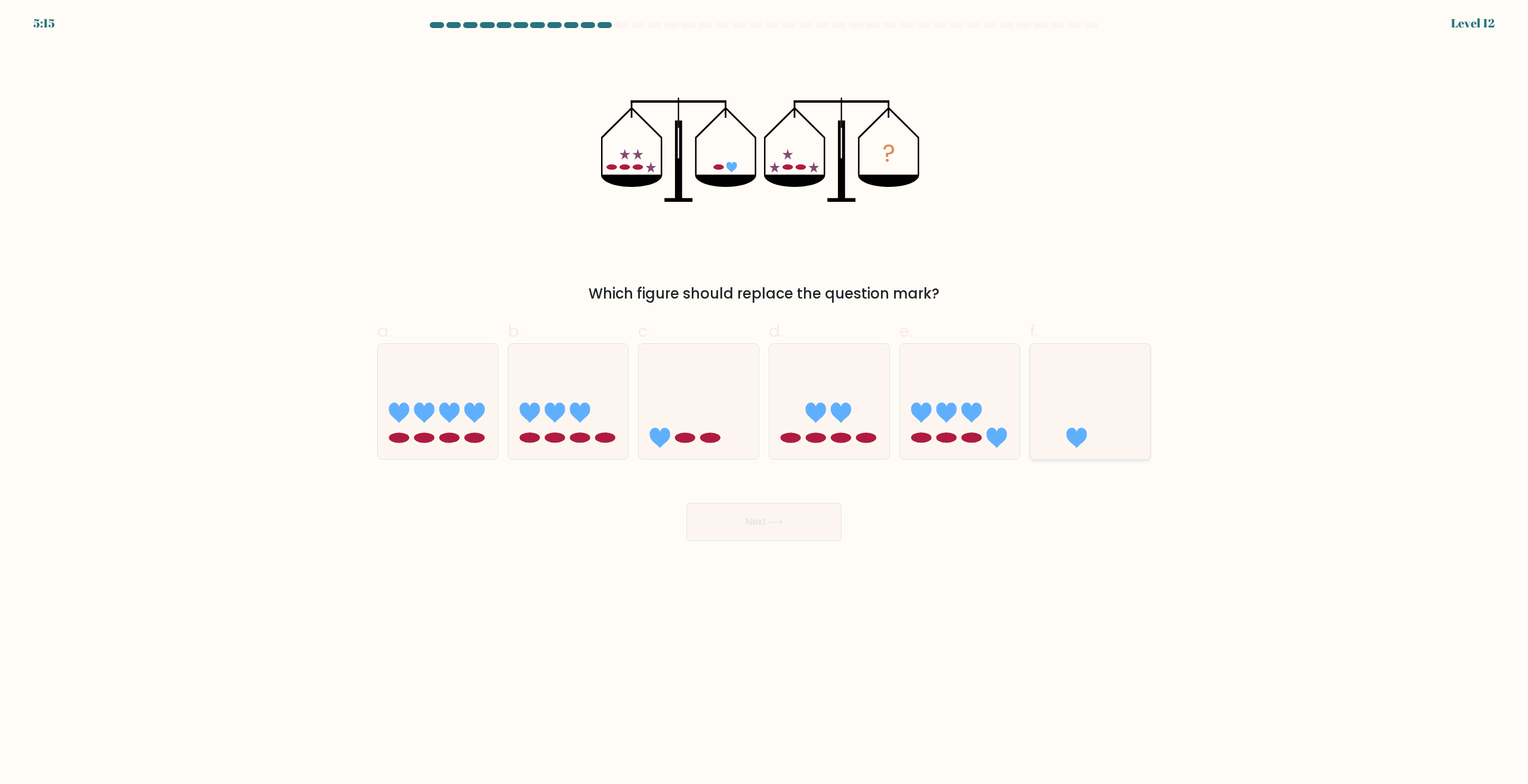
click at [1091, 426] on icon at bounding box center [1090, 401] width 120 height 99
click at [764, 400] on input "f." at bounding box center [764, 396] width 1 height 8
radio input "true"
click at [722, 521] on button "Next" at bounding box center [764, 521] width 156 height 38
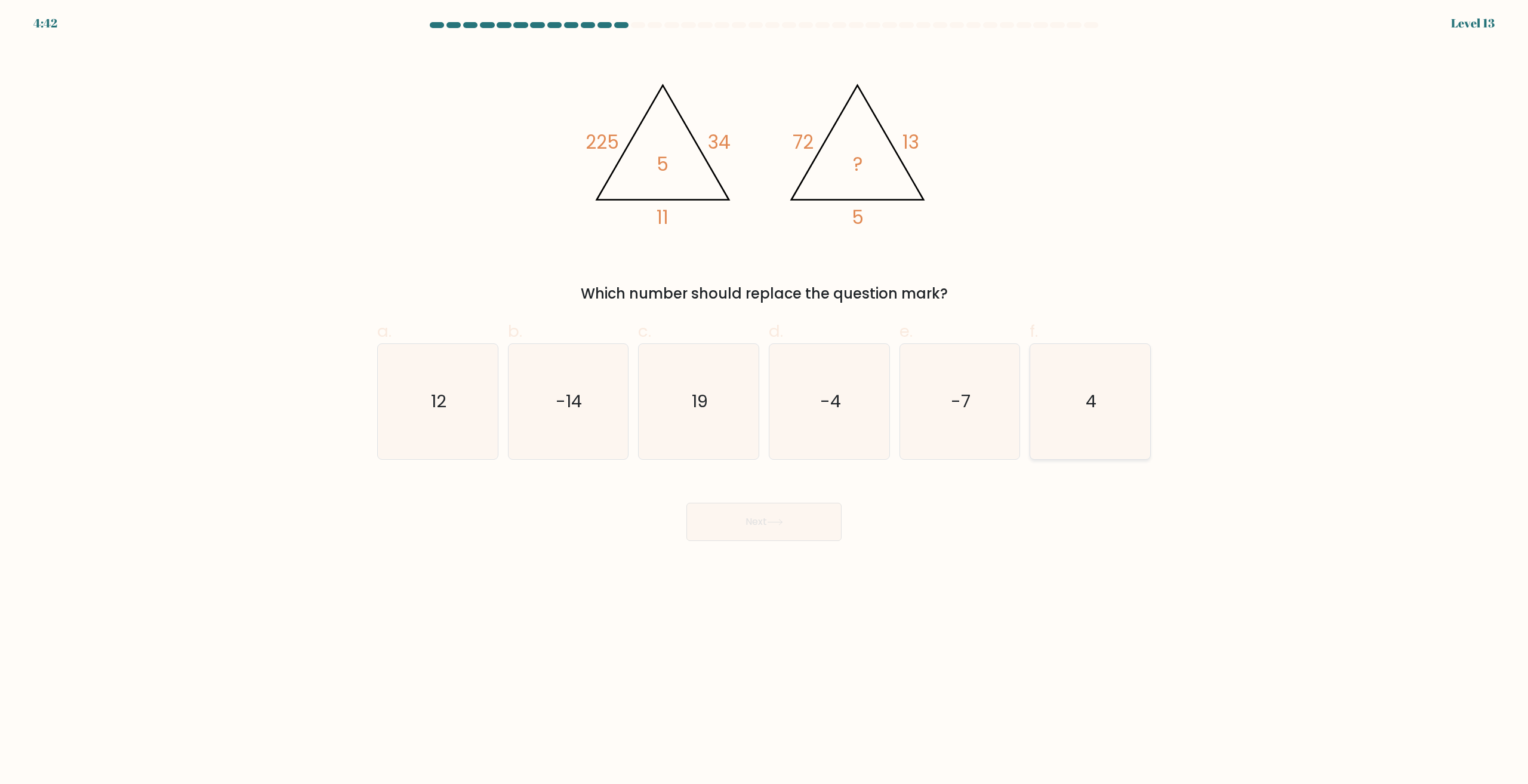
click at [1090, 410] on text "4" at bounding box center [1092, 401] width 11 height 24
click at [764, 400] on input "f. 4" at bounding box center [764, 396] width 1 height 8
radio input "true"
click at [763, 532] on button "Next" at bounding box center [764, 521] width 156 height 38
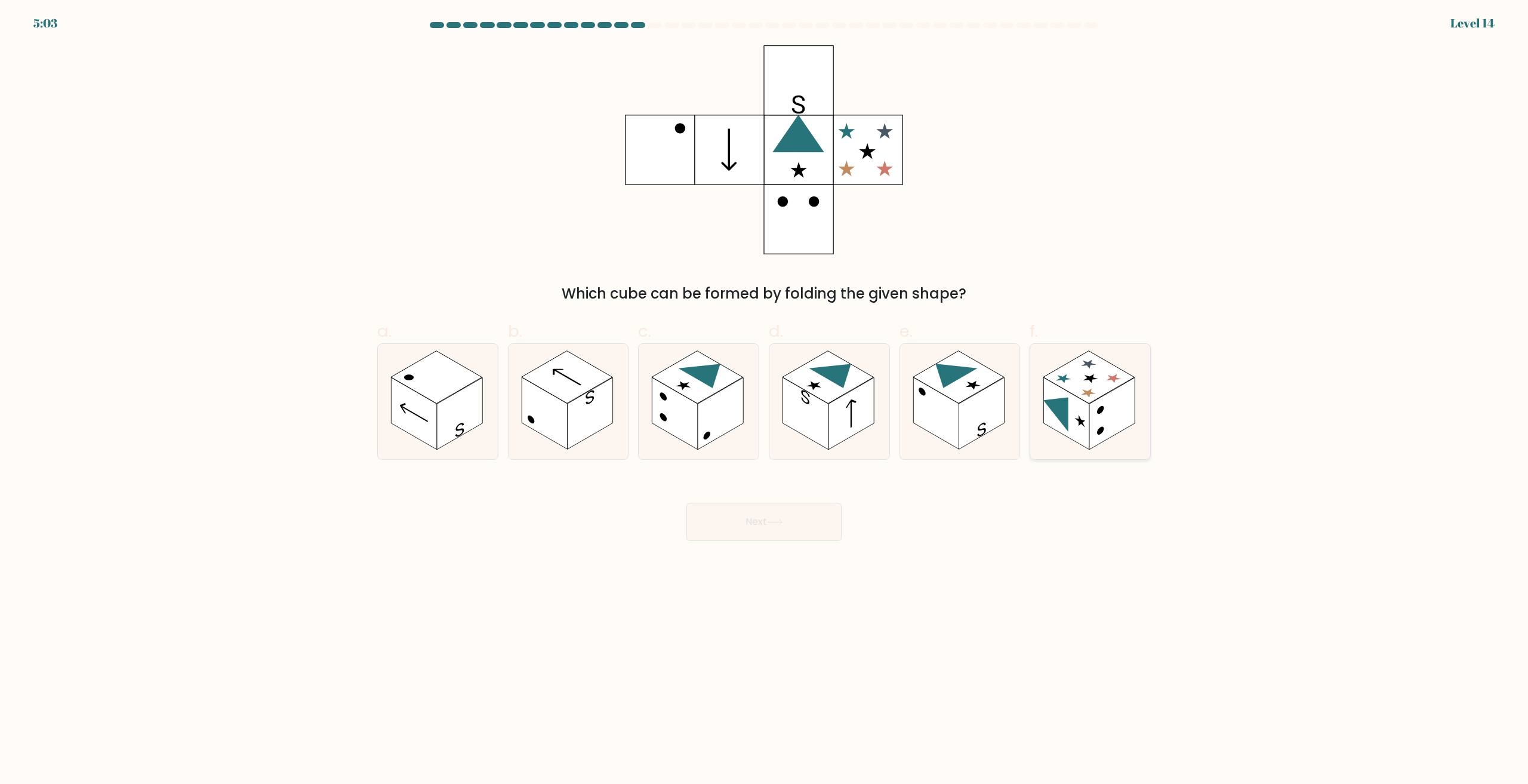
click at [1110, 434] on rect at bounding box center [1111, 414] width 46 height 72
click at [764, 400] on input "f." at bounding box center [764, 396] width 1 height 8
radio input "true"
click at [777, 511] on button "Next" at bounding box center [764, 521] width 156 height 38
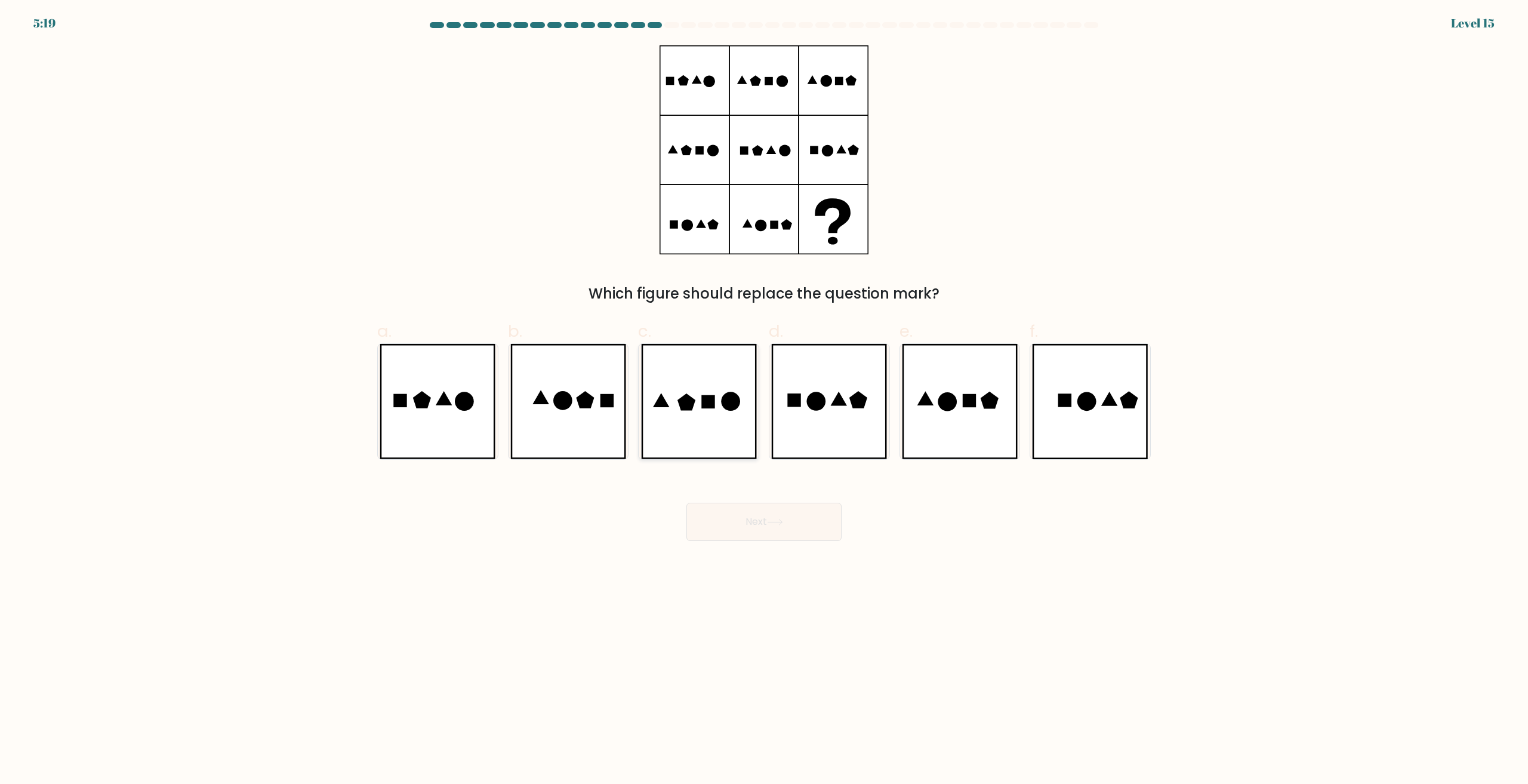
click at [721, 432] on icon at bounding box center [699, 401] width 116 height 115
click at [764, 400] on input "c." at bounding box center [764, 396] width 1 height 8
radio input "true"
click at [797, 510] on button "Next" at bounding box center [764, 521] width 156 height 38
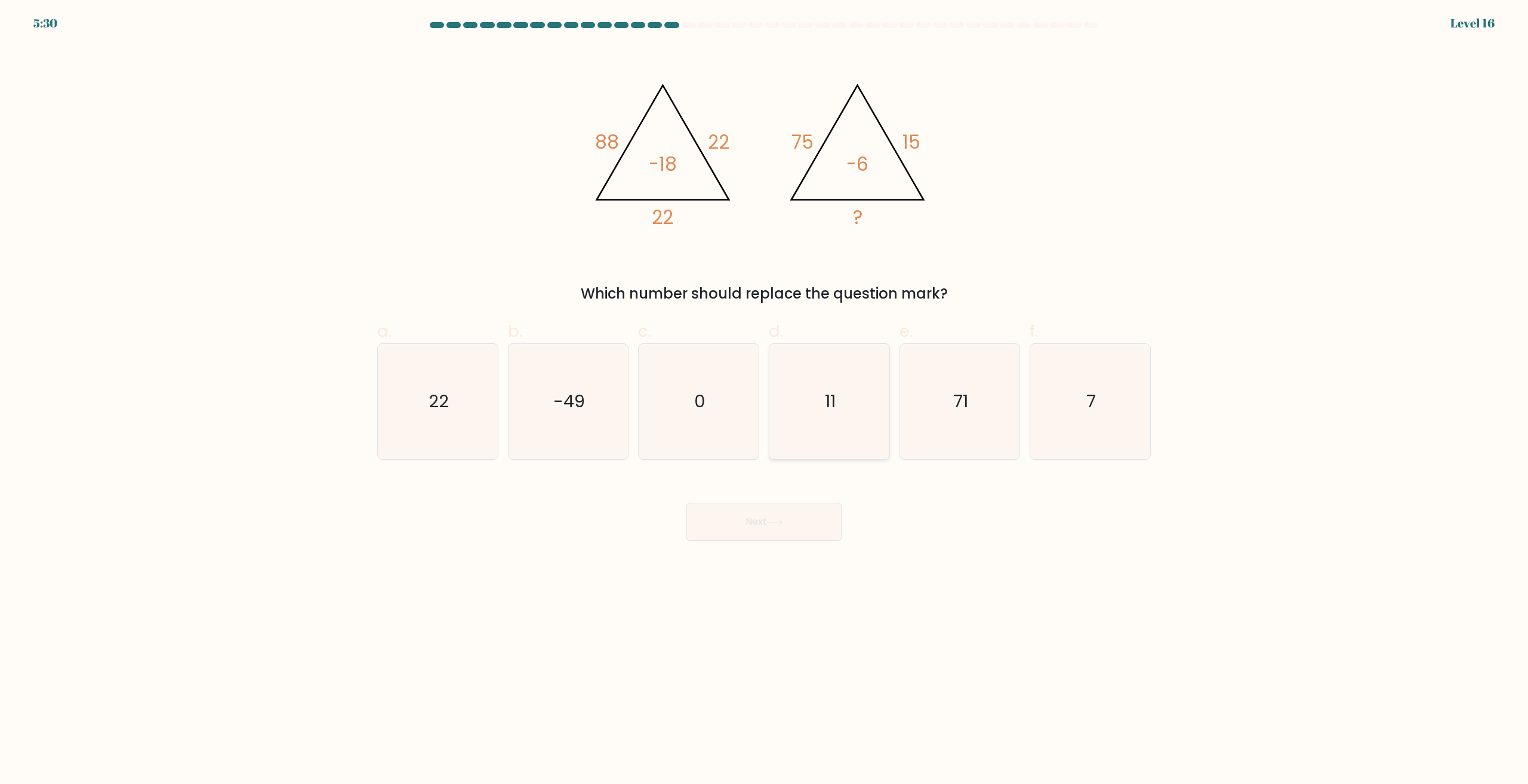
click at [837, 438] on icon "11" at bounding box center [829, 401] width 115 height 115
click at [764, 400] on input "d. 11" at bounding box center [764, 396] width 1 height 8
radio input "true"
click at [791, 530] on button "Next" at bounding box center [764, 521] width 156 height 38
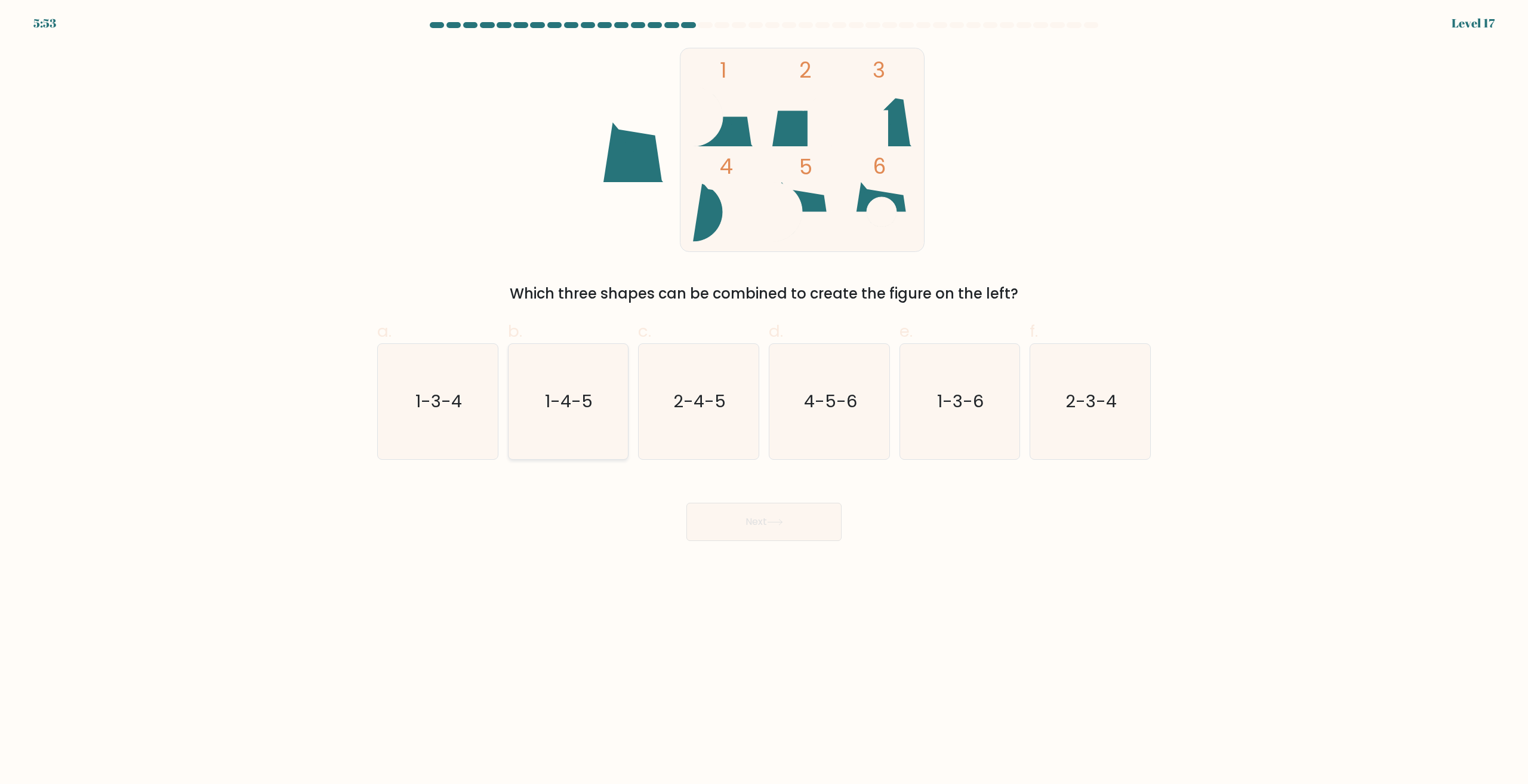
click at [592, 437] on icon "1-4-5" at bounding box center [568, 401] width 115 height 115
click at [764, 400] on input "b. 1-4-5" at bounding box center [764, 396] width 1 height 8
radio input "true"
click at [751, 510] on button "Next" at bounding box center [764, 521] width 156 height 38
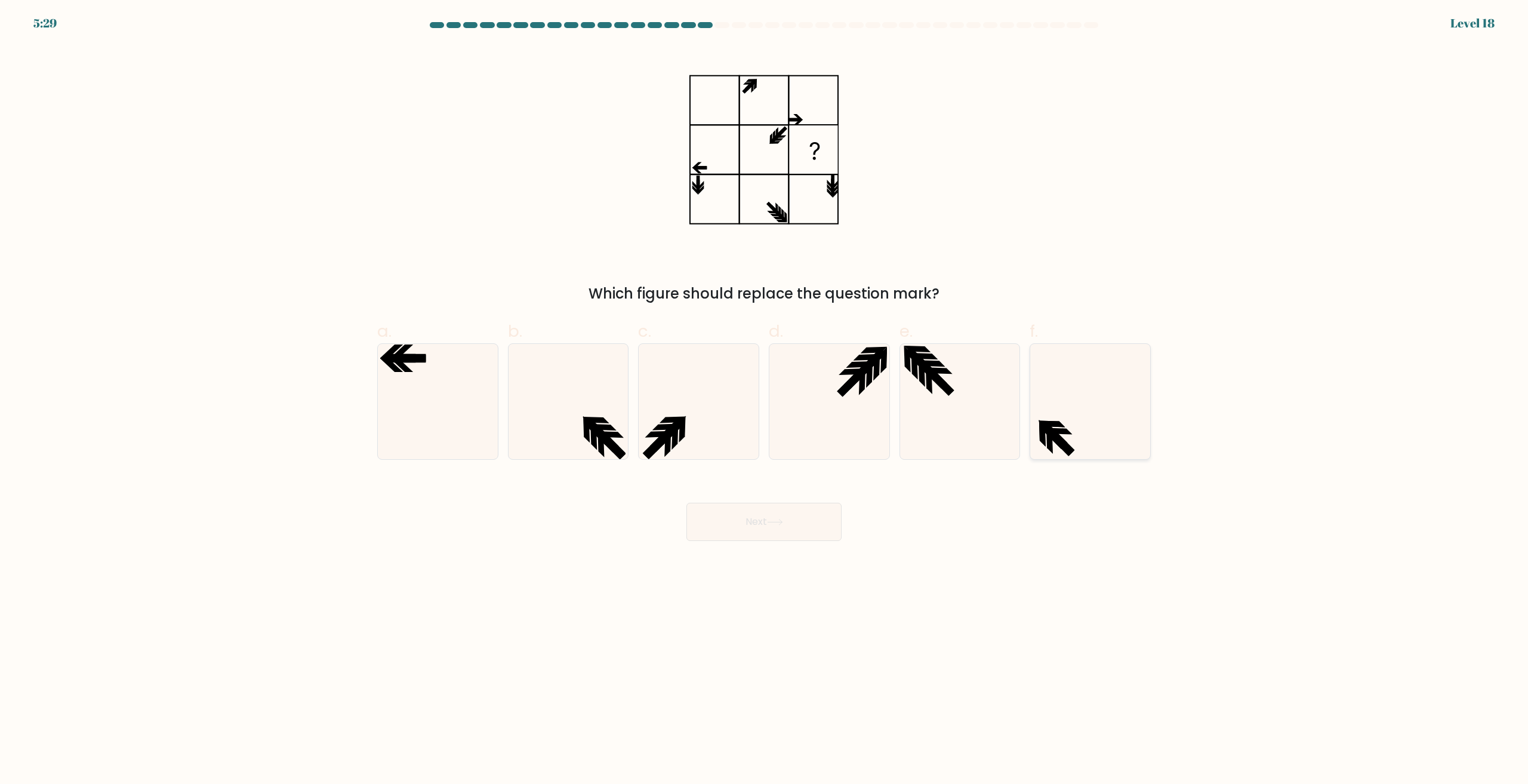
click at [1116, 425] on icon at bounding box center [1090, 401] width 115 height 115
click at [764, 400] on input "f." at bounding box center [764, 396] width 1 height 8
radio input "true"
click at [784, 496] on div "Next" at bounding box center [764, 507] width 788 height 67
click at [773, 525] on icon at bounding box center [775, 521] width 16 height 6
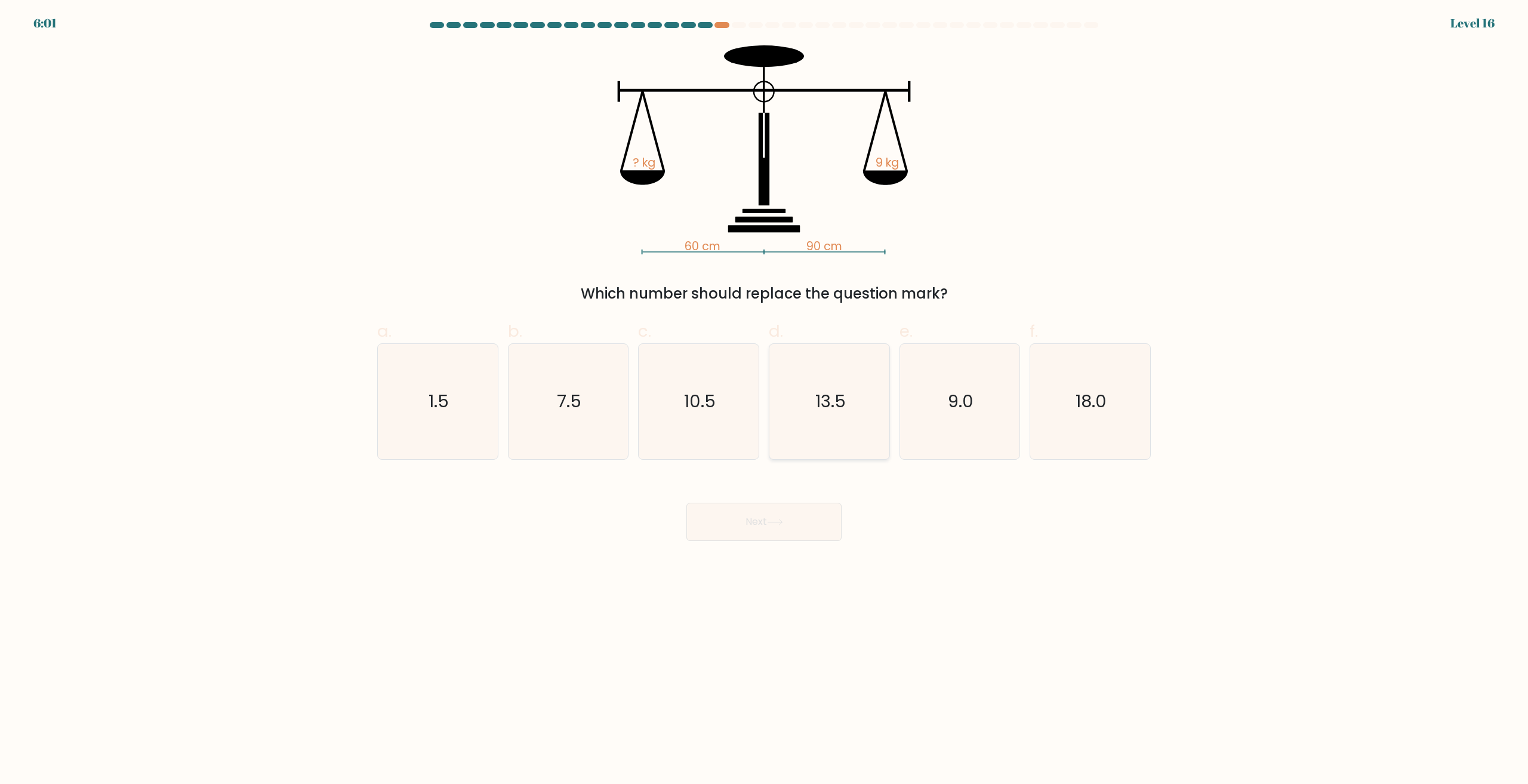
click at [861, 384] on icon "13.5" at bounding box center [829, 401] width 115 height 115
click at [764, 392] on input "d. 13.5" at bounding box center [764, 396] width 1 height 8
radio input "true"
click at [798, 517] on button "Next" at bounding box center [764, 521] width 156 height 38
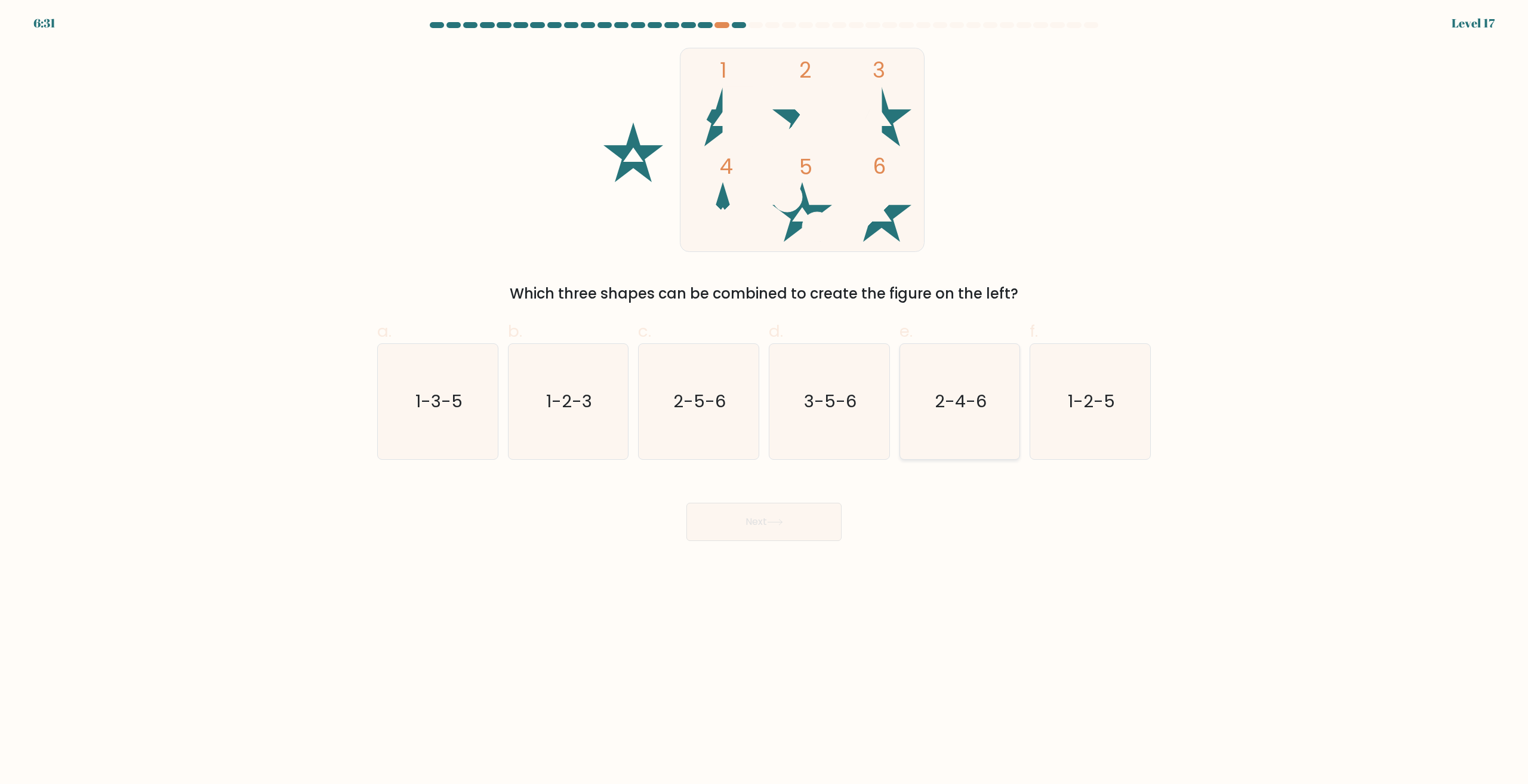
click at [954, 458] on icon "2-4-6" at bounding box center [959, 401] width 115 height 115
click at [764, 400] on input "e. 2-4-6" at bounding box center [764, 396] width 1 height 8
radio input "true"
click at [783, 544] on body "6:31 Level 17" at bounding box center [764, 392] width 1528 height 784
click at [773, 525] on icon at bounding box center [775, 521] width 16 height 6
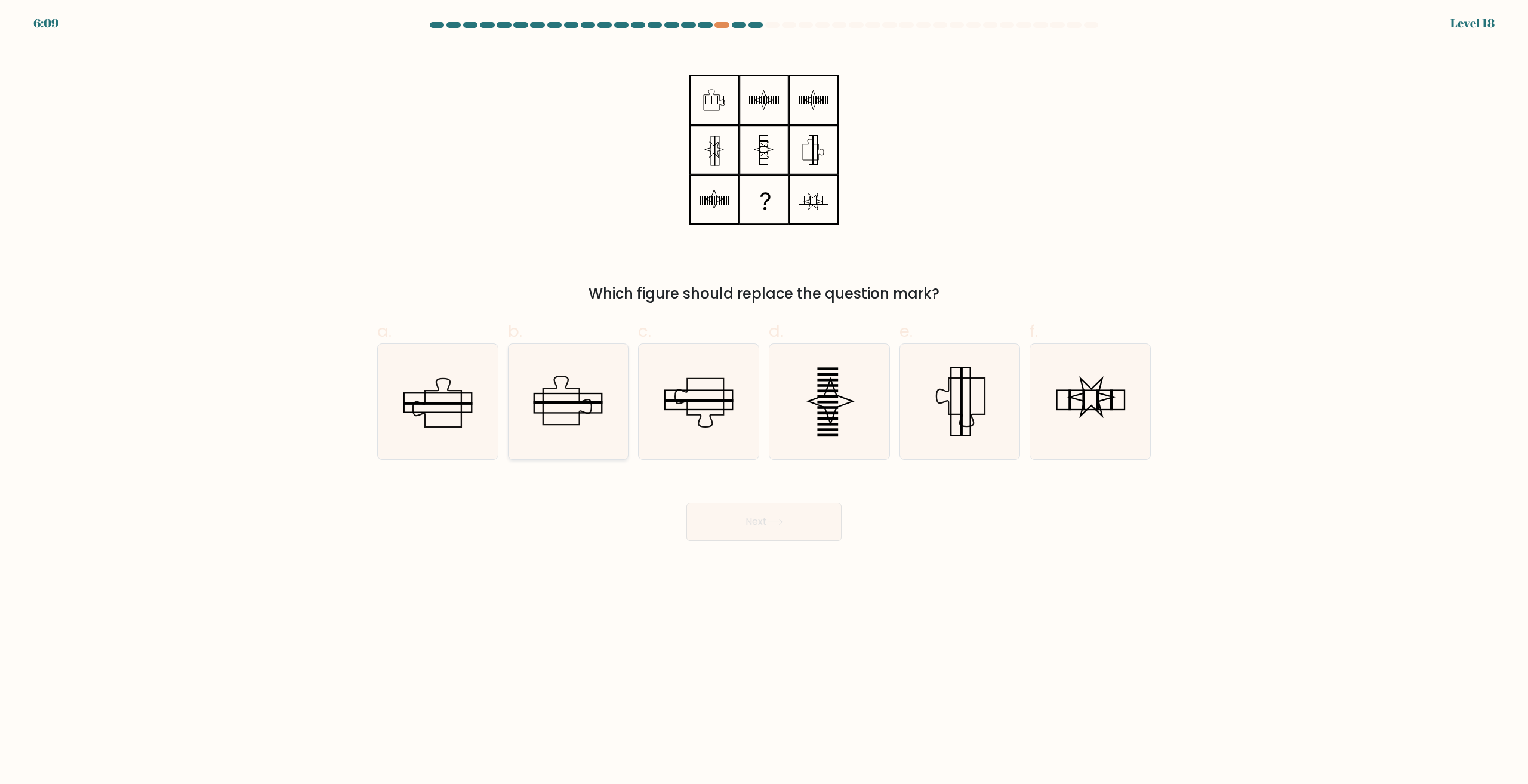
click at [569, 406] on icon at bounding box center [568, 401] width 115 height 115
click at [764, 400] on input "b." at bounding box center [764, 396] width 1 height 8
radio input "true"
click at [762, 517] on button "Next" at bounding box center [764, 521] width 156 height 38
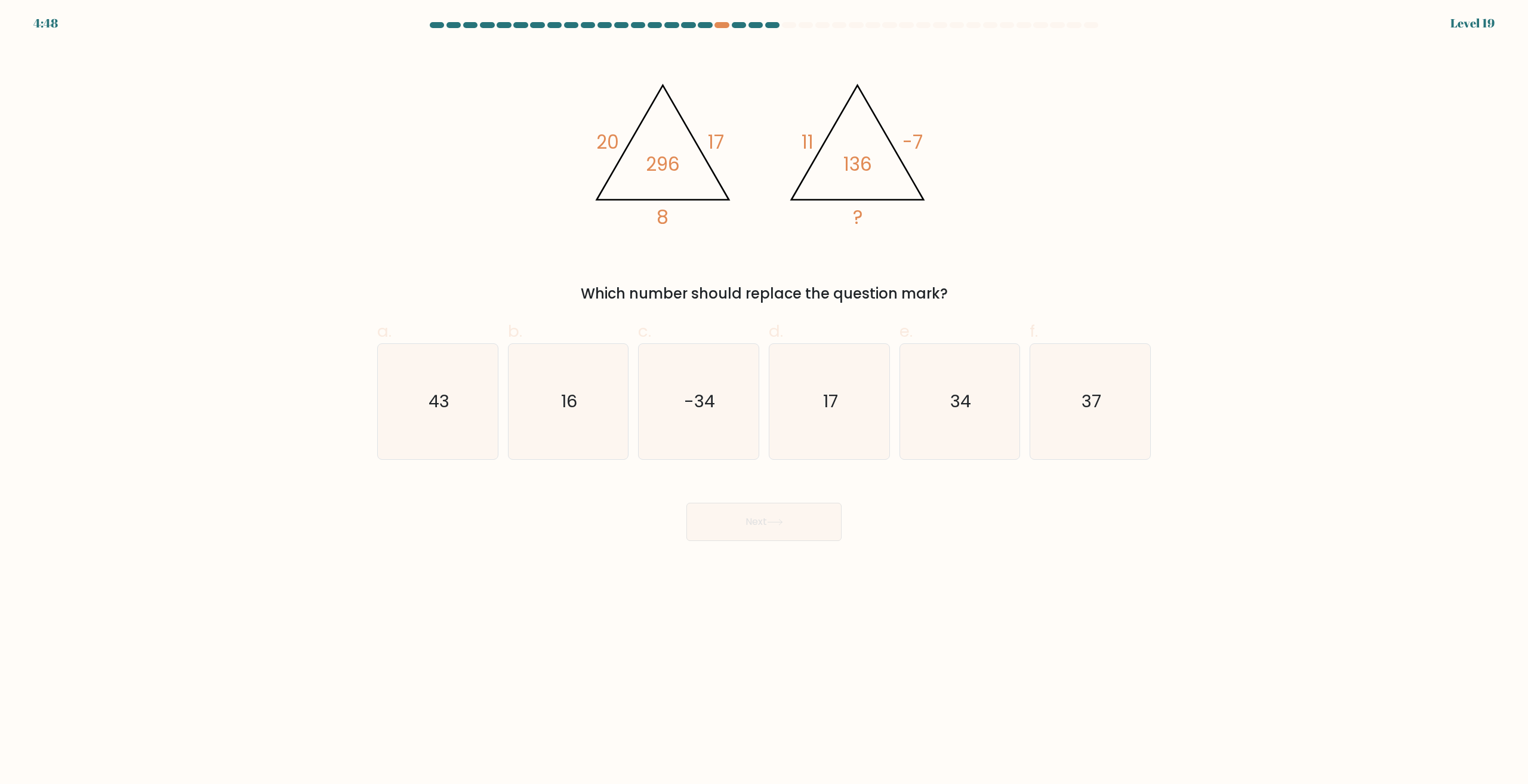
click at [1089, 407] on text "37" at bounding box center [1092, 401] width 20 height 24
click at [764, 400] on input "f. 37" at bounding box center [764, 396] width 1 height 8
radio input "true"
click at [780, 537] on button "Next" at bounding box center [764, 521] width 156 height 38
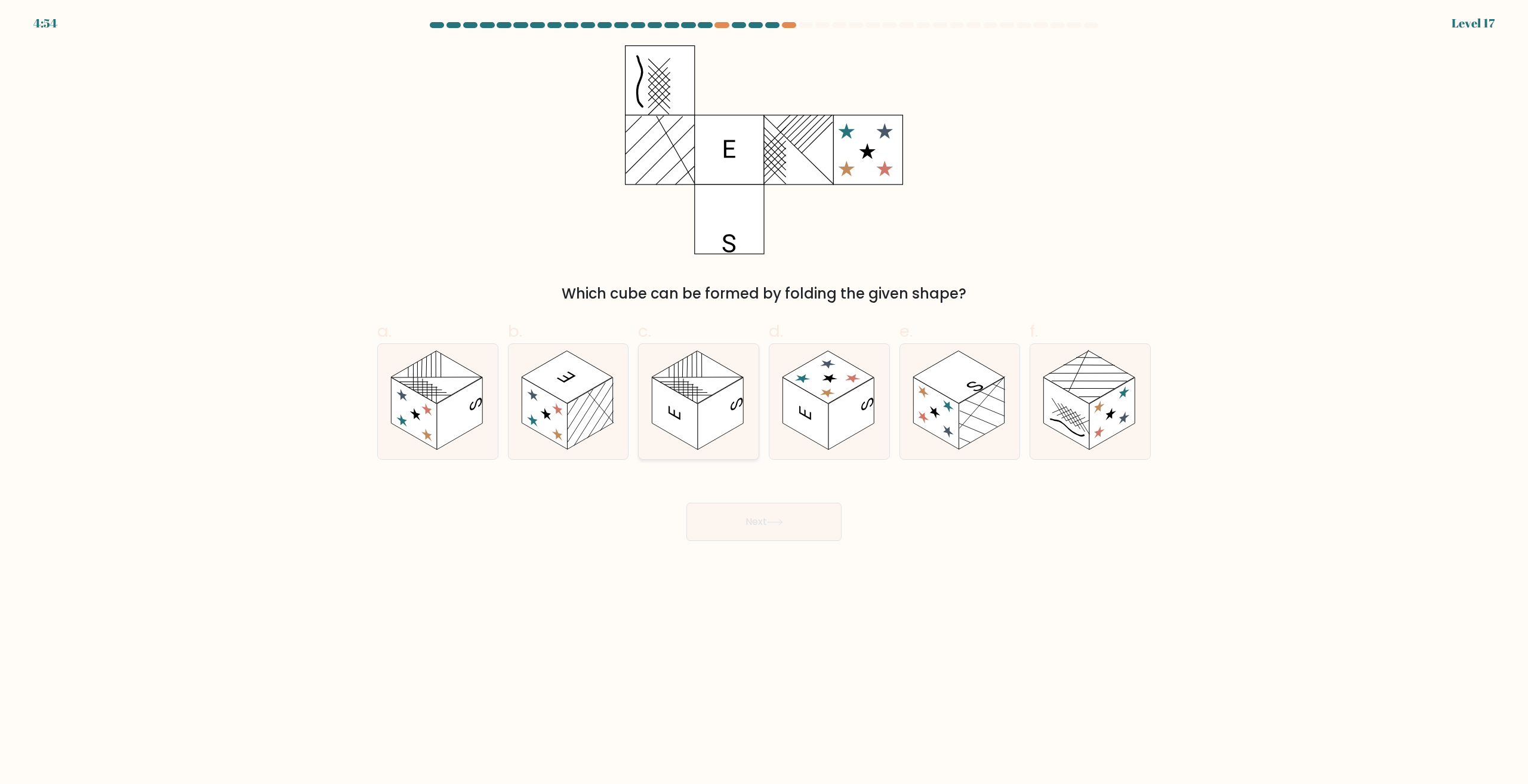
click at [739, 407] on rect at bounding box center [720, 414] width 46 height 72
click at [764, 400] on input "c." at bounding box center [764, 396] width 1 height 8
radio input "true"
click at [762, 535] on button "Next" at bounding box center [764, 521] width 156 height 38
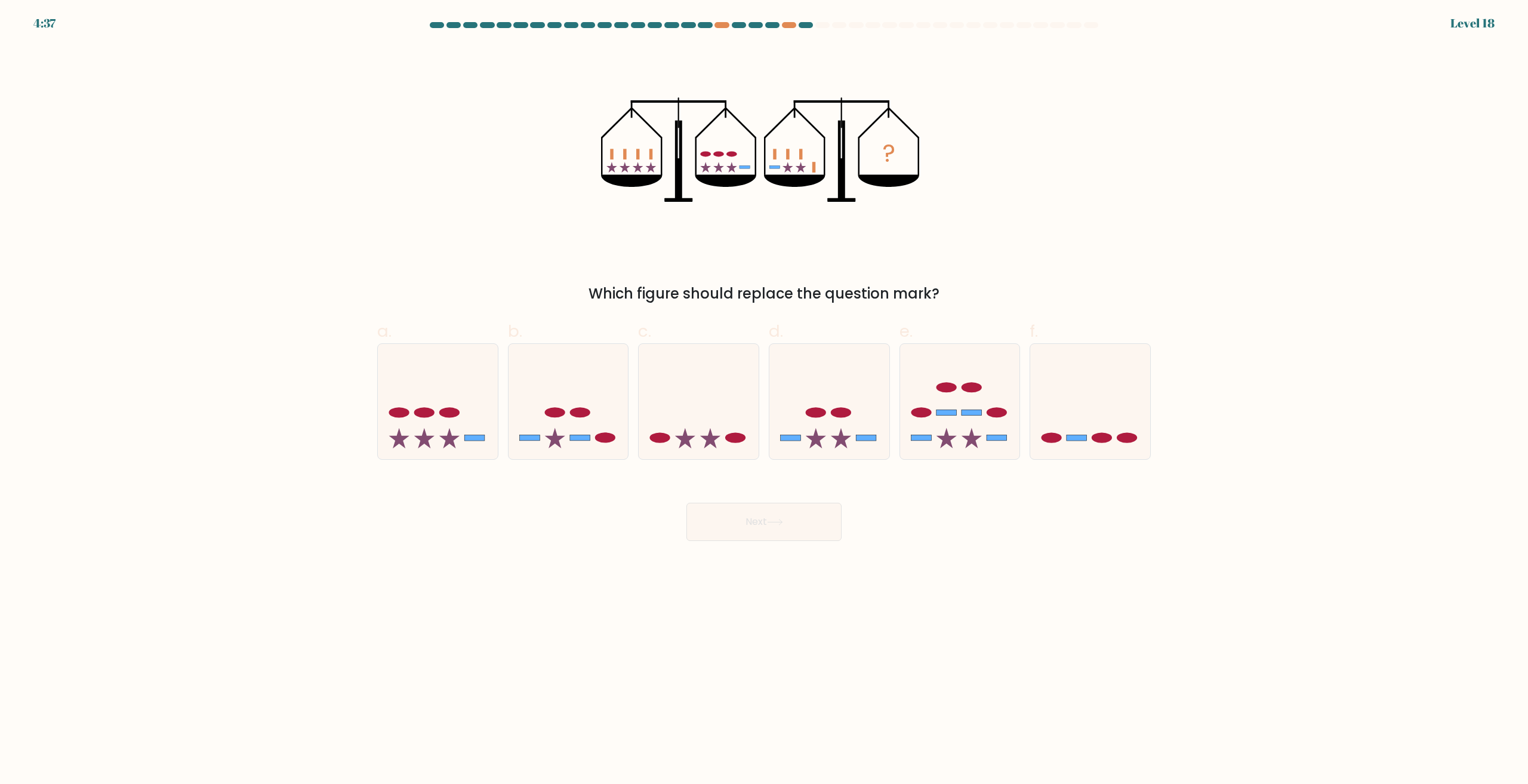
click at [586, 432] on icon at bounding box center [569, 401] width 120 height 99
click at [764, 400] on input "b." at bounding box center [764, 396] width 1 height 8
radio input "true"
click at [789, 507] on button "Next" at bounding box center [764, 521] width 156 height 38
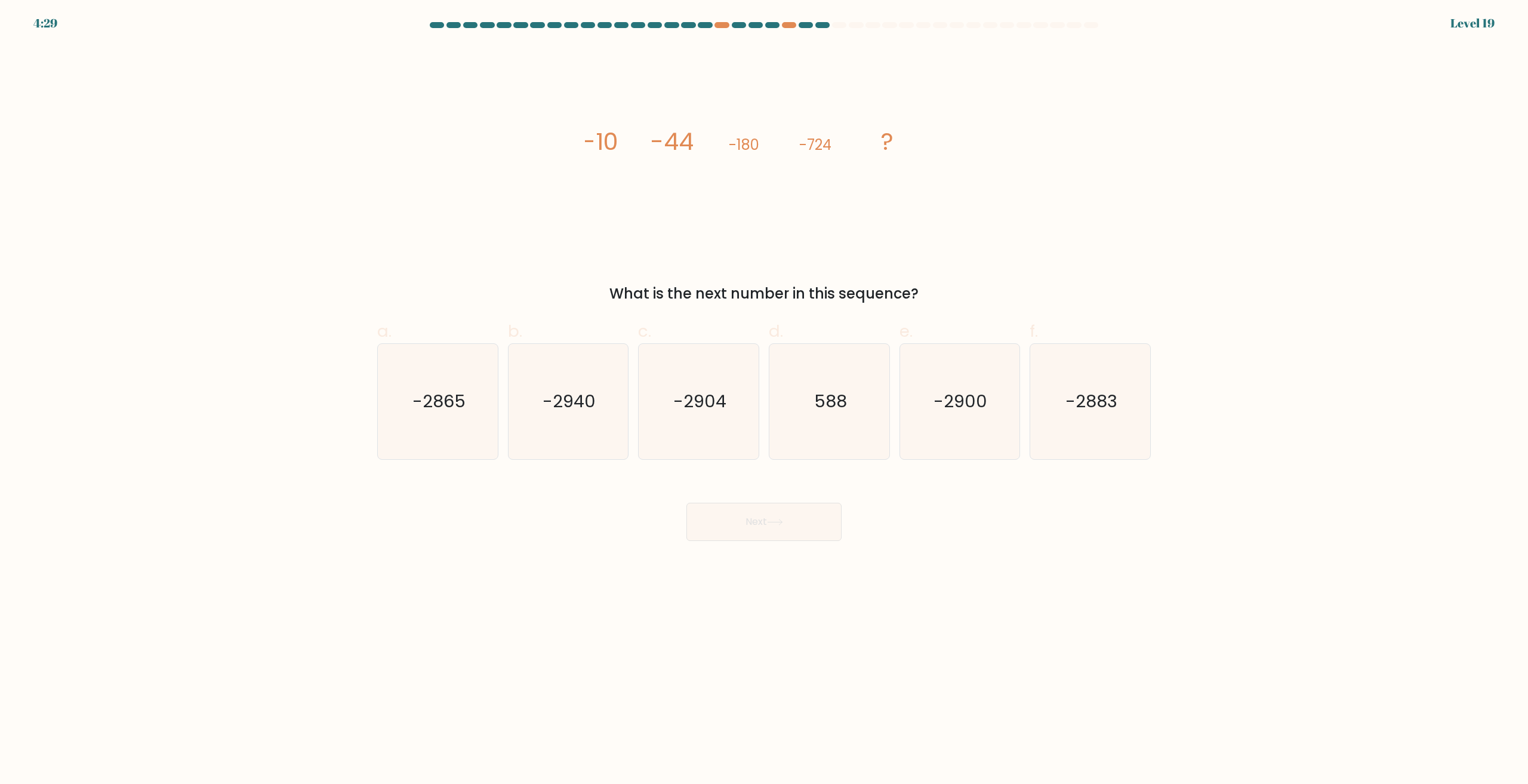
click at [1119, 204] on div "image/svg+xml -10 -44 -180 -724 ? What is the next number in this sequence?" at bounding box center [764, 175] width 788 height 259
click at [675, 348] on icon "-2904" at bounding box center [698, 401] width 115 height 115
click at [764, 392] on input "c. -2904" at bounding box center [764, 396] width 1 height 8
radio input "true"
click at [776, 532] on button "Next" at bounding box center [764, 521] width 156 height 38
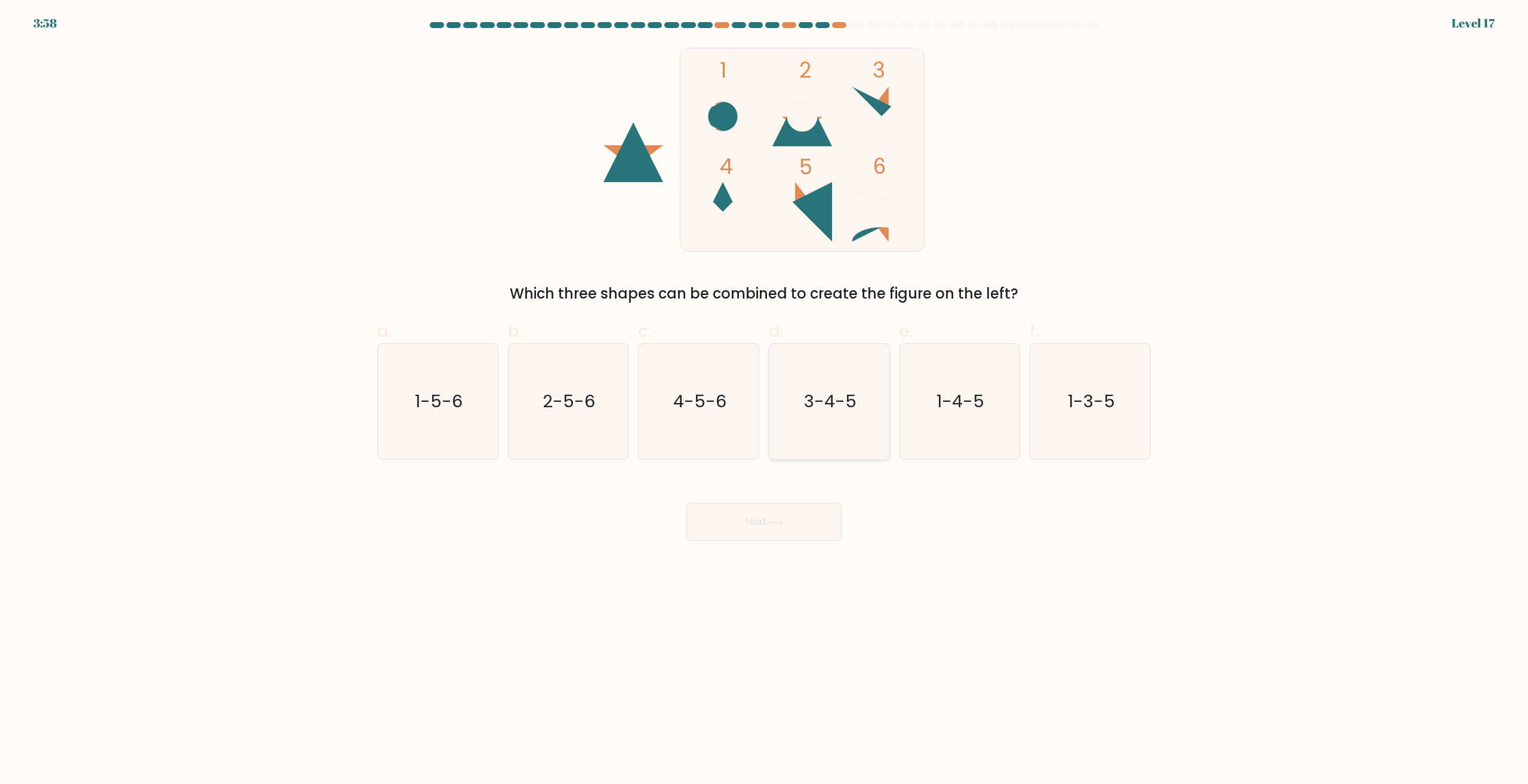
click at [823, 434] on icon "3-4-5" at bounding box center [829, 401] width 115 height 115
click at [764, 400] on input "d. 3-4-5" at bounding box center [764, 396] width 1 height 8
radio input "true"
click at [795, 548] on body "3:58 Level 17" at bounding box center [764, 392] width 1528 height 784
click at [795, 528] on button "Next" at bounding box center [764, 521] width 156 height 38
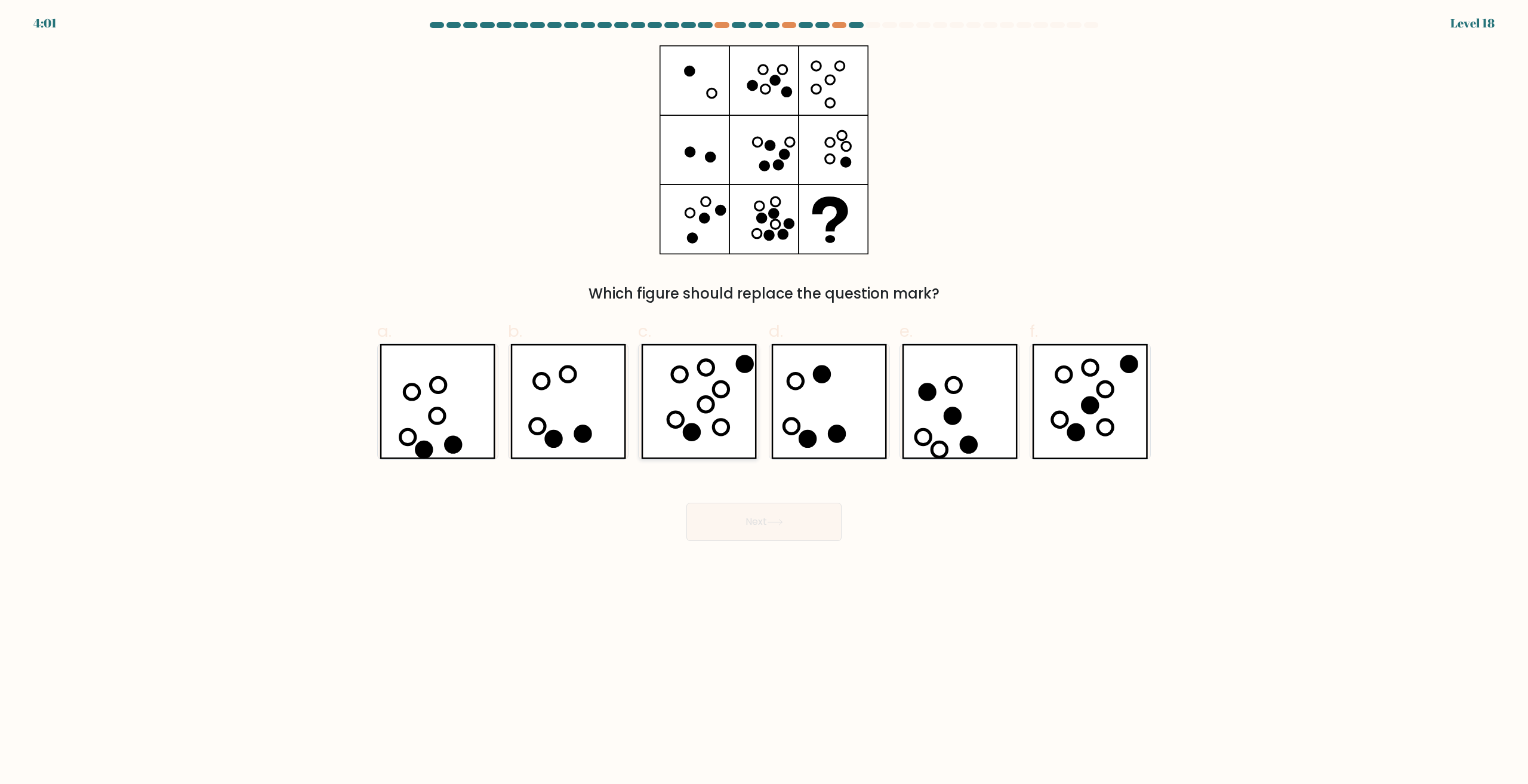
click at [694, 427] on icon at bounding box center [691, 432] width 15 height 15
click at [764, 400] on input "c." at bounding box center [764, 396] width 1 height 8
radio input "true"
click at [753, 521] on button "Next" at bounding box center [764, 521] width 156 height 38
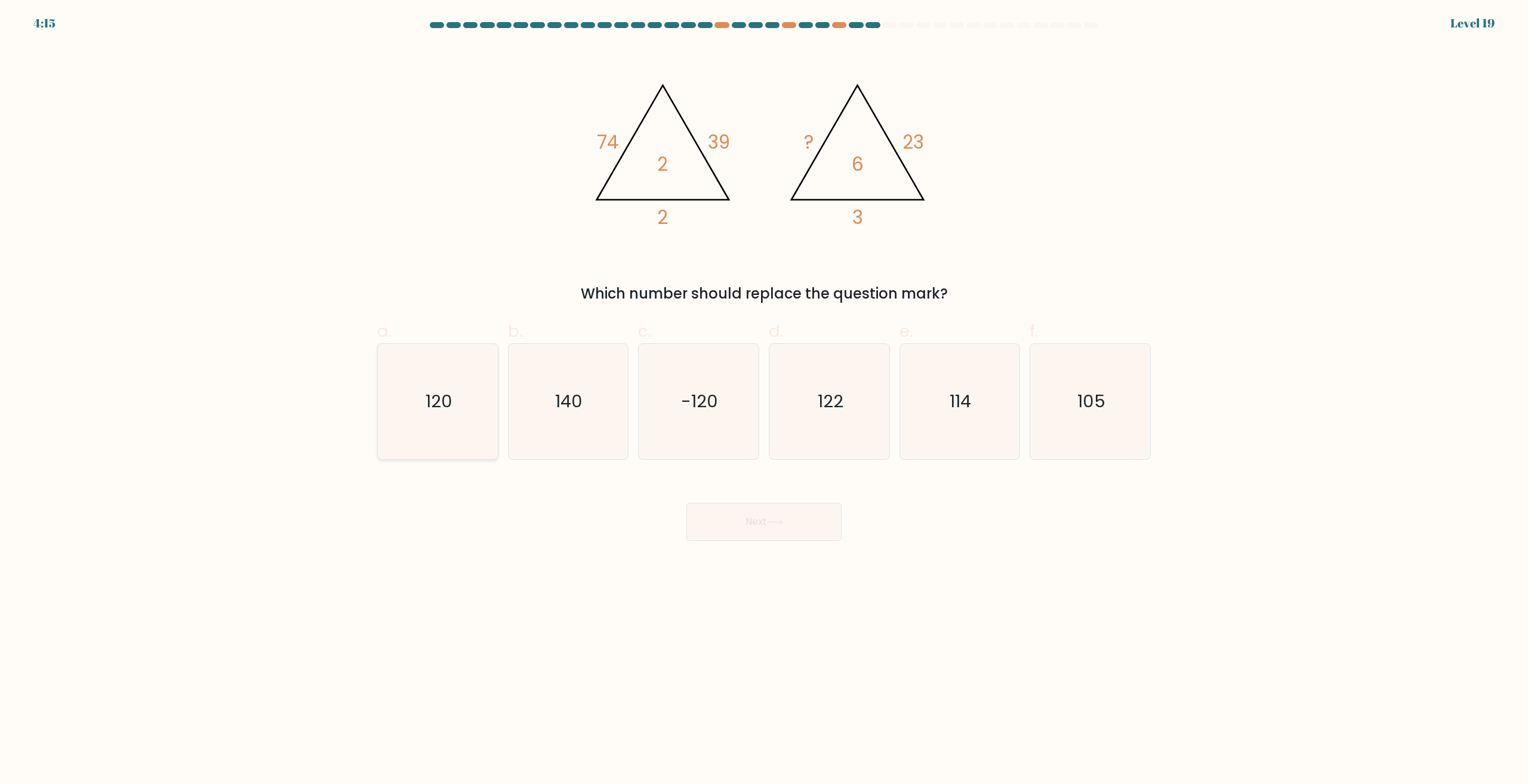
click at [414, 409] on icon "120" at bounding box center [437, 401] width 115 height 115
click at [764, 400] on input "a. 120" at bounding box center [764, 396] width 1 height 8
radio input "true"
drag, startPoint x: 869, startPoint y: 525, endPoint x: 834, endPoint y: 521, distance: 35.2
click at [861, 524] on div "Next" at bounding box center [764, 507] width 788 height 67
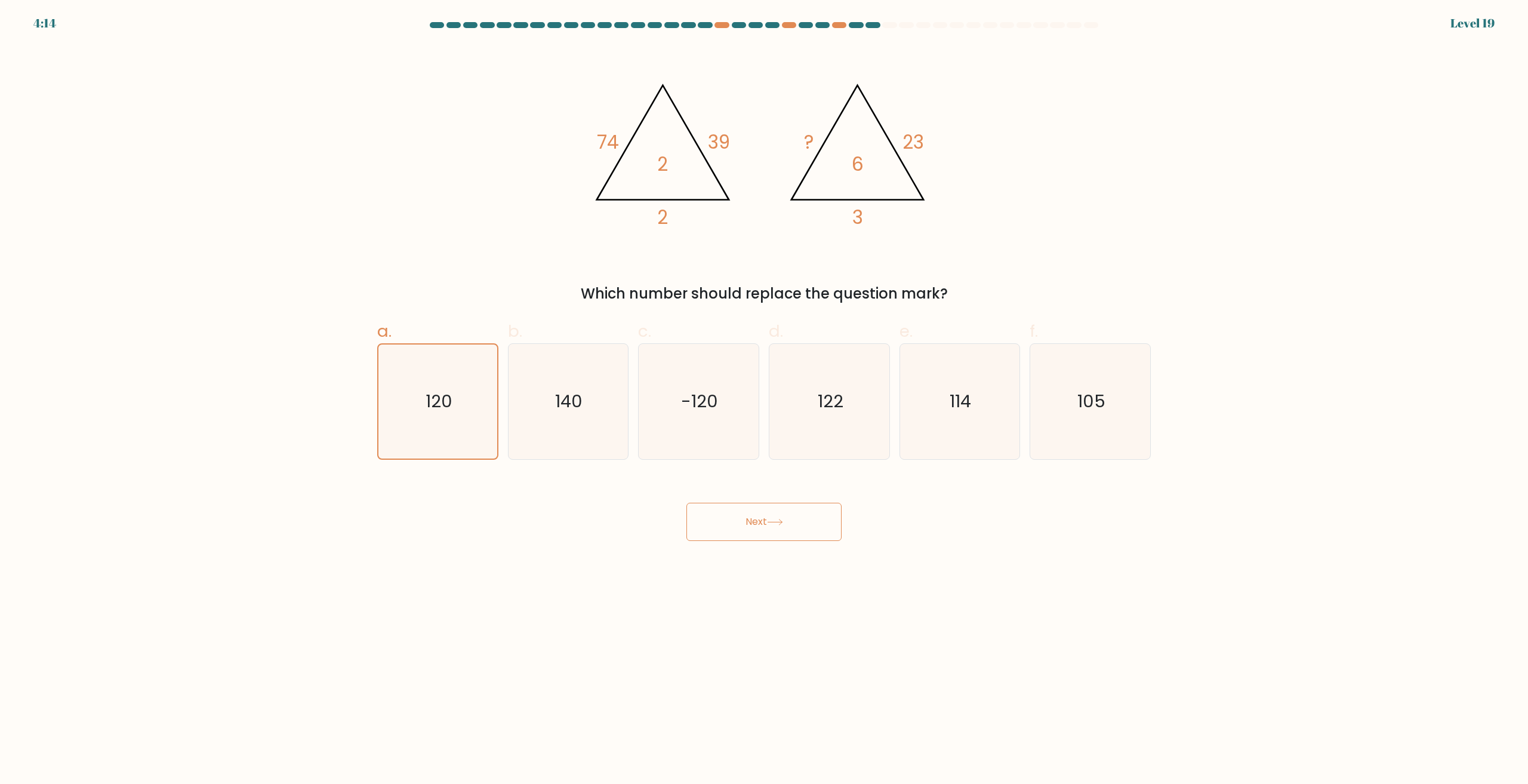
click at [773, 530] on button "Next" at bounding box center [764, 521] width 156 height 38
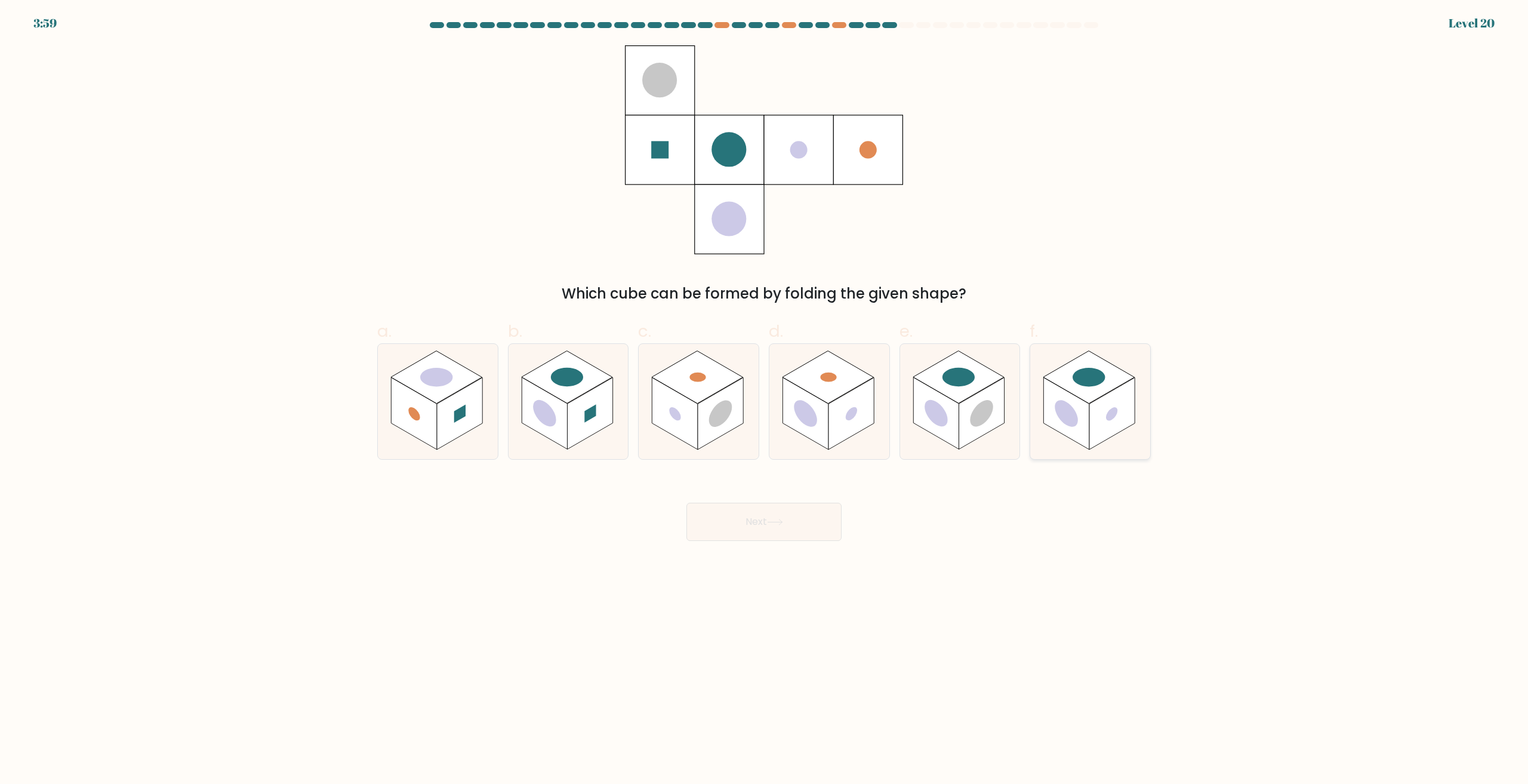
click at [1071, 428] on rect at bounding box center [1067, 414] width 46 height 72
click at [764, 400] on input "f." at bounding box center [764, 396] width 1 height 8
radio input "true"
click at [722, 537] on button "Next" at bounding box center [764, 521] width 156 height 38
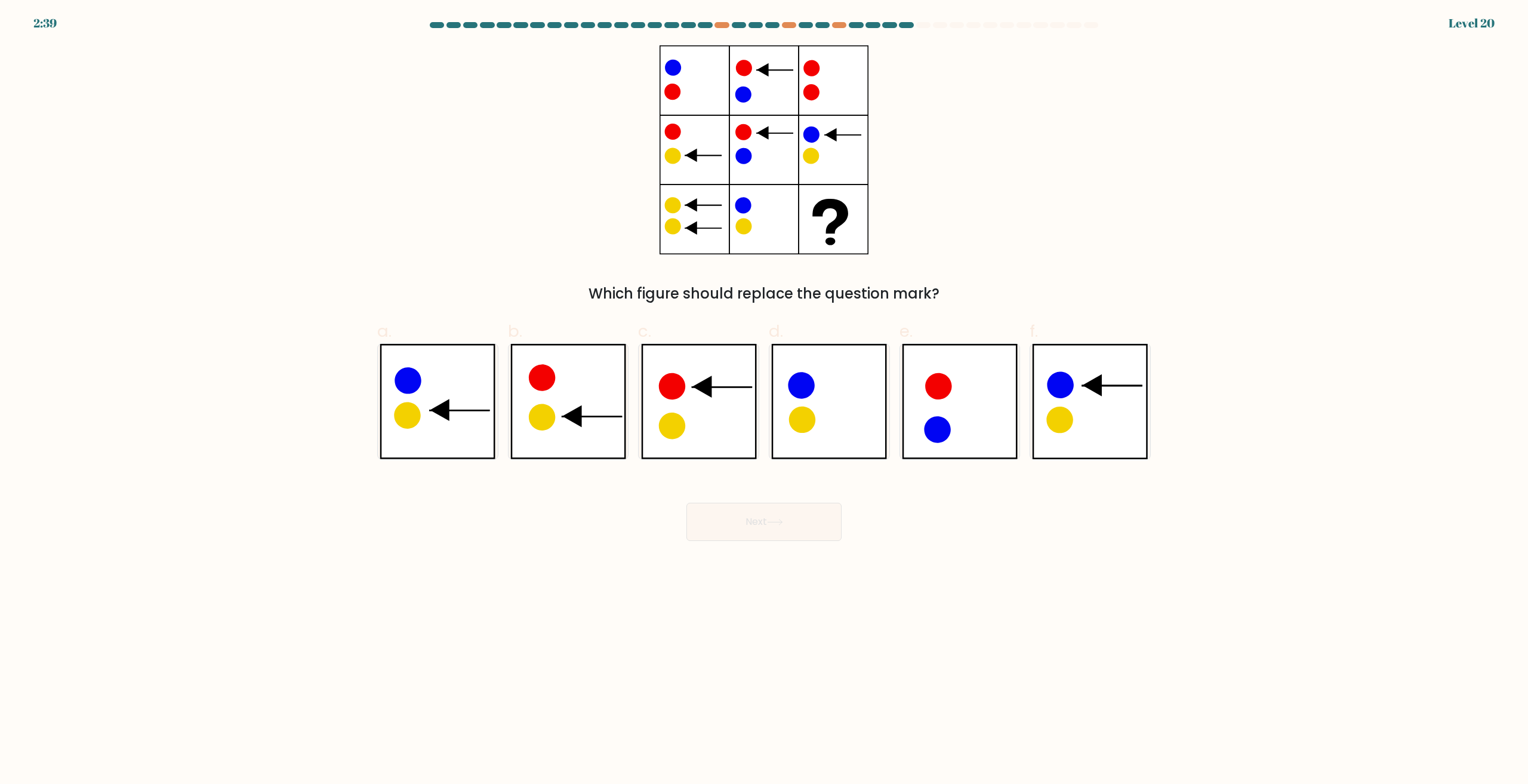
drag, startPoint x: 551, startPoint y: 470, endPoint x: 570, endPoint y: 453, distance: 25.5
click at [553, 468] on form at bounding box center [764, 282] width 1528 height 518
click at [570, 435] on icon at bounding box center [569, 401] width 116 height 115
click at [764, 400] on input "b." at bounding box center [764, 396] width 1 height 8
radio input "true"
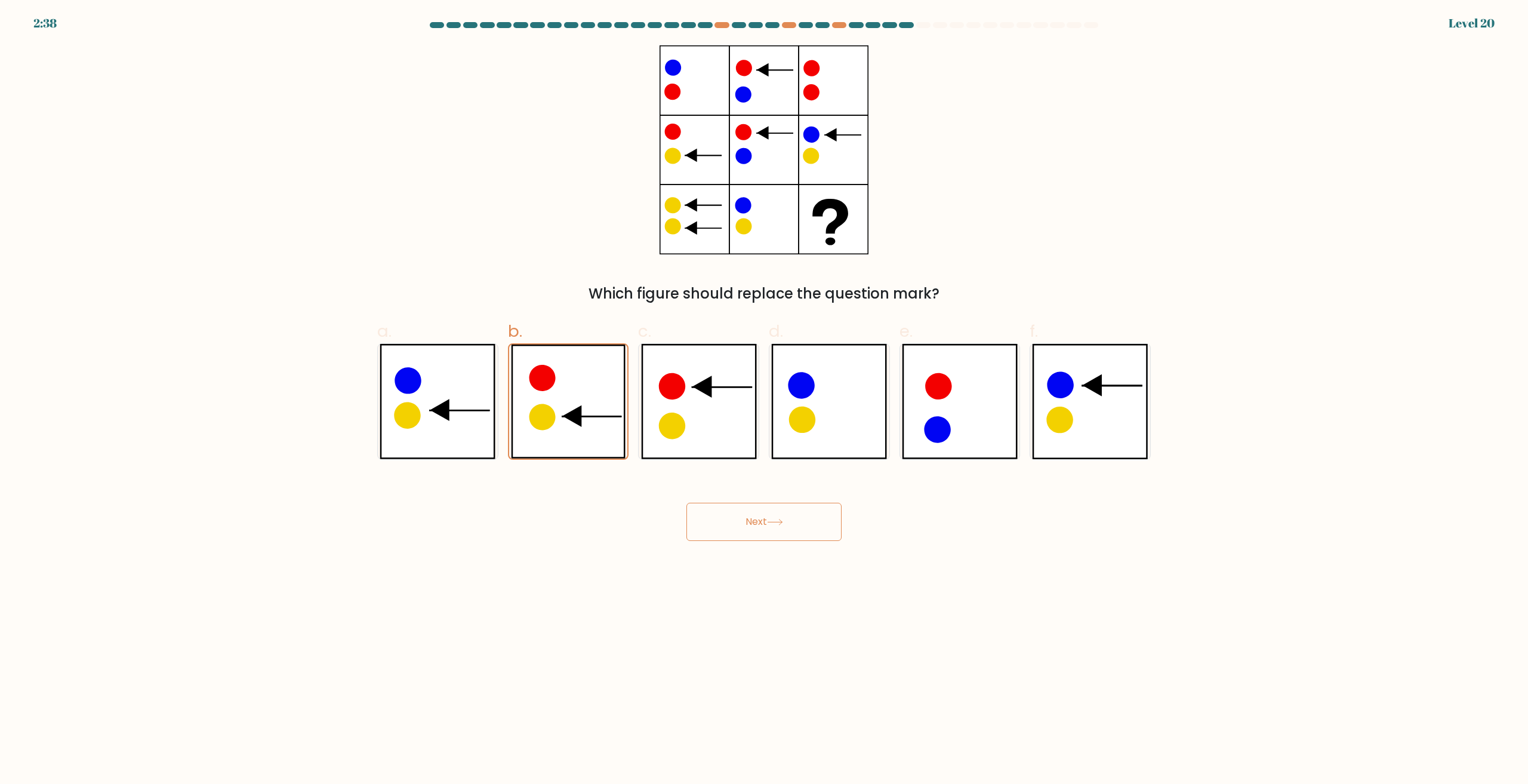
click at [773, 513] on button "Next" at bounding box center [764, 521] width 156 height 38
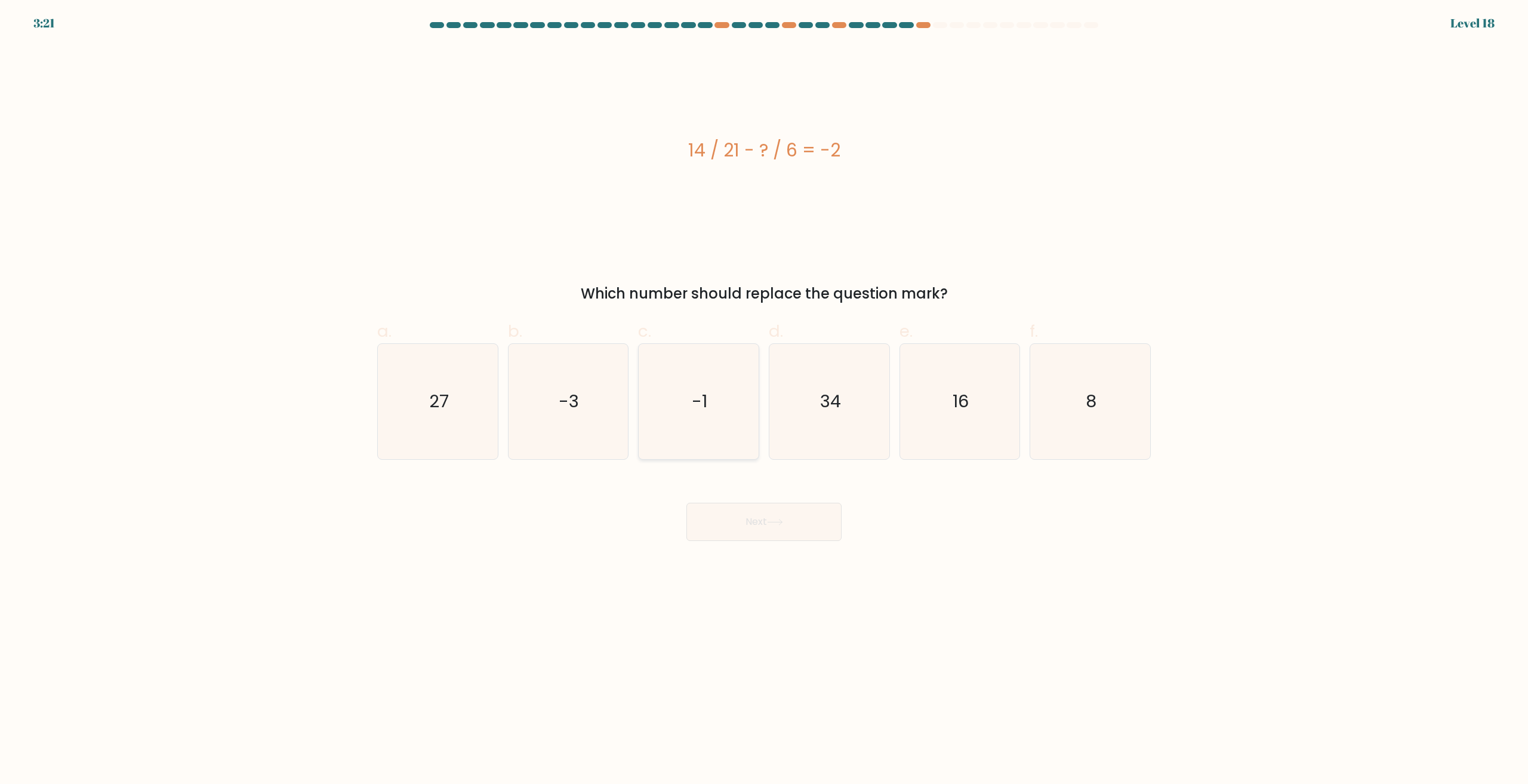
click at [721, 434] on icon "-1" at bounding box center [698, 401] width 115 height 115
click at [764, 400] on input "c. -1" at bounding box center [764, 396] width 1 height 8
radio input "true"
click at [764, 503] on button "Next" at bounding box center [764, 521] width 156 height 38
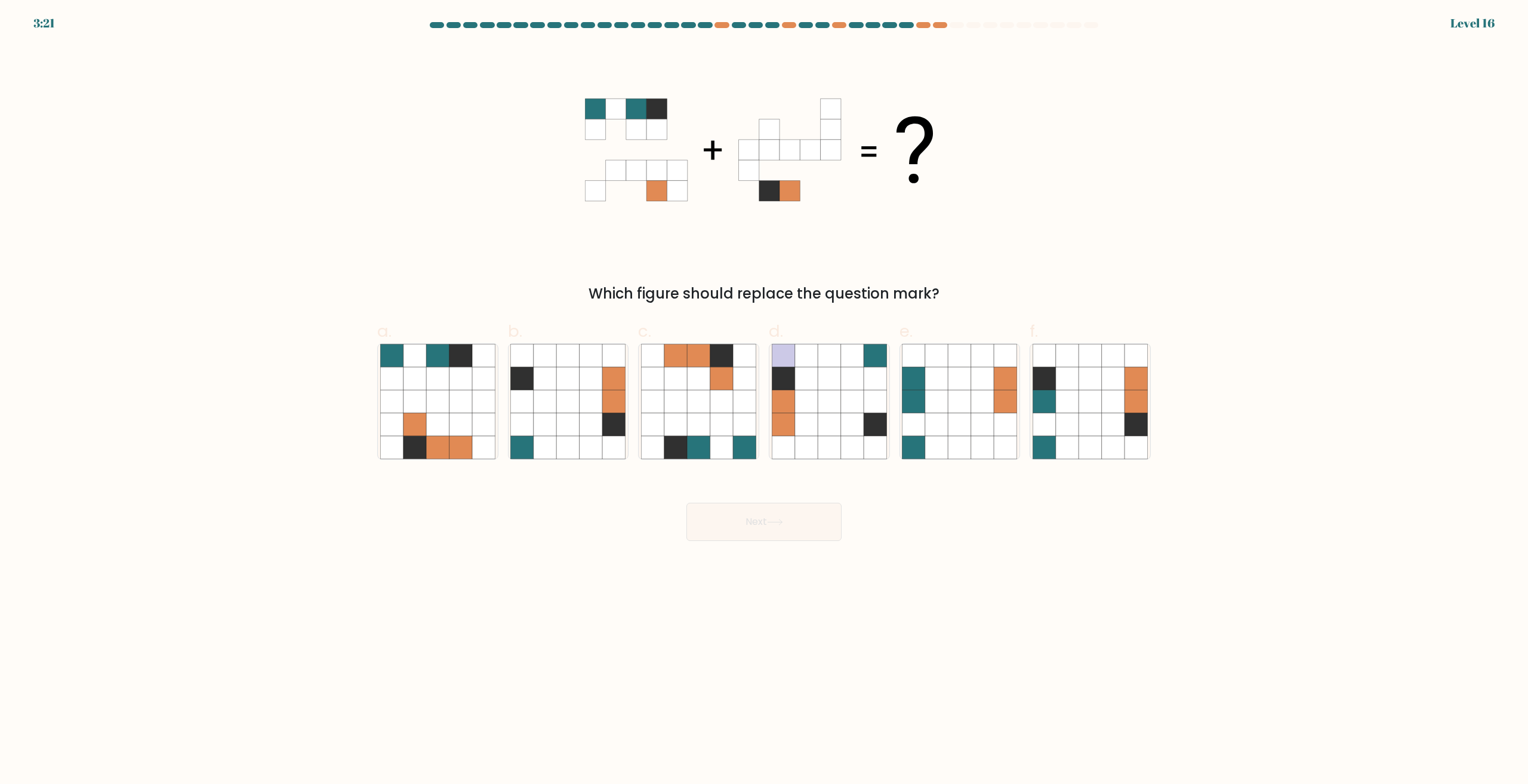
click at [782, 514] on button "Next" at bounding box center [764, 521] width 156 height 38
click at [706, 382] on icon at bounding box center [697, 378] width 22 height 22
click at [764, 392] on input "c." at bounding box center [764, 396] width 1 height 8
radio input "true"
click at [800, 527] on button "Next" at bounding box center [764, 521] width 156 height 38
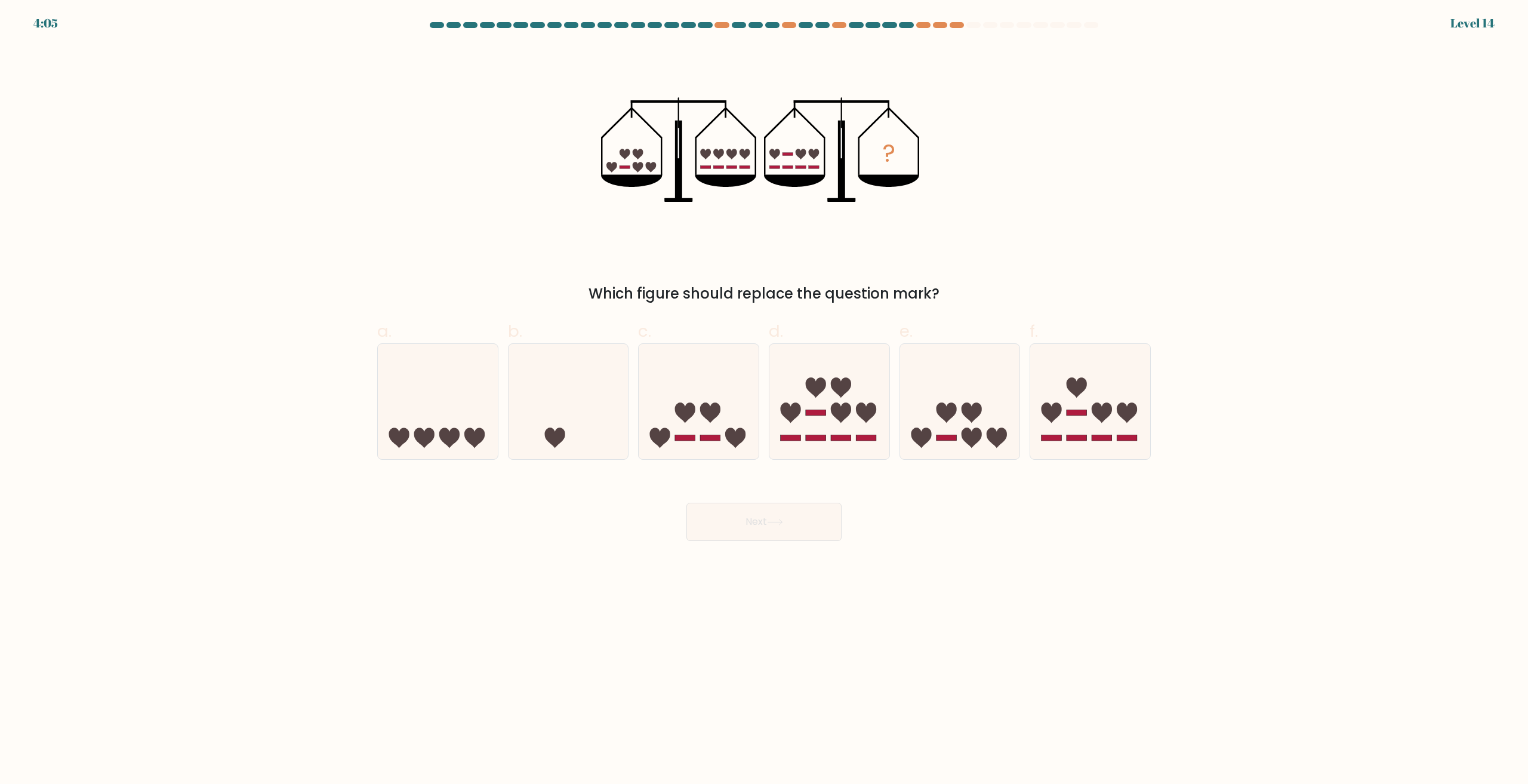
click at [773, 489] on div "Next" at bounding box center [764, 507] width 788 height 67
drag, startPoint x: 760, startPoint y: 385, endPoint x: 844, endPoint y: 522, distance: 160.7
click at [760, 386] on div "c." at bounding box center [698, 389] width 131 height 141
drag, startPoint x: 845, startPoint y: 522, endPoint x: 764, endPoint y: 495, distance: 85.4
click at [841, 519] on div "Next" at bounding box center [764, 507] width 788 height 67
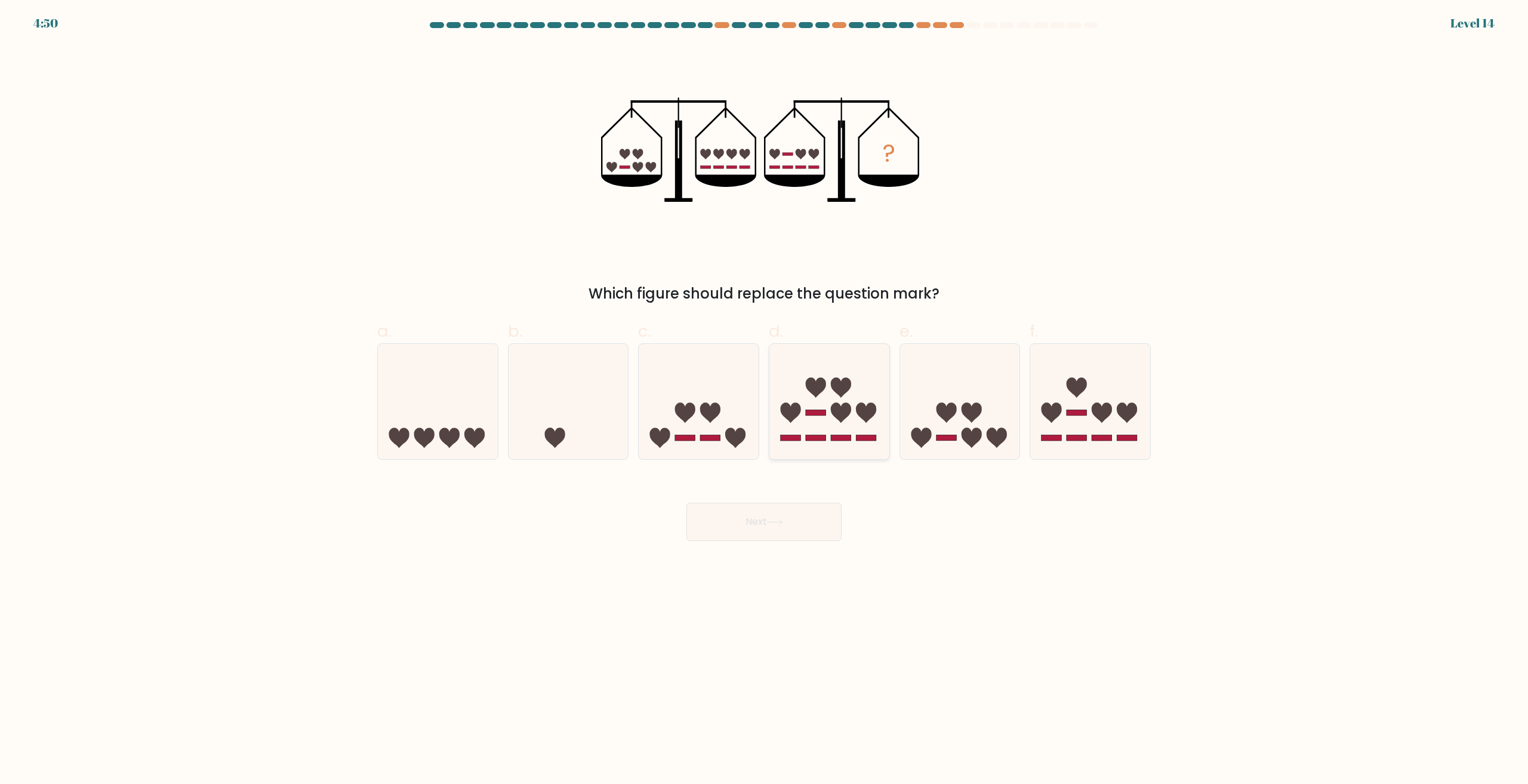
click at [830, 419] on icon at bounding box center [830, 401] width 120 height 99
click at [764, 400] on input "d." at bounding box center [764, 396] width 1 height 8
radio input "true"
click at [799, 523] on button "Next" at bounding box center [764, 521] width 156 height 38
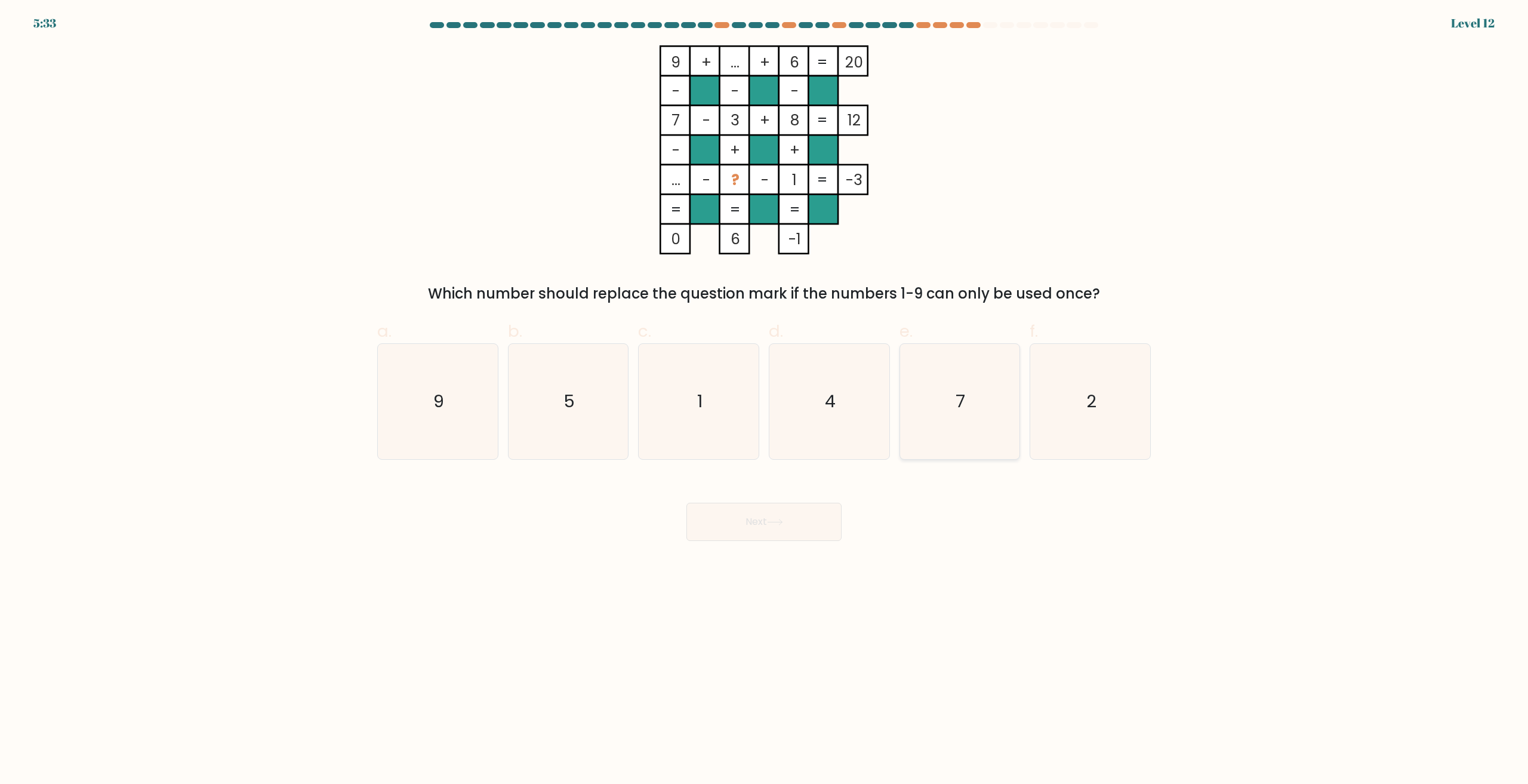
click at [983, 384] on icon "7" at bounding box center [959, 401] width 115 height 115
click at [764, 392] on input "e. 7" at bounding box center [764, 396] width 1 height 8
radio input "true"
click at [826, 487] on div "Next" at bounding box center [764, 507] width 788 height 67
click at [840, 518] on div "Next" at bounding box center [764, 507] width 788 height 67
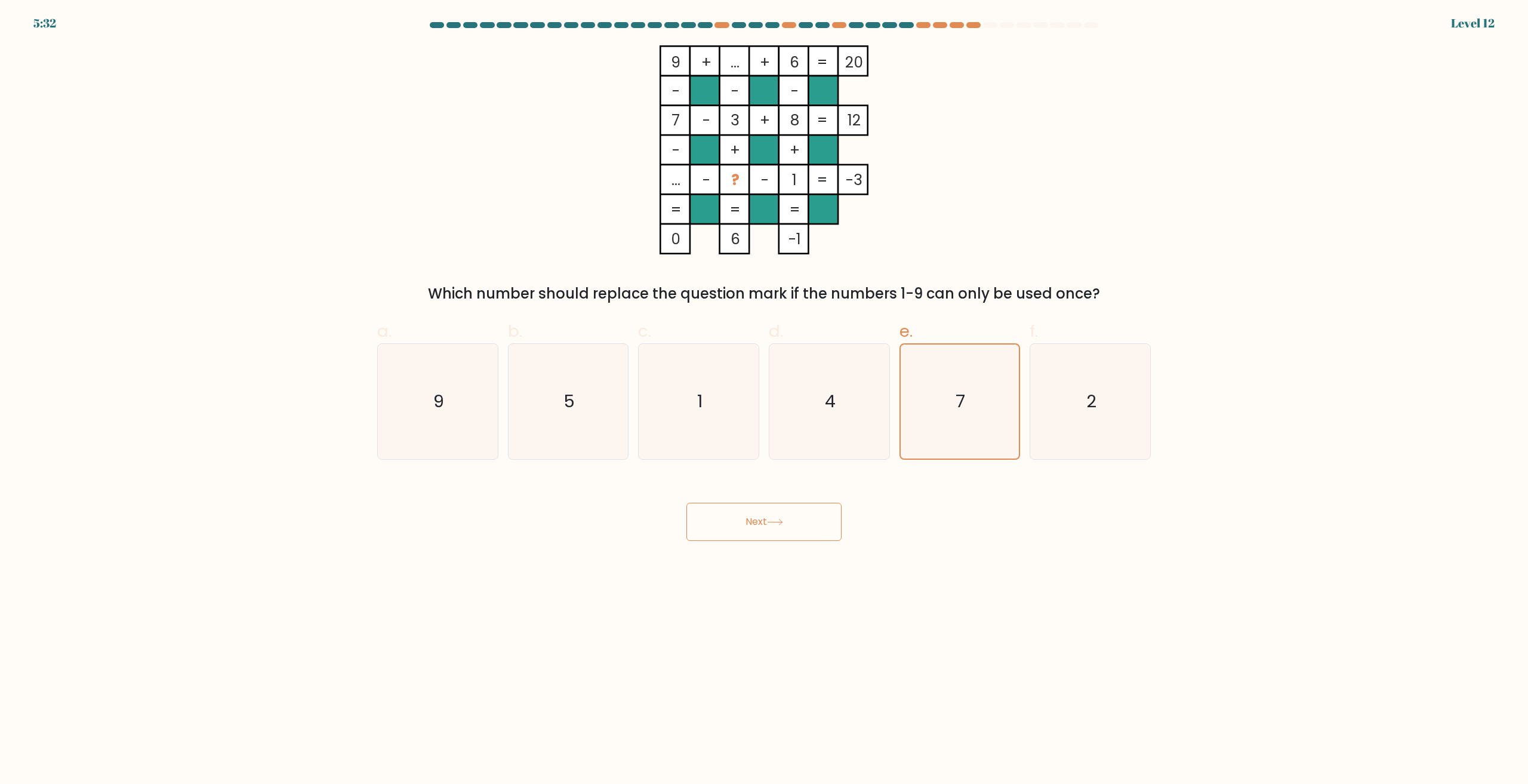
click at [807, 503] on button "Next" at bounding box center [764, 521] width 156 height 38
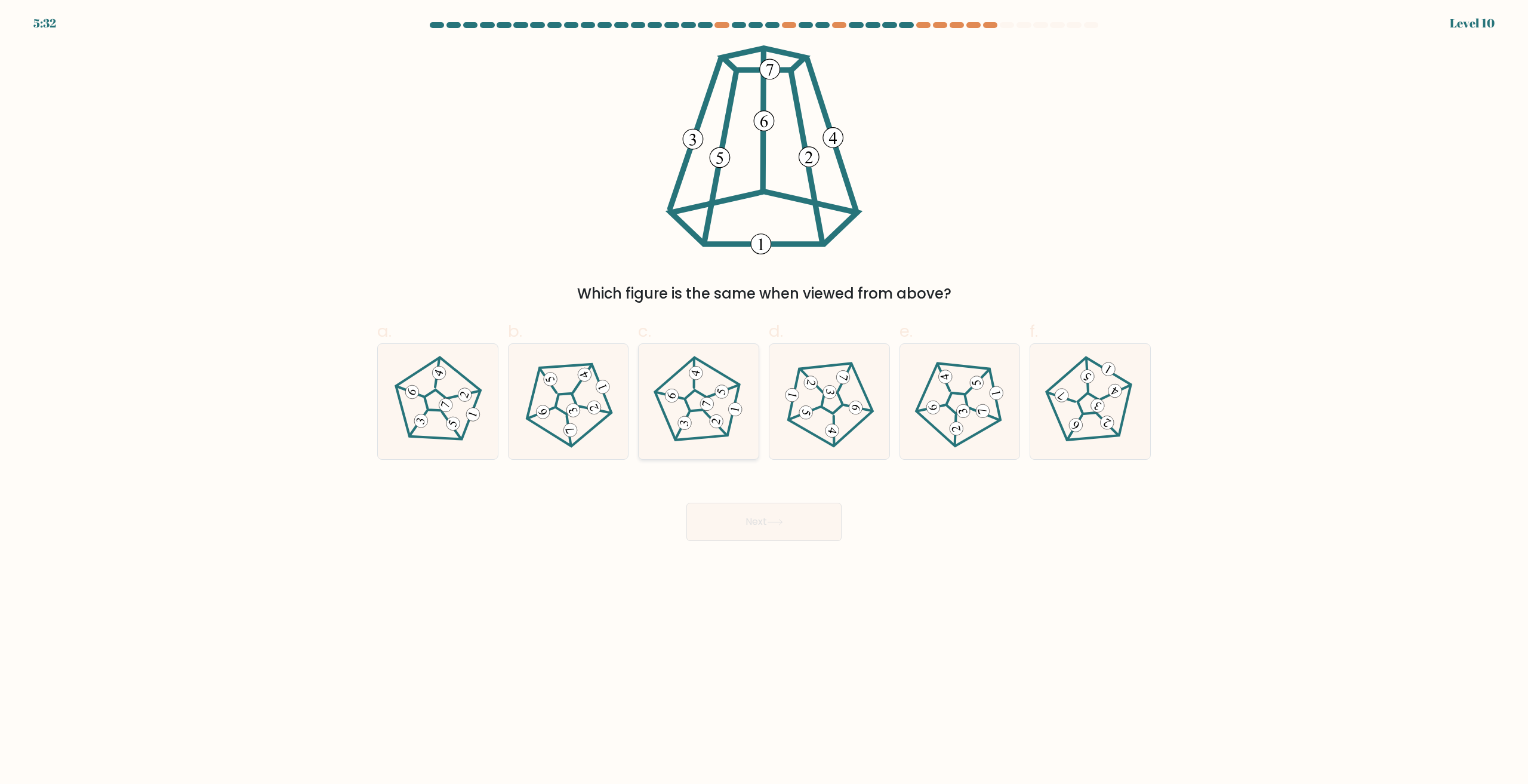
click at [731, 410] on 175 at bounding box center [736, 409] width 16 height 16
click at [764, 400] on input "c." at bounding box center [764, 396] width 1 height 8
radio input "true"
click at [746, 536] on button "Next" at bounding box center [764, 521] width 156 height 38
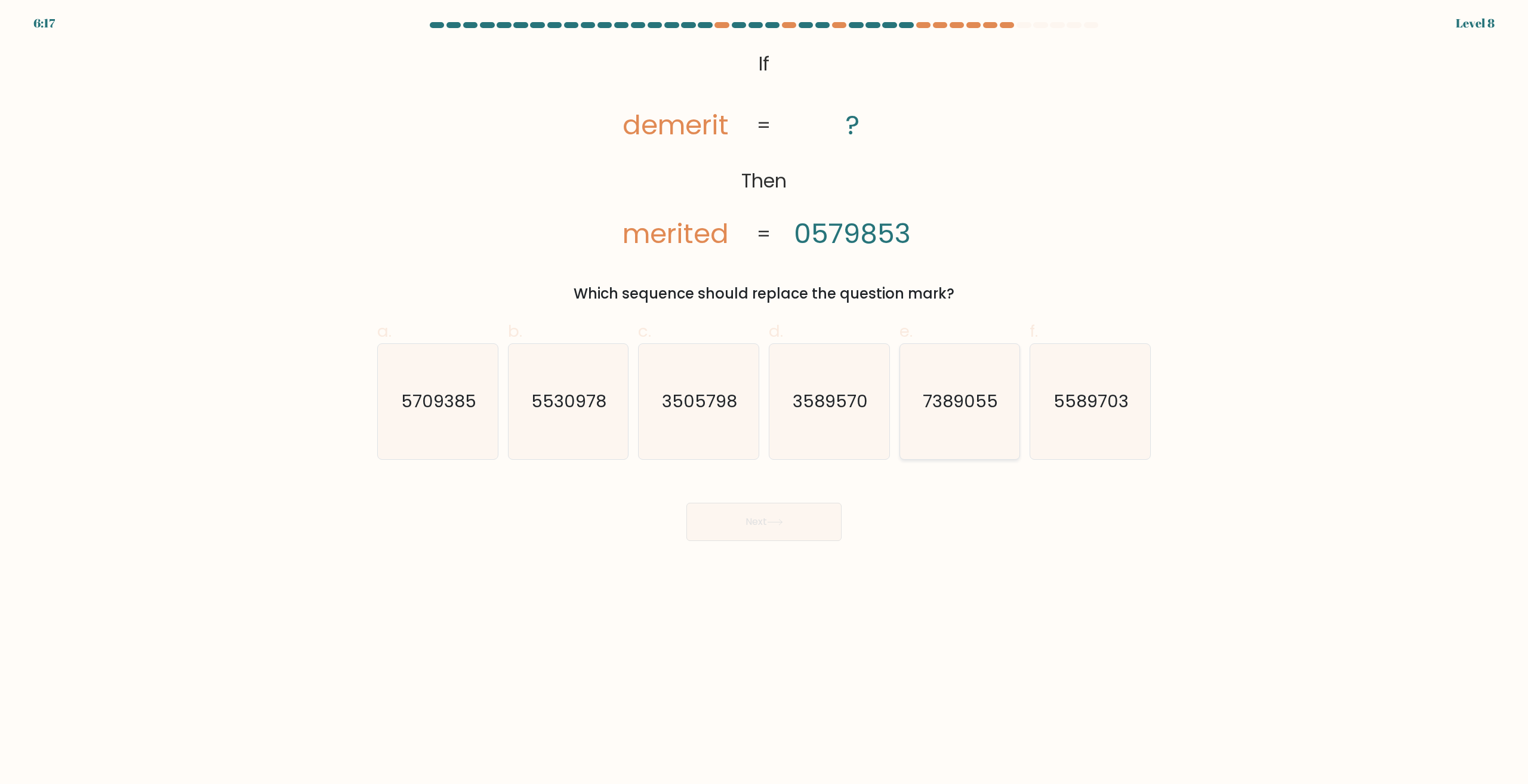
click at [918, 373] on icon "7389055" at bounding box center [959, 401] width 115 height 115
click at [764, 392] on input "e. 7389055" at bounding box center [764, 396] width 1 height 8
radio input "true"
click at [782, 521] on icon at bounding box center [774, 522] width 14 height 5
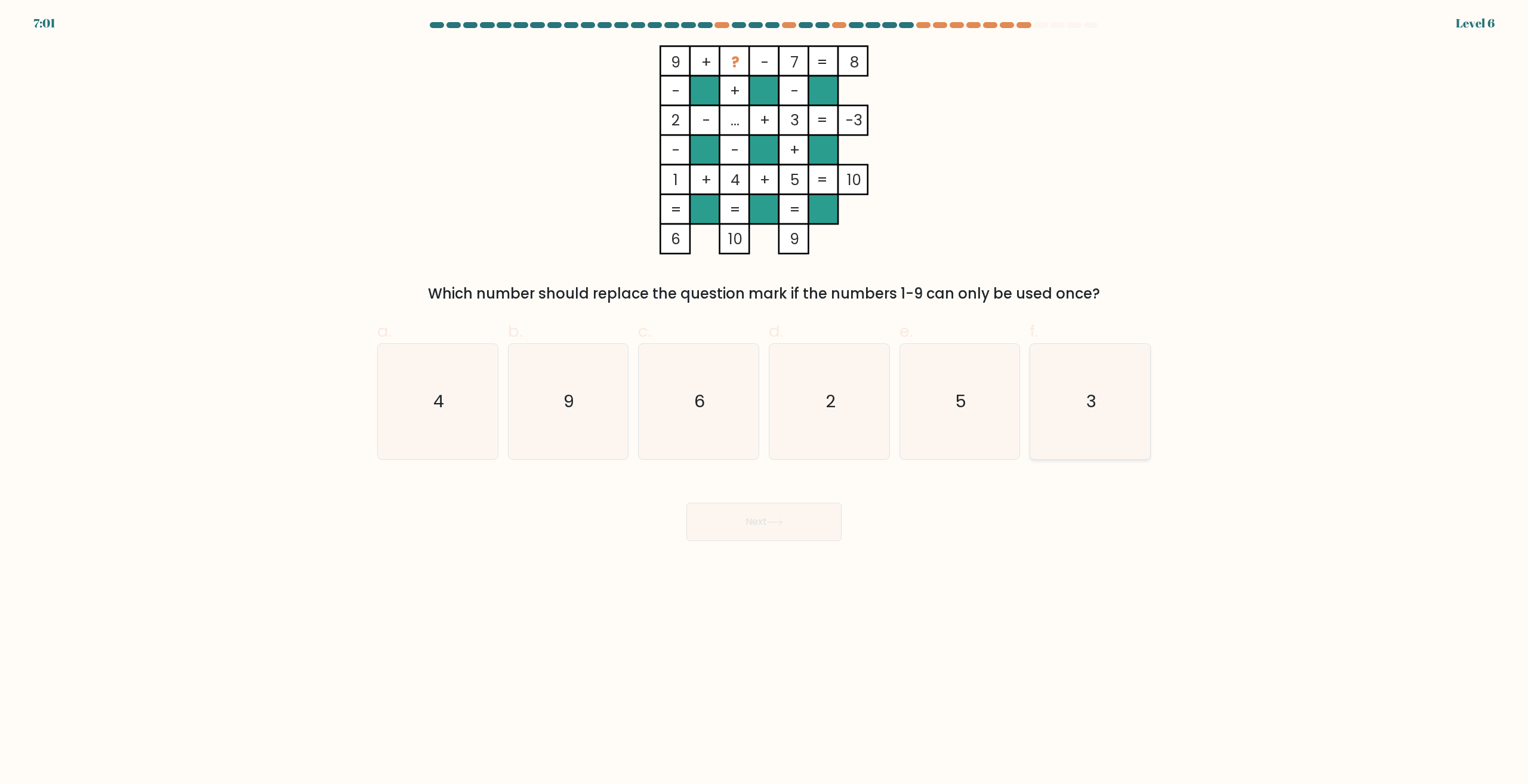
click at [1043, 426] on icon "3" at bounding box center [1090, 401] width 115 height 115
click at [764, 400] on input "f. 3" at bounding box center [764, 396] width 1 height 8
radio input "true"
drag, startPoint x: 811, startPoint y: 535, endPoint x: 806, endPoint y: 544, distance: 10.3
click at [806, 544] on body "7:01 Level 6" at bounding box center [764, 392] width 1528 height 784
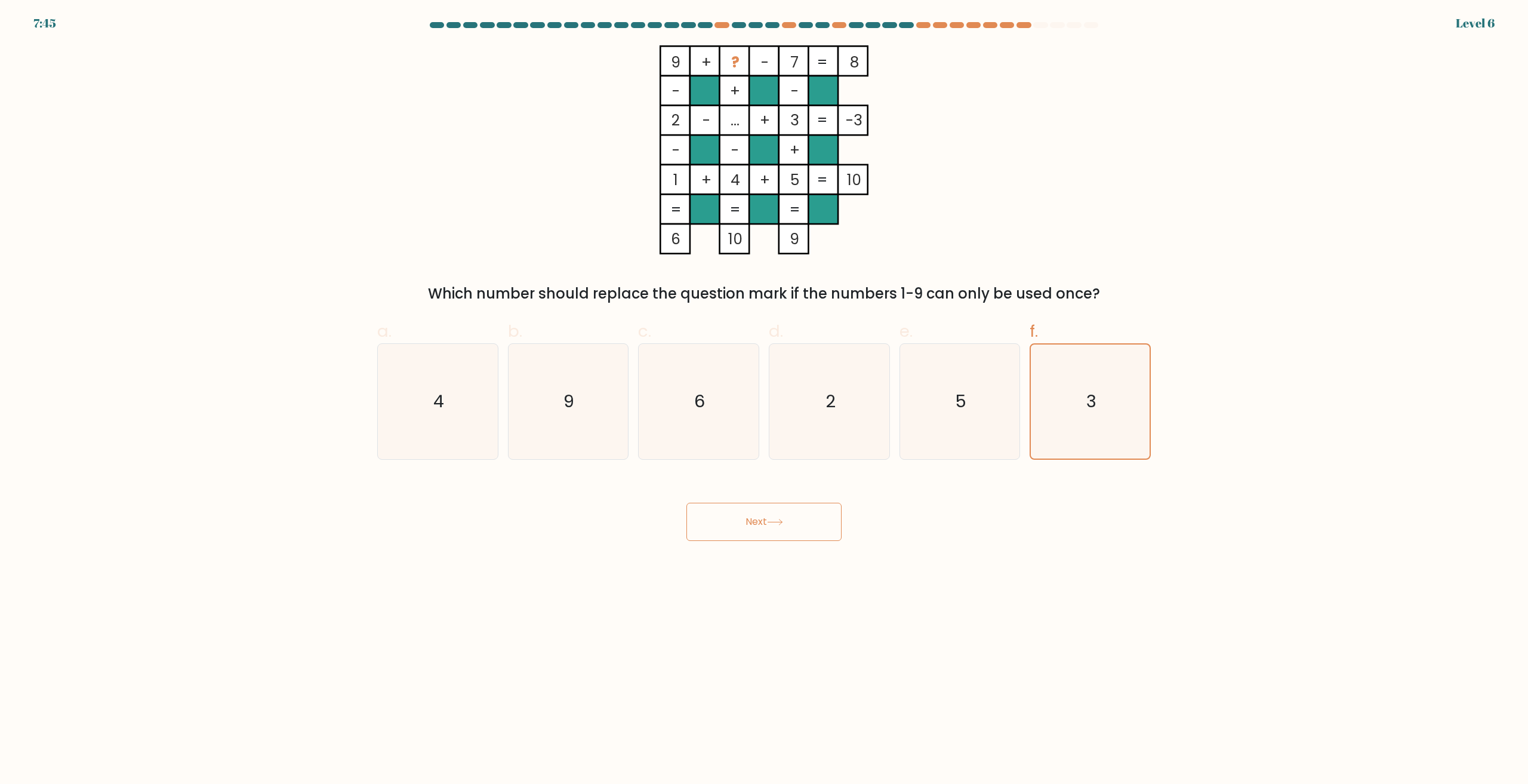
click at [795, 521] on button "Next" at bounding box center [764, 521] width 156 height 38
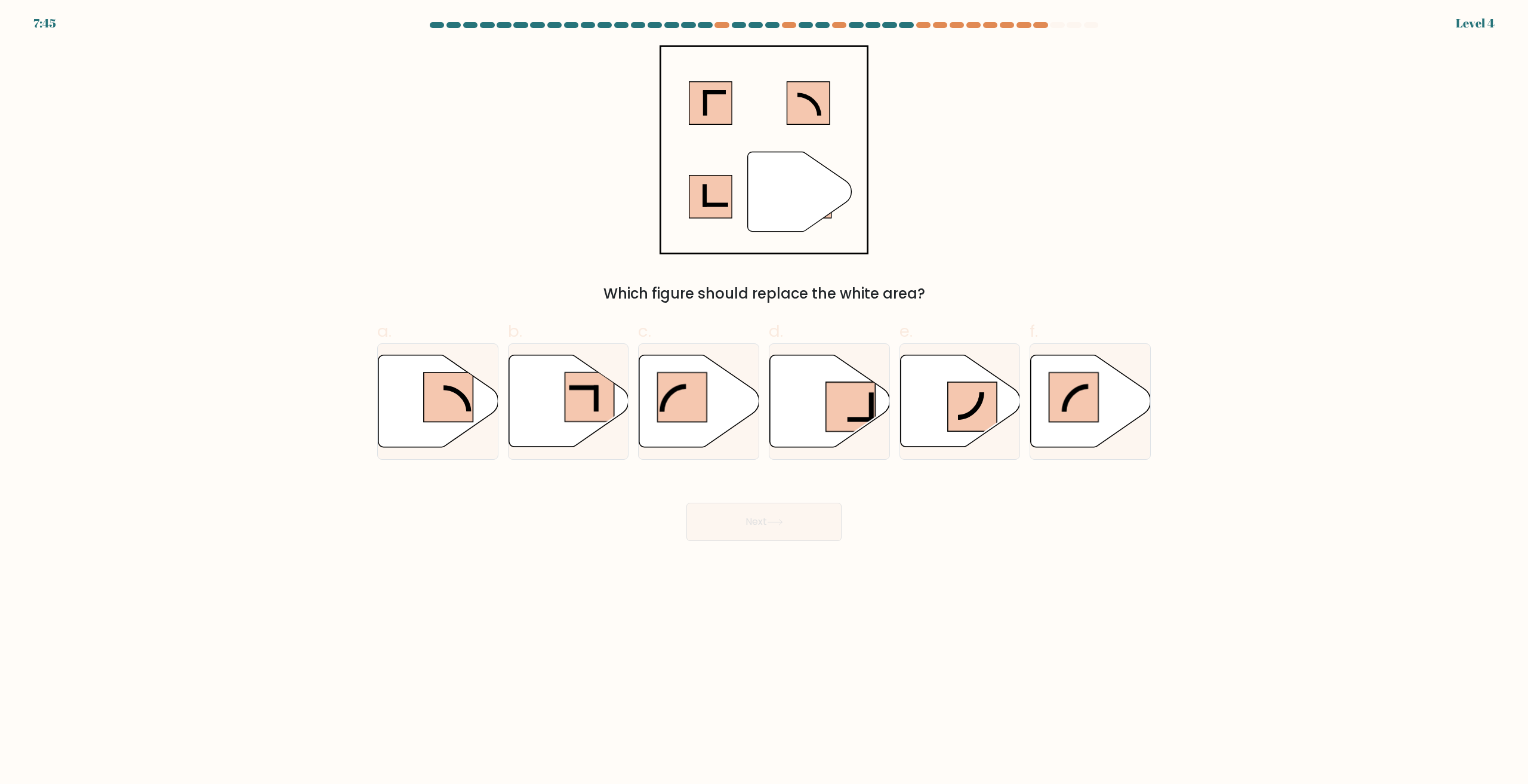
click at [834, 373] on icon at bounding box center [830, 400] width 120 height 92
click at [764, 392] on input "d." at bounding box center [764, 396] width 1 height 8
radio input "true"
click at [770, 539] on button "Next" at bounding box center [764, 521] width 156 height 38
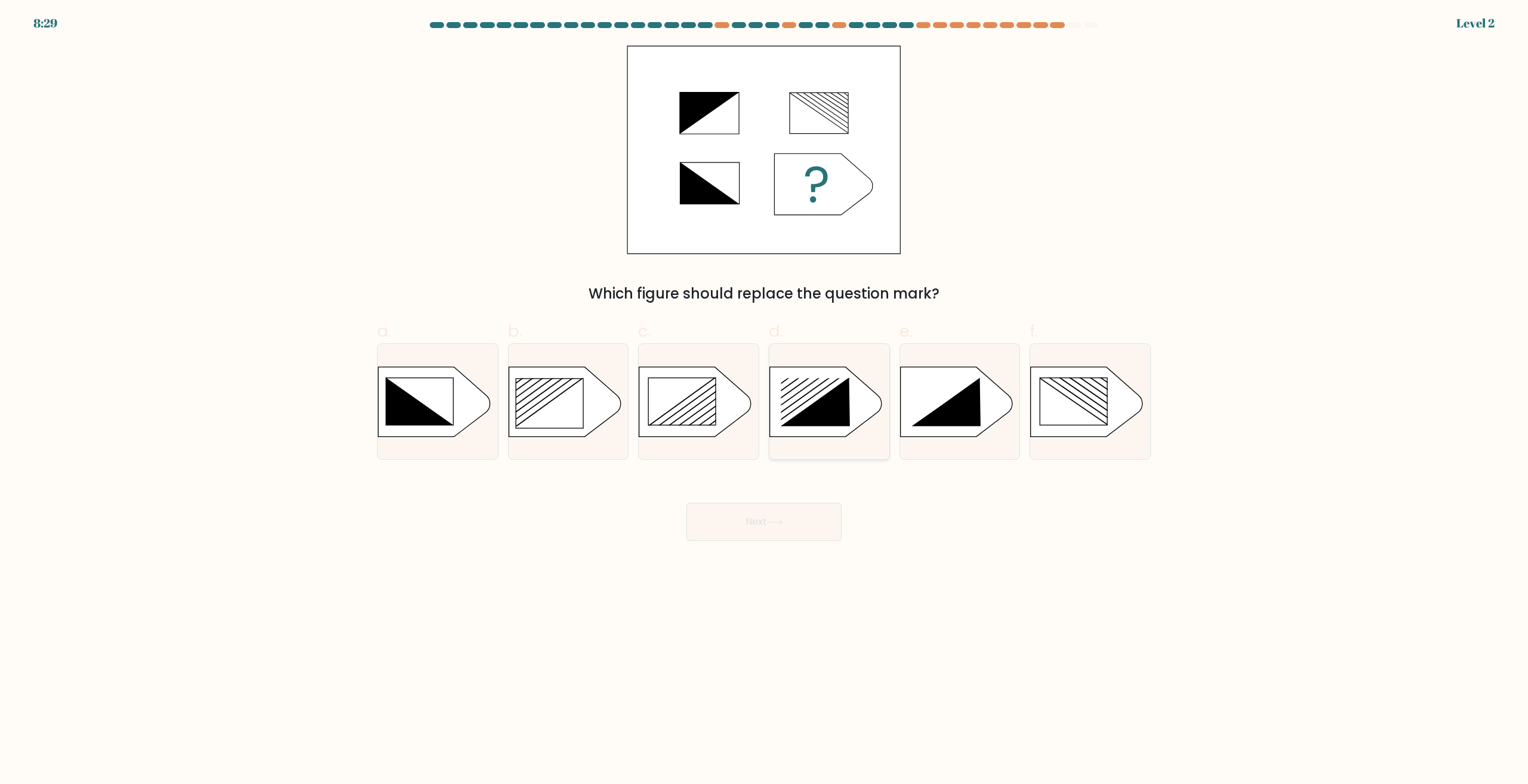
drag, startPoint x: 821, startPoint y: 359, endPoint x: 795, endPoint y: 510, distance: 153.2
click at [821, 360] on div at bounding box center [830, 401] width 122 height 116
click at [764, 392] on input "d." at bounding box center [764, 396] width 1 height 8
radio input "true"
click at [795, 510] on button "Next" at bounding box center [764, 521] width 156 height 38
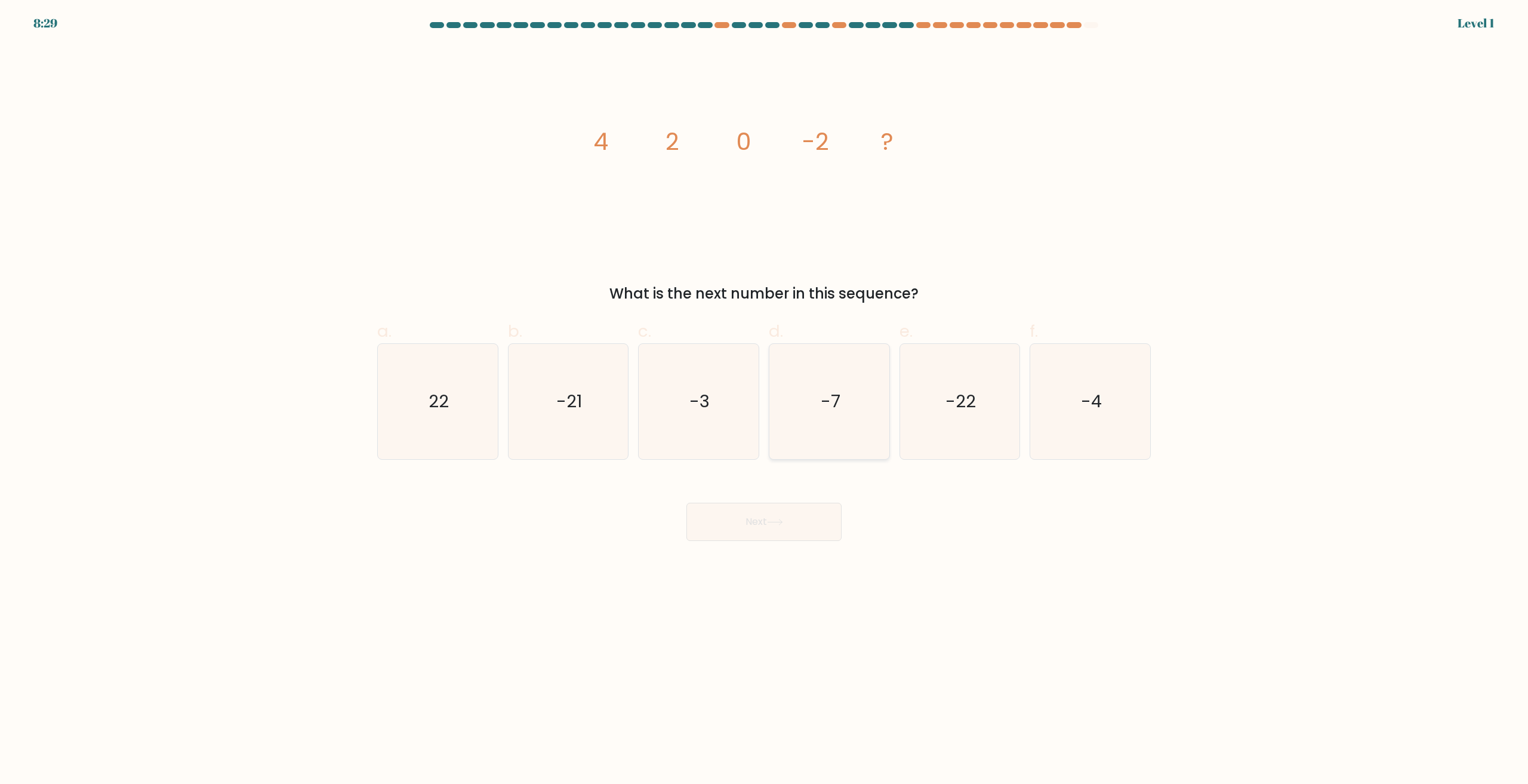
click at [832, 392] on text "-7" at bounding box center [831, 401] width 20 height 24
click at [764, 392] on input "d. -7" at bounding box center [764, 396] width 1 height 8
radio input "true"
drag, startPoint x: 818, startPoint y: 535, endPoint x: 814, endPoint y: 505, distance: 30.3
click at [817, 535] on button "Next" at bounding box center [764, 521] width 156 height 38
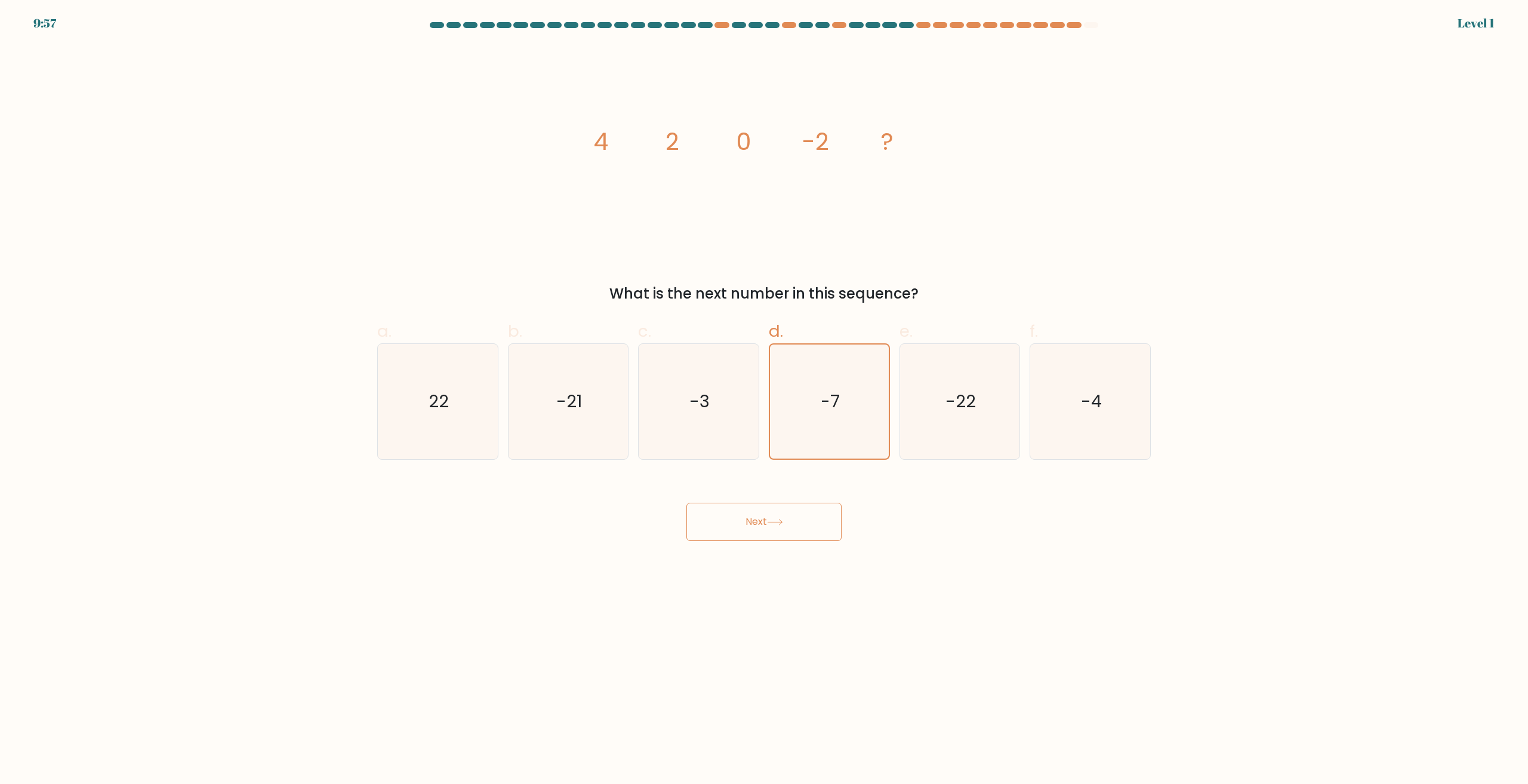
click at [806, 523] on button "Next" at bounding box center [764, 521] width 156 height 38
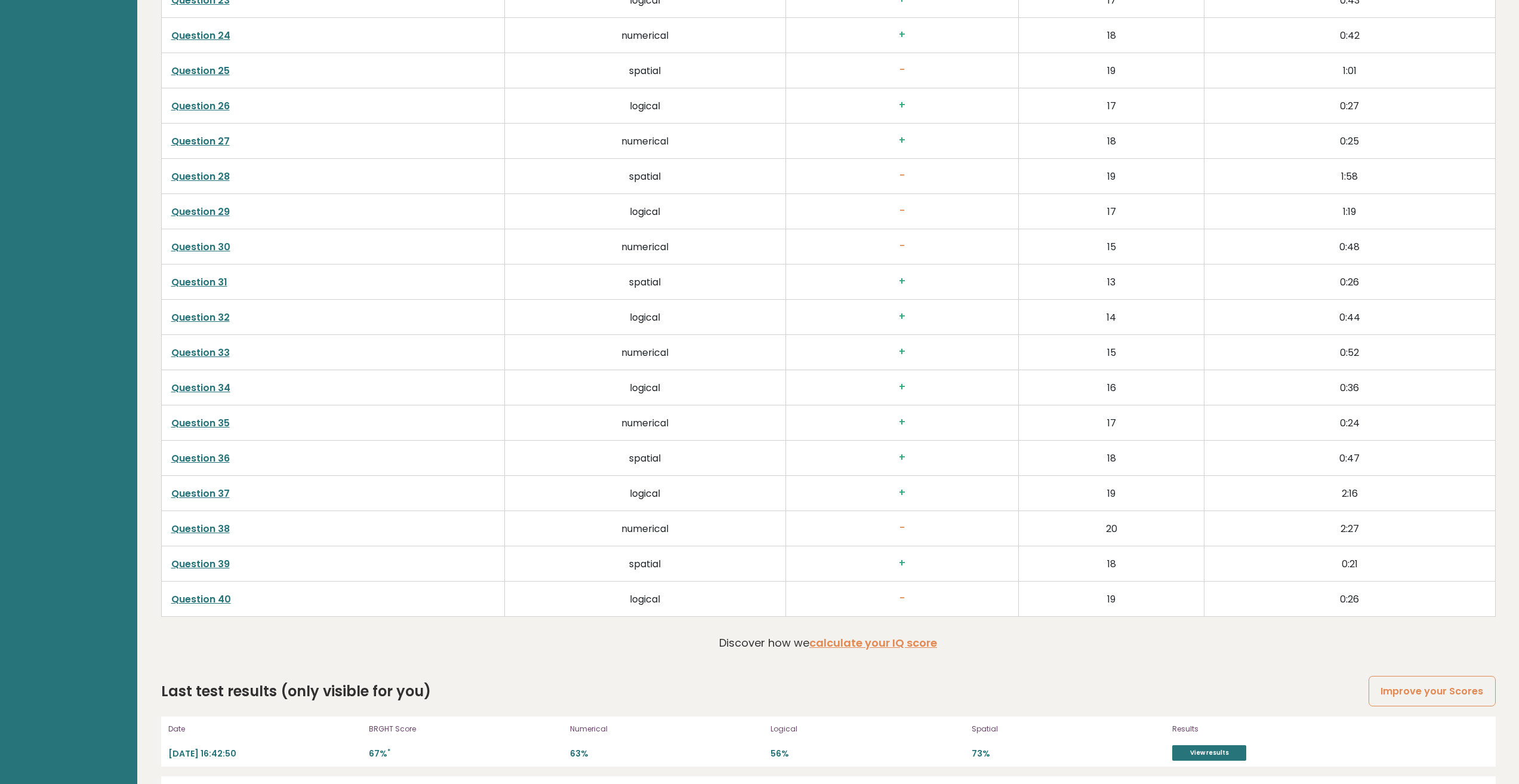
scroll to position [3436, 0]
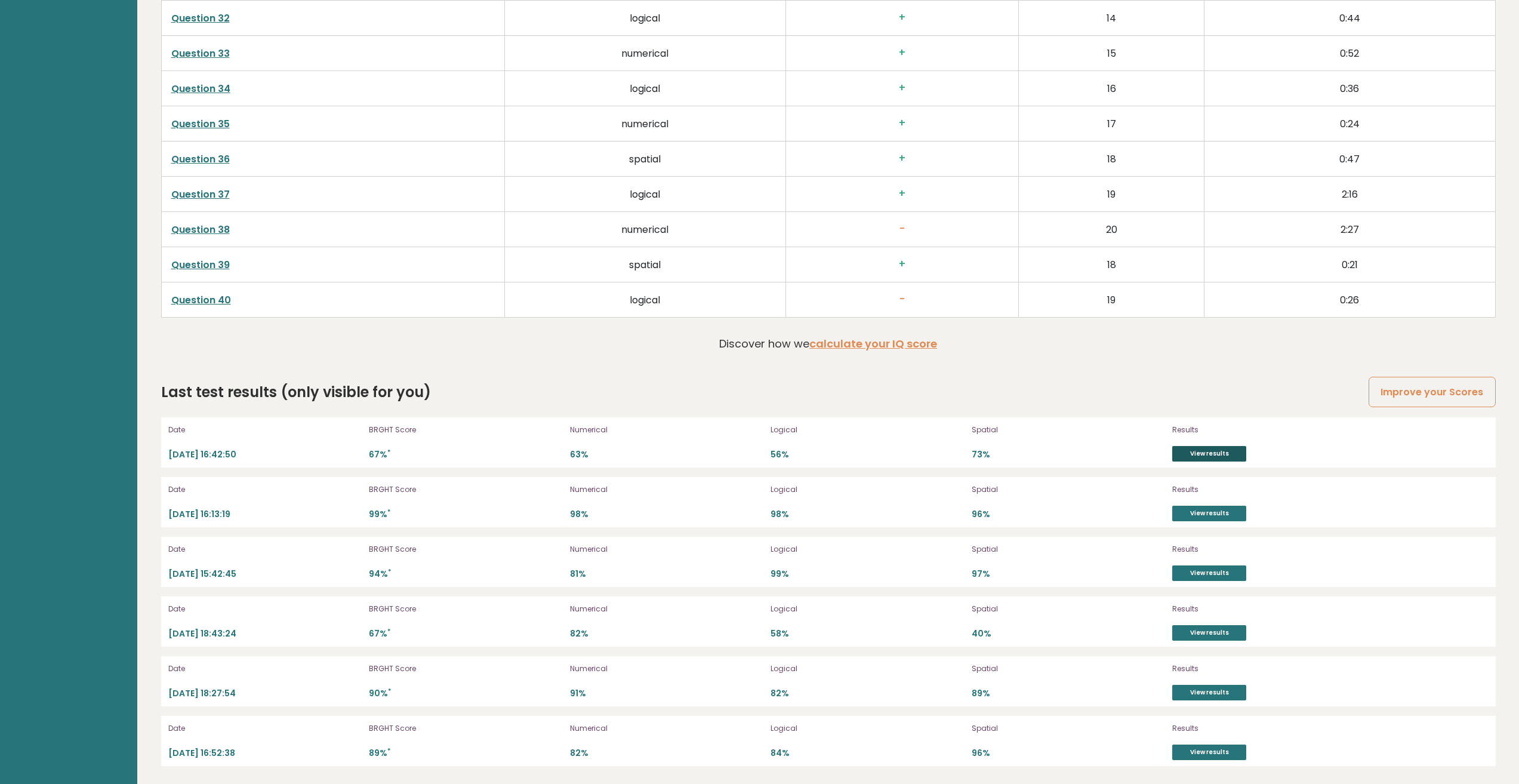
click at [1219, 450] on link "View results" at bounding box center [1209, 453] width 74 height 15
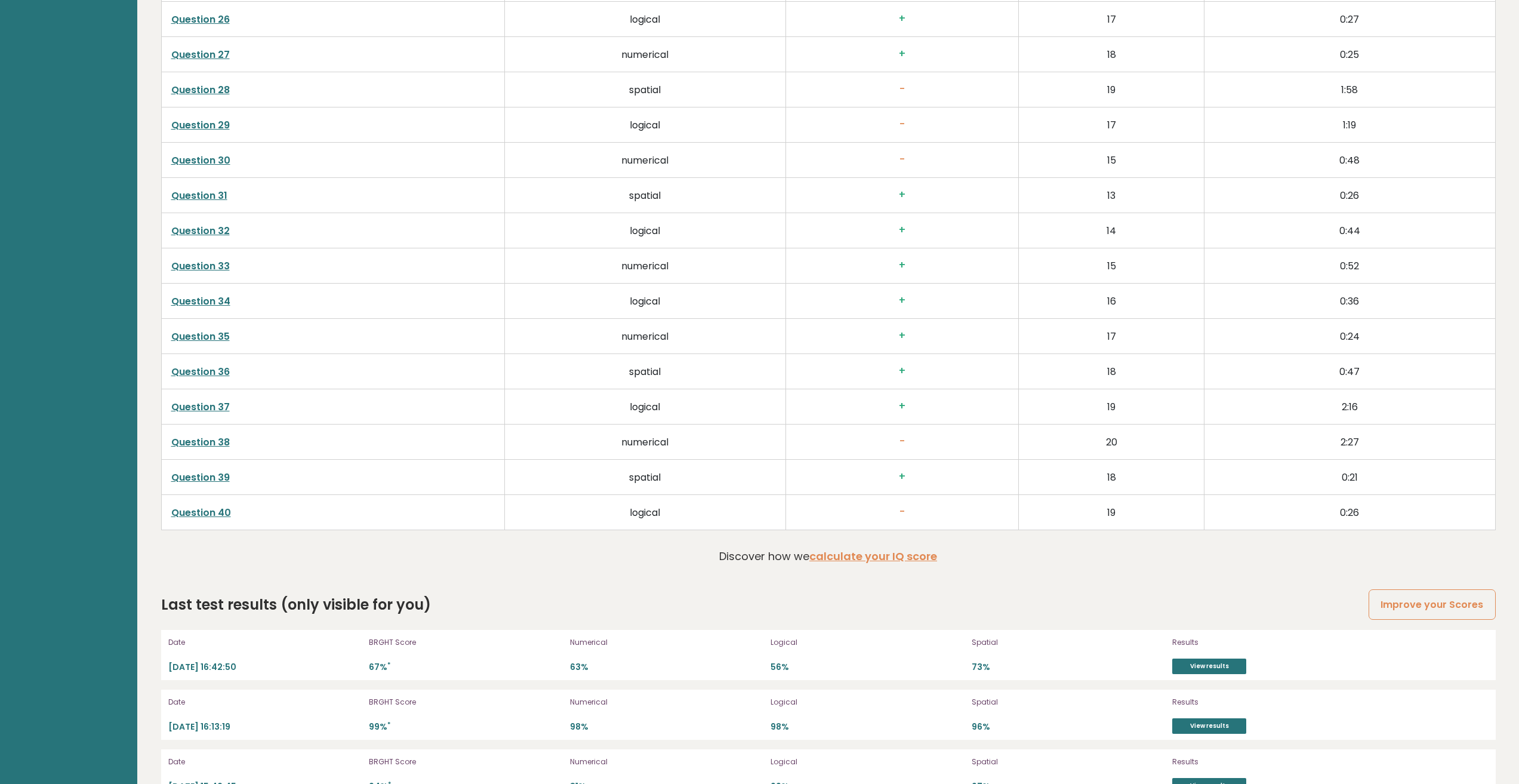
scroll to position [3317, 0]
